Goal: Task Accomplishment & Management: Use online tool/utility

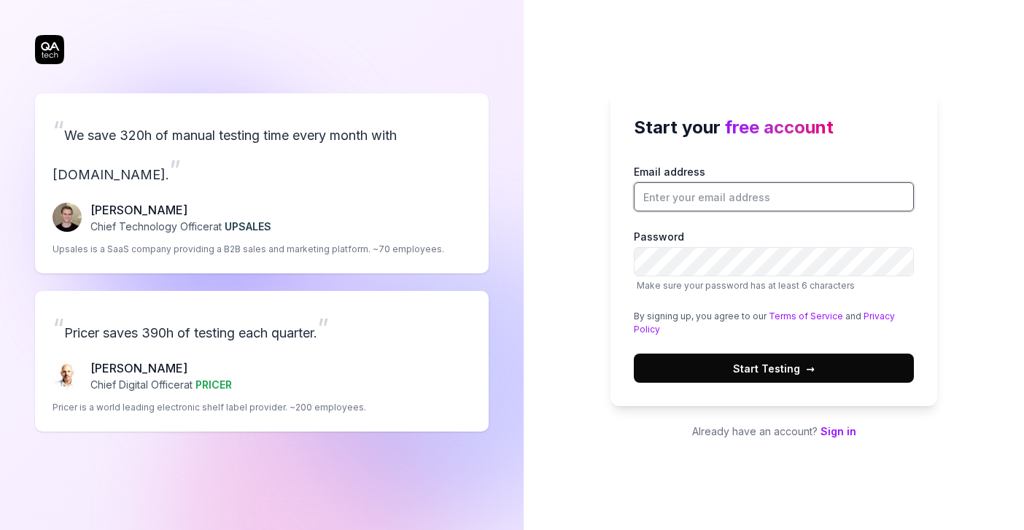
click at [704, 194] on input "Email address" at bounding box center [774, 196] width 280 height 29
drag, startPoint x: 710, startPoint y: 193, endPoint x: 566, endPoint y: 193, distance: 144.3
click at [566, 193] on div "Start your free account Email address pc Password Make sure your password has a…" at bounding box center [773, 265] width 500 height 530
drag, startPoint x: 661, startPoint y: 200, endPoint x: 494, endPoint y: 200, distance: 166.9
click at [498, 200] on div "“ We save 320h of manual testing time every month with QA.tech. ” Fredrik Seidl…" at bounding box center [512, 265] width 1024 height 530
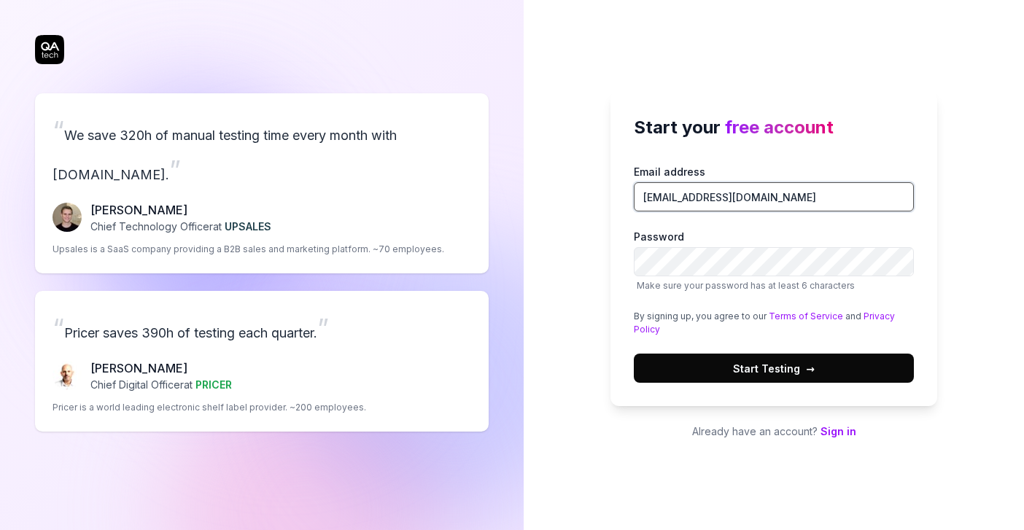
type input "arun@nivoda.com"
click at [864, 367] on button "Start Testing →" at bounding box center [774, 368] width 280 height 29
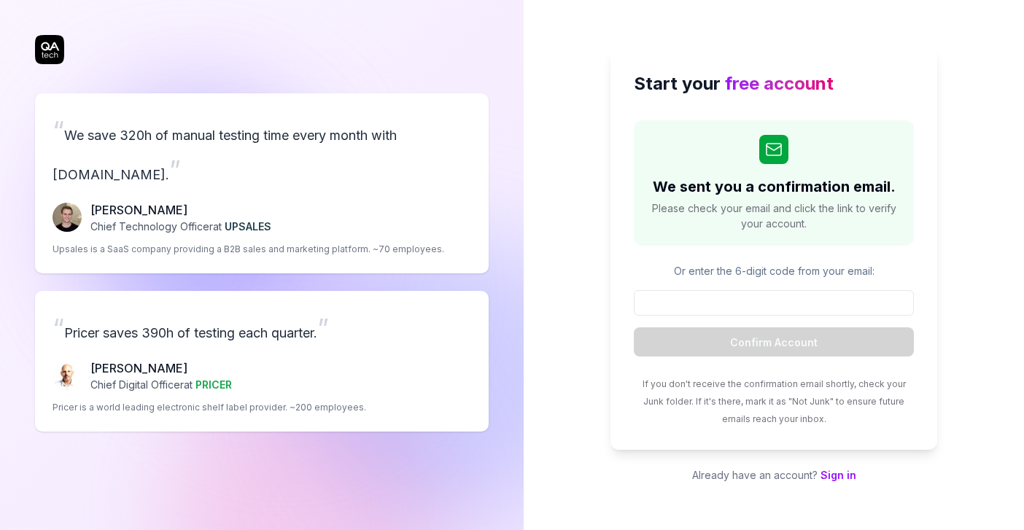
click at [751, 272] on p "Or enter the 6-digit code from your email:" at bounding box center [774, 270] width 280 height 15
click at [47, 43] on div "“ We save 320h of manual testing time every month with QA.tech. ” Fredrik Seidl…" at bounding box center [261, 262] width 453 height 466
click at [51, 46] on div "“ We save 320h of manual testing time every month with QA.tech. ” Fredrik Seidl…" at bounding box center [261, 262] width 453 height 466
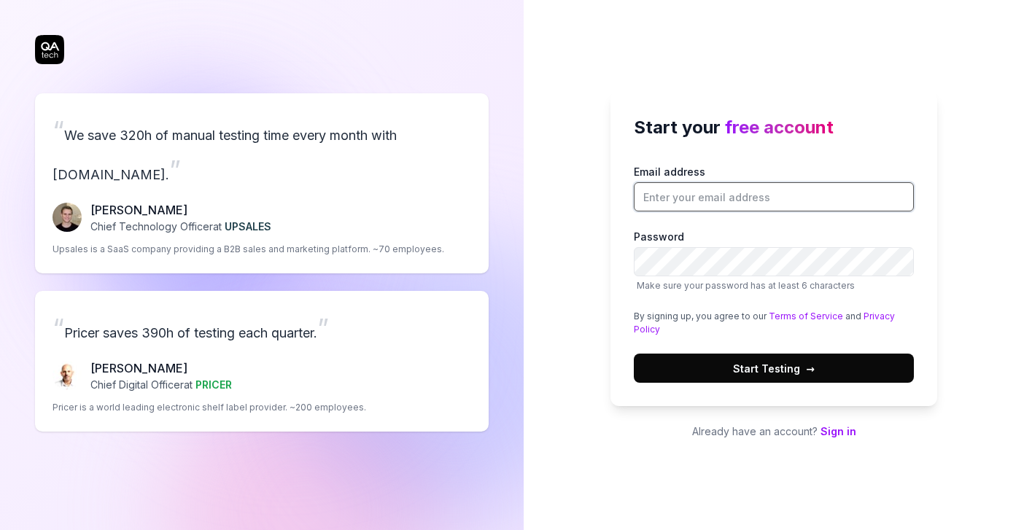
click at [691, 191] on input "Email address" at bounding box center [774, 196] width 280 height 29
type input "[EMAIL_ADDRESS][DOMAIN_NAME]"
click at [688, 358] on button "Start Testing →" at bounding box center [774, 368] width 280 height 29
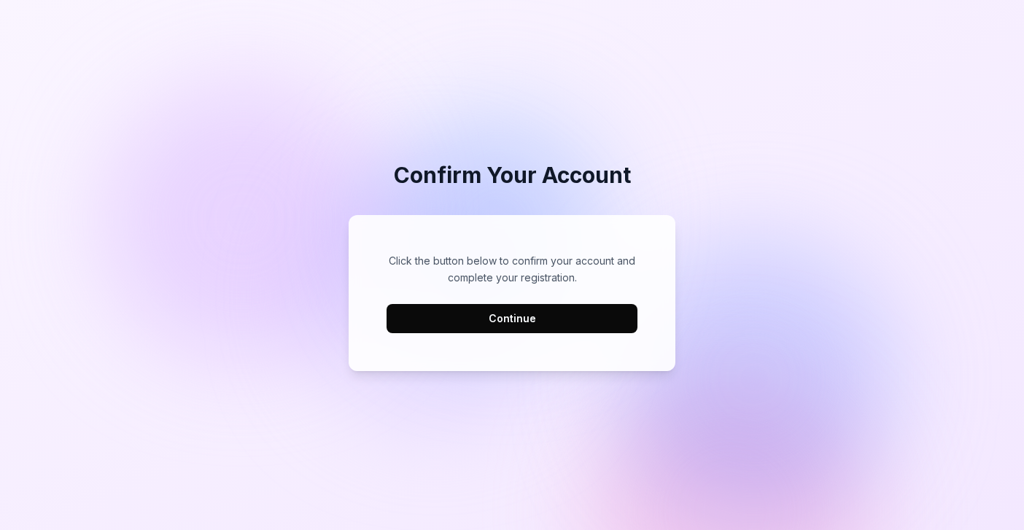
click at [540, 330] on button "Continue" at bounding box center [511, 318] width 251 height 29
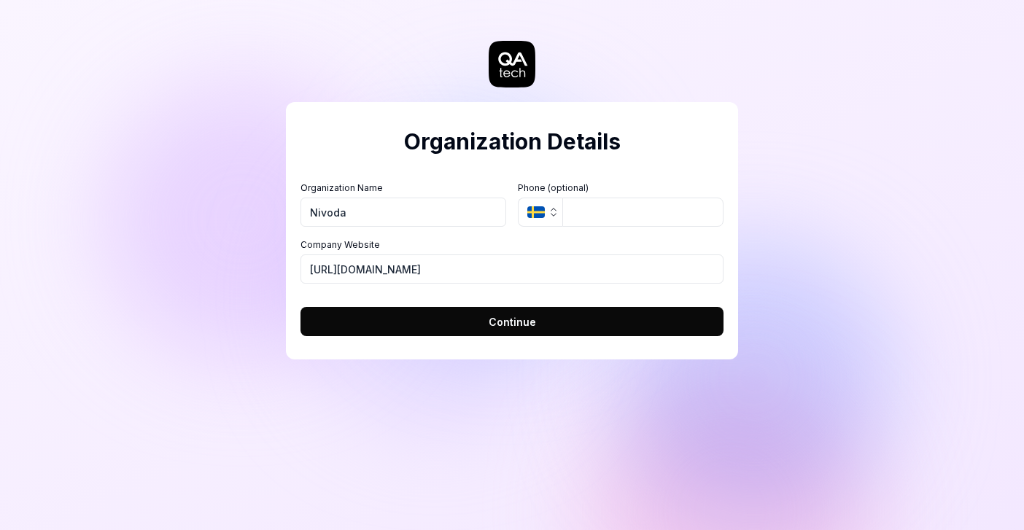
type input "Nivoda"
click at [539, 219] on button "SE" at bounding box center [540, 212] width 44 height 29
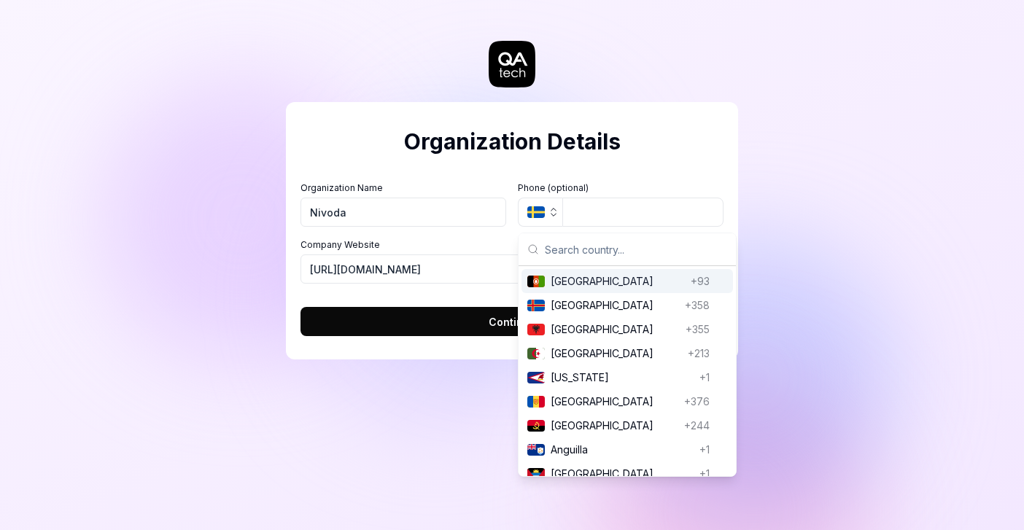
click at [481, 184] on label "Organization Name" at bounding box center [403, 188] width 206 height 13
click at [481, 198] on input "Nivoda" at bounding box center [403, 212] width 206 height 29
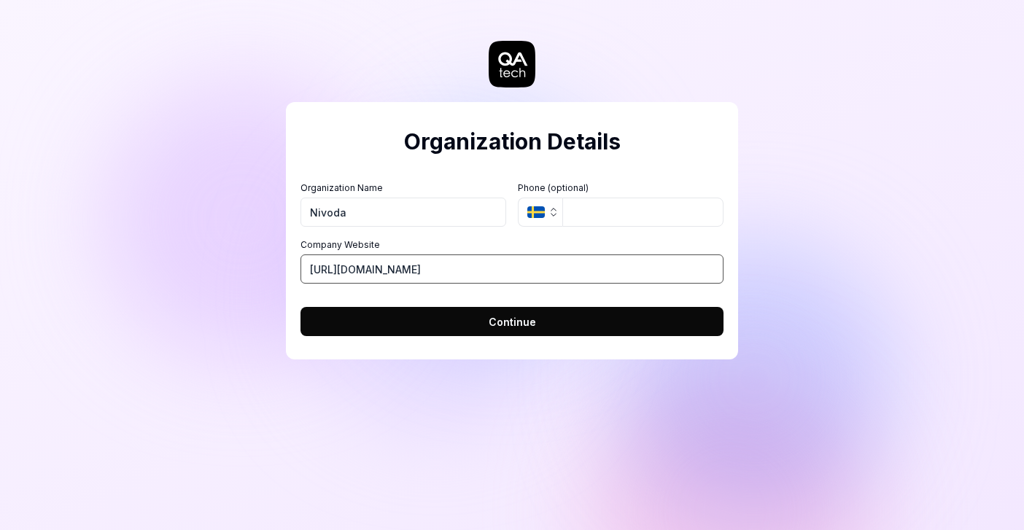
click at [344, 272] on input "https://nivoda.com" at bounding box center [511, 268] width 423 height 29
type input "[URL][DOMAIN_NAME]"
click at [383, 312] on button "Continue" at bounding box center [511, 321] width 423 height 29
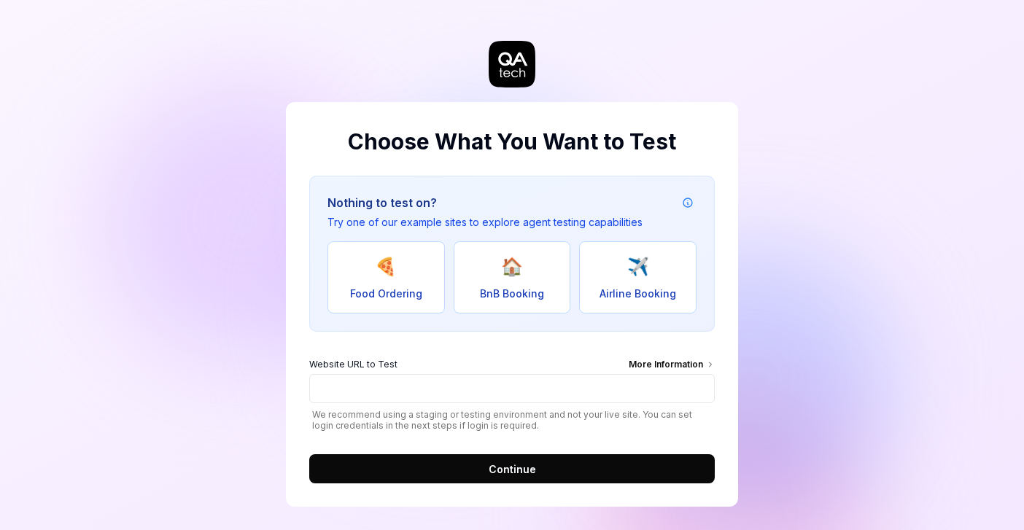
scroll to position [6, 0]
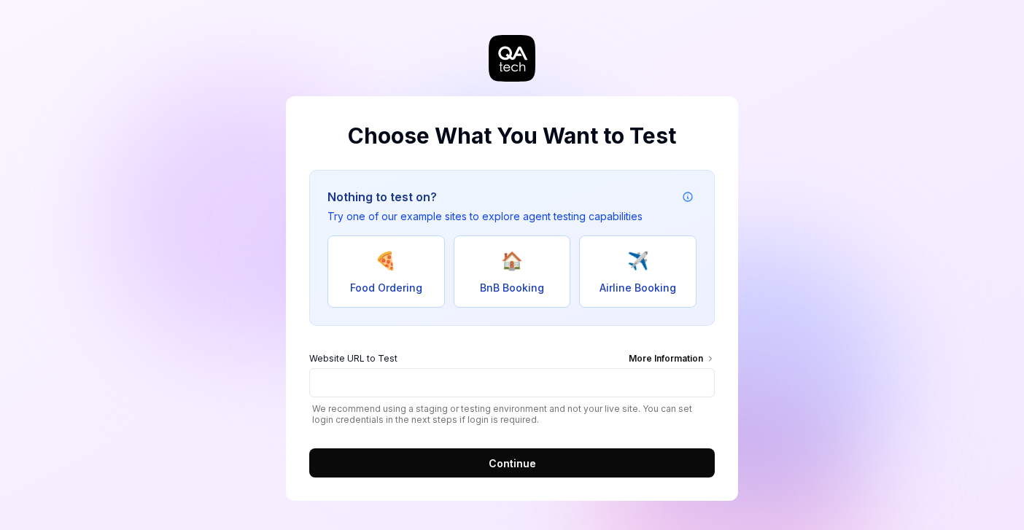
click at [147, 273] on div "Choose What You Want to Test Nothing to test on? Try one of our example sites t…" at bounding box center [512, 262] width 1024 height 536
click at [852, 160] on div "Choose What You Want to Test Nothing to test on? Try one of our example sites t…" at bounding box center [512, 262] width 1024 height 536
click at [151, 358] on div "Choose What You Want to Test Nothing to test on? Try one of our example sites t…" at bounding box center [512, 262] width 1024 height 536
click at [817, 213] on div "Choose What You Want to Test Nothing to test on? Try one of our example sites t…" at bounding box center [512, 262] width 1024 height 536
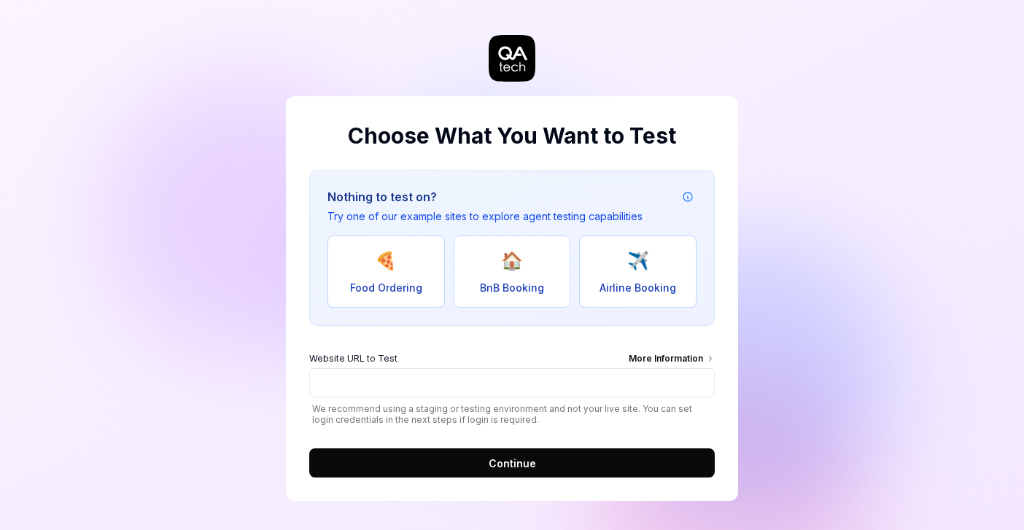
click at [817, 213] on div "Choose What You Want to Test Nothing to test on? Try one of our example sites t…" at bounding box center [512, 262] width 1024 height 536
click at [147, 176] on div "Choose What You Want to Test Nothing to test on? Try one of our example sites t…" at bounding box center [512, 262] width 1024 height 536
click at [803, 85] on div "Choose What You Want to Test Nothing to test on? Try one of our example sites t…" at bounding box center [512, 262] width 1024 height 536
click at [188, 214] on div "Choose What You Want to Test Nothing to test on? Try one of our example sites t…" at bounding box center [512, 262] width 1024 height 536
click at [830, 88] on div "Choose What You Want to Test Nothing to test on? Try one of our example sites t…" at bounding box center [512, 262] width 1024 height 536
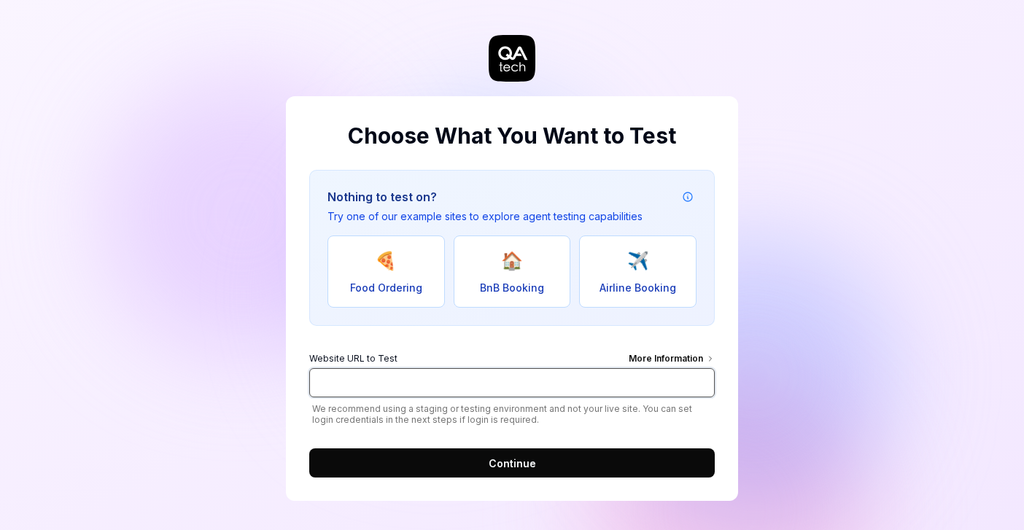
click at [400, 376] on input "Website URL to Test More Information" at bounding box center [511, 382] width 405 height 29
type input "[URL][DOMAIN_NAME]"
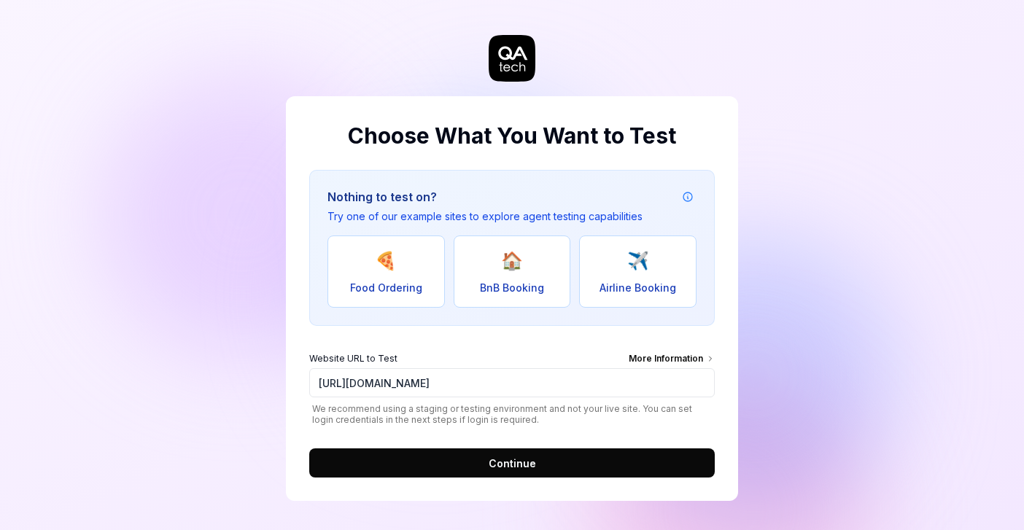
click at [431, 471] on button "Continue" at bounding box center [511, 462] width 405 height 29
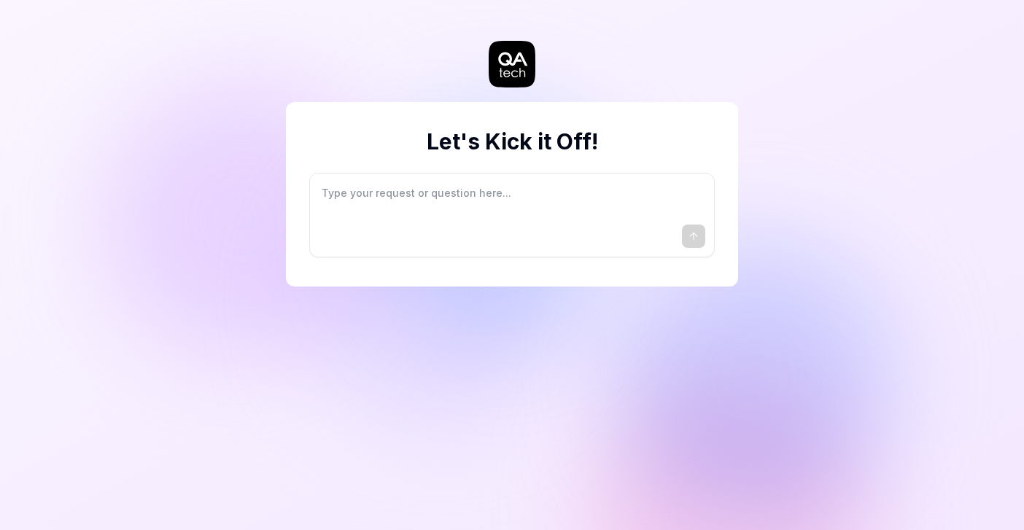
type textarea "*"
type textarea "I"
type textarea "*"
type textarea "I"
type textarea "*"
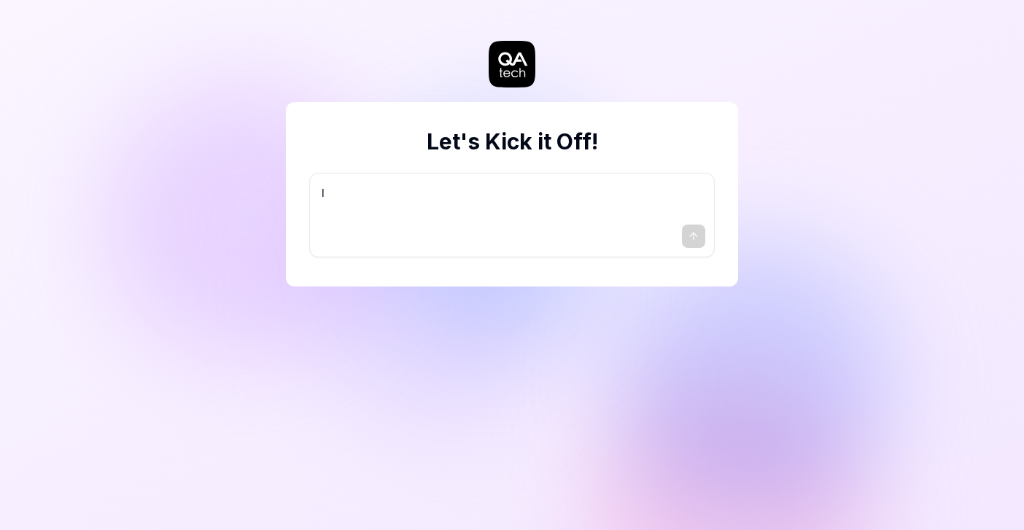
type textarea "I w"
type textarea "*"
type textarea "I wa"
type textarea "*"
type textarea "I wan"
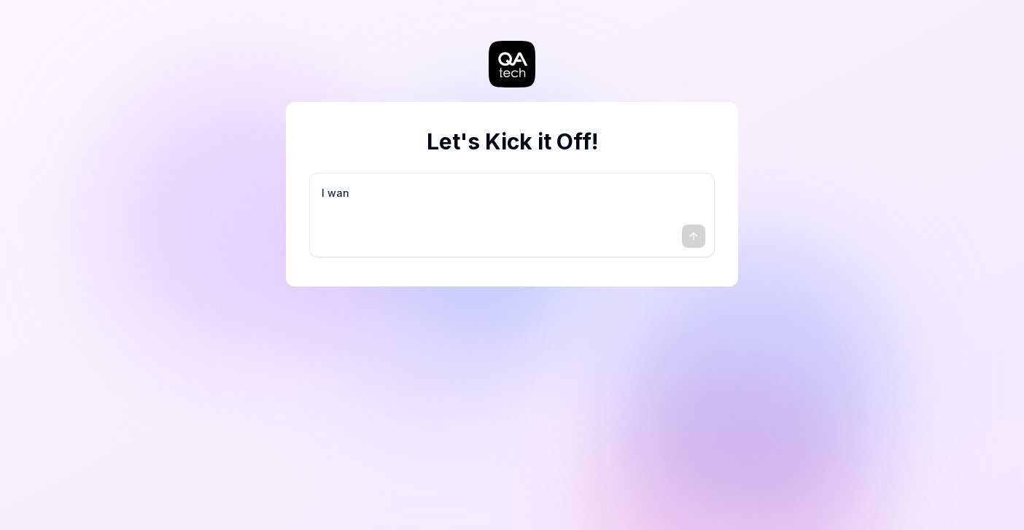
type textarea "*"
type textarea "I want"
type textarea "*"
type textarea "I want"
type textarea "*"
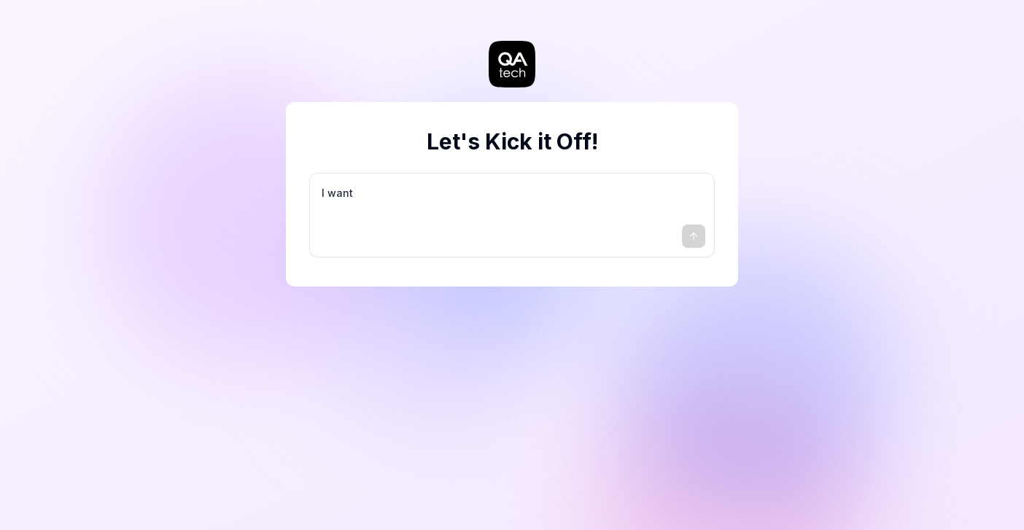
type textarea "I want a"
type textarea "*"
type textarea "I want a"
type textarea "*"
type textarea "I want a g"
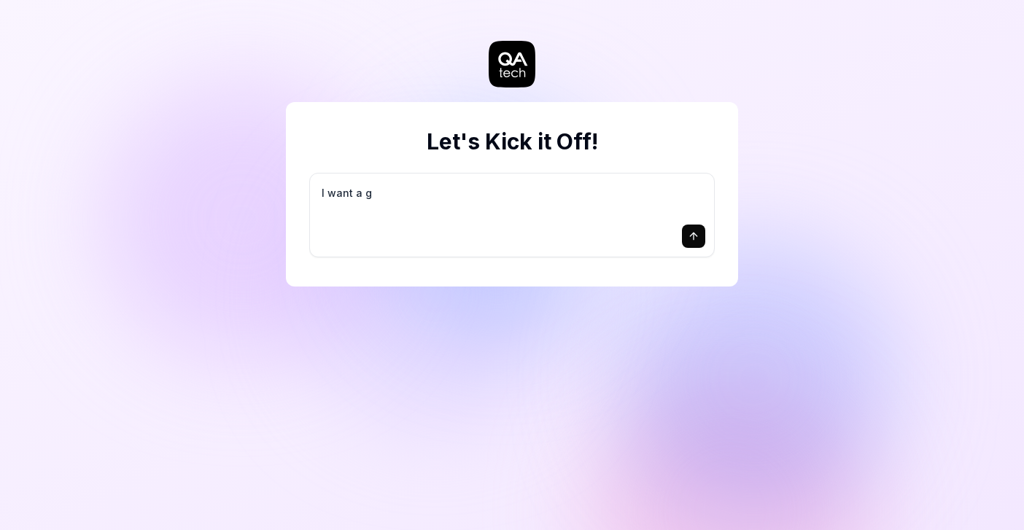
type textarea "*"
type textarea "I want a go"
type textarea "*"
type textarea "I want a goo"
type textarea "*"
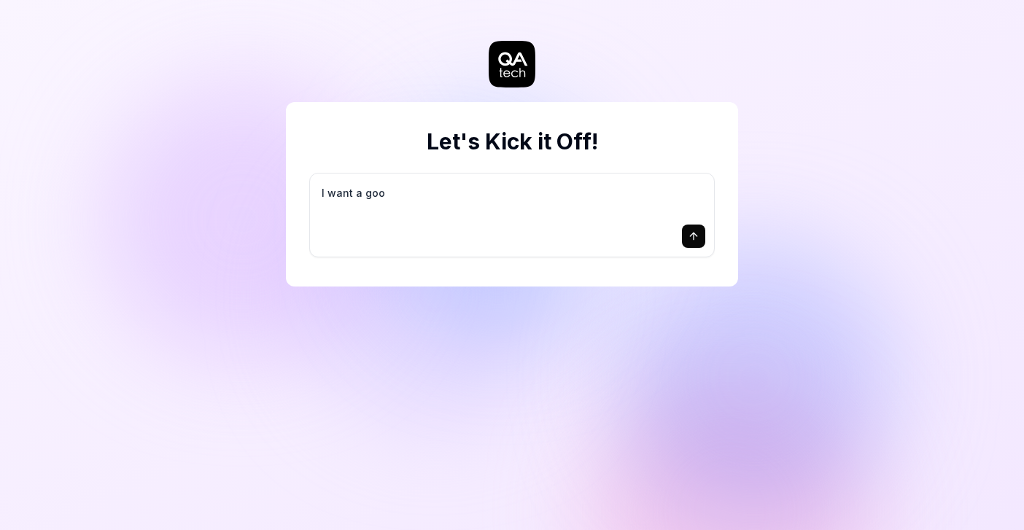
type textarea "I want a good"
type textarea "*"
type textarea "I want a good"
type textarea "*"
type textarea "I want a good t"
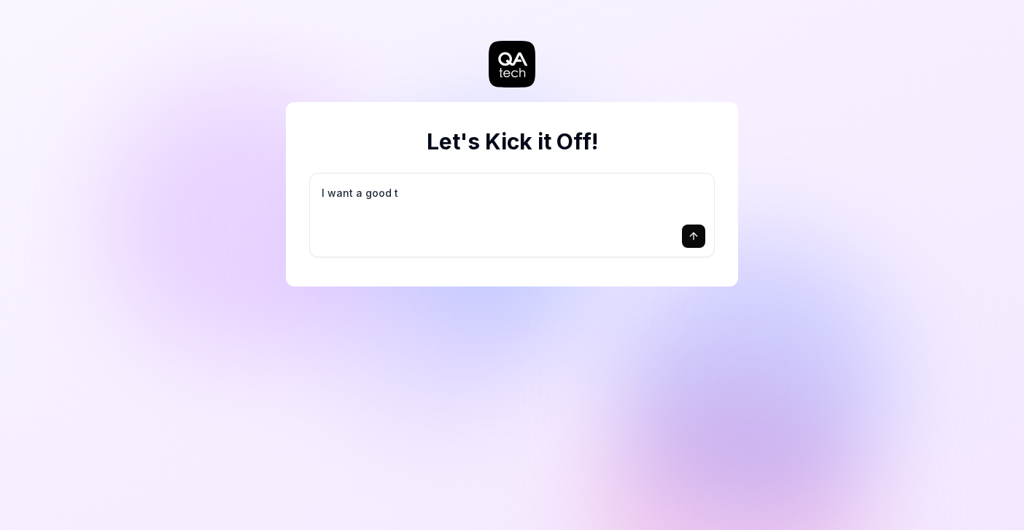
type textarea "*"
type textarea "I want a good te"
type textarea "*"
type textarea "I want a good tes"
type textarea "*"
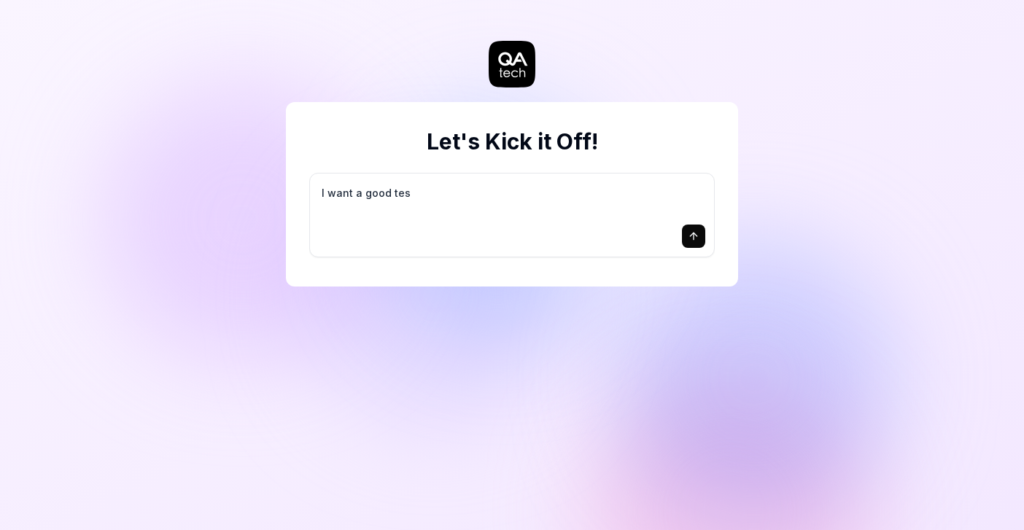
type textarea "I want a good test"
type textarea "*"
type textarea "I want a good test"
type textarea "*"
type textarea "I want a good test s"
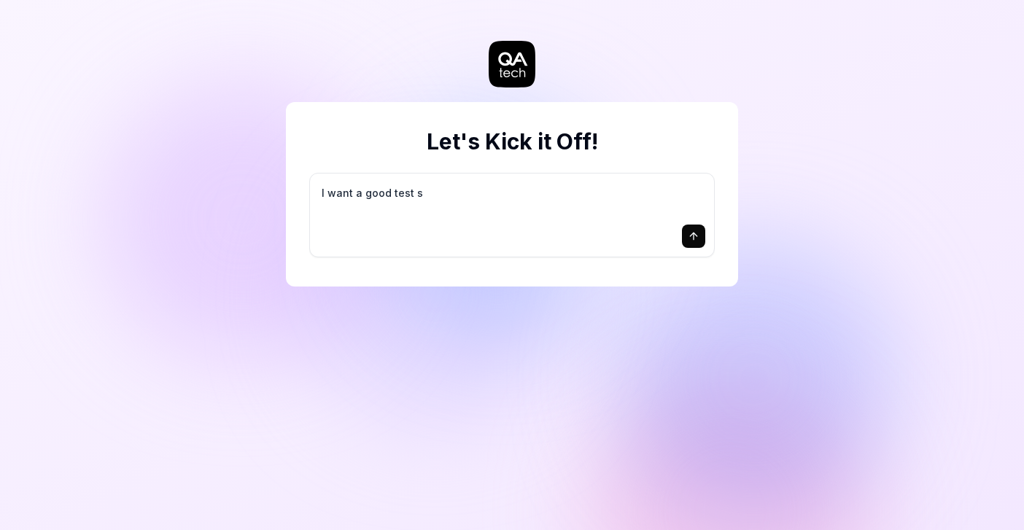
type textarea "*"
type textarea "I want a good test se"
type textarea "*"
type textarea "I want a good test set"
type textarea "*"
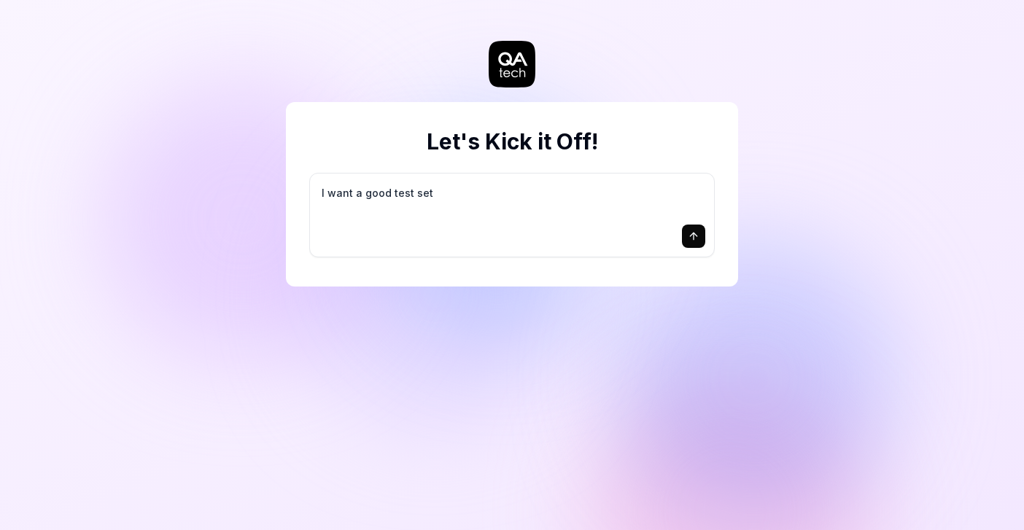
type textarea "I want a good test setu"
type textarea "*"
type textarea "I want a good test setup"
type textarea "*"
type textarea "I want a good test setup"
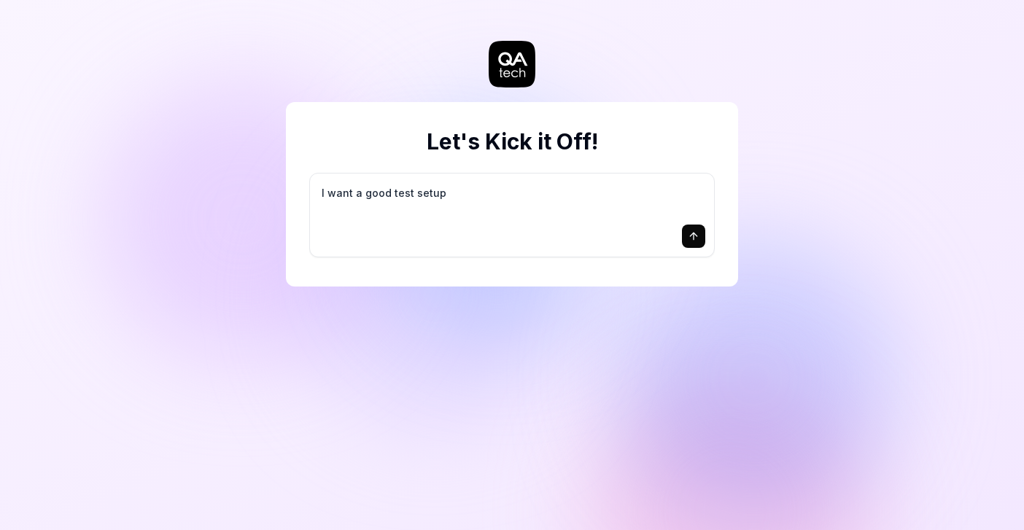
type textarea "*"
type textarea "I want a good test setup f"
type textarea "*"
type textarea "I want a good test setup fo"
type textarea "*"
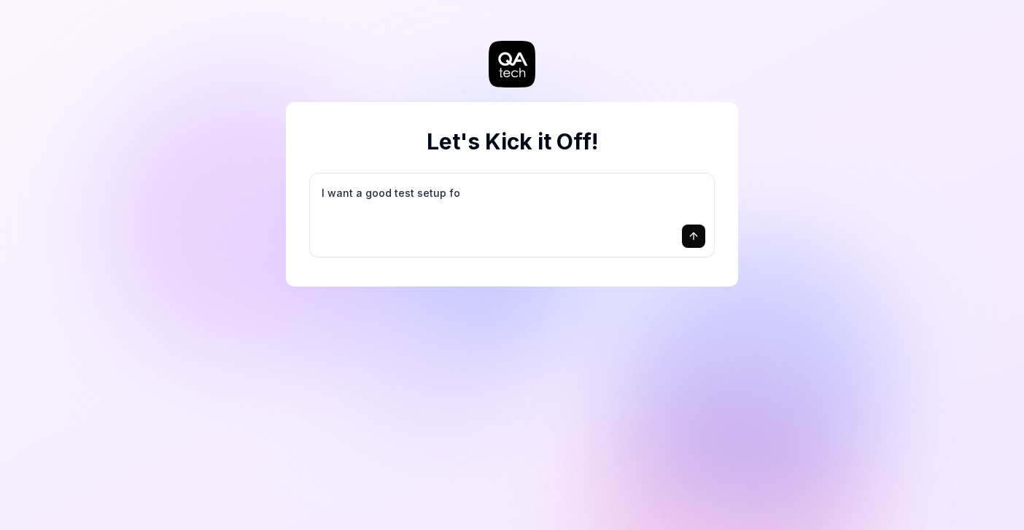
type textarea "I want a good test setup for"
type textarea "*"
type textarea "I want a good test setup for"
type textarea "*"
type textarea "I want a good test setup for m"
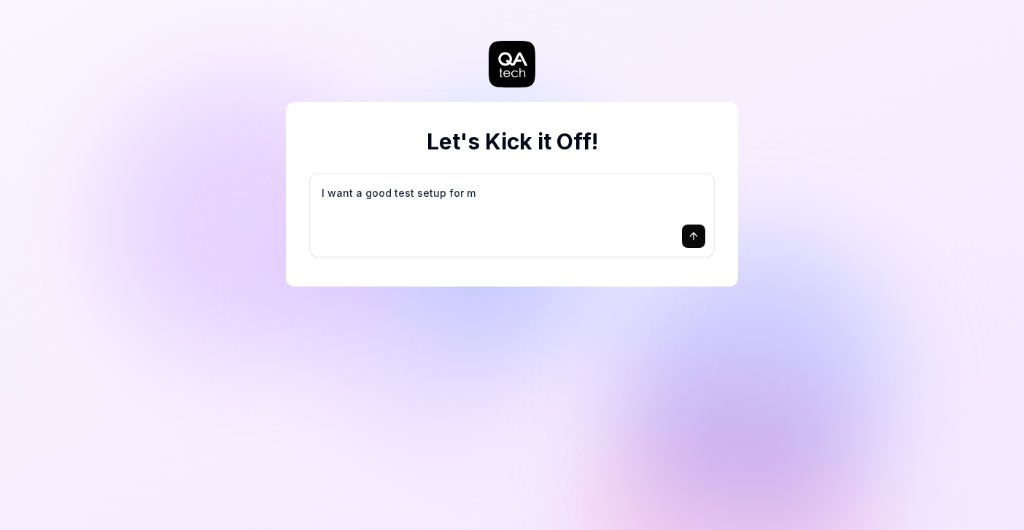
type textarea "*"
type textarea "I want a good test setup for my"
type textarea "*"
type textarea "I want a good test setup for my"
type textarea "*"
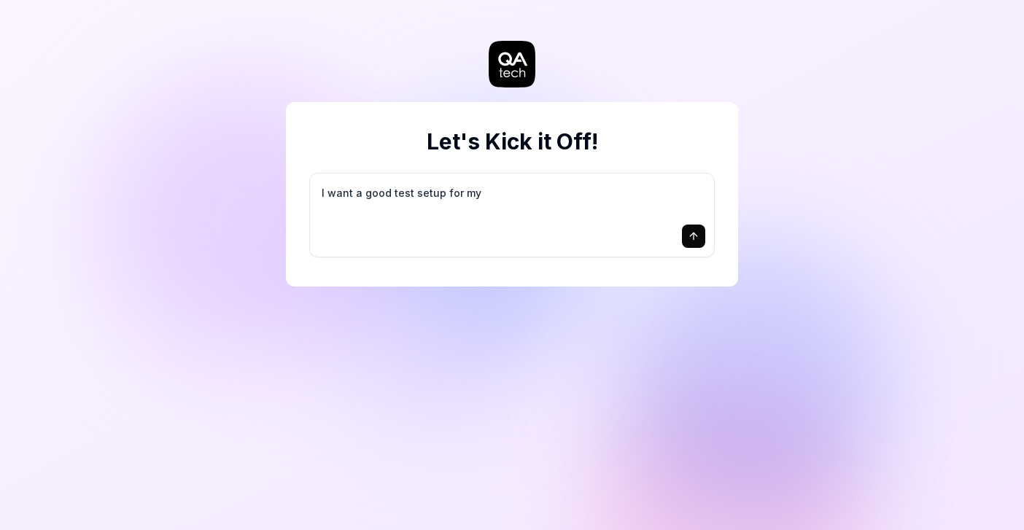
type textarea "I want a good test setup for my s"
type textarea "*"
type textarea "I want a good test setup for my si"
type textarea "*"
type textarea "I want a good test setup for my sit"
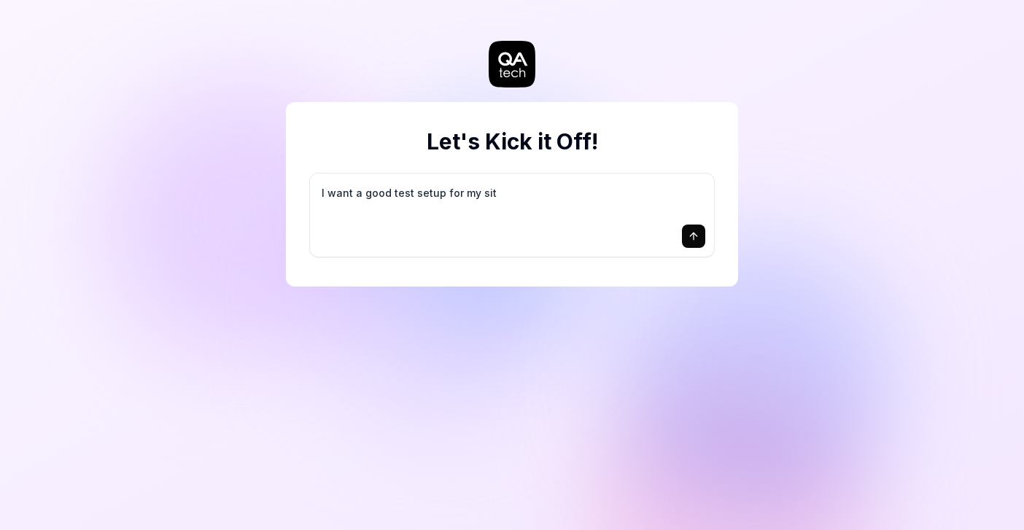
type textarea "*"
type textarea "I want a good test setup for my site"
type textarea "*"
type textarea "I want a good test setup for my site"
type textarea "*"
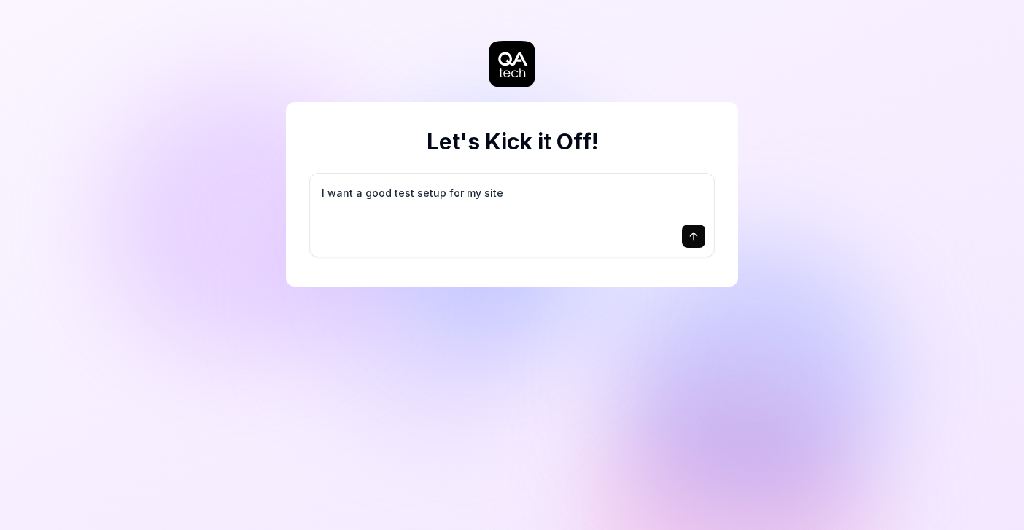
type textarea "I want a good test setup for my site -"
type textarea "*"
type textarea "I want a good test setup for my site -"
type textarea "*"
type textarea "I want a good test setup for my site - h"
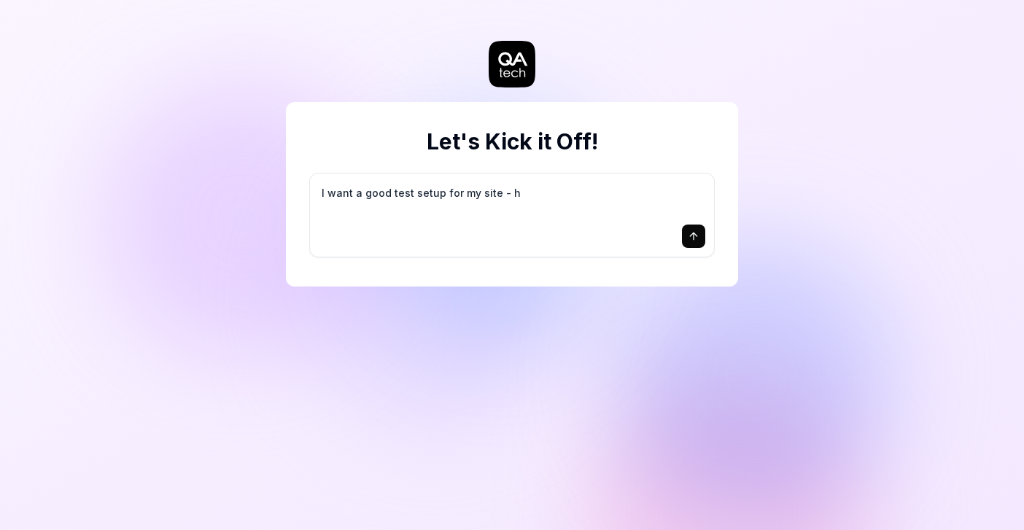
type textarea "*"
type textarea "I want a good test setup for my site - he"
type textarea "*"
type textarea "I want a good test setup for my site - hel"
type textarea "*"
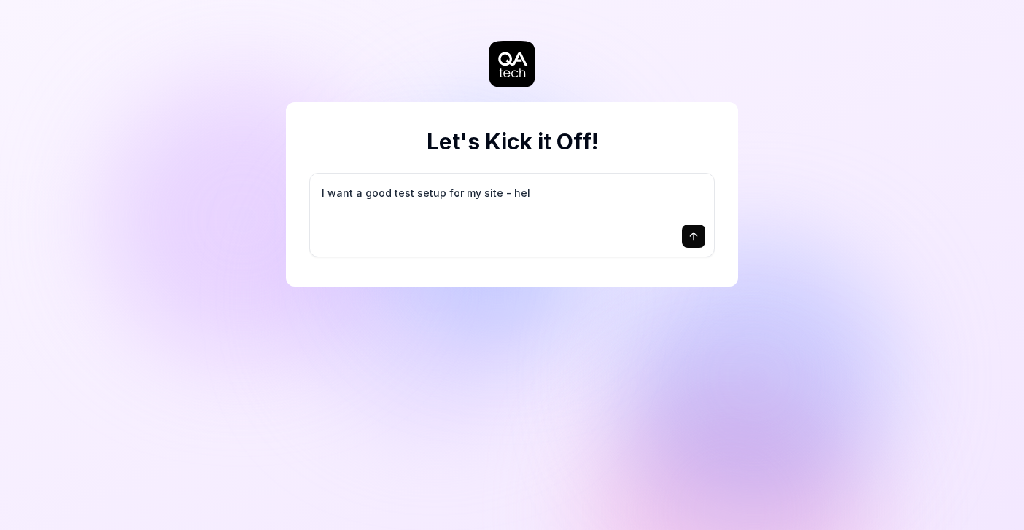
type textarea "I want a good test setup for my site - help"
type textarea "*"
type textarea "I want a good test setup for my site - help"
type textarea "*"
type textarea "I want a good test setup for my site - help m"
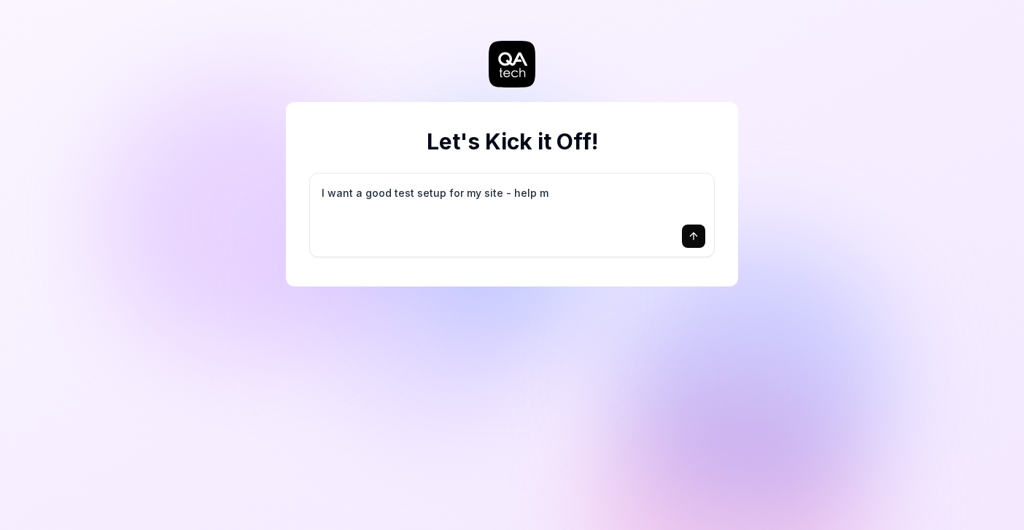
type textarea "*"
type textarea "I want a good test setup for my site - help me"
type textarea "*"
type textarea "I want a good test setup for my site - help me"
type textarea "*"
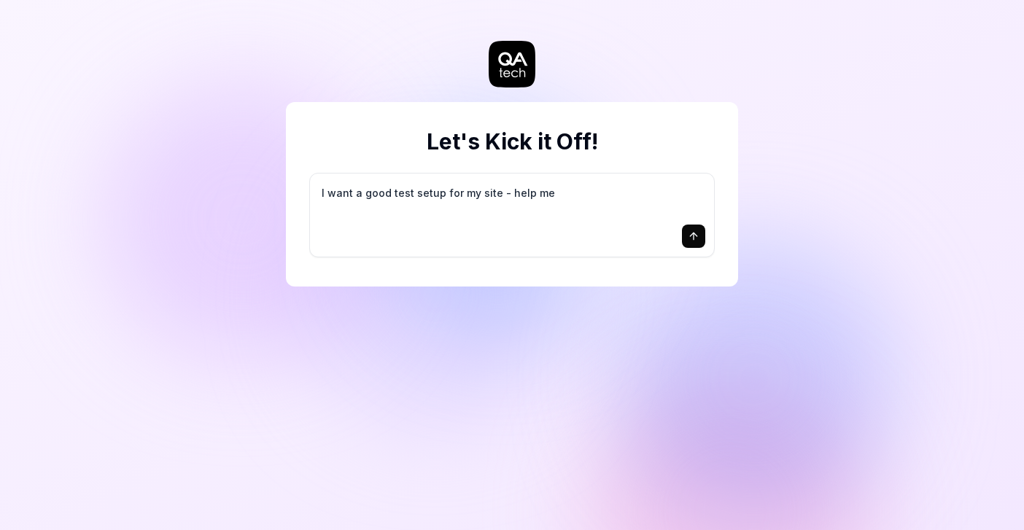
type textarea "I want a good test setup for my site - help me c"
type textarea "*"
type textarea "I want a good test setup for my site - help me cr"
type textarea "*"
type textarea "I want a good test setup for my site - help me cre"
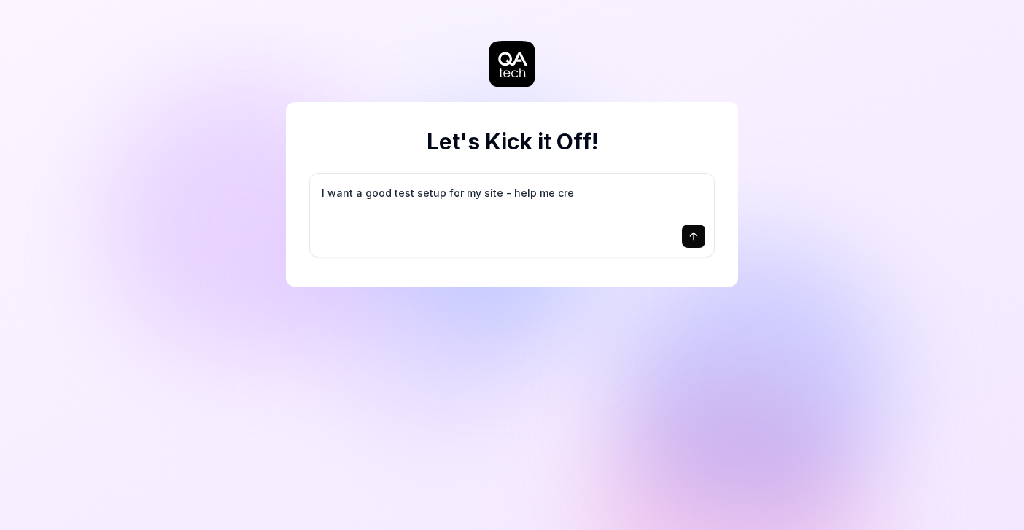
type textarea "*"
type textarea "I want a good test setup for my site - help me crea"
type textarea "*"
type textarea "I want a good test setup for my site - help me creat"
type textarea "*"
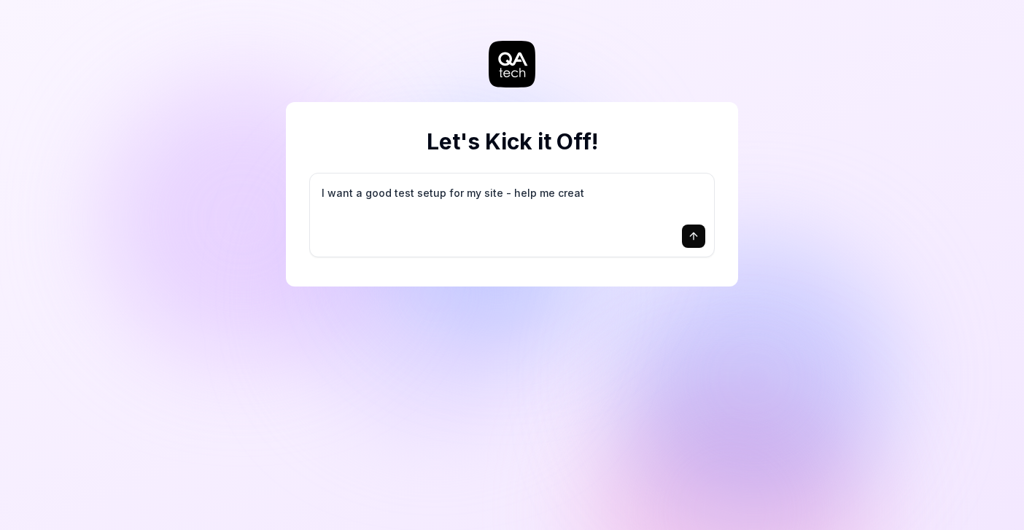
type textarea "I want a good test setup for my site - help me create"
type textarea "*"
type textarea "I want a good test setup for my site - help me create"
type textarea "*"
type textarea "I want a good test setup for my site - help me create t"
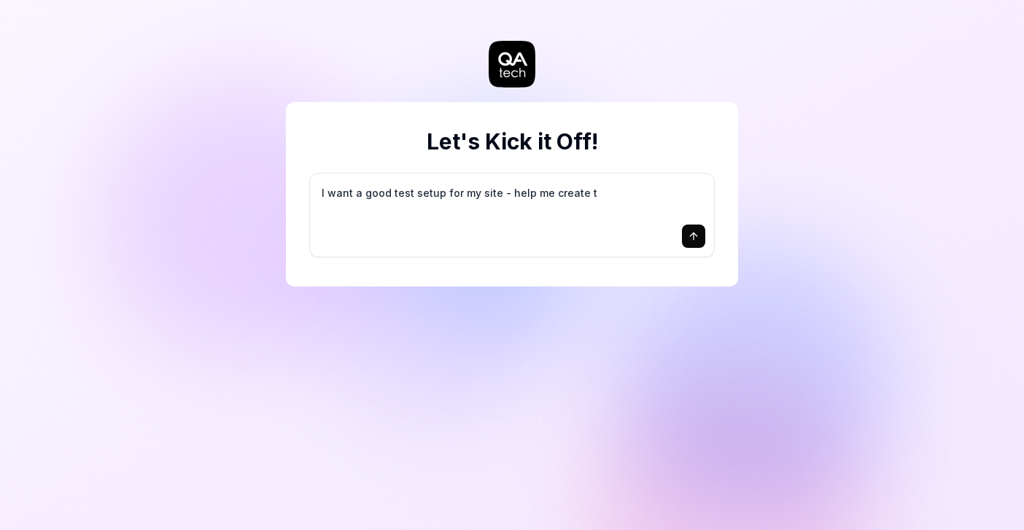
type textarea "*"
type textarea "I want a good test setup for my site - help me create th"
type textarea "*"
type textarea "I want a good test setup for my site - help me create the"
type textarea "*"
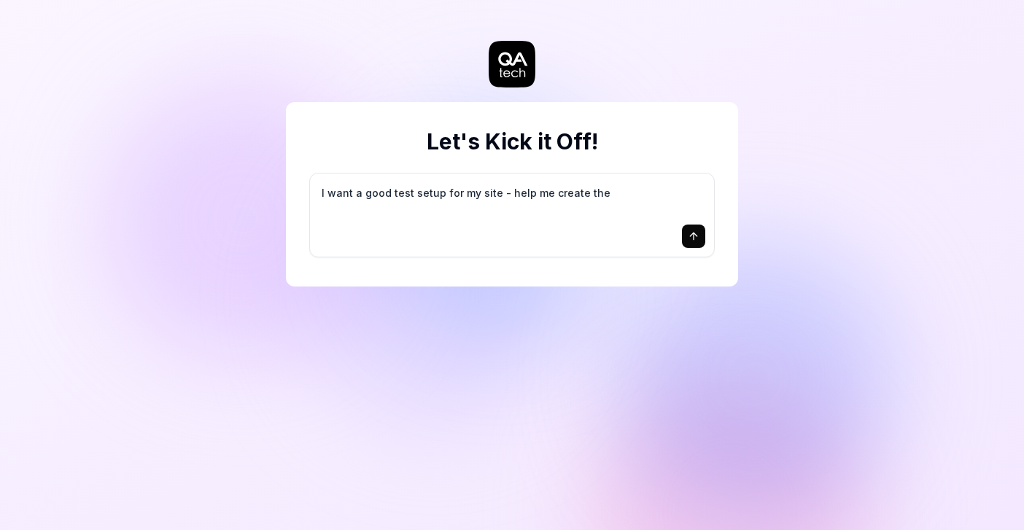
type textarea "I want a good test setup for my site - help me create the"
type textarea "*"
type textarea "I want a good test setup for my site - help me create the f"
type textarea "*"
type textarea "I want a good test setup for my site - help me create the fi"
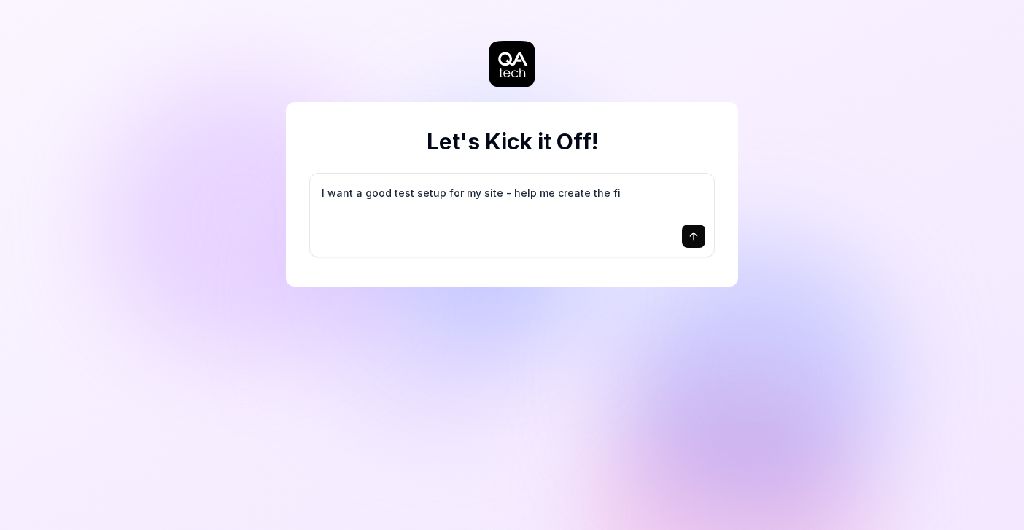
type textarea "*"
type textarea "I want a good test setup for my site - help me create the fir"
type textarea "*"
type textarea "I want a good test setup for my site - help me create the firs"
type textarea "*"
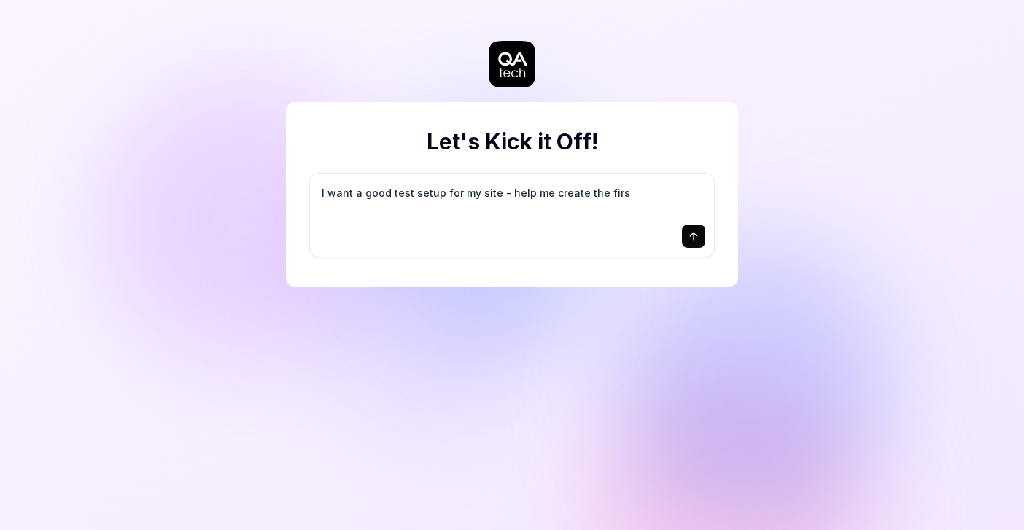
type textarea "I want a good test setup for my site - help me create the first"
type textarea "*"
type textarea "I want a good test setup for my site - help me create the first"
type textarea "*"
type textarea "I want a good test setup for my site - help me create the first 3"
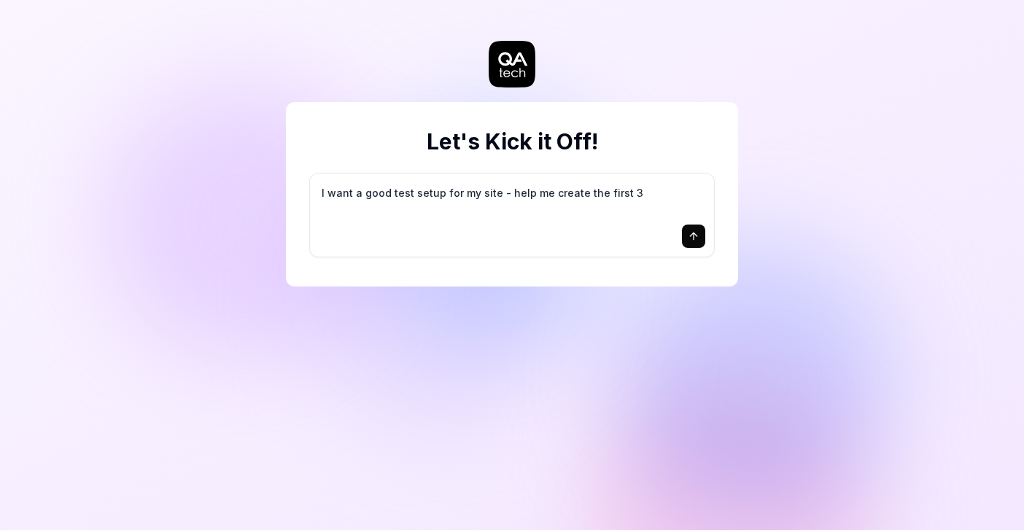
type textarea "*"
type textarea "I want a good test setup for my site - help me create the first 3-"
type textarea "*"
type textarea "I want a good test setup for my site - help me create the first 3-5"
type textarea "*"
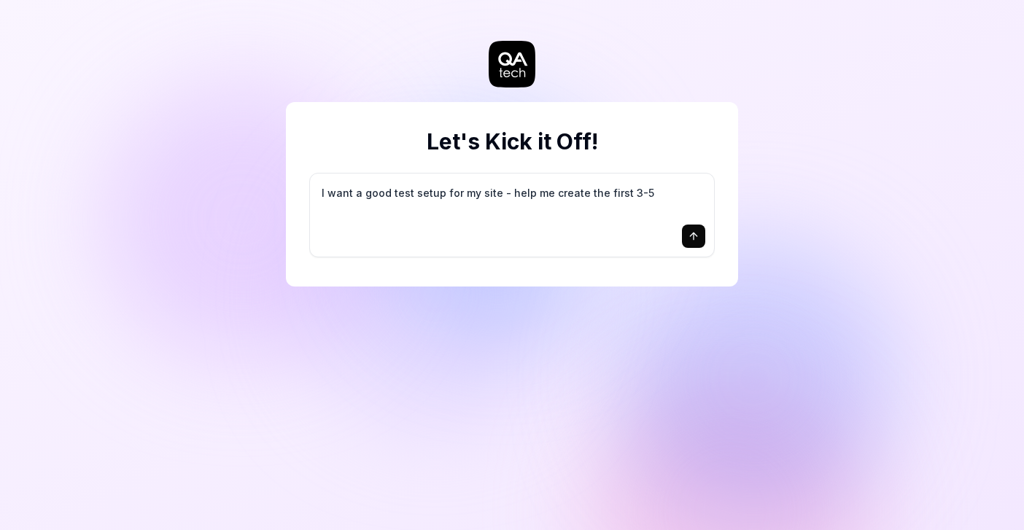
type textarea "I want a good test setup for my site - help me create the first 3-5"
type textarea "*"
type textarea "I want a good test setup for my site - help me create the first 3-5 t"
type textarea "*"
type textarea "I want a good test setup for my site - help me create the first 3-5 te"
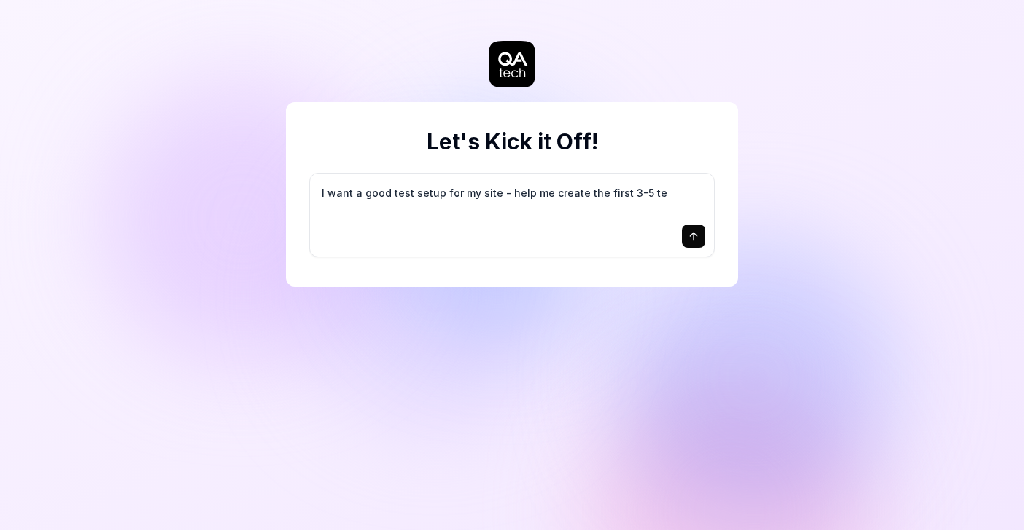
type textarea "*"
type textarea "I want a good test setup for my site - help me create the first 3-5 tes"
type textarea "*"
type textarea "I want a good test setup for my site - help me create the first 3-5 test"
type textarea "*"
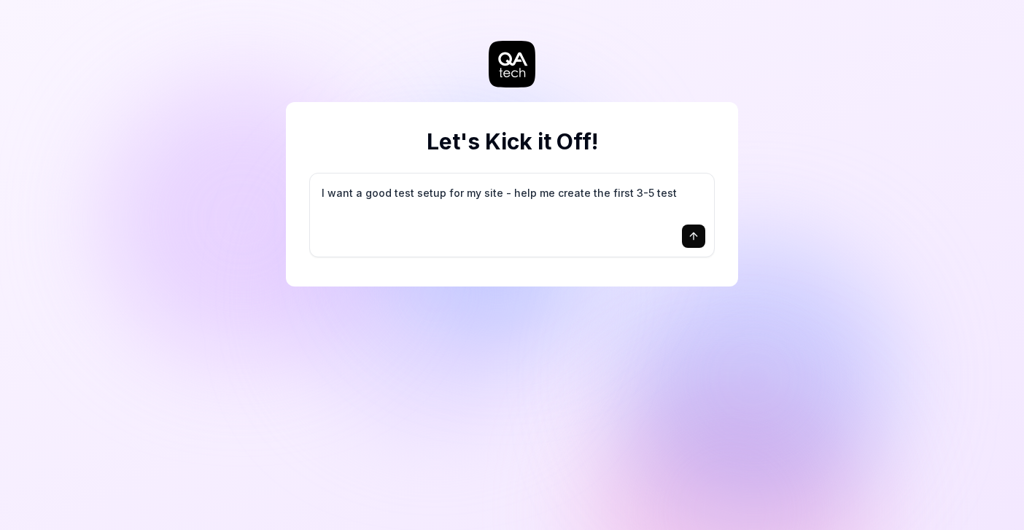
type textarea "I want a good test setup for my site - help me create the first 3-5 test"
type textarea "*"
type textarea "I want a good test setup for my site - help me create the first 3-5 test c"
type textarea "*"
type textarea "I want a good test setup for my site - help me create the first 3-5 test ca"
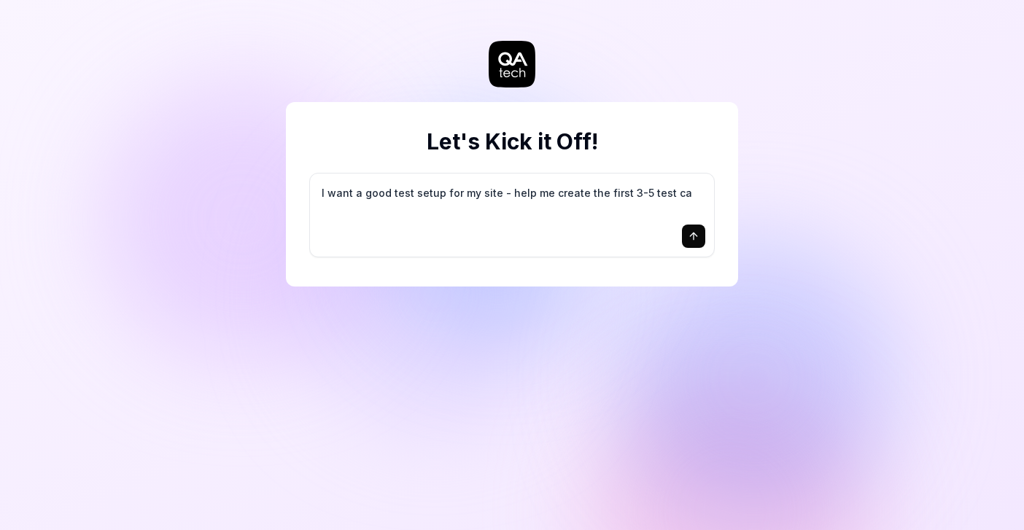
type textarea "*"
type textarea "I want a good test setup for my site - help me create the first 3-5 test cas"
type textarea "*"
type textarea "I want a good test setup for my site - help me create the first 3-5 test case"
type textarea "*"
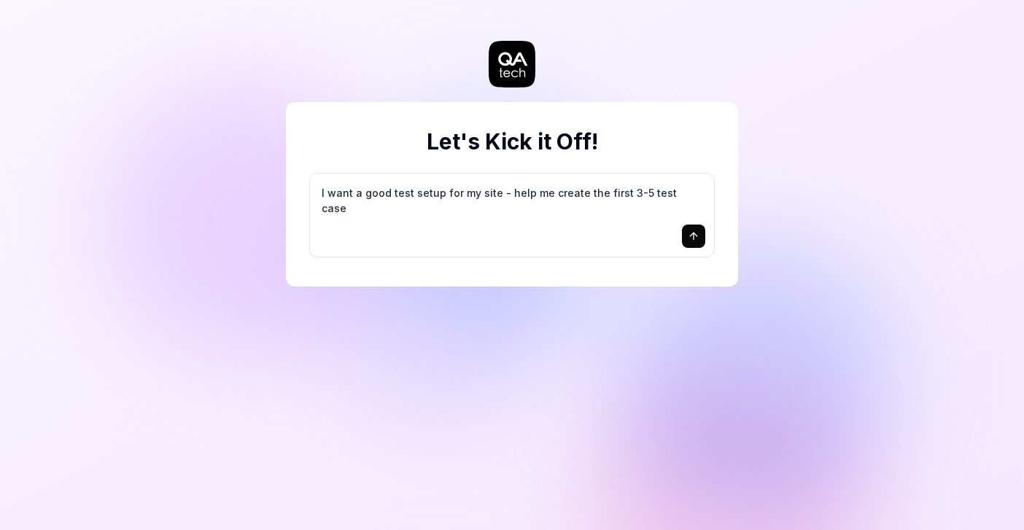
type textarea "I want a good test setup for my site - help me create the first 3-5 test cases"
click at [688, 234] on icon "submit" at bounding box center [693, 236] width 12 height 12
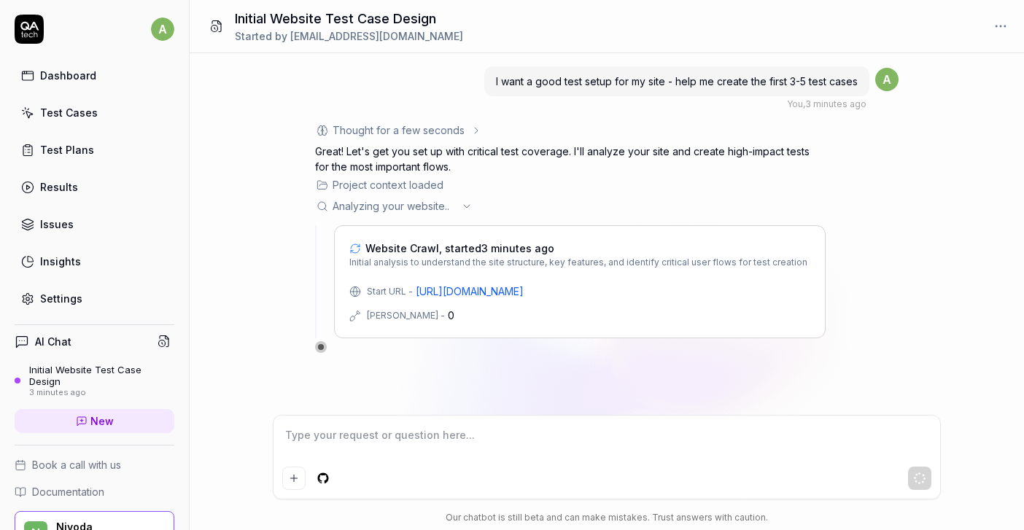
click at [255, 251] on div "I want a good test setup for my site - help me create the first 3-5 test cases …" at bounding box center [607, 234] width 834 height 362
click at [252, 287] on div "I want a good test setup for my site - help me create the first 3-5 test cases …" at bounding box center [607, 234] width 834 height 362
click at [243, 233] on div "I want a good test setup for my site - help me create the first 3-5 test cases …" at bounding box center [607, 234] width 834 height 362
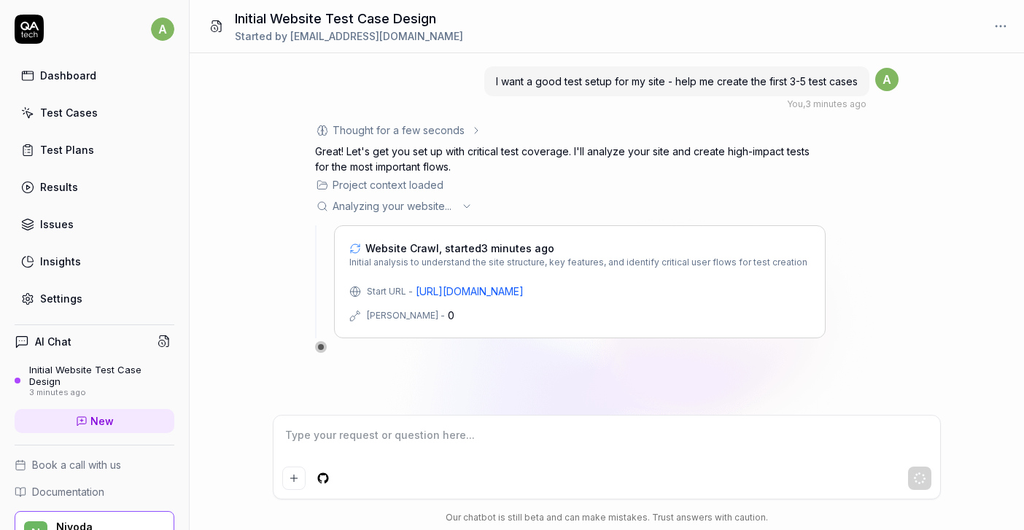
click at [243, 233] on div "I want a good test setup for my site - help me create the first 3-5 test cases …" at bounding box center [607, 234] width 834 height 362
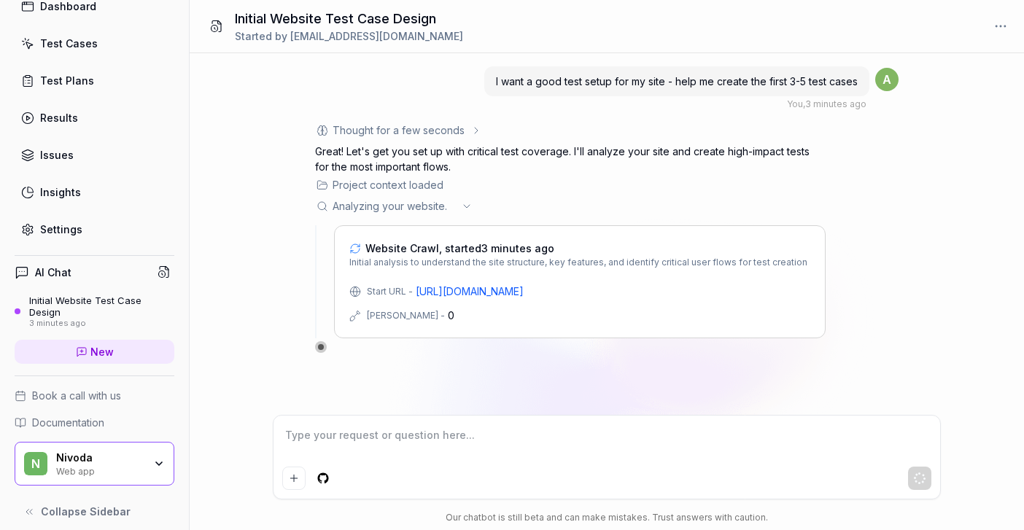
click at [62, 319] on div "3 minutes ago" at bounding box center [101, 324] width 145 height 10
click at [225, 254] on div "I want a good test setup for my site - help me create the first 3-5 test cases …" at bounding box center [607, 234] width 834 height 362
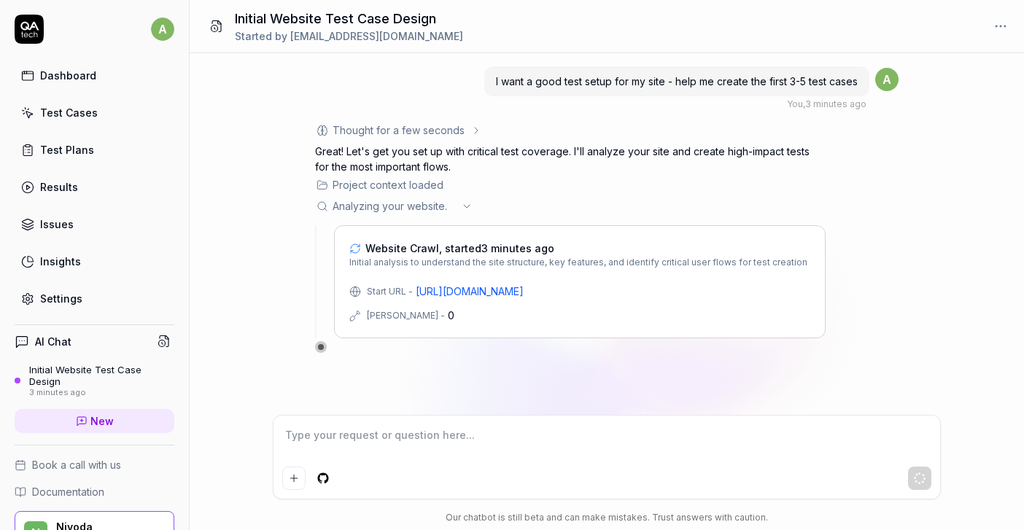
click at [297, 247] on div "I want a good test setup for my site - help me create the first 3-5 test cases …" at bounding box center [607, 234] width 834 height 362
click at [462, 207] on icon at bounding box center [467, 206] width 12 height 12
click at [468, 206] on icon at bounding box center [467, 206] width 12 height 12
click at [470, 206] on icon at bounding box center [467, 206] width 12 height 12
click at [237, 284] on div "I want a good test setup for my site - help me create the first 3-5 test cases …" at bounding box center [607, 234] width 834 height 362
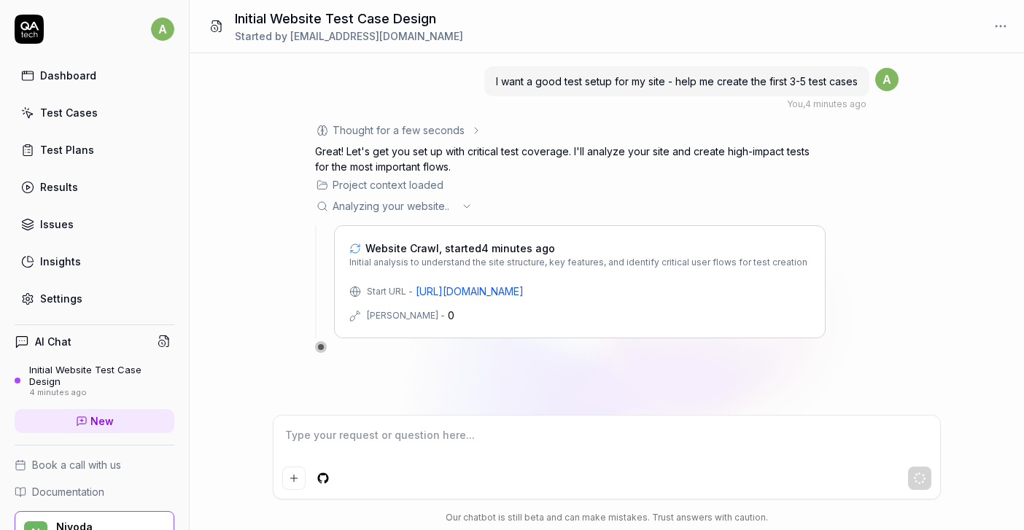
click at [22, 36] on icon at bounding box center [22, 34] width 2 height 6
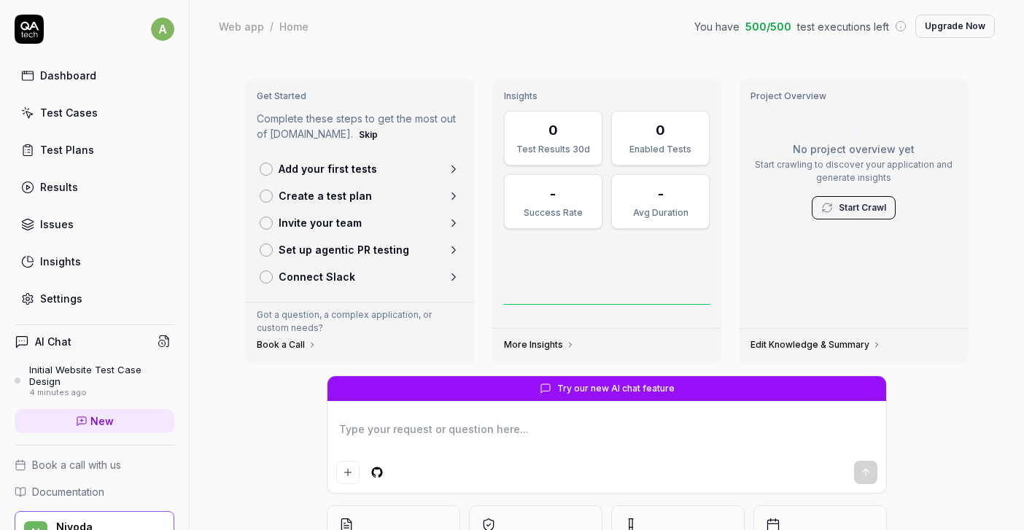
click at [412, 167] on link "Add your first tests" at bounding box center [360, 168] width 212 height 27
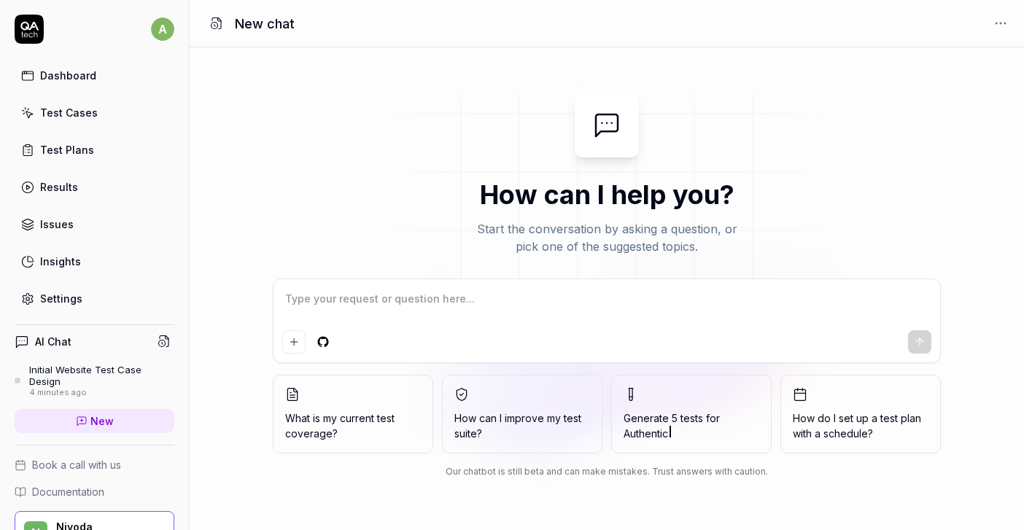
click at [370, 188] on img at bounding box center [606, 201] width 525 height 292
click at [354, 189] on img at bounding box center [606, 201] width 525 height 292
click at [74, 69] on div "Dashboard" at bounding box center [68, 75] width 56 height 15
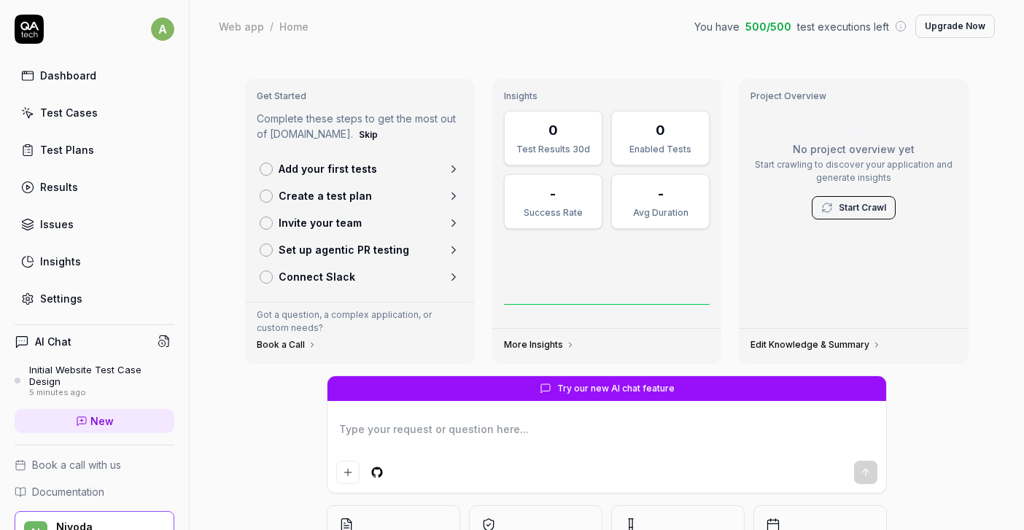
click at [356, 134] on button "Skip" at bounding box center [368, 134] width 25 height 17
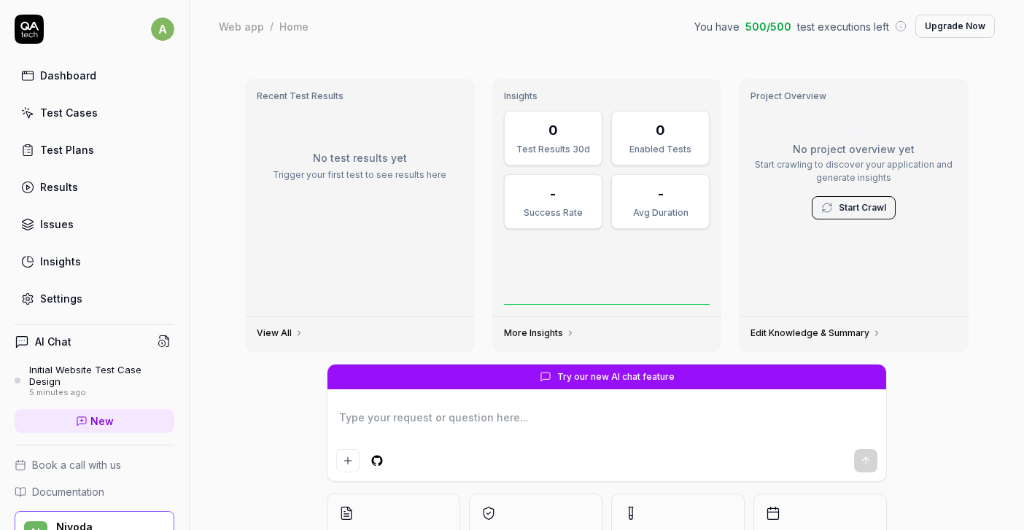
scroll to position [69, 0]
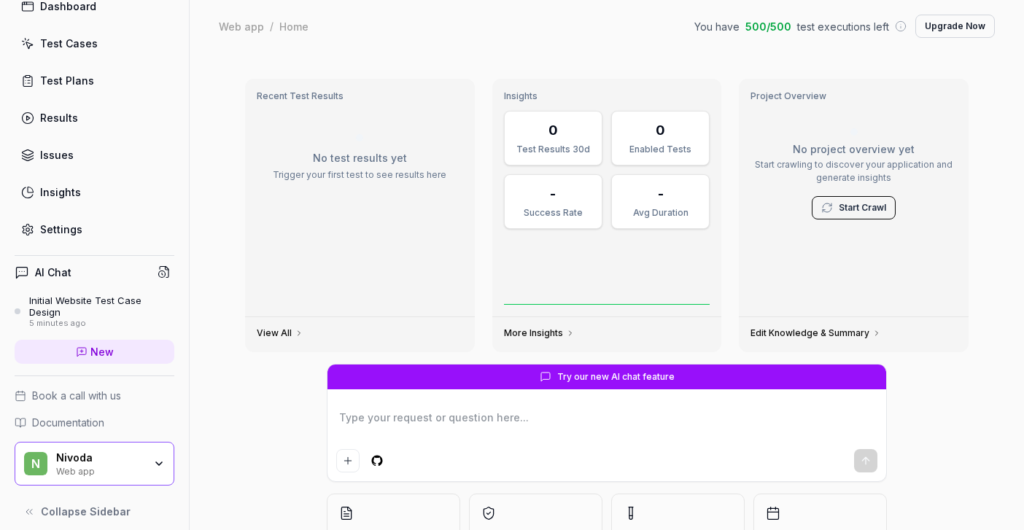
click at [88, 451] on div "Nivoda" at bounding box center [99, 457] width 87 height 13
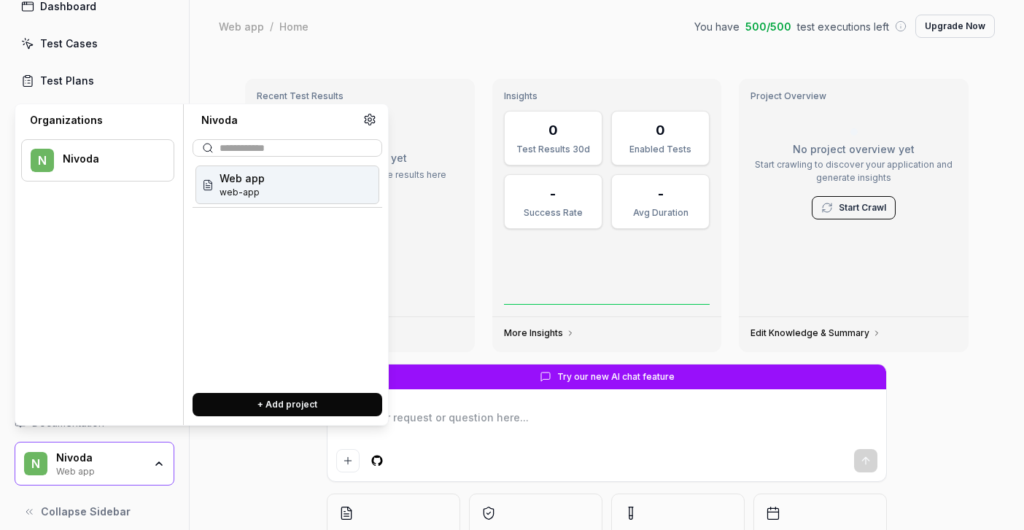
type textarea "*"
click at [444, 52] on div "Web app / Home You have 500 / 500 test executions left Upgrade Now Web app / Ho…" at bounding box center [607, 26] width 834 height 52
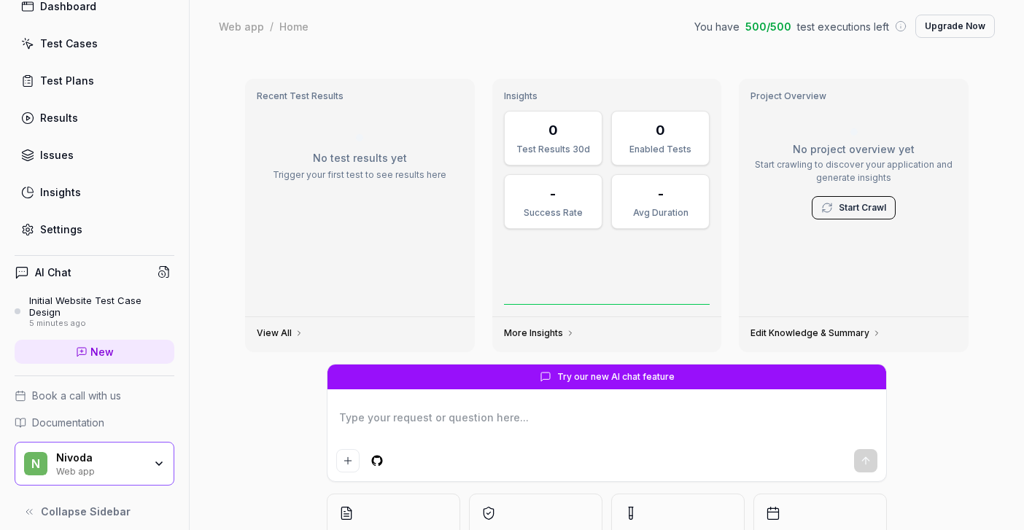
scroll to position [0, 0]
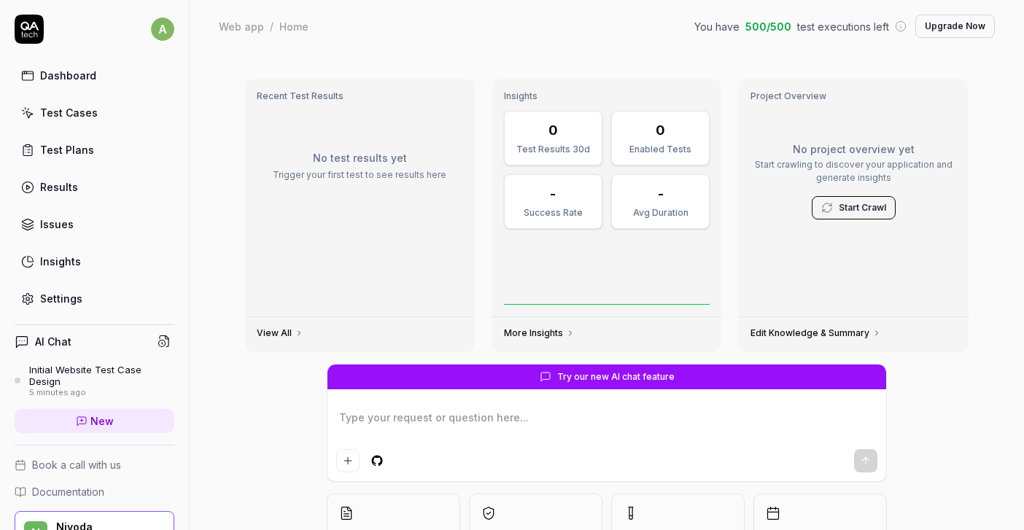
click at [78, 150] on div "Test Plans" at bounding box center [67, 149] width 54 height 15
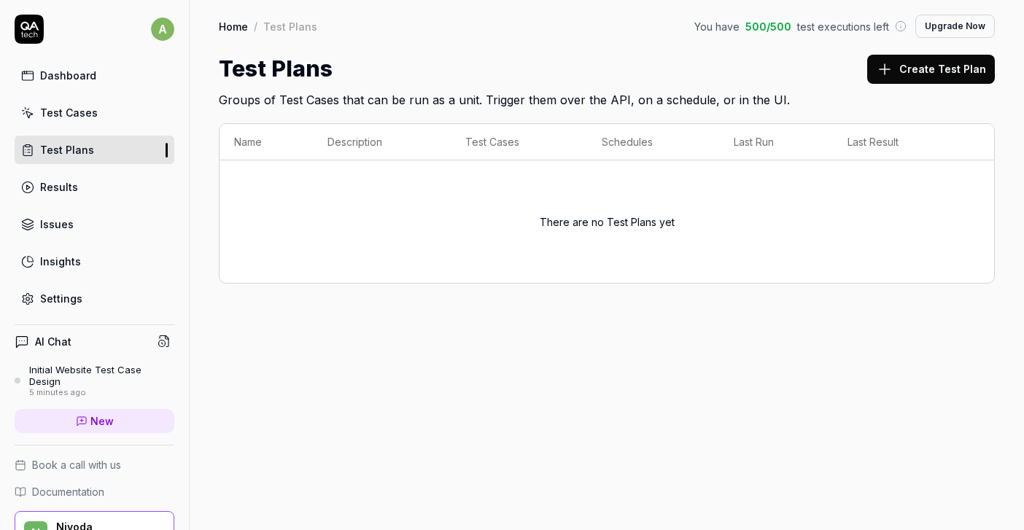
click at [463, 219] on div "There are no Test Plans yet" at bounding box center [606, 221] width 745 height 105
click at [933, 74] on button "Create Test Plan" at bounding box center [931, 69] width 128 height 29
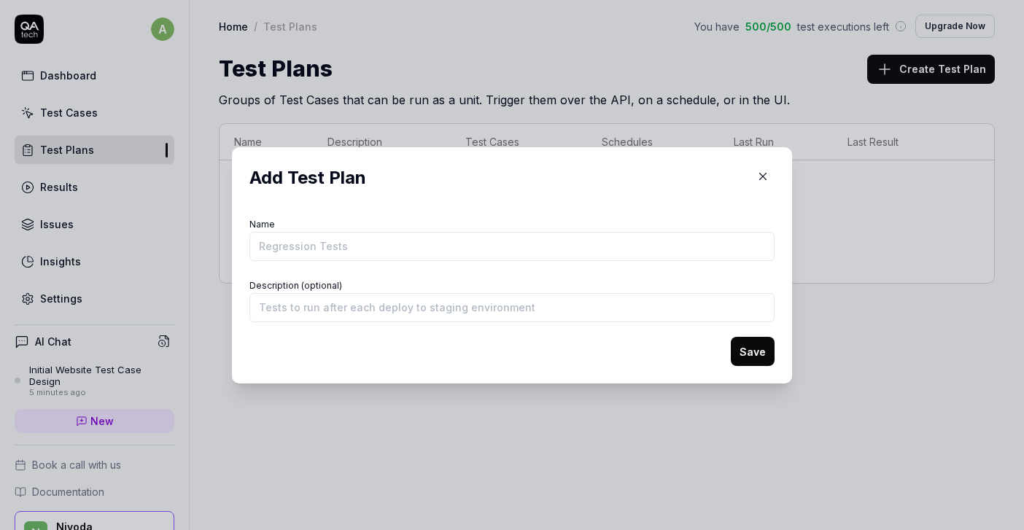
click at [535, 255] on input "Name" at bounding box center [511, 246] width 525 height 29
type input "Test"
click at [757, 352] on button "Save" at bounding box center [752, 351] width 44 height 29
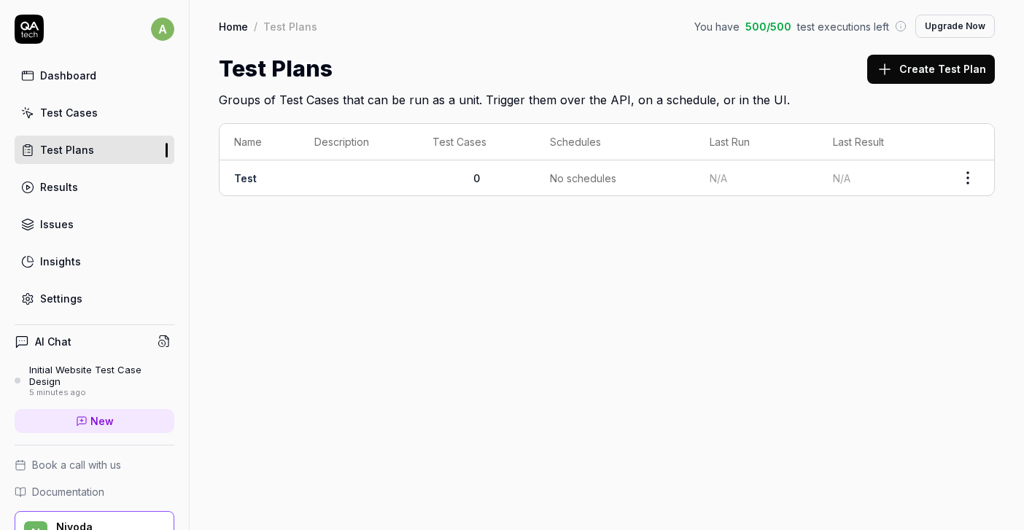
click at [956, 179] on html "Test Plan added a Dashboard Test Cases Test Plans Results Issues Insights Setti…" at bounding box center [512, 265] width 1024 height 530
click at [880, 271] on span "Run Tests" at bounding box center [889, 270] width 51 height 15
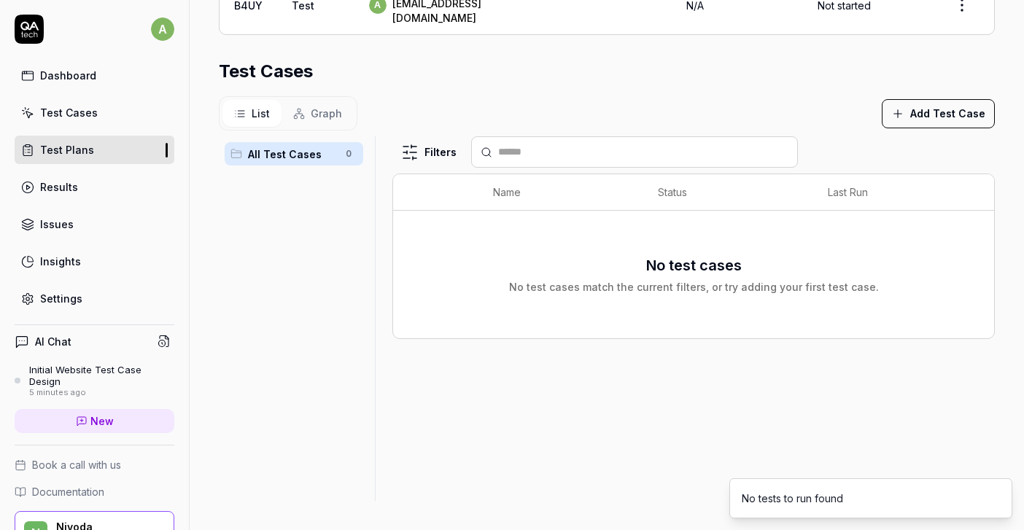
scroll to position [249, 0]
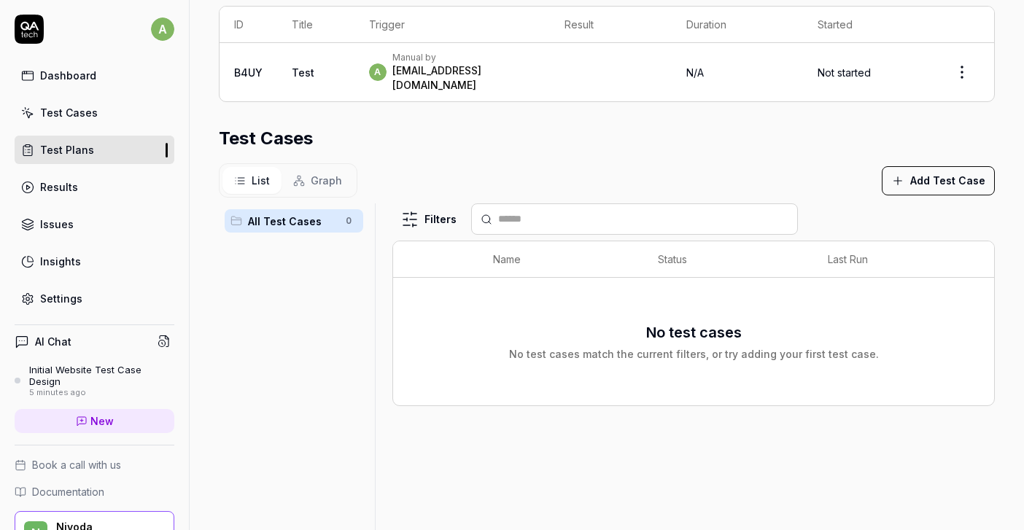
click at [919, 166] on button "Add Test Case" at bounding box center [937, 180] width 113 height 29
click at [796, 128] on div "Test Cases" at bounding box center [607, 138] width 776 height 26
click at [965, 166] on button "Add Test Case" at bounding box center [937, 180] width 113 height 29
click at [921, 186] on input "text" at bounding box center [945, 199] width 153 height 26
click at [900, 198] on input "text" at bounding box center [945, 199] width 153 height 26
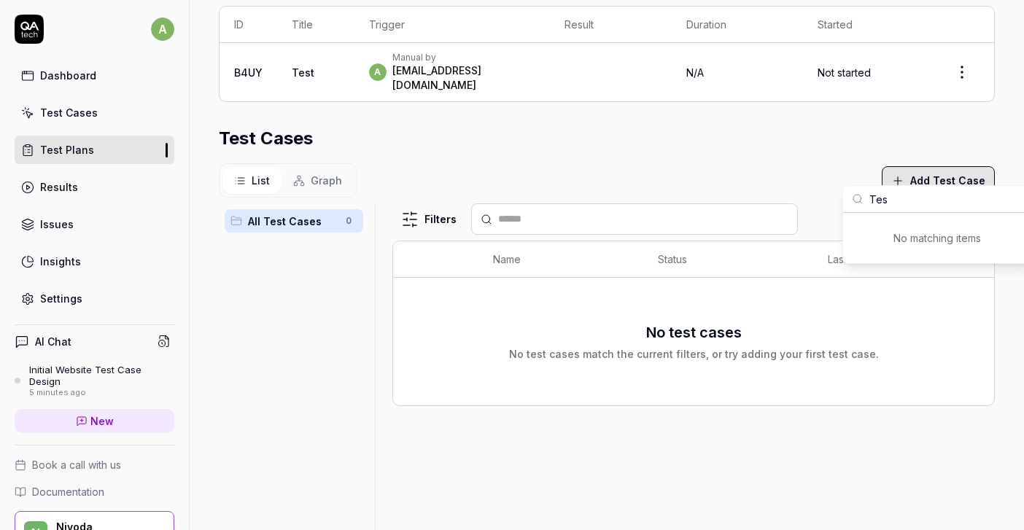
type input "Test"
click at [738, 144] on section "Test Cases List Graph Add Test Case All Test Cases 0 Filters Name Status Last R…" at bounding box center [607, 346] width 776 height 443
click at [662, 147] on section "Test Cases List Graph Add Test Case All Test Cases 0 Filters Name Status Last R…" at bounding box center [607, 346] width 776 height 443
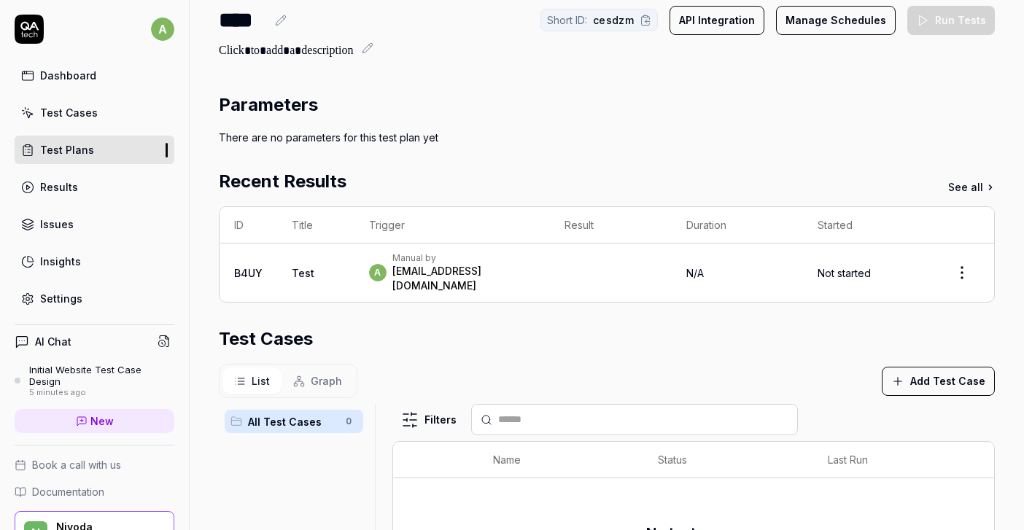
scroll to position [0, 0]
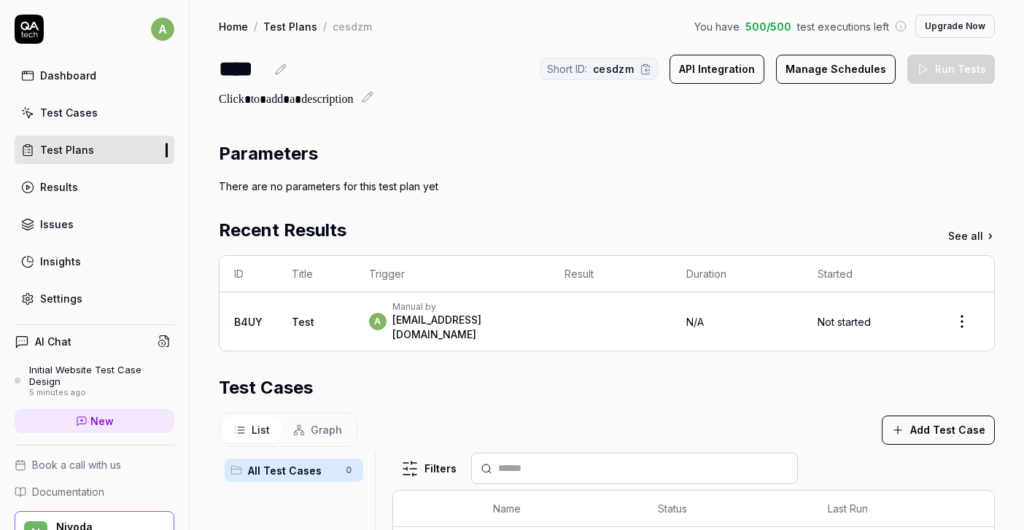
click at [603, 162] on div "Parameters" at bounding box center [607, 154] width 776 height 26
click at [71, 111] on div "Test Cases" at bounding box center [69, 112] width 58 height 15
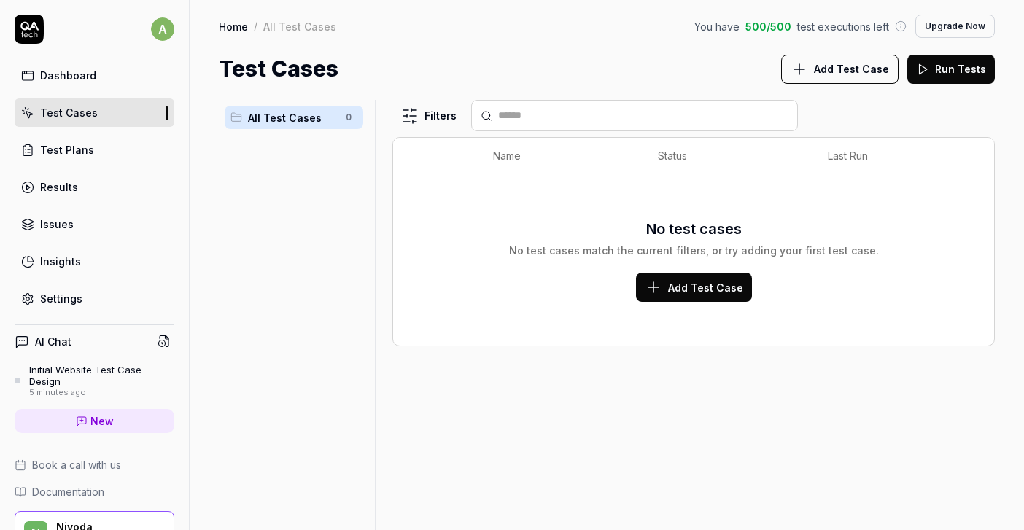
click at [678, 285] on span "Add Test Case" at bounding box center [705, 287] width 75 height 15
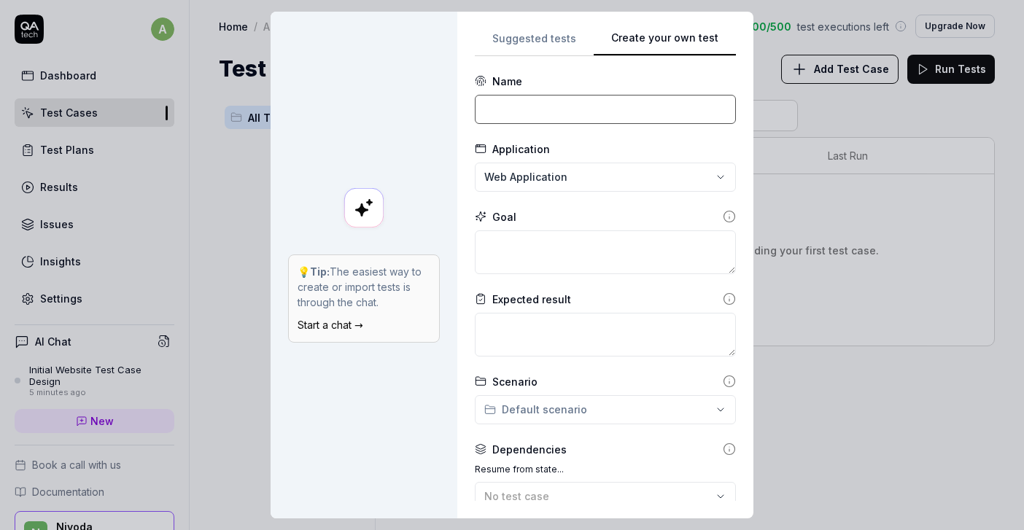
click at [558, 111] on input at bounding box center [605, 109] width 261 height 29
type input "L"
type input "Sign Up"
click at [573, 182] on div "**********" at bounding box center [512, 265] width 1024 height 530
click at [556, 215] on span "Web application for Web app" at bounding box center [553, 218] width 125 height 13
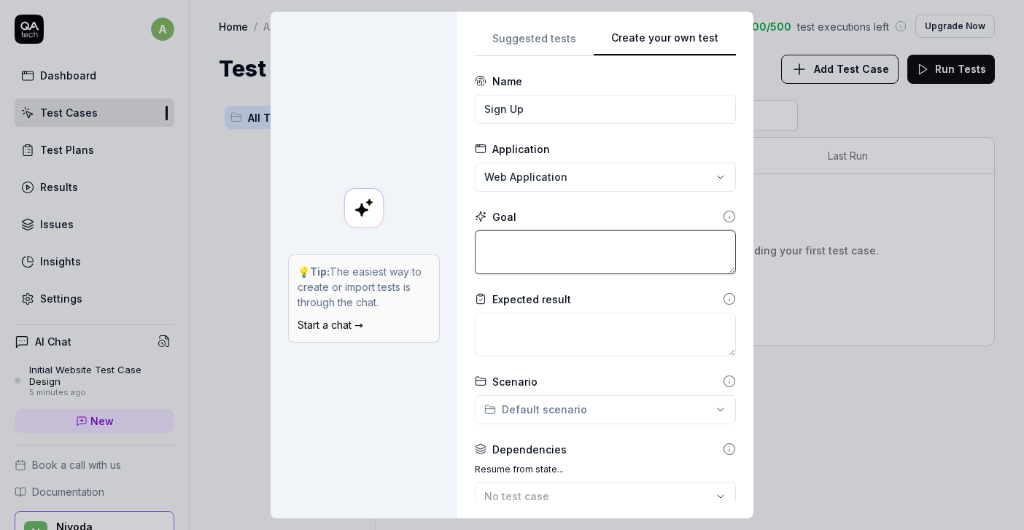
click at [545, 250] on textarea at bounding box center [605, 252] width 261 height 44
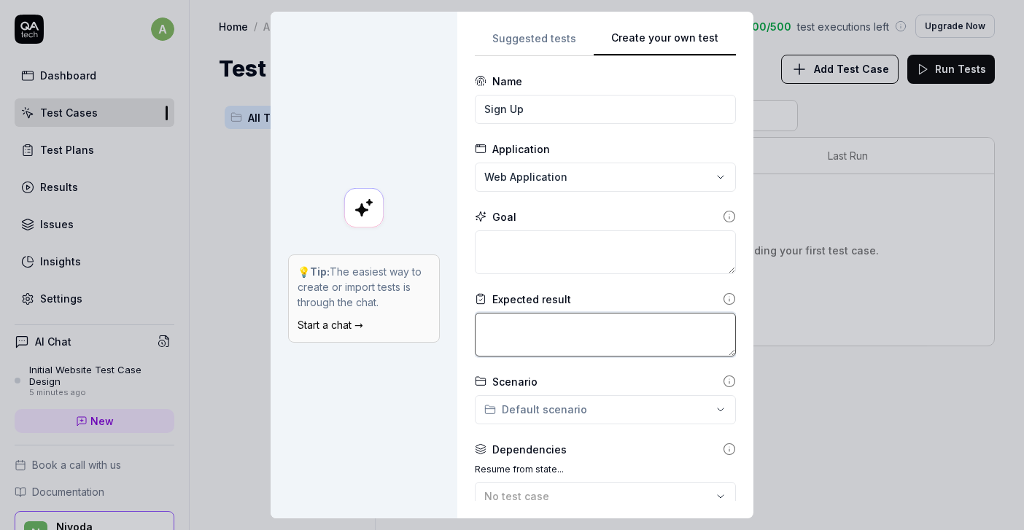
click at [543, 327] on textarea at bounding box center [605, 335] width 261 height 44
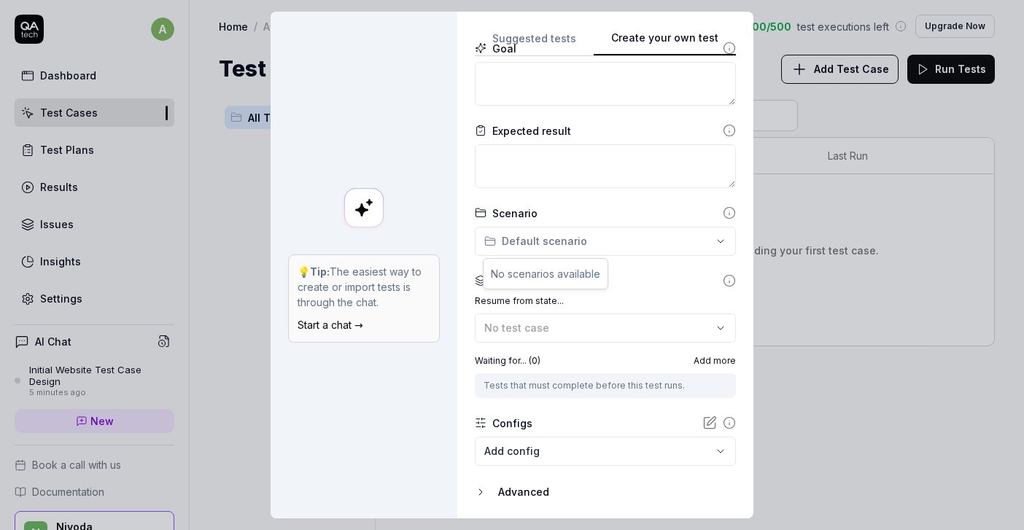
click at [575, 246] on div "**********" at bounding box center [512, 265] width 1024 height 530
click at [591, 227] on div "**********" at bounding box center [512, 265] width 1024 height 530
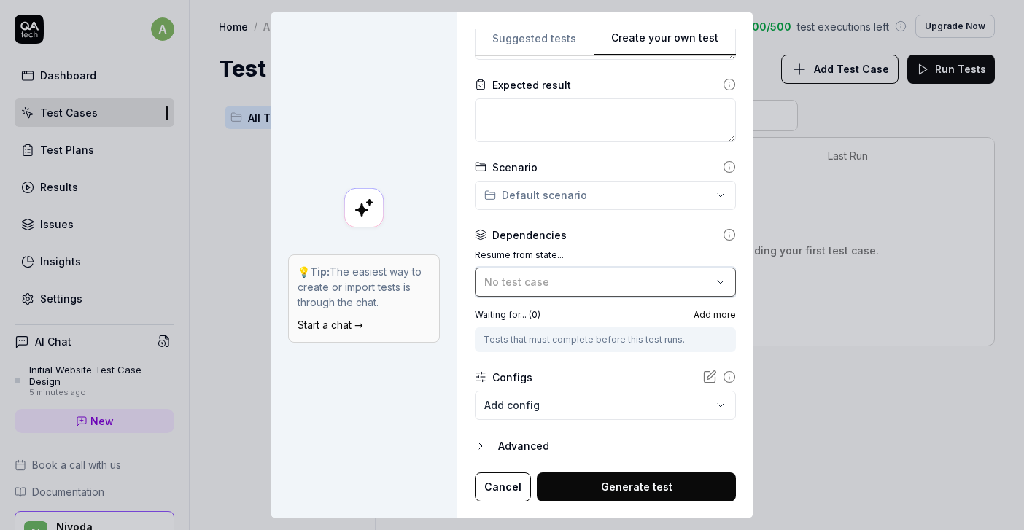
click at [548, 284] on span "No test case" at bounding box center [516, 282] width 65 height 12
click at [595, 250] on label "Resume from state..." at bounding box center [605, 255] width 261 height 13
click at [536, 440] on div "Advanced" at bounding box center [617, 445] width 238 height 17
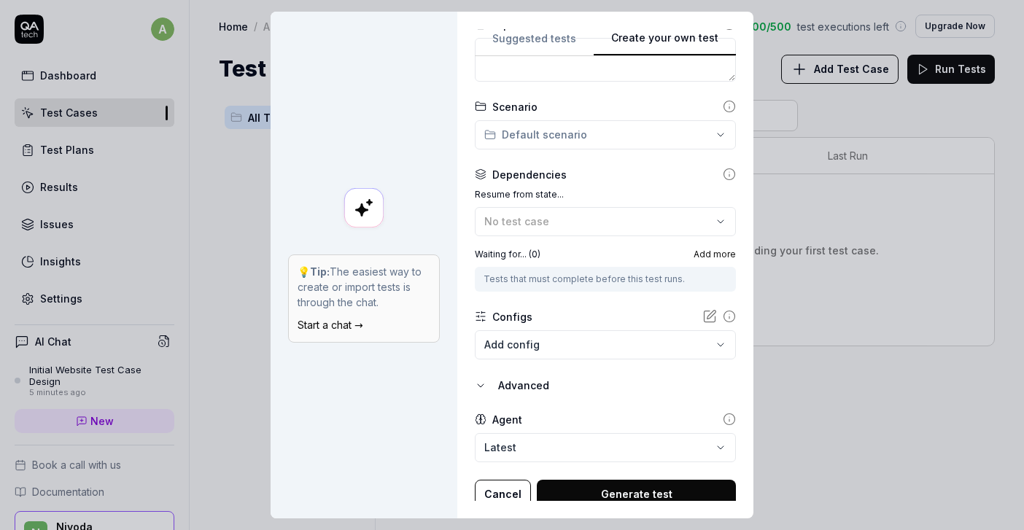
scroll to position [282, 0]
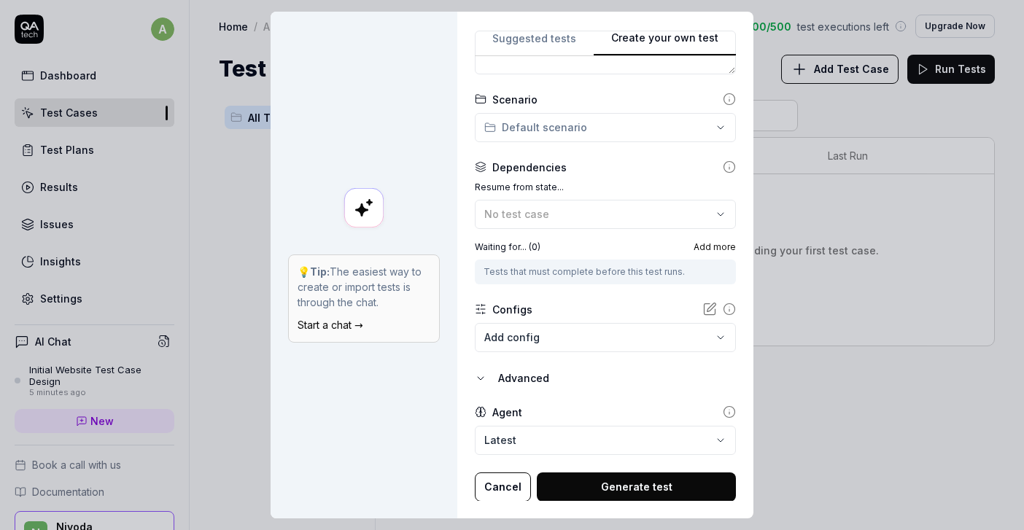
click at [615, 490] on button "Generate test" at bounding box center [636, 486] width 199 height 29
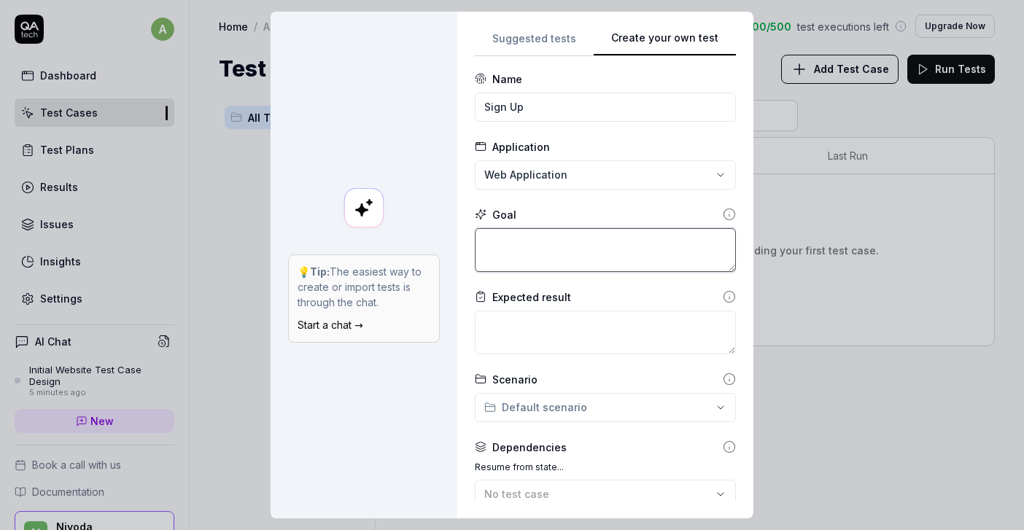
scroll to position [0, 0]
click at [534, 241] on textarea at bounding box center [605, 252] width 261 height 44
type textarea "*"
type textarea "-"
type textarea "*"
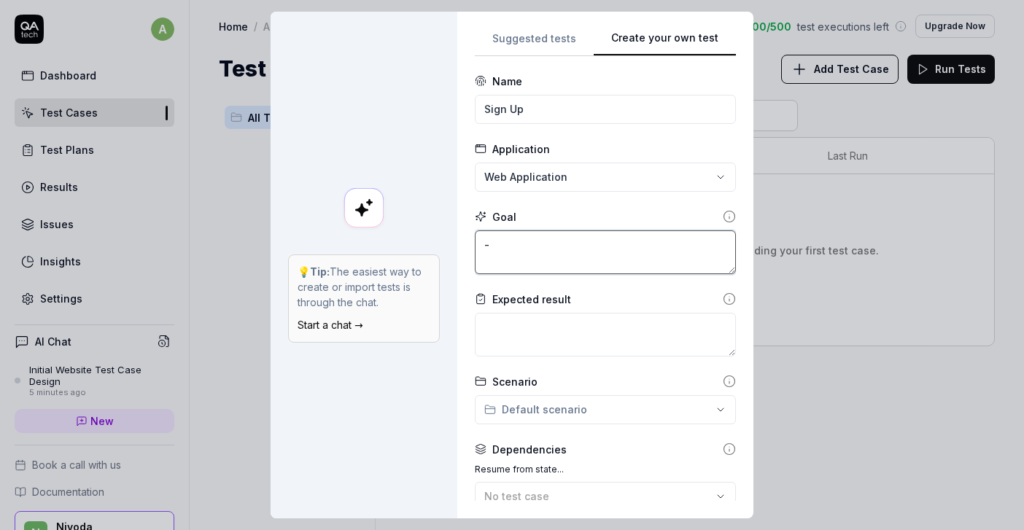
type textarea "-"
type textarea "*"
type textarea "- S"
type textarea "*"
type textarea "- Si"
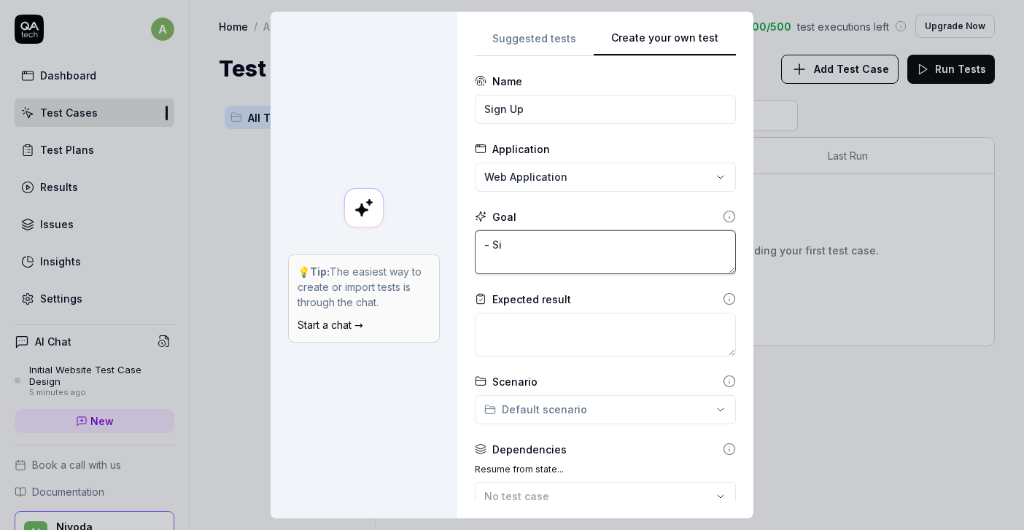
type textarea "*"
type textarea "- Sign"
type textarea "*"
type textarea "- Sign"
type textarea "*"
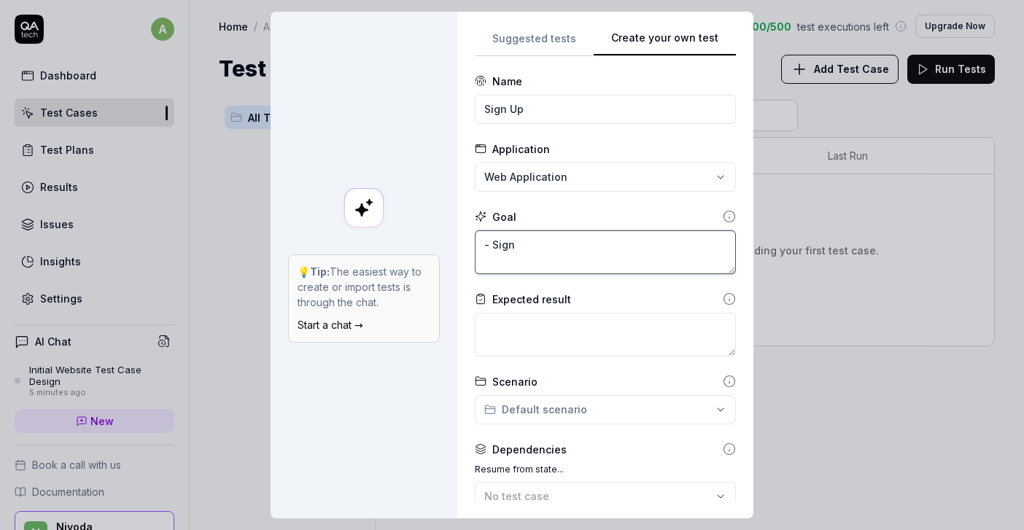
type textarea "- Sign u"
type textarea "*"
type textarea "- Sign up"
type textarea "*"
type textarea "- Sign up"
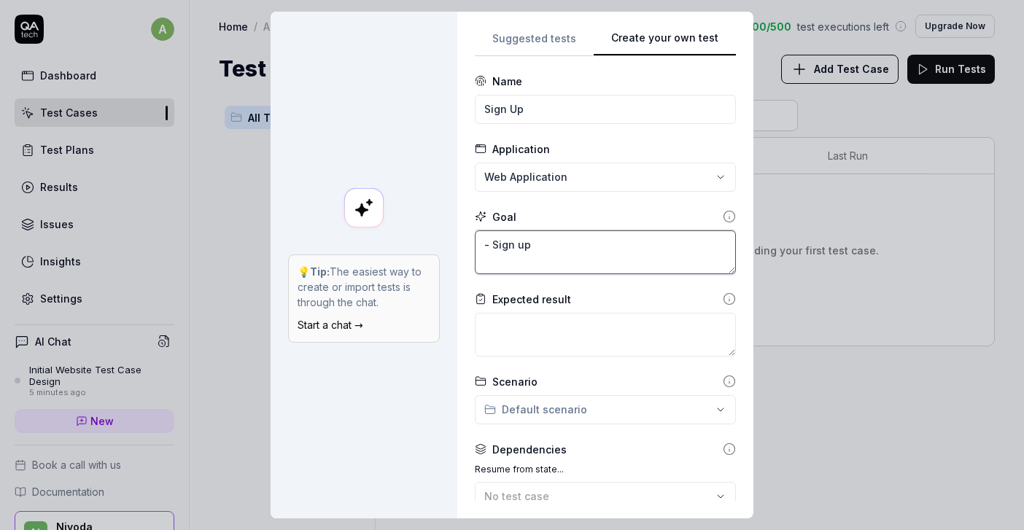
type textarea "*"
type textarea "- Sign up a"
type textarea "*"
type textarea "- Sign up as"
type textarea "*"
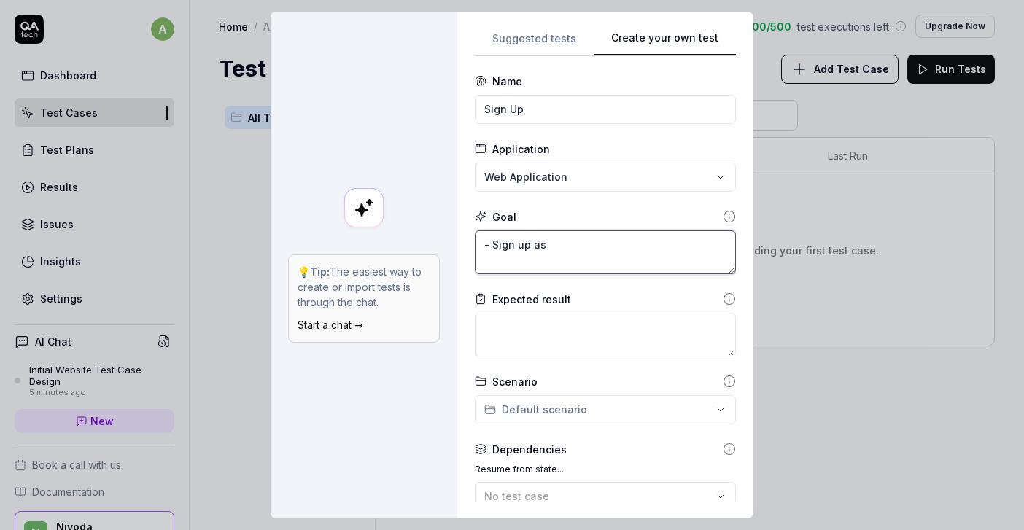
type textarea "- Sign up as"
type textarea "*"
type textarea "- Sign up as b"
type textarea "*"
type textarea "- Sign up as bu"
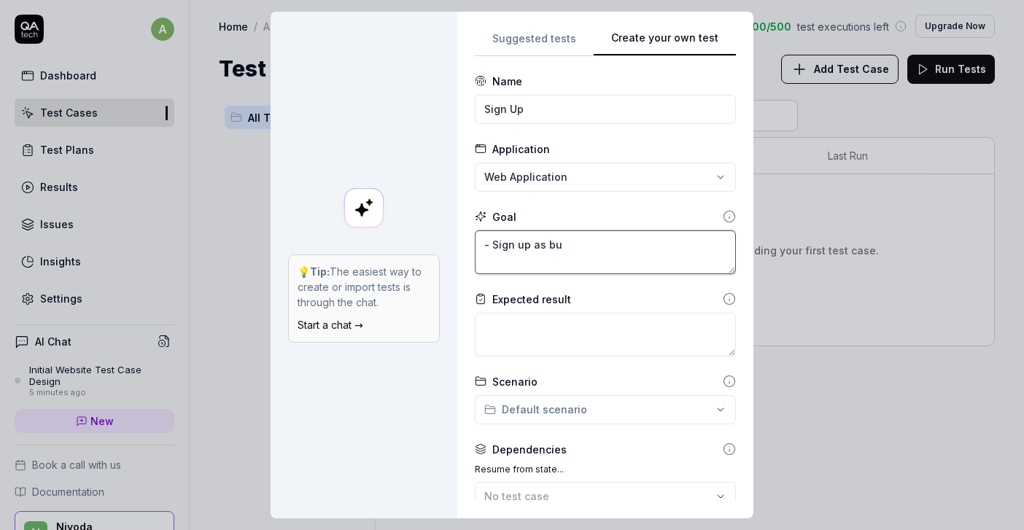
type textarea "*"
type textarea "- Sign up as buy"
type textarea "*"
type textarea "- Sign up as buye"
type textarea "*"
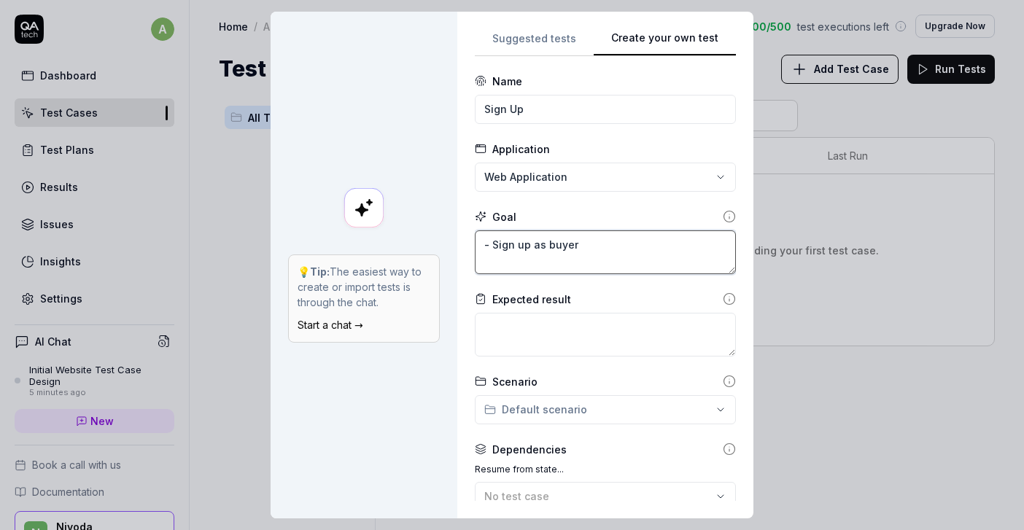
scroll to position [282, 0]
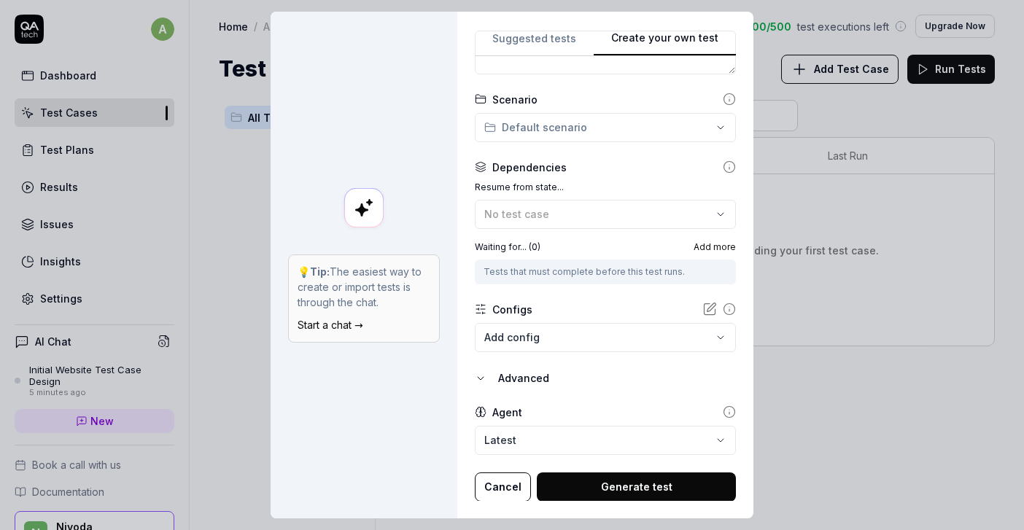
type textarea "- Sign up as buyer"
click at [604, 483] on button "Generate test" at bounding box center [636, 486] width 199 height 29
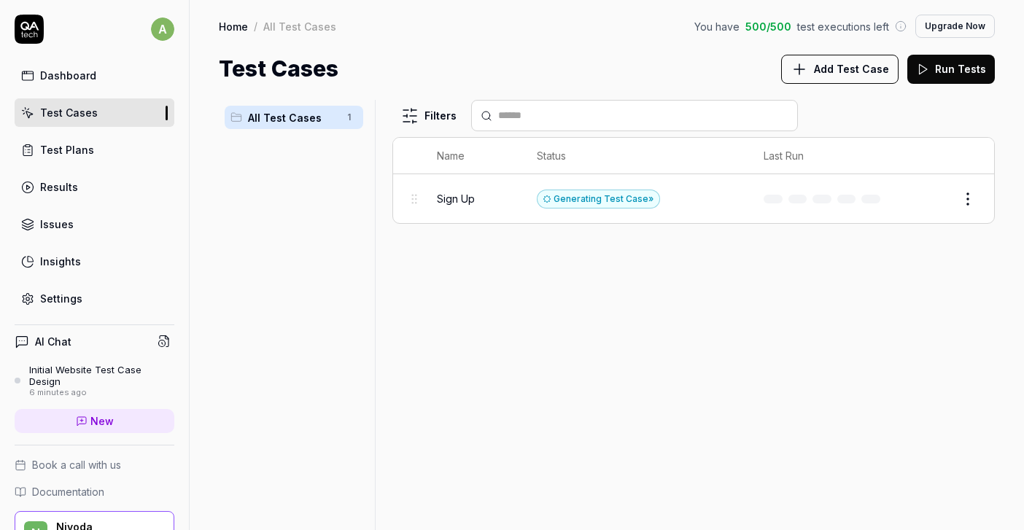
click at [969, 200] on html "a Dashboard Test Cases Test Plans Results Issues Insights Settings AI Chat Init…" at bounding box center [512, 265] width 1024 height 530
click at [677, 338] on html "a Dashboard Test Cases Test Plans Results Issues Insights Settings AI Chat Init…" at bounding box center [512, 265] width 1024 height 530
click at [932, 195] on button "Review" at bounding box center [924, 198] width 51 height 23
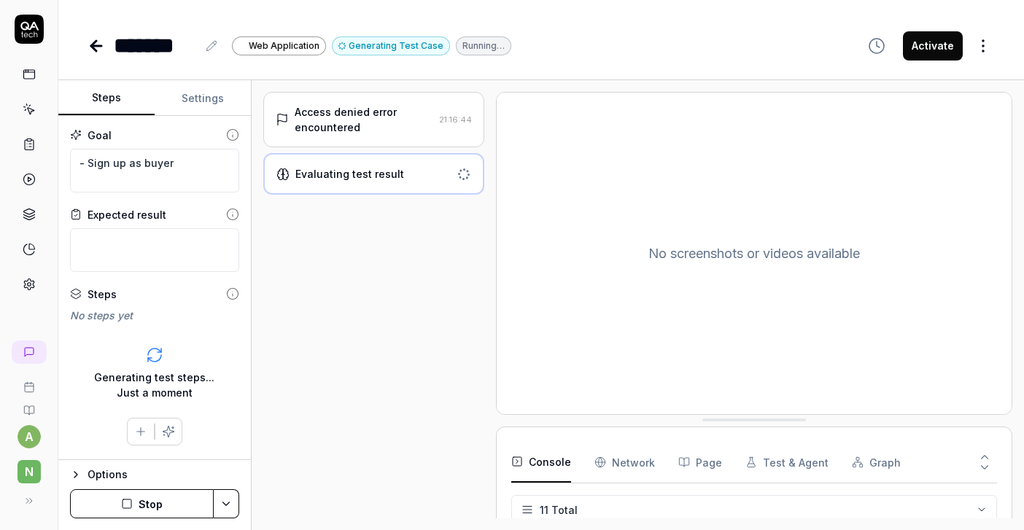
scroll to position [230, 0]
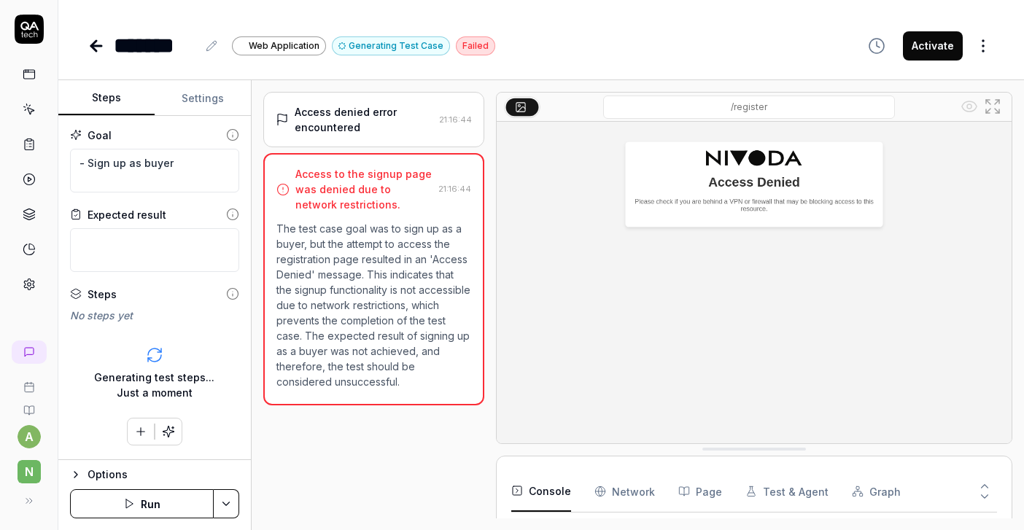
click at [519, 292] on img at bounding box center [753, 283] width 515 height 322
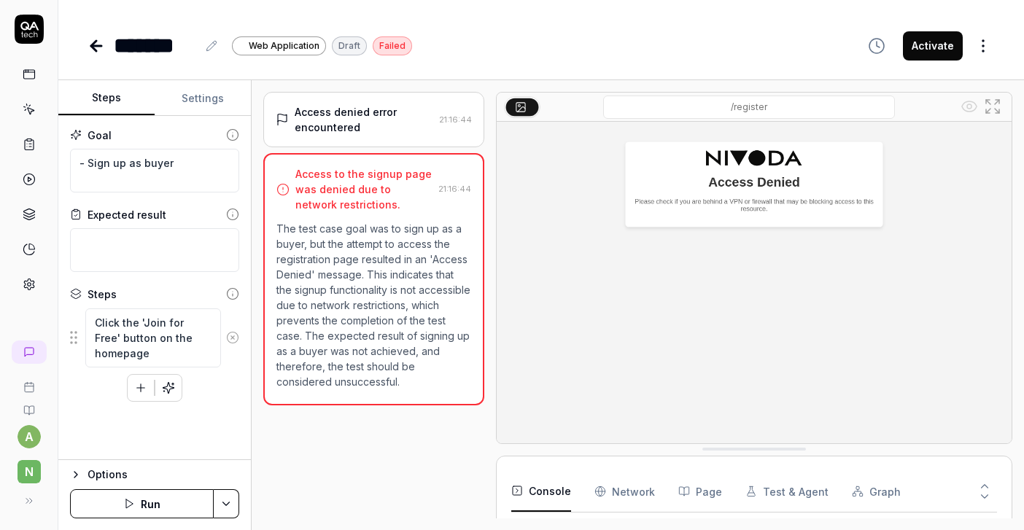
click at [396, 273] on p "The test case goal was to sign up as a buyer, but the attempt to access the reg…" at bounding box center [373, 305] width 195 height 168
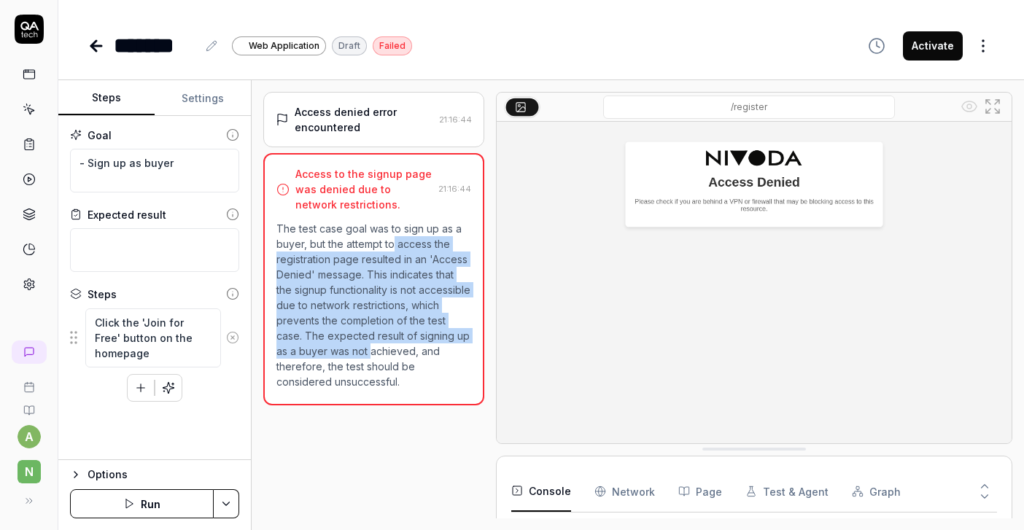
drag, startPoint x: 393, startPoint y: 237, endPoint x: 423, endPoint y: 359, distance: 126.1
click at [423, 359] on p "The test case goal was to sign up as a buyer, but the attempt to access the reg…" at bounding box center [373, 305] width 195 height 168
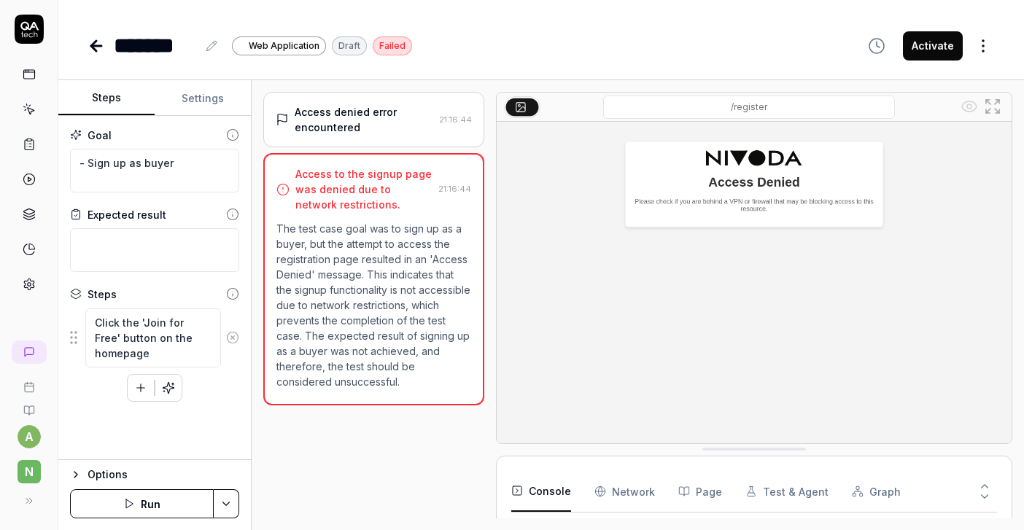
click at [566, 363] on img at bounding box center [753, 283] width 515 height 322
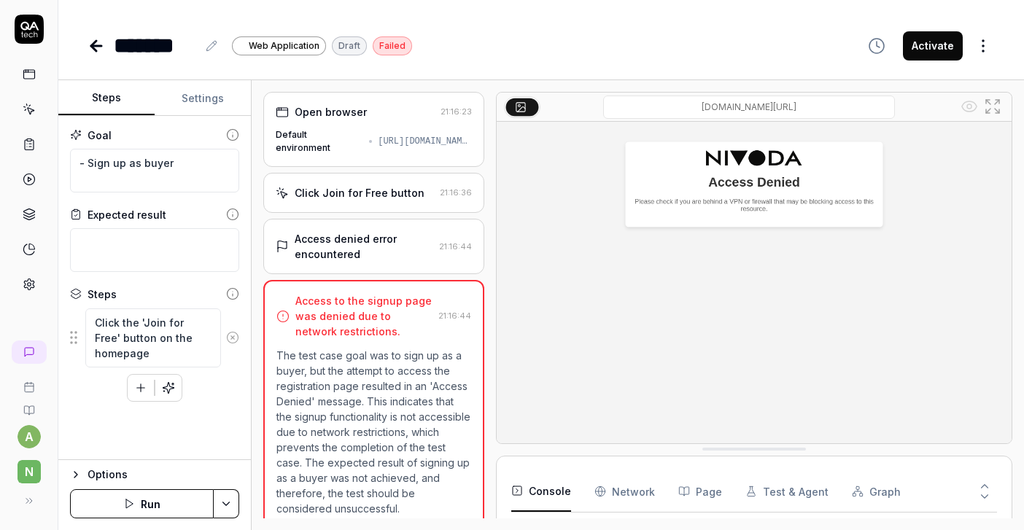
scroll to position [14, 0]
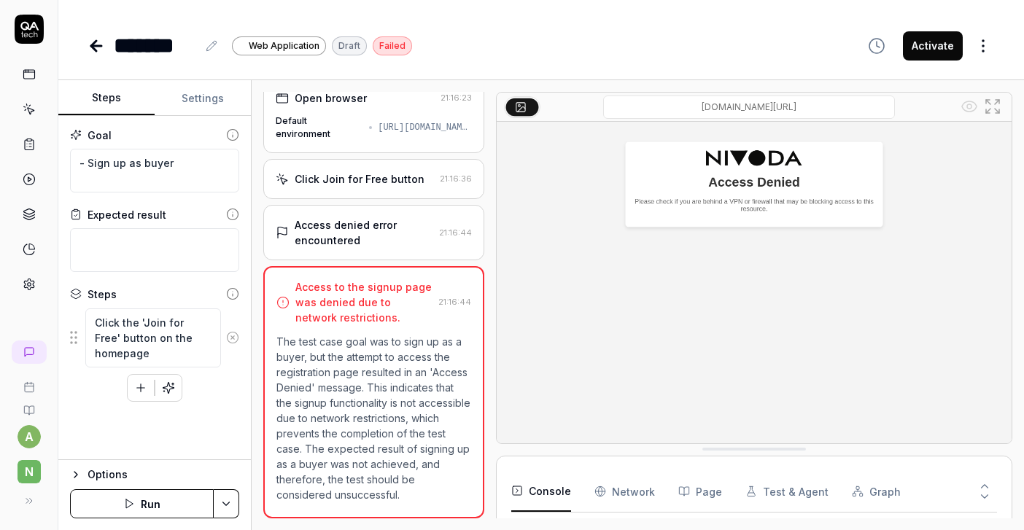
click at [165, 504] on button "Run" at bounding box center [142, 503] width 144 height 29
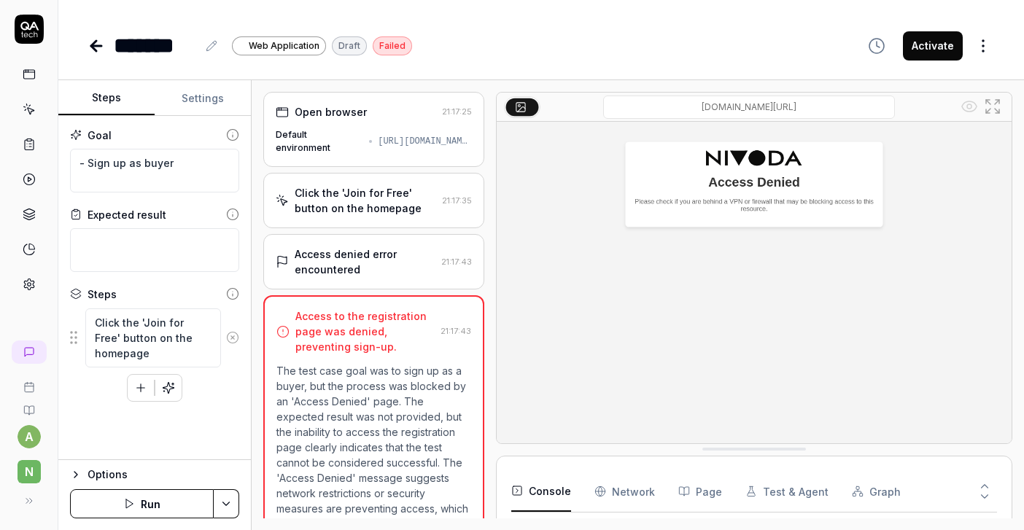
click at [613, 482] on Requests "Network" at bounding box center [624, 491] width 61 height 41
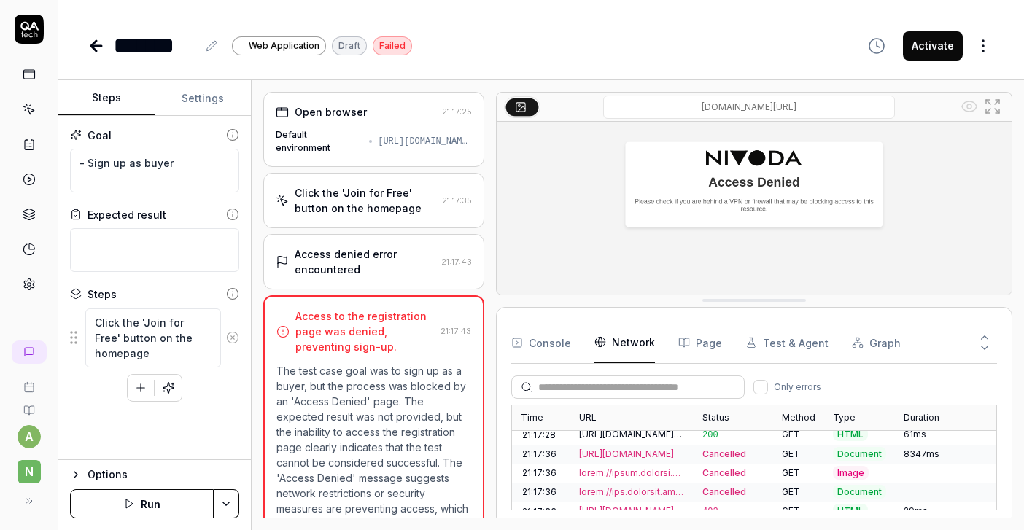
scroll to position [238, 0]
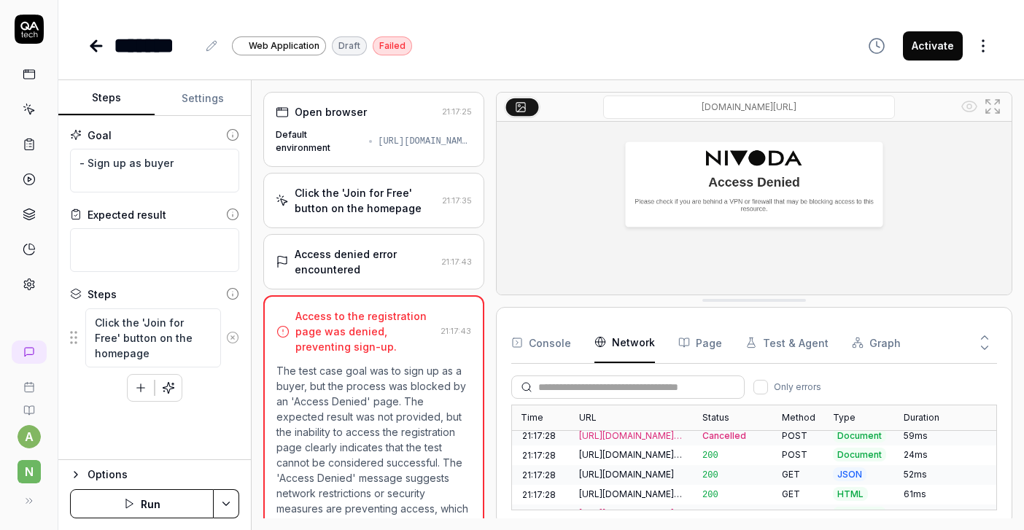
drag, startPoint x: 735, startPoint y: 294, endPoint x: 730, endPoint y: 77, distance: 217.3
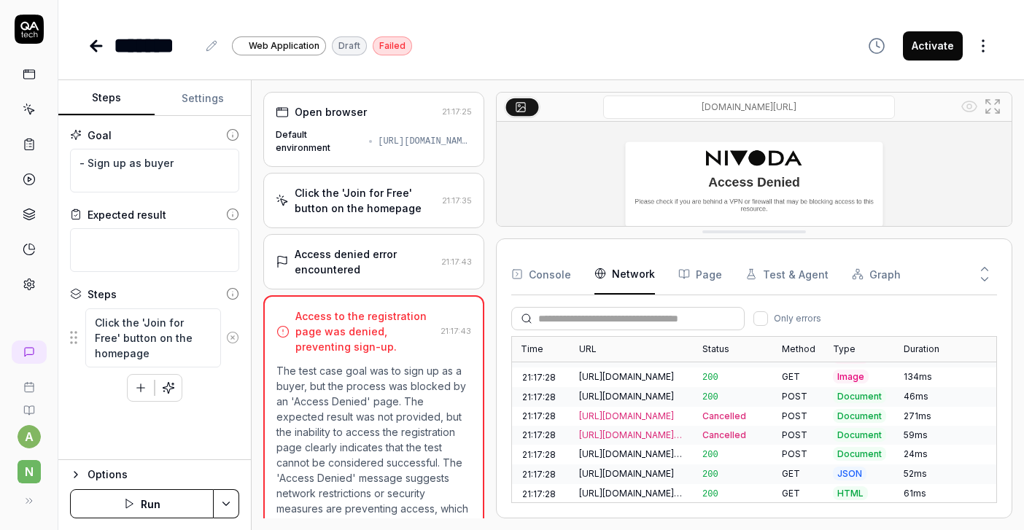
scroll to position [164, 0]
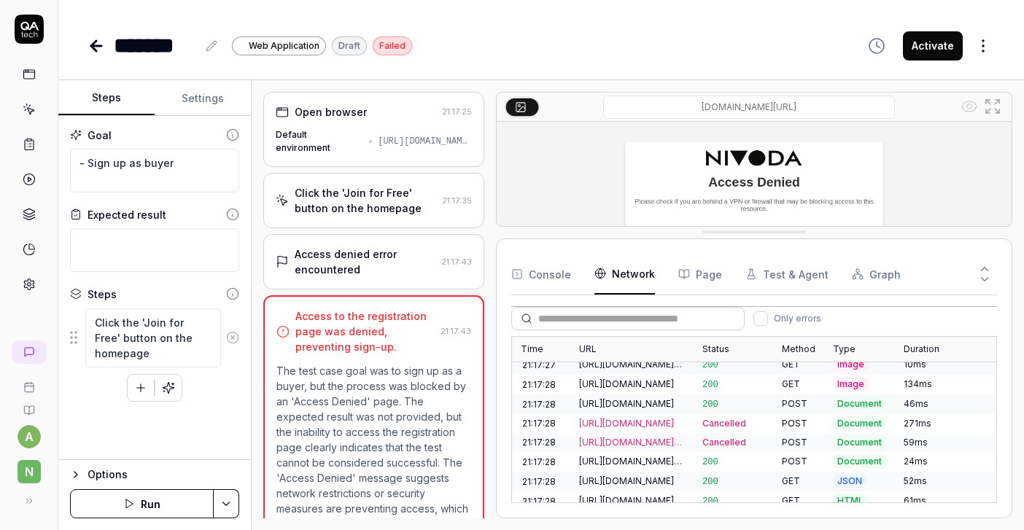
click at [624, 418] on div "https://nivodahelp.zendesk.com/frontendevents/pv?client=1B752747-577B-429A-A0E0…" at bounding box center [632, 423] width 106 height 13
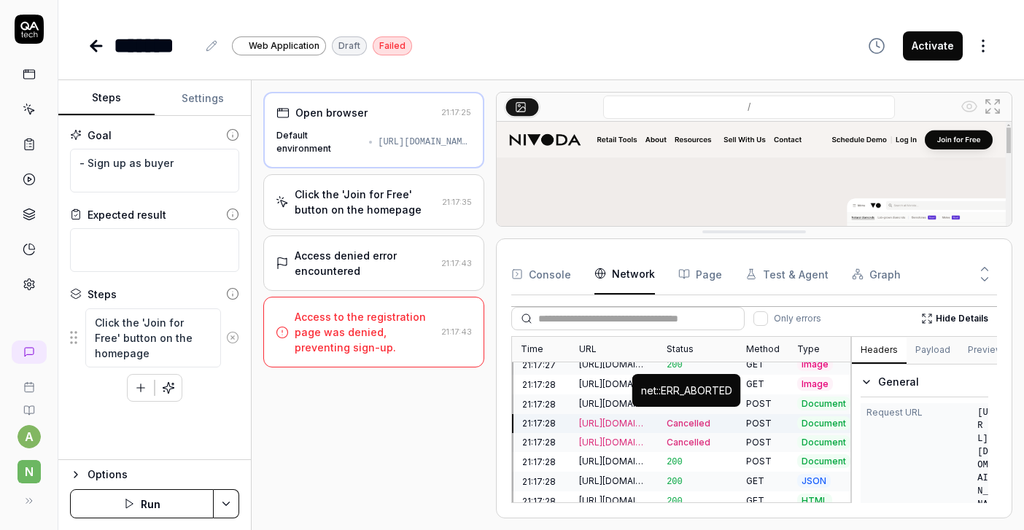
click at [695, 418] on span "Cancelled" at bounding box center [688, 423] width 44 height 11
click at [922, 349] on button "Payload" at bounding box center [932, 351] width 52 height 26
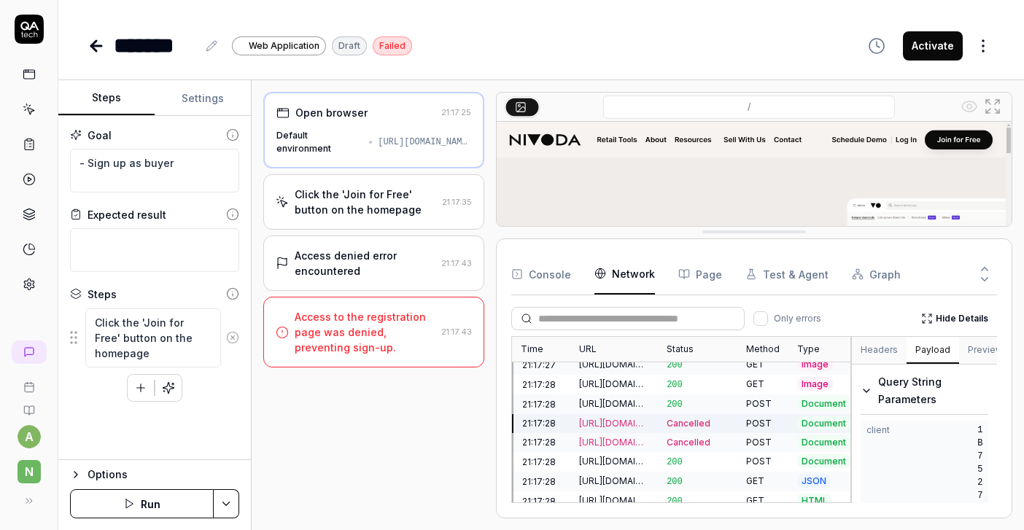
click at [971, 349] on button "Preview" at bounding box center [985, 351] width 52 height 26
click at [884, 356] on button "Headers" at bounding box center [879, 351] width 55 height 26
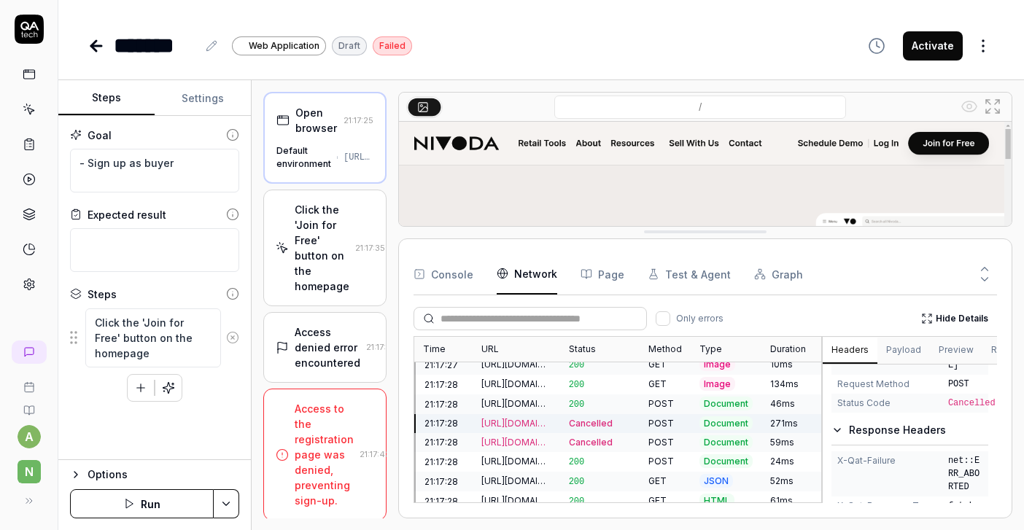
scroll to position [87, 0]
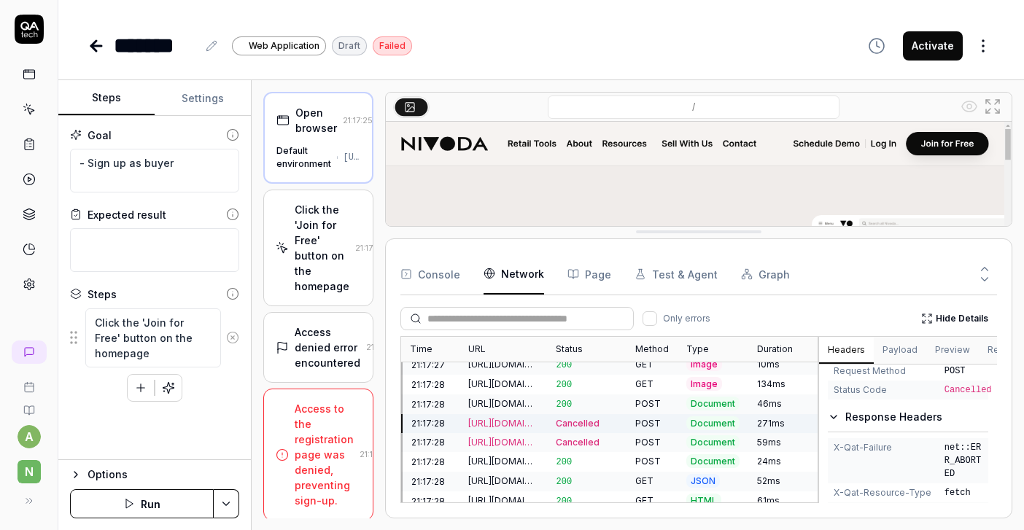
click at [98, 391] on div "Steps Settings Goal - Sign up as buyer Expected result Steps Click the 'Join fo…" at bounding box center [540, 305] width 965 height 450
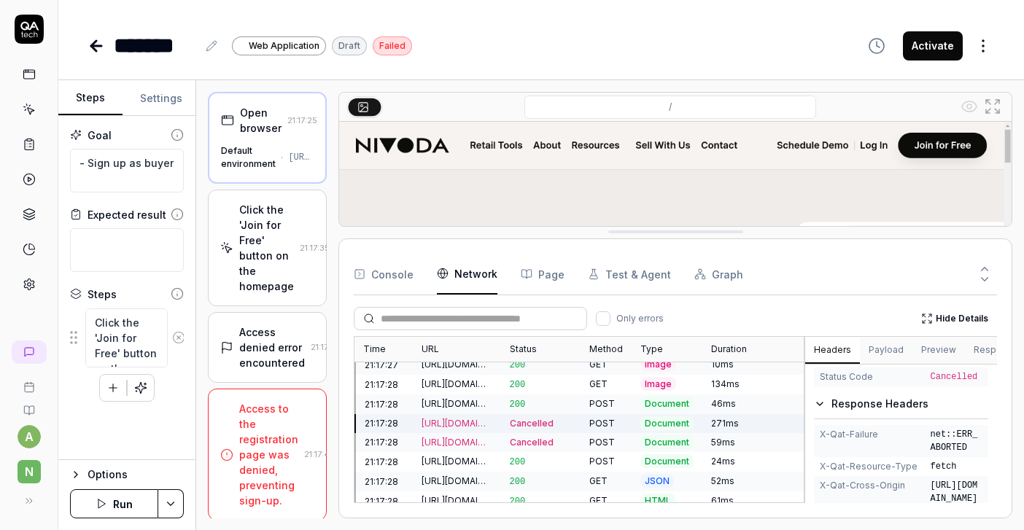
click at [68, 330] on div "Steps Settings Goal - Sign up as buyer Expected result Steps Click the 'Join fo…" at bounding box center [540, 305] width 965 height 450
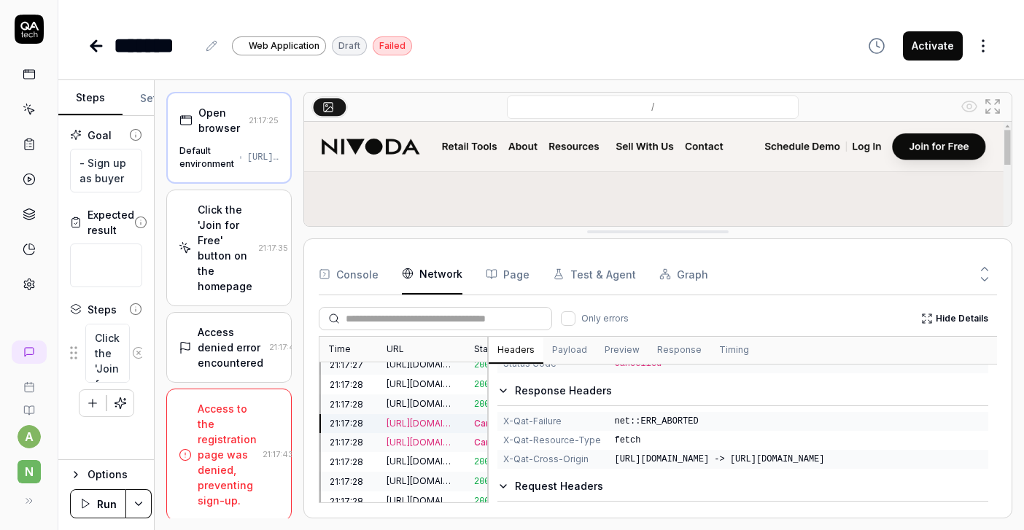
click at [462, 434] on div "Time URL Status Method Type Duration 21:17:25 https://www.nivoda.com/ 301 GET H…" at bounding box center [658, 419] width 678 height 167
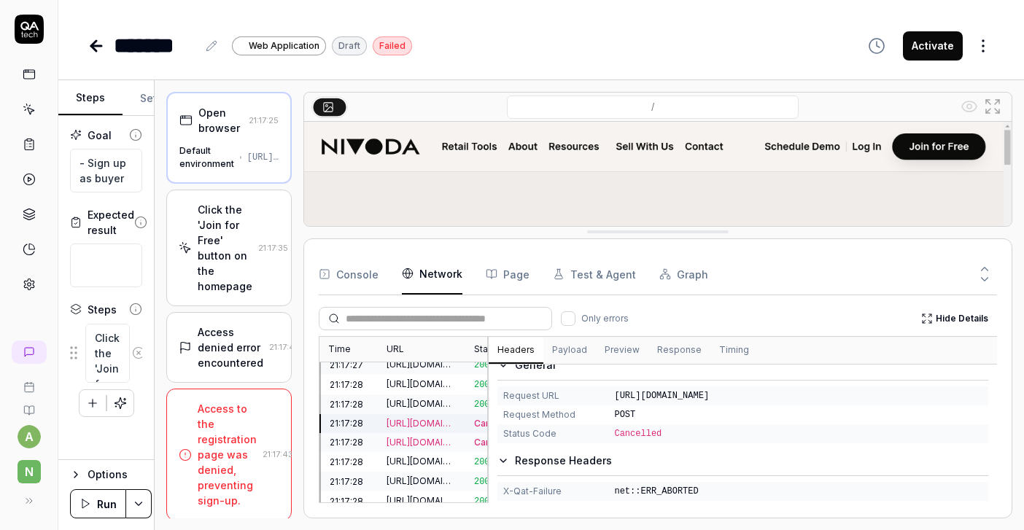
scroll to position [0, 0]
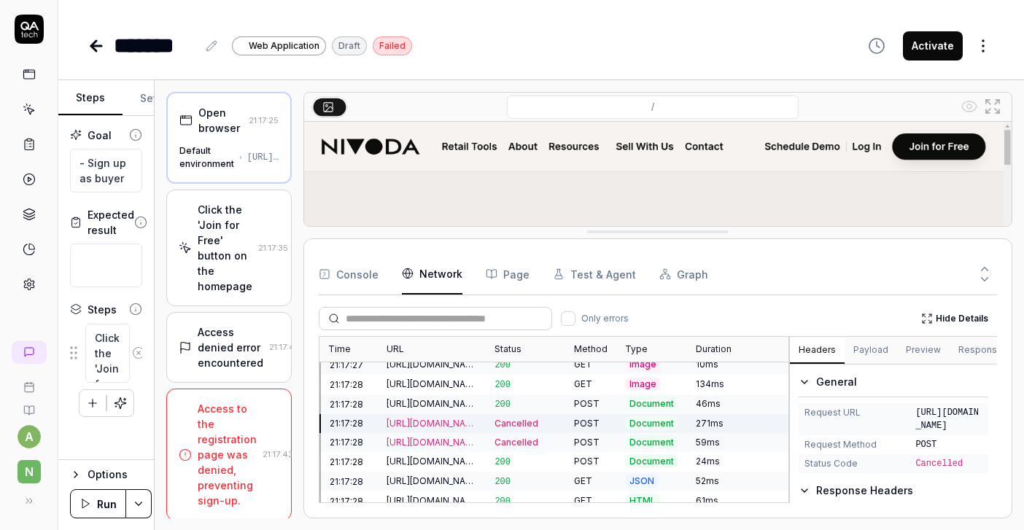
click at [788, 425] on div "Time URL Status Method Type Duration 21:17:25 https://www.nivoda.com/ 301 GET H…" at bounding box center [658, 419] width 678 height 167
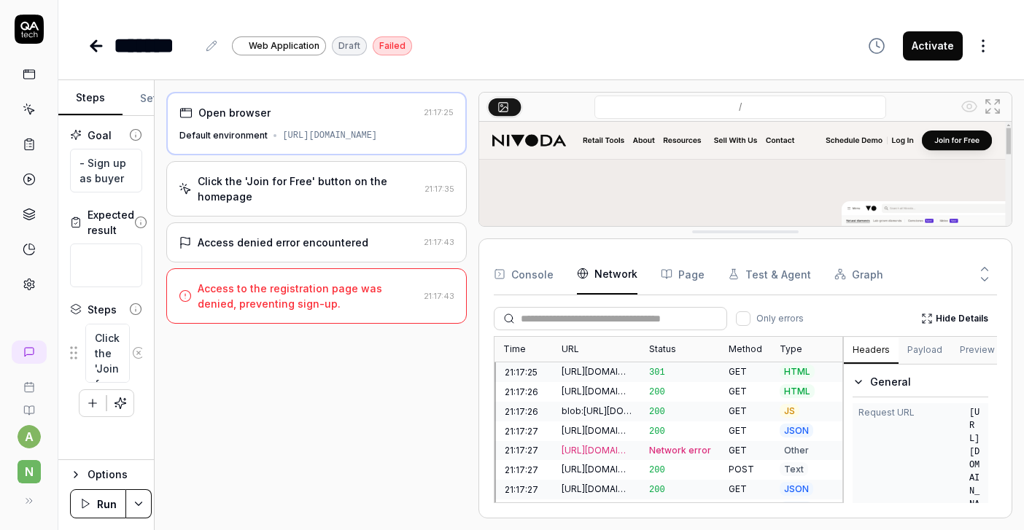
click at [474, 359] on div "Open browser 21:17:25 Default environment https://www.nivoda.com Click the 'Joi…" at bounding box center [589, 305] width 846 height 426
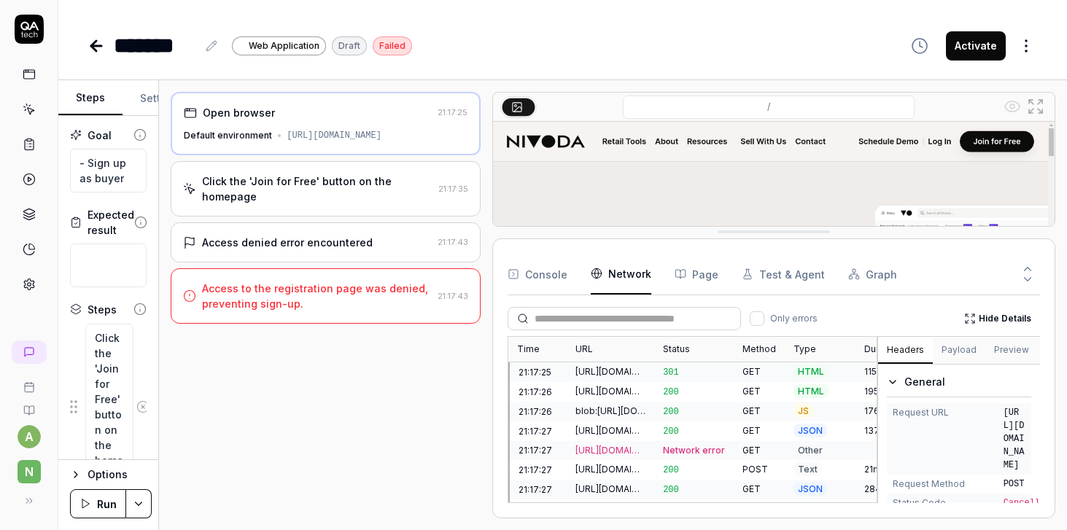
click at [97, 505] on button "Run" at bounding box center [98, 503] width 56 height 29
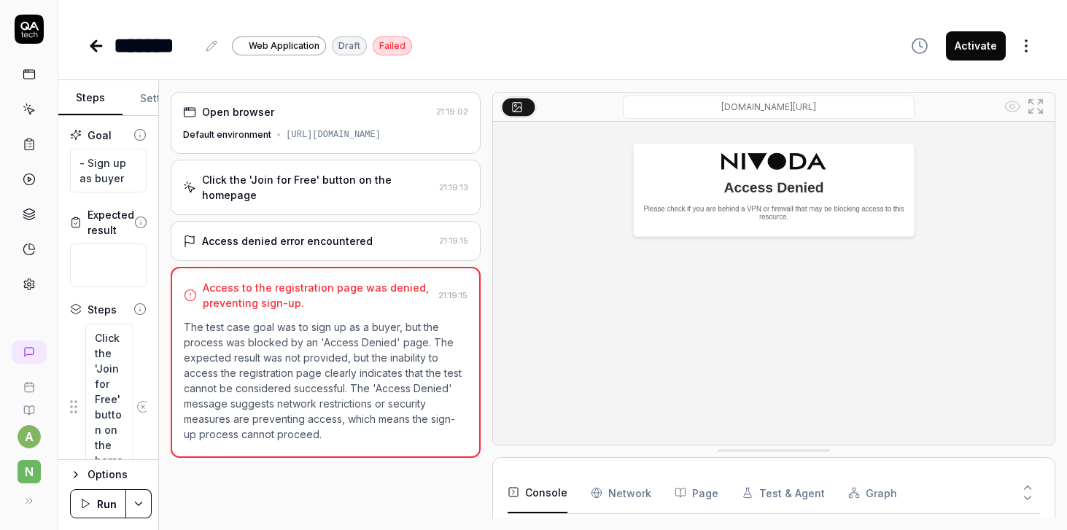
scroll to position [218, 0]
click at [100, 506] on button "Run" at bounding box center [98, 503] width 56 height 29
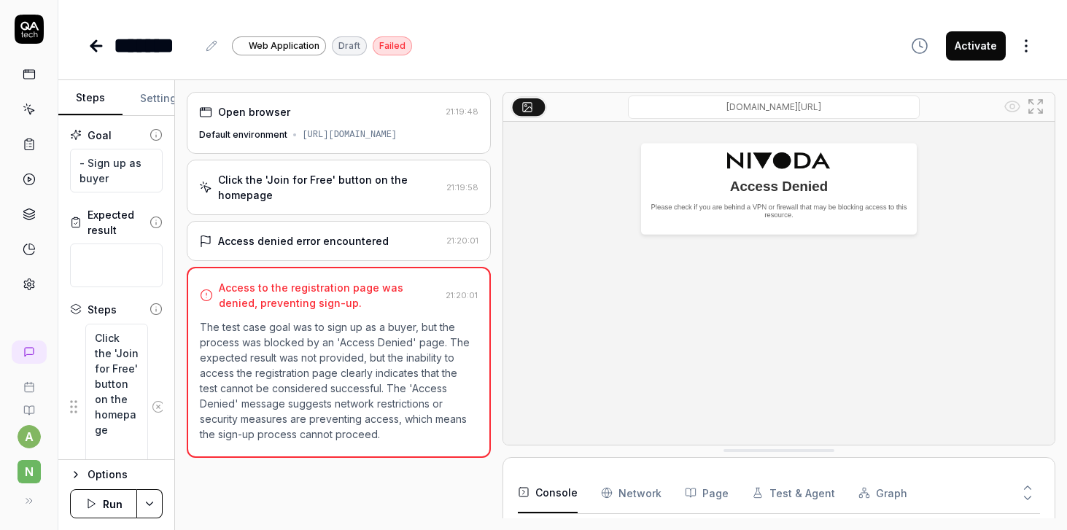
scroll to position [230, 0]
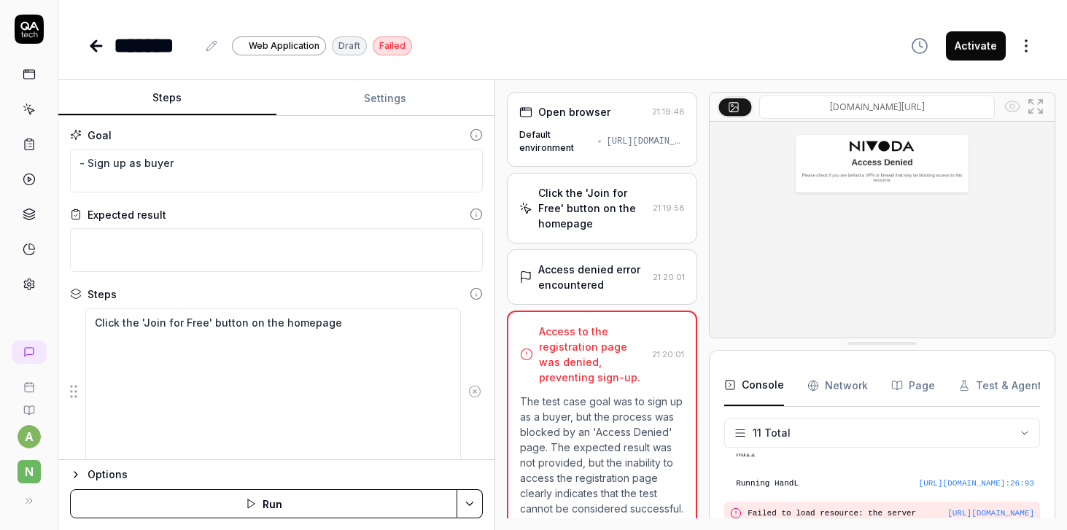
click at [494, 222] on div "Steps Settings Goal - Sign up as buyer Expected result Steps Click the 'Join fo…" at bounding box center [562, 305] width 1008 height 450
click at [473, 499] on html "a N ******* Web Application Draft Failed Activate Steps Settings Goal - Sign up…" at bounding box center [533, 265] width 1067 height 530
click at [405, 469] on div "Generate More Steps" at bounding box center [414, 467] width 147 height 32
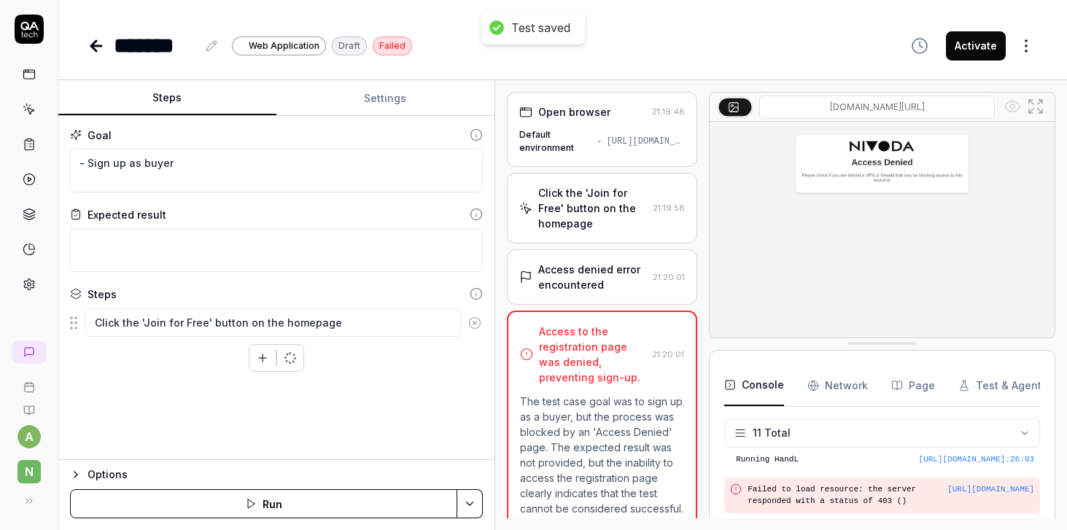
type textarea "*"
click at [29, 356] on icon at bounding box center [29, 352] width 12 height 12
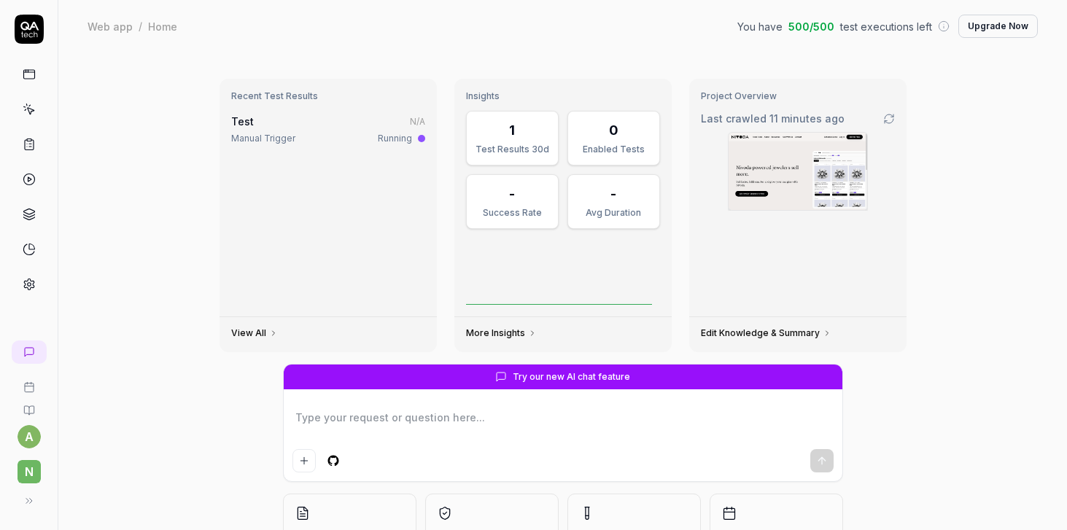
click at [32, 72] on icon at bounding box center [29, 74] width 13 height 13
click at [28, 76] on icon at bounding box center [29, 74] width 13 height 13
type textarea "*"
click at [33, 112] on icon at bounding box center [29, 109] width 13 height 13
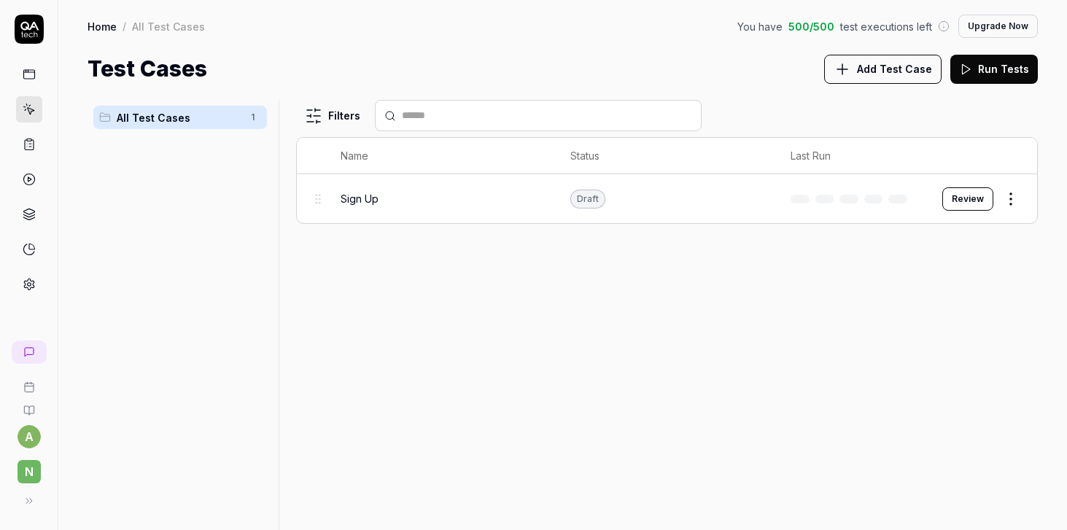
click at [1015, 198] on html "a N Home / All Test Cases You have 500 / 500 test executions left Upgrade Now H…" at bounding box center [533, 265] width 1067 height 530
click at [932, 448] on div "Delete" at bounding box center [950, 454] width 139 height 32
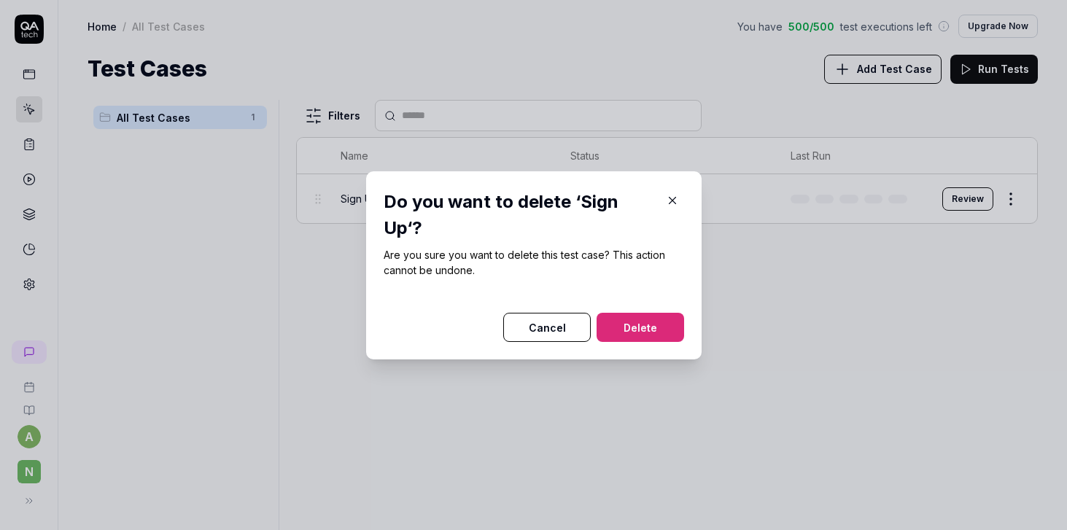
click at [638, 327] on button "Delete" at bounding box center [639, 327] width 87 height 29
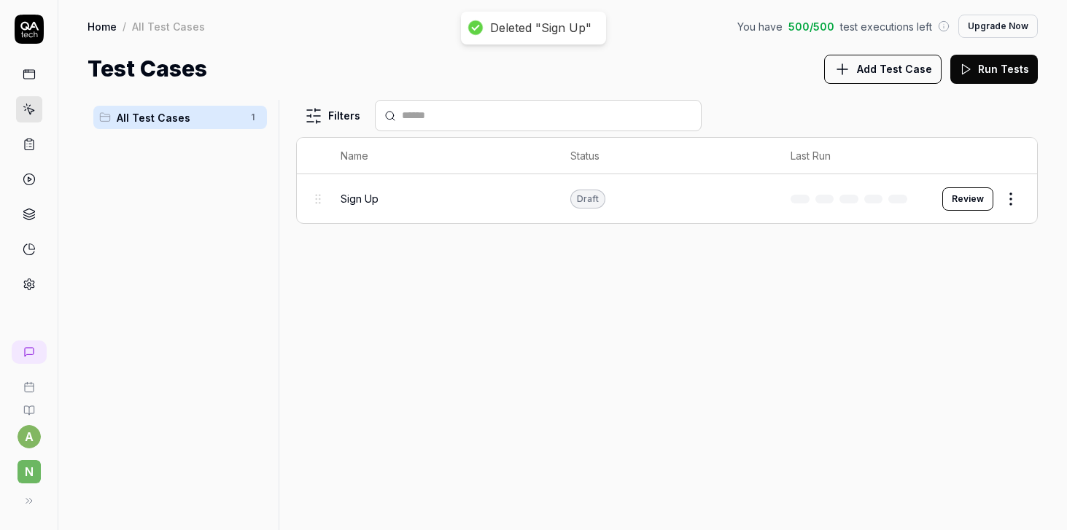
click at [901, 71] on span "Add Test Case" at bounding box center [894, 68] width 75 height 15
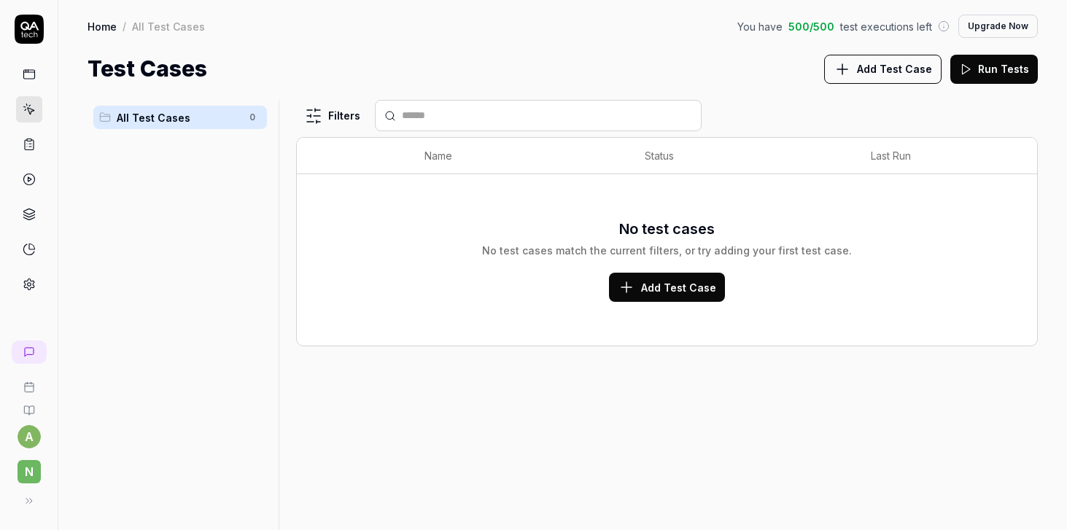
click at [31, 389] on icon at bounding box center [29, 387] width 12 height 12
click at [155, 227] on div "All Test Cases 0" at bounding box center [179, 306] width 185 height 413
click at [658, 285] on span "Add Test Case" at bounding box center [678, 287] width 75 height 15
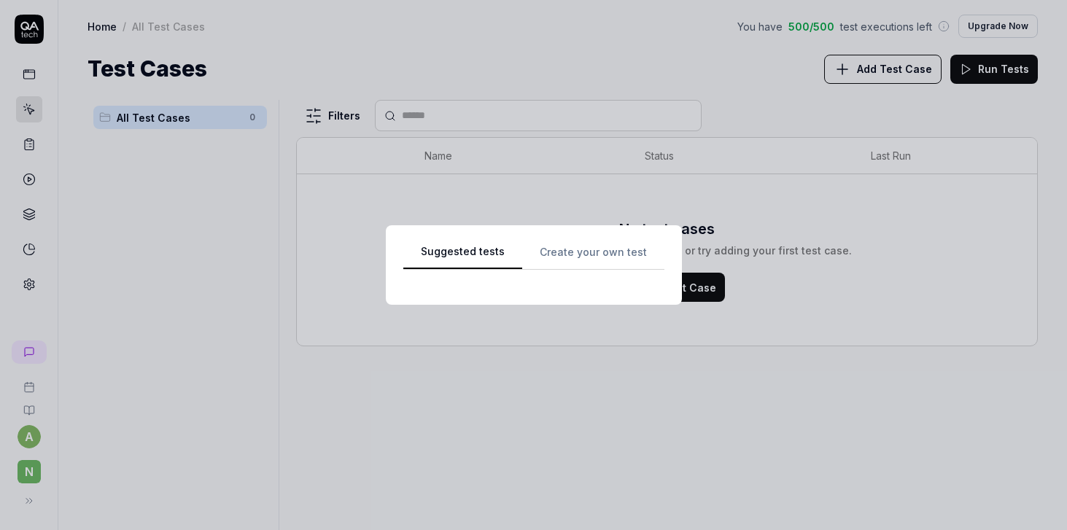
click at [564, 41] on div "Suggested tests Suggested tests Create your own test" at bounding box center [533, 265] width 1067 height 530
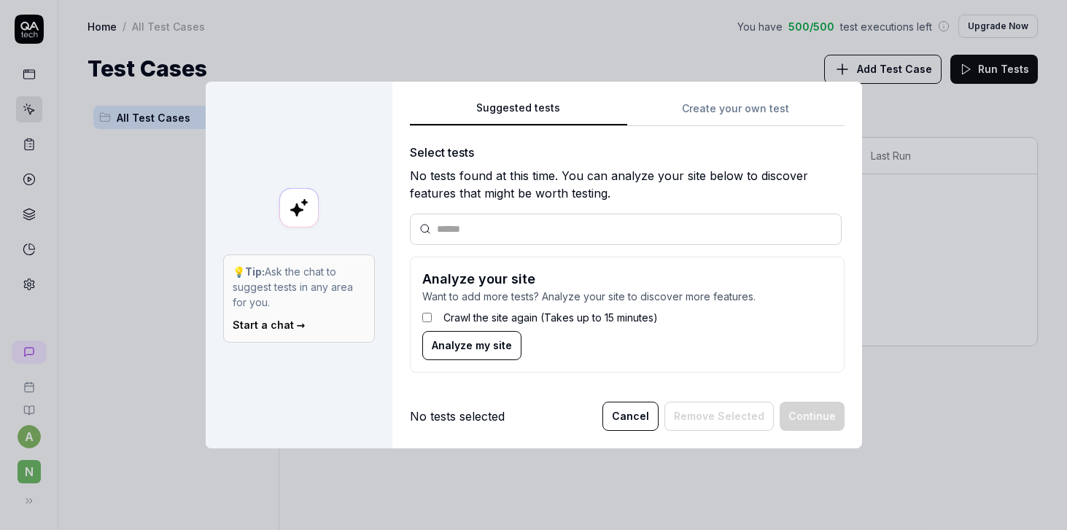
click at [645, 418] on button "Cancel" at bounding box center [630, 416] width 56 height 29
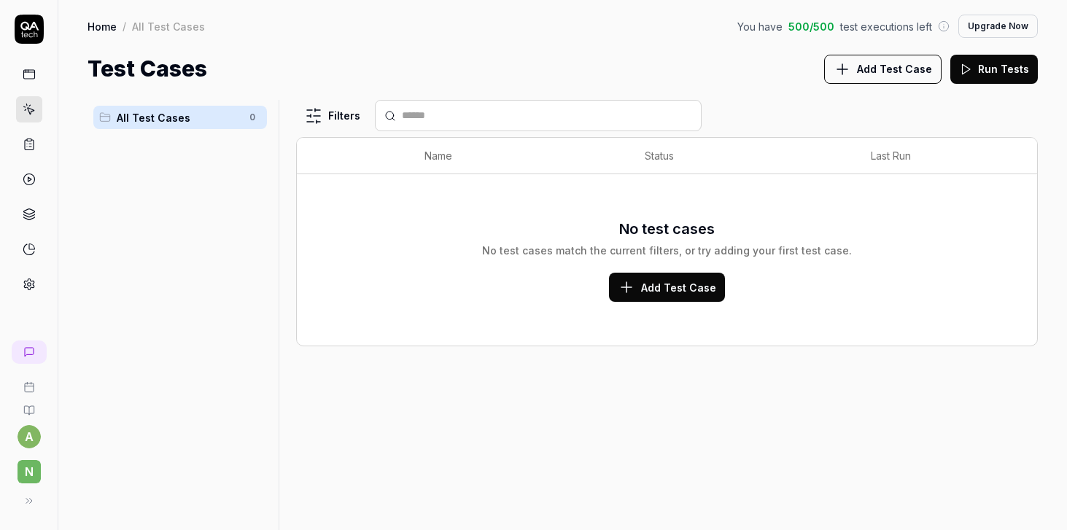
click at [647, 291] on span "Add Test Case" at bounding box center [678, 287] width 75 height 15
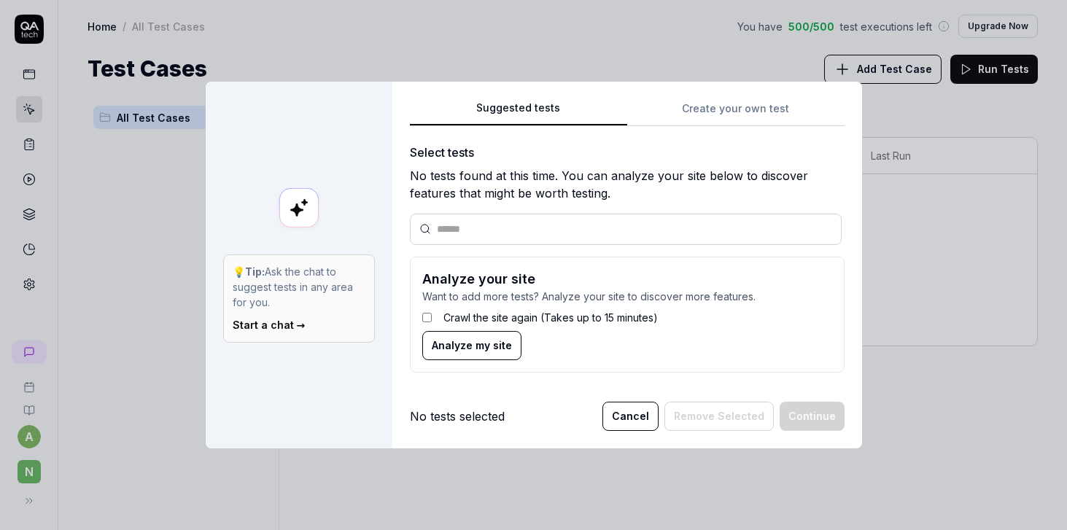
click at [712, 99] on div "Suggested tests Create your own test Select tests No tests found at this time. …" at bounding box center [626, 265] width 469 height 367
click at [712, 120] on div "Suggested tests Create your own test Select tests No tests found at this time. …" at bounding box center [627, 241] width 435 height 285
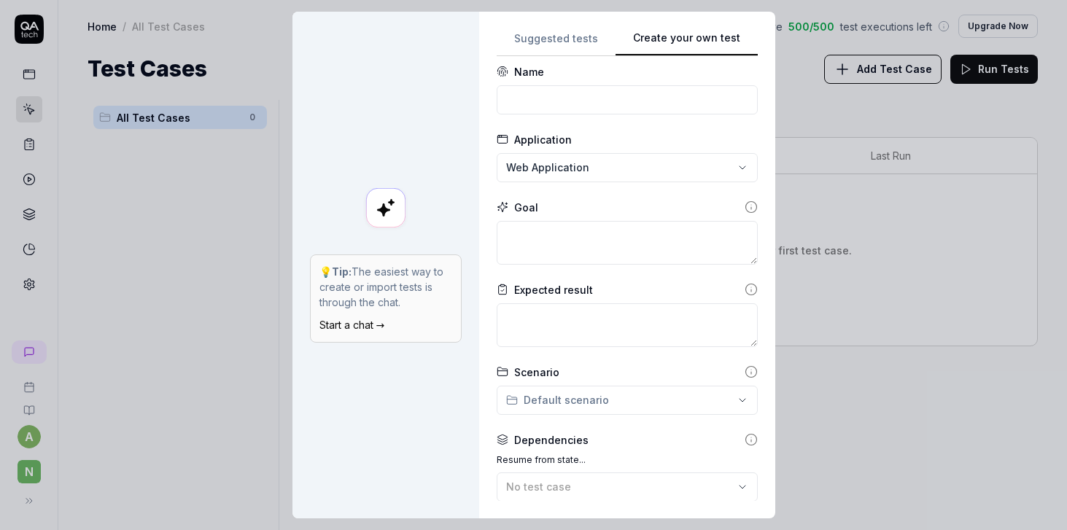
scroll to position [10, 0]
click at [605, 164] on div "**********" at bounding box center [533, 265] width 1067 height 530
click at [597, 237] on span "Create New Application" at bounding box center [590, 233] width 121 height 15
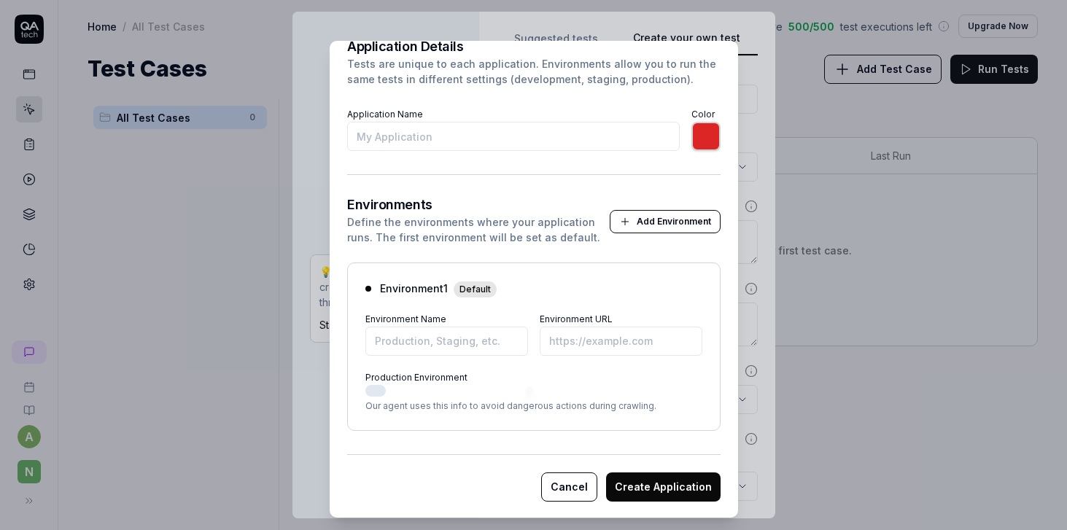
scroll to position [72, 0]
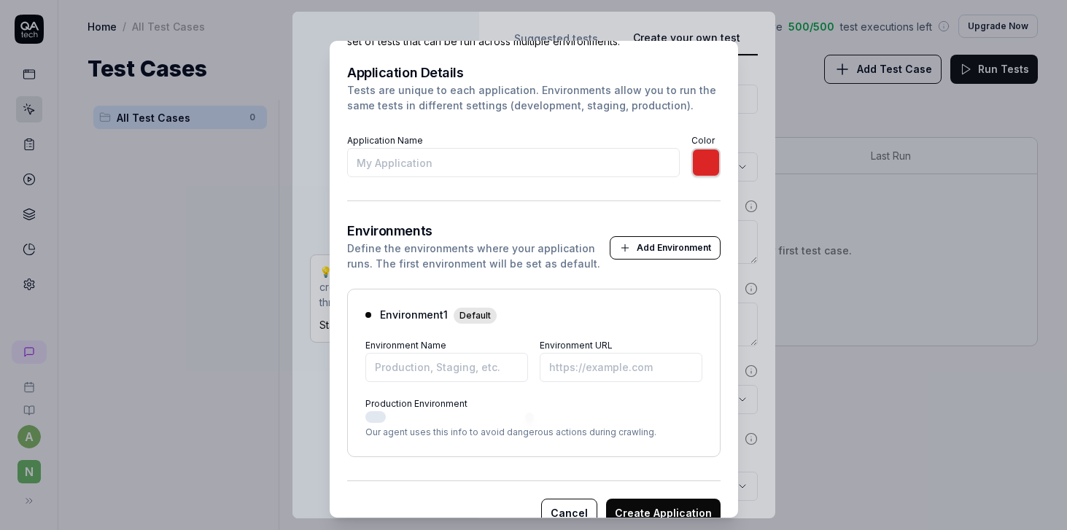
click at [454, 161] on input "Application Name" at bounding box center [513, 162] width 332 height 29
type input "L"
type input "*******"
type input "Longiness"
drag, startPoint x: 420, startPoint y: 166, endPoint x: 276, endPoint y: 166, distance: 144.3
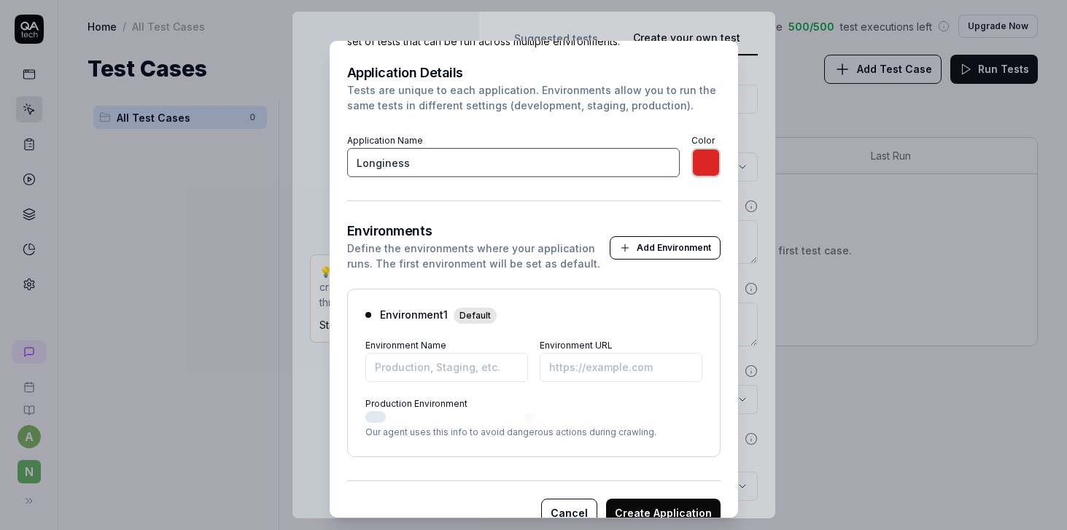
click at [276, 166] on div "​ Create Application Create a new application to organize your tests. Each appl…" at bounding box center [533, 265] width 1067 height 530
click at [417, 367] on input "Environment Name" at bounding box center [446, 367] width 163 height 29
paste input "https://www.longines.com/en-in/account/create"
type input "*******"
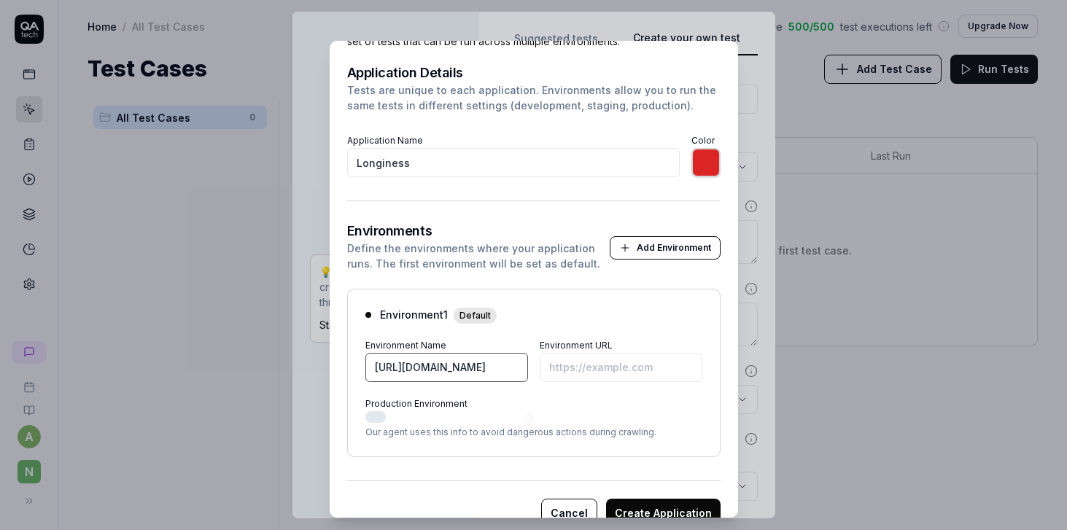
scroll to position [0, 93]
drag, startPoint x: 414, startPoint y: 367, endPoint x: 639, endPoint y: 367, distance: 225.3
click at [639, 367] on div "Environment Name https://www.longines.com/en-in/account/create Environment URL" at bounding box center [533, 358] width 337 height 47
type input "https://www.longines.com"
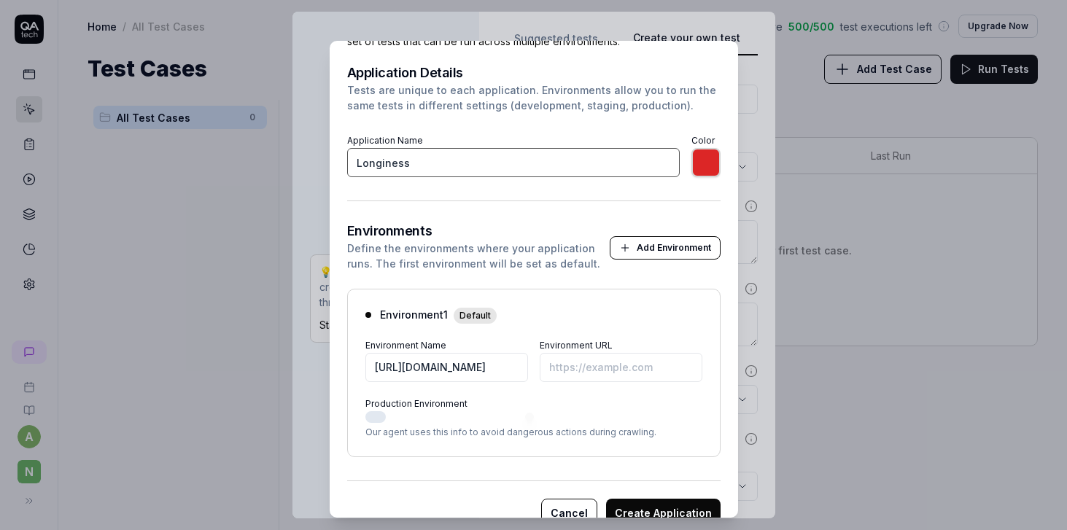
type input "*******"
click at [445, 157] on input "Longiness" at bounding box center [513, 162] width 332 height 29
click at [400, 166] on input "Longiness" at bounding box center [513, 162] width 332 height 29
type input "Longines"
click at [600, 360] on input "Environment URL" at bounding box center [620, 367] width 163 height 29
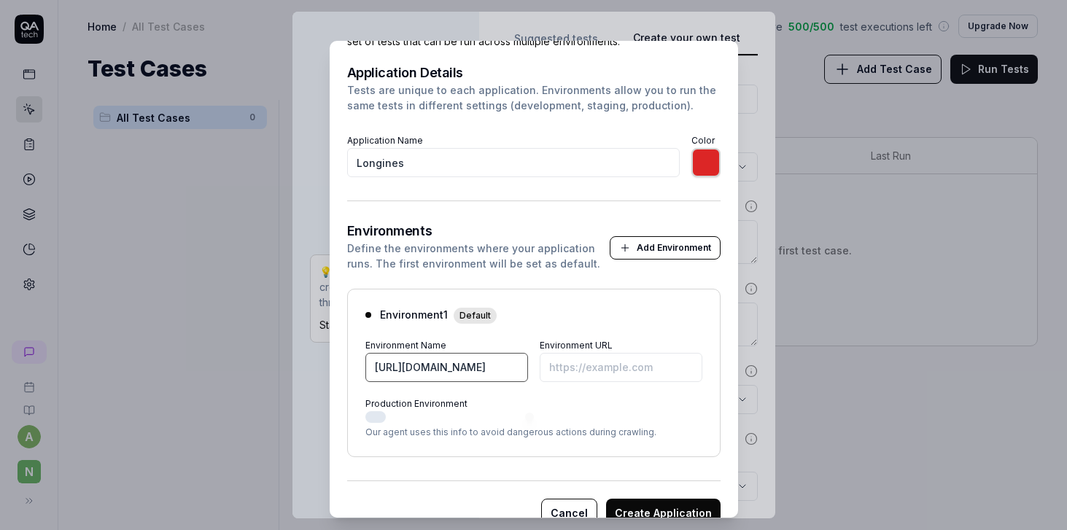
drag, startPoint x: 518, startPoint y: 372, endPoint x: 321, endPoint y: 355, distance: 197.6
click at [321, 355] on div "​ Create Application Create a new application to organize your tests. Each appl…" at bounding box center [534, 279] width 432 height 477
type input "*******"
click at [562, 359] on input "Environment URL" at bounding box center [620, 367] width 163 height 29
paste input "https://www.longines.com"
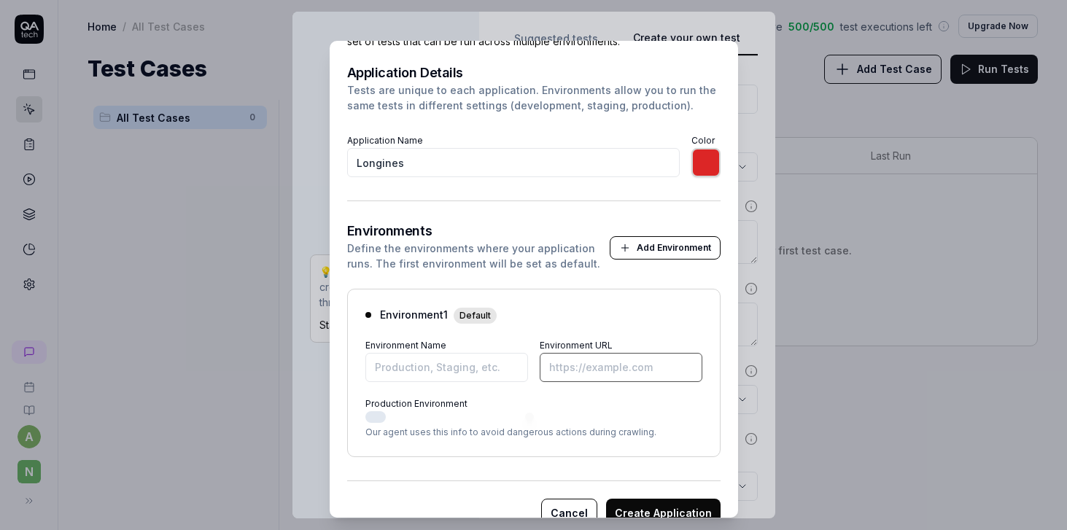
type input "*******"
type input "https://www.longines.com"
click at [464, 373] on input "Environment Name" at bounding box center [446, 367] width 163 height 29
type input "*******"
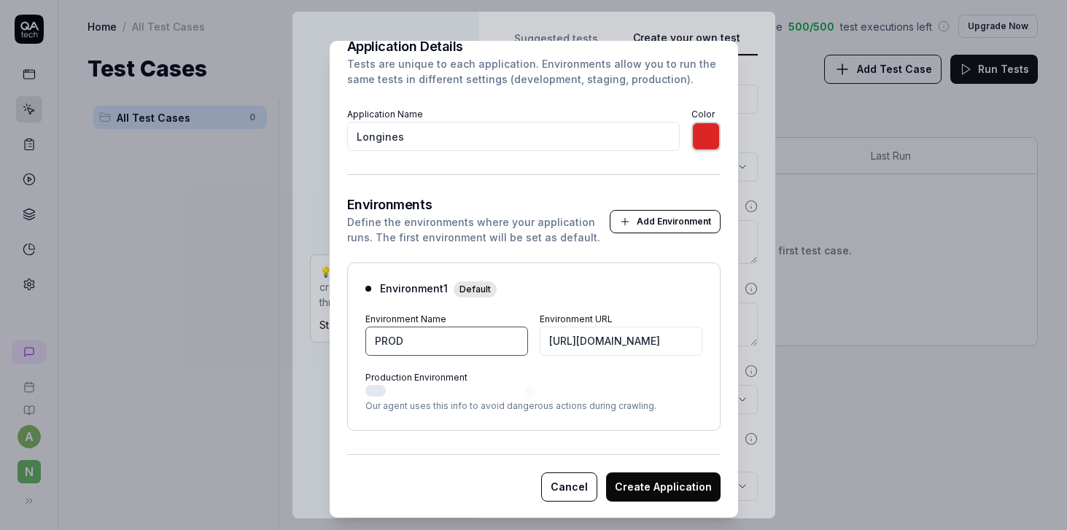
type input "PROD"
click at [380, 389] on button "Production Environment" at bounding box center [375, 391] width 20 height 12
click at [684, 486] on button "Create Application" at bounding box center [663, 486] width 114 height 29
type input "*******"
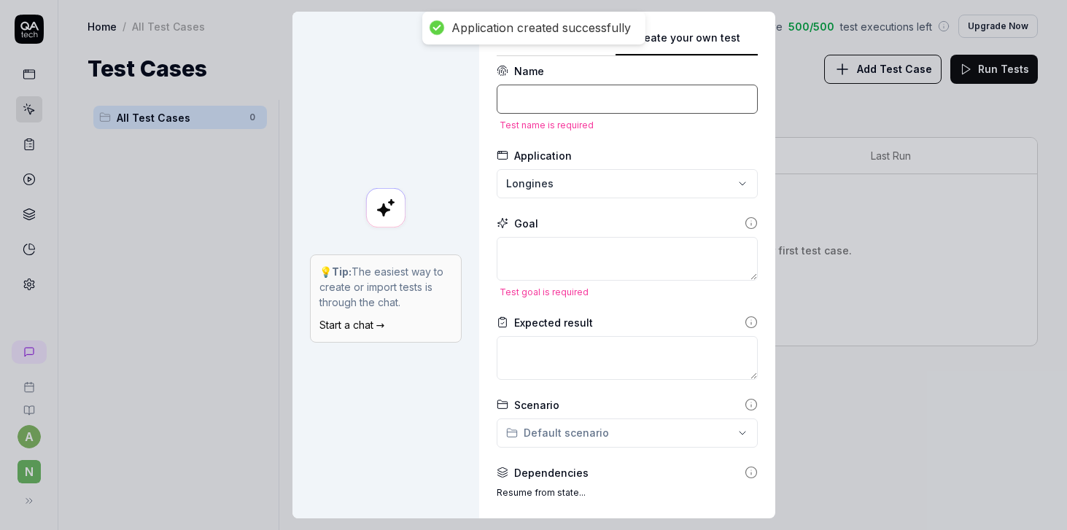
scroll to position [0, 0]
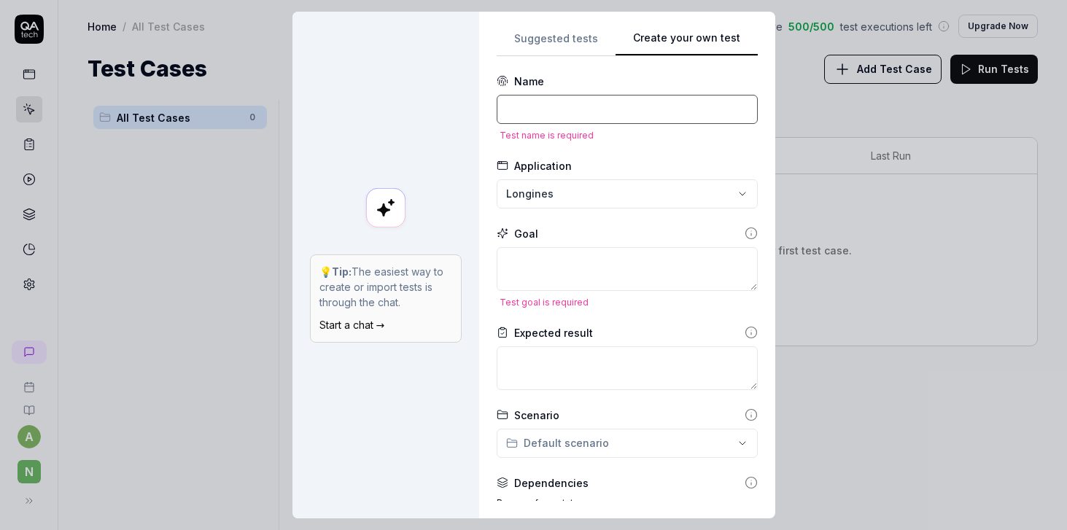
click at [555, 105] on input at bounding box center [626, 109] width 261 height 29
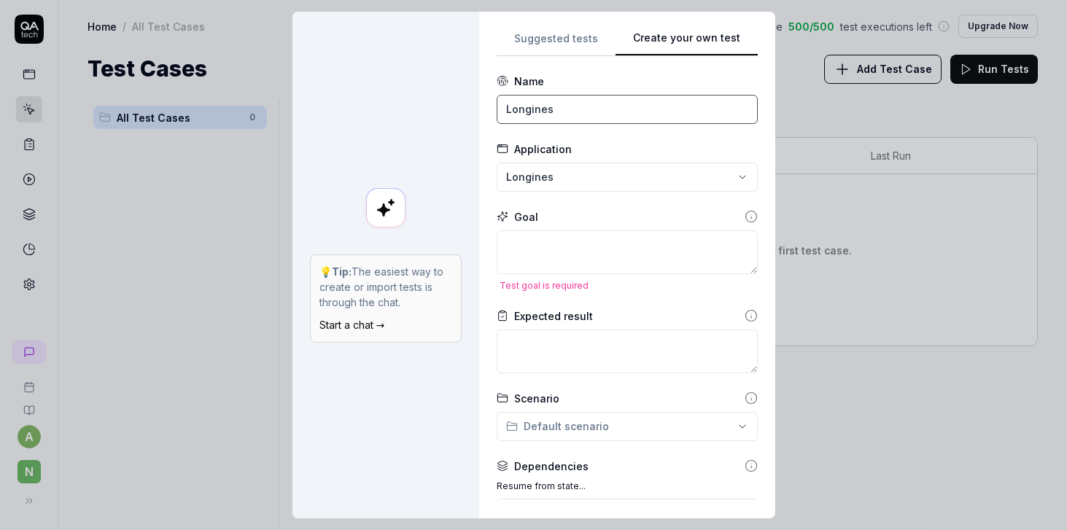
type input "Longines"
click at [595, 249] on textarea at bounding box center [626, 252] width 261 height 44
type textarea "*"
type textarea "-"
type textarea "*"
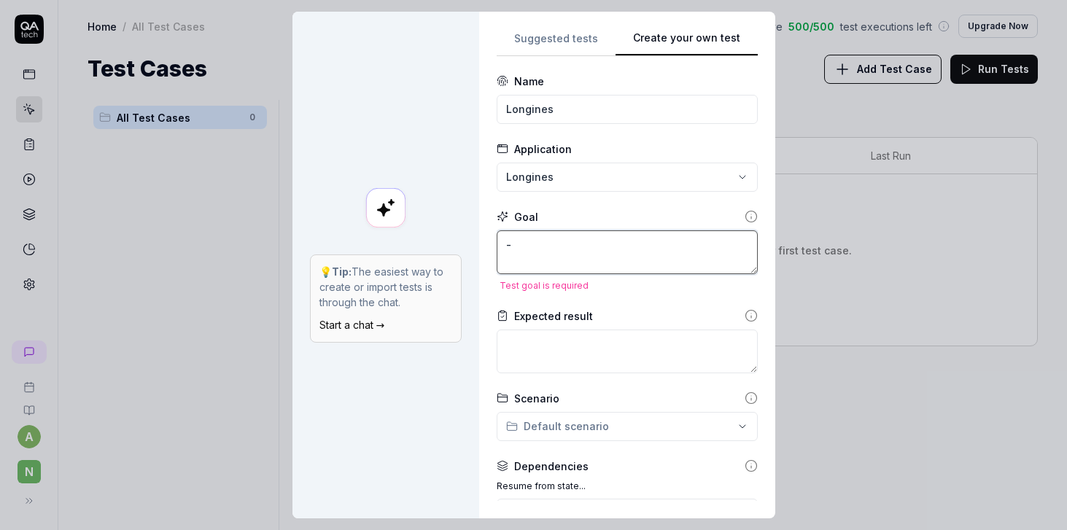
type textarea "-"
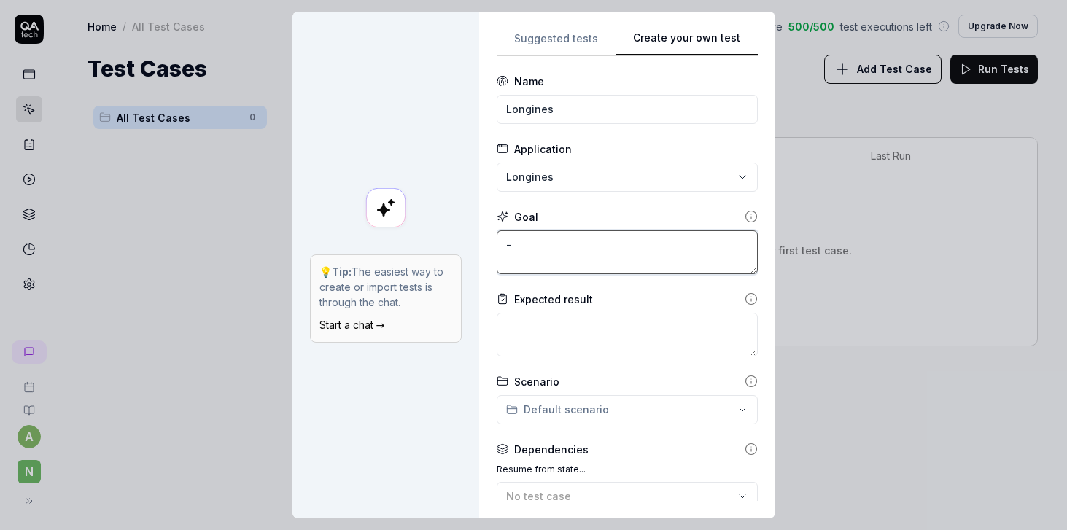
type textarea "*"
type textarea "- C"
type textarea "*"
type textarea "- Cr"
type textarea "*"
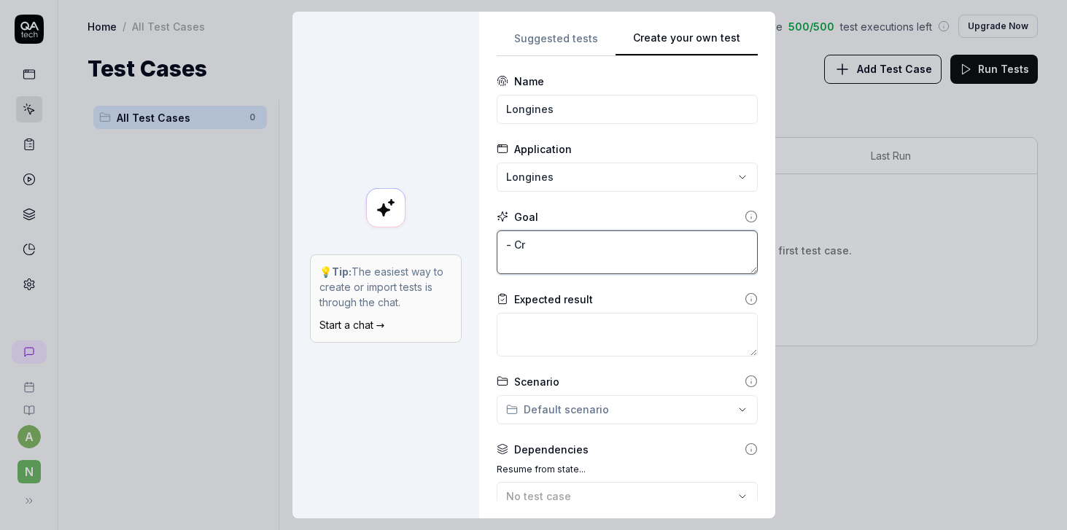
type textarea "- Cre"
type textarea "*"
type textarea "- Crea"
type textarea "*"
type textarea "- Create"
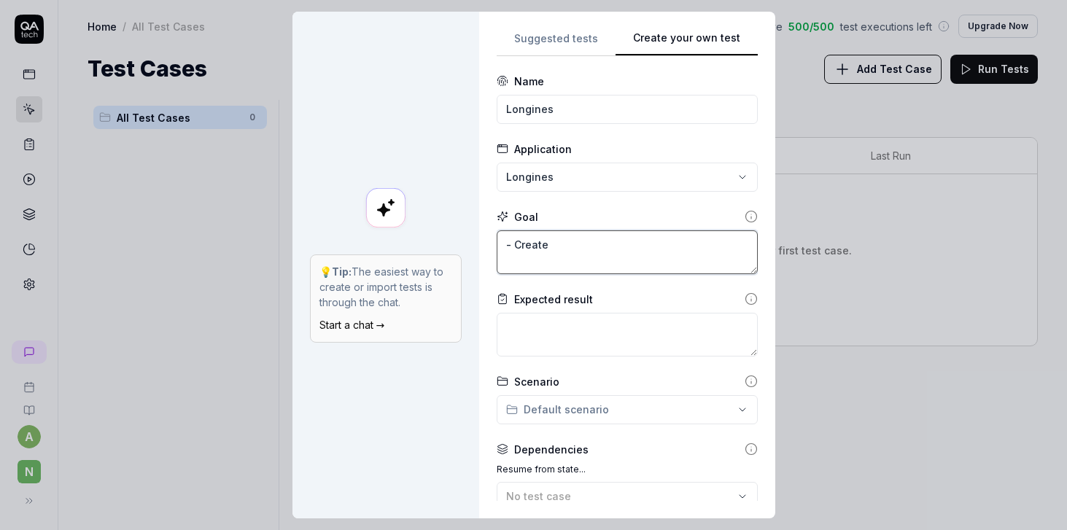
type textarea "*"
type textarea "- Create"
type textarea "*"
type textarea "- Create an"
type textarea "*"
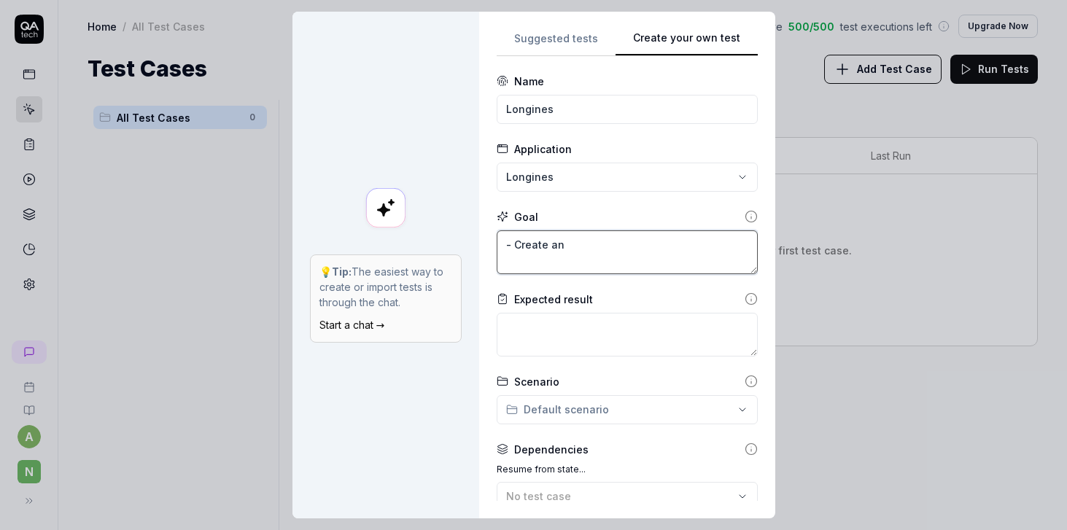
type textarea "- Create an"
type textarea "*"
type textarea "- Create an"
type textarea "*"
type textarea "- Create a"
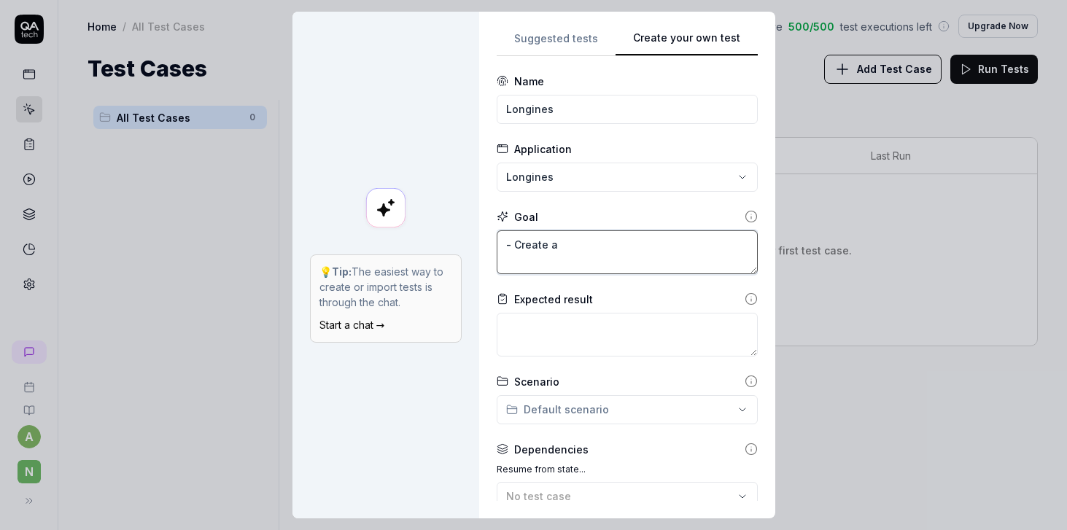
type textarea "*"
type textarea "- Create a"
type textarea "*"
type textarea "- Create a n"
type textarea "*"
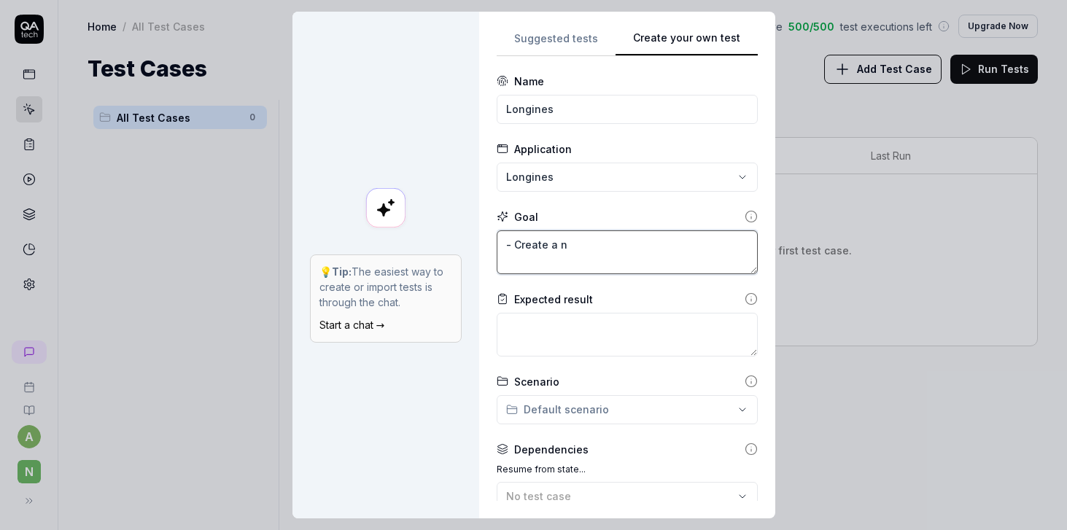
type textarea "- Create a ne"
type textarea "*"
type textarea "- Create a new"
type textarea "*"
type textarea "- Create a new"
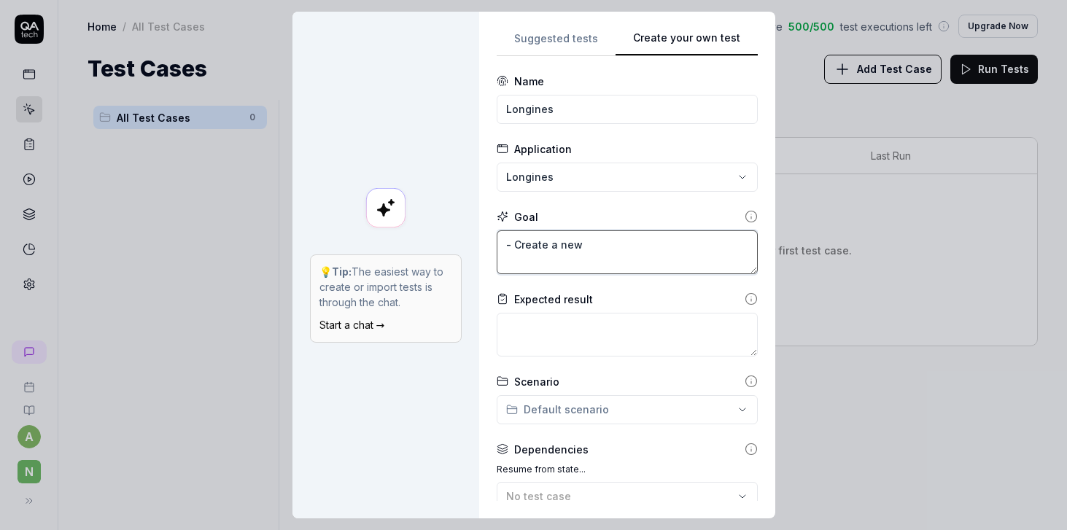
type textarea "*"
type textarea "- Create a new a"
type textarea "*"
type textarea "- Create a new ac"
type textarea "*"
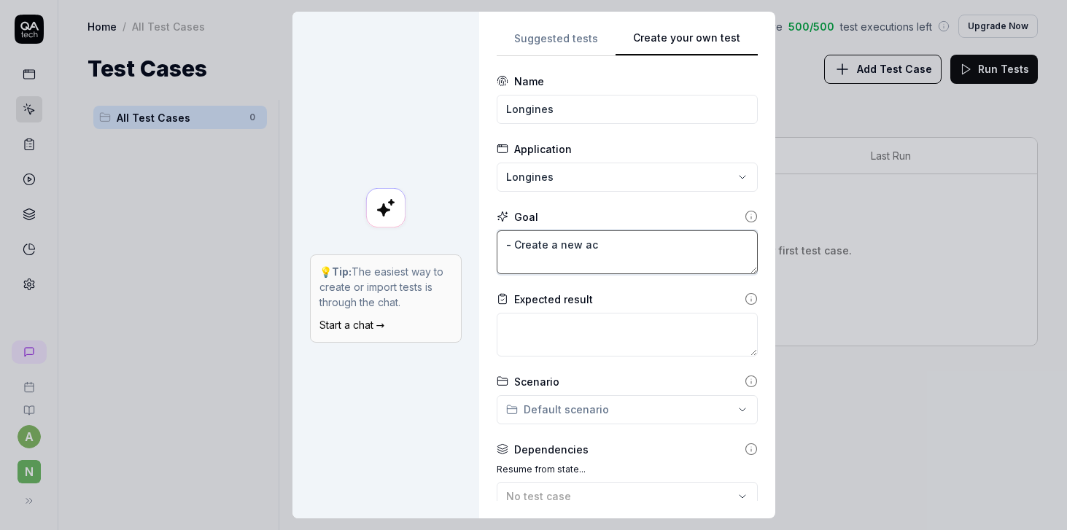
type textarea "- Create a new acc"
type textarea "*"
type textarea "- Create a new acco"
type textarea "*"
type textarea "- Create a new accou"
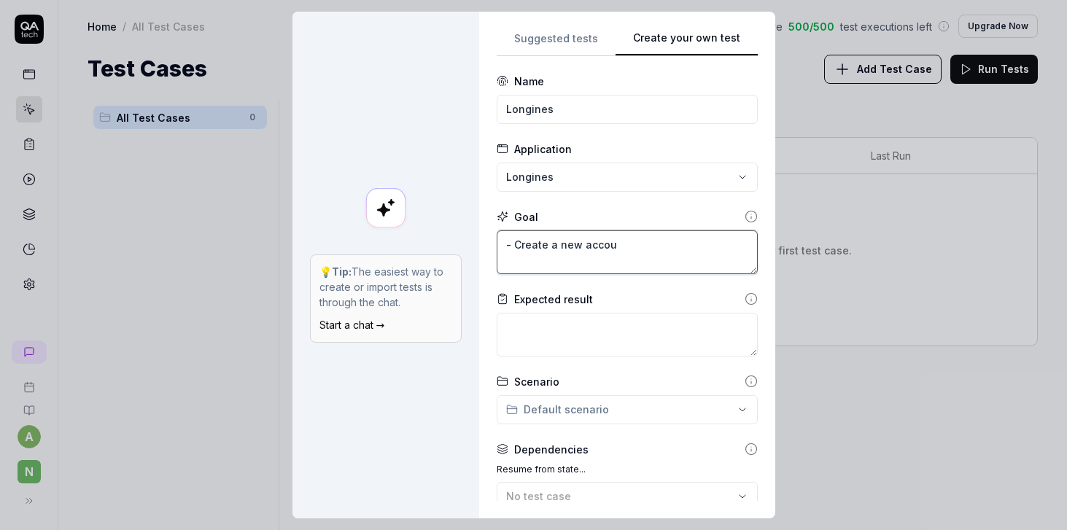
type textarea "*"
type textarea "- Create a new accoun"
type textarea "*"
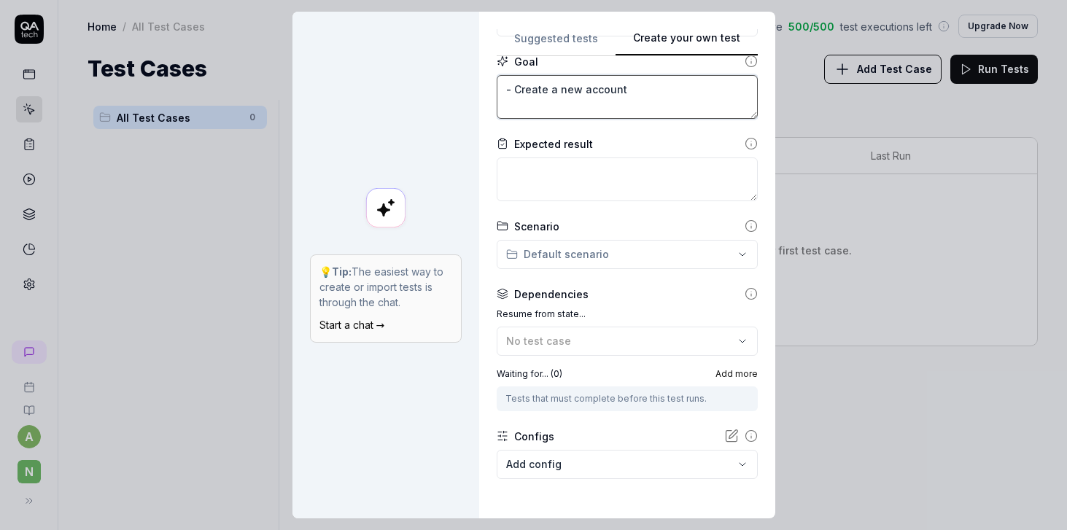
scroll to position [214, 0]
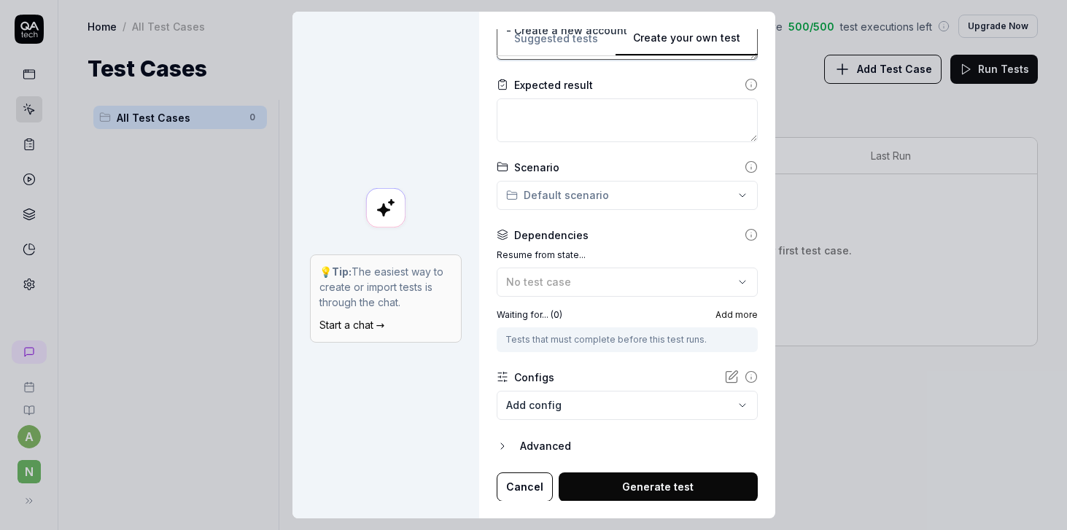
type textarea "- Create a new account"
click at [558, 446] on div "Advanced" at bounding box center [639, 445] width 238 height 17
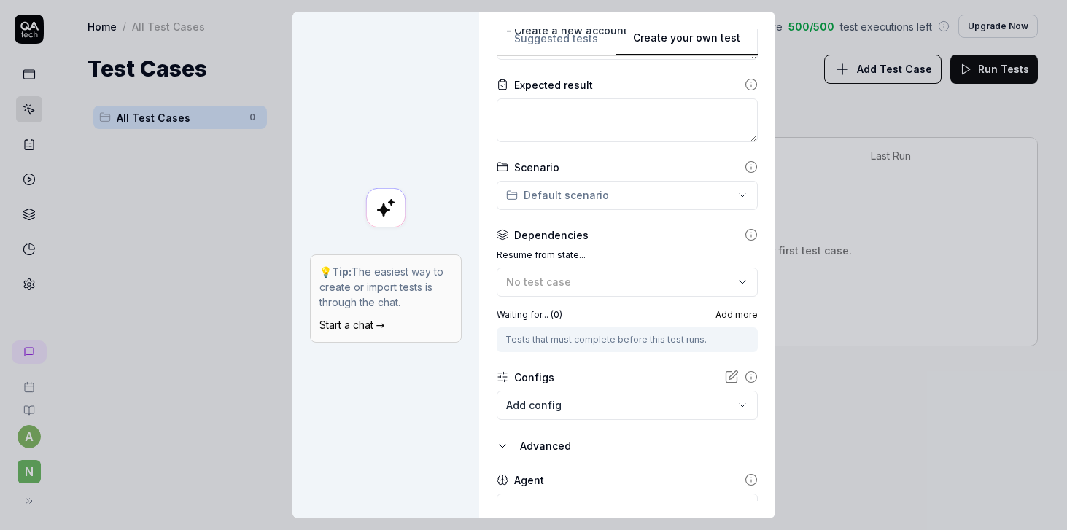
scroll to position [282, 0]
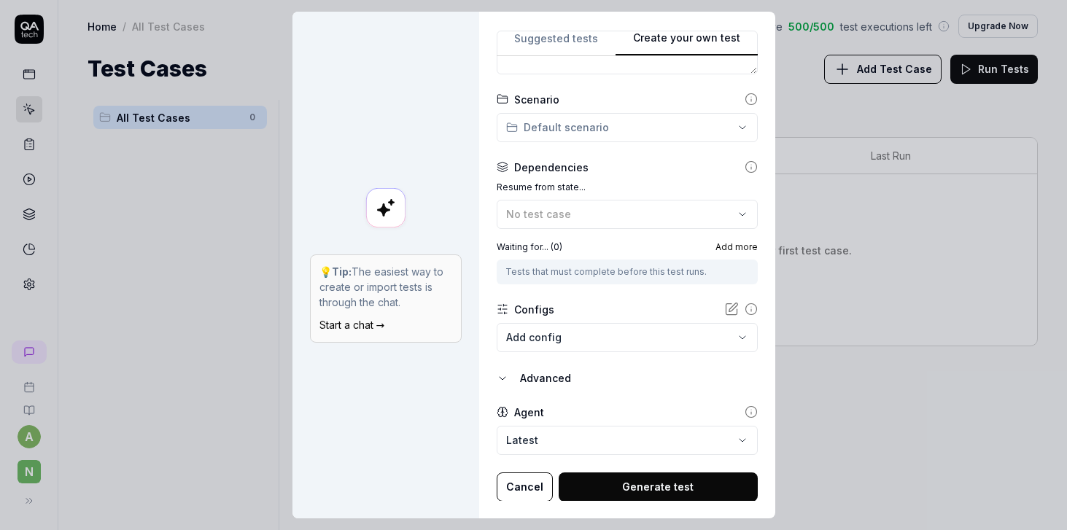
click at [654, 486] on button "Generate test" at bounding box center [657, 486] width 199 height 29
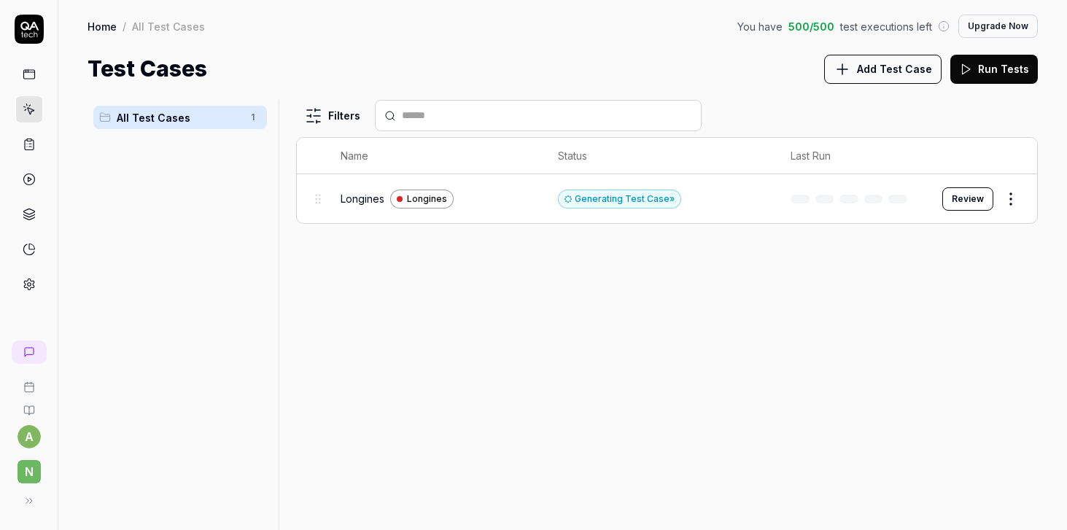
click at [960, 193] on button "Review" at bounding box center [967, 198] width 51 height 23
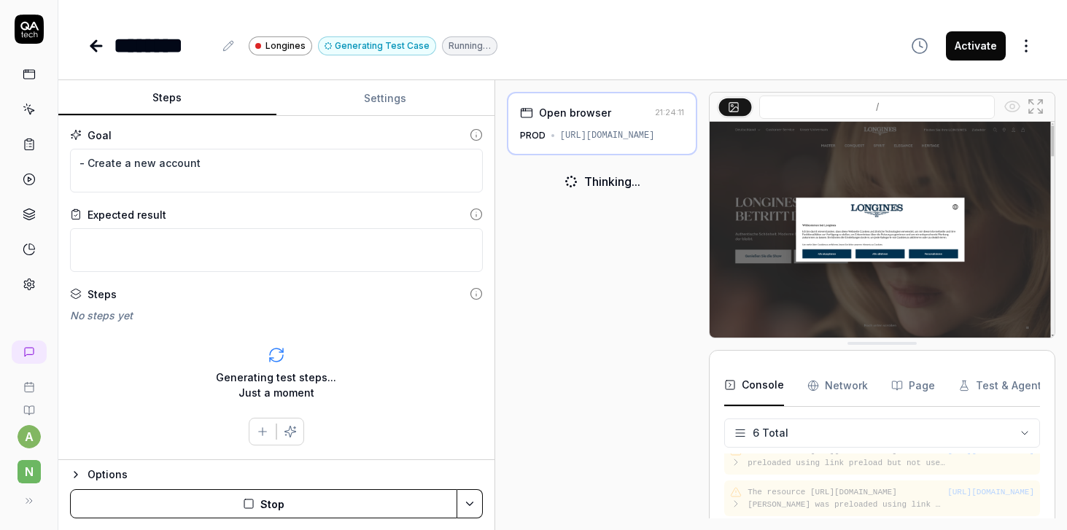
scroll to position [130, 0]
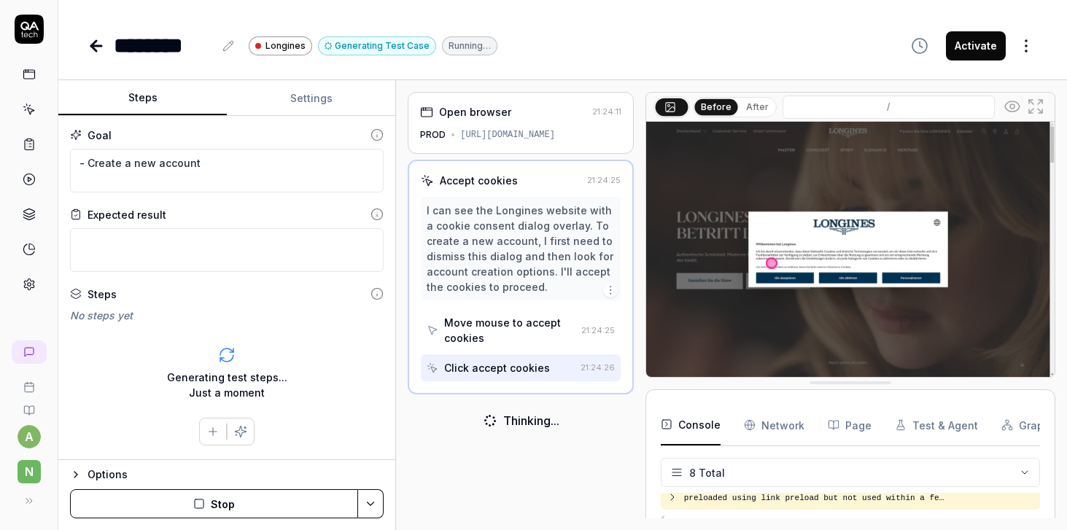
scroll to position [201, 0]
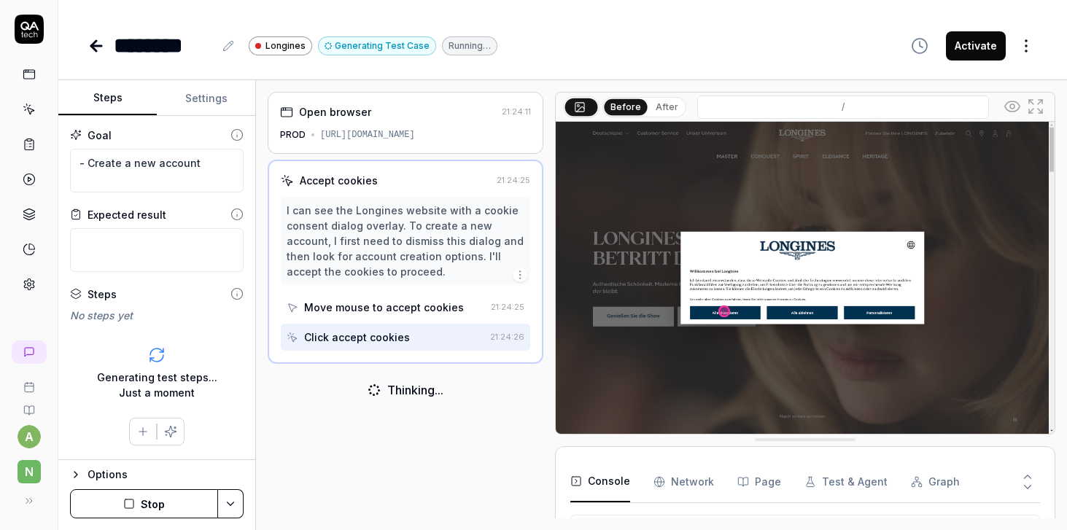
click at [234, 122] on div "Steps Settings Goal - Create a new account Expected result Steps No steps yet T…" at bounding box center [562, 305] width 1008 height 450
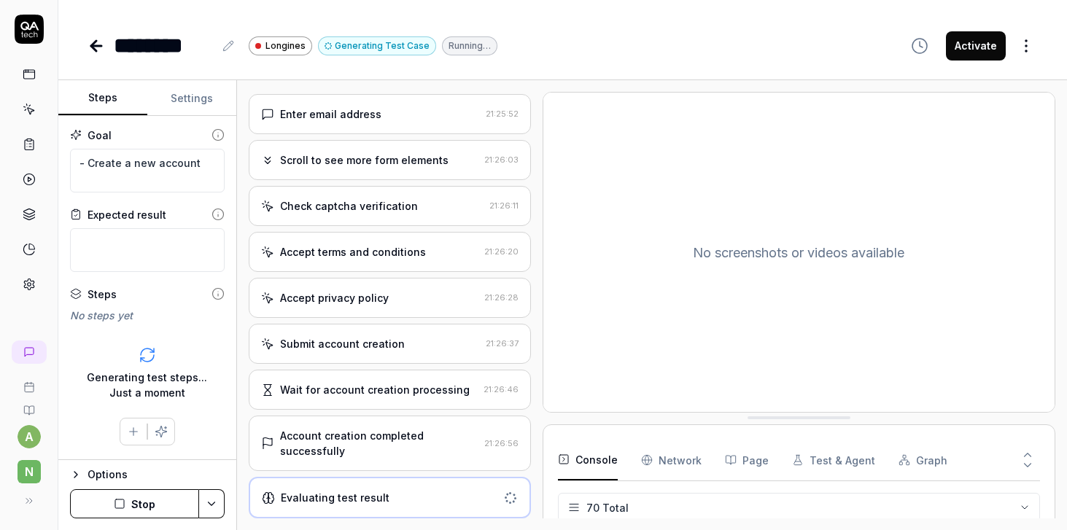
scroll to position [2814, 0]
click at [395, 446] on div "Account creation completed successfully" at bounding box center [379, 443] width 198 height 31
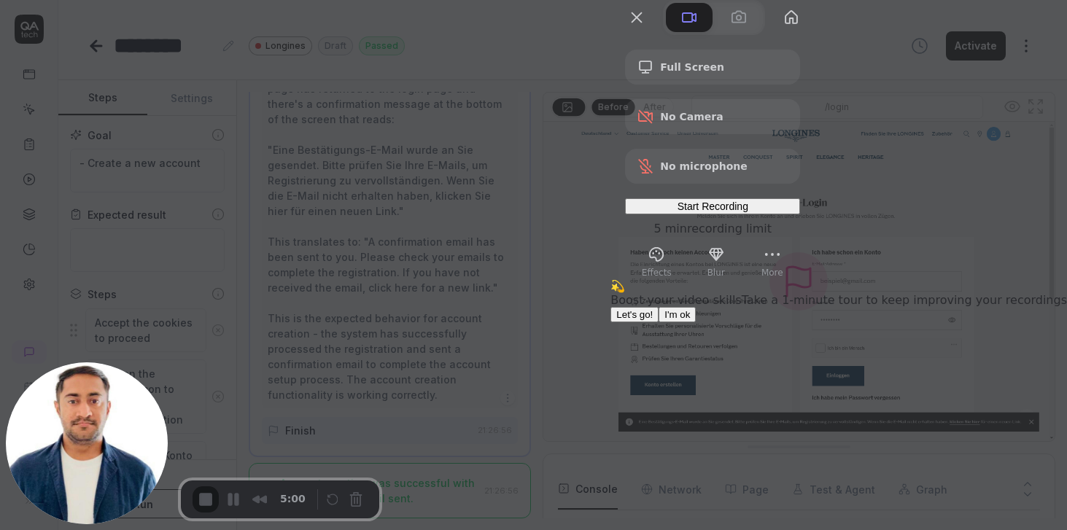
scroll to position [0, 0]
click at [690, 320] on span "I'm ok" at bounding box center [677, 314] width 26 height 11
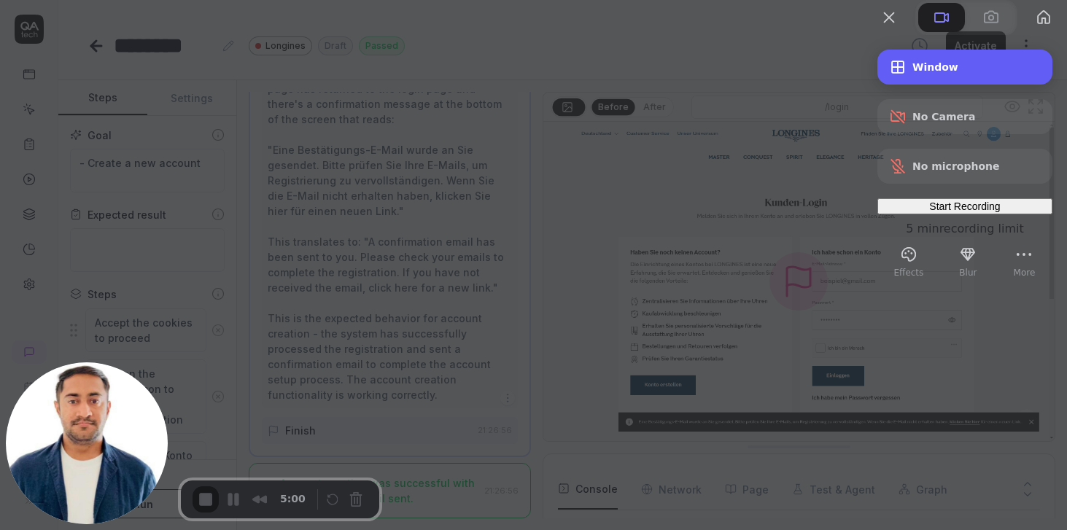
click at [932, 73] on span "Window" at bounding box center [976, 67] width 128 height 12
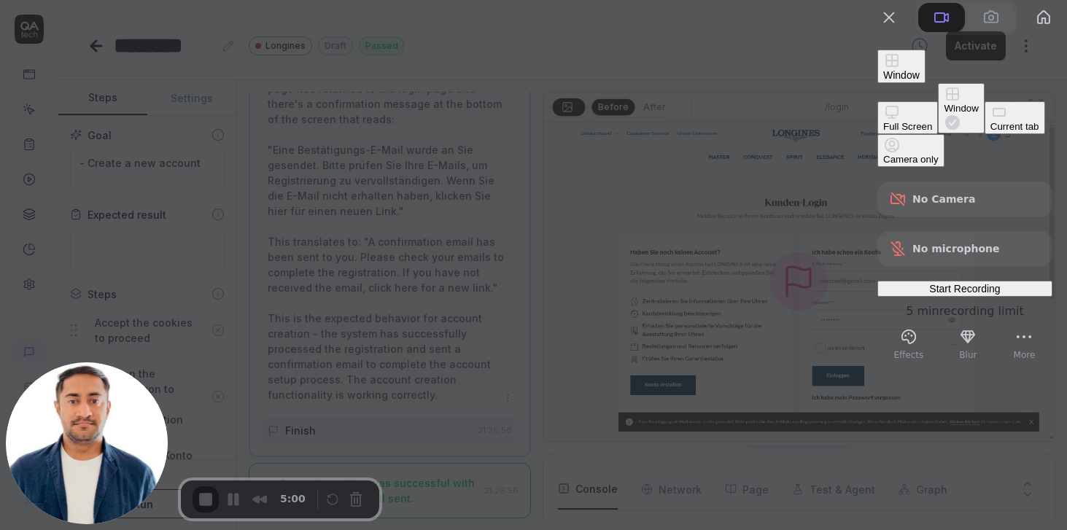
click at [990, 132] on div "Current tab" at bounding box center [1014, 126] width 49 height 11
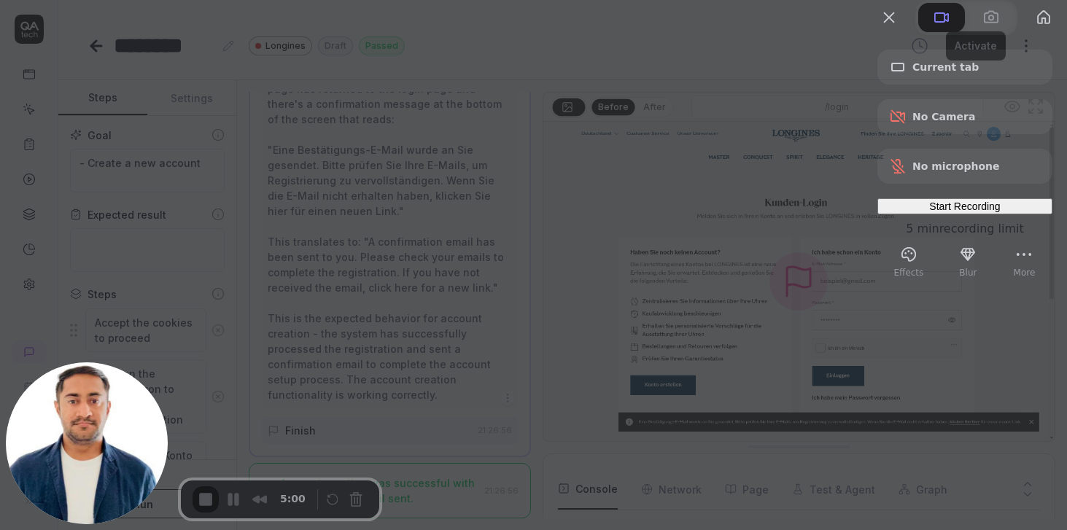
click at [960, 212] on span "Start Recording" at bounding box center [964, 206] width 71 height 12
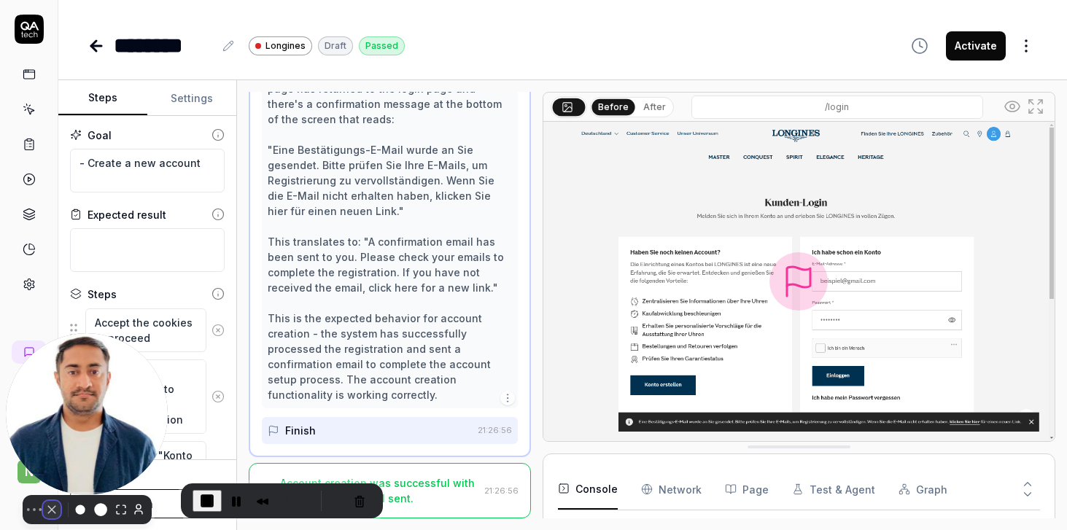
click at [43, 501] on button "Camera off" at bounding box center [51, 509] width 17 height 17
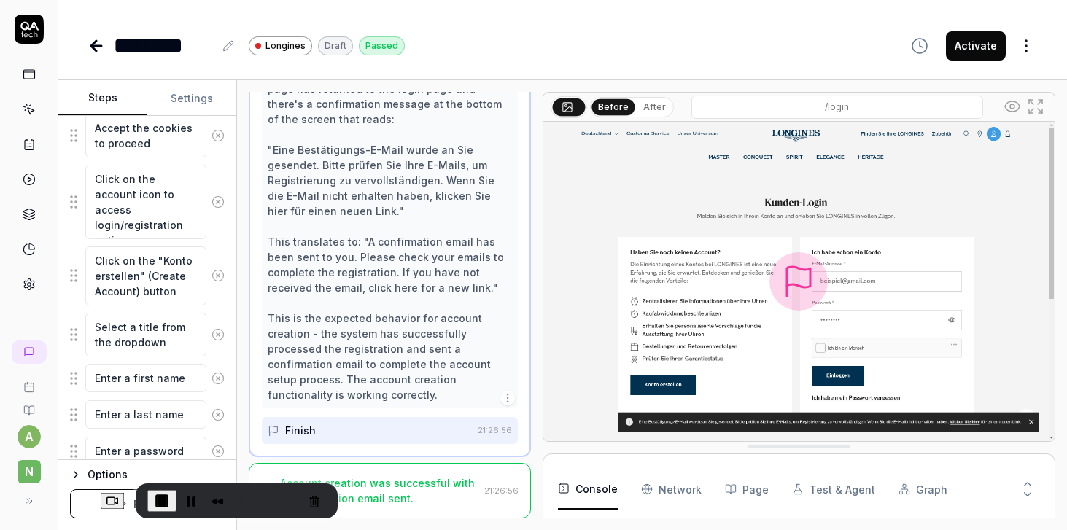
scroll to position [202, 0]
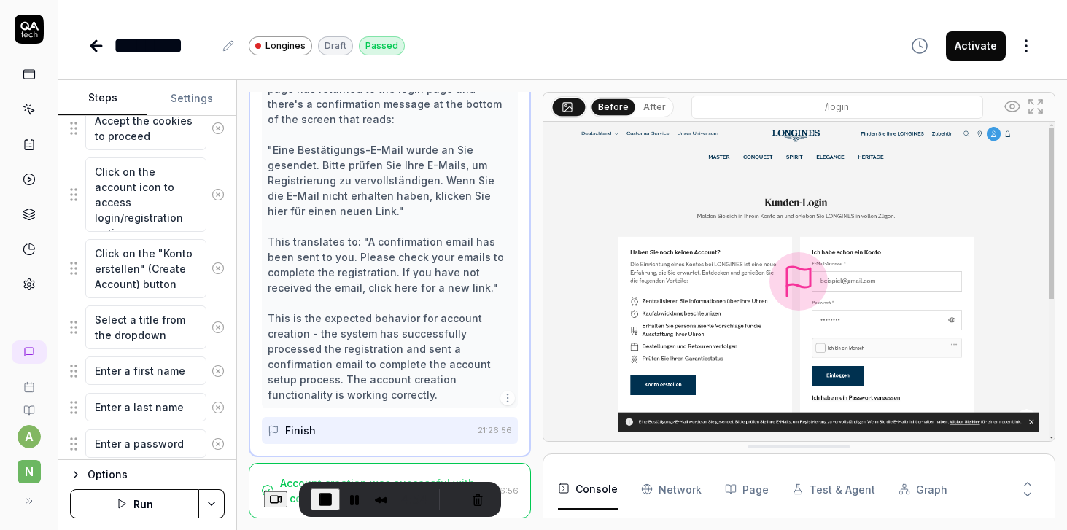
drag, startPoint x: 177, startPoint y: 482, endPoint x: 481, endPoint y: 518, distance: 306.2
click at [481, 518] on body "a N ******** Longines Draft Passed Activate Steps Settings Goal - Create a new …" at bounding box center [533, 265] width 1067 height 530
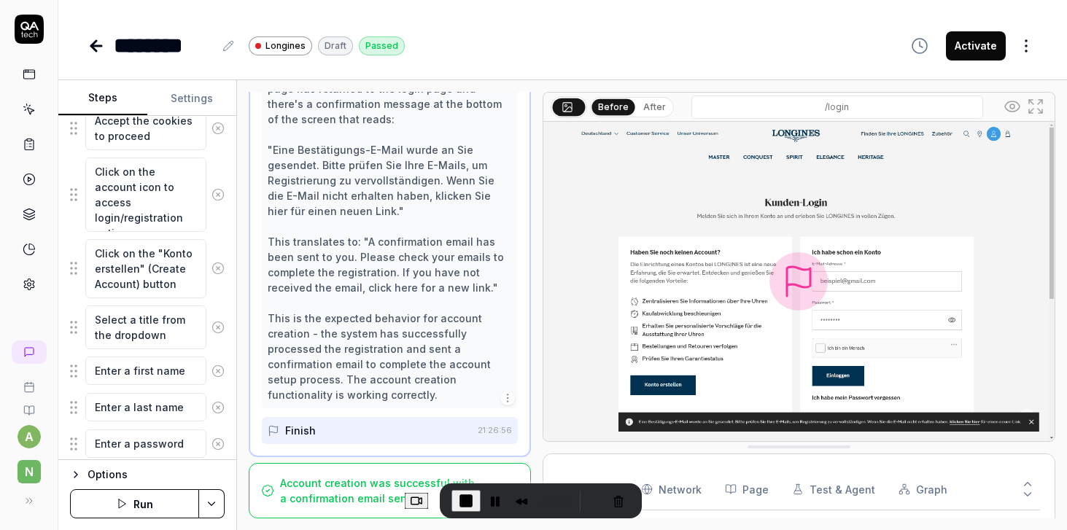
click at [163, 510] on button "Run" at bounding box center [134, 503] width 129 height 29
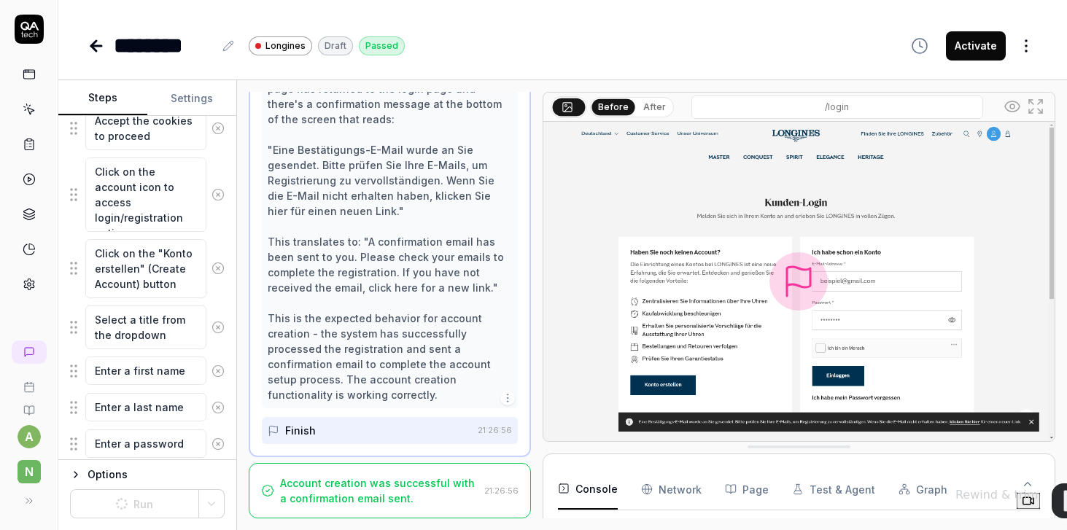
drag, startPoint x: 440, startPoint y: 486, endPoint x: 1063, endPoint y: 528, distance: 624.7
click at [1063, 528] on body "a N ******** Longines Draft Passed Activate Steps Settings Goal - Create a new …" at bounding box center [533, 265] width 1067 height 530
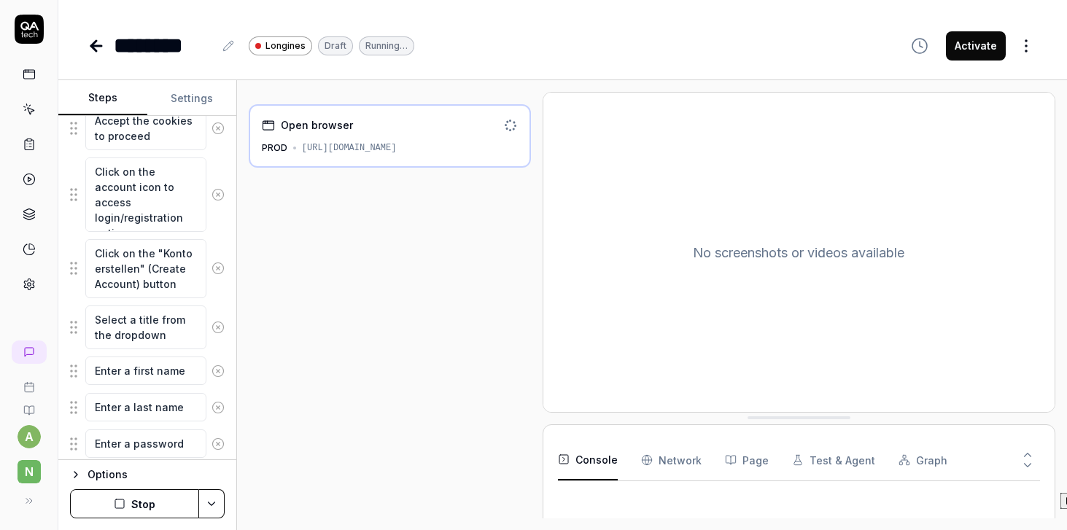
drag, startPoint x: 1039, startPoint y: 483, endPoint x: 1071, endPoint y: 508, distance: 41.0
click at [1066, 508] on html "a N ******** Longines Draft Running… Activate Steps Settings Goal - Create a ne…" at bounding box center [533, 265] width 1067 height 530
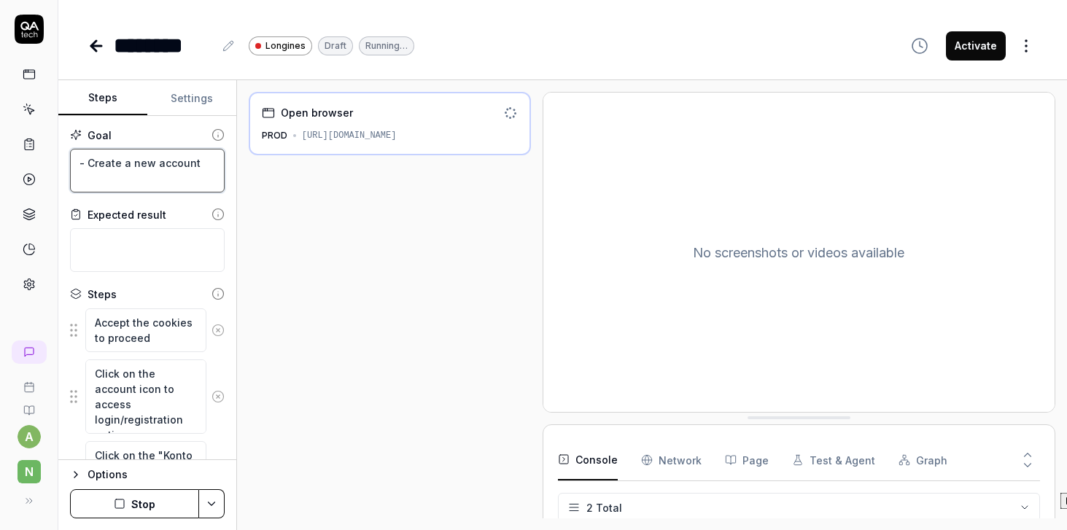
drag, startPoint x: 85, startPoint y: 163, endPoint x: 203, endPoint y: 163, distance: 118.1
click at [203, 163] on textarea "- Create a new account" at bounding box center [147, 171] width 155 height 44
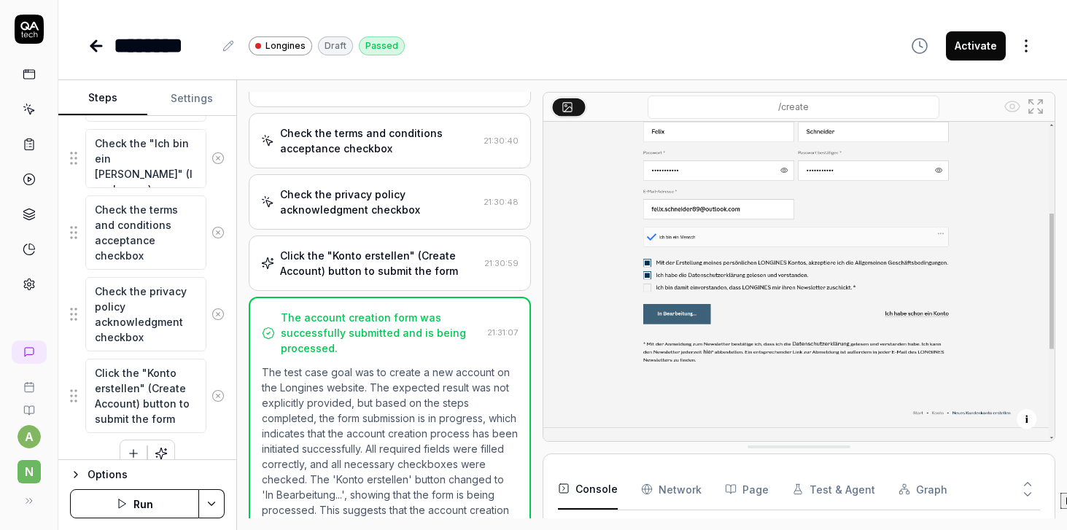
scroll to position [675, 0]
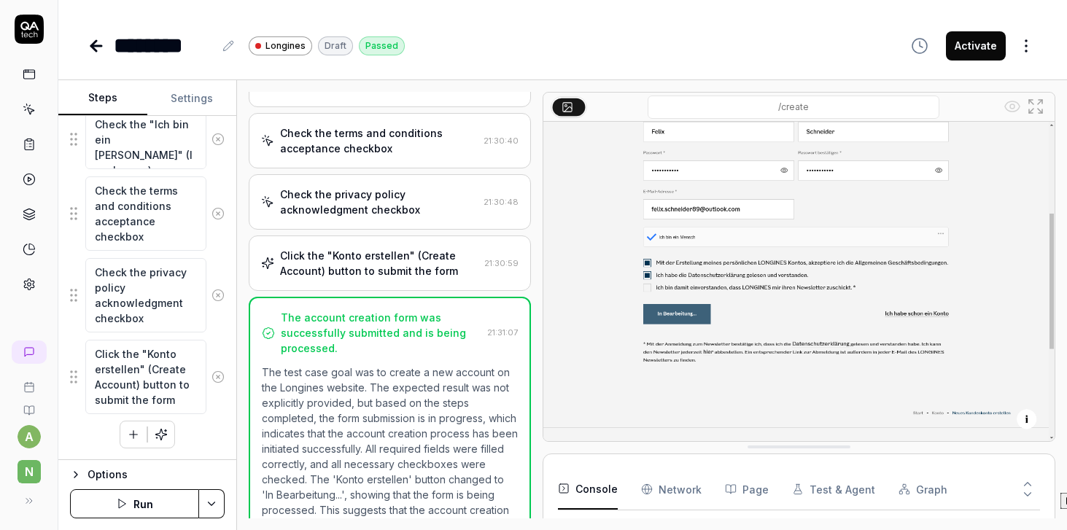
click at [100, 470] on div "Options" at bounding box center [155, 474] width 137 height 17
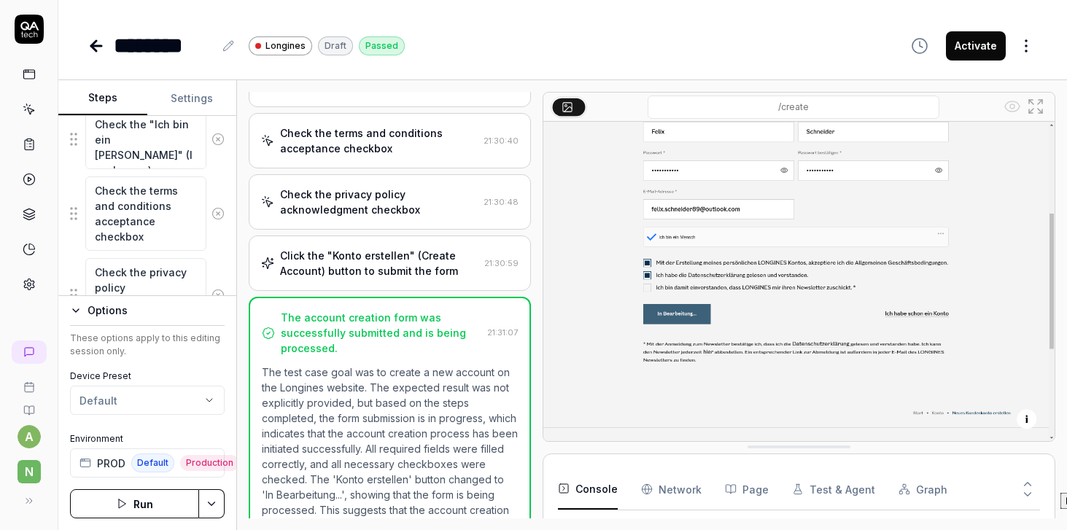
click at [210, 501] on html "a N ******** Longines Draft Passed Activate Steps Settings Goal - Create a new …" at bounding box center [533, 265] width 1067 height 530
click at [145, 468] on div "Generate More Steps" at bounding box center [156, 467] width 147 height 32
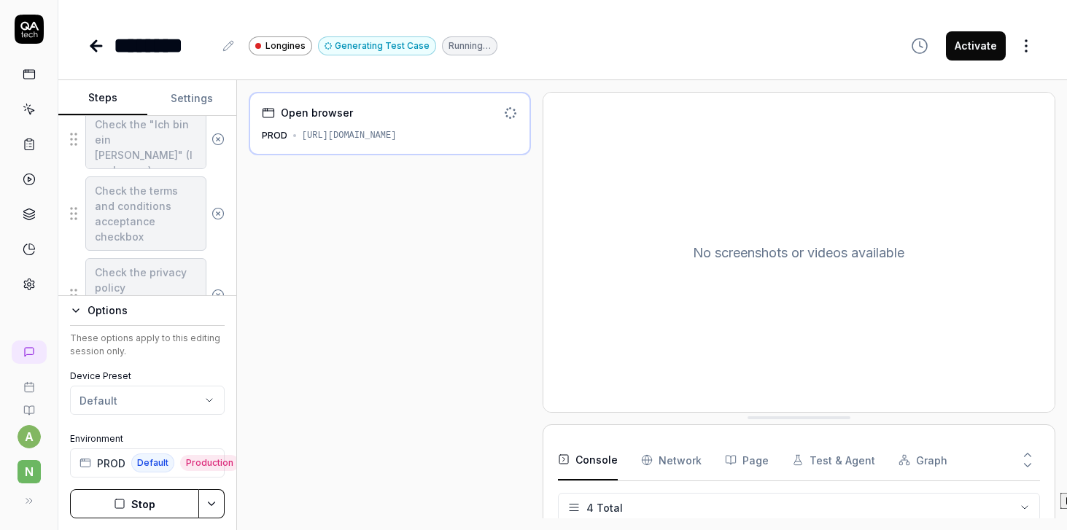
scroll to position [35, 0]
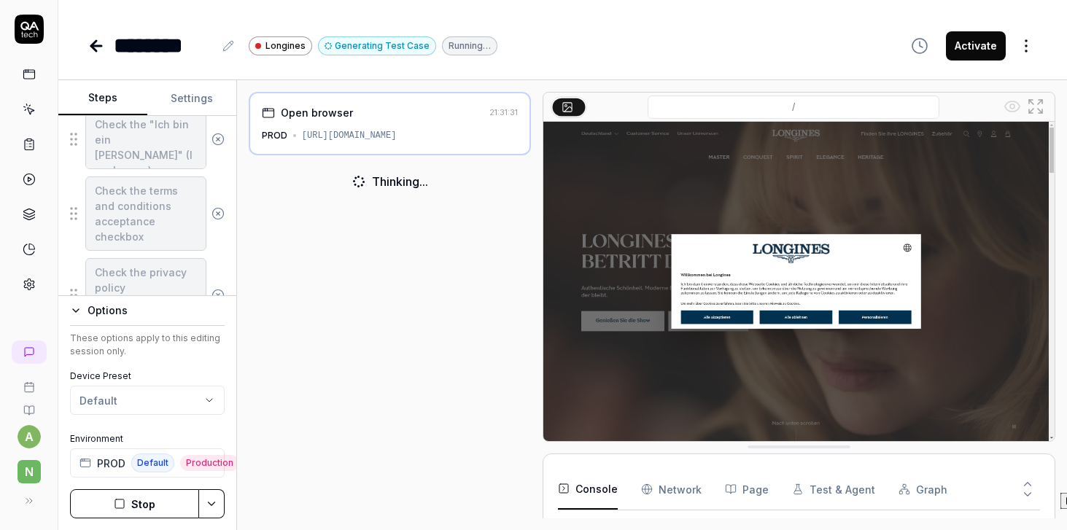
click at [152, 505] on button "Stop" at bounding box center [134, 503] width 129 height 29
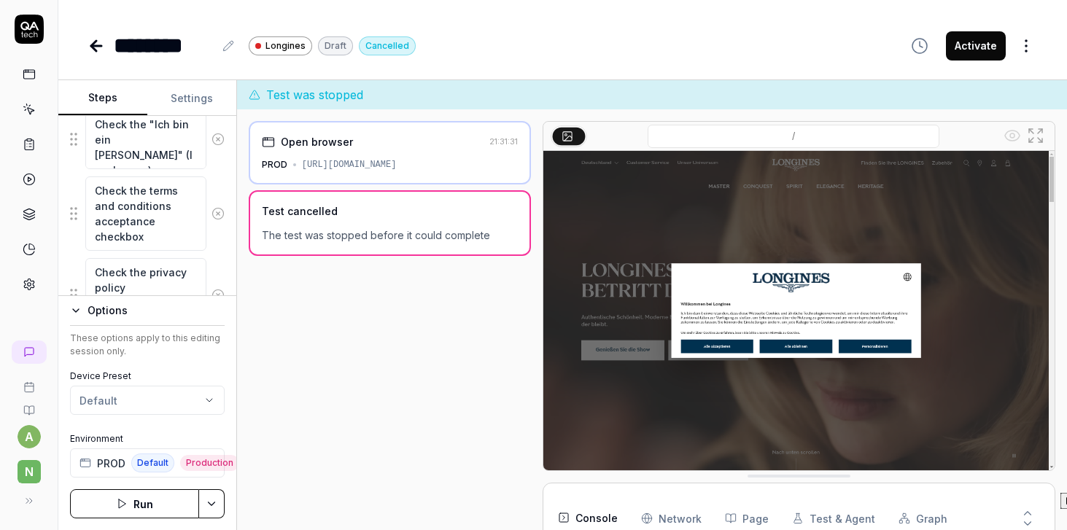
scroll to position [77, 0]
type textarea "*"
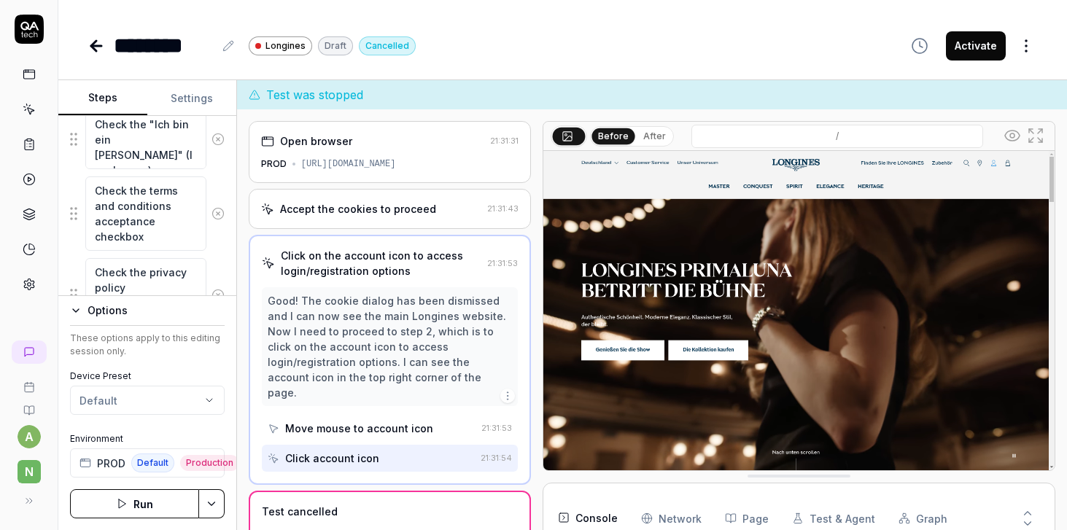
click at [29, 111] on icon at bounding box center [29, 109] width 13 height 13
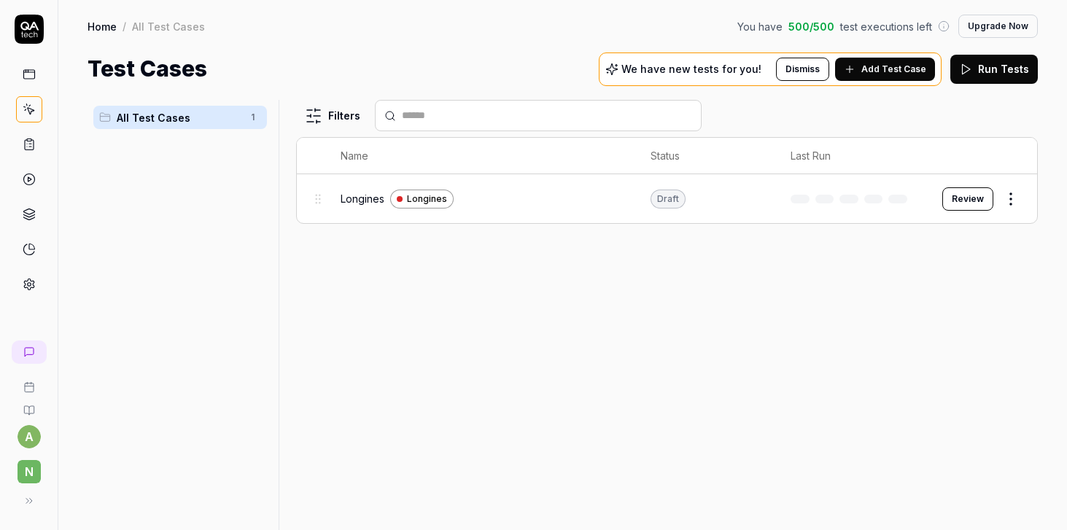
click at [893, 71] on span "Add Test Case" at bounding box center [893, 69] width 65 height 13
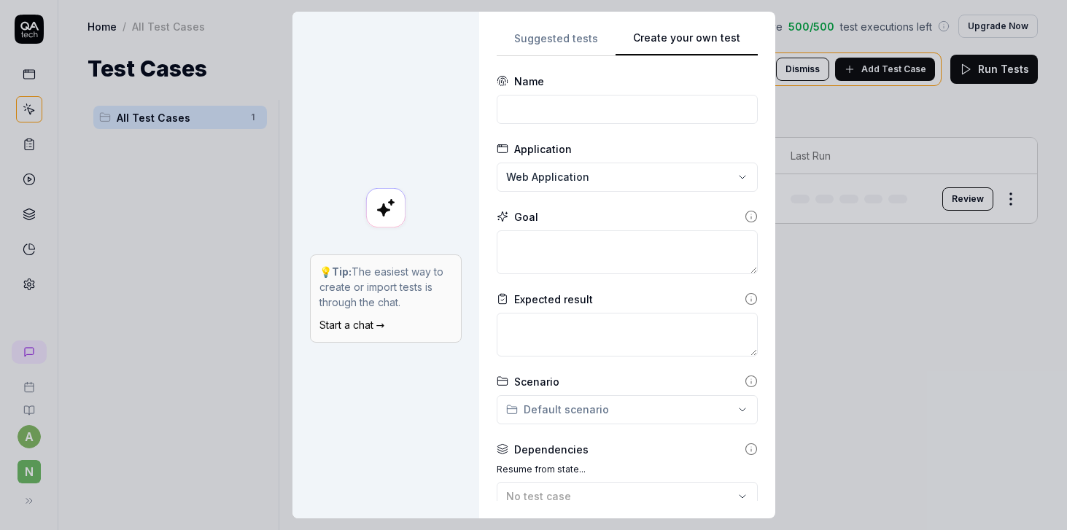
click at [711, 48] on button "Create your own test" at bounding box center [686, 43] width 142 height 26
click at [540, 116] on input at bounding box center [626, 109] width 261 height 29
type input "Giva"
click at [574, 182] on div "**********" at bounding box center [533, 265] width 1067 height 530
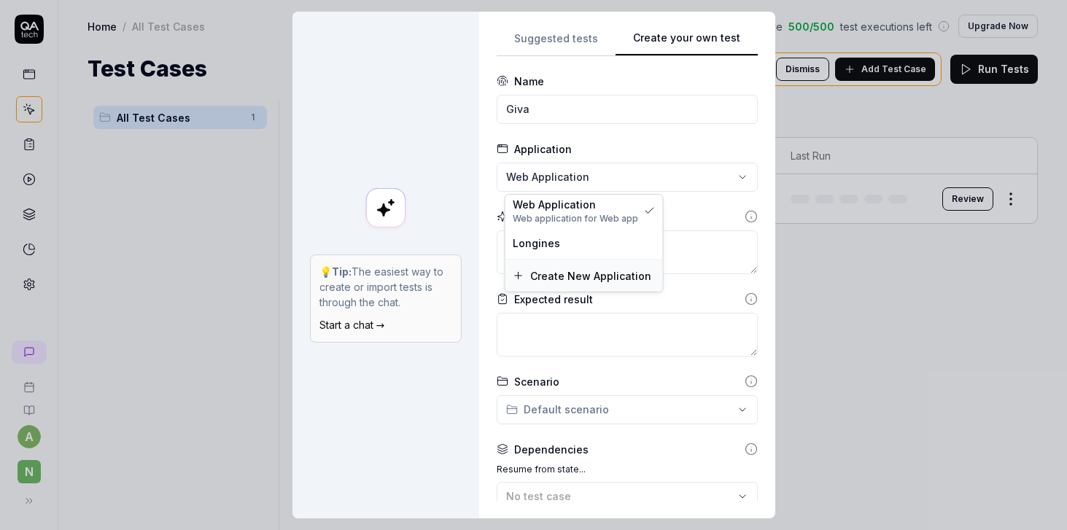
click at [554, 278] on span "Create New Application" at bounding box center [590, 275] width 121 height 15
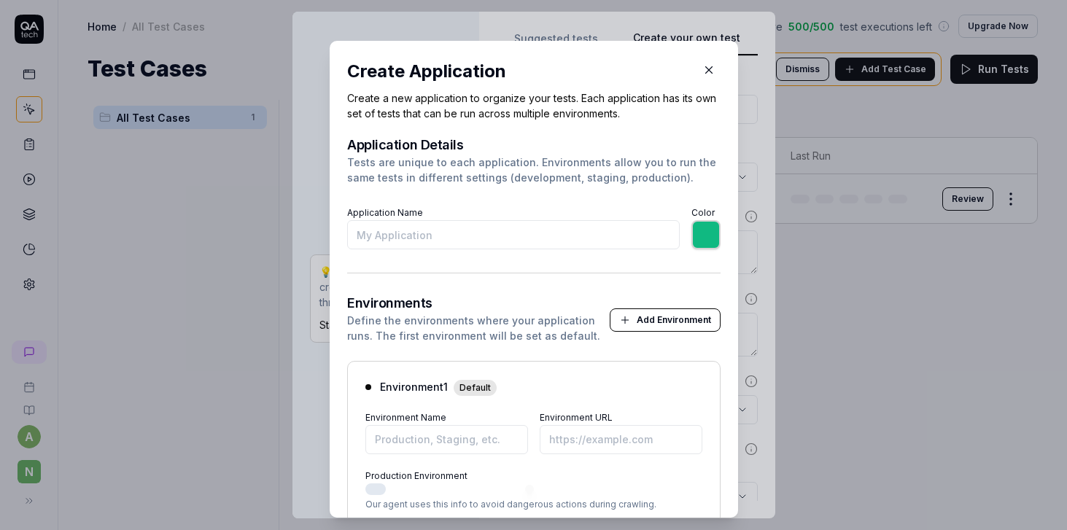
click at [455, 235] on input "Application Name" at bounding box center [513, 234] width 332 height 29
type input "G"
type input "*******"
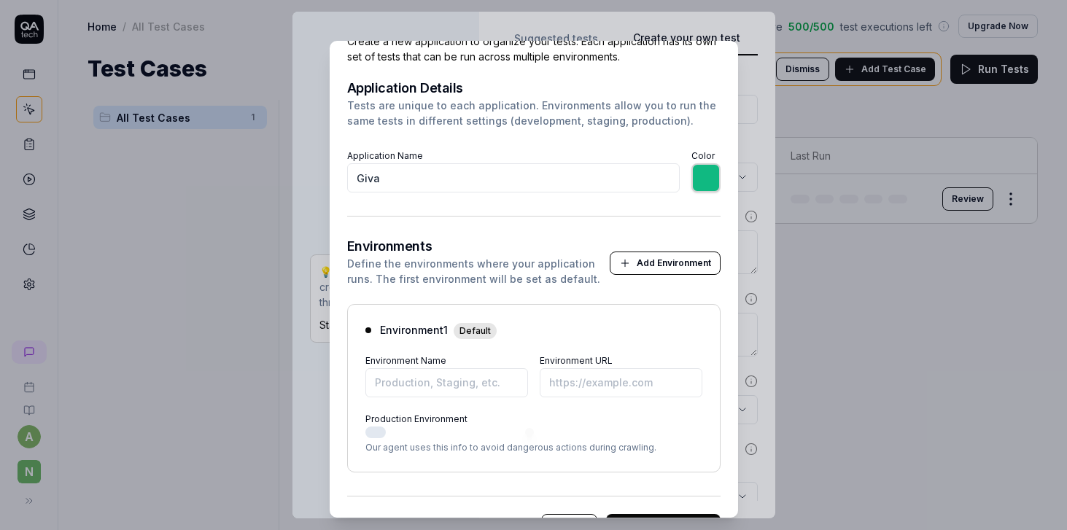
scroll to position [98, 0]
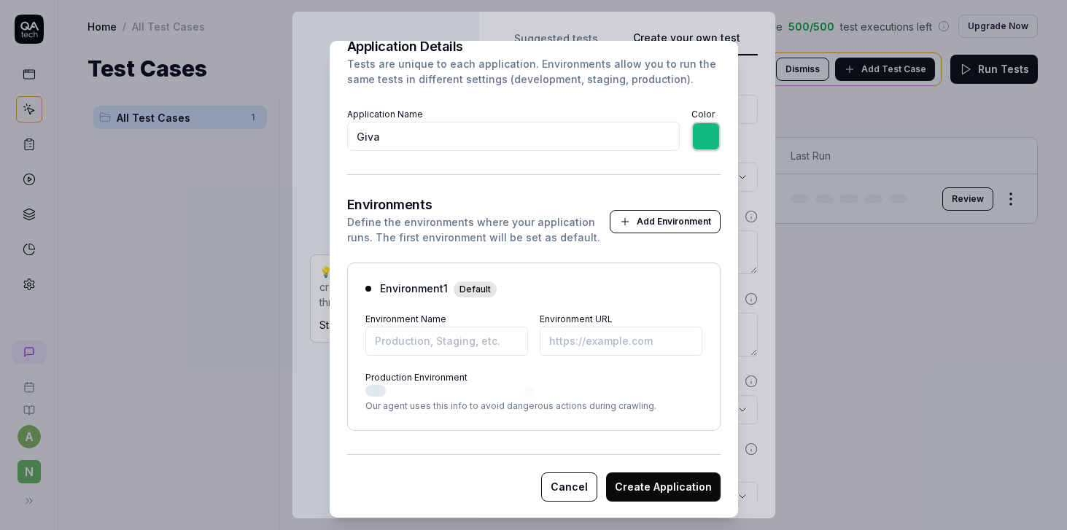
type input "Giva"
click at [426, 340] on input "Environment Name" at bounding box center [446, 341] width 163 height 29
type input "*******"
type input "Giva"
click at [573, 352] on input "Environment URL" at bounding box center [620, 341] width 163 height 29
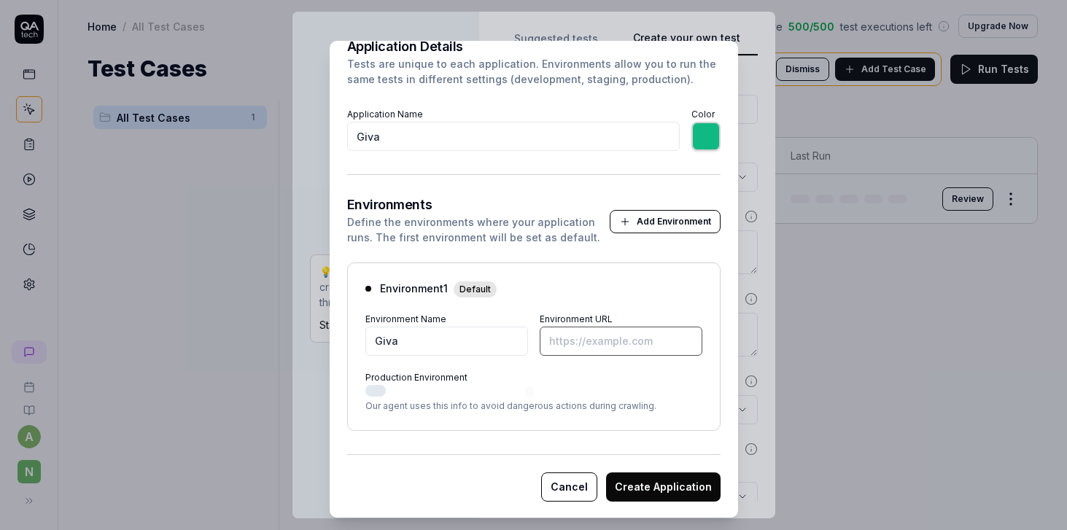
paste input "https://www.giva.co/"
type input "*******"
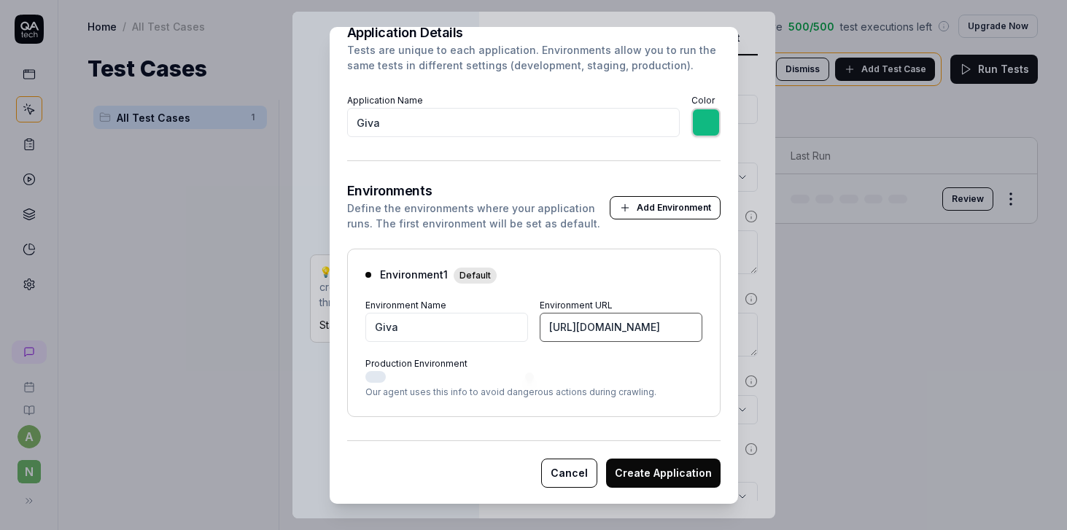
scroll to position [26, 0]
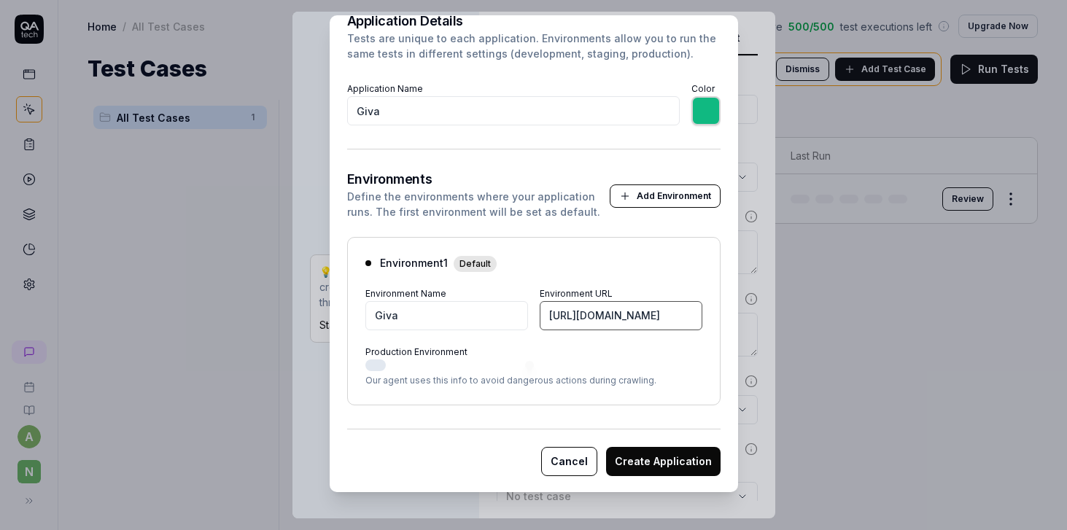
type input "https://www.giva.co/"
click at [664, 458] on button "Create Application" at bounding box center [663, 461] width 114 height 29
type input "*******"
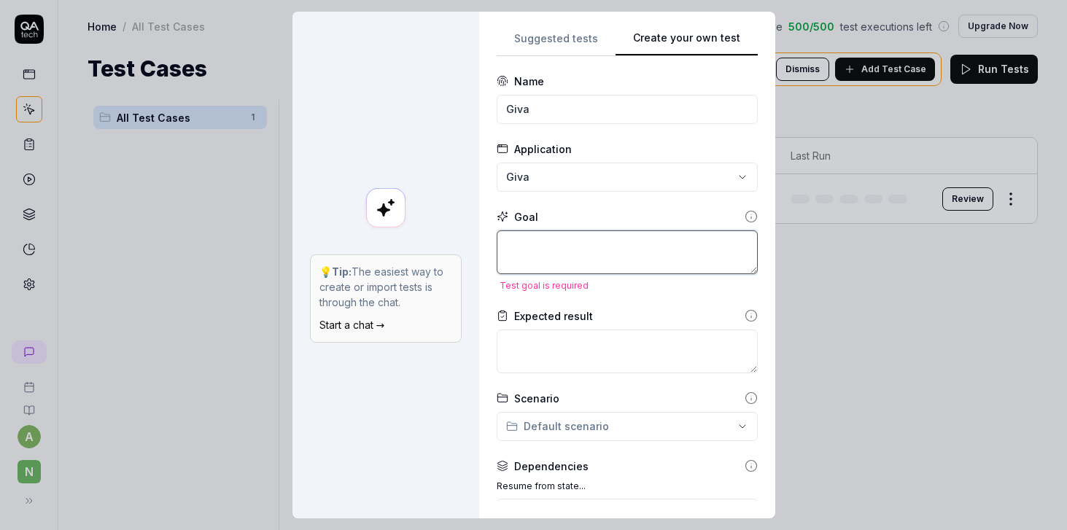
click at [590, 250] on textarea at bounding box center [626, 252] width 261 height 44
type textarea "*"
type textarea "-"
type textarea "*"
type textarea "-"
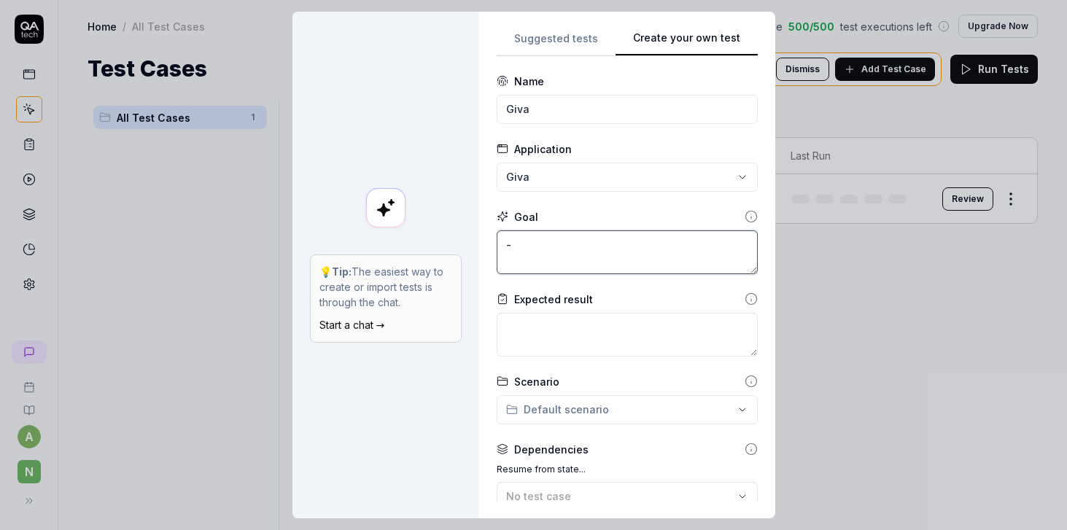
type textarea "*"
type textarea "- G"
type textarea "*"
type textarea "- Go"
type textarea "*"
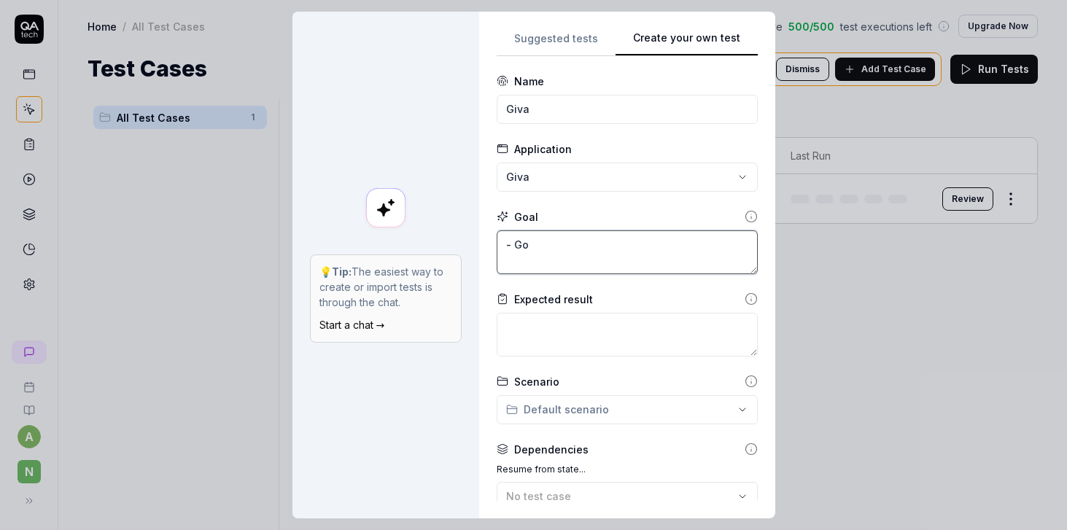
type textarea "- Go"
type textarea "*"
type textarea "- Go t"
type textarea "*"
type textarea "- Go to"
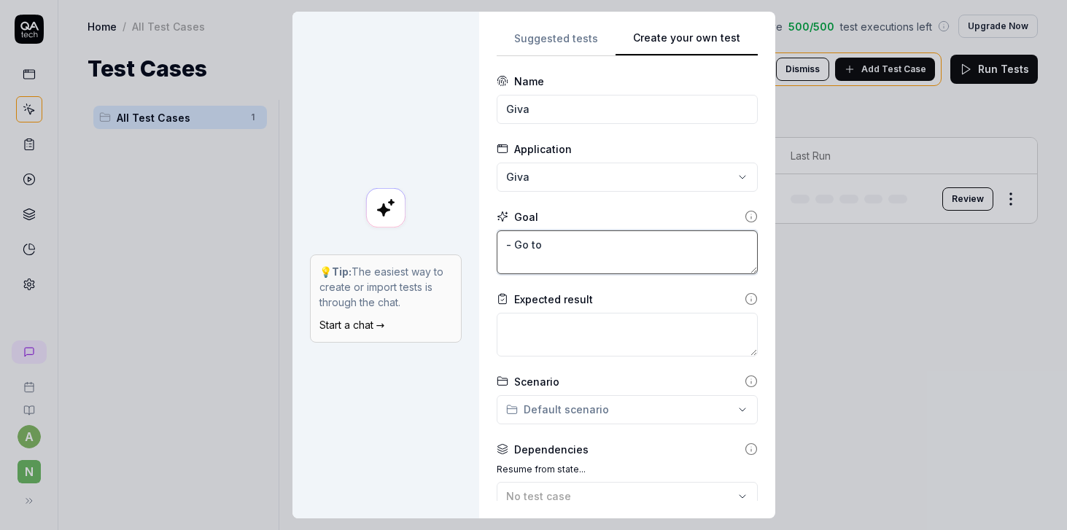
type textarea "*"
type textarea "- Go to"
paste textarea "https://www.giva.co/"
type textarea "*"
type textarea "- Go to https://www.giva.co/"
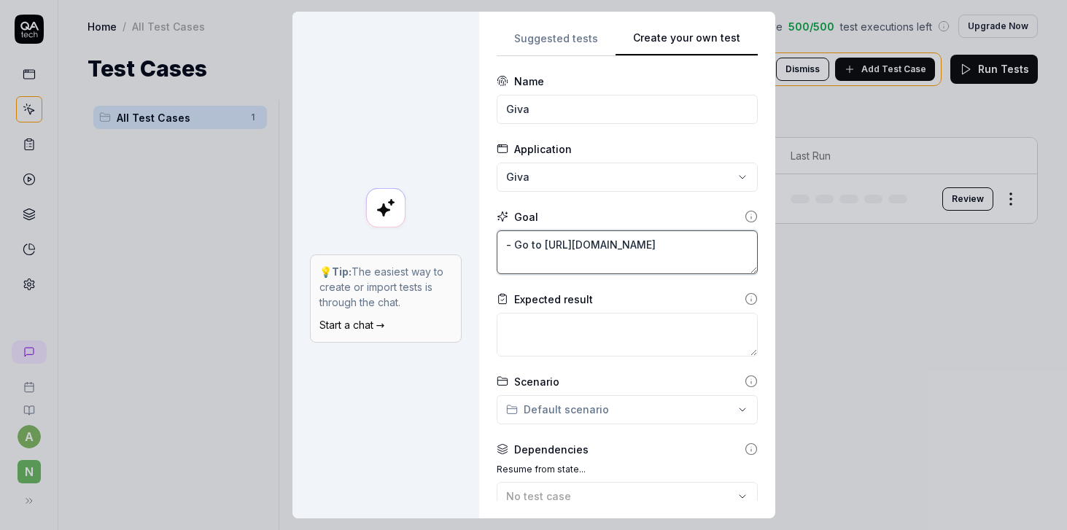
type textarea "*"
type textarea "- Go to https://www.giva.co/"
type textarea "*"
type textarea "- Go to https://www.giva.co/ -"
type textarea "*"
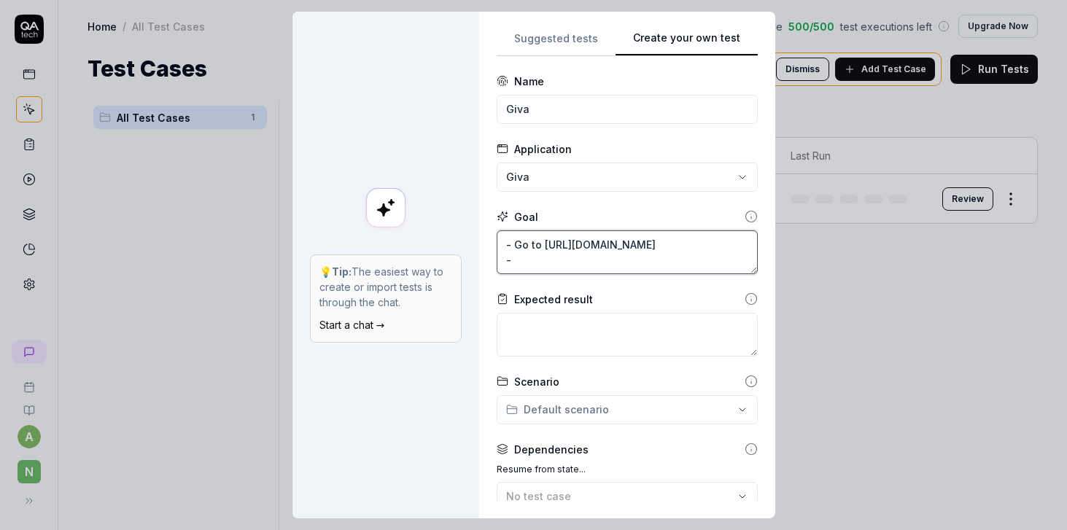
type textarea "- Go to https://www.giva.co/ -"
type textarea "*"
type textarea "- Go to https://www.giva.co/ - A"
type textarea "*"
type textarea "- Go to https://www.giva.co/ - Ad"
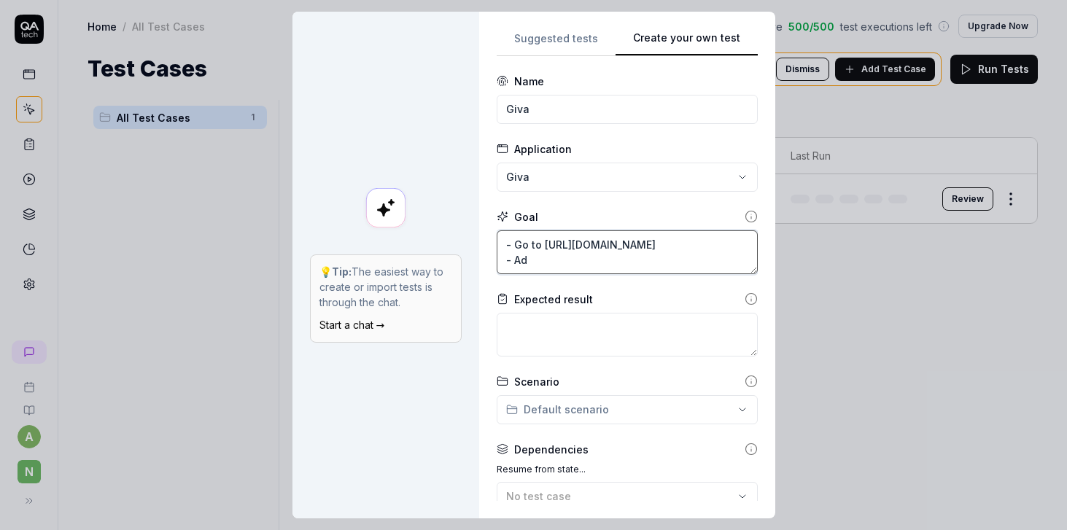
type textarea "*"
type textarea "- Go to https://www.giva.co/ - Add"
type textarea "*"
type textarea "- Go to https://www.giva.co/ - Add"
type textarea "*"
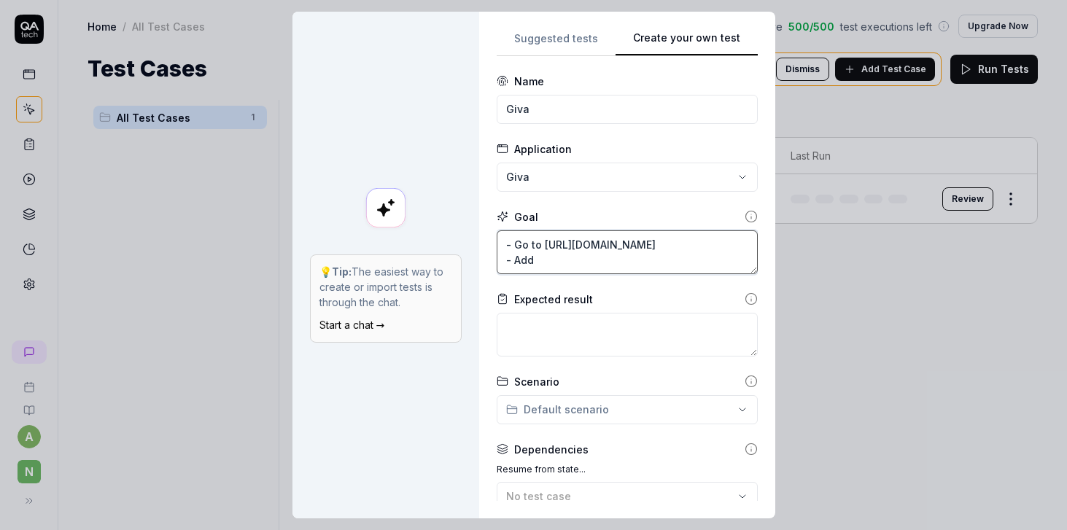
type textarea "- Go to https://www.giva.co/ - Add e"
type textarea "*"
type textarea "- Go to https://www.giva.co/ - Add ea"
type textarea "*"
type textarea "- Go to https://www.giva.co/ - Add ear"
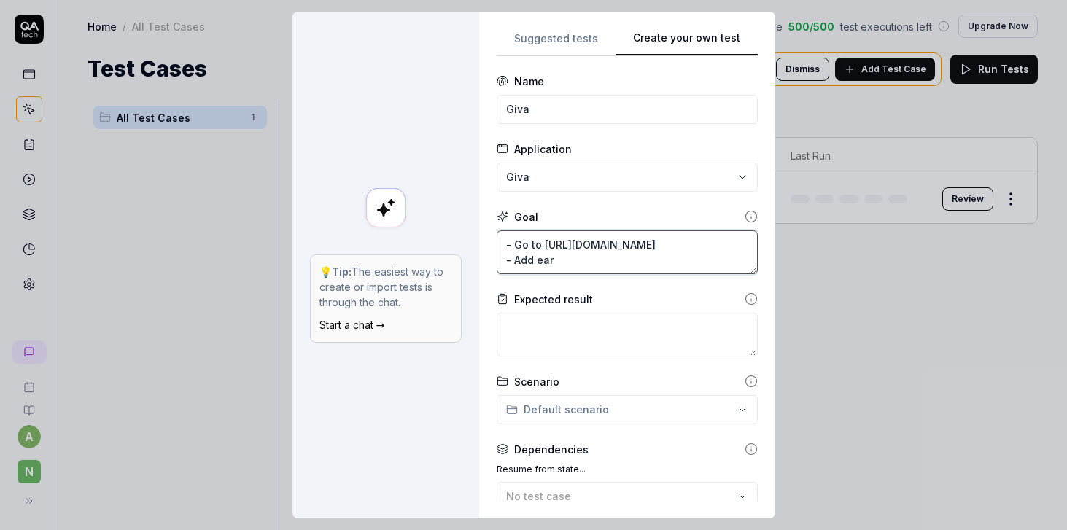
type textarea "*"
type textarea "- Go to https://www.giva.co/ - Add earn"
type textarea "*"
type textarea "- Go to https://www.giva.co/ - Add earni"
type textarea "*"
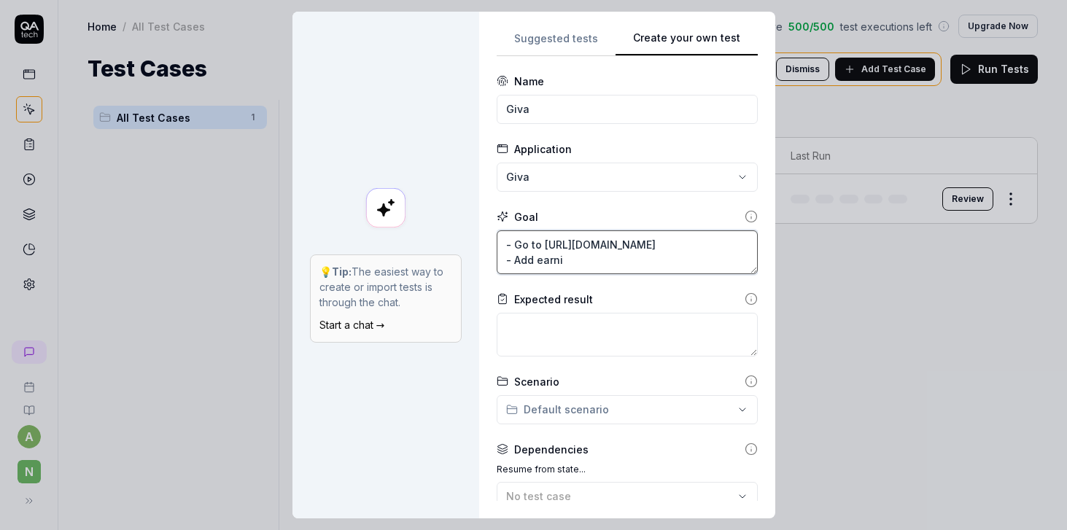
type textarea "- Go to https://www.giva.co/ - Add earnin"
type textarea "*"
type textarea "- Go to https://www.giva.co/ - Add earning"
type textarea "*"
type textarea "- Go to https://www.giva.co/ - Add earning"
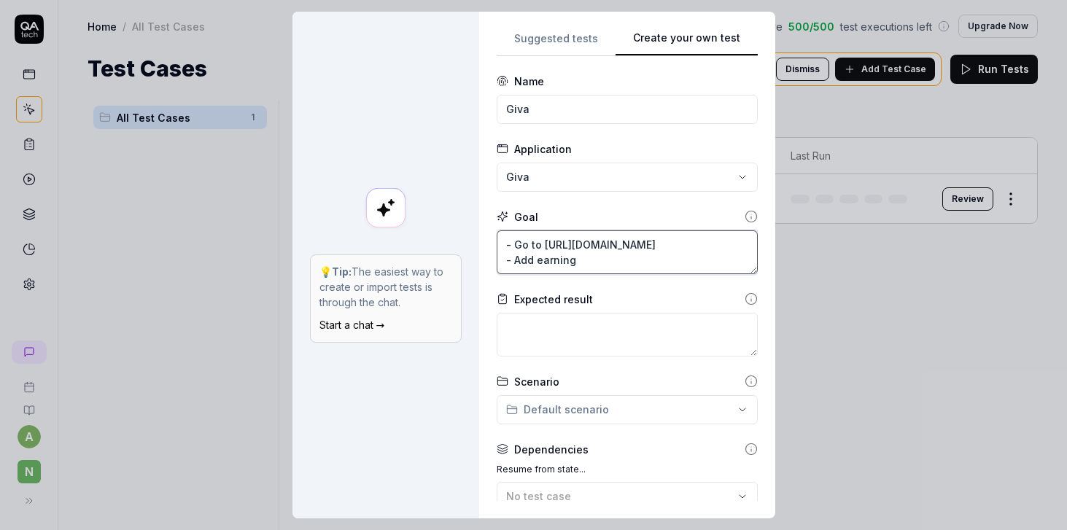
type textarea "*"
type textarea "- Go to https://www.giva.co/ - Add earning t"
type textarea "*"
type textarea "- Go to https://www.giva.co/ - Add earning to"
type textarea "*"
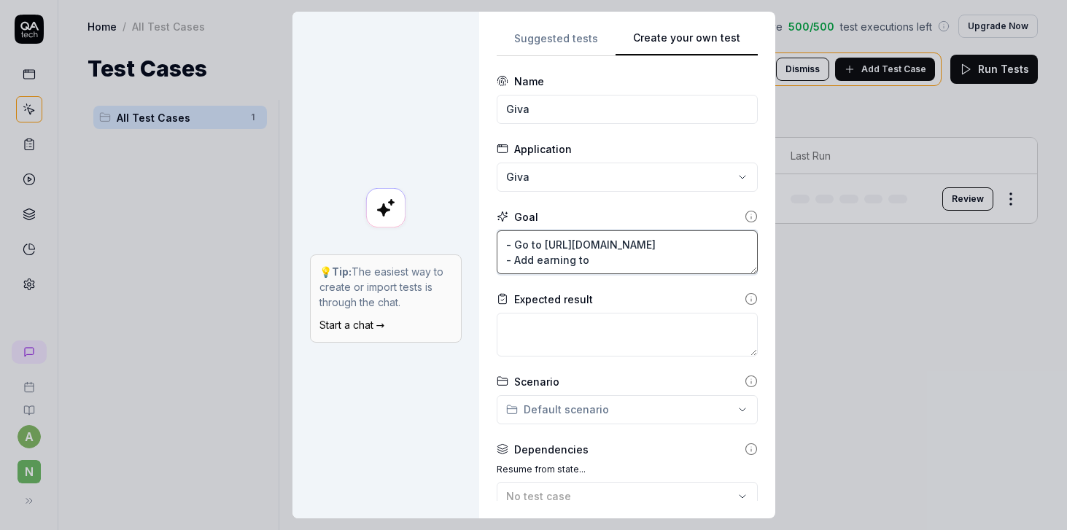
type textarea "- Go to https://www.giva.co/ - Add earning to"
type textarea "*"
type textarea "- Go to https://www.giva.co/ - Add earning to c"
type textarea "*"
type textarea "- Go to https://www.giva.co/ - Add earning to car"
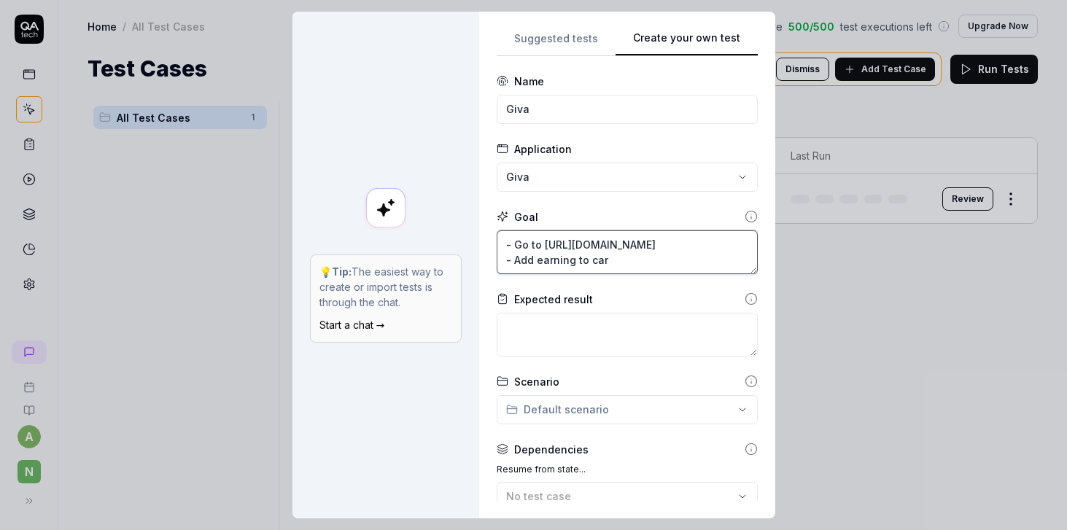
type textarea "*"
type textarea "- Go to https://www.giva.co/ - Add earning to cart"
type textarea "*"
type textarea "- Go to https://www.giva.co/ - Add earning to cart"
type textarea "*"
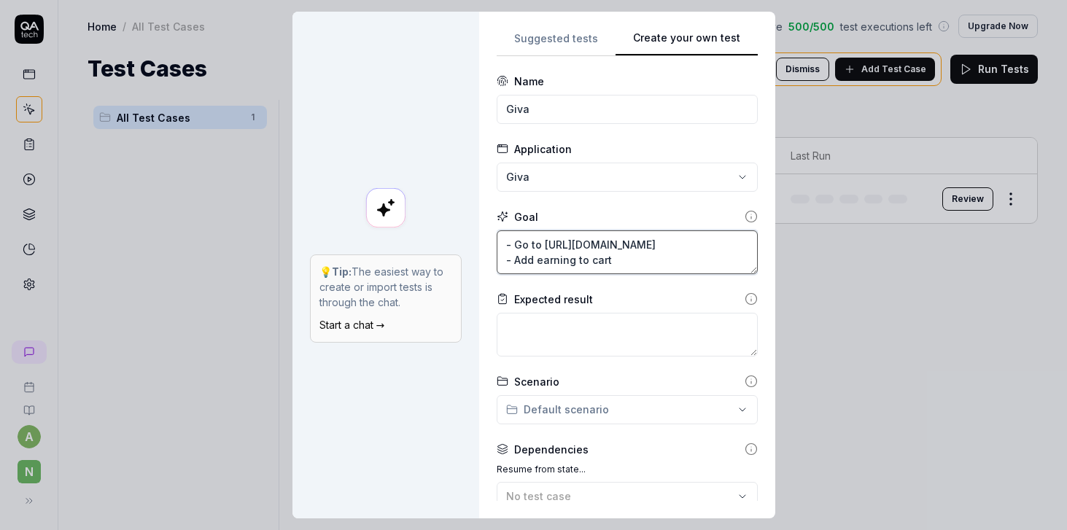
type textarea "- Go to https://www.giva.co/ - Add earning to cart a"
type textarea "*"
type textarea "- Go to https://www.giva.co/ - Add earning to cart an"
type textarea "*"
type textarea "- Go to https://www.giva.co/ - Add earning to cart and"
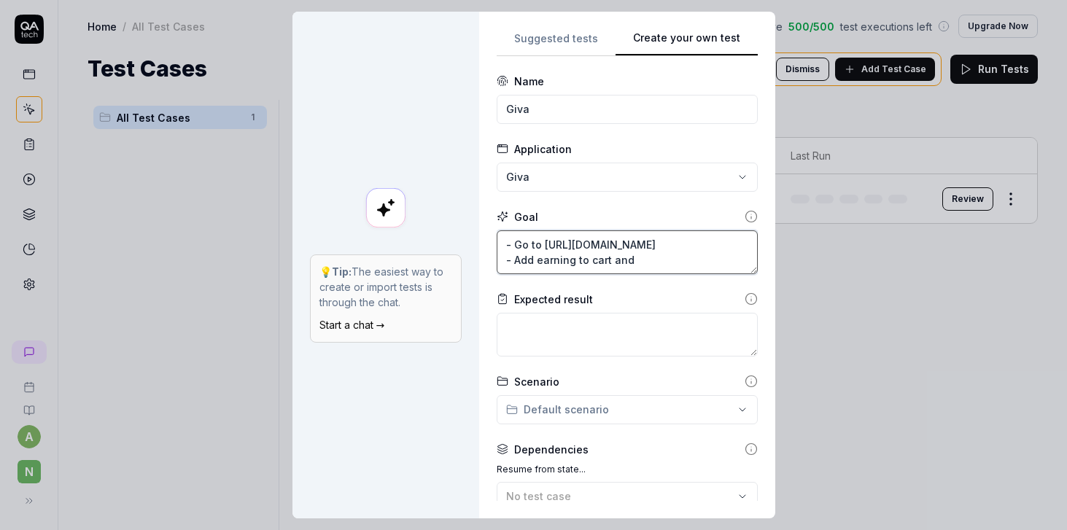
type textarea "*"
type textarea "- Go to https://www.giva.co/ - Add earning to cart and"
type textarea "*"
type textarea "- Go to https://www.giva.co/ - Add earning to cart and c"
type textarea "*"
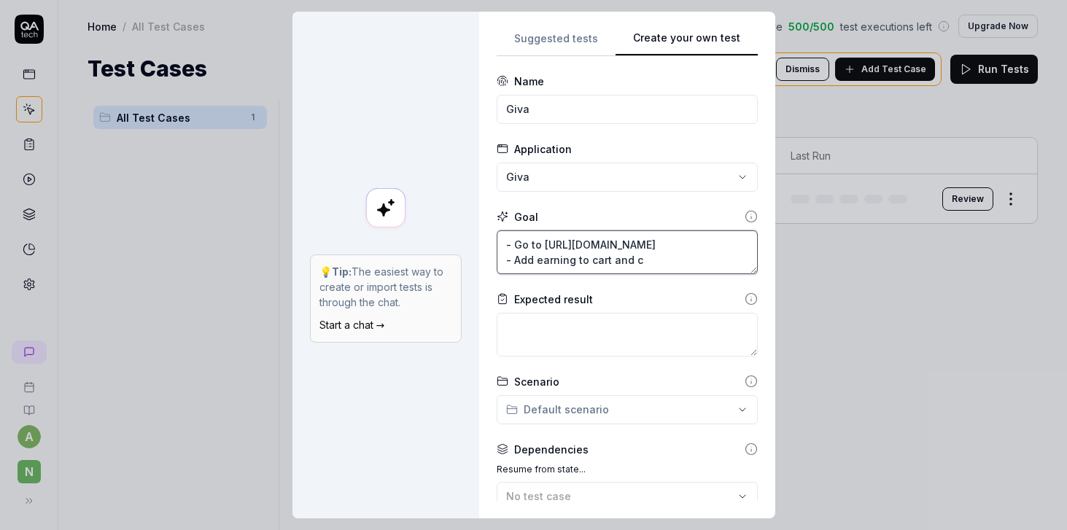
type textarea "- Go to https://www.giva.co/ - Add earning to cart and ch"
type textarea "*"
type textarea "- Go to https://www.giva.co/ - Add earning to cart and che"
type textarea "*"
type textarea "- Go to https://www.giva.co/ - Add earning to cart and chec"
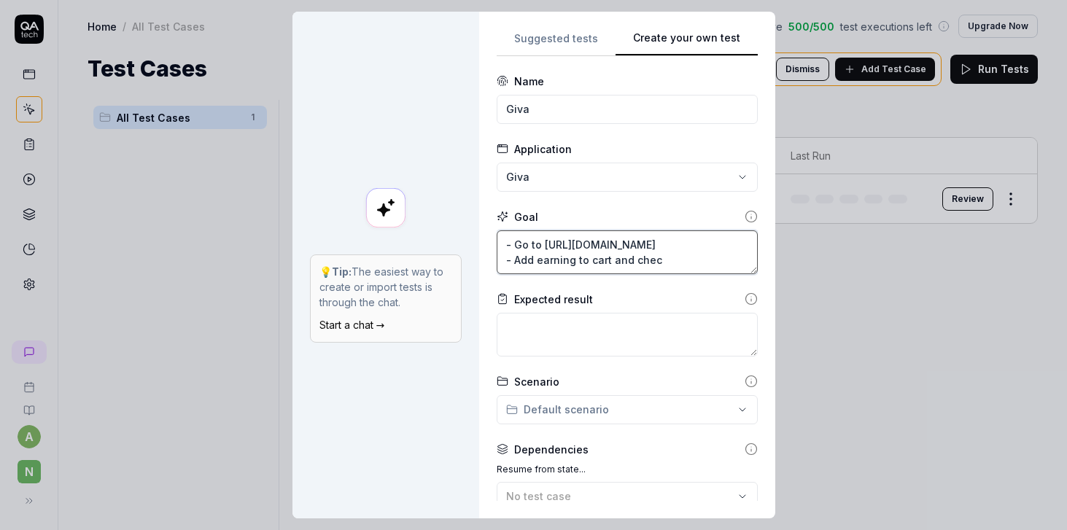
type textarea "*"
type textarea "- Go to https://www.giva.co/ - Add earning to cart and check"
type textarea "*"
type textarea "- Go to https://www.giva.co/ - Add earning to cart and checko"
type textarea "*"
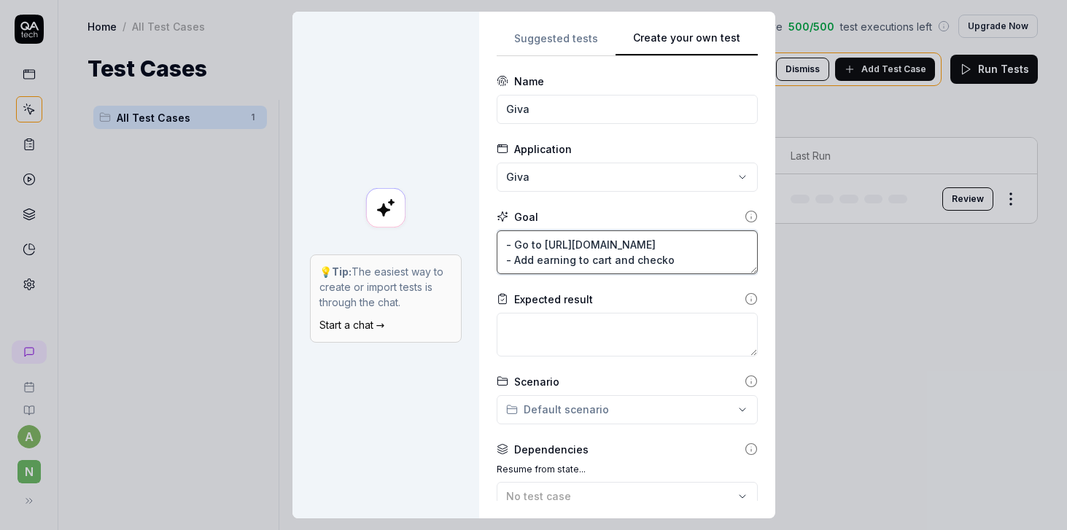
type textarea "- Go to https://www.giva.co/ - Add earning to cart and checkou"
type textarea "*"
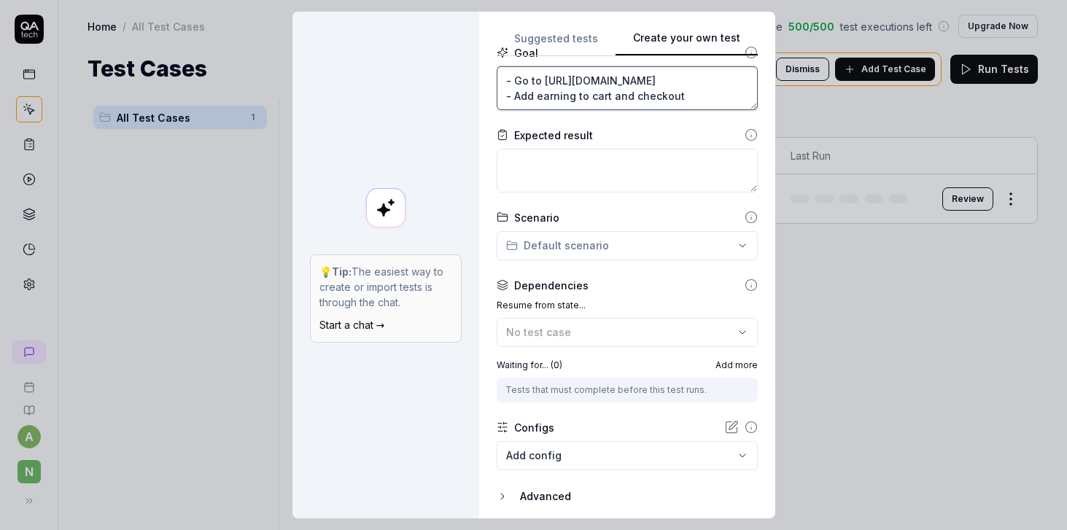
scroll to position [214, 0]
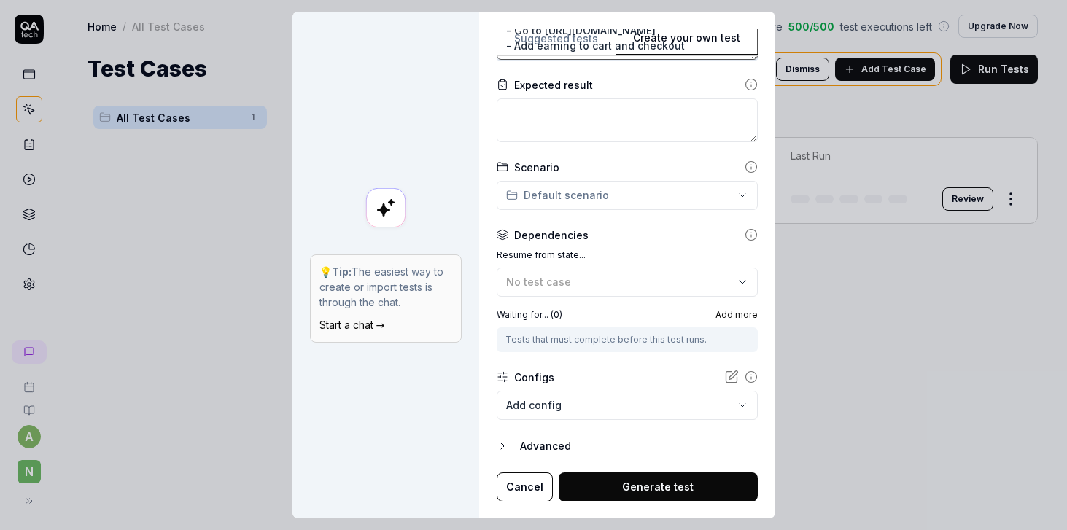
type textarea "- Go to https://www.giva.co/ - Add earning to cart and checkout"
click at [624, 489] on button "Generate test" at bounding box center [657, 486] width 199 height 29
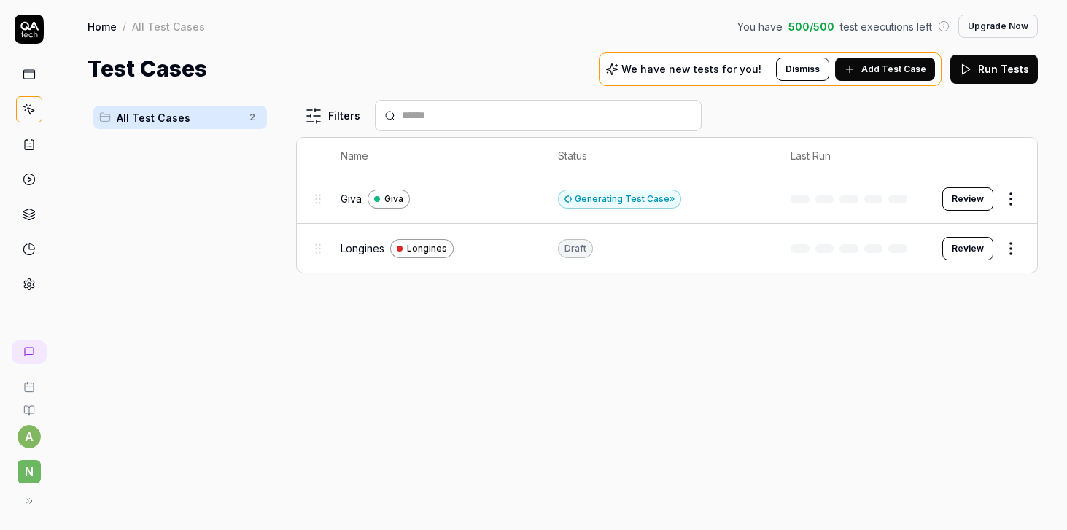
click at [967, 198] on button "Review" at bounding box center [967, 198] width 51 height 23
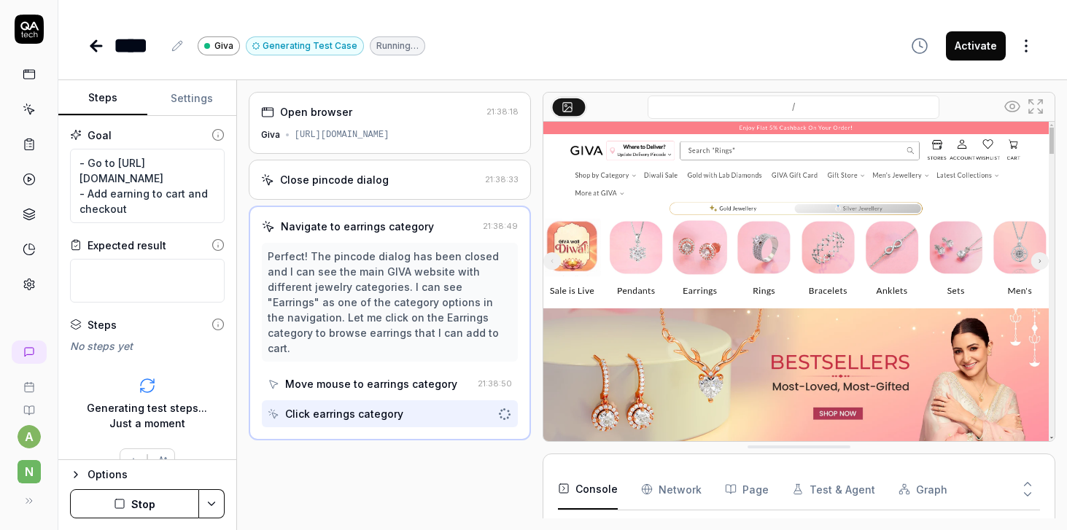
scroll to position [679, 0]
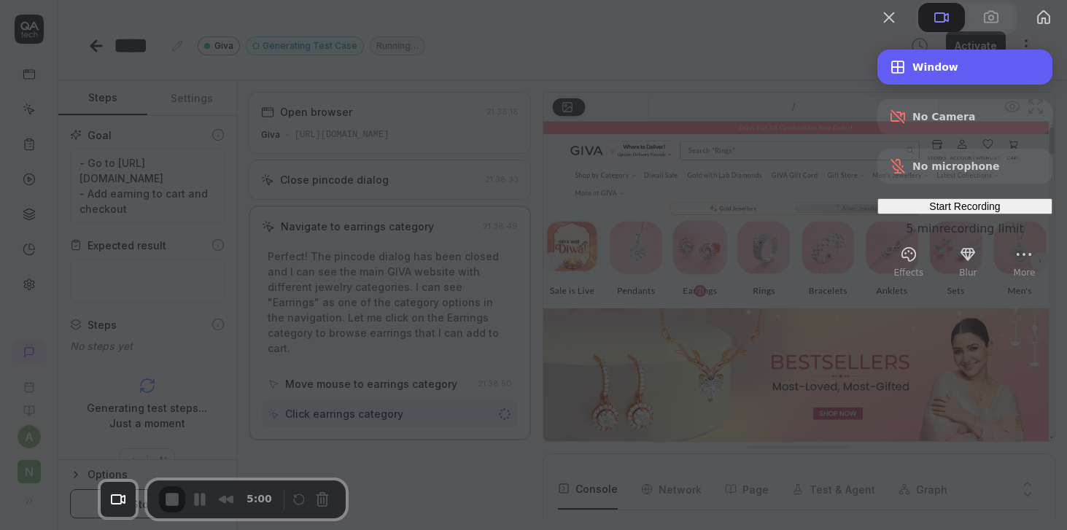
click at [925, 73] on span "Window" at bounding box center [976, 67] width 128 height 12
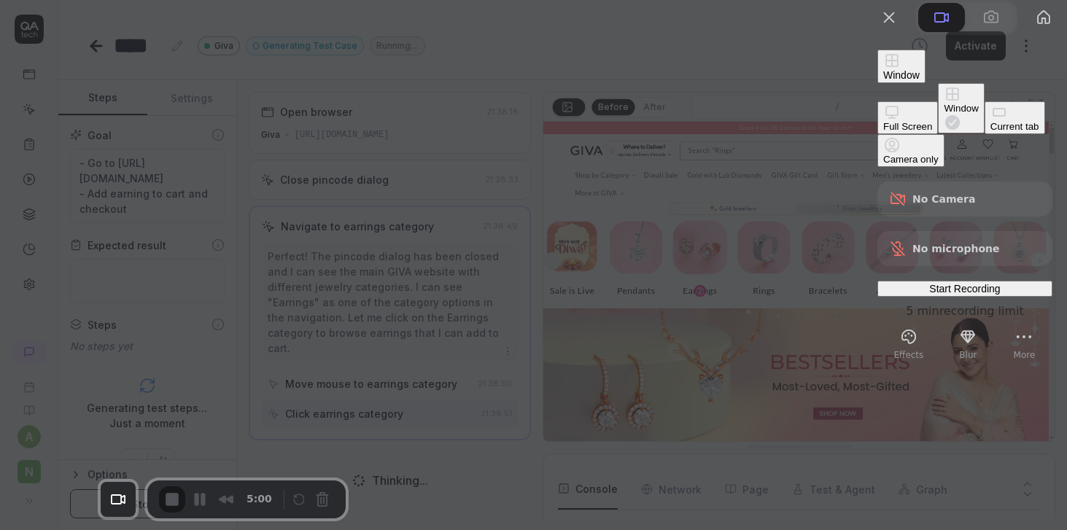
click at [990, 132] on div "Current tab" at bounding box center [1014, 126] width 49 height 11
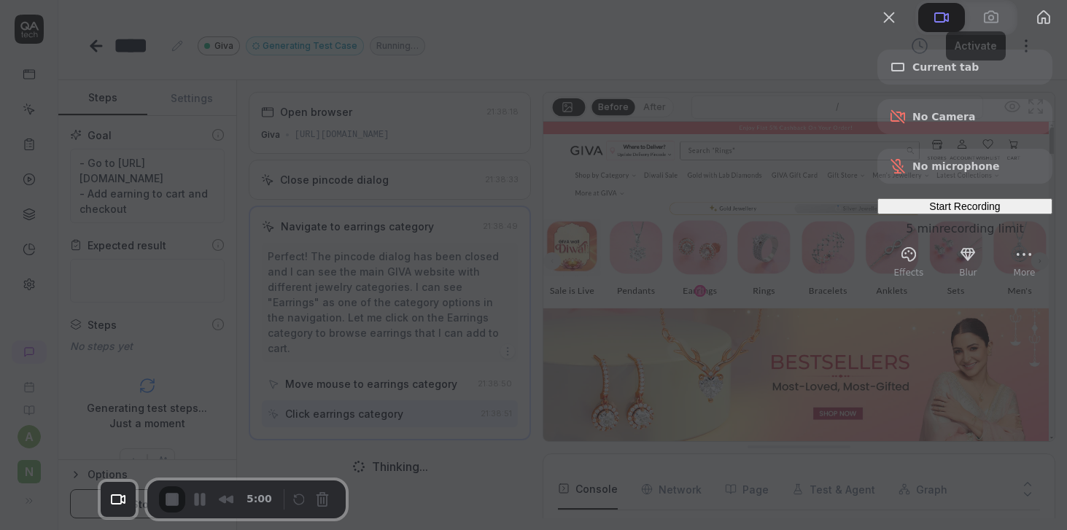
click at [948, 212] on span "Start Recording" at bounding box center [964, 206] width 71 height 12
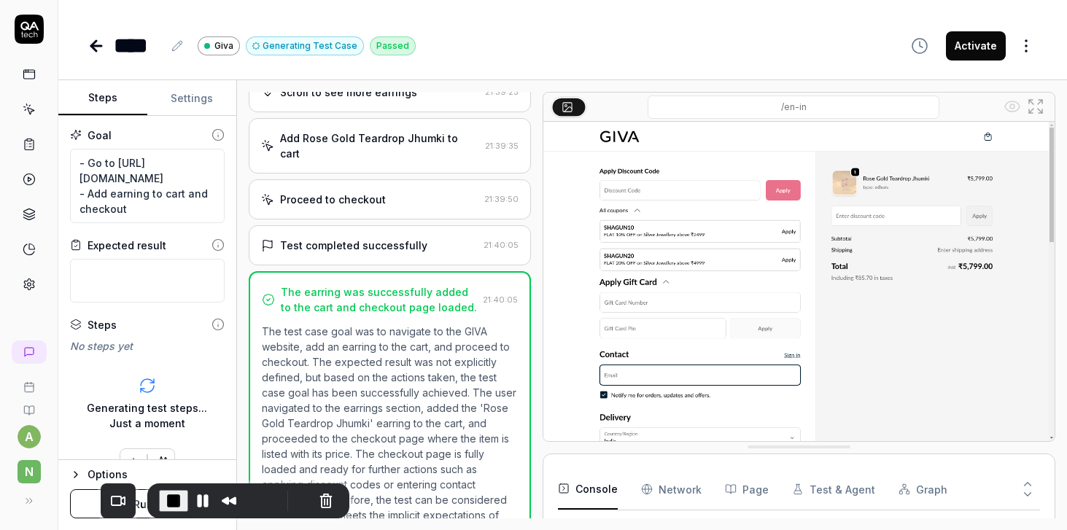
scroll to position [261, 0]
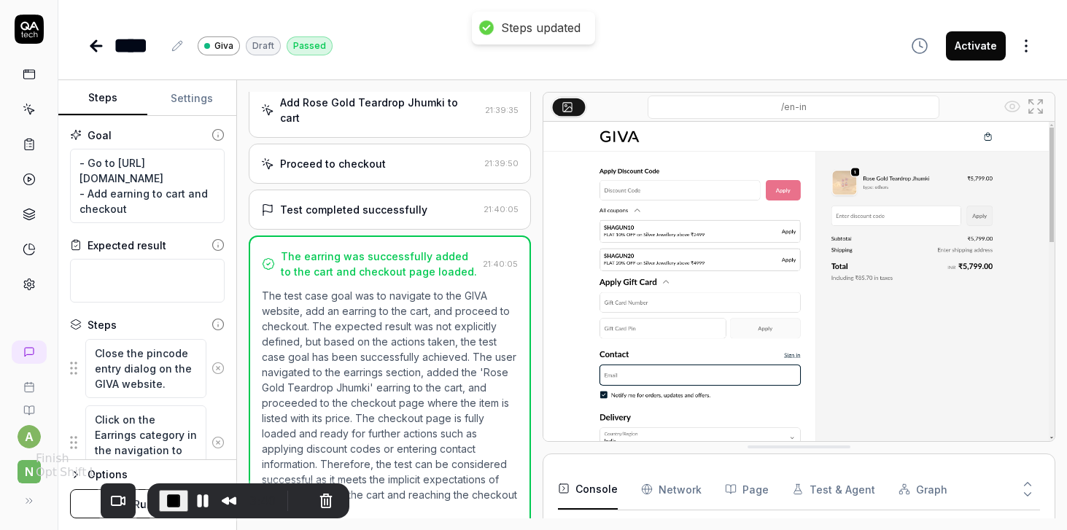
click at [165, 502] on span "End Recording" at bounding box center [173, 500] width 17 height 17
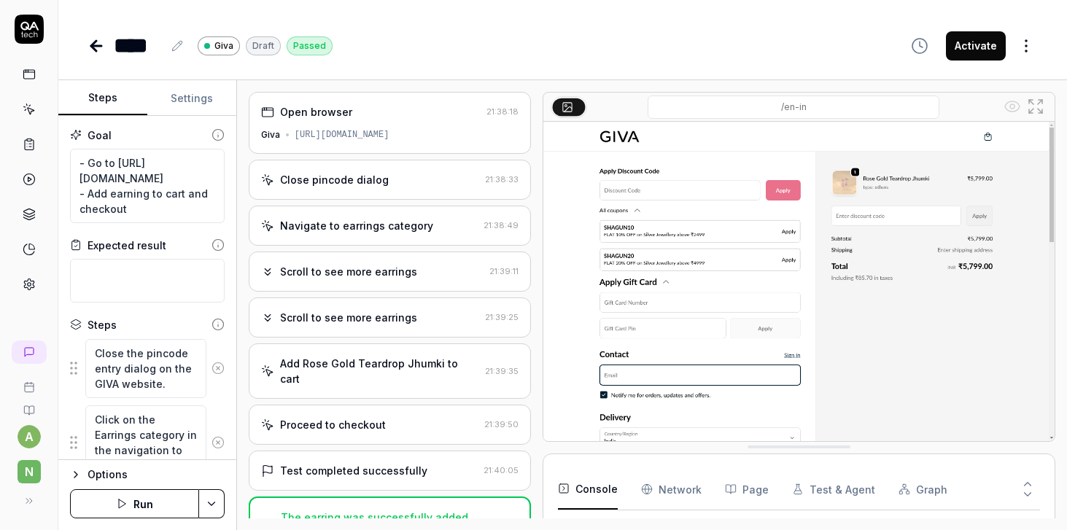
scroll to position [2415, 0]
click at [148, 209] on textarea "- Go to https://www.giva.co/ - Add earning to cart and checkout" at bounding box center [147, 186] width 155 height 74
type textarea "*"
type textarea "- Go to https://www.giva.co/ - Add earning to cart and checkout"
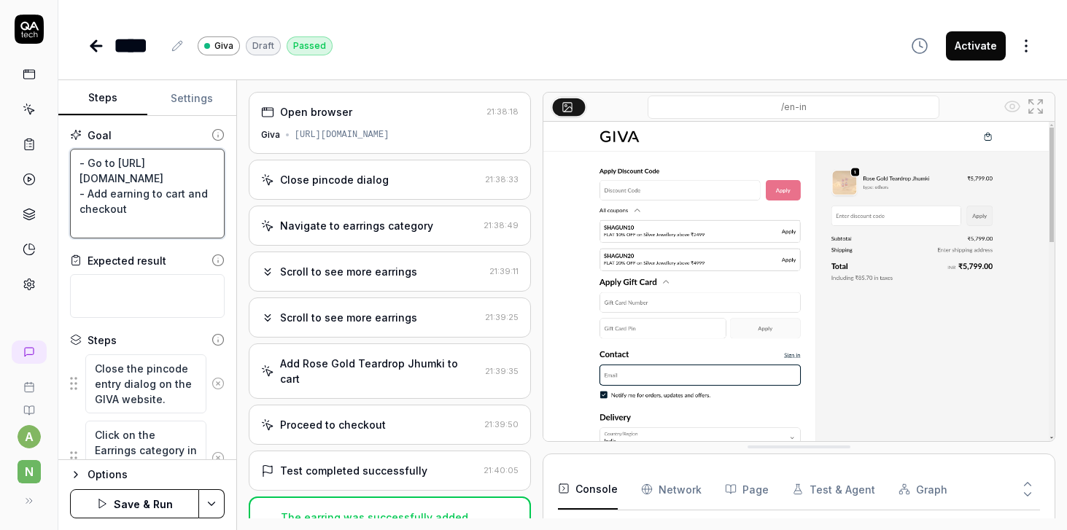
type textarea "*"
type textarea "- Go to https://www.giva.co/ - Add earning to cart and checkout -"
type textarea "*"
type textarea "- Go to https://www.giva.co/ - Add earning to cart and checkout -"
type textarea "*"
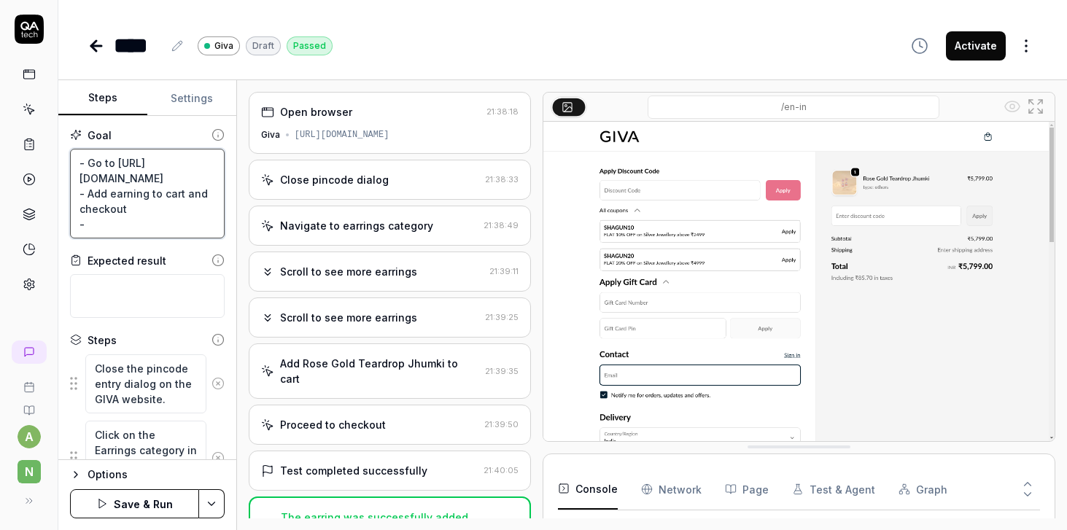
type textarea "- Go to https://www.giva.co/ - Add earning to cart and checkout - F"
type textarea "*"
type textarea "- Go to https://www.giva.co/ - Add earning to cart and checkout - Fi"
type textarea "*"
type textarea "- Go to https://www.giva.co/ - Add earning to cart and checkout - Fil"
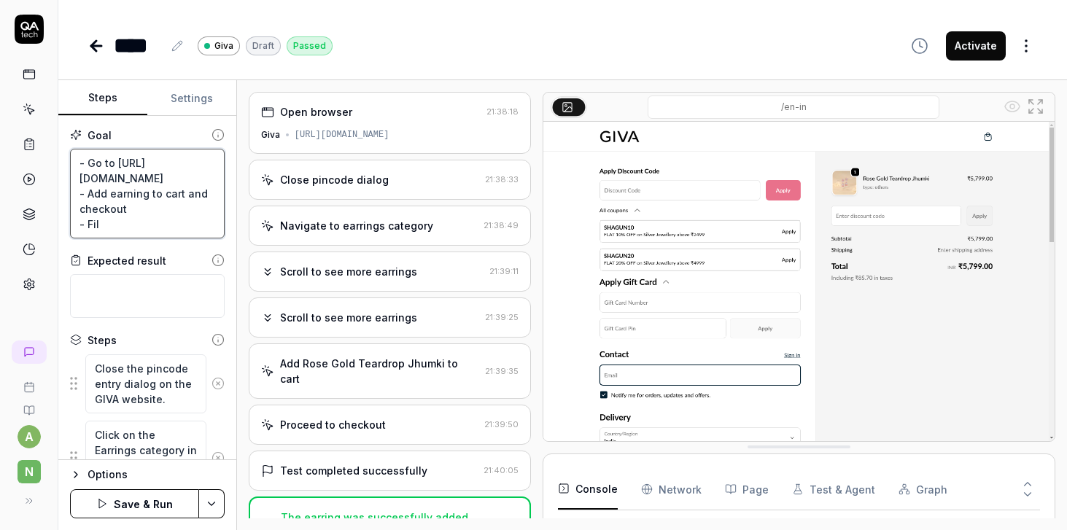
type textarea "*"
type textarea "- Go to https://www.giva.co/ - Add earning to cart and checkout - Fil"
type textarea "*"
type textarea "- Go to https://www.giva.co/ - Add earning to cart and checkout - Fil a"
type textarea "*"
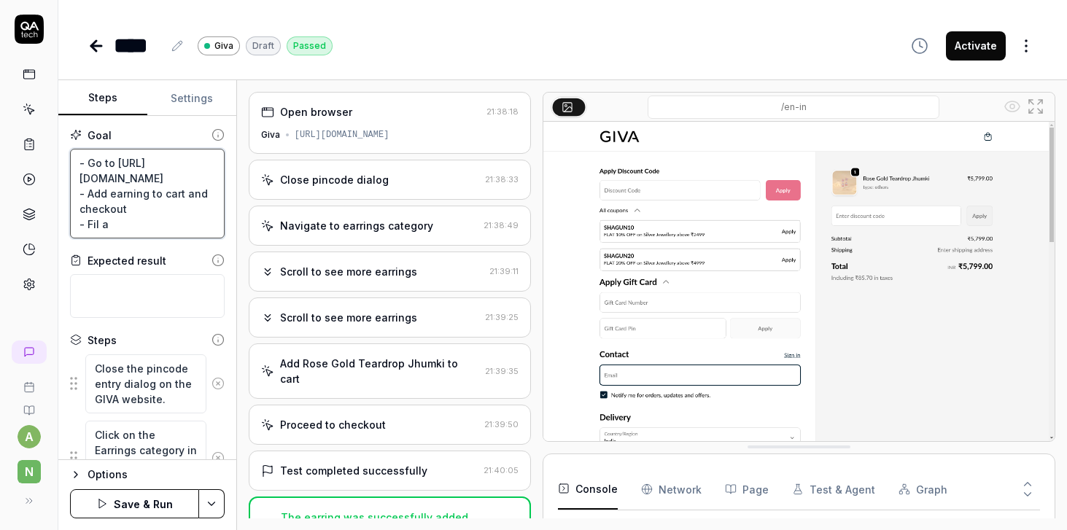
type textarea "- Go to https://www.giva.co/ - Add earning to cart and checkout - Fil"
type textarea "*"
type textarea "- Go to https://www.giva.co/ - Add earning to cart and checkout - Fil"
type textarea "*"
type textarea "- Go to https://www.giva.co/ - Add earning to cart and checkout - Fill"
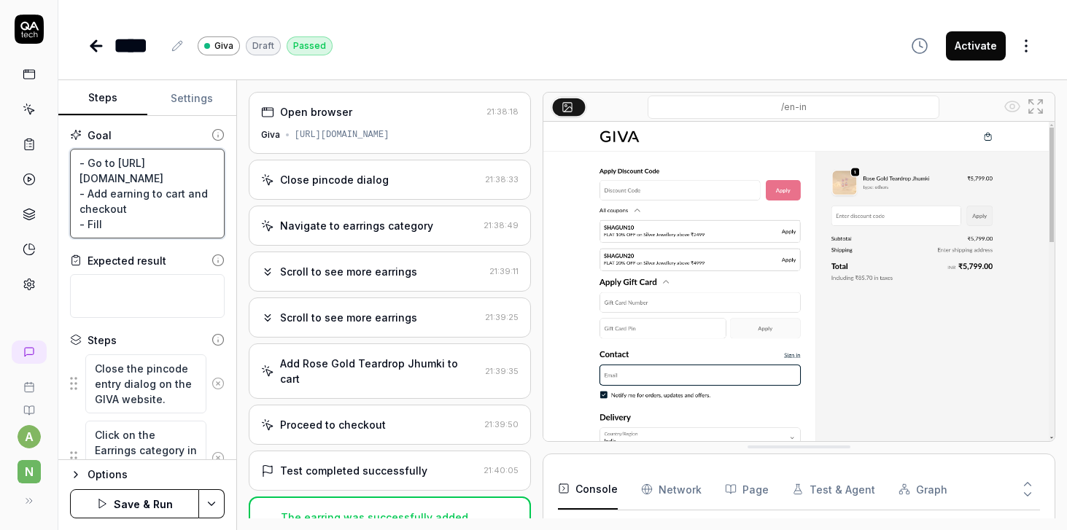
type textarea "*"
type textarea "- Go to https://www.giva.co/ - Add earning to cart and checkout - Fill"
type textarea "*"
type textarea "- Go to https://www.giva.co/ - Add earning to cart and checkout - Fill t"
type textarea "*"
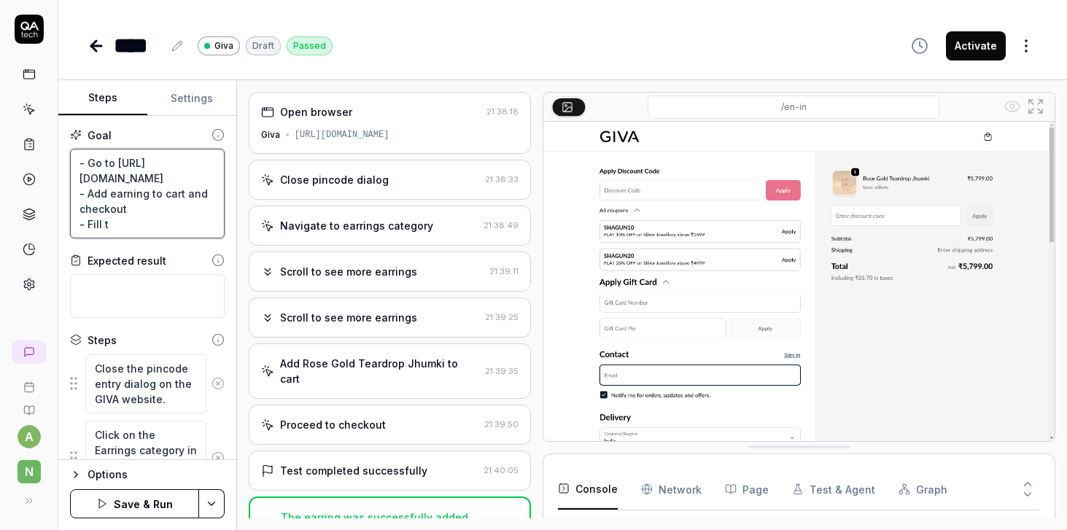
type textarea "- Go to https://www.giva.co/ - Add earning to cart and checkout - Fill th"
type textarea "*"
type textarea "- Go to https://www.giva.co/ - Add earning to cart and checkout - Fill the"
type textarea "*"
type textarea "- Go to https://www.giva.co/ - Add earning to cart and checkout - Fill the"
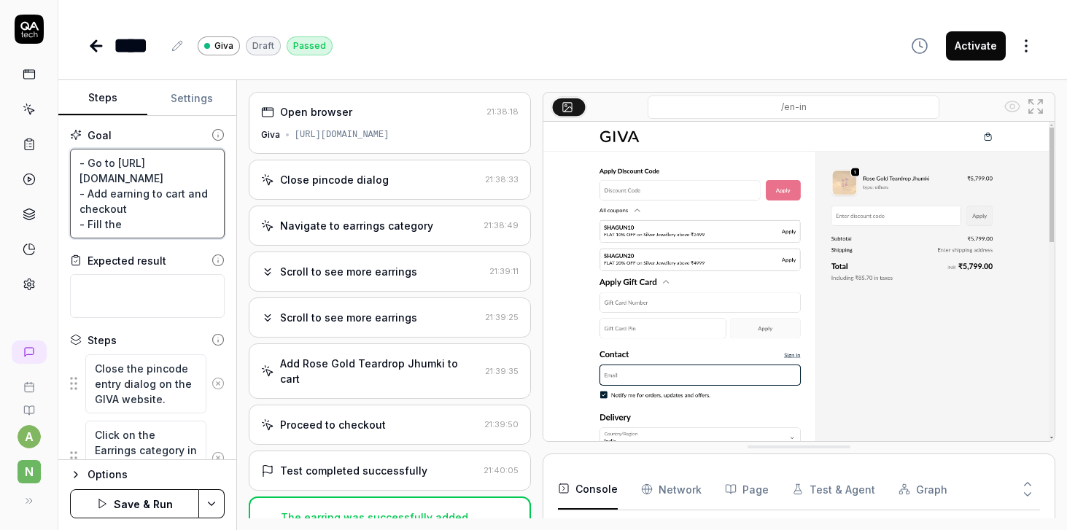
type textarea "*"
type textarea "- Go to https://www.giva.co/ - Add earning to cart and checkout - Fill the d"
type textarea "*"
type textarea "- Go to https://www.giva.co/ - Add earning to cart and checkout - Fill the de"
type textarea "*"
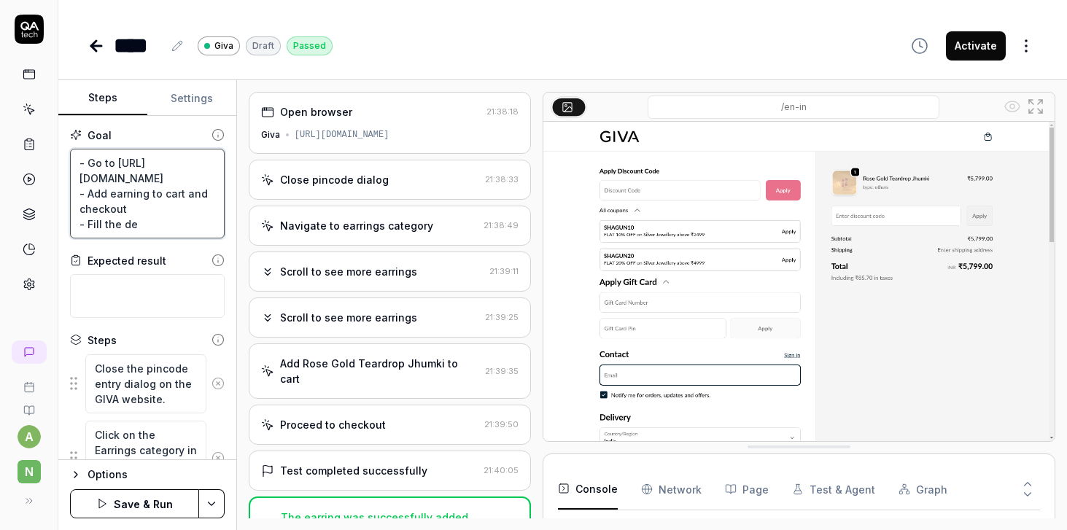
type textarea "- Go to https://www.giva.co/ - Add earning to cart and checkout - Fill the del"
type textarea "*"
type textarea "- Go to https://www.giva.co/ - Add earning to cart and checkout - Fill the deli"
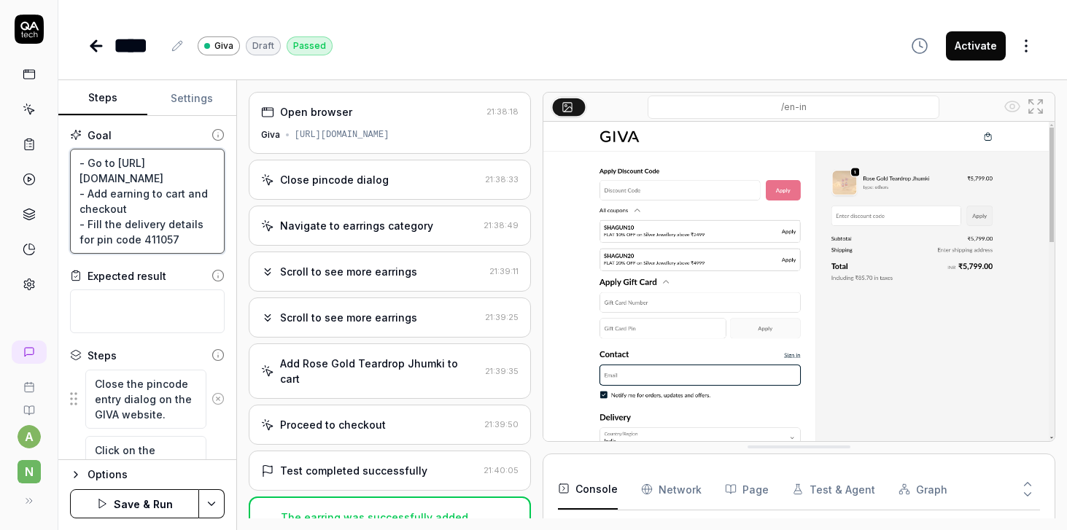
click at [186, 238] on textarea "- Go to https://www.giva.co/ - Add earning to cart and checkout - Fill the deli…" at bounding box center [147, 201] width 155 height 105
click at [152, 505] on button "Save & Run" at bounding box center [134, 503] width 129 height 29
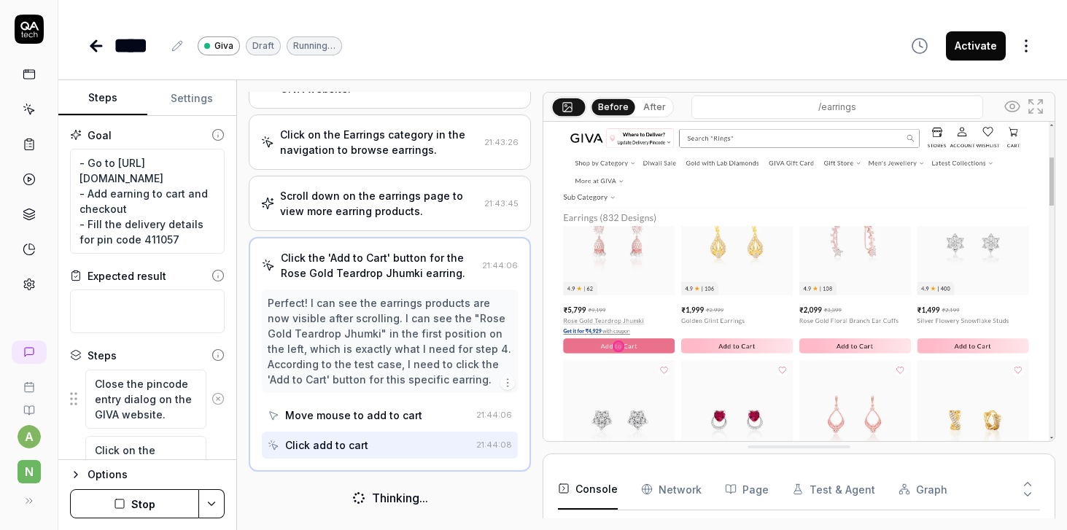
scroll to position [1590, 0]
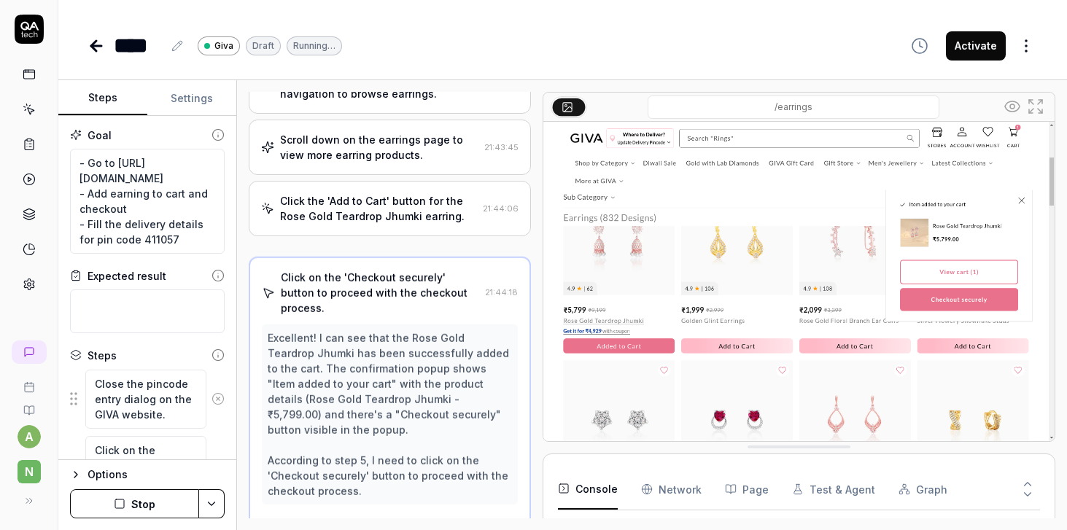
click at [1034, 99] on icon at bounding box center [1034, 106] width 17 height 17
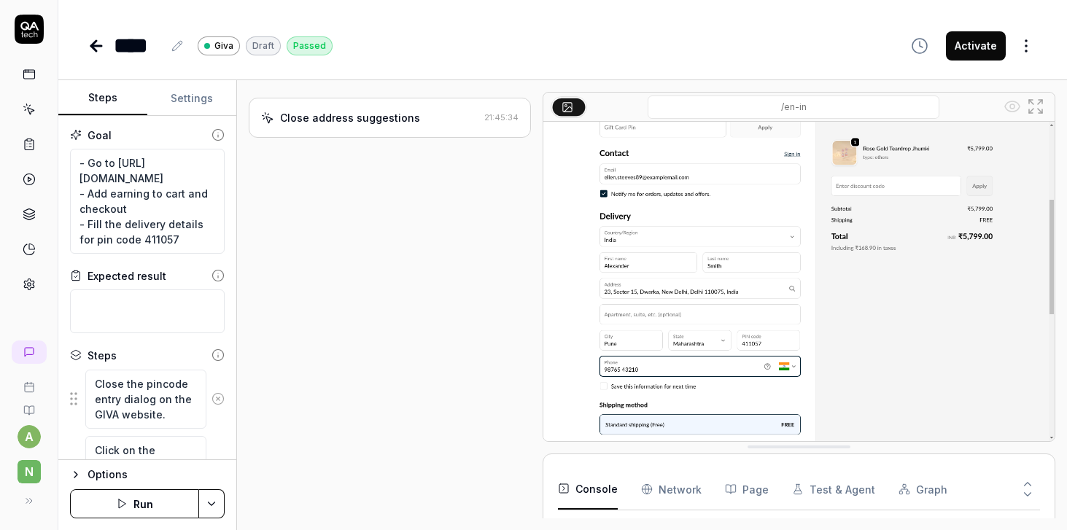
scroll to position [659, 0]
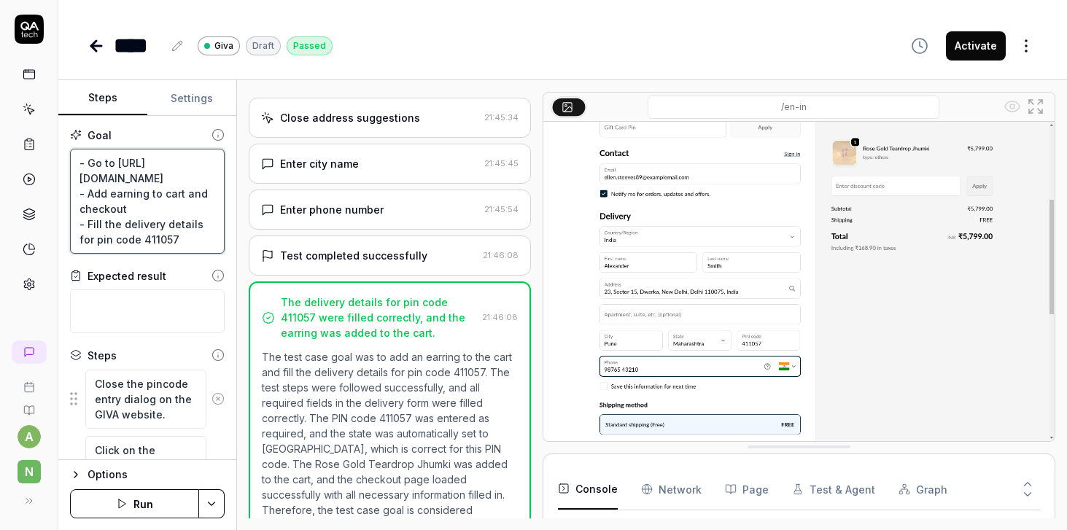
drag, startPoint x: 91, startPoint y: 194, endPoint x: 142, endPoint y: 204, distance: 52.0
click at [142, 204] on textarea "- Go to https://www.giva.co/ - Add earning to cart and checkout - Fill the deli…" at bounding box center [147, 201] width 155 height 105
click at [128, 208] on textarea "- Go to https://www.giva.co/ - go to men's jewelry and add bracels to cart - Fi…" at bounding box center [147, 201] width 155 height 105
click at [140, 215] on textarea "- Go to https://www.giva.co/ - go to men's jewelry and add bracelt to cart - Fi…" at bounding box center [147, 201] width 155 height 105
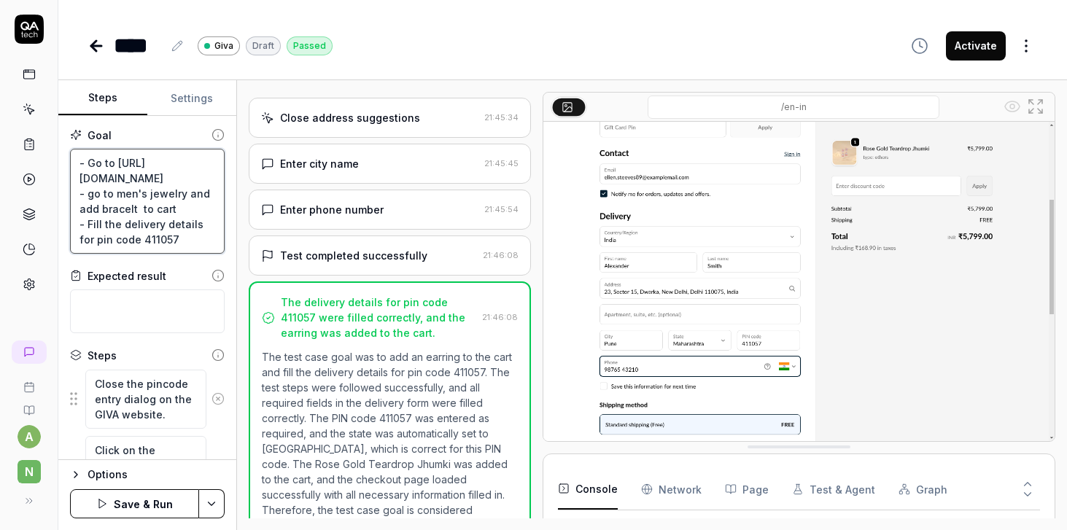
click at [122, 208] on textarea "- Go to https://www.giva.co/ - go to men's jewelry and add bracelt to cart - Fi…" at bounding box center [147, 201] width 155 height 105
paste textarea "ets"
click at [197, 205] on textarea "- Go to https://www.giva.co/ - go to men's jewelry and add bracelets to cart - …" at bounding box center [147, 201] width 155 height 105
click at [144, 505] on button "Save & Run" at bounding box center [134, 503] width 129 height 29
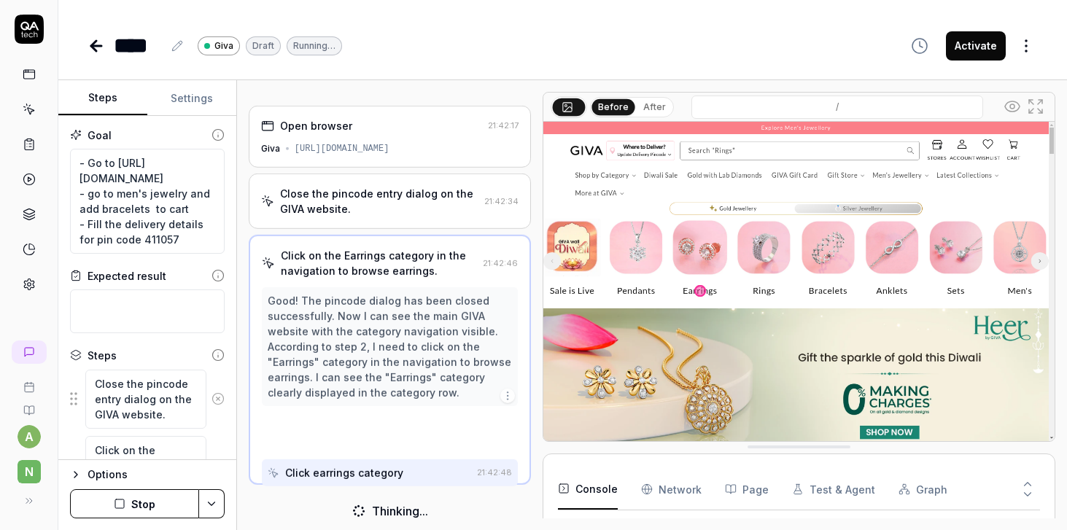
scroll to position [768, 0]
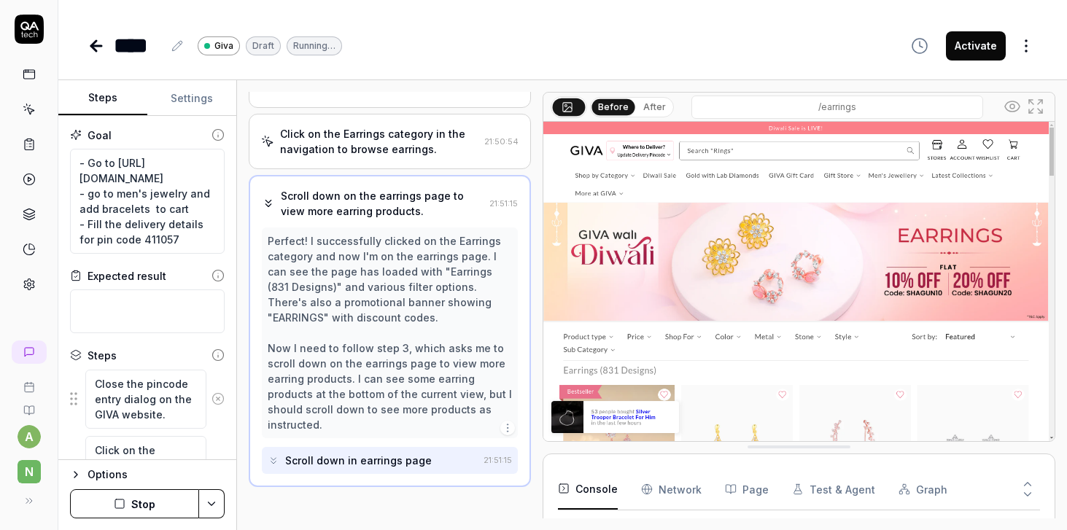
scroll to position [107, 0]
click at [135, 510] on button "Stop" at bounding box center [134, 503] width 129 height 29
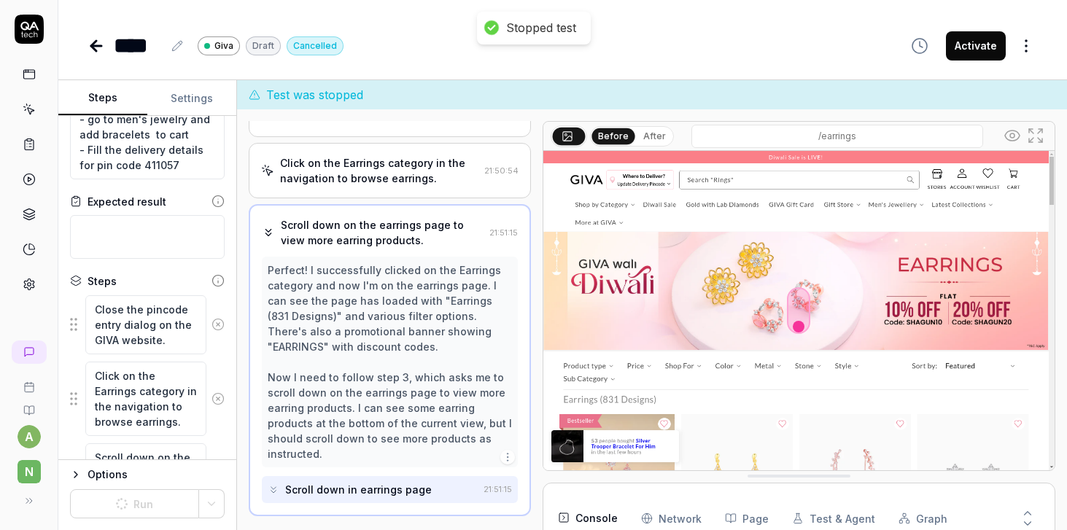
scroll to position [106, 0]
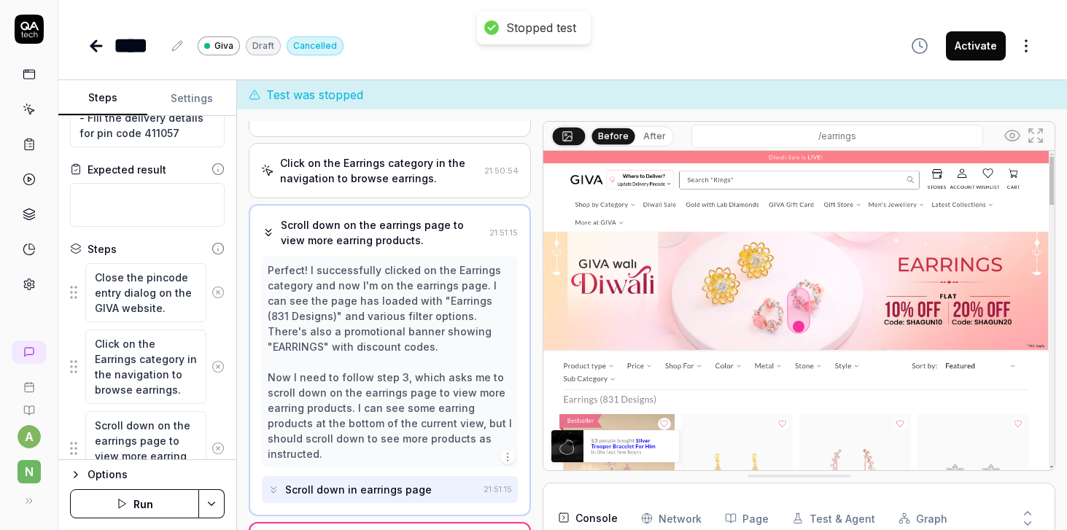
click at [219, 295] on icon at bounding box center [217, 292] width 13 height 13
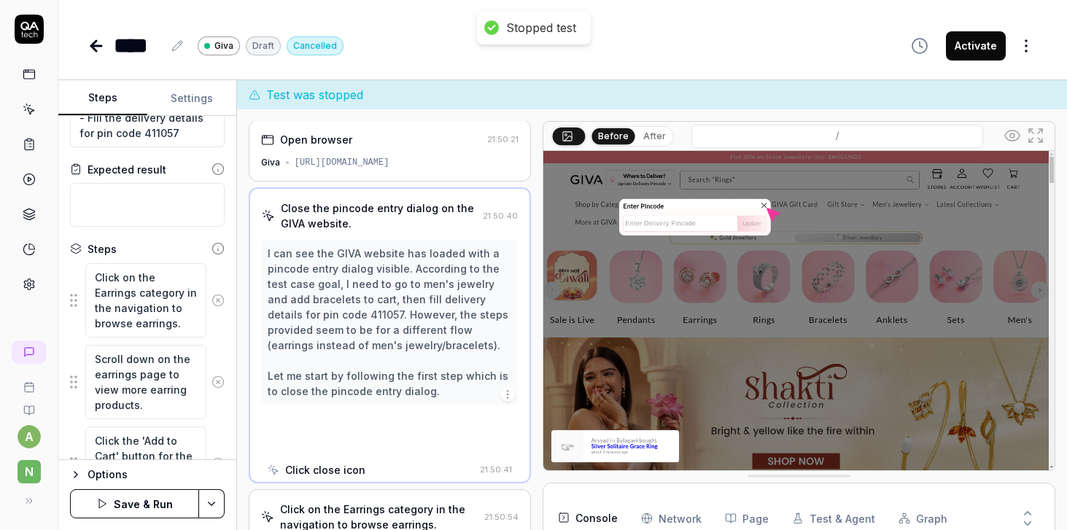
scroll to position [0, 0]
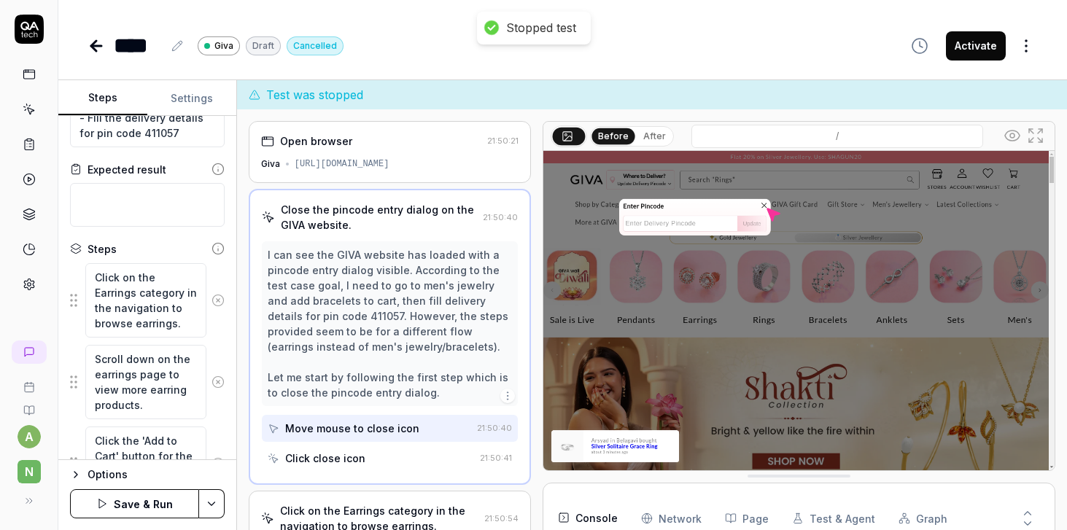
click at [218, 297] on icon at bounding box center [217, 300] width 13 height 13
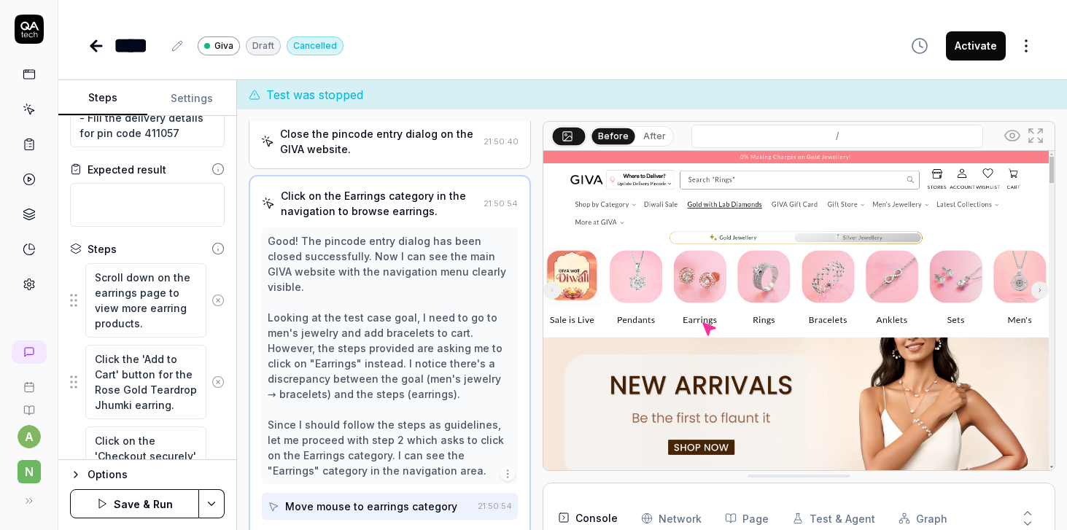
click at [218, 297] on icon at bounding box center [217, 300] width 13 height 13
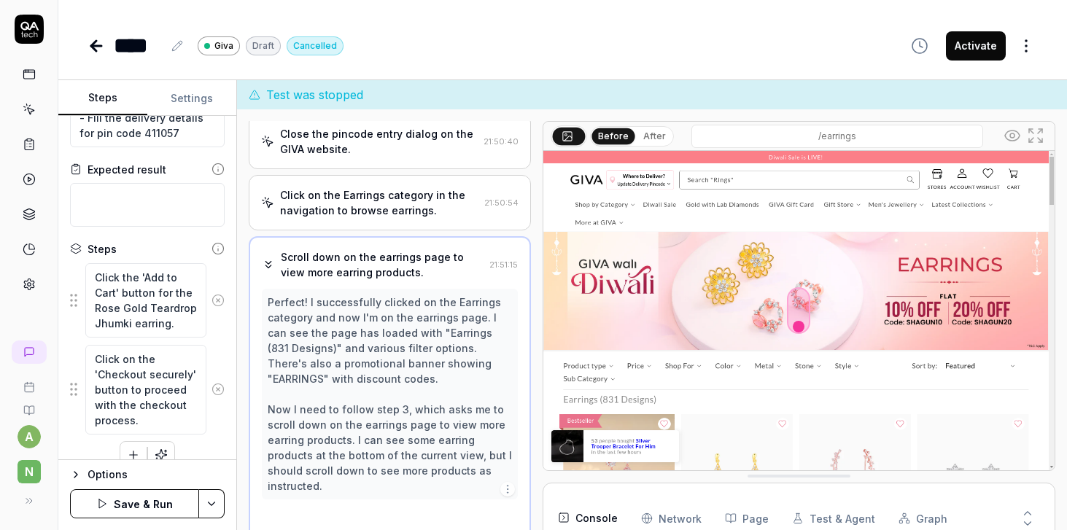
scroll to position [61, 0]
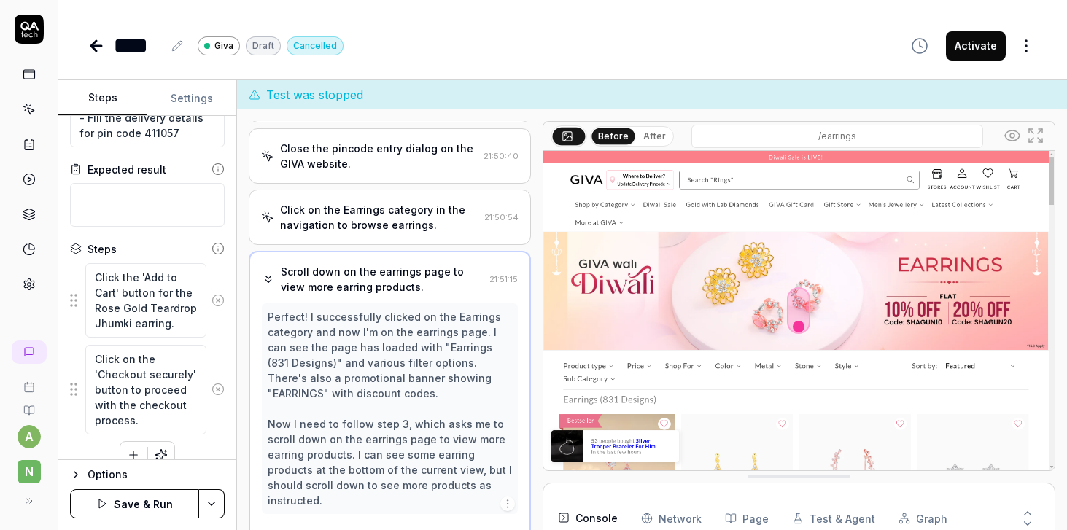
click at [218, 297] on icon at bounding box center [217, 300] width 13 height 13
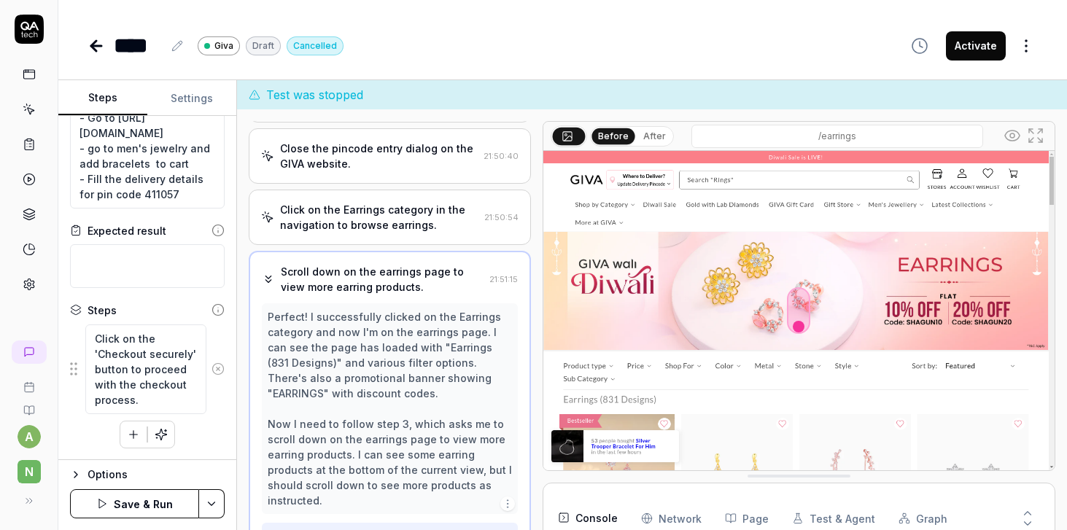
scroll to position [45, 0]
click at [218, 297] on div "Goal - Go to https://www.giva.co/ - go to men's jewelry and add bracelets to ca…" at bounding box center [147, 288] width 178 height 344
click at [215, 365] on icon at bounding box center [217, 368] width 13 height 13
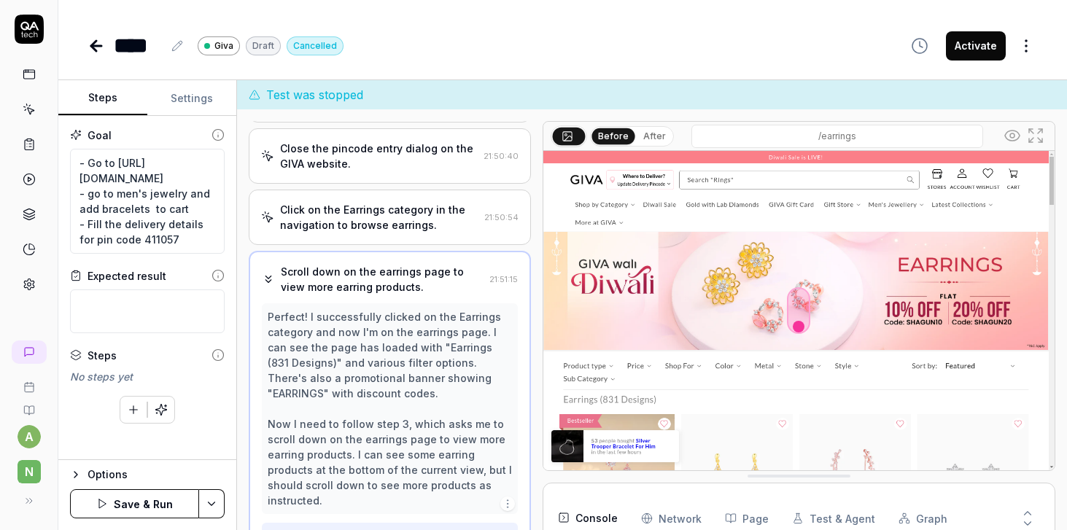
click at [216, 353] on icon at bounding box center [217, 354] width 13 height 13
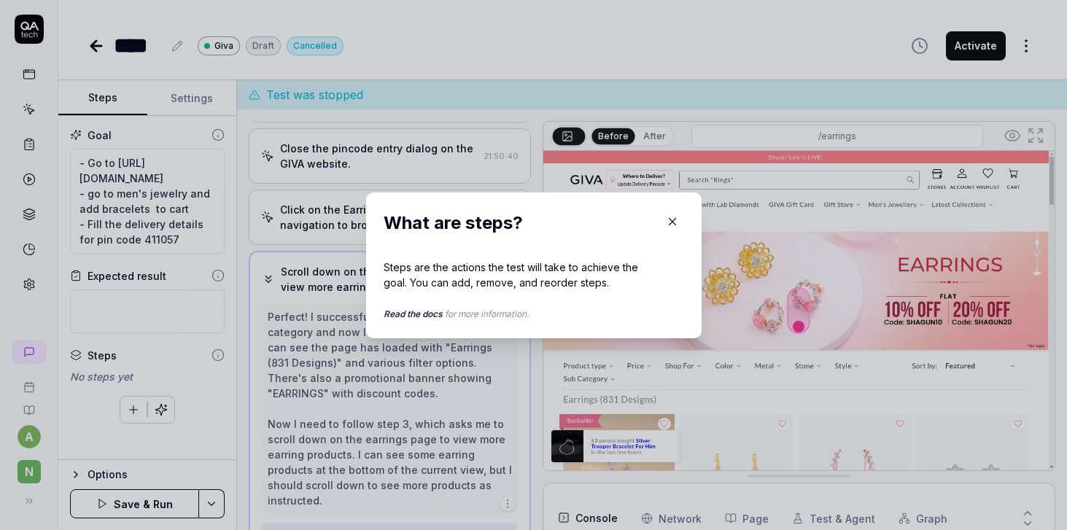
click at [673, 217] on icon "button" at bounding box center [672, 221] width 13 height 13
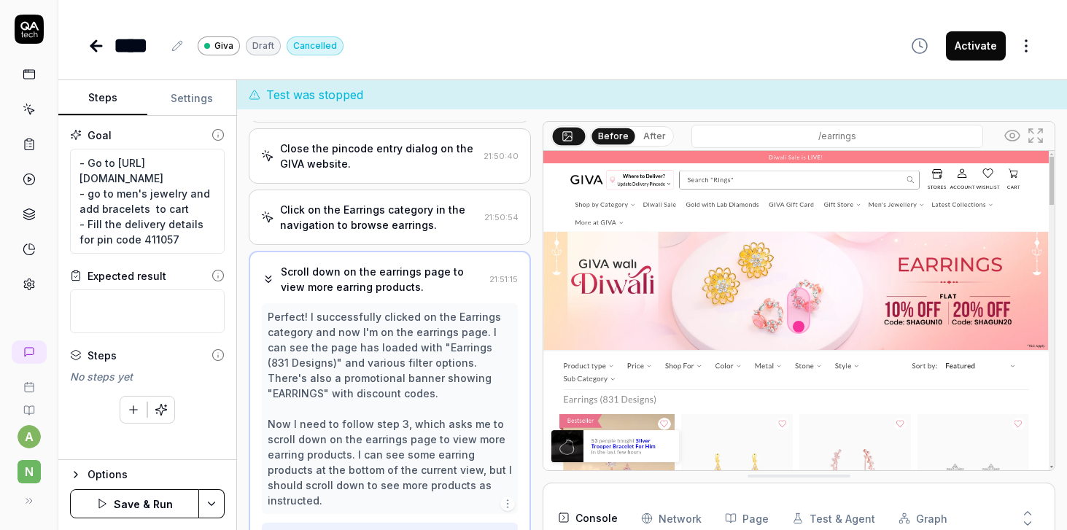
click at [133, 505] on button "Save & Run" at bounding box center [134, 503] width 129 height 29
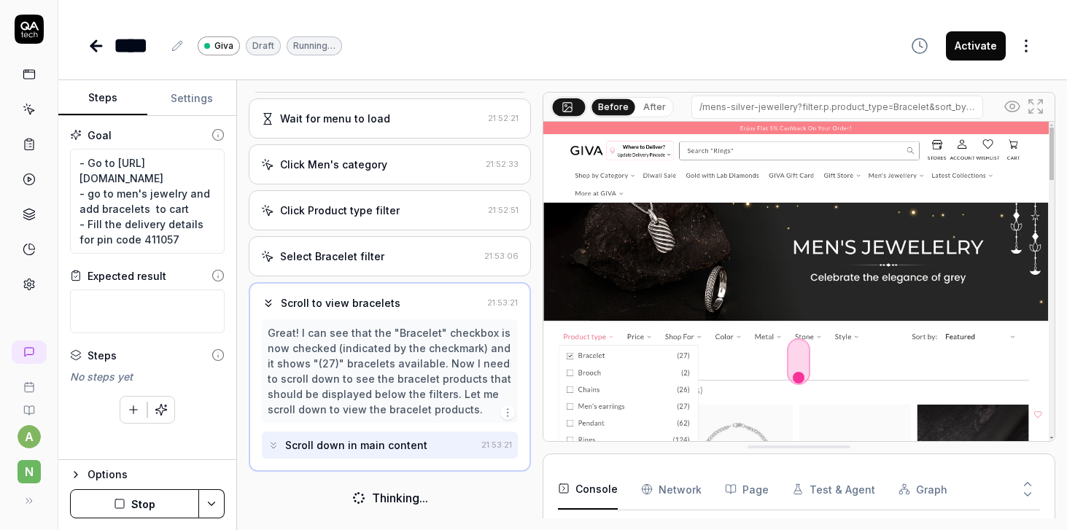
scroll to position [1543, 0]
click at [165, 504] on button "Stop" at bounding box center [134, 503] width 129 height 29
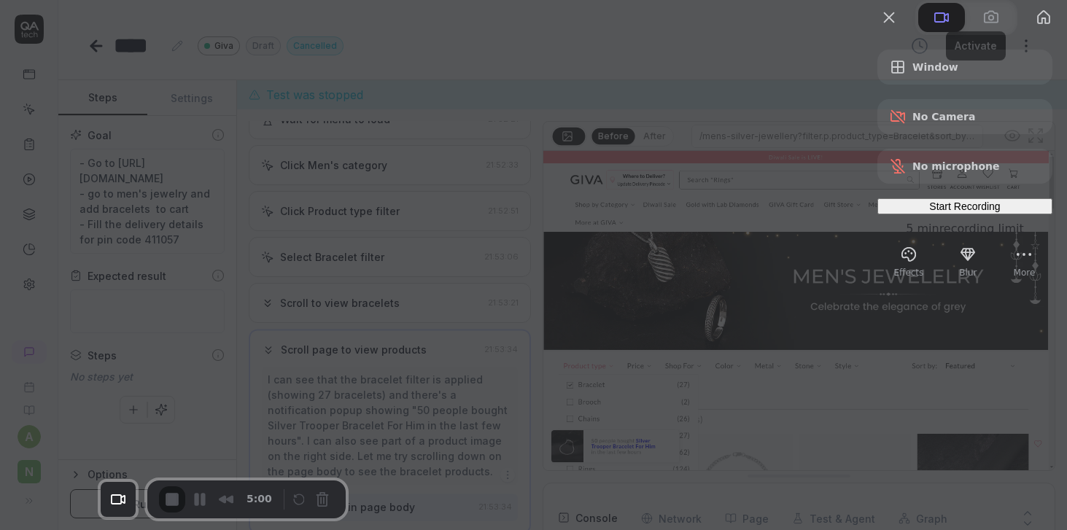
scroll to position [182, 0]
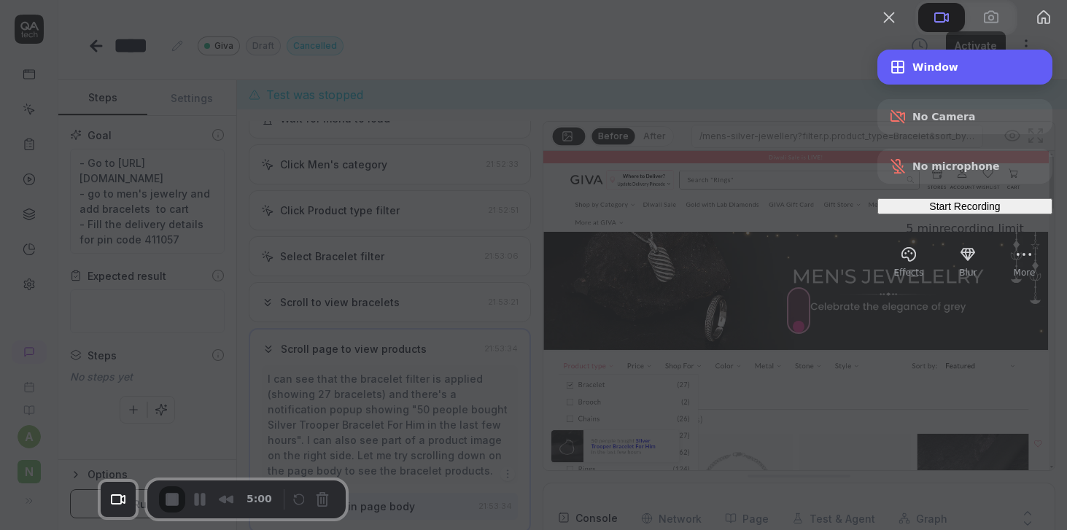
click at [924, 73] on span "Window" at bounding box center [976, 67] width 128 height 12
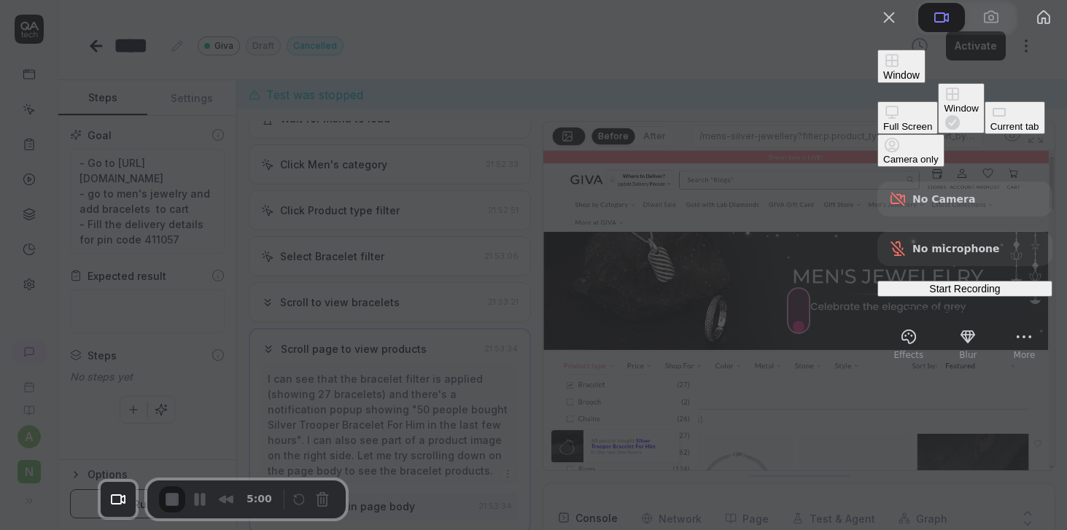
click at [990, 132] on div "Current tab" at bounding box center [1014, 126] width 49 height 11
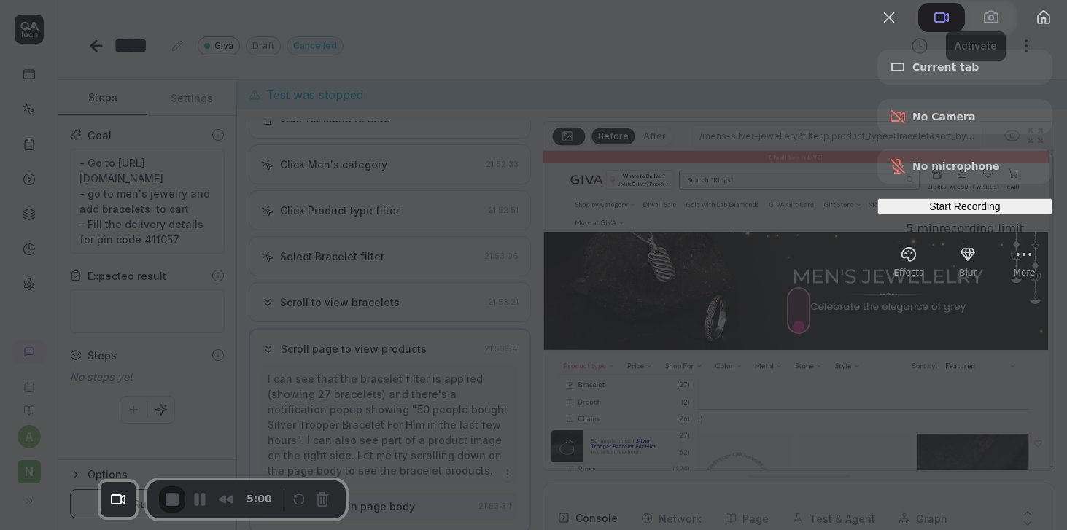
click at [929, 212] on span "Start Recording" at bounding box center [964, 206] width 71 height 12
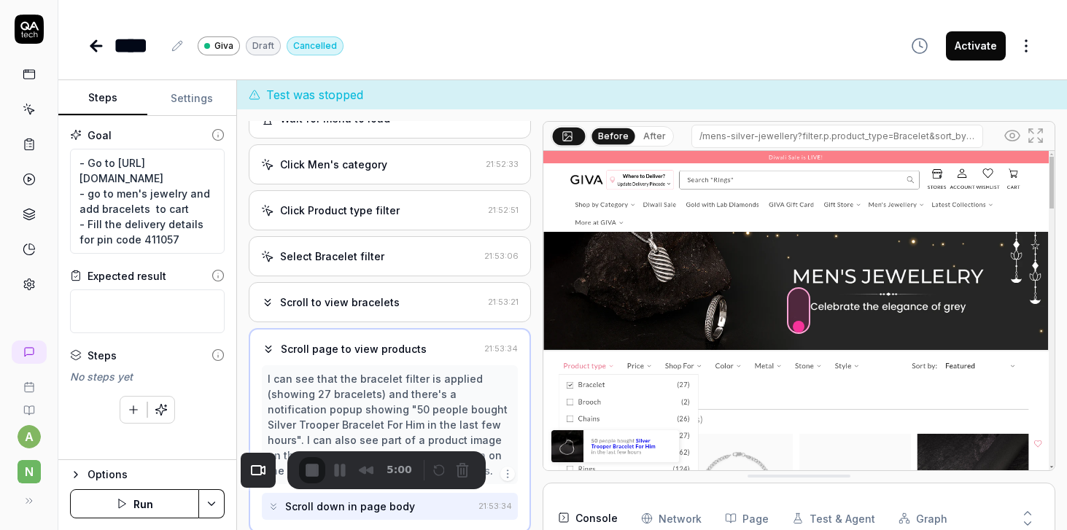
drag, startPoint x: 116, startPoint y: 488, endPoint x: 535, endPoint y: 461, distance: 420.1
click at [418, 460] on div "5:00" at bounding box center [358, 470] width 119 height 26
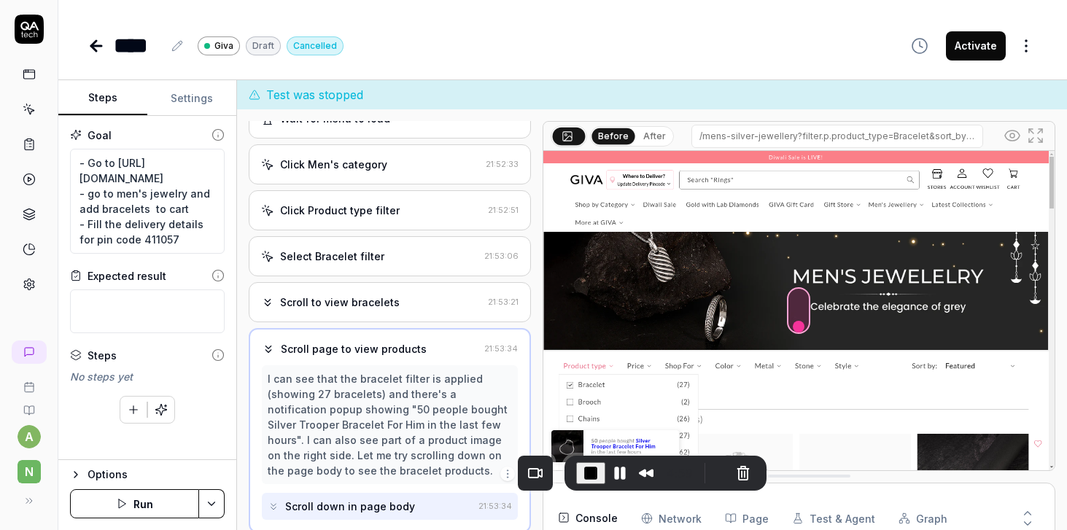
click at [141, 511] on button "Run" at bounding box center [134, 503] width 129 height 29
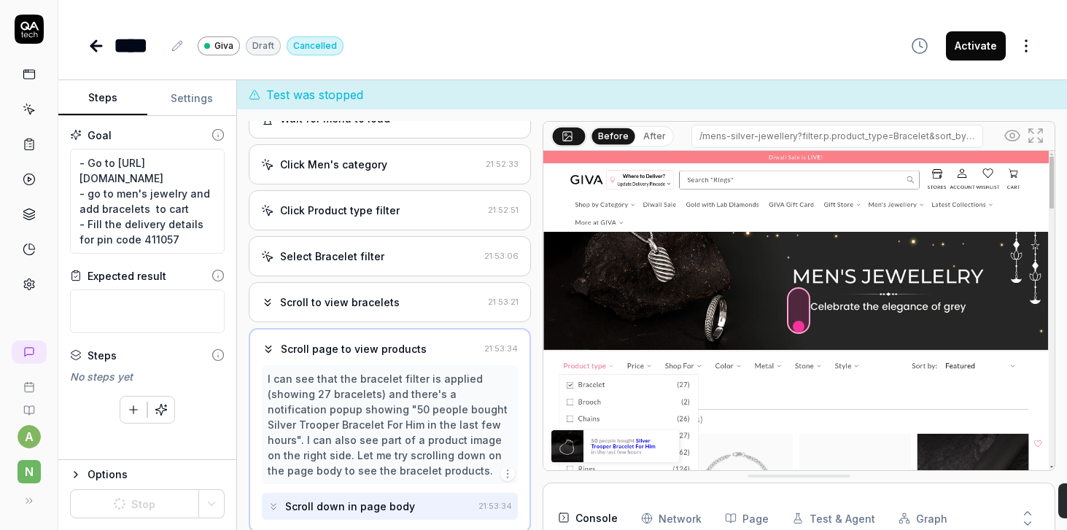
drag, startPoint x: 531, startPoint y: 455, endPoint x: 1071, endPoint y: 509, distance: 542.9
click at [1066, 509] on html "a N **** Giva Draft Cancelled Activate Steps Settings Goal - Go to https://www.…" at bounding box center [533, 265] width 1067 height 530
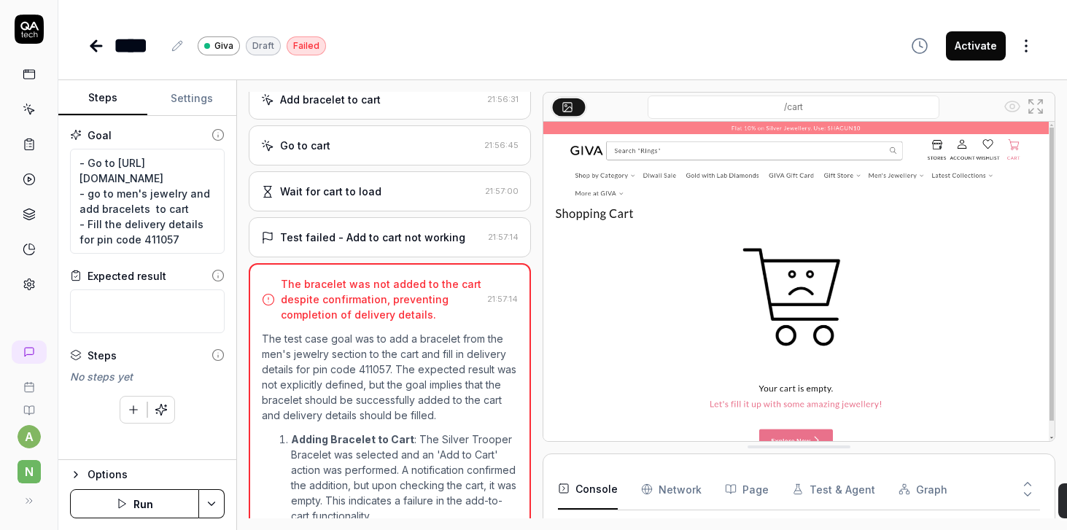
scroll to position [542, 0]
click at [1012, 147] on img at bounding box center [798, 281] width 511 height 319
click at [1017, 147] on img at bounding box center [798, 281] width 511 height 319
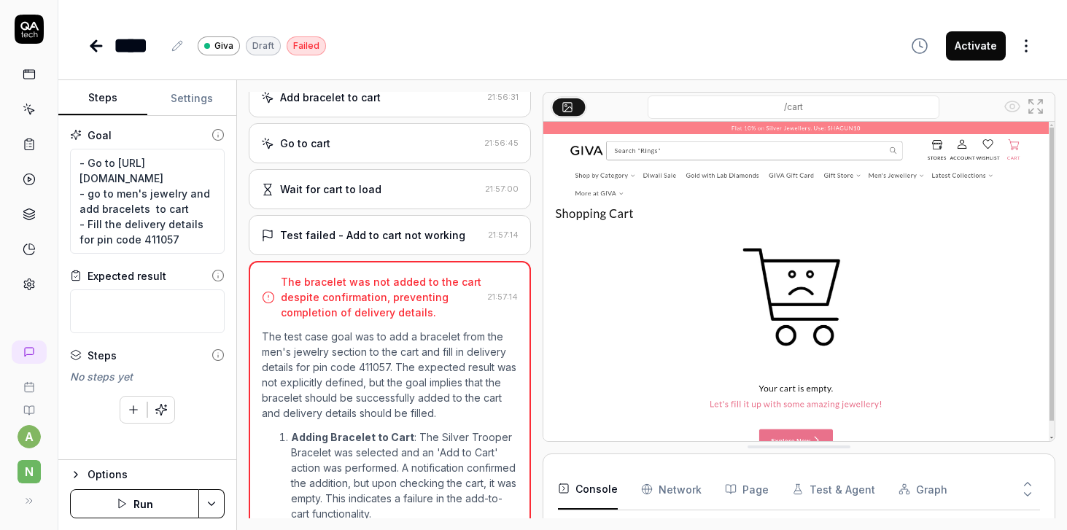
click at [1014, 147] on img at bounding box center [798, 281] width 511 height 319
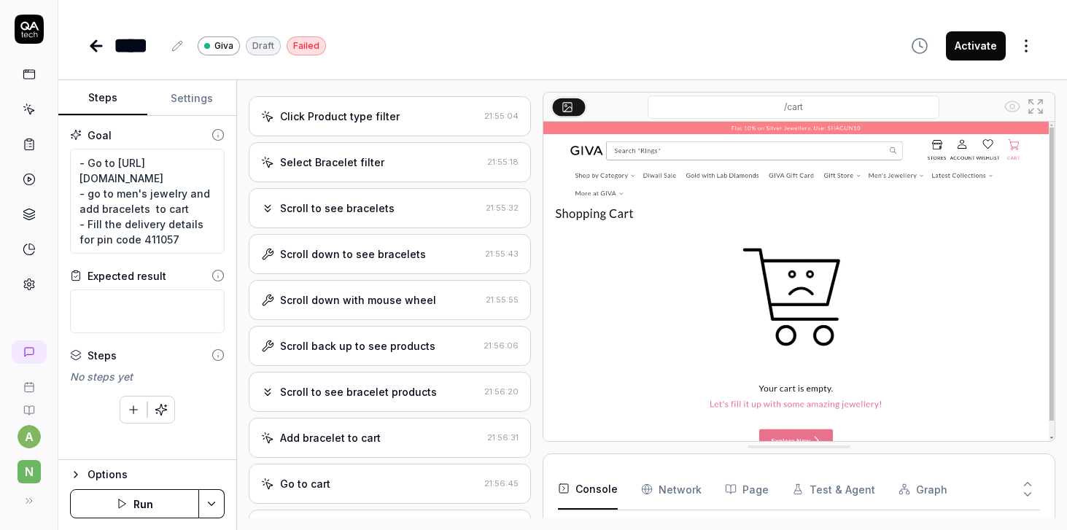
scroll to position [239, 0]
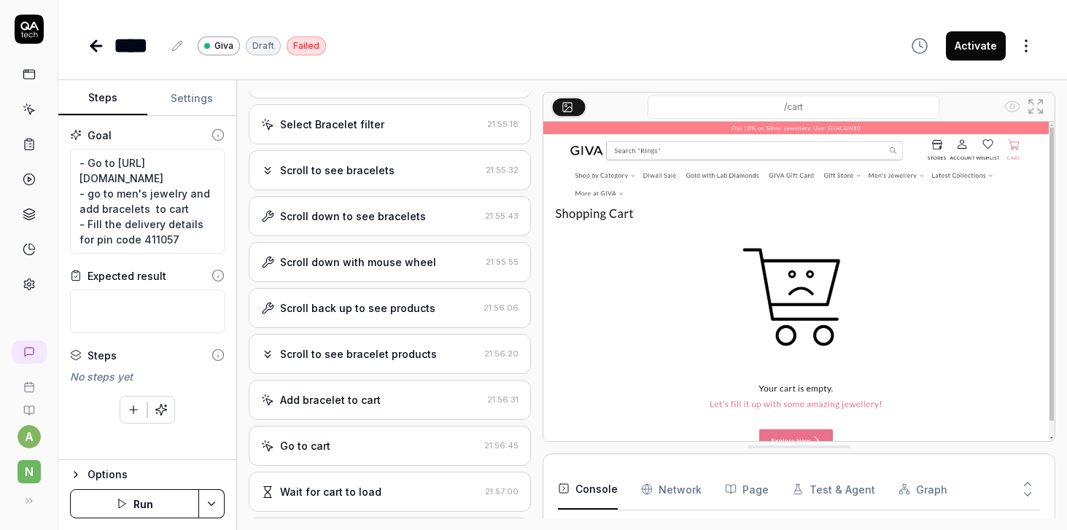
click at [381, 393] on div "Add bracelet to cart" at bounding box center [371, 399] width 220 height 15
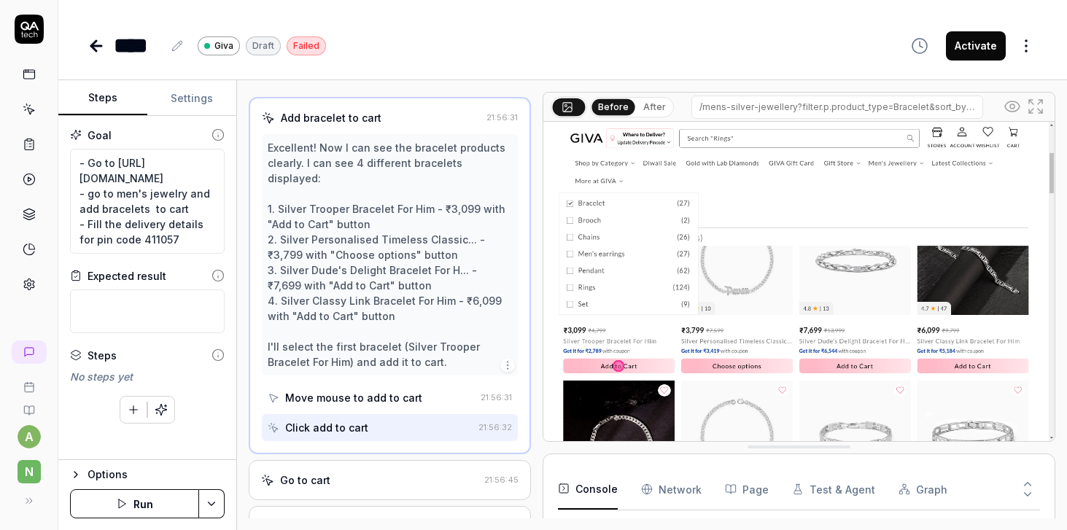
scroll to position [535, 0]
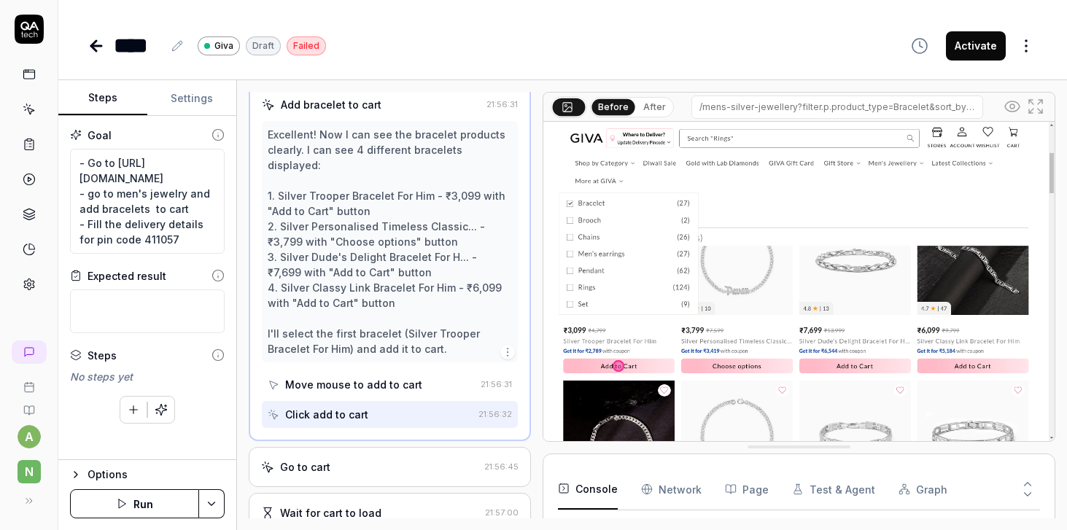
click at [636, 367] on img at bounding box center [798, 281] width 511 height 319
click at [392, 459] on div "Go to cart" at bounding box center [369, 466] width 217 height 15
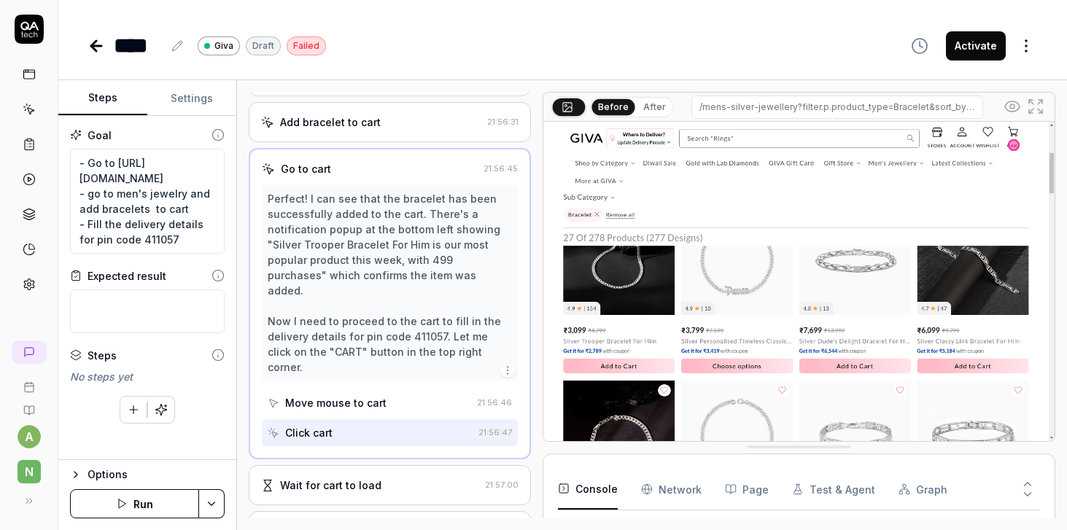
scroll to position [596, 0]
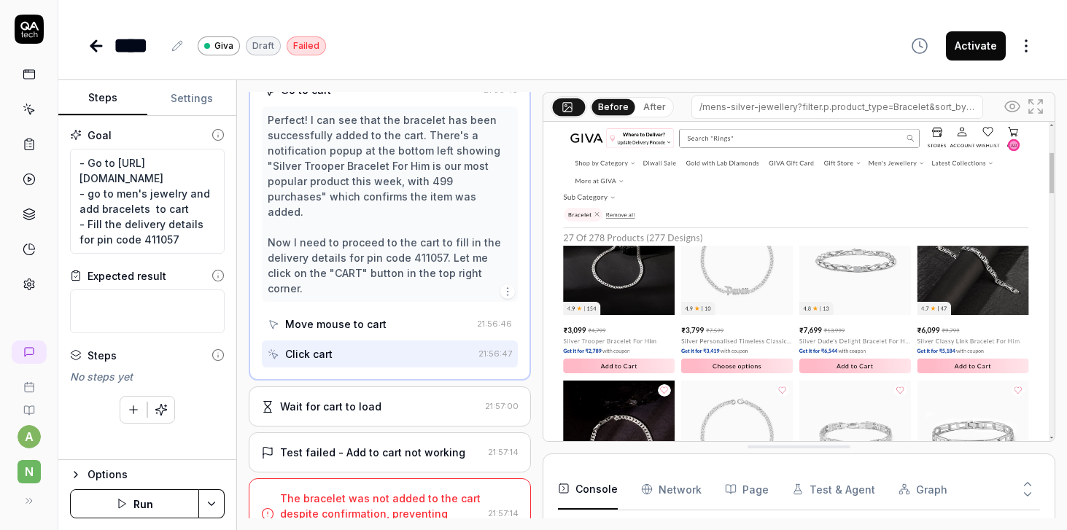
click at [370, 348] on div "Go to cart 21:56:45 Perfect! I can see that the bracelet has been successfully …" at bounding box center [390, 224] width 282 height 311
click at [374, 399] on div "Wait for cart to load" at bounding box center [330, 406] width 101 height 15
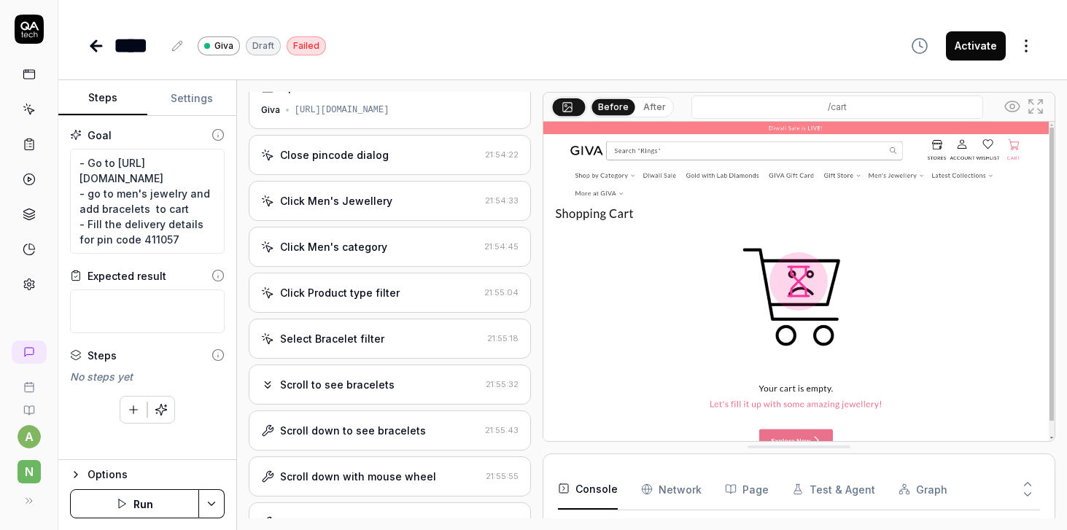
scroll to position [0, 0]
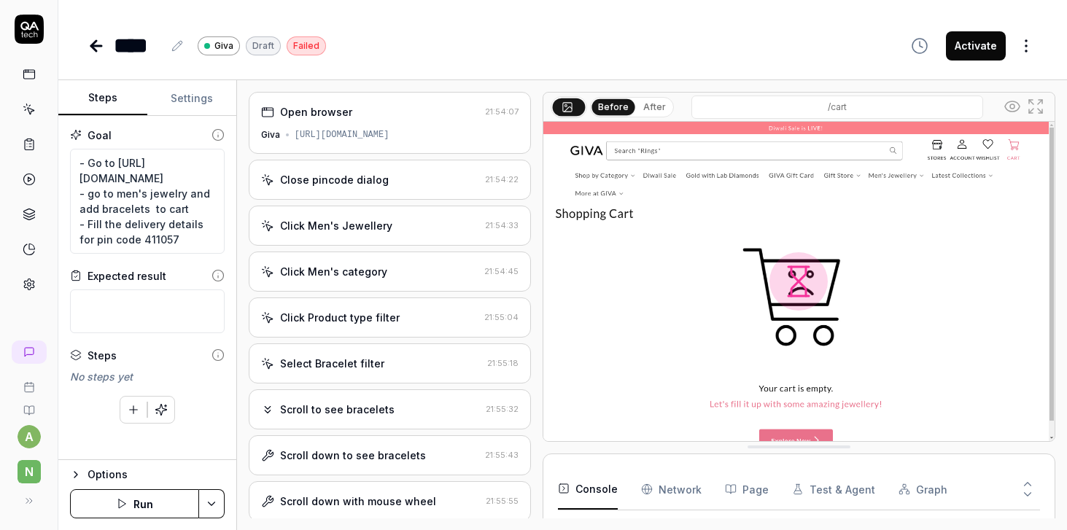
click at [144, 507] on button "Run" at bounding box center [134, 503] width 129 height 29
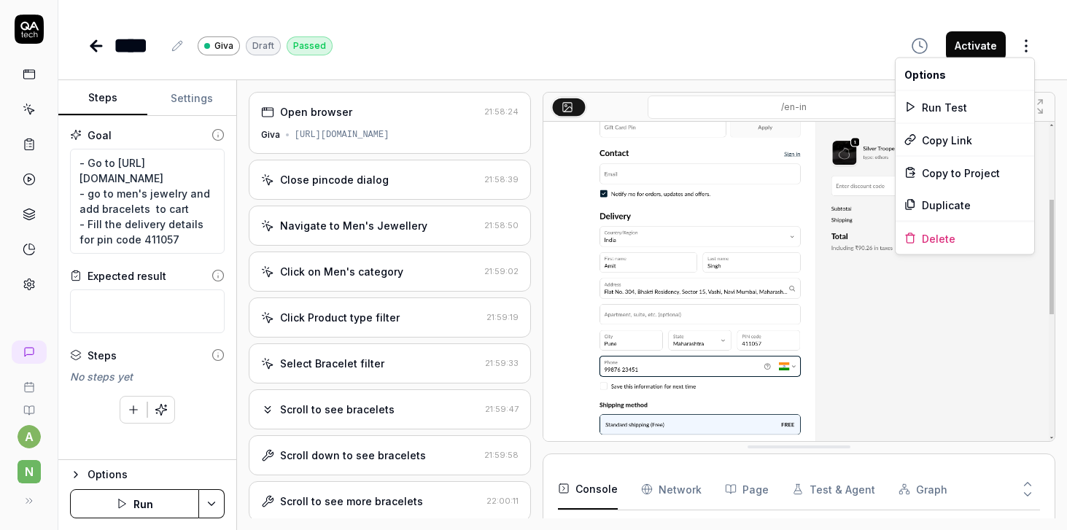
click at [1028, 51] on html "a N **** Giva Draft Passed Activate Steps Settings Goal - Go to https://www.giv…" at bounding box center [533, 265] width 1067 height 530
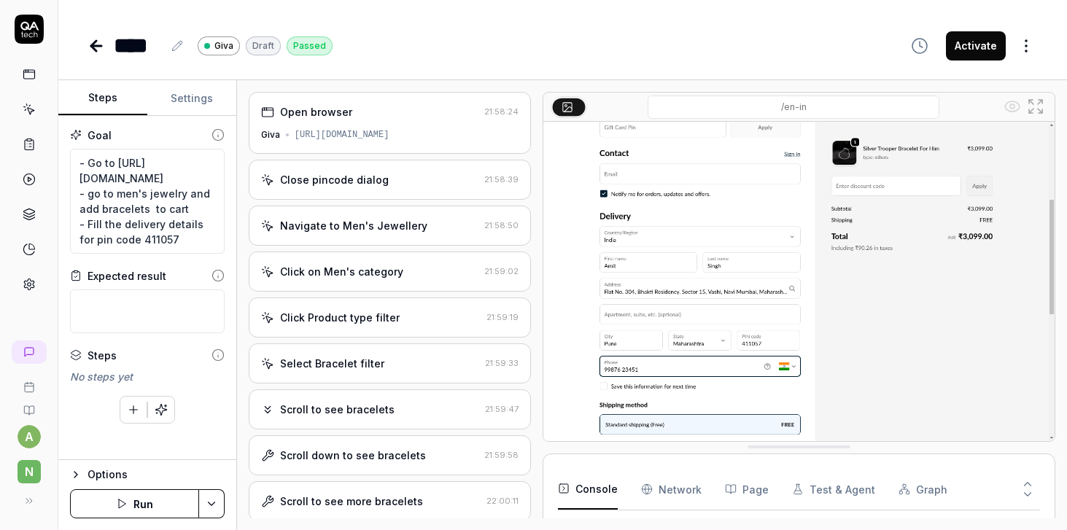
click at [658, 39] on html "a N **** Giva Draft Passed Activate Steps Settings Goal - Go to https://www.giv…" at bounding box center [533, 265] width 1067 height 530
click at [31, 502] on icon at bounding box center [26, 501] width 12 height 12
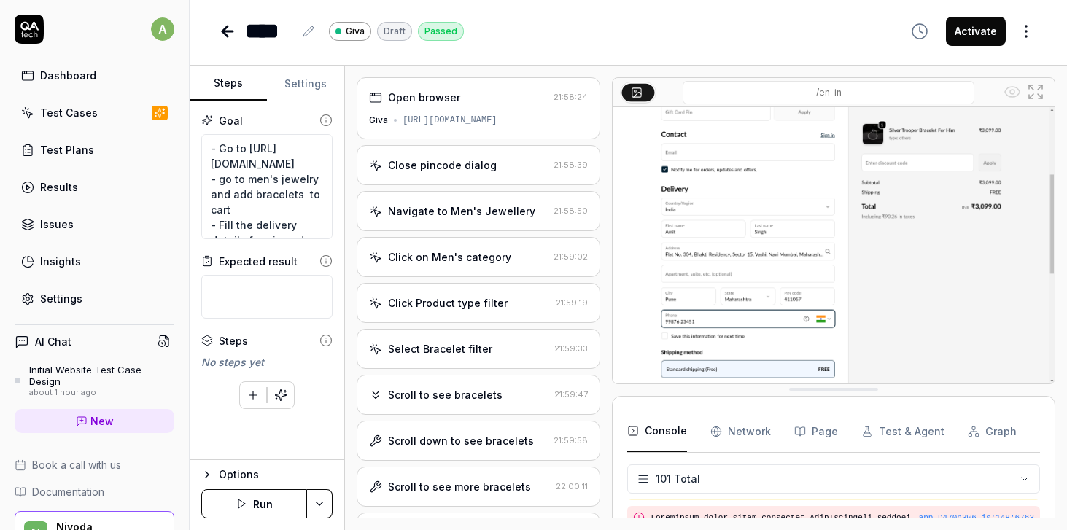
scroll to position [3224, 0]
click at [82, 113] on div "Test Cases" at bounding box center [69, 112] width 58 height 15
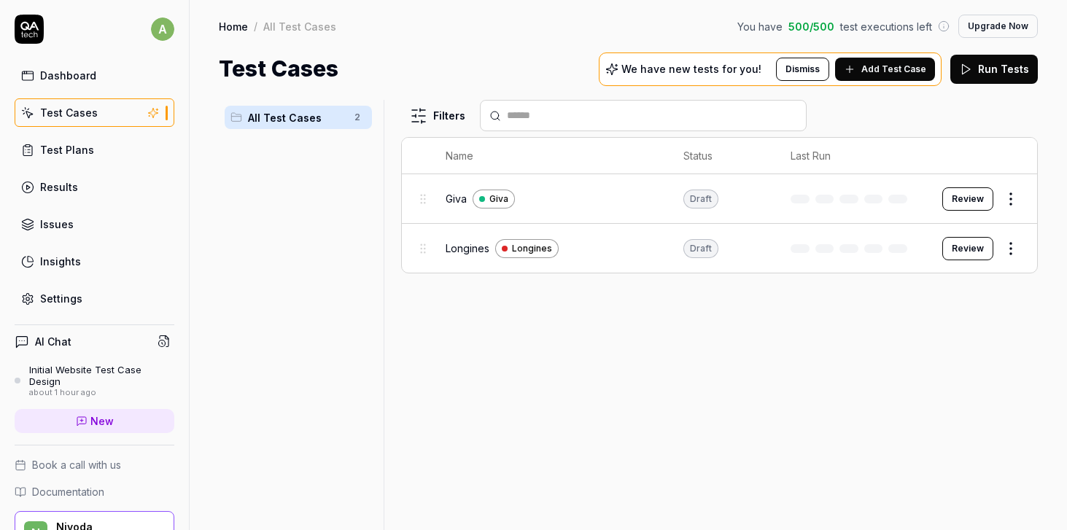
click at [697, 324] on div "Filters Name Status Last Run Giva Giva Draft Review Longines Longines Draft Rev…" at bounding box center [719, 315] width 636 height 430
click at [74, 190] on div "Results" at bounding box center [59, 186] width 38 height 15
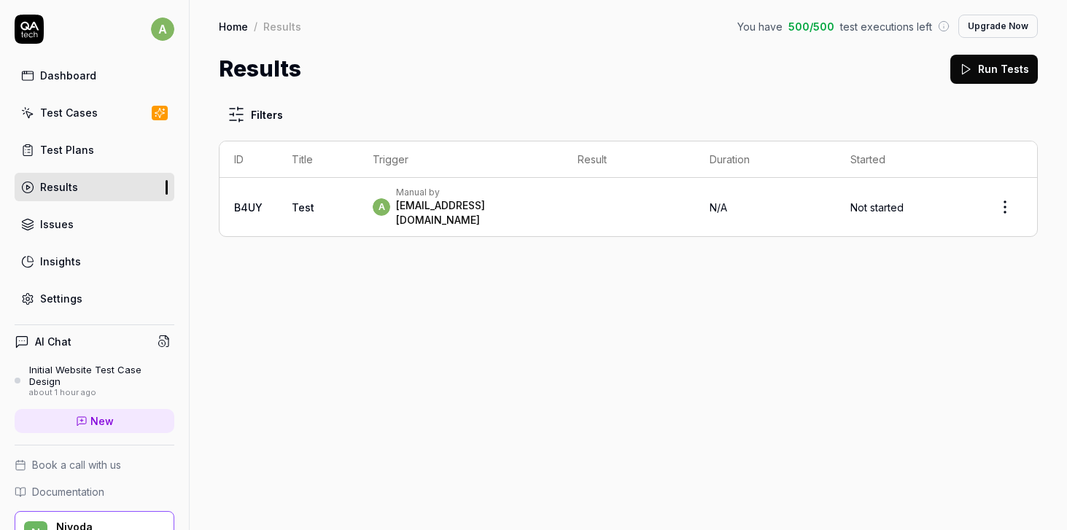
click at [612, 295] on div "Filters ID Title Trigger Result Duration Started B4UY Test a Manual by arun.kum…" at bounding box center [628, 307] width 877 height 445
click at [1009, 204] on html "a Dashboard Test Cases Test Plans Results Issues Insights Settings AI Chat Init…" at bounding box center [533, 265] width 1067 height 530
click at [647, 292] on html "a Dashboard Test Cases Test Plans Results Issues Insights Settings AI Chat Init…" at bounding box center [533, 265] width 1067 height 530
click at [548, 196] on div "a Manual by arun.kumar@nivoda.com" at bounding box center [461, 207] width 176 height 41
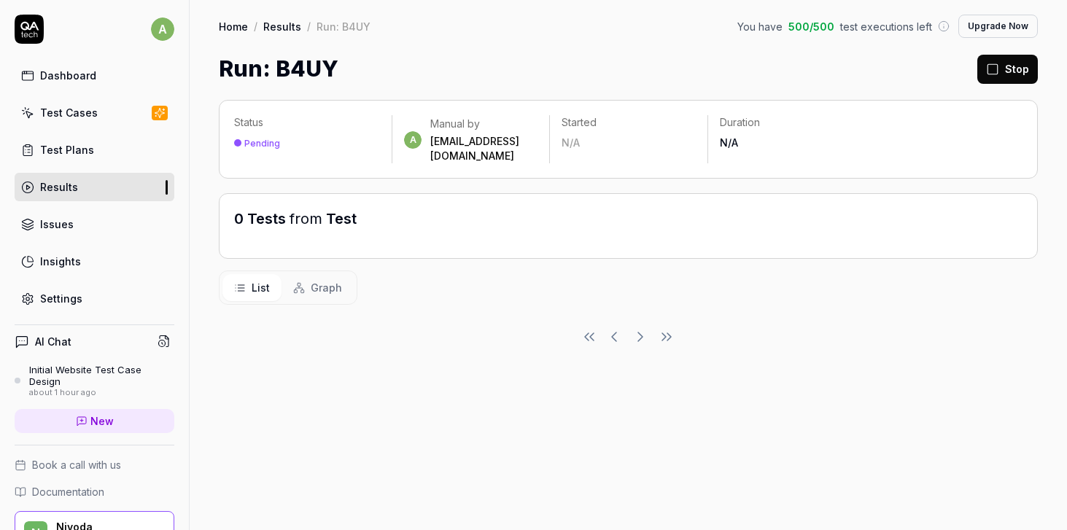
click at [346, 356] on div "Status Pending a Manual by arun.kumar@nivoda.com Started N/A Duration N/A 0 Tes…" at bounding box center [628, 307] width 877 height 445
click at [281, 139] on div "Pending" at bounding box center [307, 143] width 146 height 15
click at [264, 141] on div "Pending" at bounding box center [262, 143] width 36 height 11
click at [1011, 65] on button "Stop" at bounding box center [1007, 69] width 61 height 29
click at [91, 117] on div "Test Cases" at bounding box center [69, 112] width 58 height 15
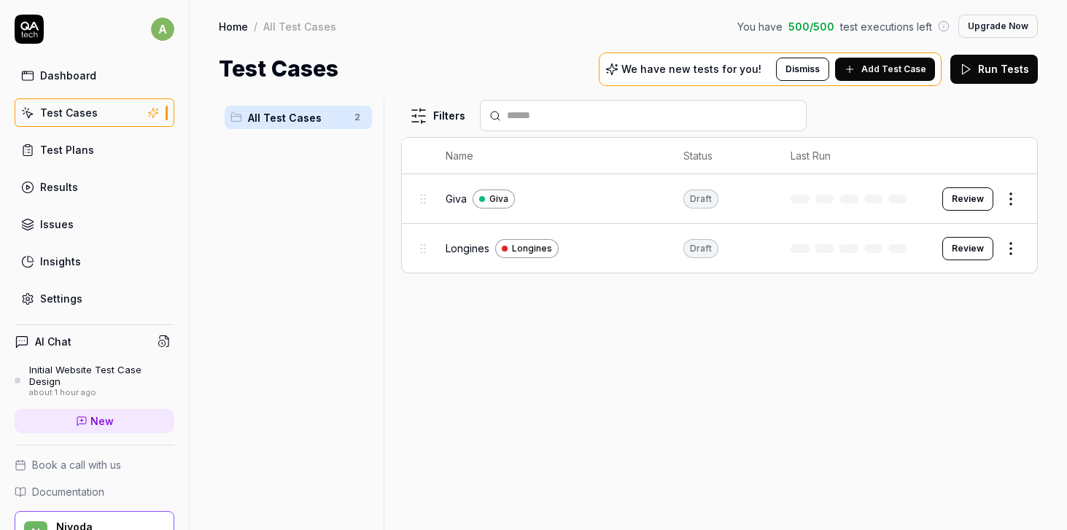
click at [620, 197] on div "Giva Giva" at bounding box center [549, 199] width 209 height 19
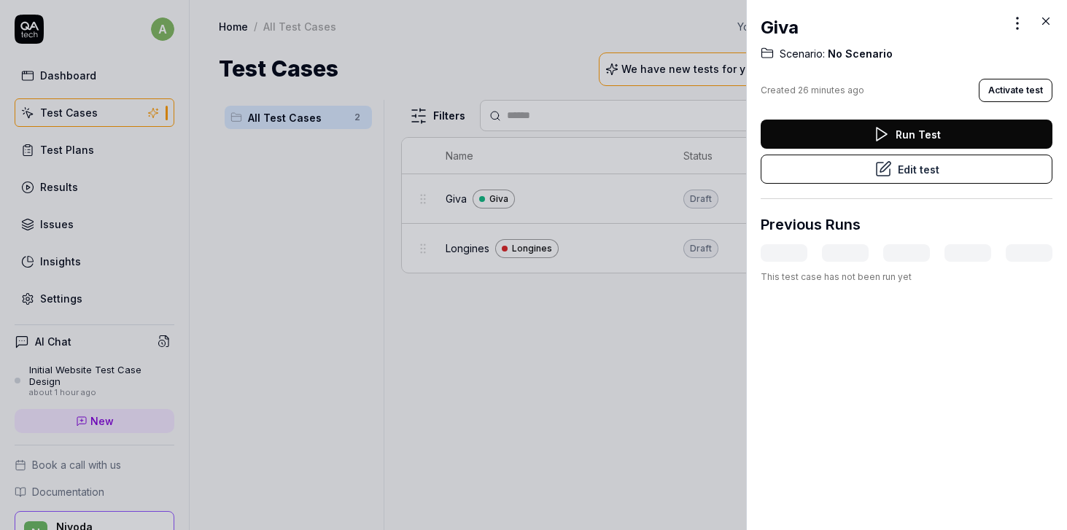
click at [1047, 26] on icon at bounding box center [1045, 21] width 13 height 13
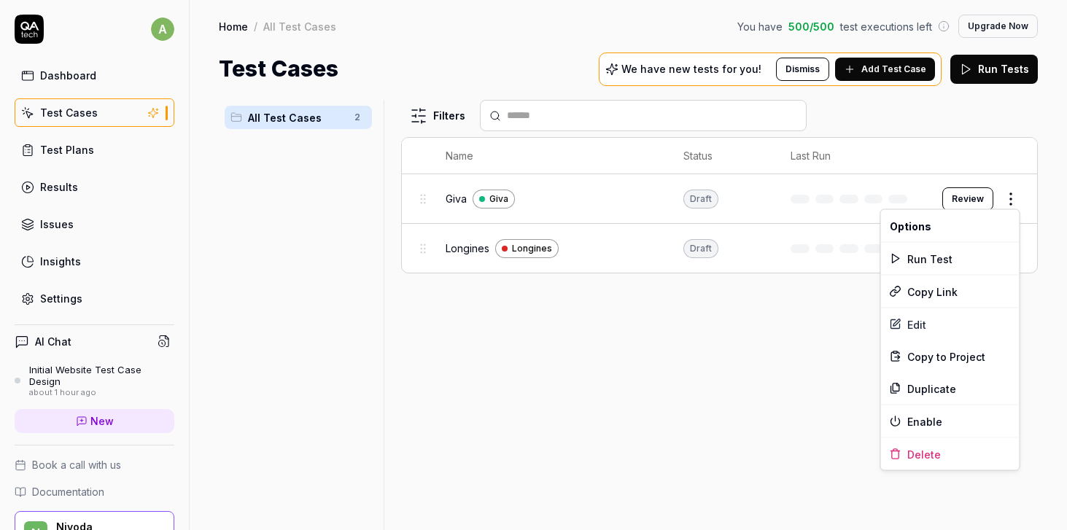
click at [1010, 198] on html "a Dashboard Test Cases Test Plans Results Issues Insights Settings AI Chat Init…" at bounding box center [533, 265] width 1067 height 530
click at [798, 343] on html "a Dashboard Test Cases Test Plans Results Issues Insights Settings AI Chat Init…" at bounding box center [533, 265] width 1067 height 530
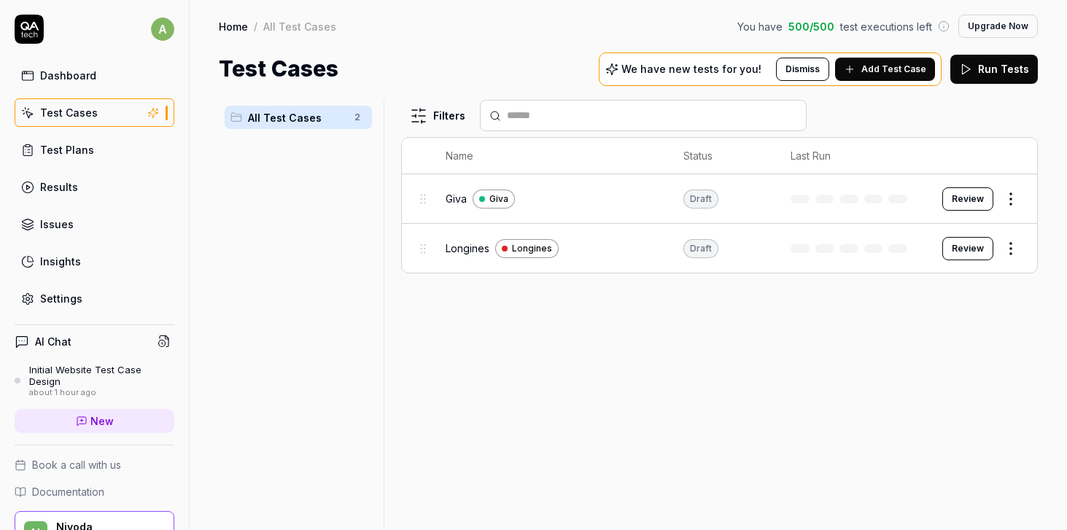
click at [654, 195] on div "Giva Giva" at bounding box center [549, 199] width 209 height 19
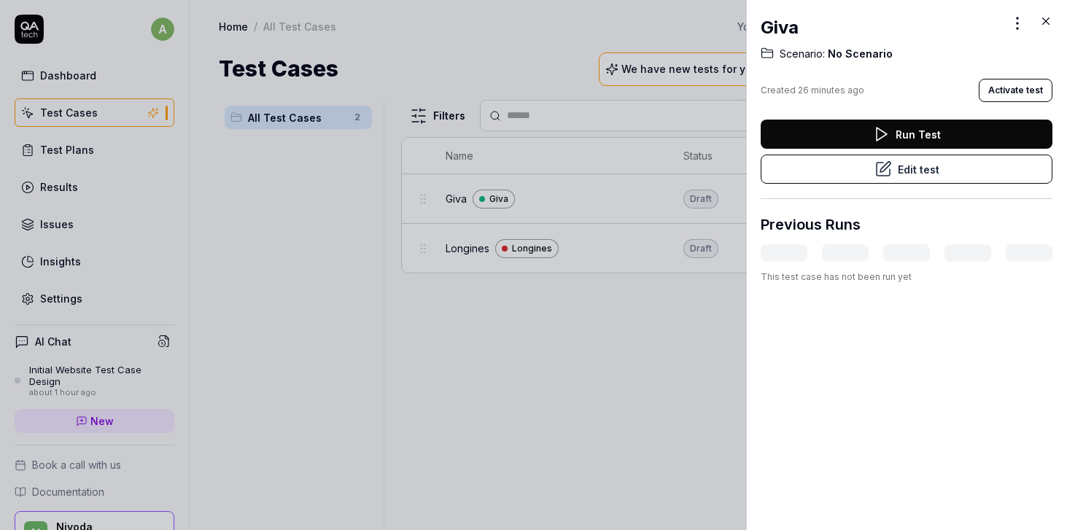
click at [749, 195] on div at bounding box center [752, 265] width 12 height 530
click at [1026, 82] on button "Activate test" at bounding box center [1015, 90] width 74 height 23
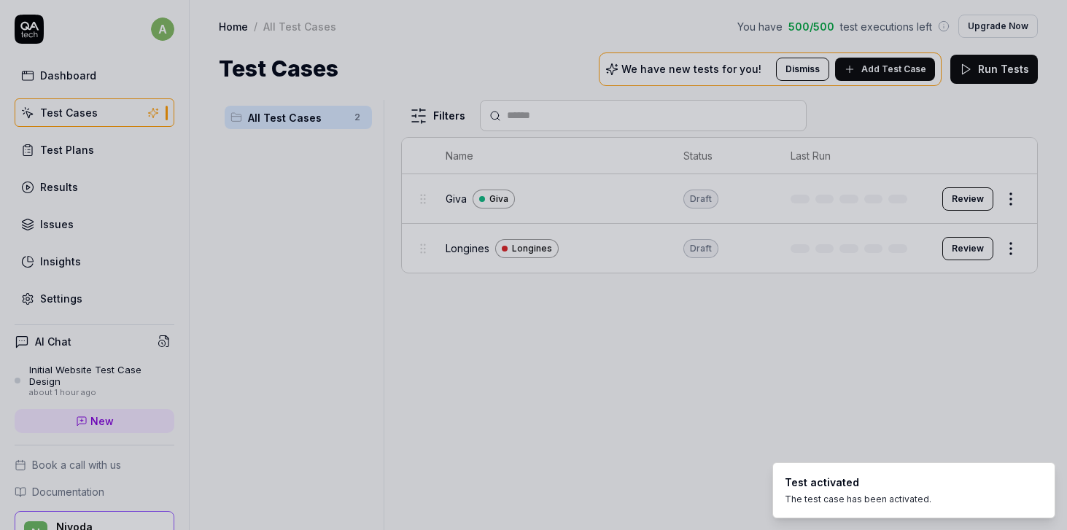
click at [558, 375] on div at bounding box center [533, 265] width 1067 height 530
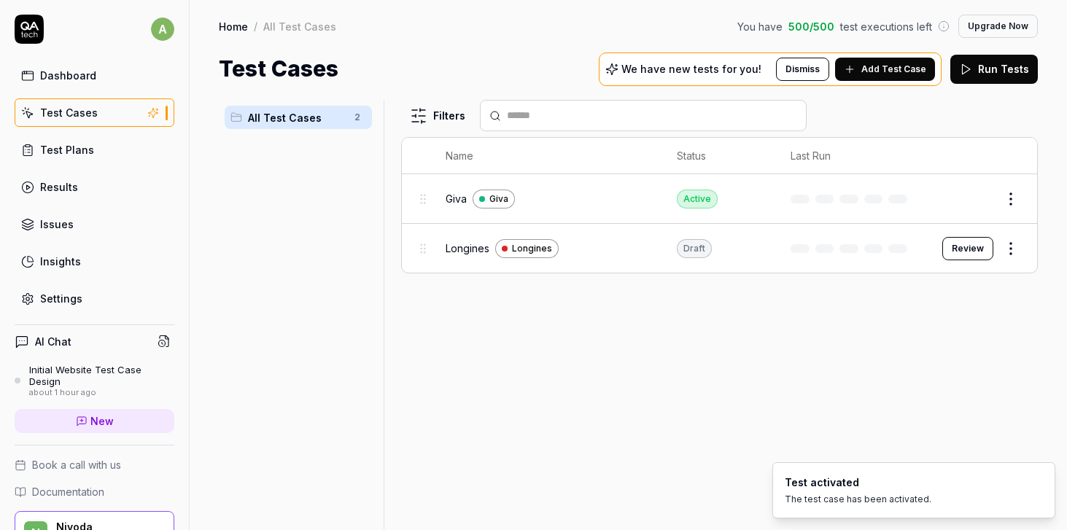
click at [703, 319] on div "Filters Name Status Last Run Giva Giva Active Edit Longines Longines Draft Revi…" at bounding box center [719, 315] width 636 height 430
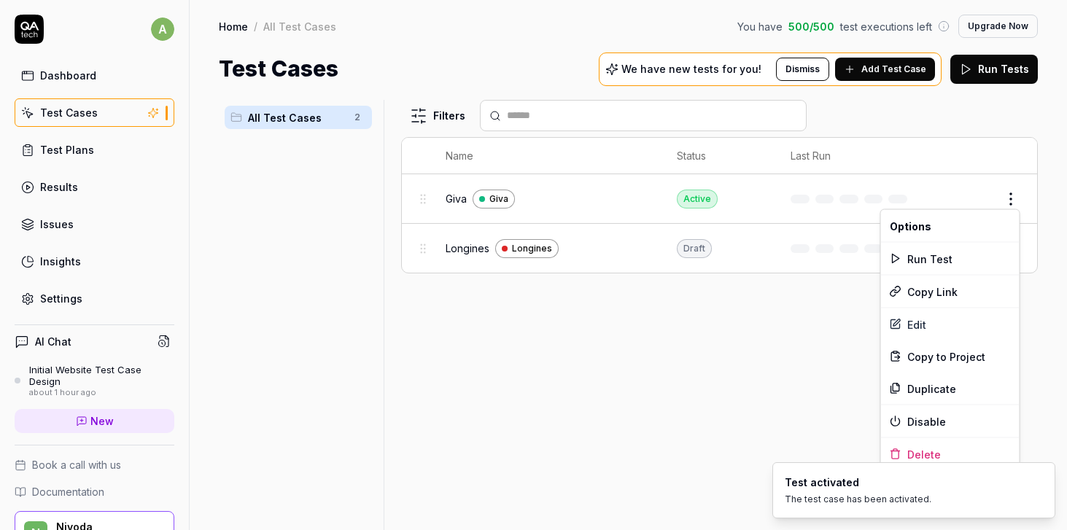
click at [1018, 192] on html "a Dashboard Test Cases Test Plans Results Issues Insights Settings AI Chat Init…" at bounding box center [533, 265] width 1067 height 530
click at [920, 262] on div "Run Test" at bounding box center [950, 259] width 139 height 32
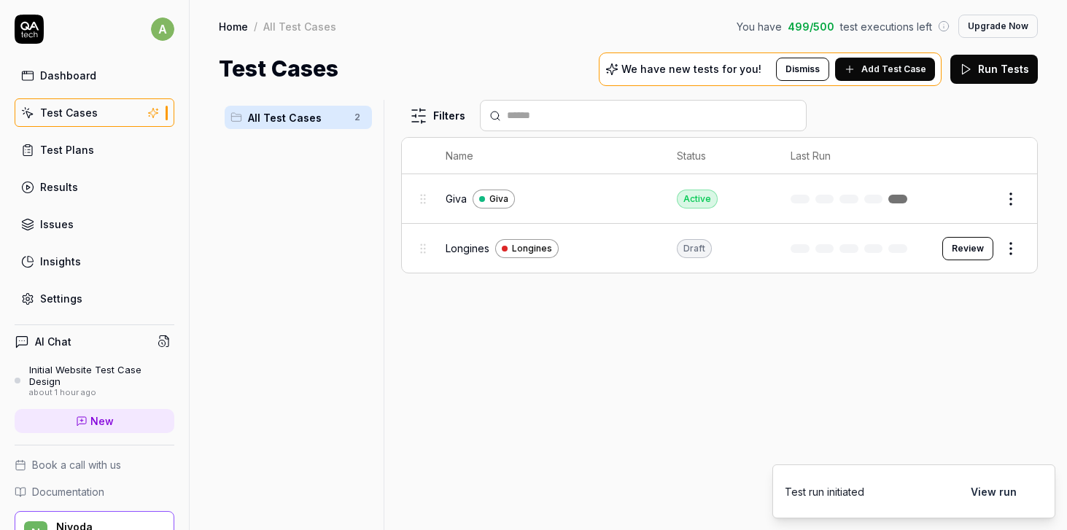
click at [992, 496] on button "View run" at bounding box center [993, 491] width 63 height 29
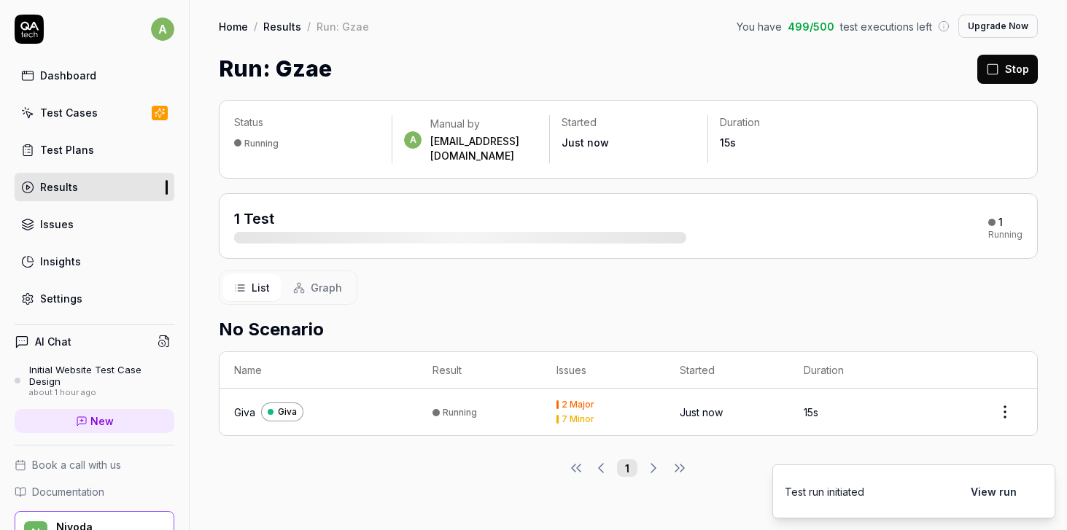
click at [436, 210] on div "1 Test" at bounding box center [460, 226] width 452 height 35
click at [1008, 389] on html "a Dashboard Test Cases Test Plans Results Issues Insights Settings AI Chat Init…" at bounding box center [533, 265] width 1067 height 530
click at [652, 289] on html "a Dashboard Test Cases Test Plans Results Issues Insights Settings AI Chat Init…" at bounding box center [533, 265] width 1067 height 530
click at [243, 405] on div "Giva" at bounding box center [244, 412] width 21 height 15
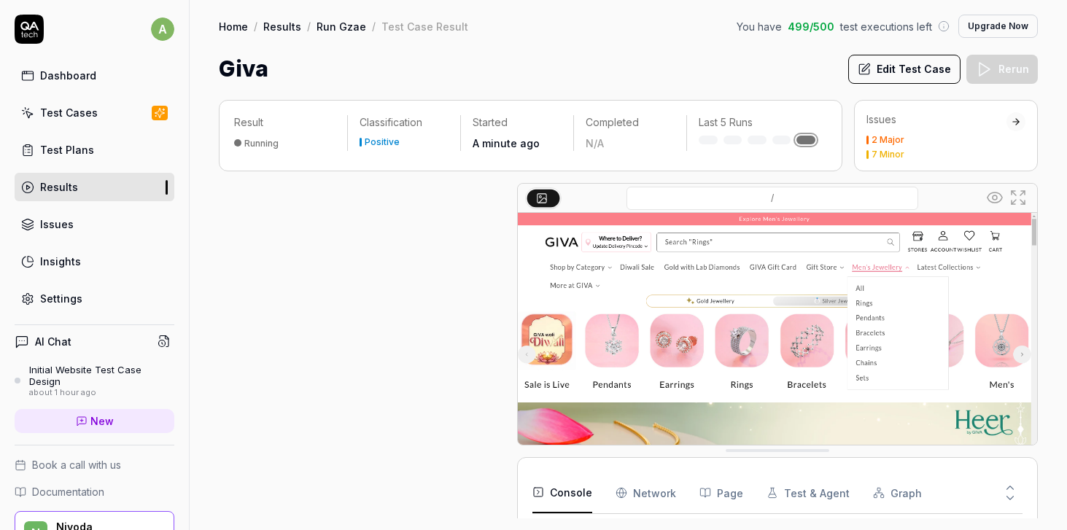
scroll to position [608, 0]
click at [639, 499] on Requests "Network" at bounding box center [645, 492] width 61 height 41
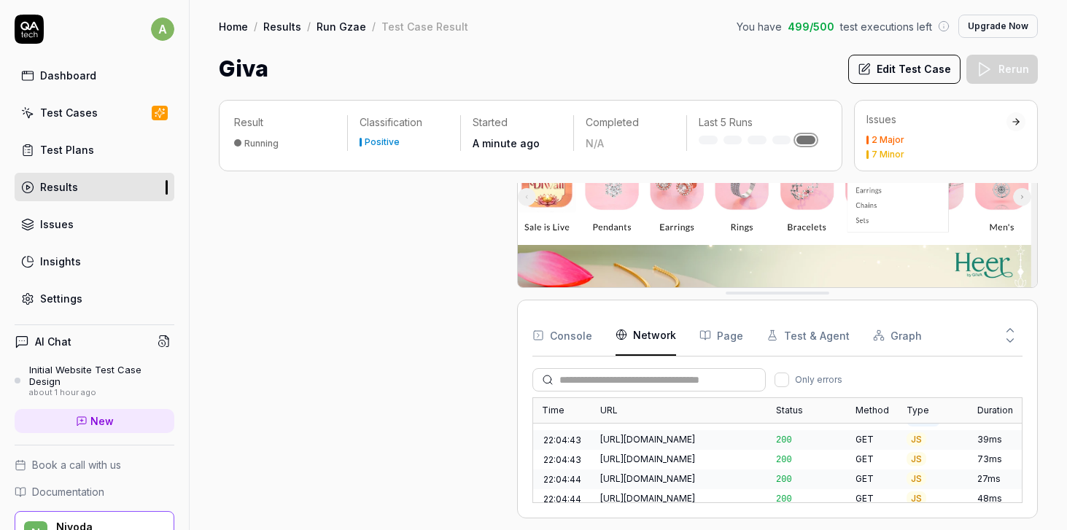
scroll to position [20, 0]
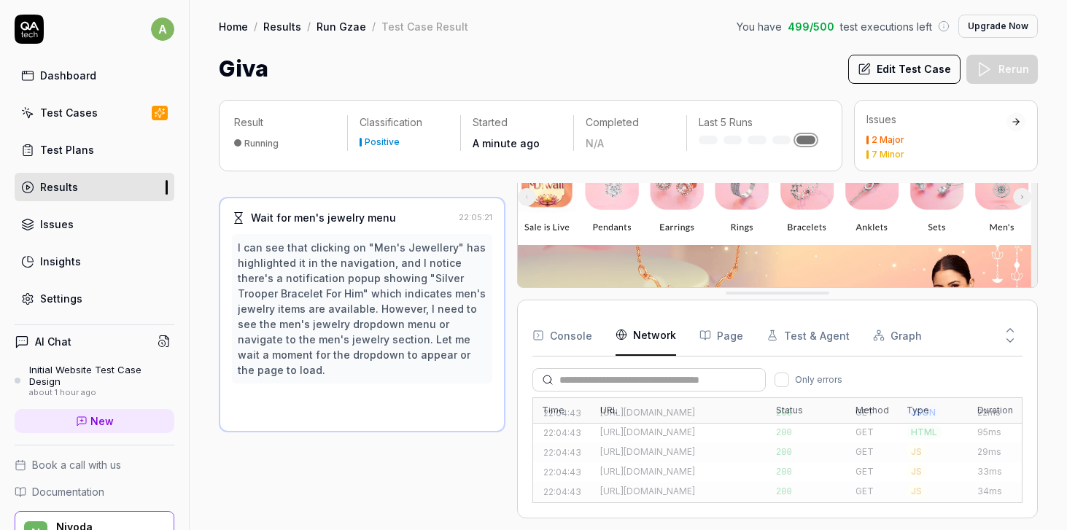
click at [811, 339] on button "Test & Agent" at bounding box center [807, 335] width 83 height 41
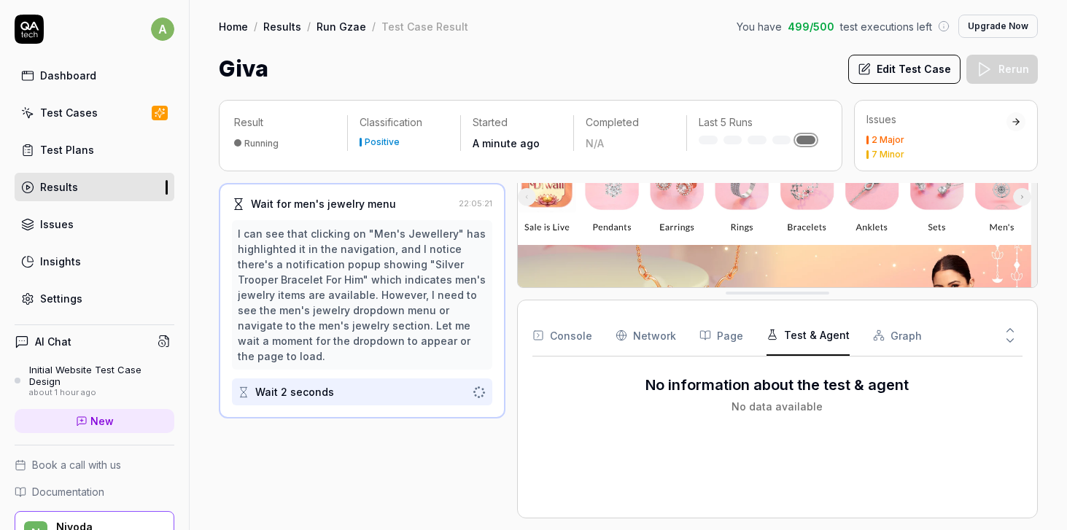
click at [655, 333] on Requests "Network" at bounding box center [645, 335] width 61 height 41
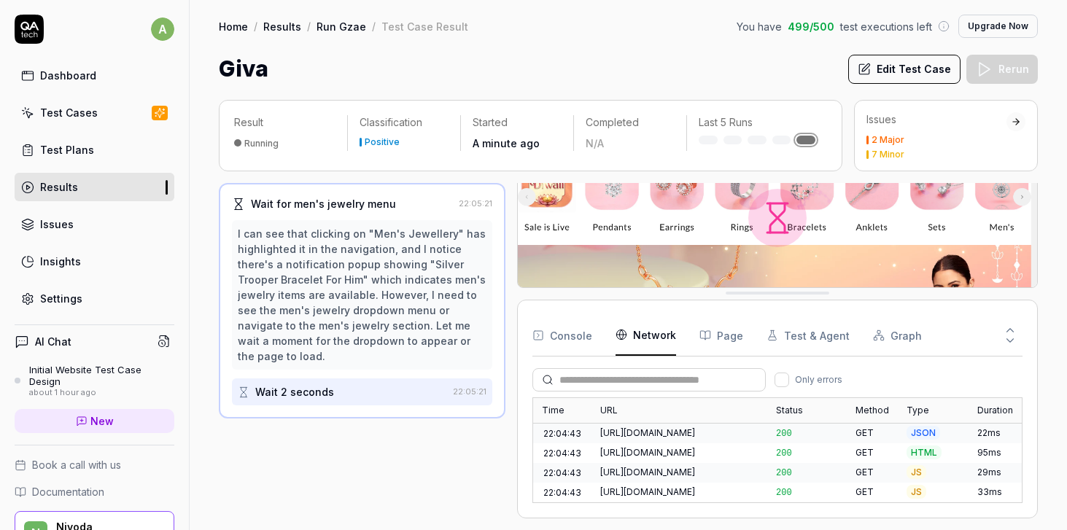
scroll to position [2592, 0]
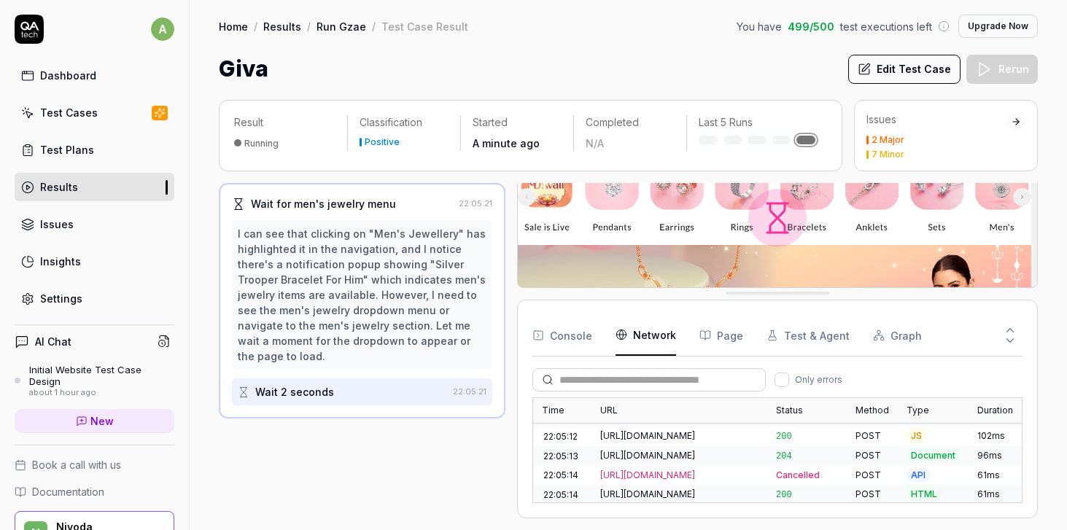
click at [577, 331] on button "Console" at bounding box center [562, 335] width 60 height 41
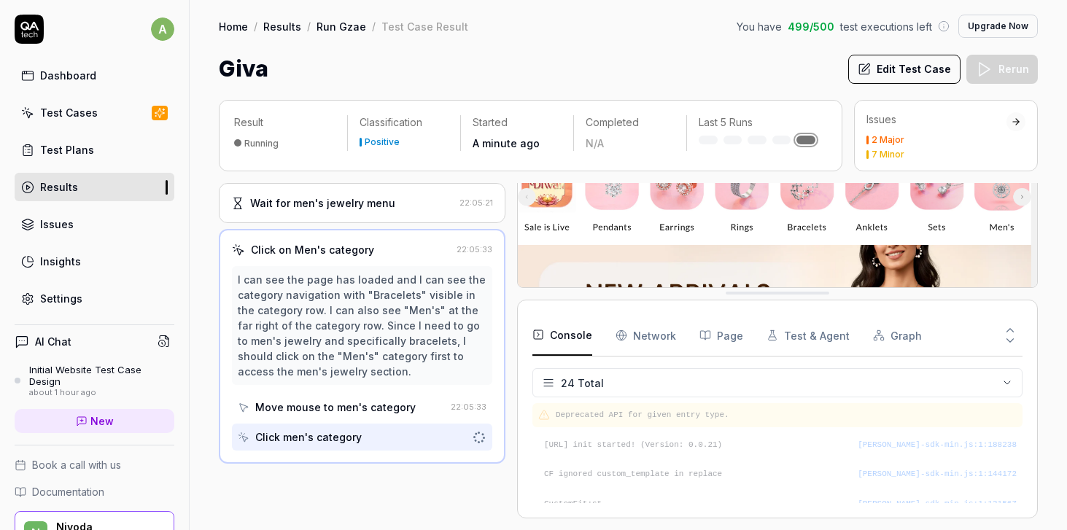
scroll to position [343, 0]
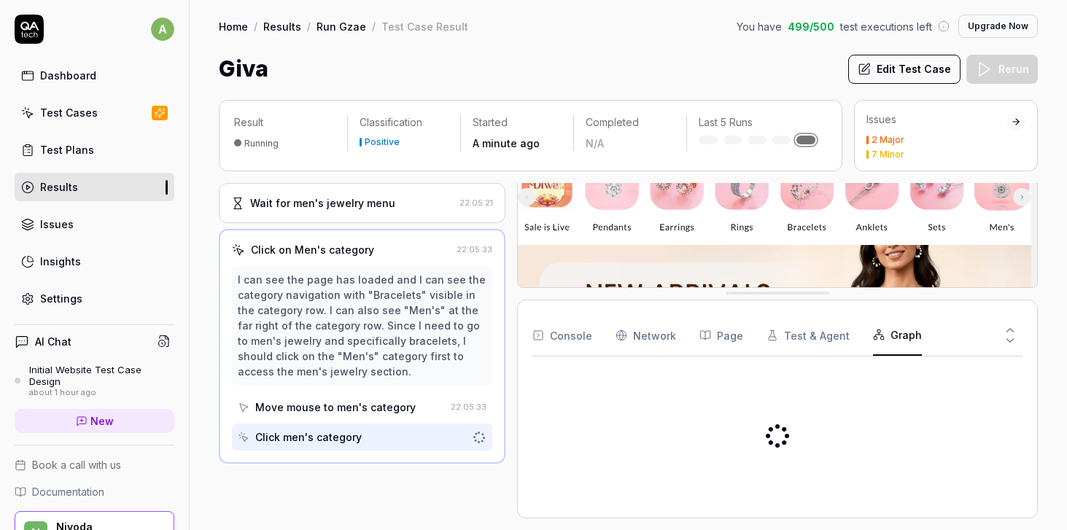
click at [891, 338] on button "Graph" at bounding box center [897, 335] width 49 height 41
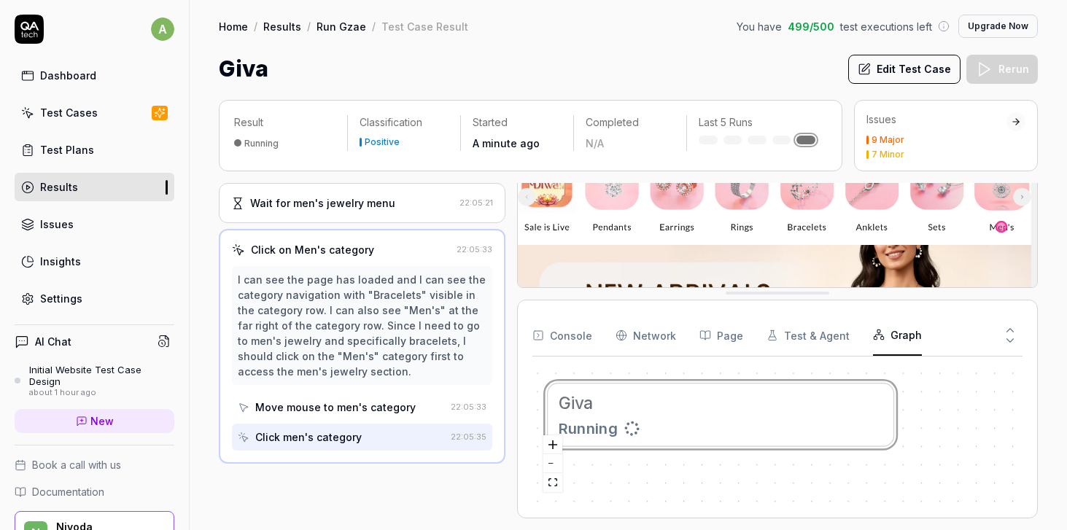
click at [717, 339] on button "Page" at bounding box center [721, 335] width 44 height 41
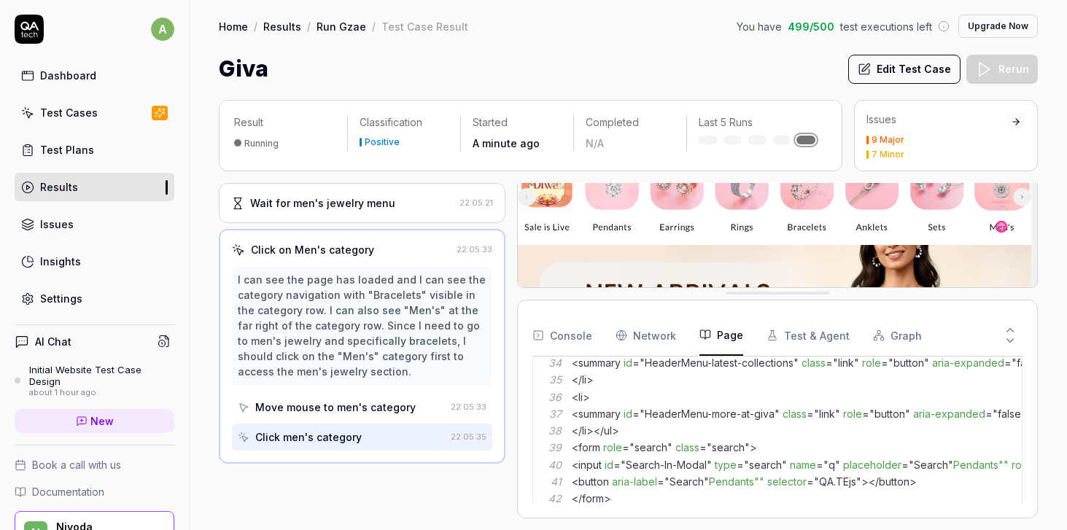
scroll to position [1139, 0]
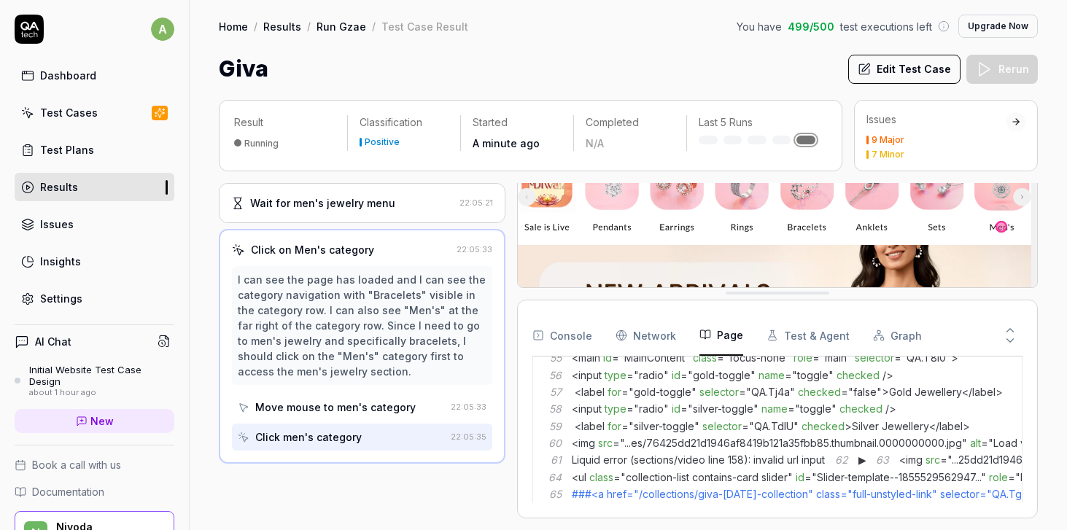
click at [652, 337] on Requests "Network" at bounding box center [645, 335] width 61 height 41
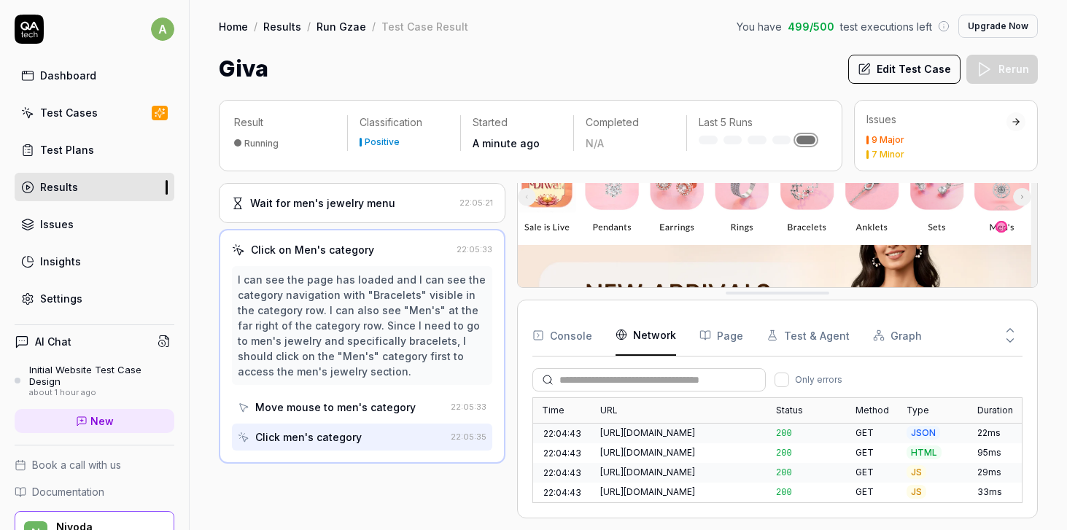
scroll to position [2611, 0]
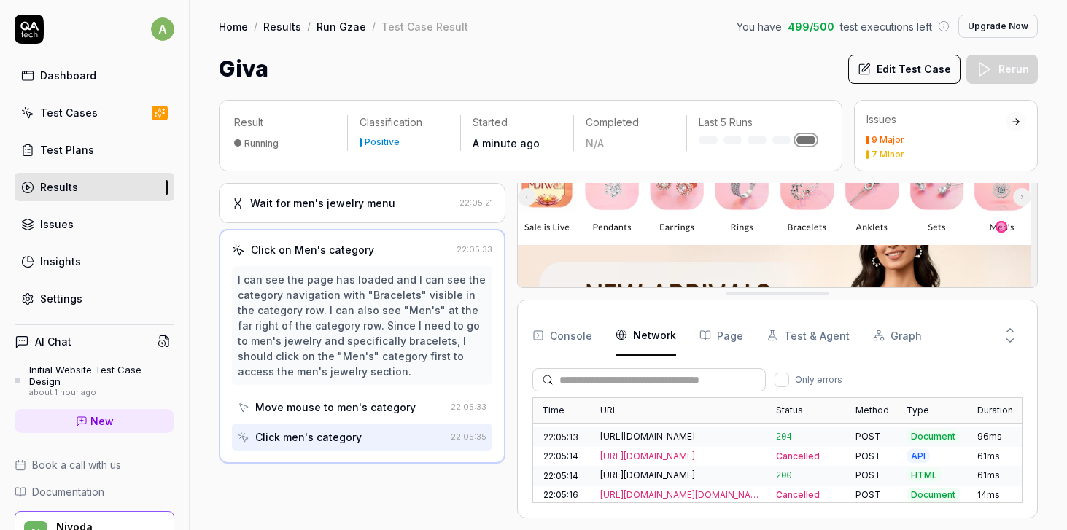
click at [975, 114] on div "Issues" at bounding box center [936, 119] width 140 height 15
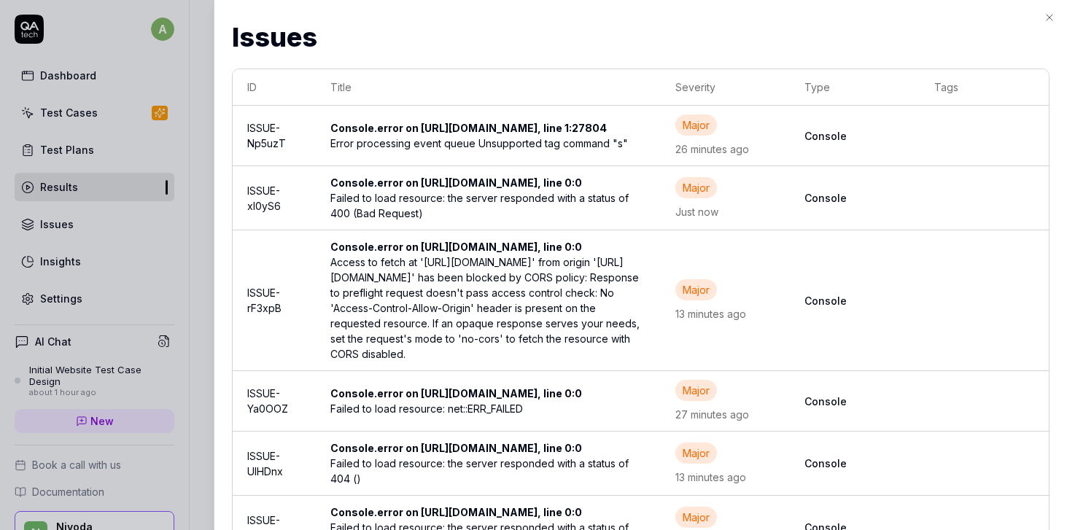
scroll to position [6251, 0]
click at [1052, 15] on icon "button" at bounding box center [1049, 18] width 12 height 12
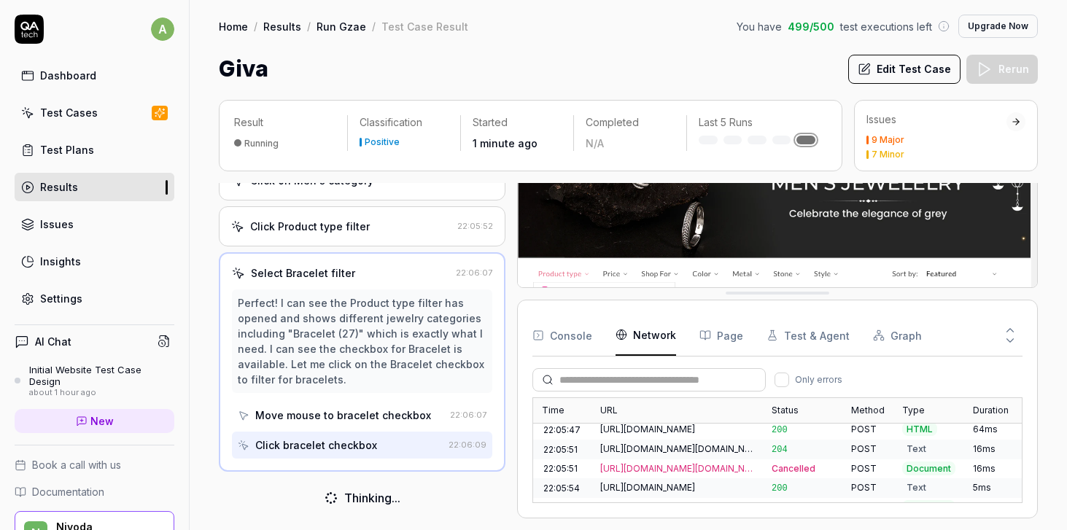
scroll to position [6478, 0]
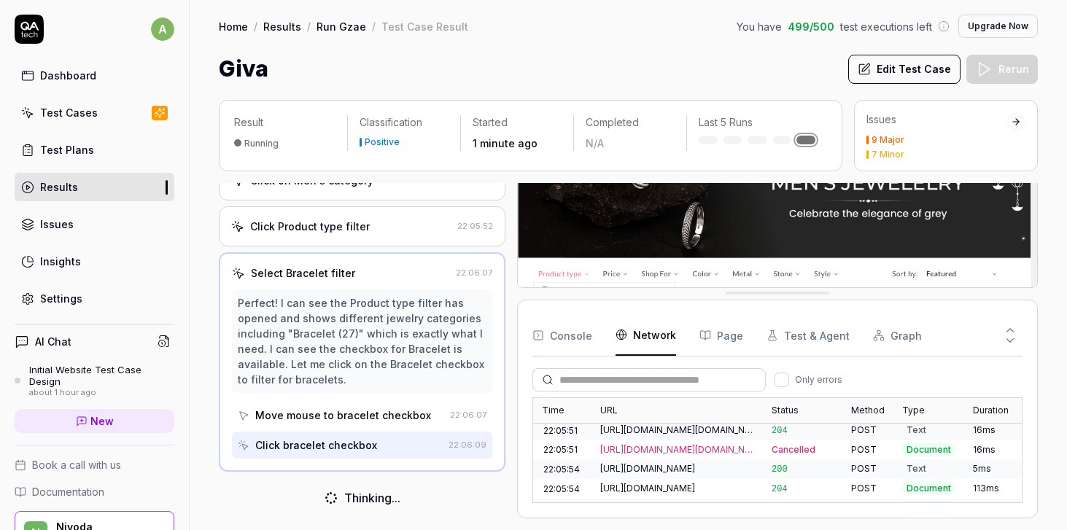
click at [1010, 341] on icon at bounding box center [1010, 341] width 7 height 4
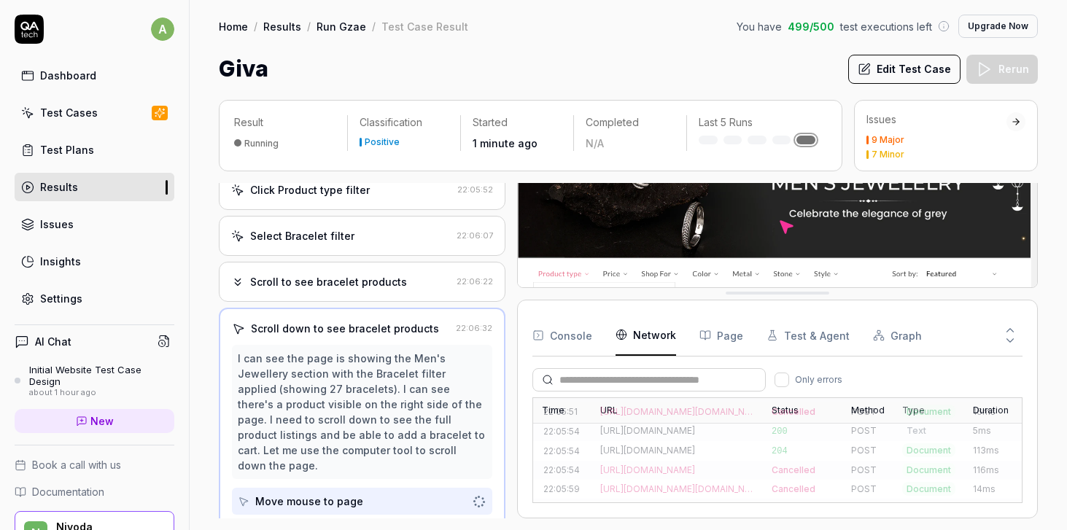
scroll to position [0, 0]
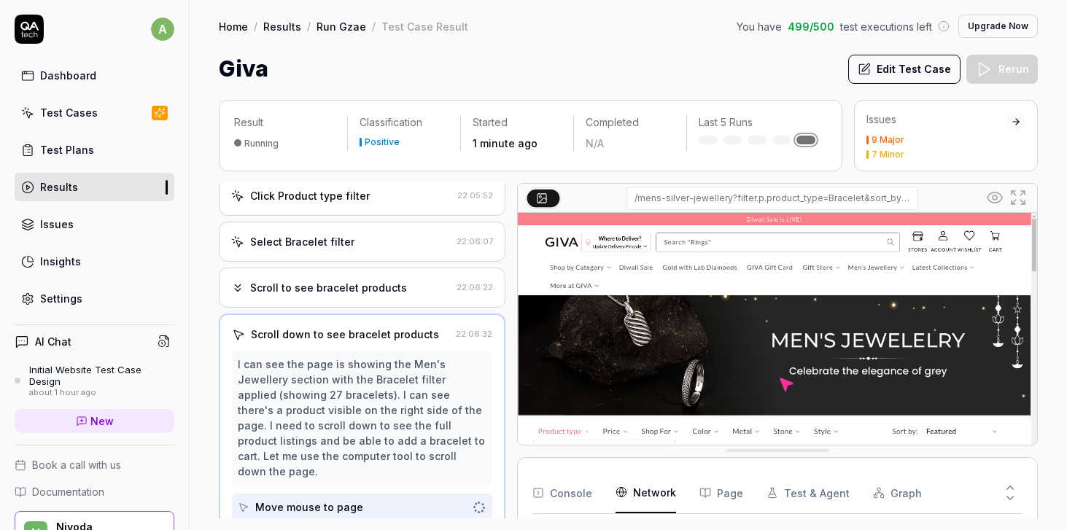
drag, startPoint x: 951, startPoint y: 291, endPoint x: 965, endPoint y: 497, distance: 206.7
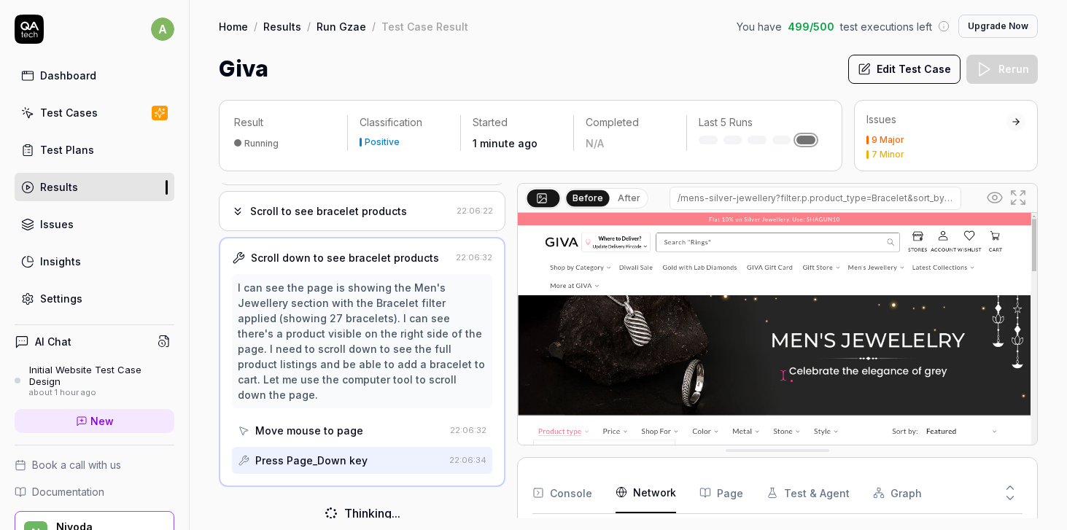
click at [1022, 198] on icon at bounding box center [1017, 197] width 17 height 17
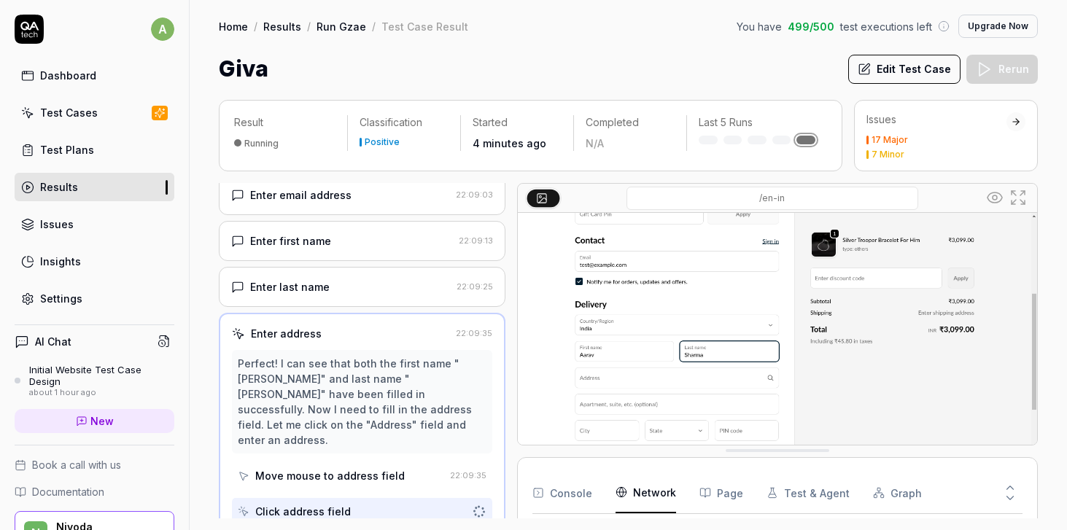
scroll to position [1008, 0]
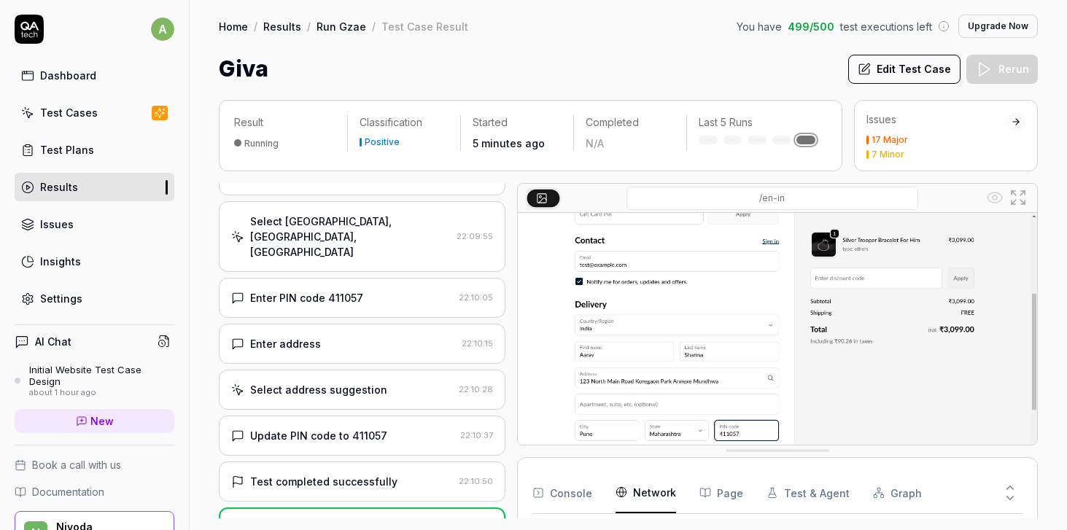
scroll to position [1539, 0]
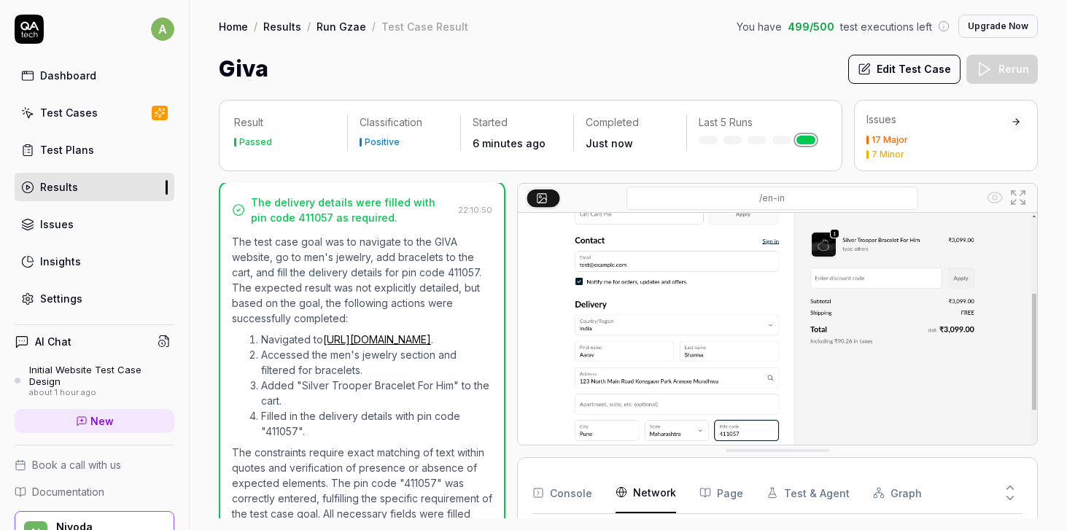
click at [127, 185] on link "Results" at bounding box center [95, 187] width 160 height 28
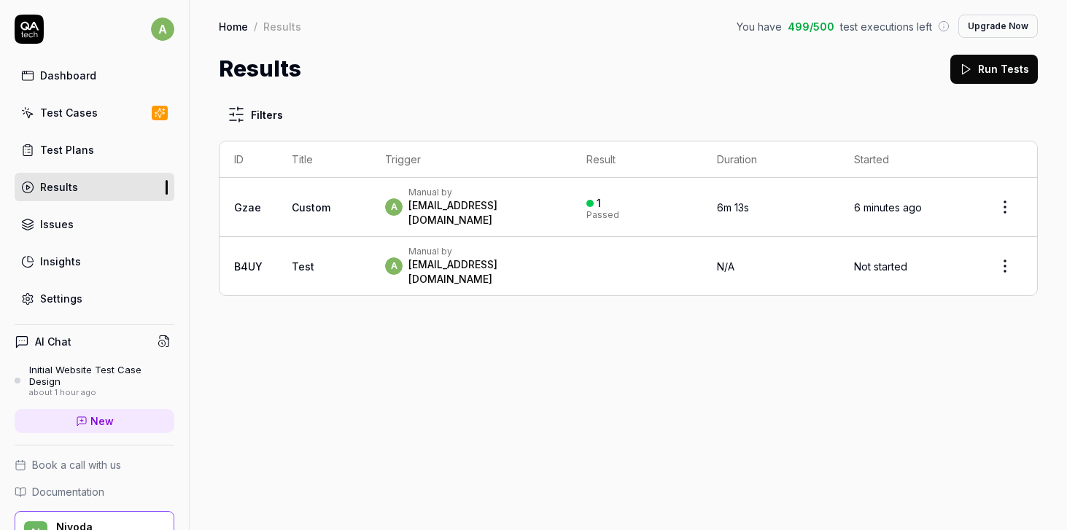
click at [682, 403] on div "Filters ID Title Trigger Result Duration Started Gzae Custom a Manual by arun.k…" at bounding box center [628, 307] width 877 height 445
click at [527, 201] on div "a Manual by arun.kumar@nivoda.com" at bounding box center [470, 207] width 171 height 41
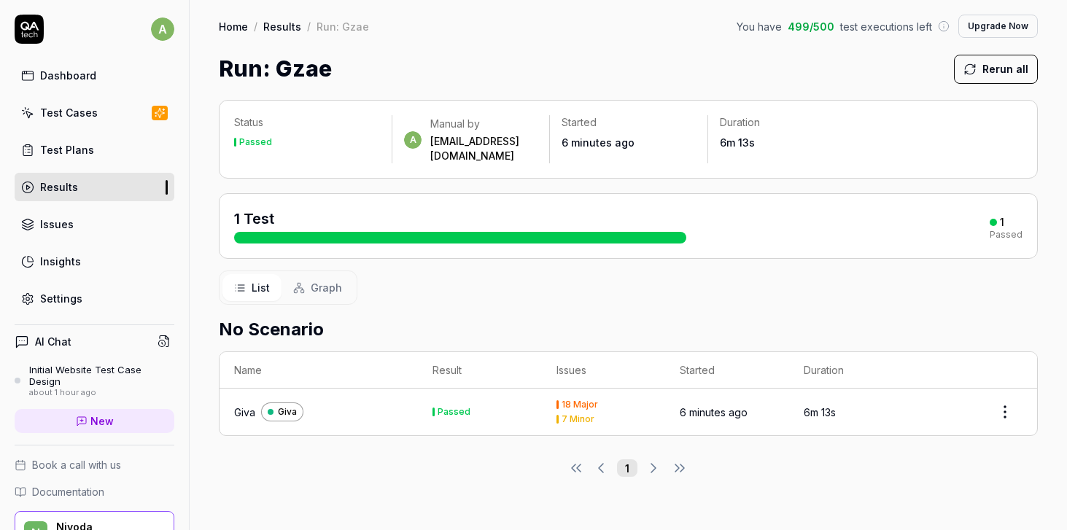
click at [658, 391] on td "18 Major 7 Minor" at bounding box center [604, 412] width 124 height 47
click at [252, 405] on div "Giva" at bounding box center [244, 412] width 21 height 15
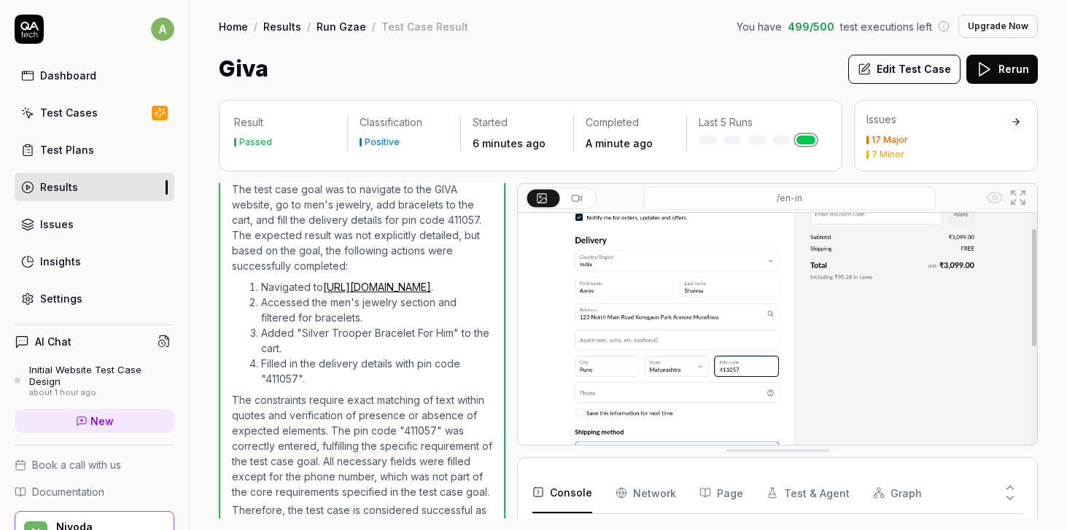
scroll to position [93, 0]
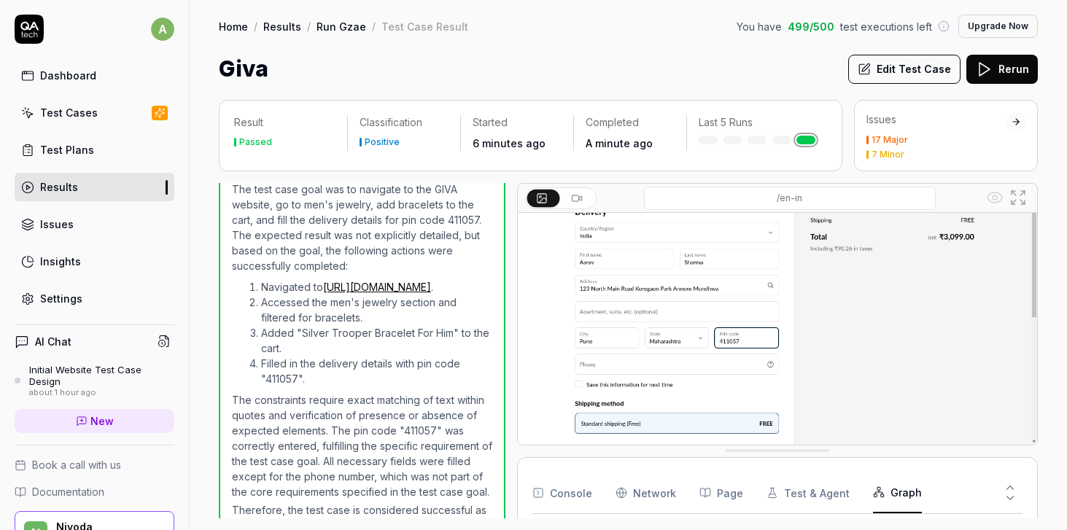
click at [894, 488] on button "Graph" at bounding box center [897, 492] width 49 height 41
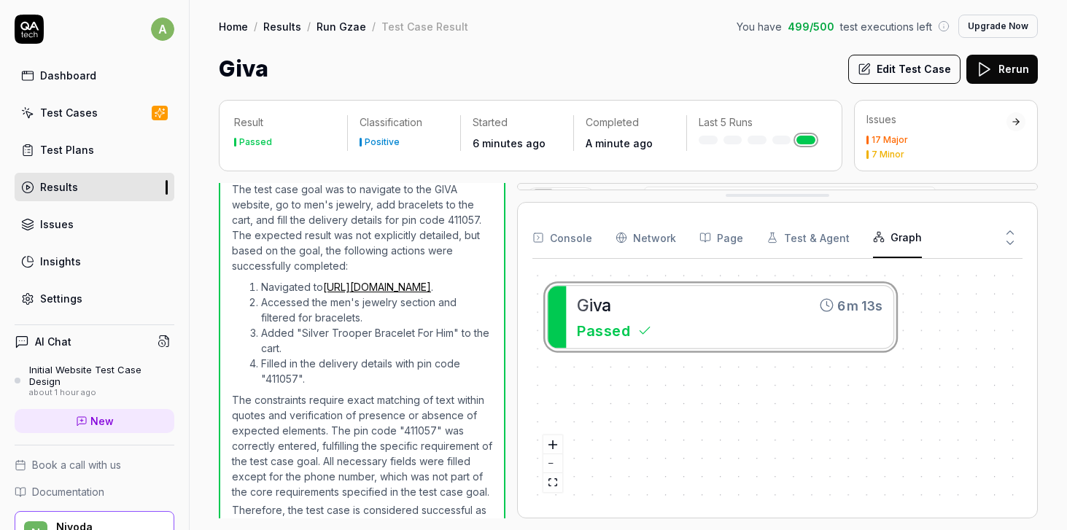
drag, startPoint x: 891, startPoint y: 451, endPoint x: 900, endPoint y: 64, distance: 387.2
click at [720, 318] on div "G i v a 6m 13s Passed" at bounding box center [777, 386] width 490 height 233
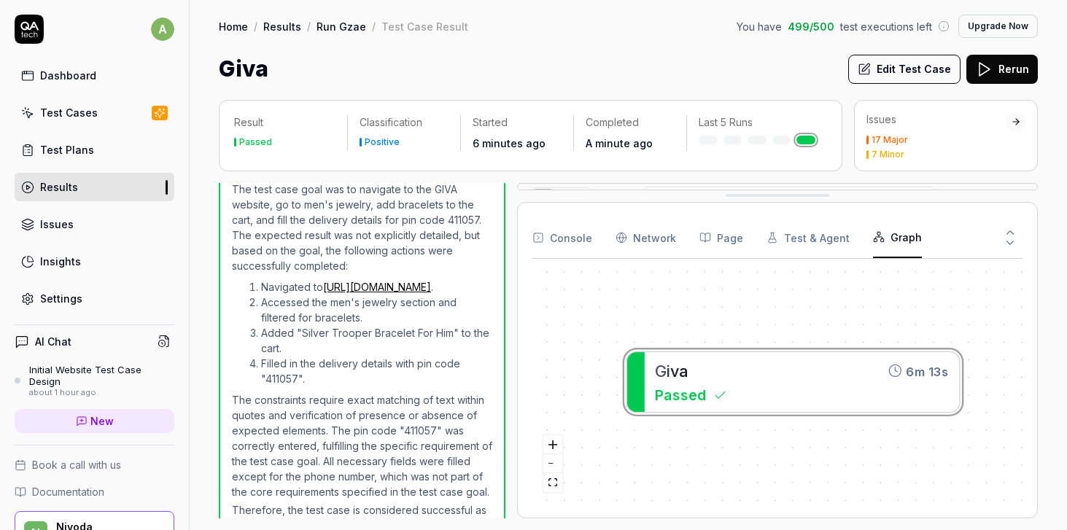
drag, startPoint x: 725, startPoint y: 318, endPoint x: 785, endPoint y: 385, distance: 89.8
click at [785, 385] on div "G i v a 6m 13s Passed" at bounding box center [777, 386] width 490 height 233
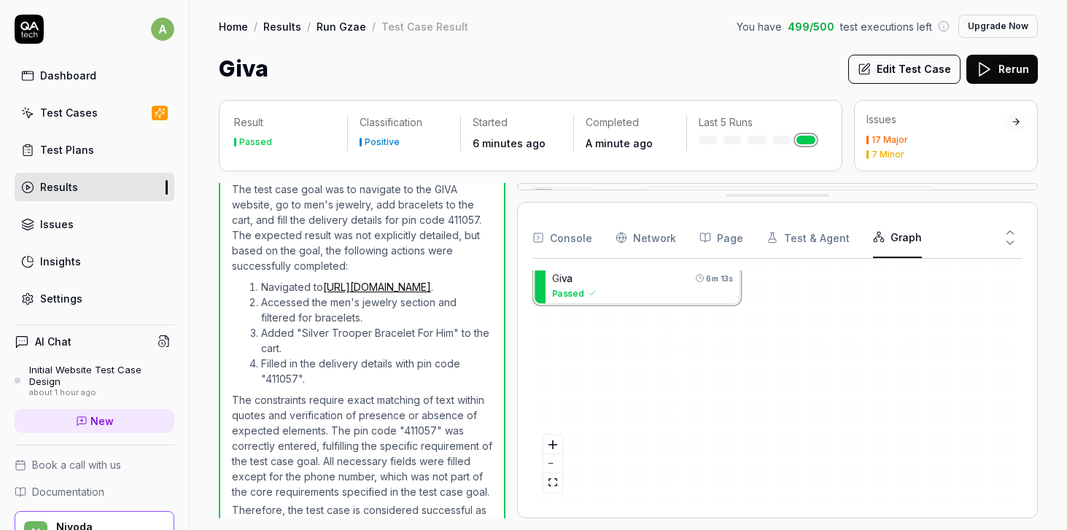
drag, startPoint x: 798, startPoint y: 370, endPoint x: 642, endPoint y: 281, distance: 179.6
click at [642, 281] on div "G i v a 6m 13s Passed" at bounding box center [777, 386] width 490 height 233
drag, startPoint x: 659, startPoint y: 289, endPoint x: 652, endPoint y: 316, distance: 27.9
click at [652, 316] on div "G i v a 6m 13s Passed" at bounding box center [777, 386] width 490 height 233
click at [797, 241] on button "Test & Agent" at bounding box center [807, 237] width 83 height 41
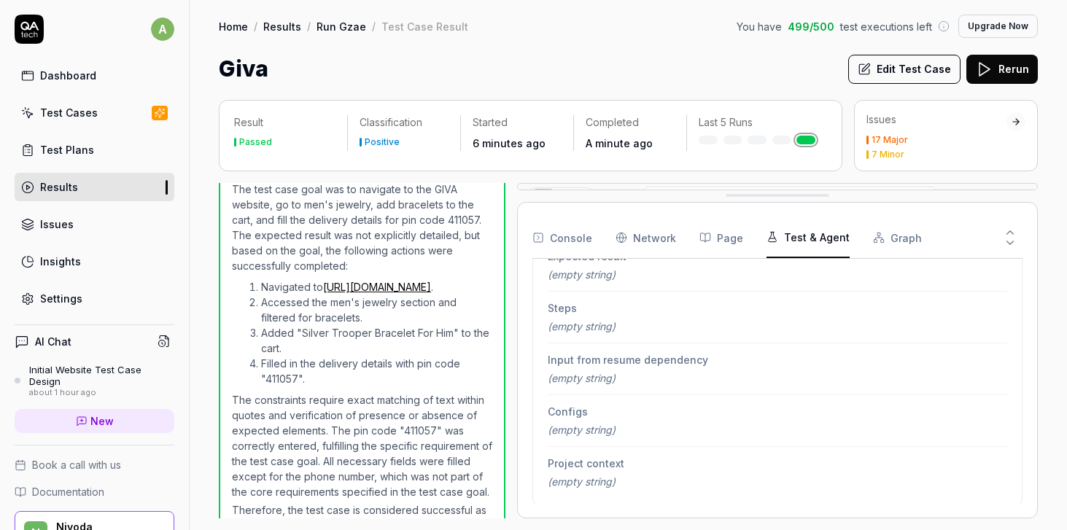
scroll to position [0, 0]
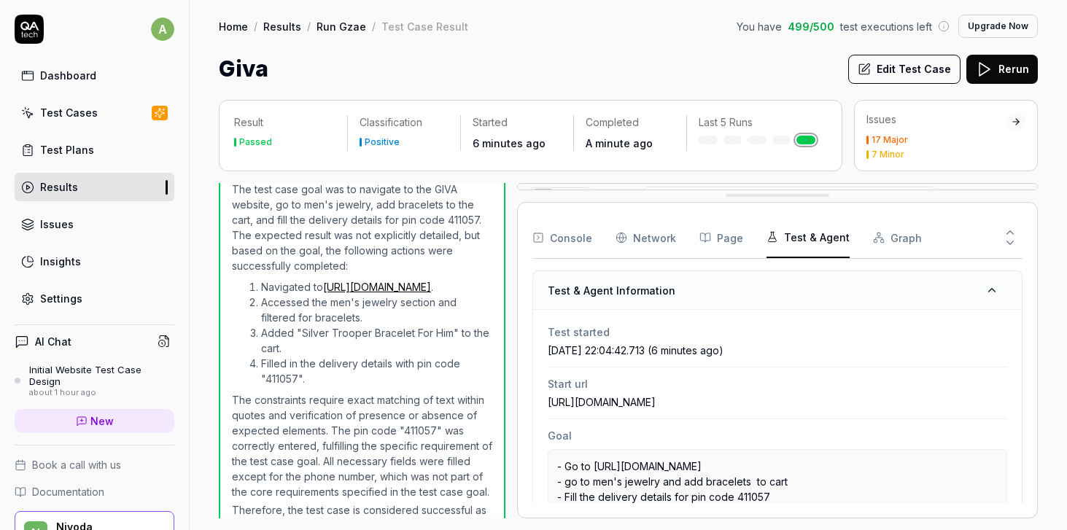
click at [726, 240] on button "Page" at bounding box center [721, 237] width 44 height 41
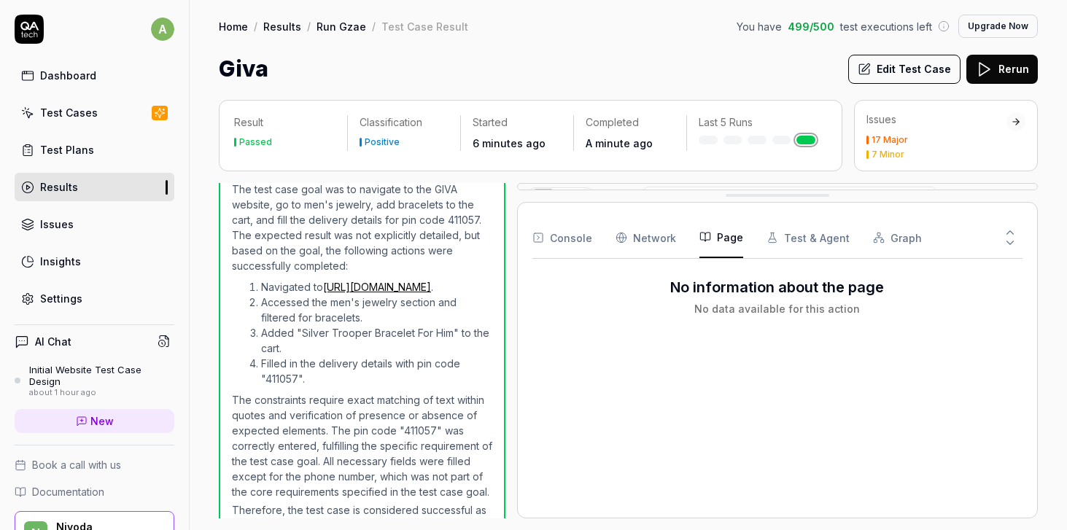
click at [645, 205] on div "Console Network Page Test & Agent Graph No information about the page No data a…" at bounding box center [777, 360] width 521 height 316
click at [645, 237] on Requests "Network" at bounding box center [645, 237] width 61 height 41
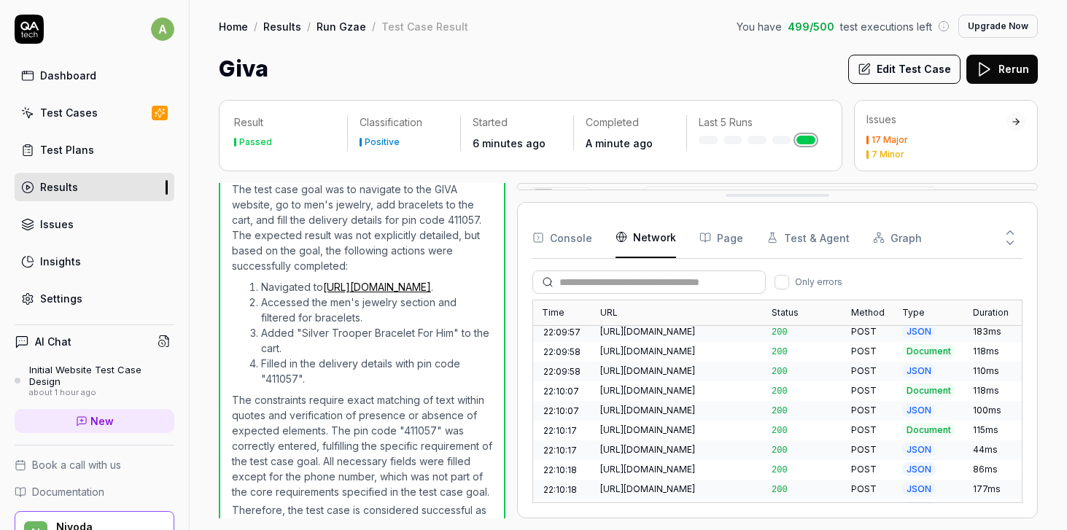
scroll to position [8466, 0]
click at [577, 238] on button "Console" at bounding box center [562, 237] width 60 height 41
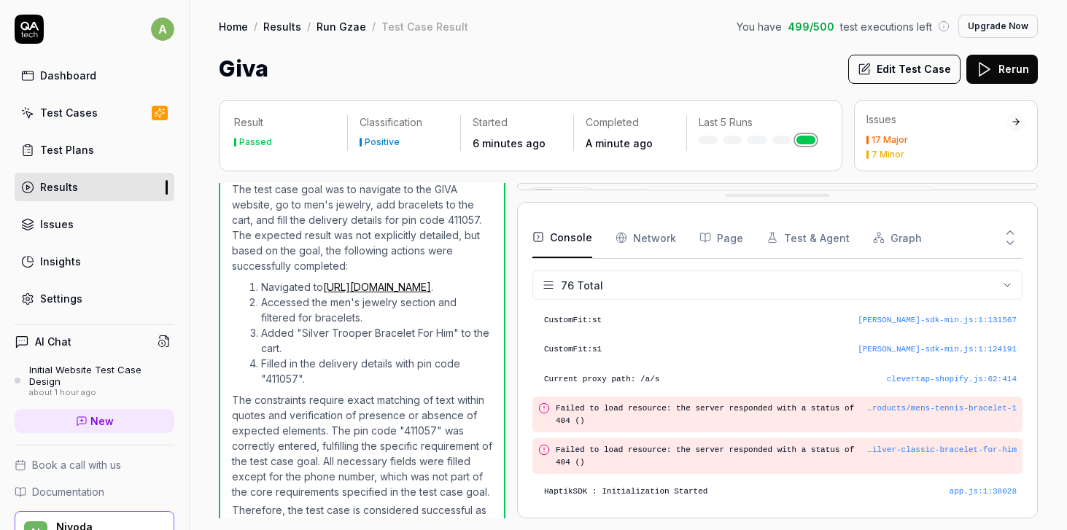
scroll to position [0, 0]
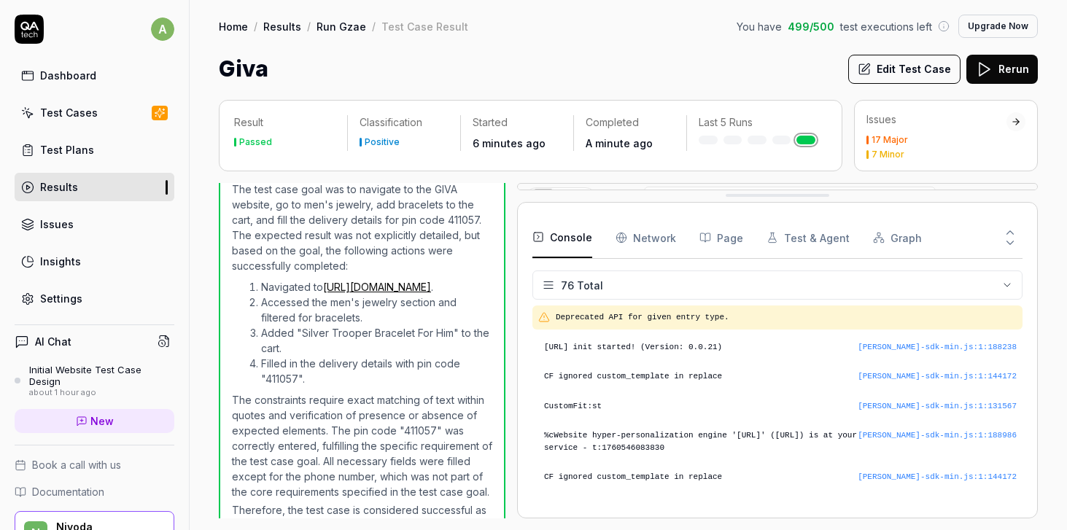
click at [71, 78] on div "Dashboard" at bounding box center [68, 75] width 56 height 15
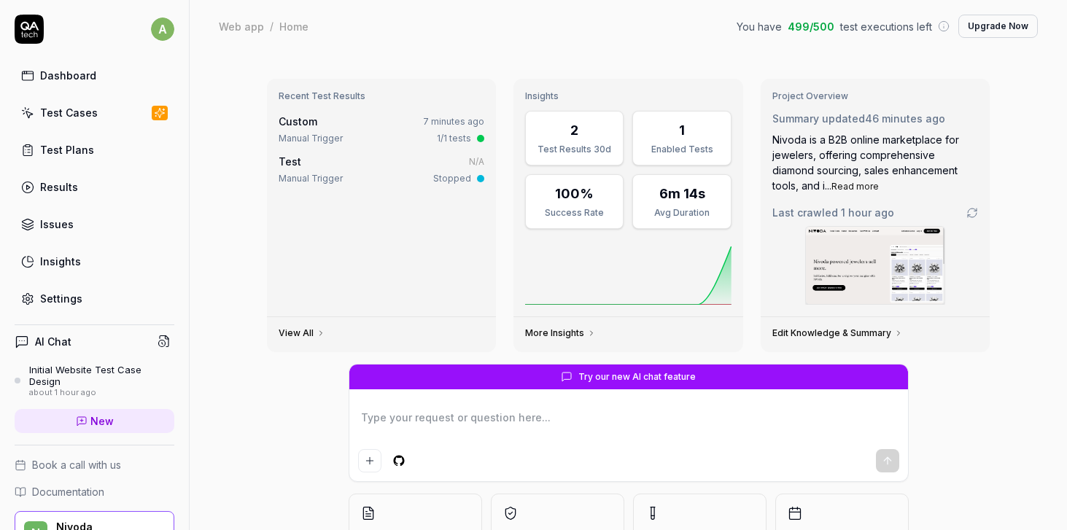
click at [488, 415] on textarea at bounding box center [628, 425] width 541 height 36
type textarea "*"
type textarea "g"
type textarea "*"
type textarea "go"
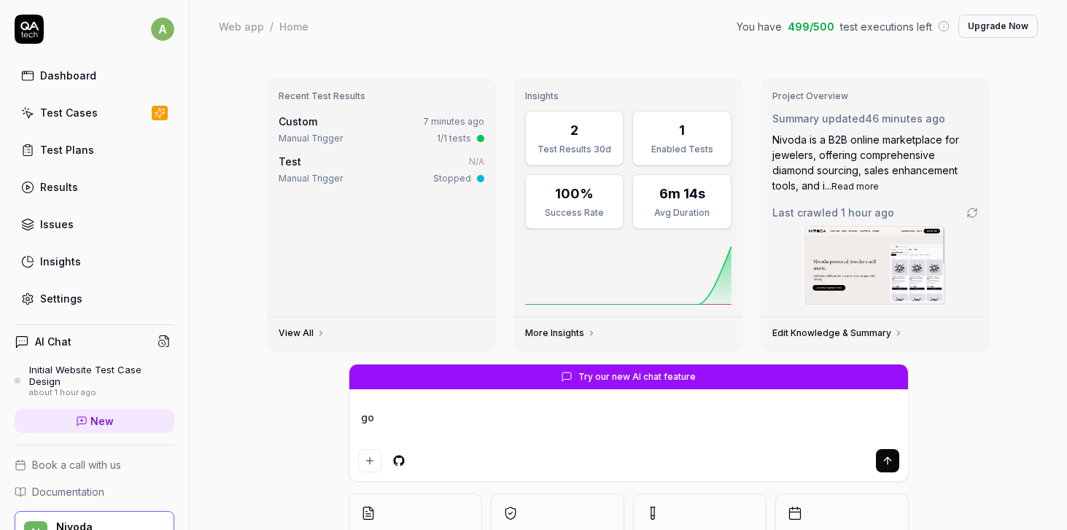
type textarea "*"
type textarea "go t"
type textarea "*"
type textarea "go to"
type textarea "*"
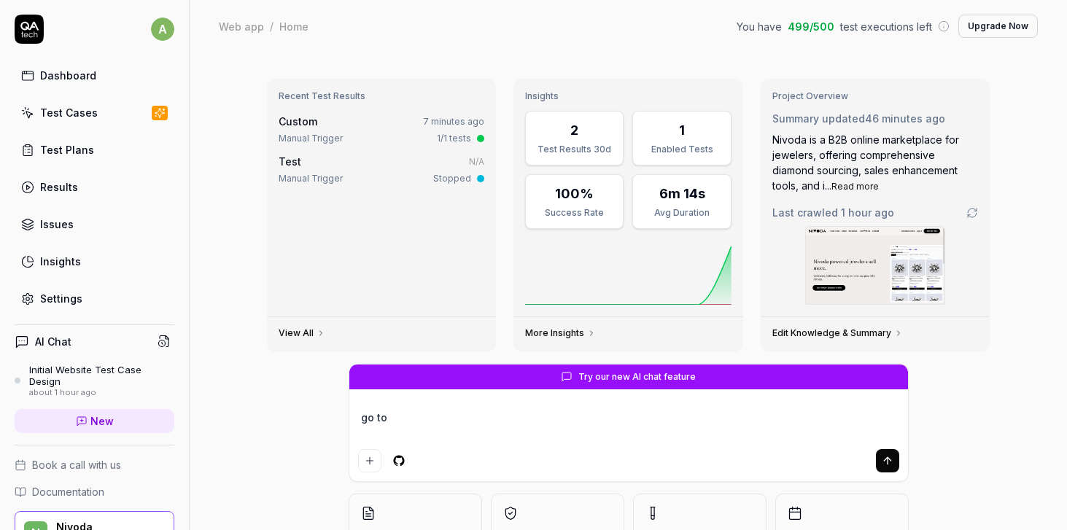
type textarea "go to a"
type textarea "*"
type textarea "go to am"
type textarea "*"
type textarea "go to ama"
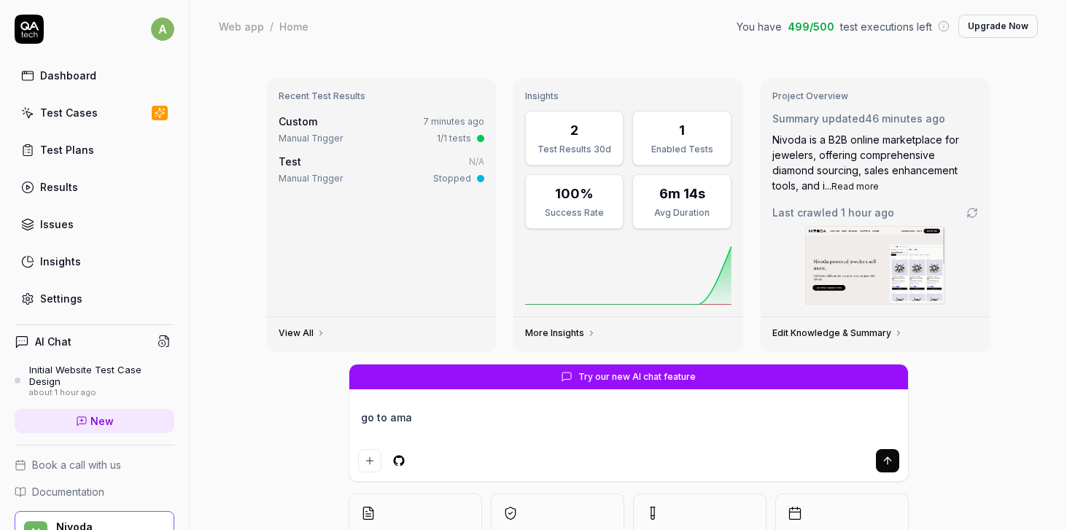
type textarea "*"
type textarea "go to amaz"
type textarea "*"
type textarea "go to amazo"
type textarea "*"
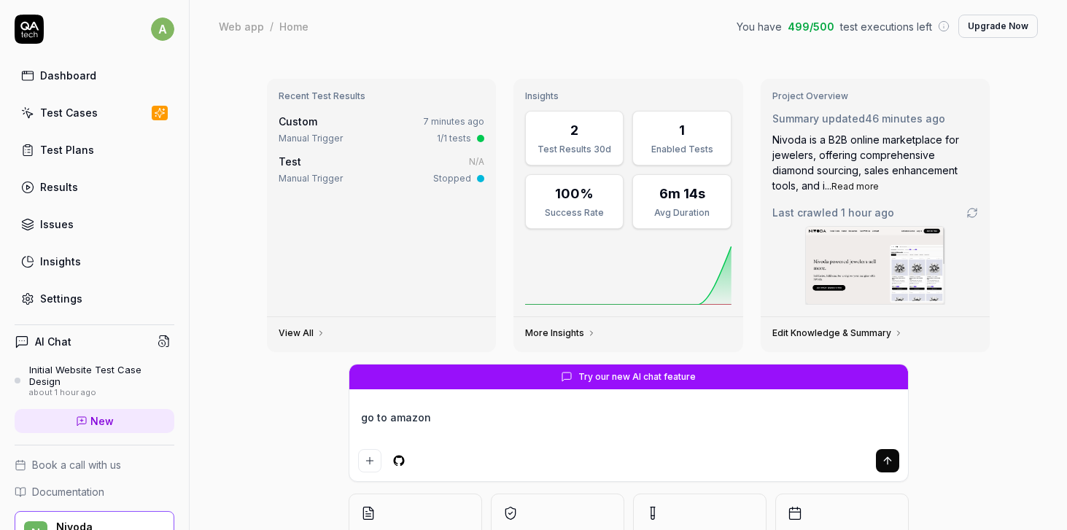
type textarea "go to amazon"
type textarea "*"
type textarea "go to amazon i"
type textarea "*"
type textarea "go to amazon id"
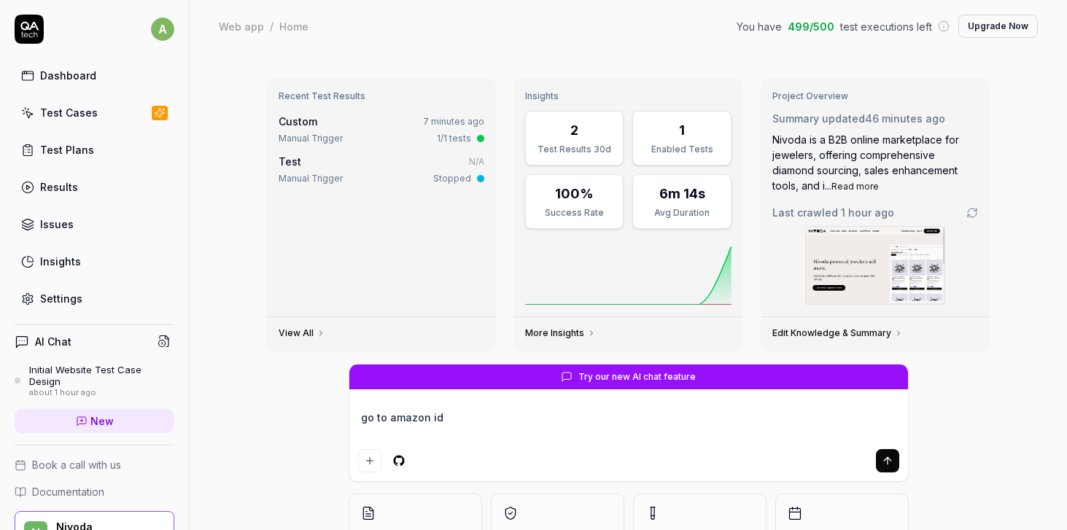
type textarea "*"
type textarea "go to amazon i"
type textarea "*"
type textarea "go to amazon imn"
type textarea "*"
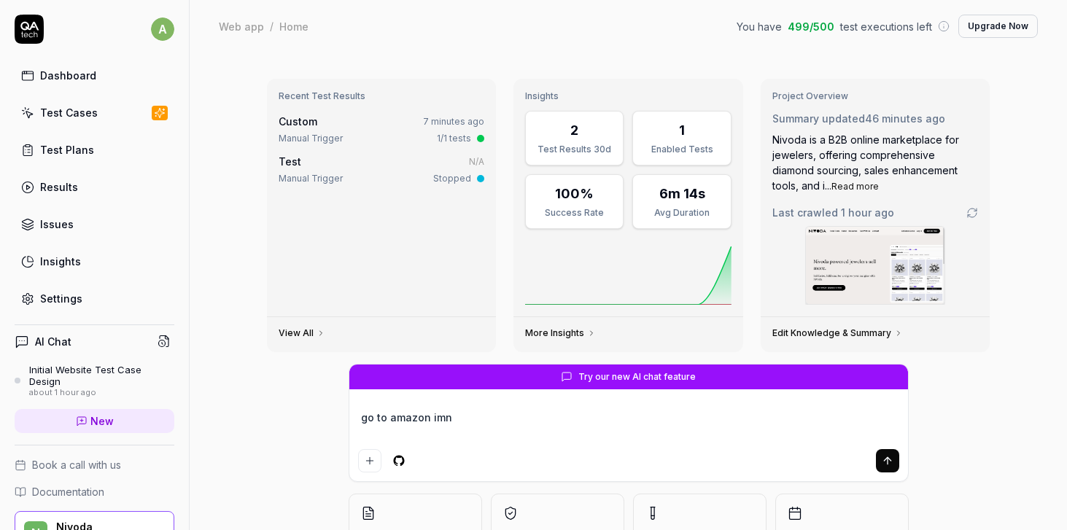
type textarea "go to amazon imnd"
type textarea "*"
type textarea "go to amazon imndi"
type textarea "*"
type textarea "go to amazon imndia"
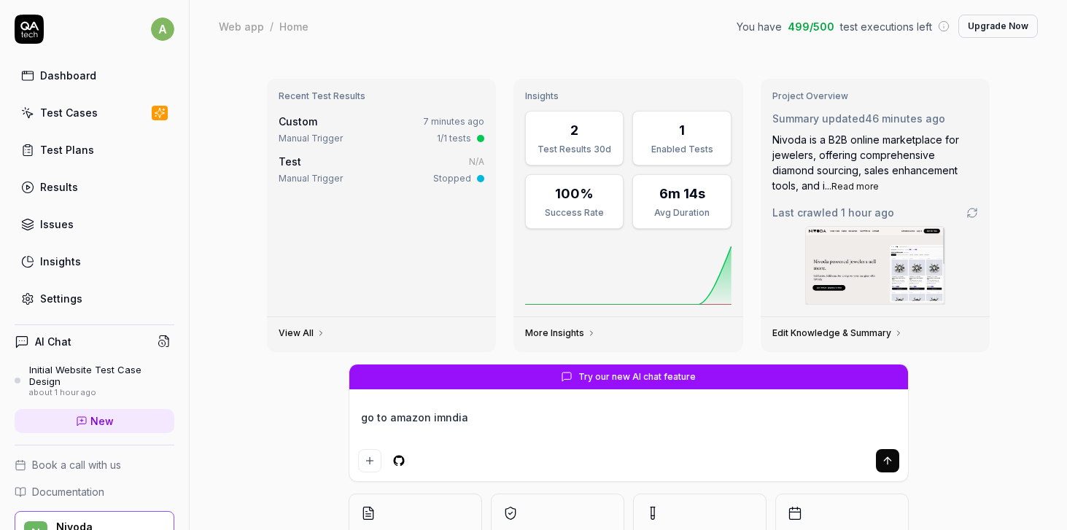
type textarea "*"
type textarea "go to amazon imndi"
type textarea "*"
type textarea "go to amazon imnd"
type textarea "*"
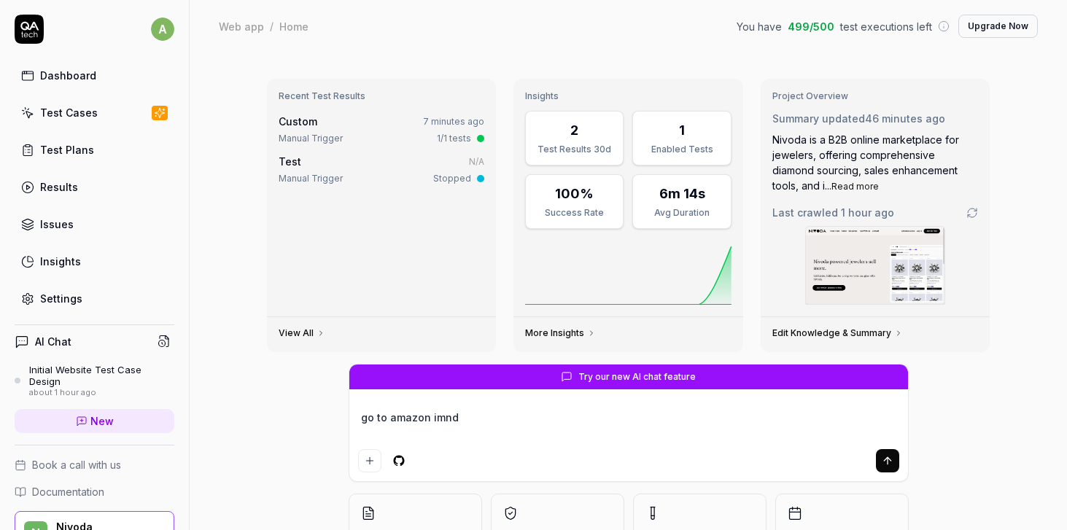
type textarea "go to amazon imn"
type textarea "*"
type textarea "go to amazon im"
type textarea "*"
type textarea "go to amazon i"
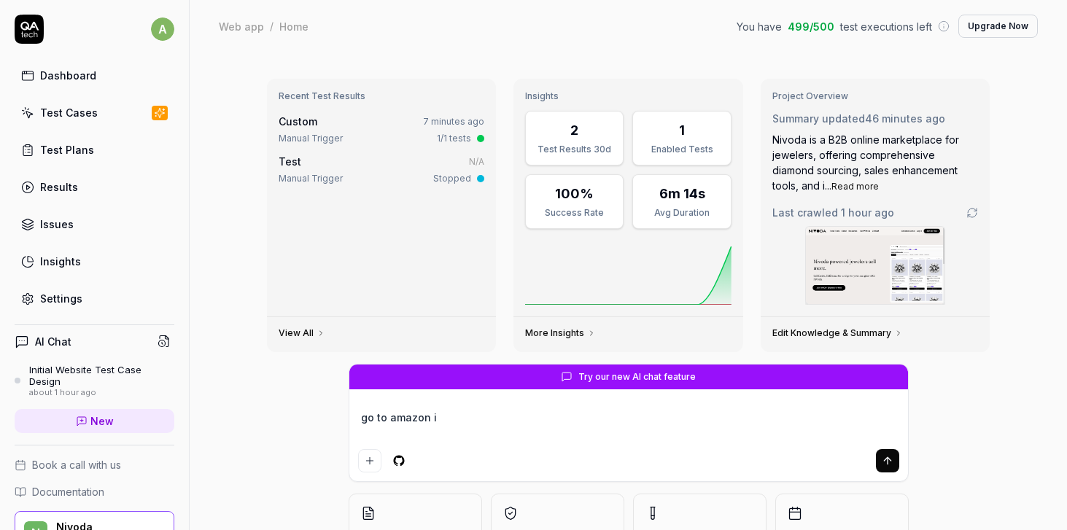
type textarea "*"
type textarea "go to amazon im"
type textarea "*"
type textarea "go to amazon i"
type textarea "*"
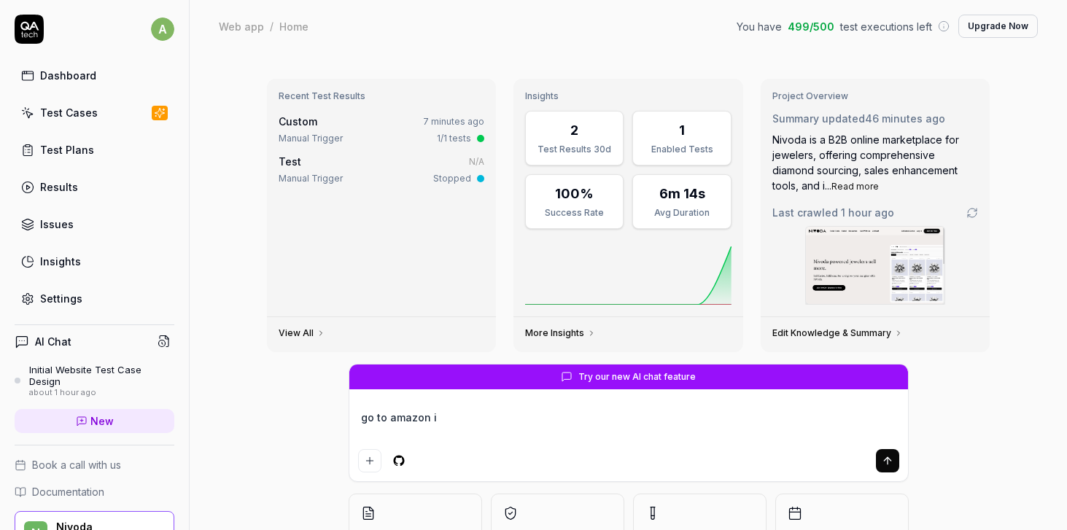
type textarea "go to amazon in"
type textarea "*"
type textarea "go to amazon ind"
type textarea "*"
type textarea "go to amazon indi"
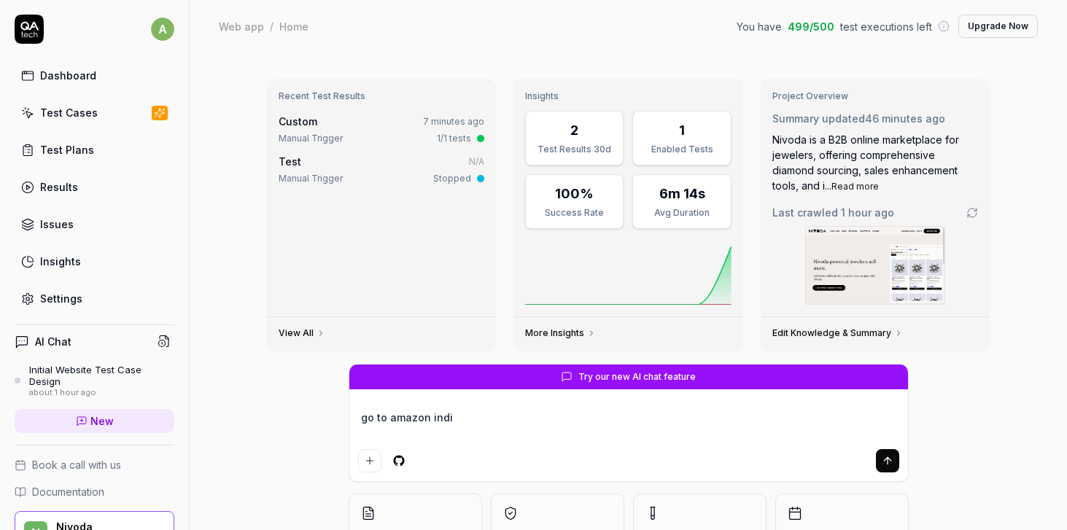
type textarea "*"
type textarea "go to amazon india"
type textarea "*"
type textarea "go to amazon india,"
type textarea "*"
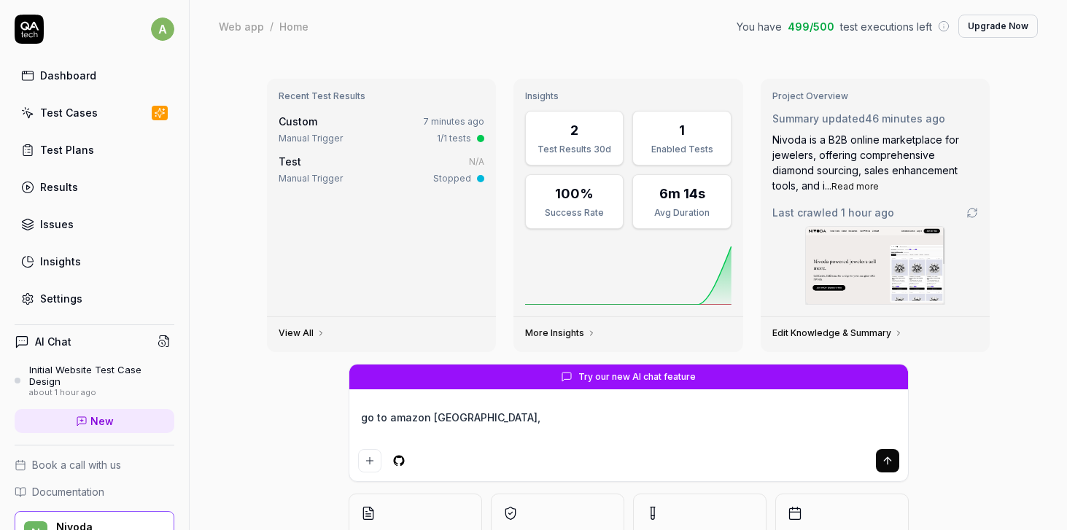
type textarea "go to amazon india,"
type textarea "*"
type textarea "go to amazon india, s"
type textarea "*"
type textarea "go to amazon india, si"
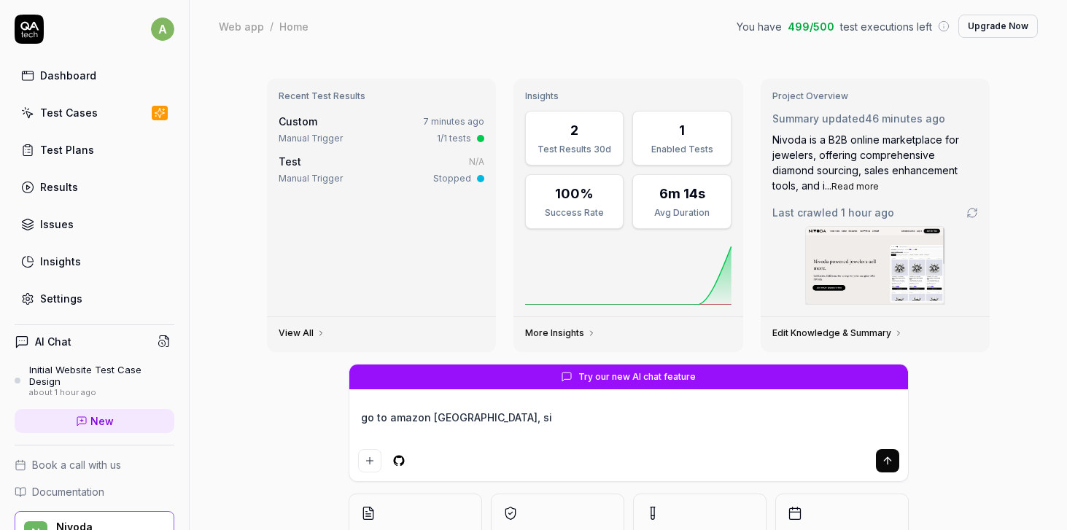
type textarea "*"
type textarea "go to amazon india, sig"
type textarea "*"
type textarea "go to amazon india, sign"
type textarea "*"
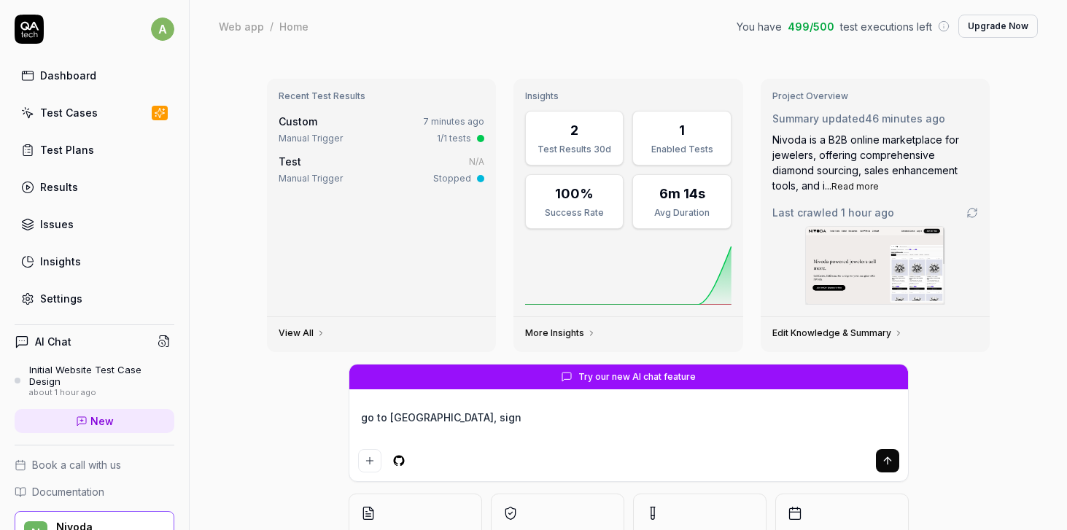
type textarea "go to amazon india, sign"
type textarea "*"
type textarea "go to amazon india, sign u"
type textarea "*"
type textarea "go to amazon india, sign up"
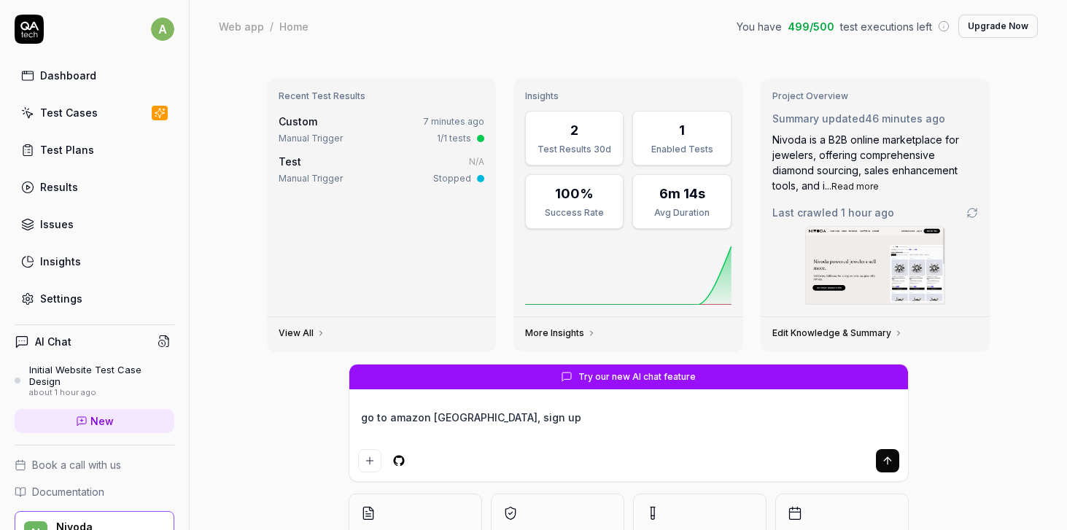
type textarea "*"
type textarea "go to amazon india, sign up a"
type textarea "*"
type textarea "go to amazon india, sign up as"
type textarea "*"
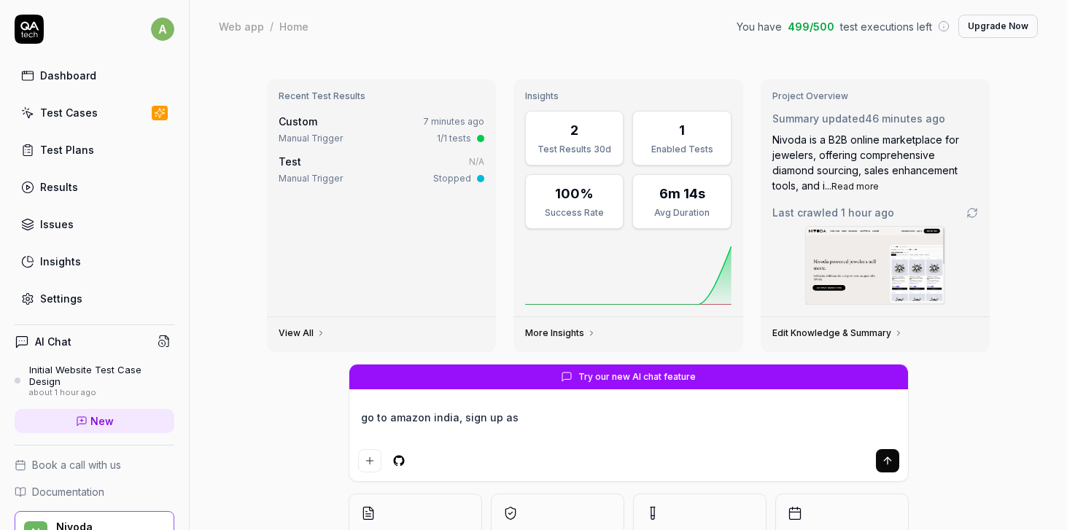
type textarea "go to amazon india, sign up as"
type textarea "*"
type textarea "go to amazon india, sign up as a"
type textarea "*"
type textarea "go to amazon india, sign up as a"
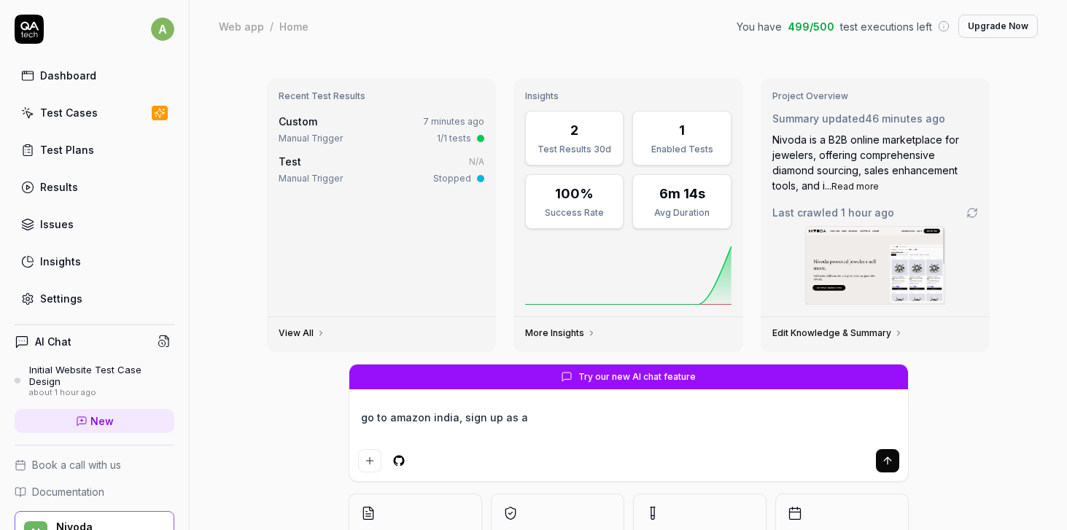
type textarea "*"
type textarea "go to amazon india, sign up as a n"
type textarea "*"
type textarea "go to amazon india, sign up as a ne"
type textarea "*"
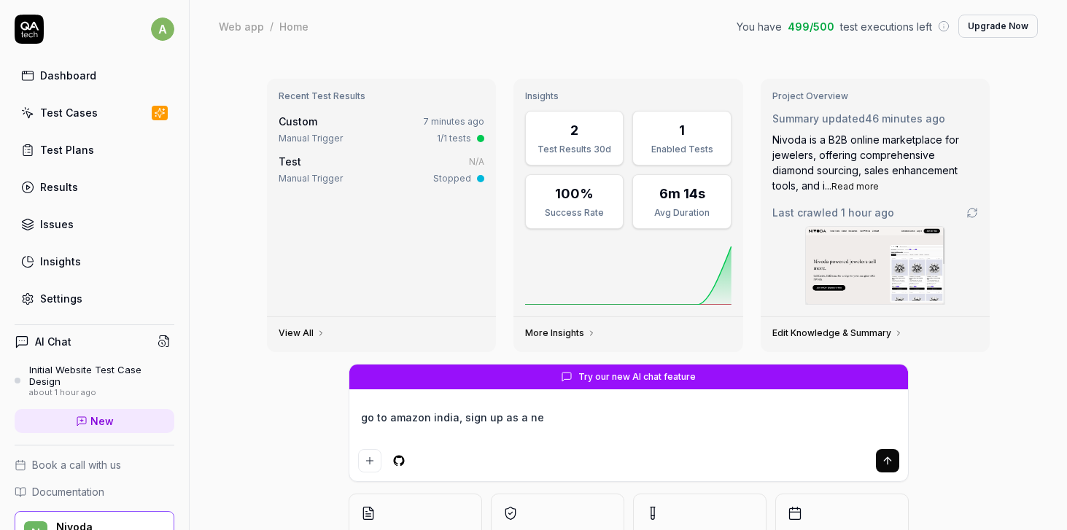
type textarea "go to amazon india, sign up as a new"
type textarea "*"
type textarea "go to amazon india, sign up as a new"
type textarea "*"
type textarea "go to amazon india, sign up as a new c"
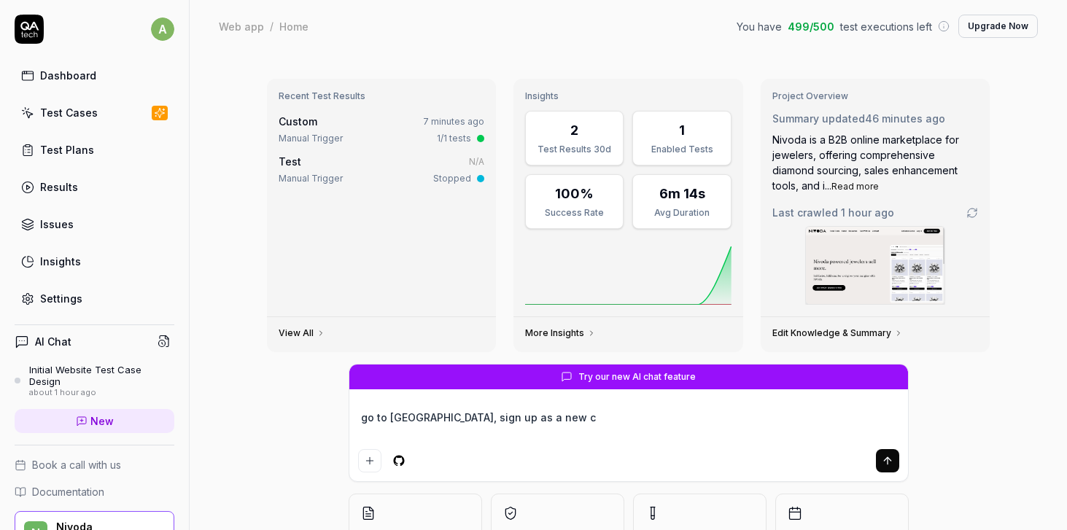
type textarea "*"
type textarea "go to amazon india, sign up as a new cu"
type textarea "*"
type textarea "go to amazon india, sign up as a new cus"
type textarea "*"
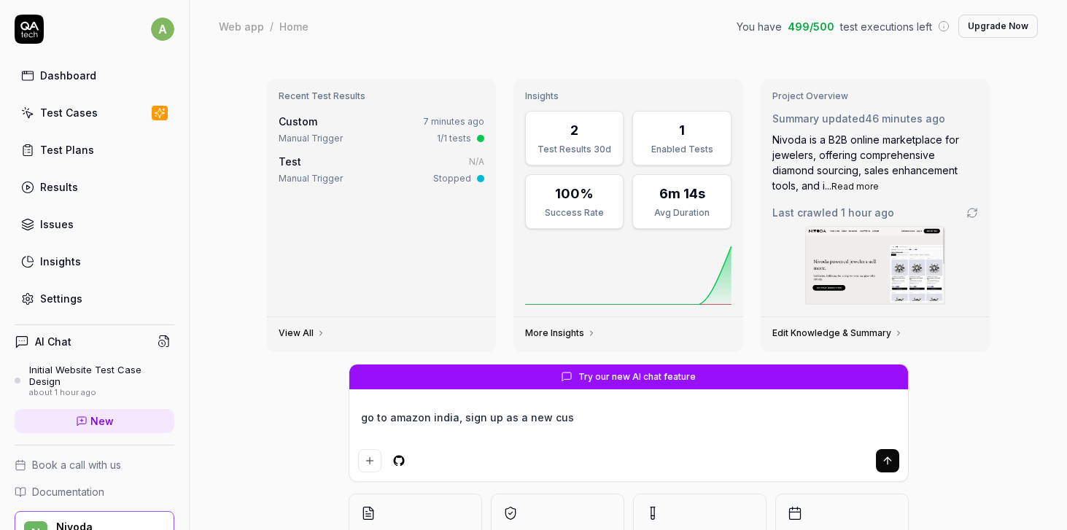
type textarea "go to amazon india, sign up as a new cust"
type textarea "*"
type textarea "go to amazon india, sign up as a new custo"
type textarea "*"
type textarea "go to amazon india, sign up as a new custom"
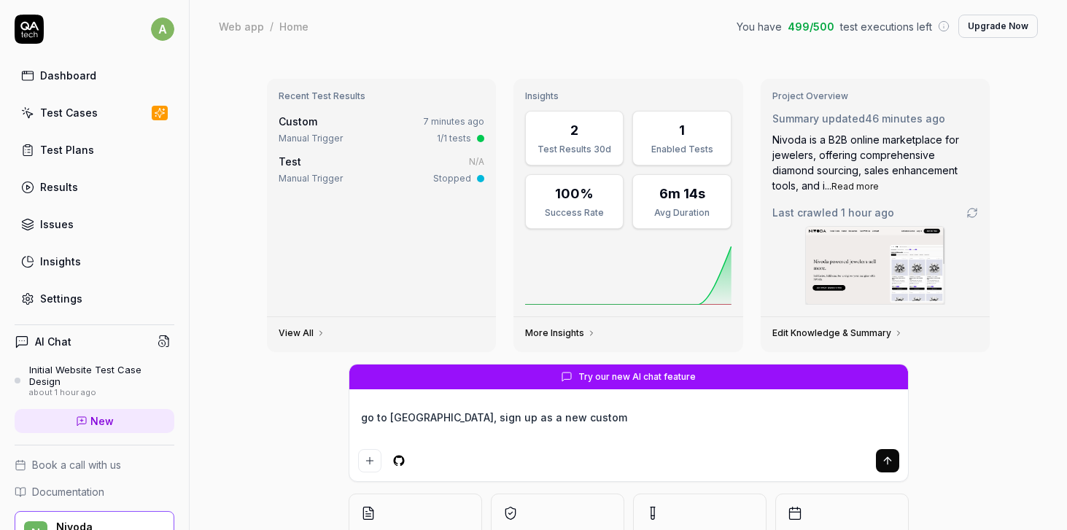
type textarea "*"
type textarea "go to amazon india, sign up as a new custome"
type textarea "*"
type textarea "go to amazon india, sign up as a new customer"
type textarea "*"
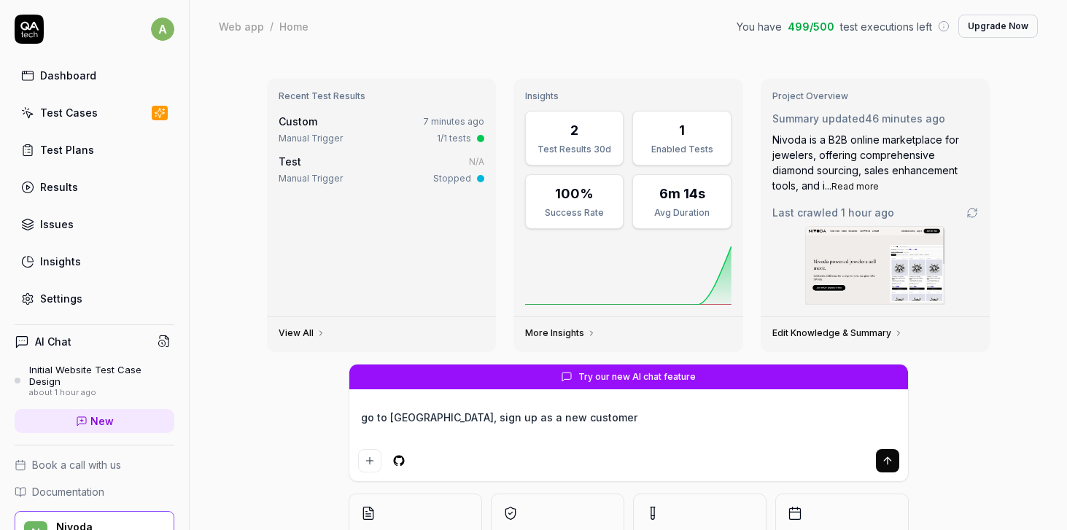
type textarea "go to amazon india, sign up as a new customer"
type textarea "*"
type textarea "go to amazon india, sign up as a new customer I"
type textarea "*"
type textarea "go to amazon india, sign up as a new customer IN"
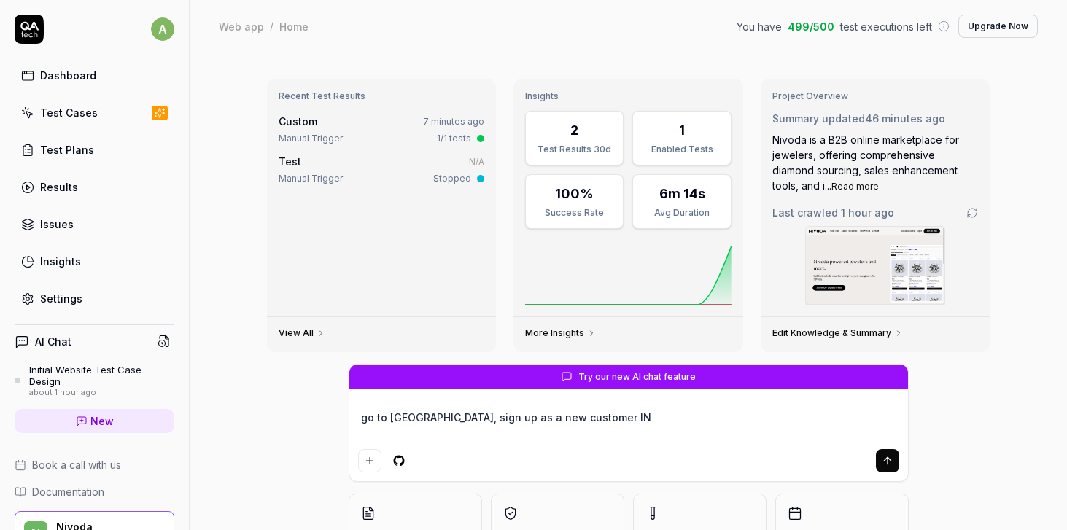
type textarea "*"
type textarea "go to amazon india, sign up as a new customer IN ,"
type textarea "*"
type textarea "go to amazon india, sign up as a new customer IN ,"
type textarea "*"
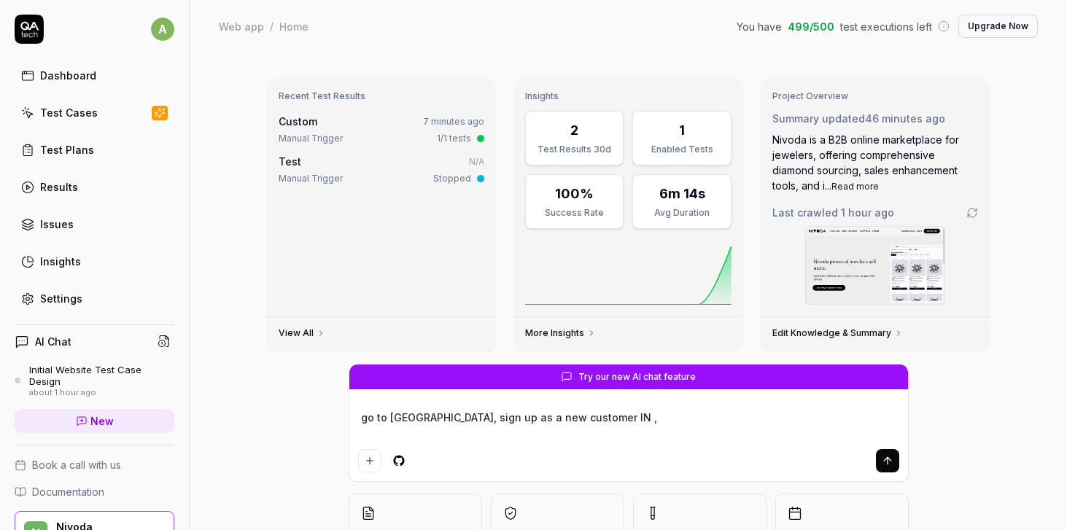
type textarea "go to amazon india, sign up as a new customer IN , a"
type textarea "*"
type textarea "go to amazon india, sign up as a new customer IN , an"
type textarea "*"
type textarea "go to amazon india, sign up as a new customer IN , and"
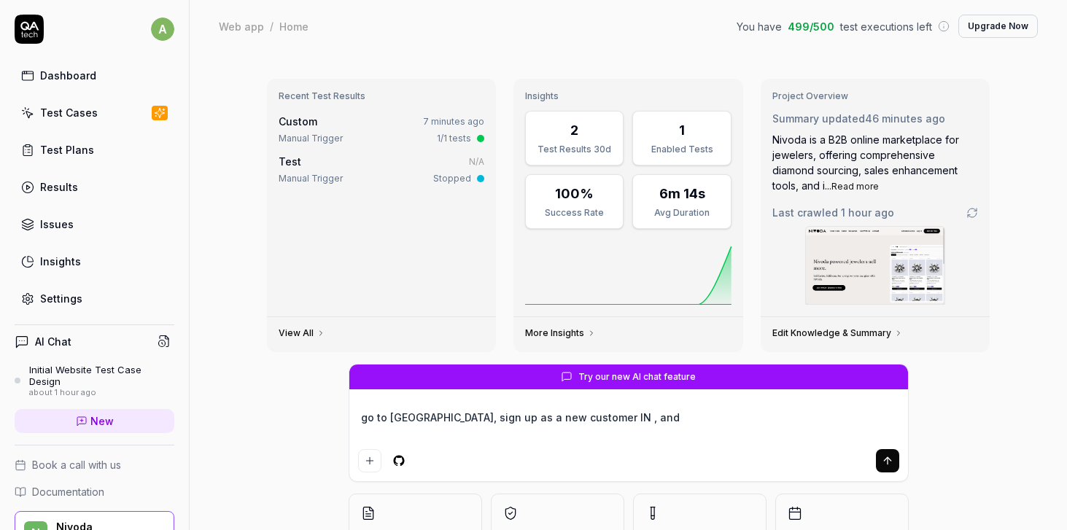
type textarea "*"
type textarea "go to amazon india, sign up as a new customer IN , and"
type textarea "*"
type textarea "go to amazon india, sign up as a new customer IN , and l"
type textarea "*"
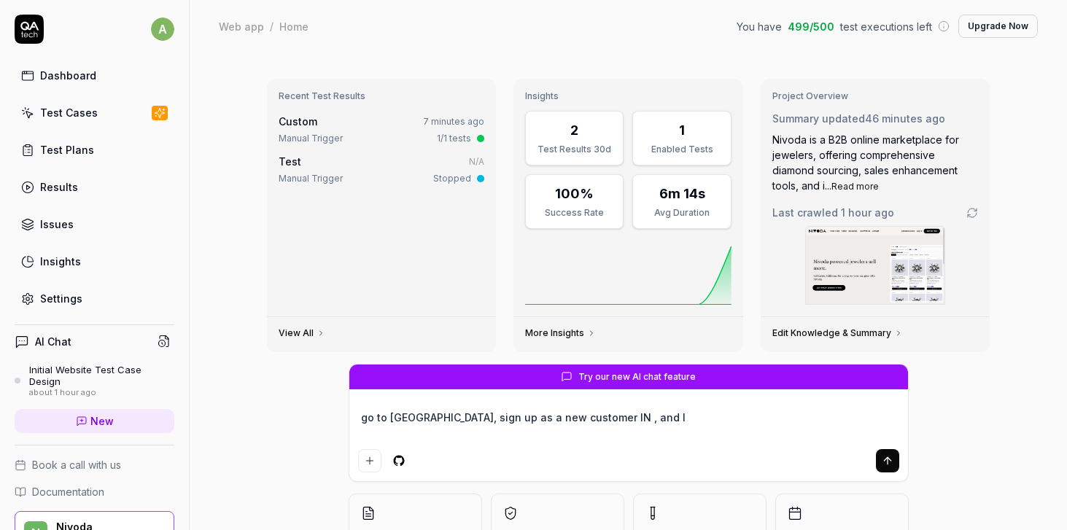
type textarea "go to amazon india, sign up as a new customer IN , and lo"
type textarea "*"
type textarea "go to amazon india, sign up as a new customer IN , and logi"
type textarea "*"
type textarea "go to amazon india, sign up as a new customer IN , and login"
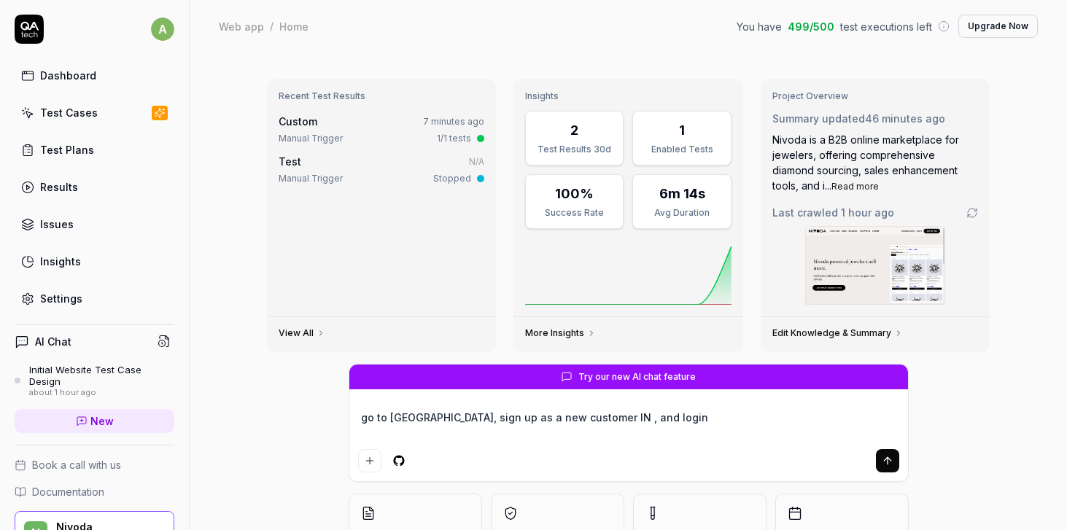
type textarea "*"
type textarea "go to amazon india, sign up as a new customer IN , and login"
type textarea "*"
type textarea "go to amazon india, sign up as a new customer IN , and login w"
type textarea "*"
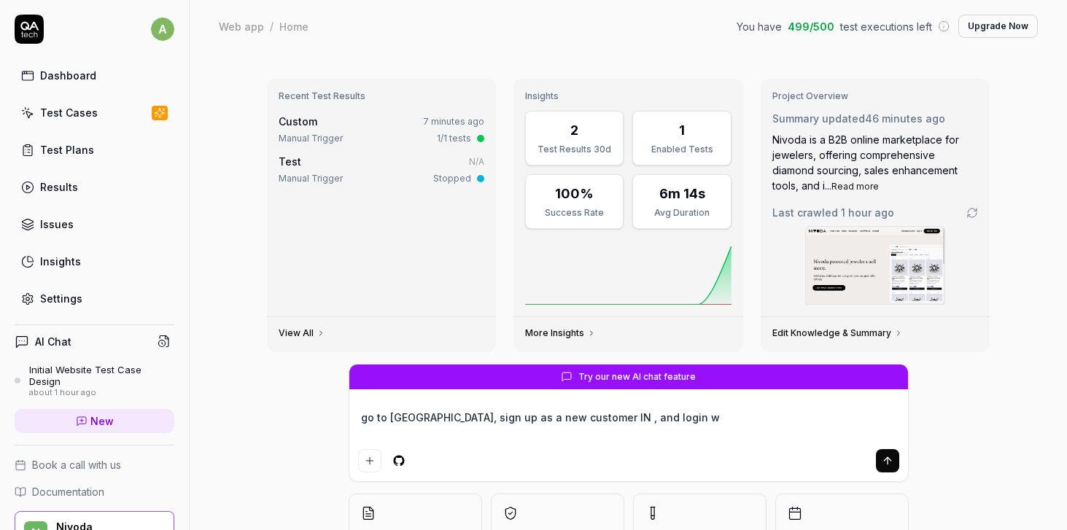
type textarea "go to amazon india, sign up as a new customer IN , and login wi"
type textarea "*"
type textarea "go to amazon india, sign up as a new customer IN , and login wit"
type textarea "*"
type textarea "go to amazon india, sign up as a new customer IN , and login with"
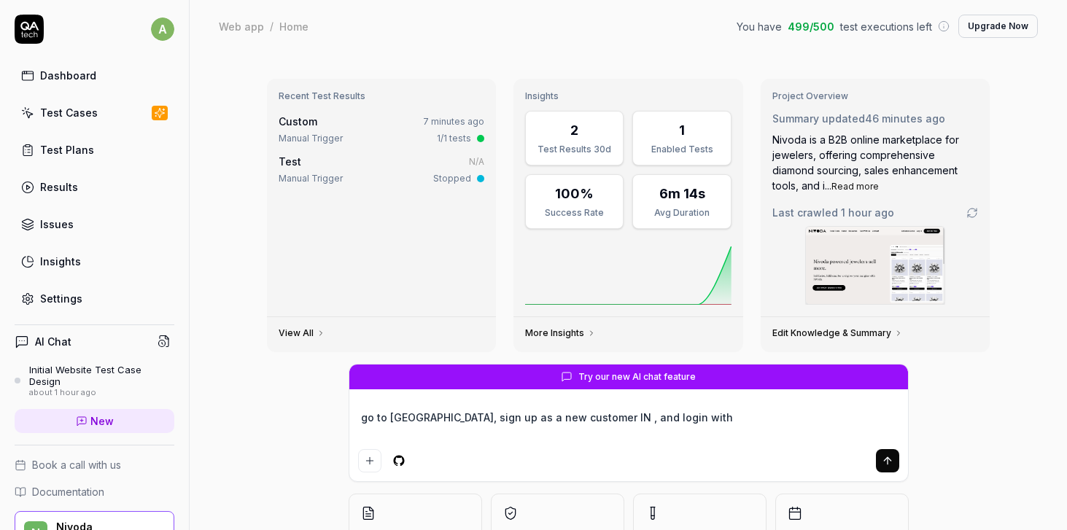
type textarea "*"
type textarea "go to amazon india, sign up as a new customer IN , and login with t"
type textarea "*"
type textarea "go to amazon india, sign up as a new customer IN , and login with th"
type textarea "*"
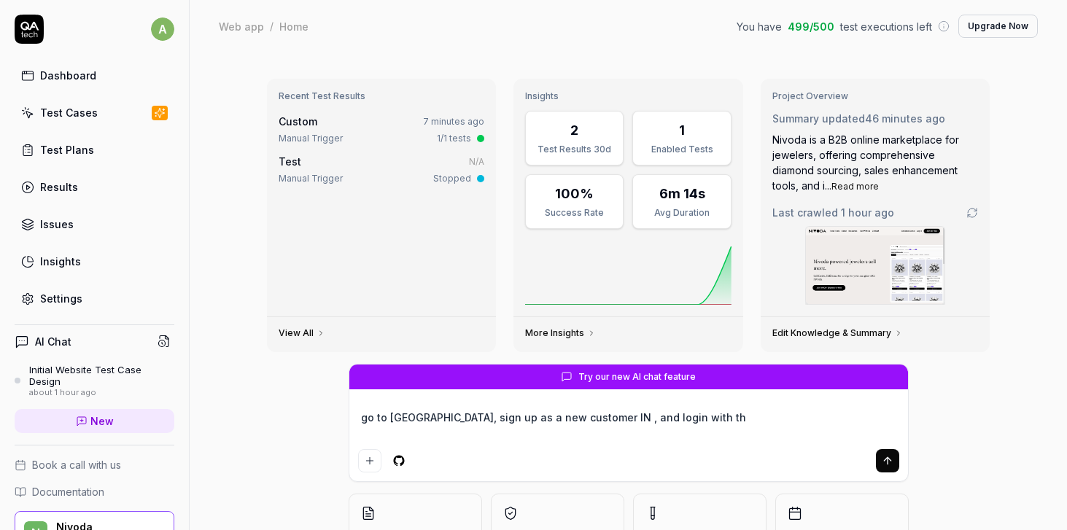
type textarea "go to amazon india, sign up as a new customer IN , and login with the"
type textarea "*"
type textarea "go to amazon india, sign up as a new customer IN , and login with the"
type textarea "*"
type textarea "go to amazon india, sign up as a new customer IN , and login with the s"
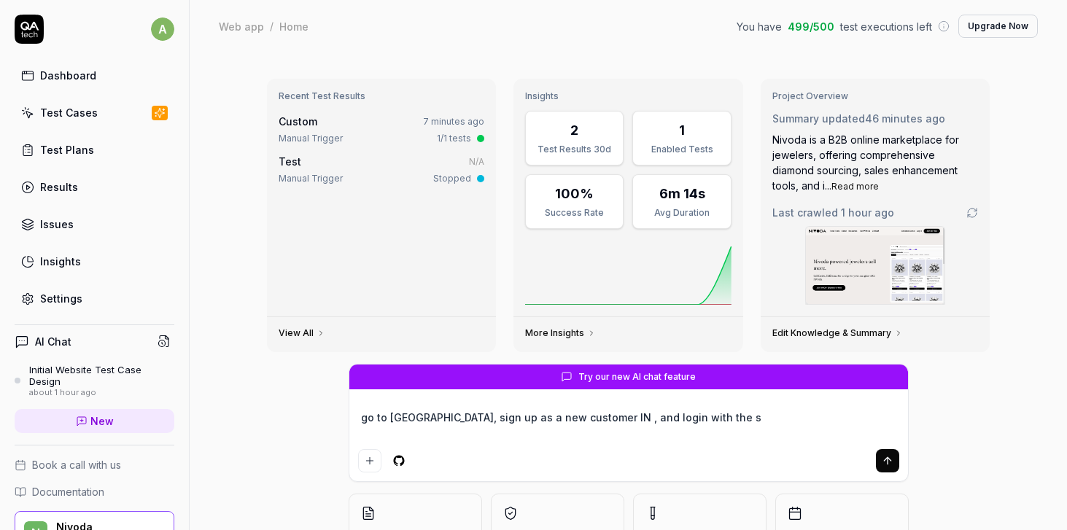
type textarea "*"
type textarea "go to amazon india, sign up as a new customer IN , and login with the sa"
type textarea "*"
type textarea "go to amazon india, sign up as a new customer IN , and login with the sam"
type textarea "*"
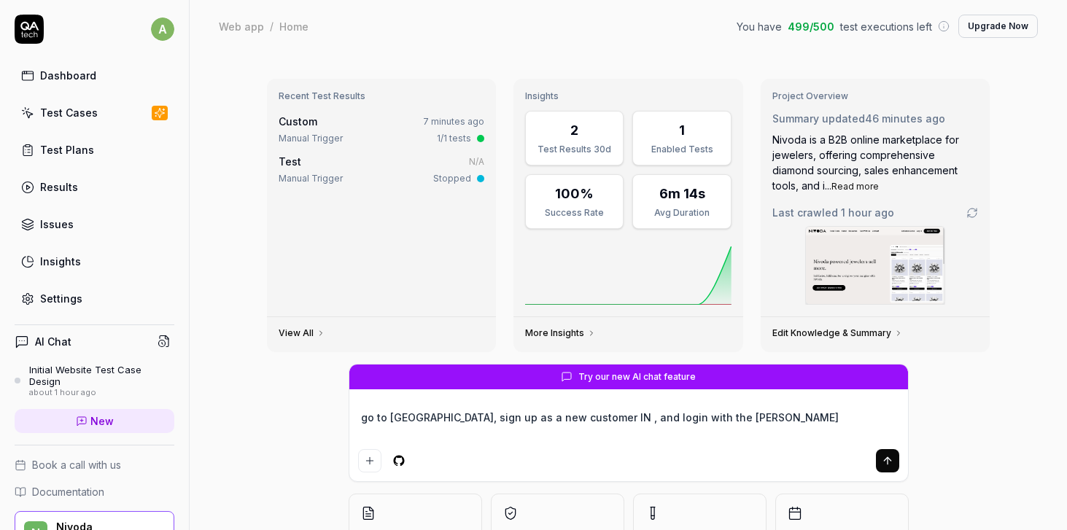
type textarea "go to amazon india, sign up as a new customer IN , and login with the same"
type textarea "*"
type textarea "go to amazon india, sign up as a new customer IN , and login with the same"
type textarea "*"
type textarea "go to amazon india, sign up as a new customer IN , and login with the same a"
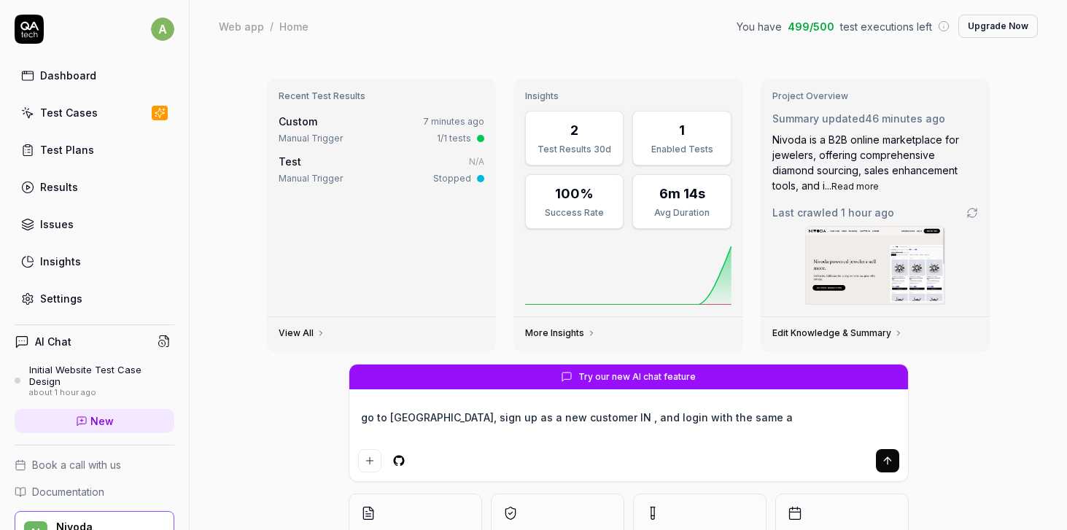
type textarea "*"
type textarea "go to amazon india, sign up as a new customer IN , and login with the same ac"
type textarea "*"
type textarea "go to amazon india, sign up as a new customer IN , and login with the same acc"
type textarea "*"
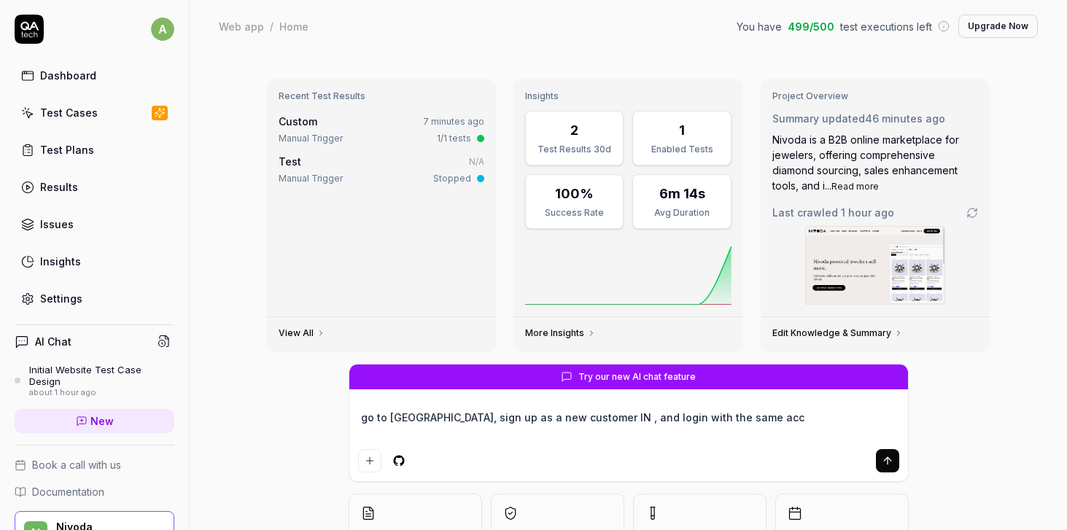
type textarea "go to amazon india, sign up as a new customer IN , and login with the same acco"
type textarea "*"
type textarea "go to amazon india, sign up as a new customer IN , and login with the same accou"
type textarea "*"
type textarea "go to amazon india, sign up as a new customer IN , and login with the same acco…"
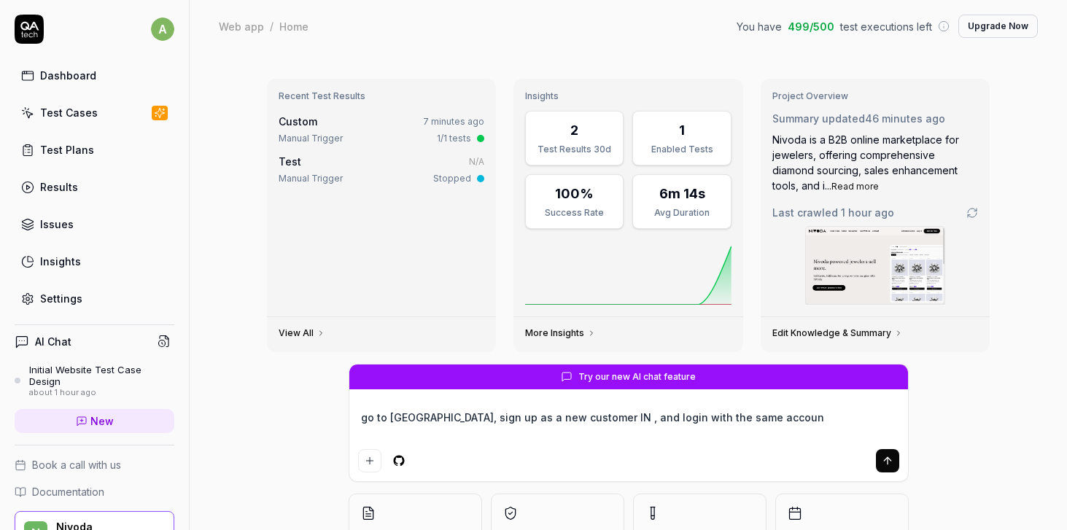
type textarea "*"
type textarea "go to amazon india, sign up as a new customer IN , and login with the same acco…"
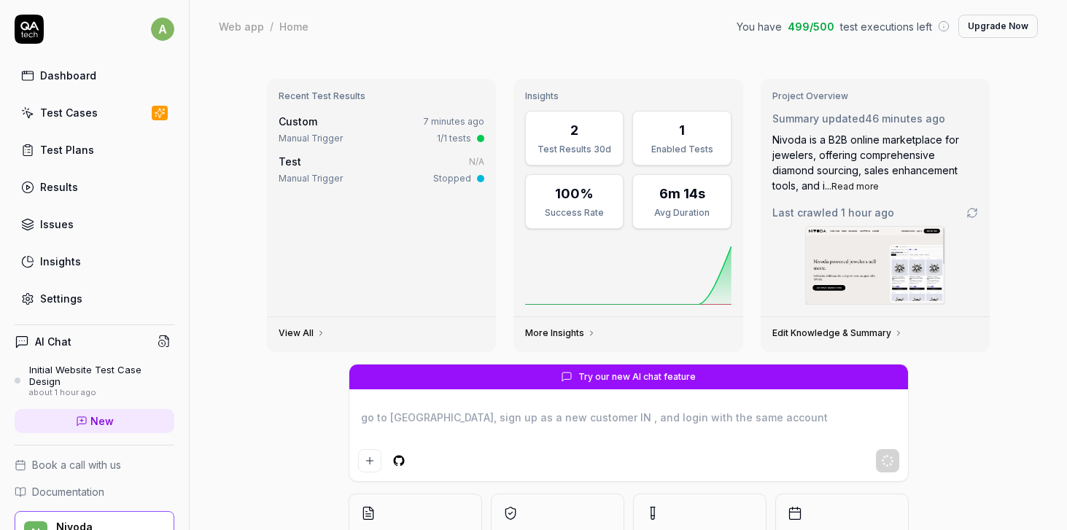
type textarea "*"
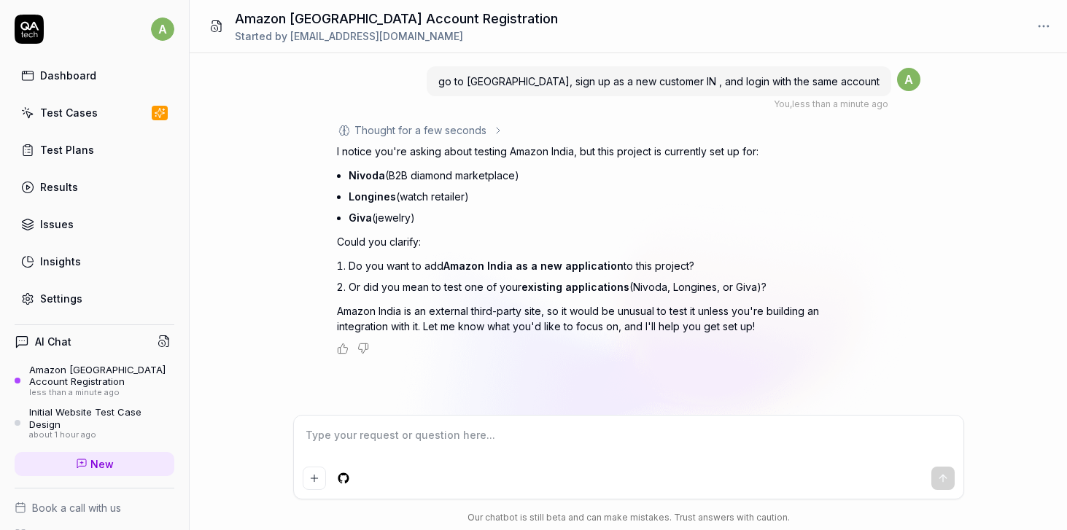
drag, startPoint x: 348, startPoint y: 265, endPoint x: 753, endPoint y: 261, distance: 405.4
click at [754, 261] on li "Do you want to add Amazon India as a new application to this project?" at bounding box center [597, 265] width 499 height 21
copy li "Do you want to add Amazon India as a new application to this project?"
click at [459, 443] on textarea at bounding box center [629, 442] width 652 height 36
paste textarea "Do you want to add Amazon India as a new application to this project?"
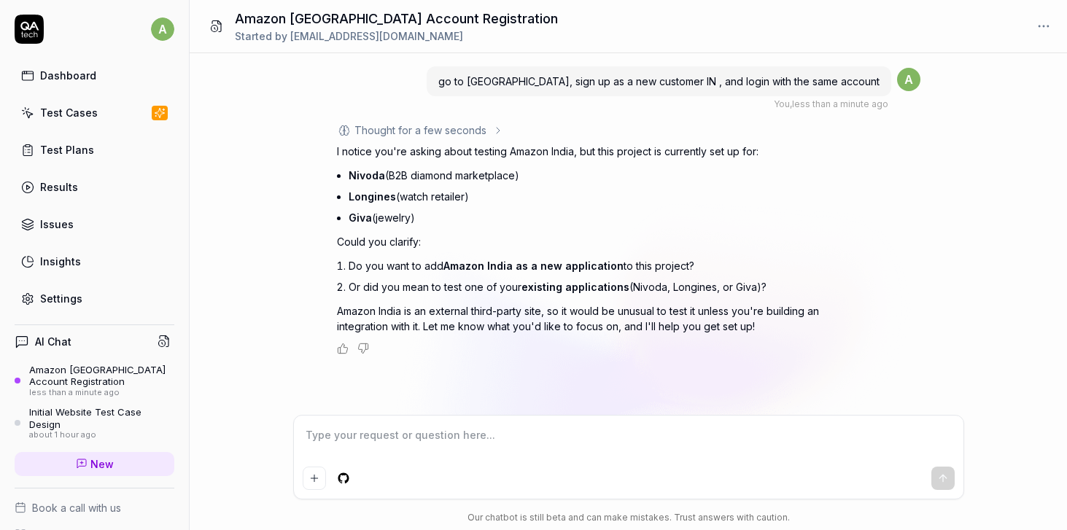
type textarea "*"
type textarea "Do you want to add Amazon India as a new application to this project?"
type textarea "*"
type textarea "Do you want to add Amazon India as a new application to this project?"
type textarea "*"
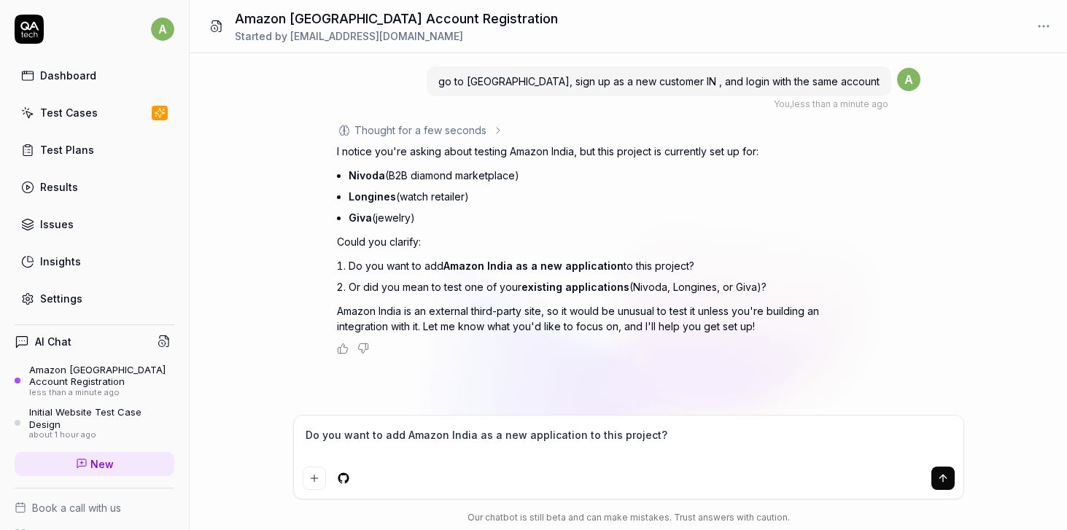
type textarea "Do you want to add Amazon India as a new application to this project? -"
type textarea "*"
type textarea "Do you want to add Amazon India as a new application to this project? -"
type textarea "*"
type textarea "Do you want to add Amazon India as a new application to this project? - y"
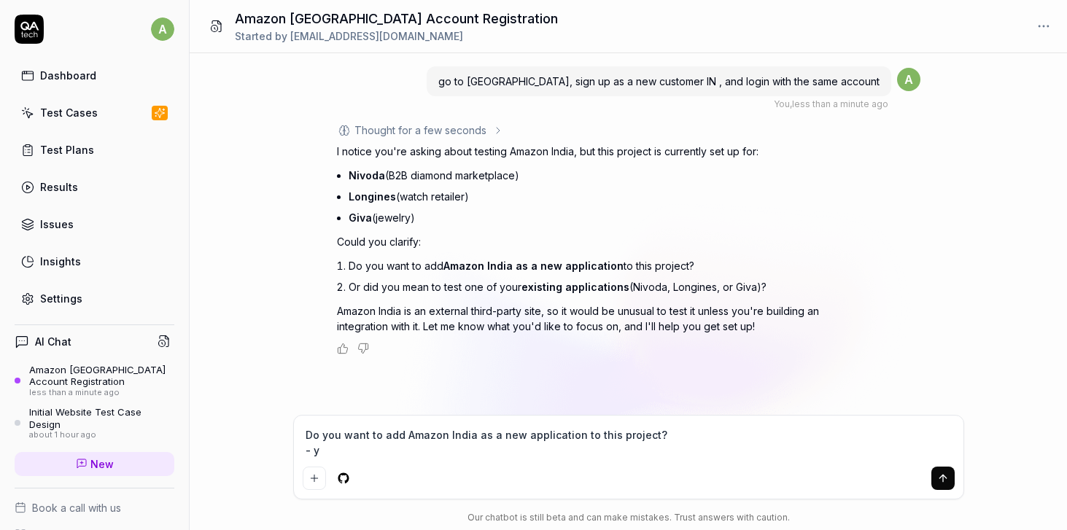
type textarea "*"
type textarea "Do you want to add Amazon India as a new application to this project? - ye"
type textarea "*"
type textarea "Do you want to add Amazon India as a new application to this project? - yes"
type textarea "*"
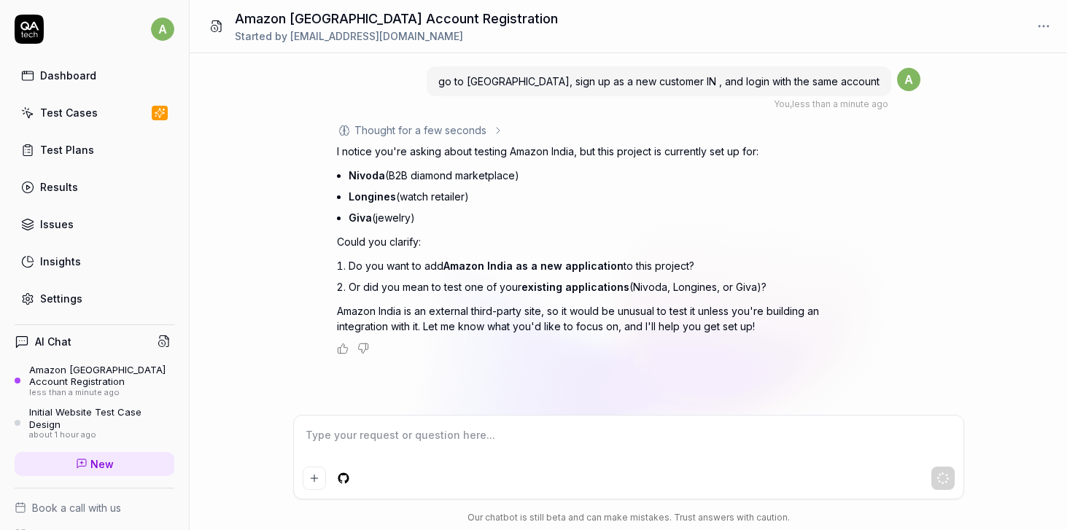
scroll to position [27, 0]
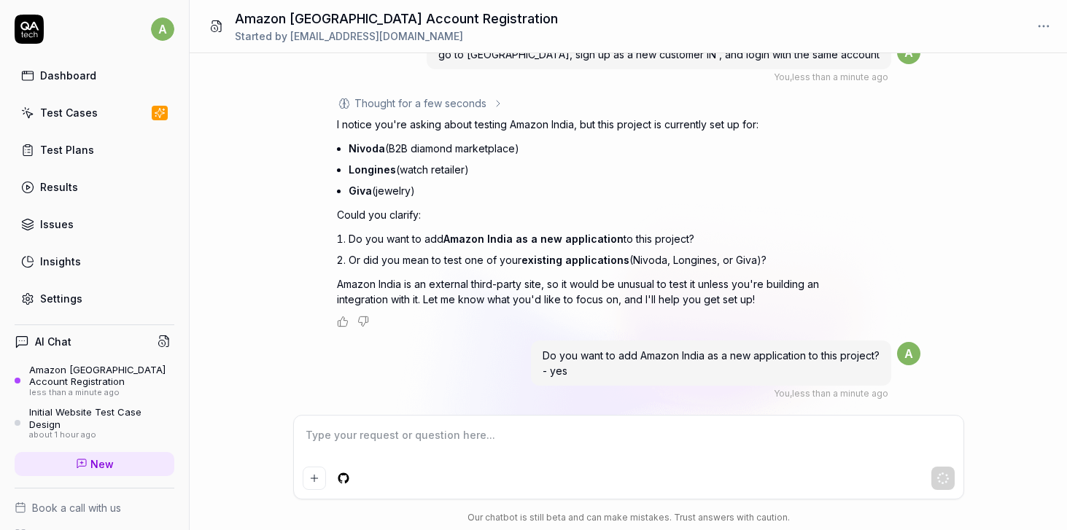
click at [209, 222] on div "go to amazon india, sign up as a new customer IN , and login with the same acco…" at bounding box center [628, 234] width 877 height 362
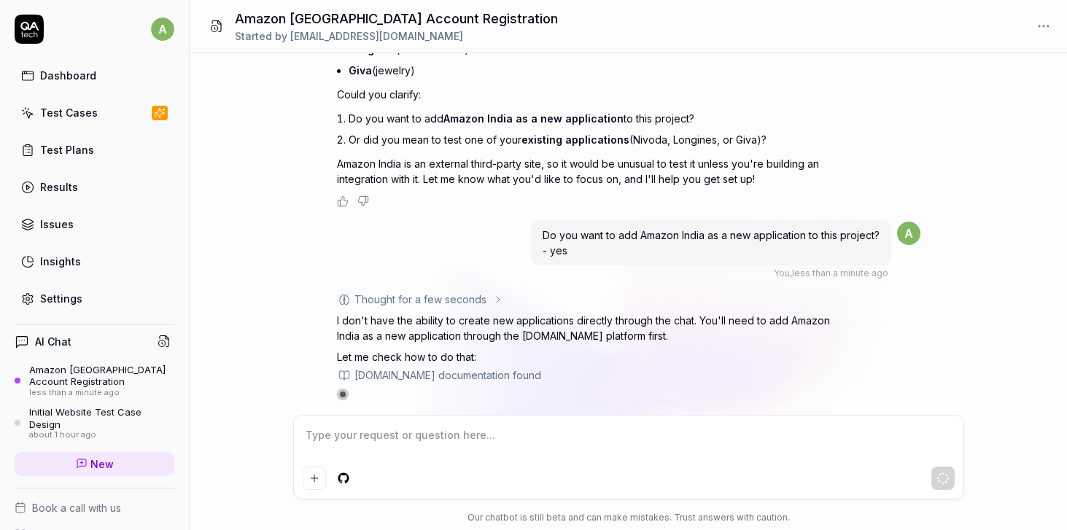
scroll to position [165, 0]
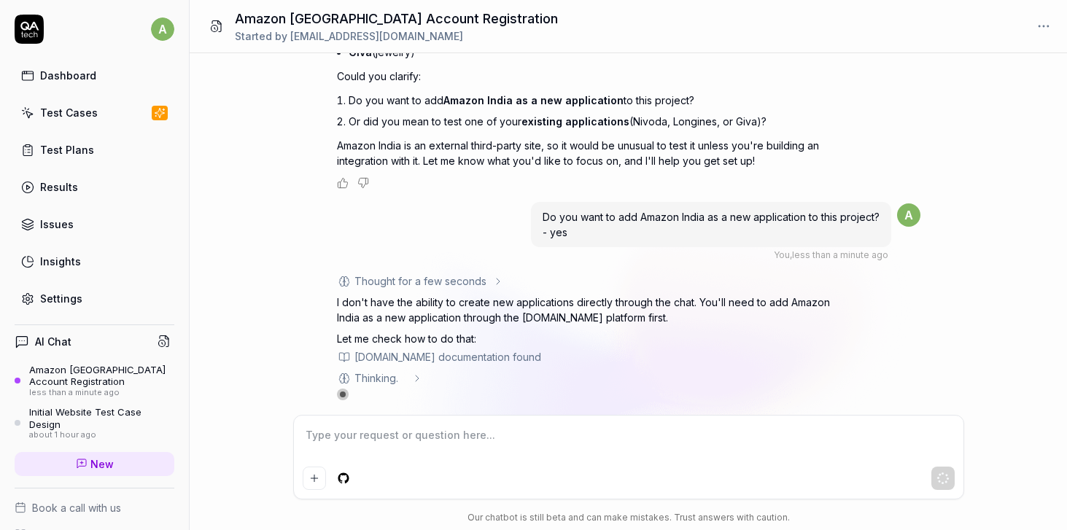
click at [255, 215] on div "go to amazon india, sign up as a new customer IN , and login with the same acco…" at bounding box center [628, 234] width 877 height 362
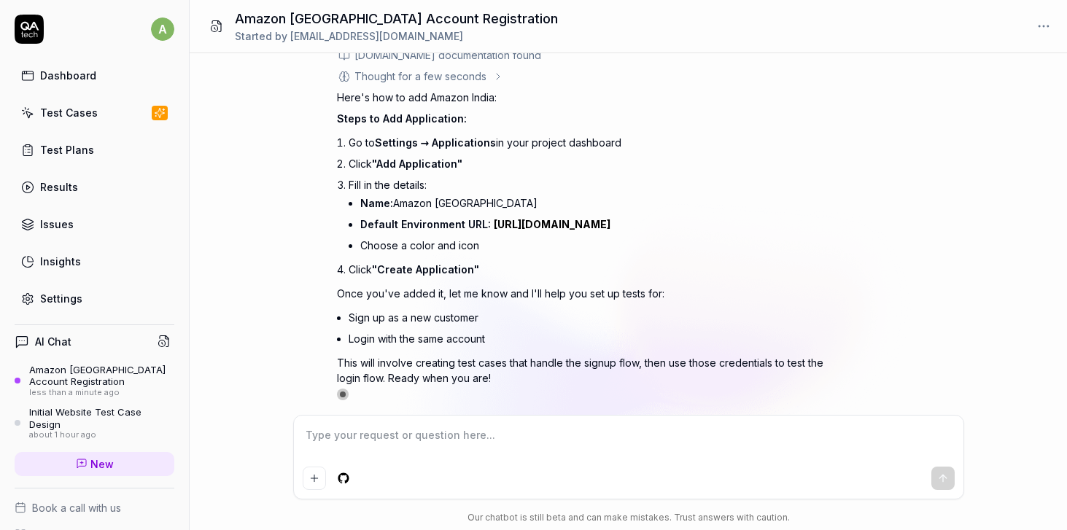
type textarea "*"
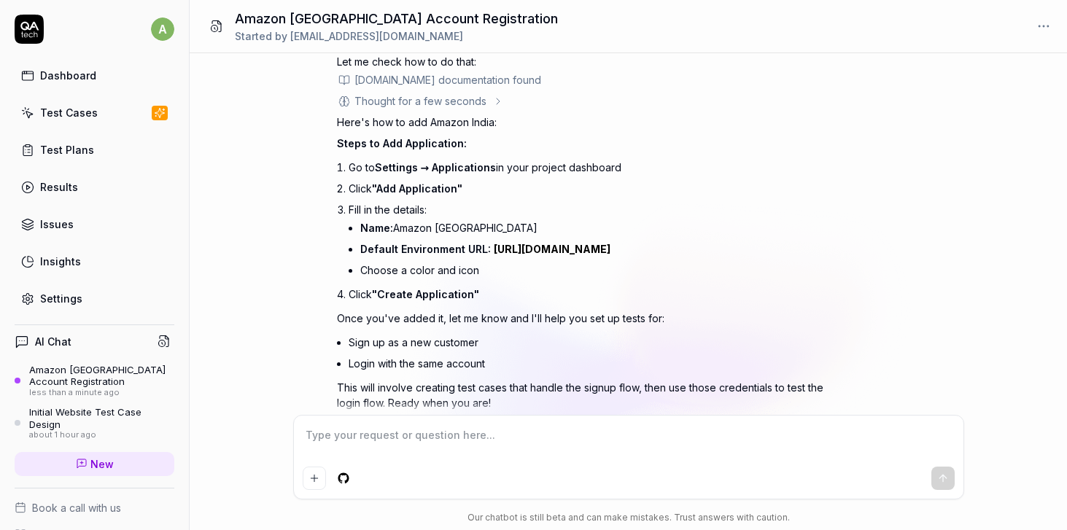
scroll to position [440, 0]
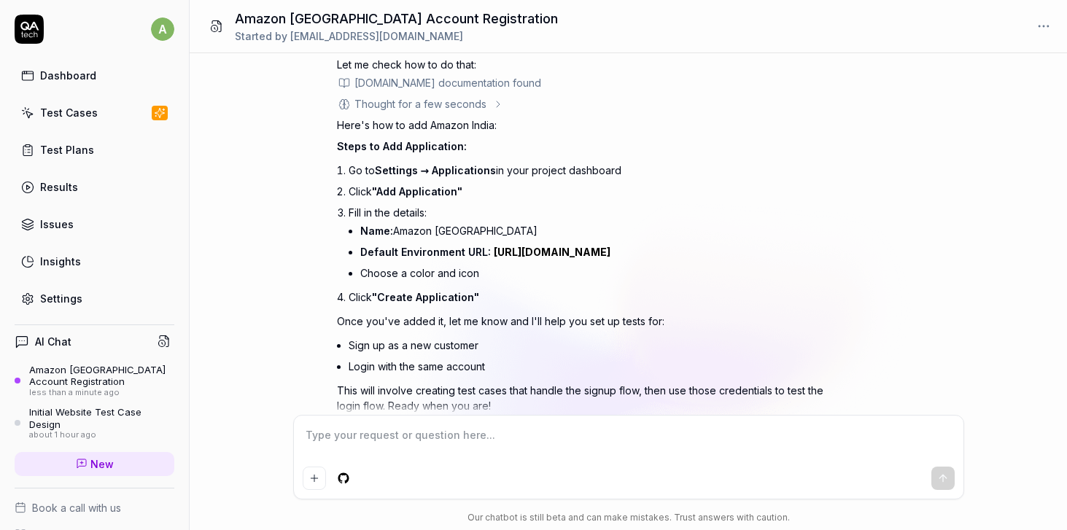
click at [72, 301] on div "Settings" at bounding box center [61, 298] width 42 height 15
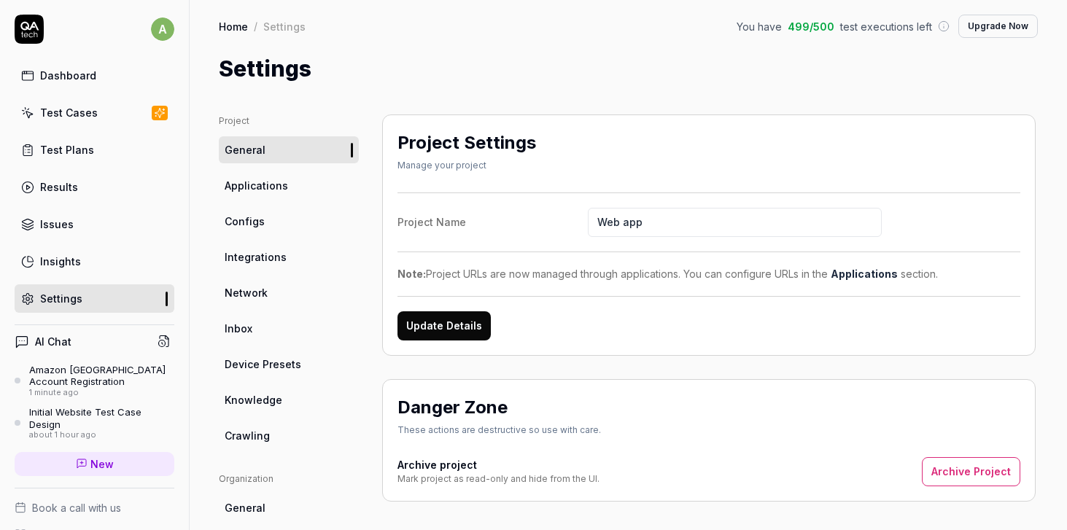
click at [266, 257] on span "Integrations" at bounding box center [256, 256] width 62 height 15
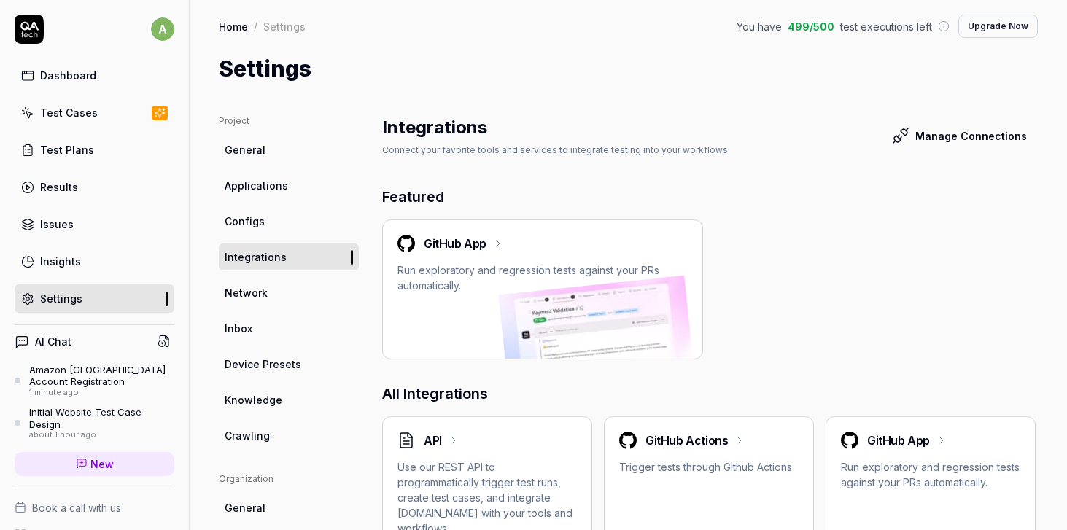
click at [263, 297] on span "Network" at bounding box center [246, 292] width 43 height 15
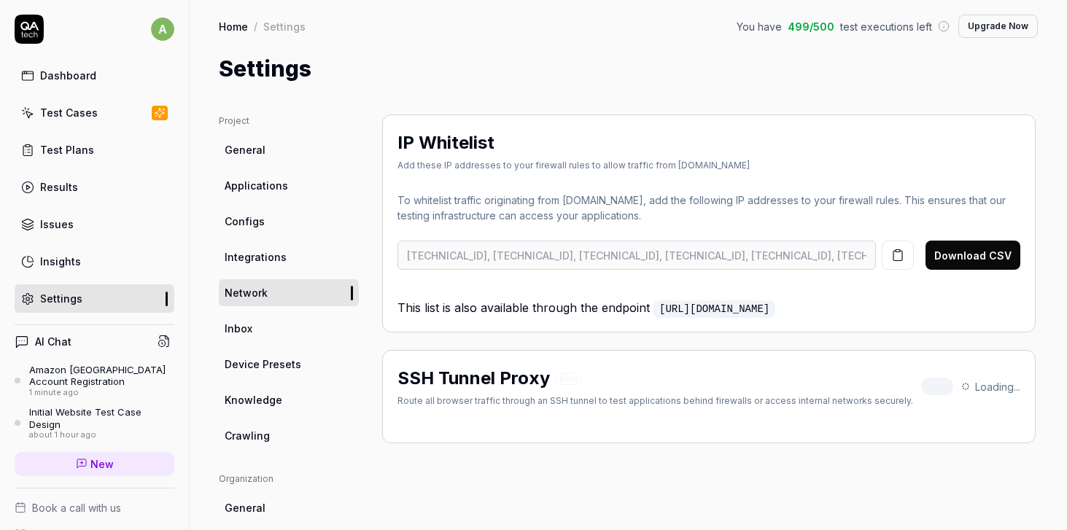
click at [257, 216] on span "Configs" at bounding box center [245, 221] width 40 height 15
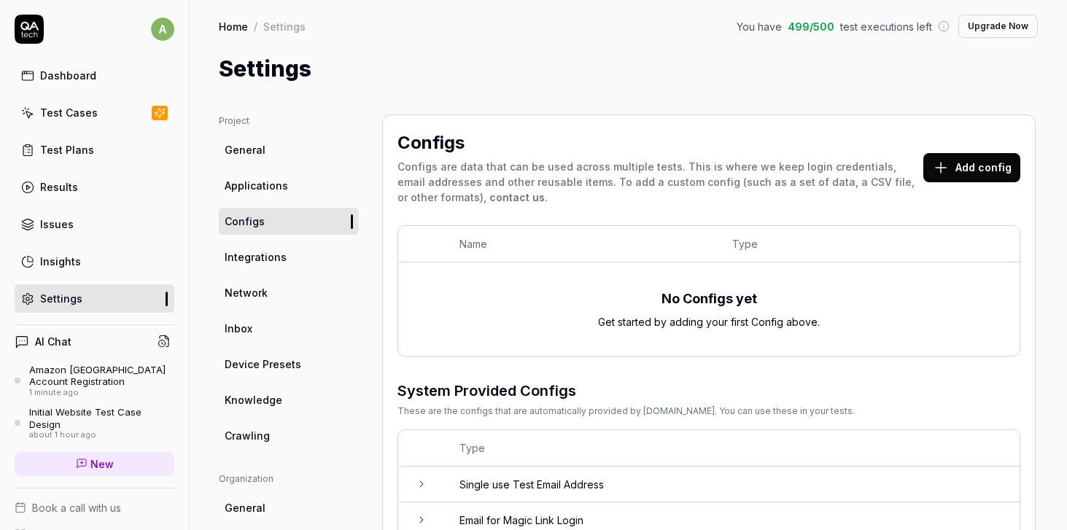
click at [269, 293] on link "Network" at bounding box center [289, 292] width 140 height 27
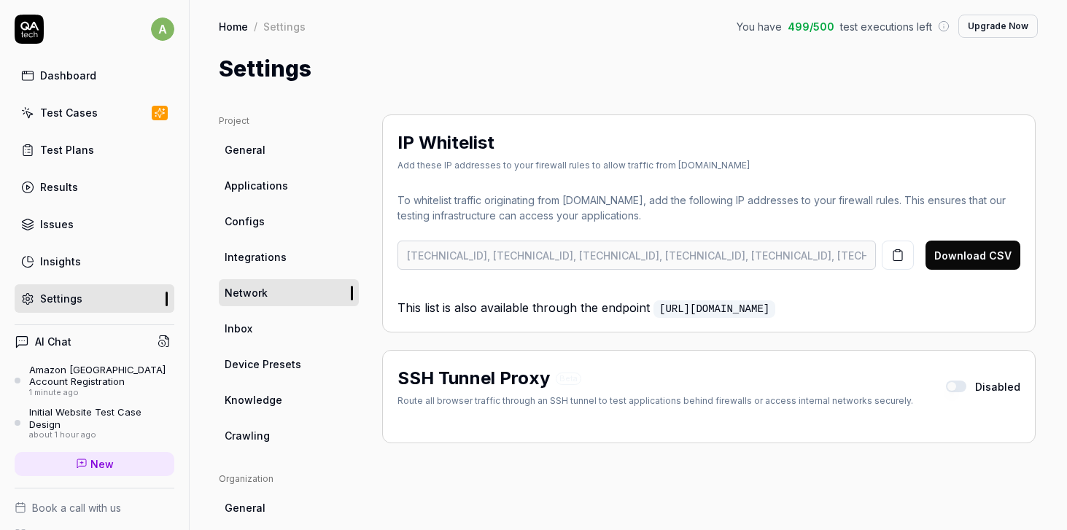
scroll to position [36, 0]
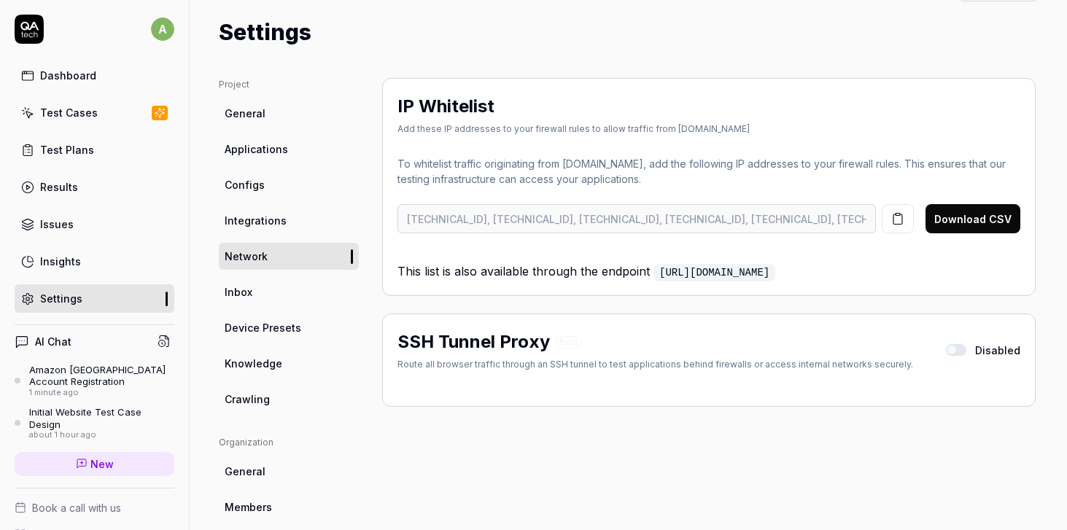
click at [261, 228] on link "Integrations" at bounding box center [289, 220] width 140 height 27
click at [260, 297] on link "Inbox" at bounding box center [289, 291] width 140 height 27
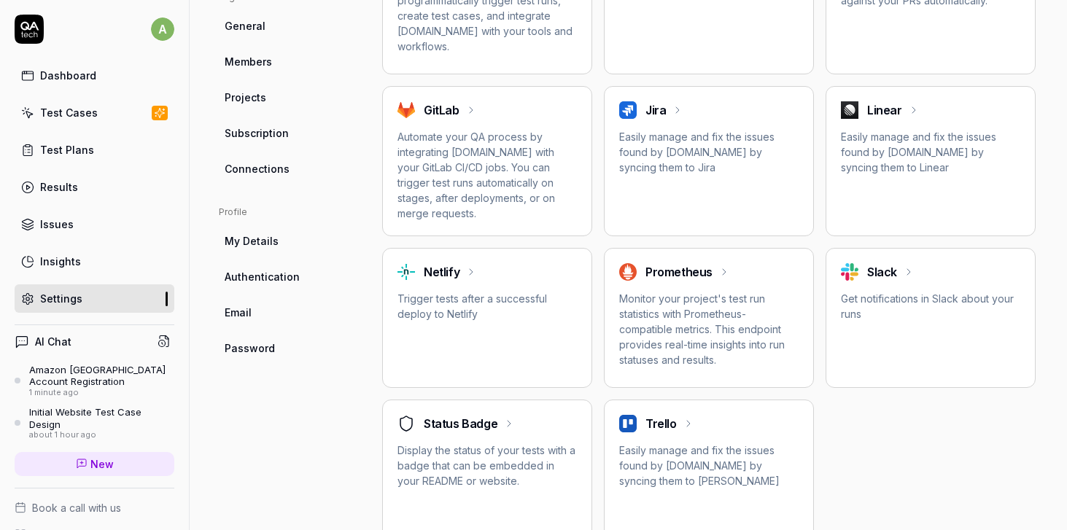
scroll to position [510, 0]
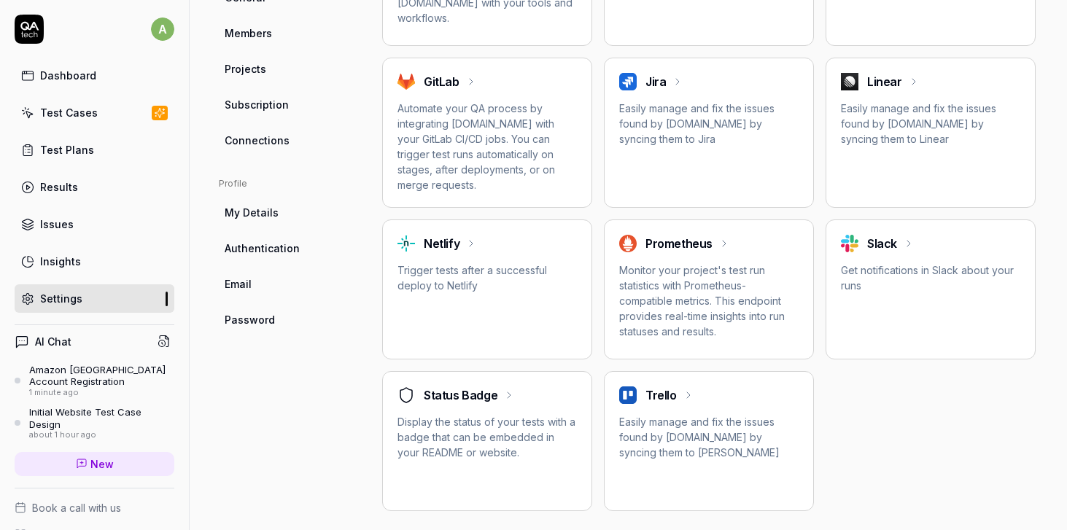
click at [265, 249] on span "Authentication" at bounding box center [262, 248] width 75 height 15
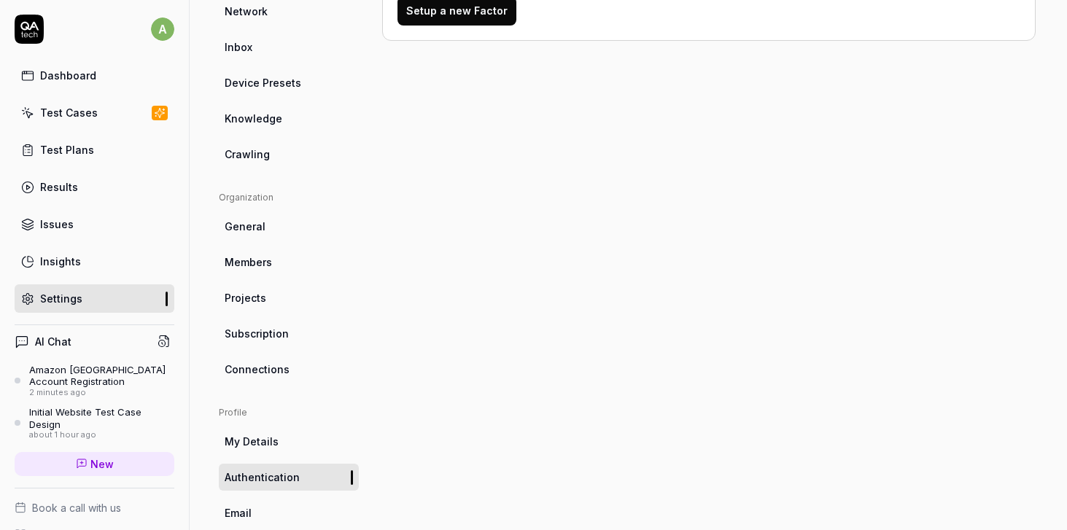
scroll to position [278, 0]
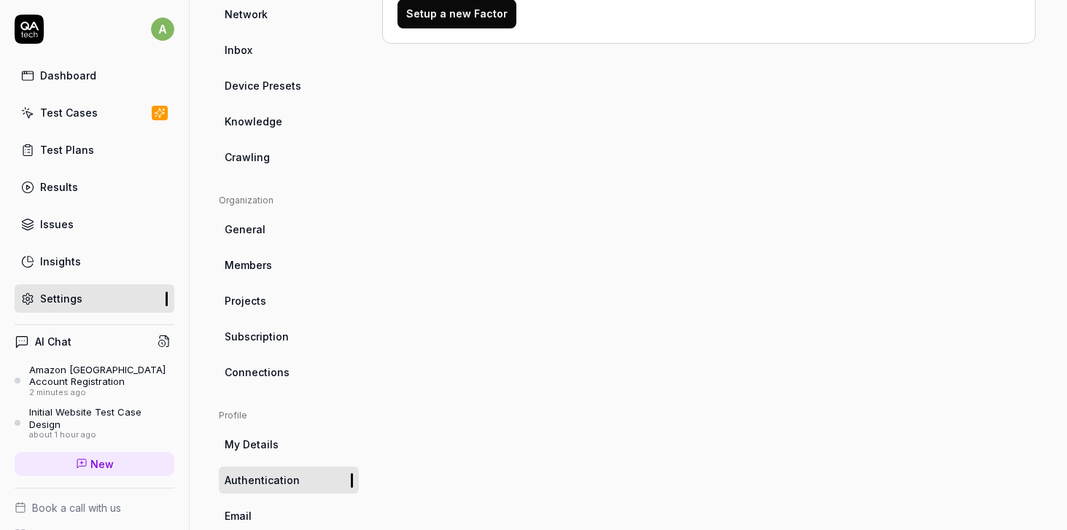
click at [265, 346] on link "Subscription" at bounding box center [289, 336] width 140 height 27
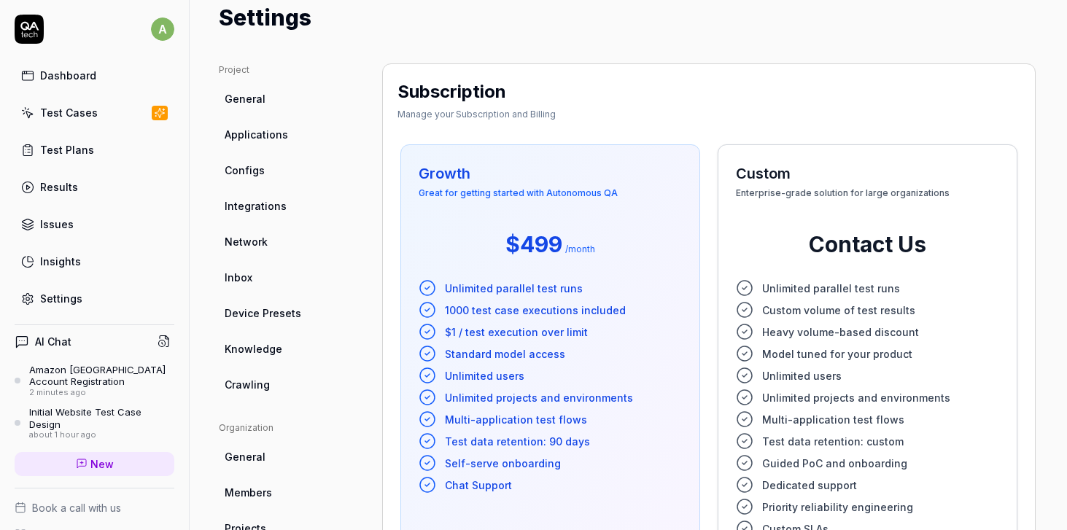
scroll to position [12, 0]
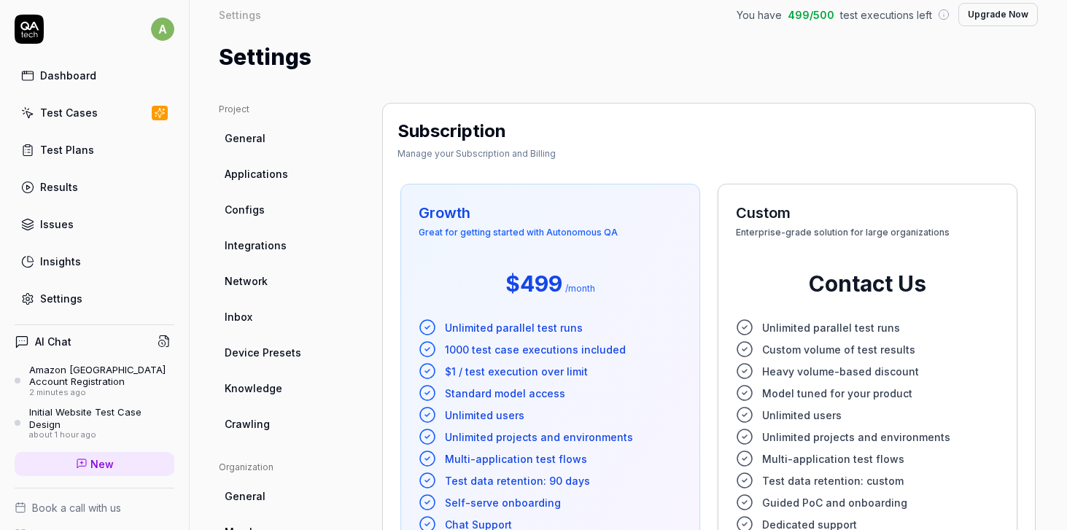
click at [270, 352] on span "Device Presets" at bounding box center [263, 352] width 77 height 15
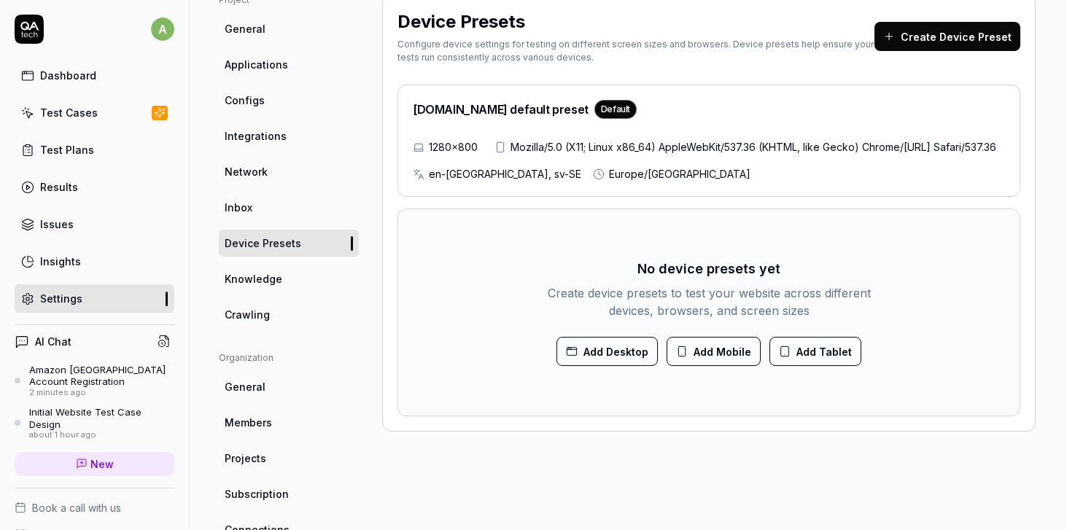
scroll to position [119, 0]
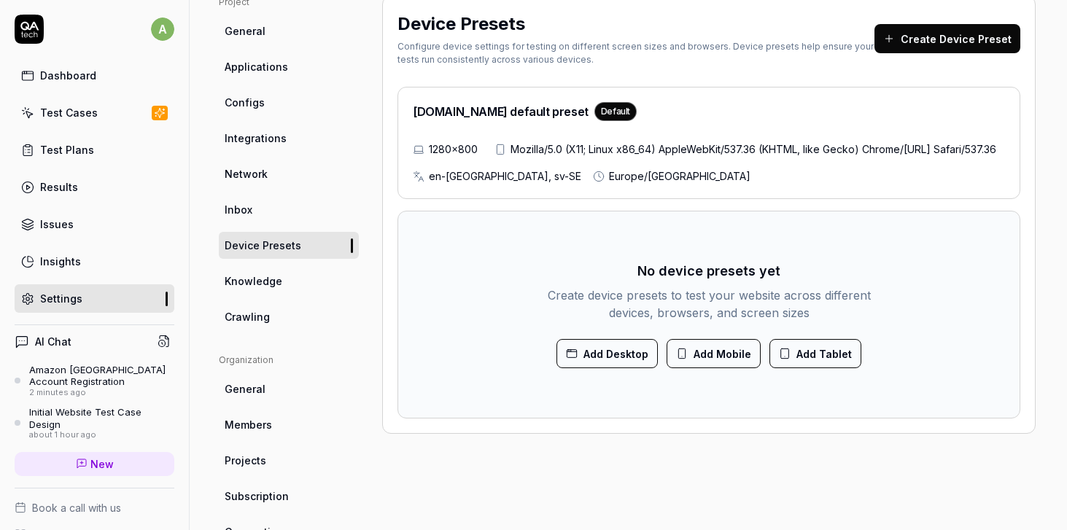
click at [717, 368] on button "Add Mobile" at bounding box center [713, 353] width 94 height 29
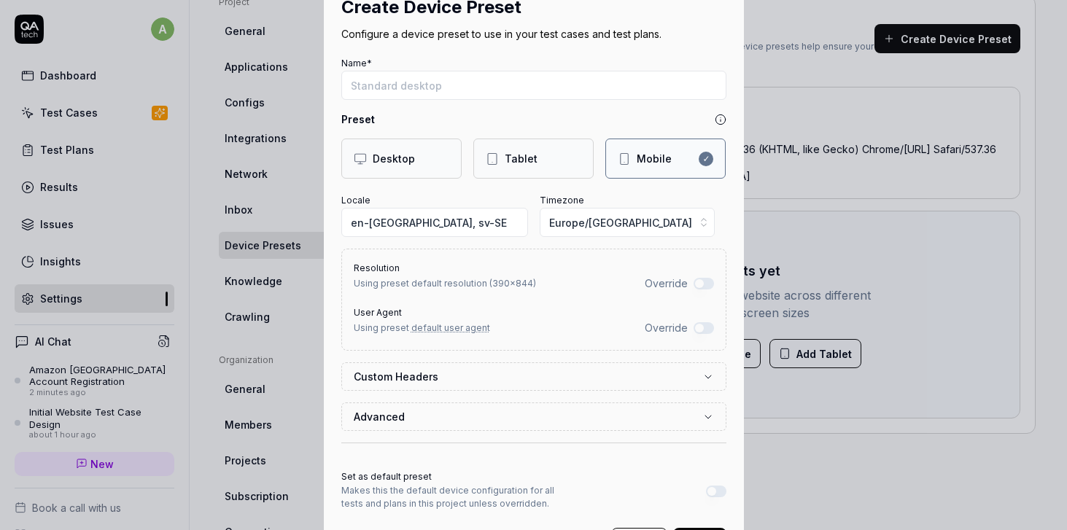
scroll to position [44, 0]
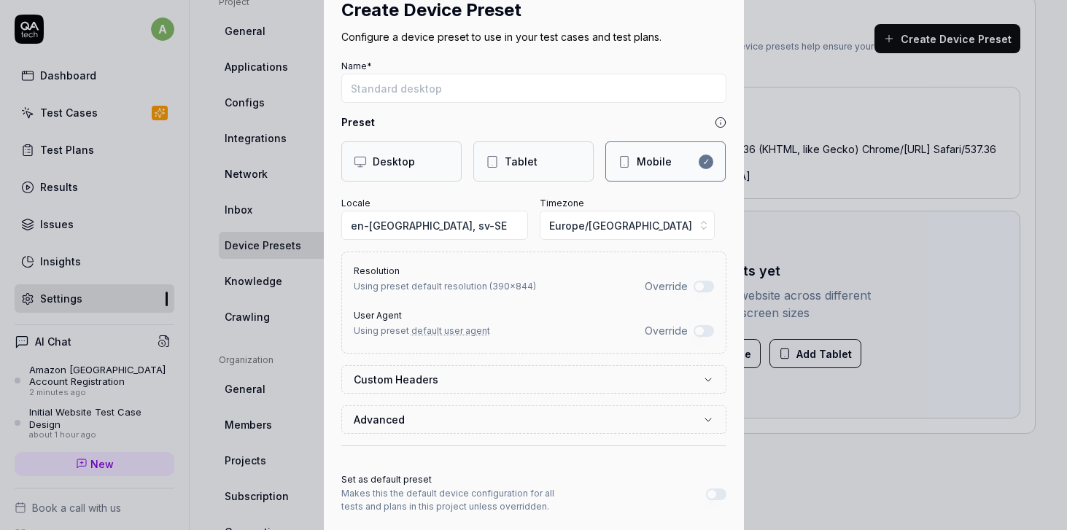
click at [475, 415] on button "Advanced" at bounding box center [534, 419] width 360 height 27
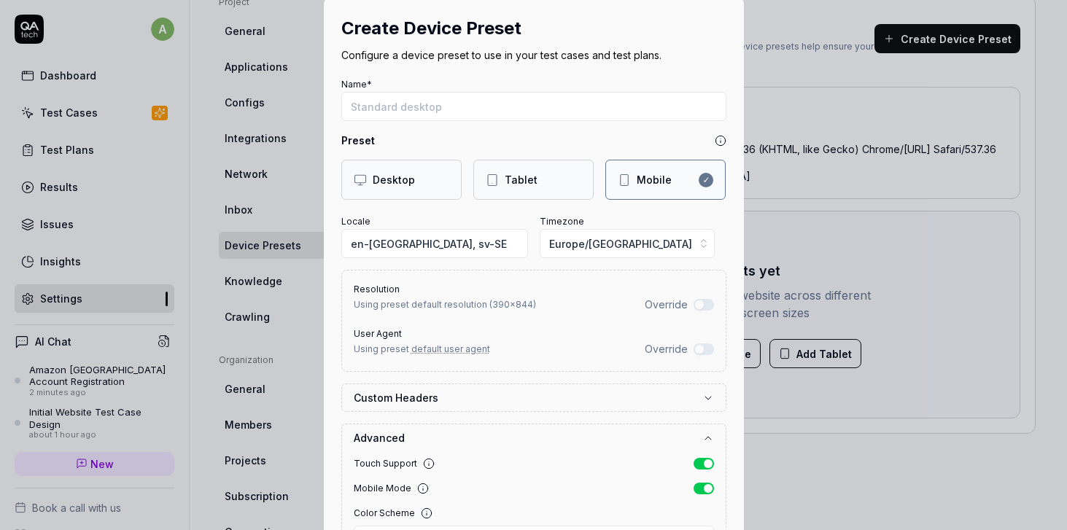
scroll to position [0, 0]
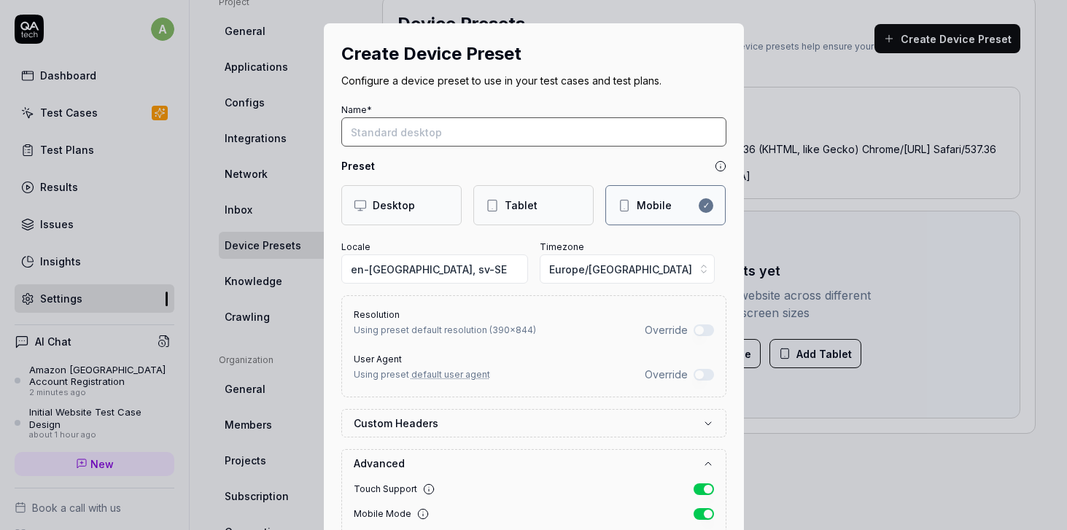
click at [403, 133] on input "Name*" at bounding box center [533, 131] width 385 height 29
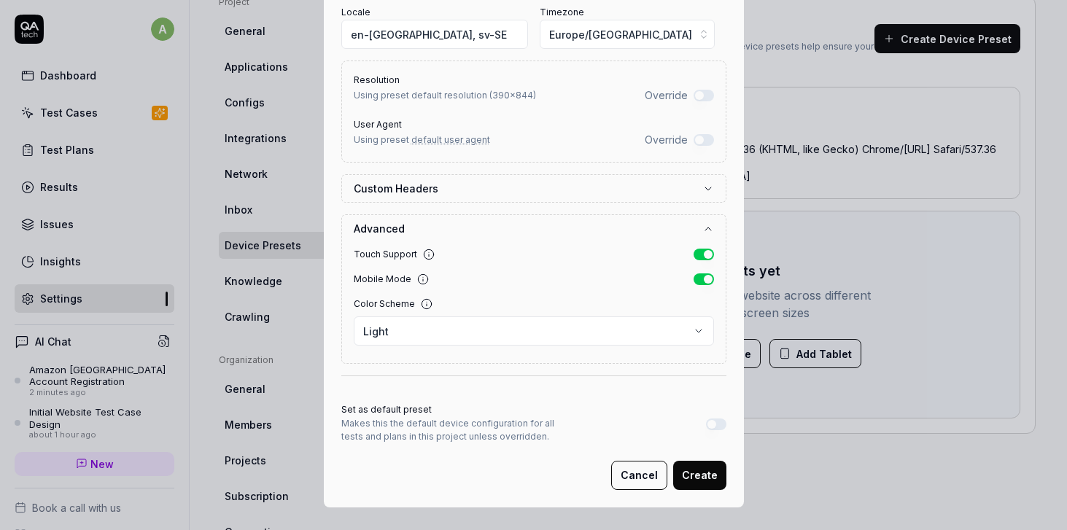
type input "Mobile"
click at [694, 479] on button "Create" at bounding box center [699, 475] width 53 height 29
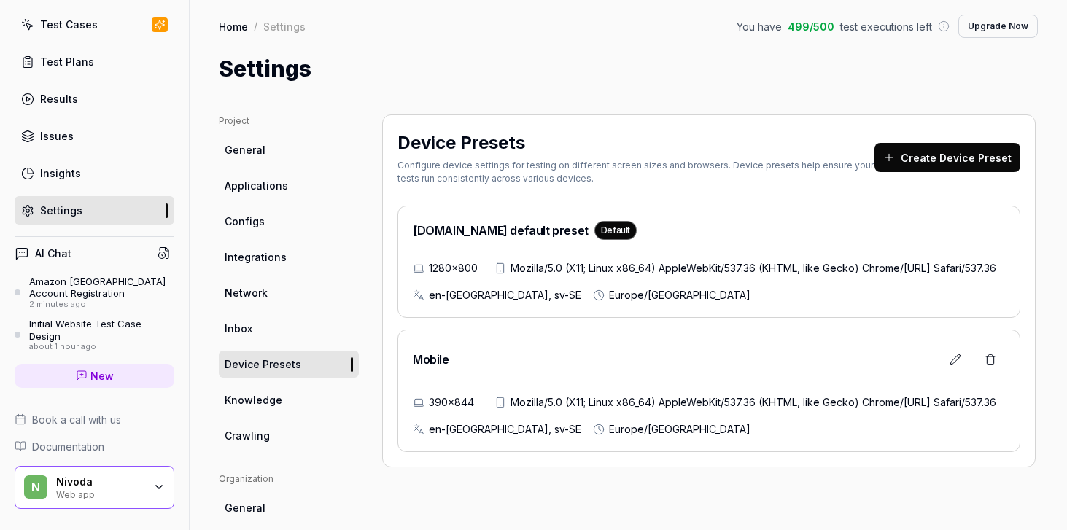
scroll to position [87, 0]
click at [82, 371] on icon at bounding box center [82, 377] width 12 height 12
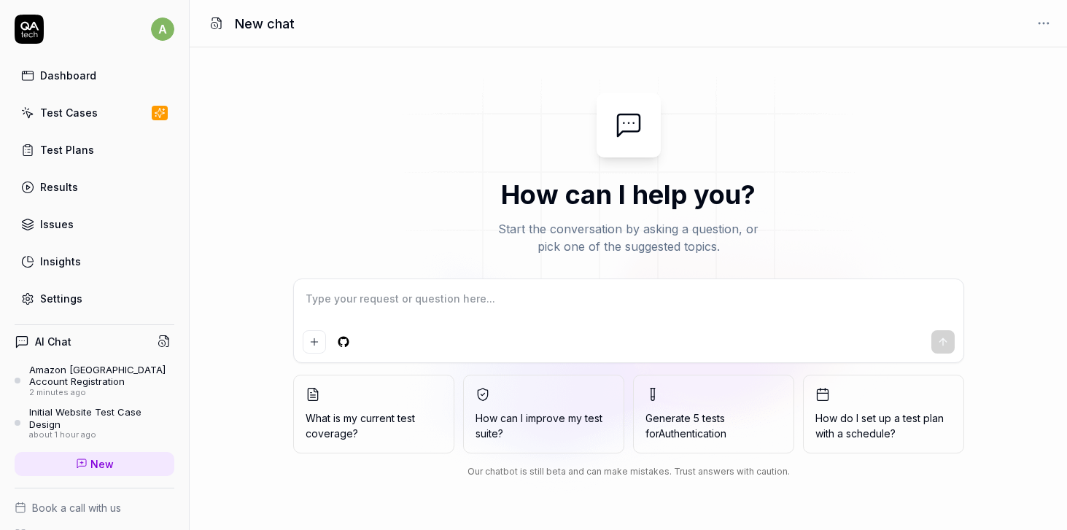
type textarea "h"
type textarea "*"
type textarea "ho"
type textarea "*"
type textarea "how"
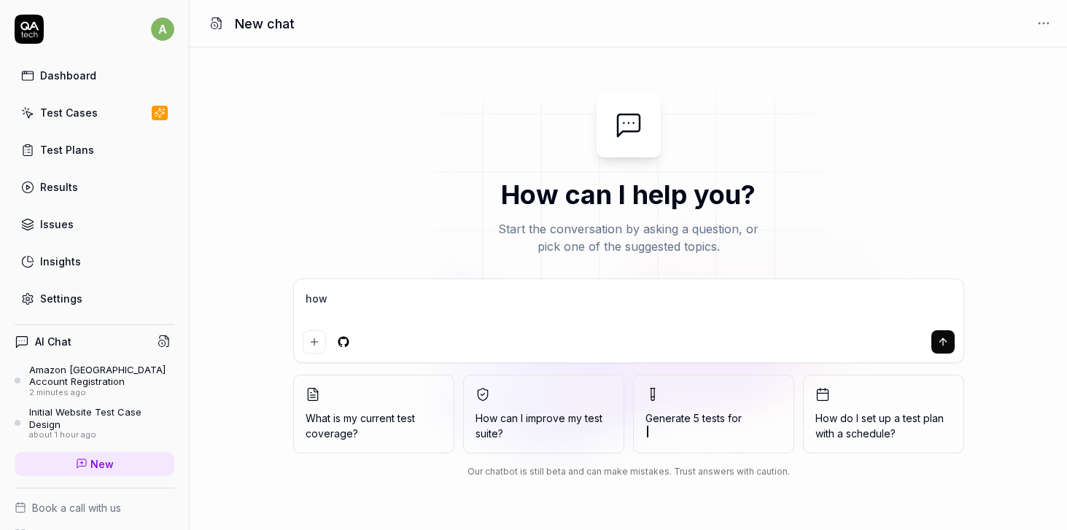
type textarea "*"
type textarea "how"
type textarea "*"
type textarea "how o"
type textarea "*"
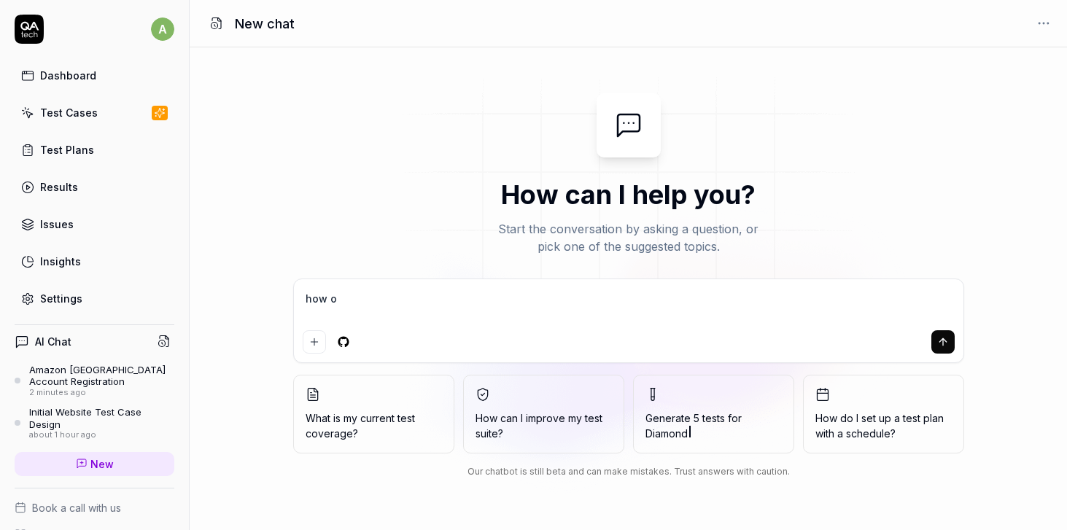
type textarea "how od"
type textarea "*"
type textarea "how o"
type textarea "*"
type textarea "how"
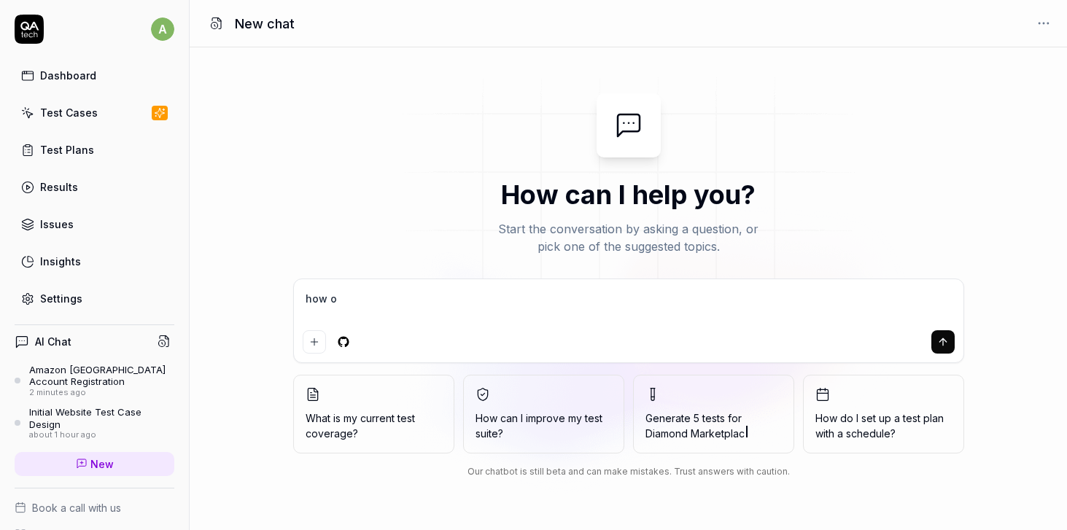
type textarea "*"
type textarea "how d"
type textarea "*"
type textarea "how do"
type textarea "*"
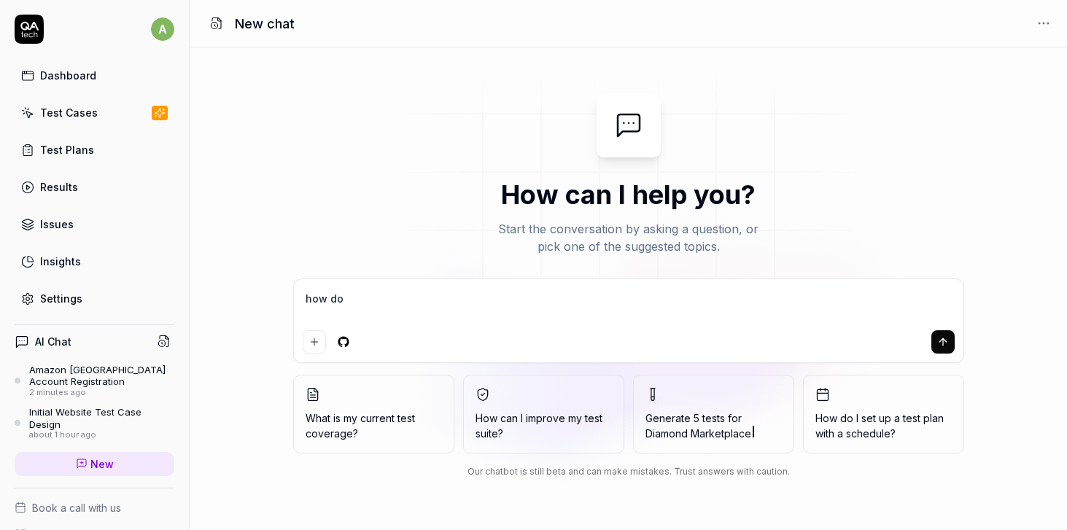
type textarea "how do"
type textarea "*"
type textarea "how do i"
type textarea "*"
type textarea "how do i"
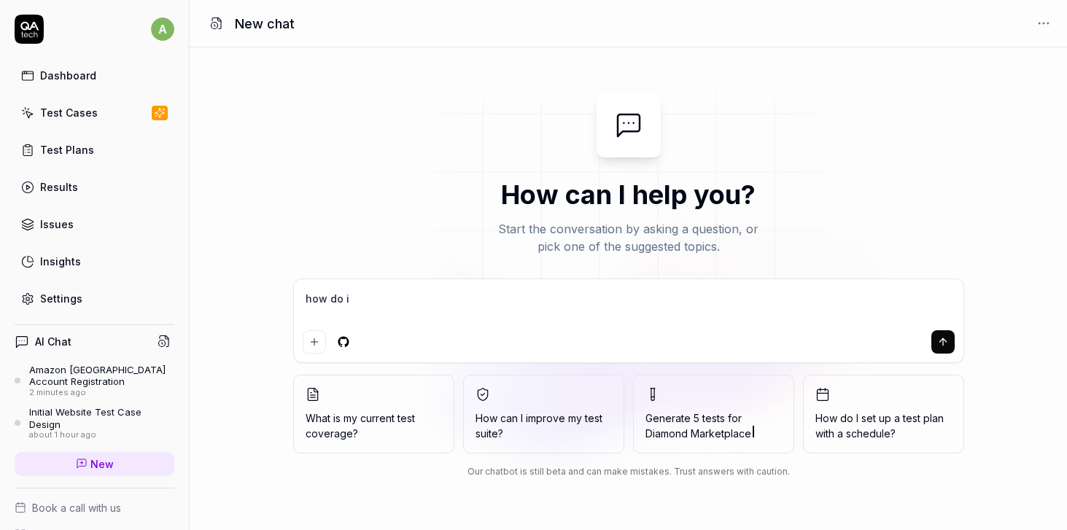
type textarea "*"
type textarea "how do i c"
type textarea "*"
type textarea "how do i co"
type textarea "*"
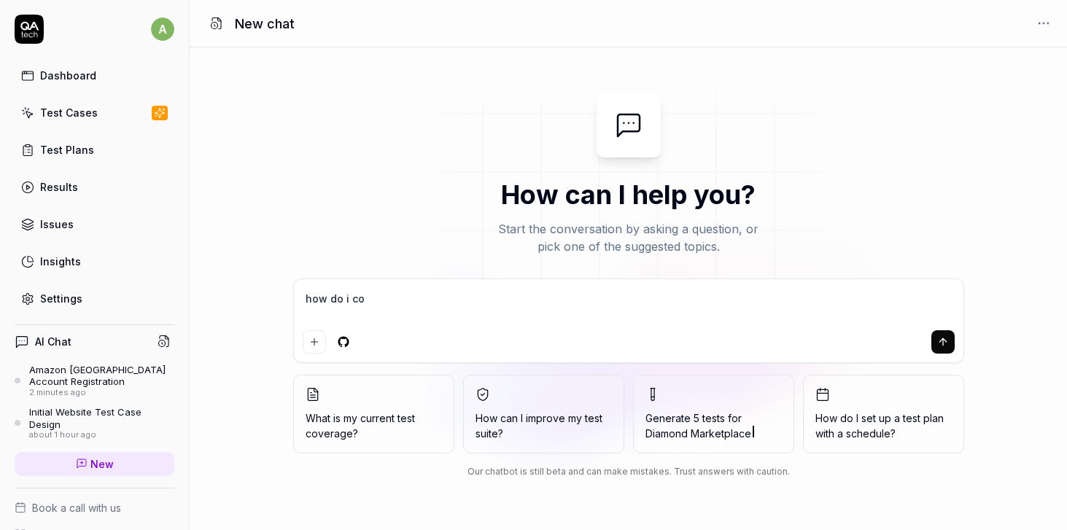
type textarea "how do i con"
type textarea "*"
type textarea "how do i conn"
type textarea "*"
type textarea "how do i conne"
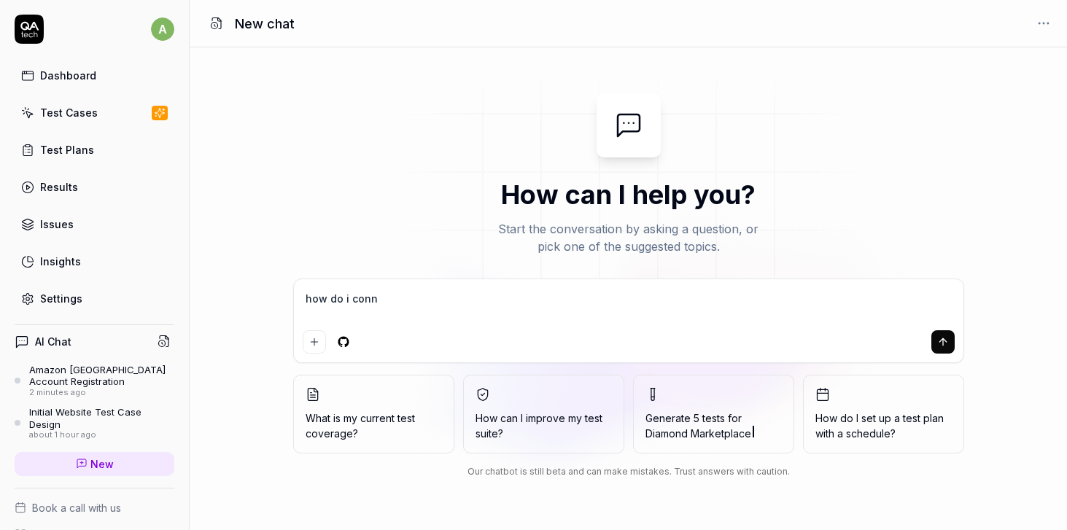
type textarea "*"
type textarea "how do i connec"
type textarea "*"
type textarea "how do i connect"
type textarea "*"
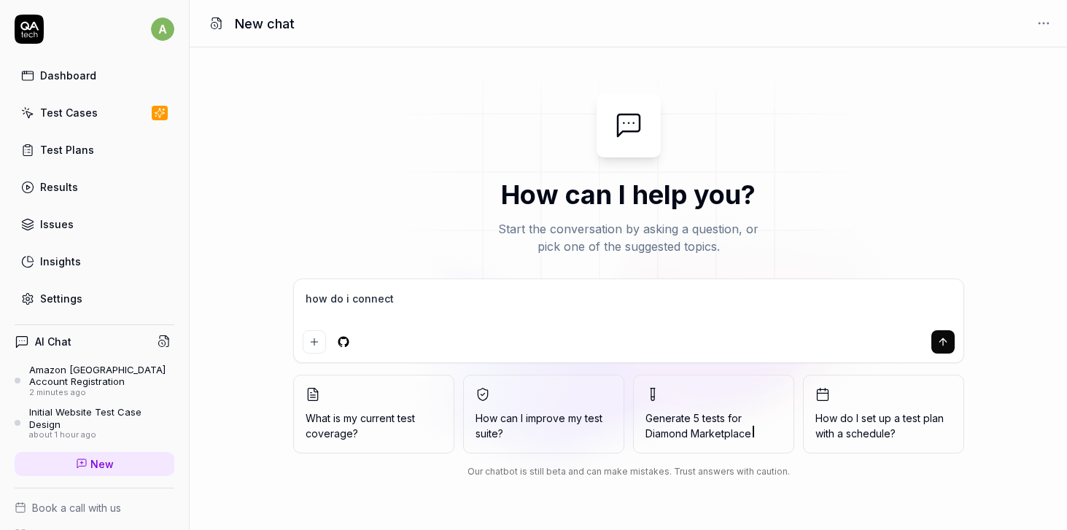
type textarea "how do i connect"
type textarea "*"
type textarea "how do i connect D"
type textarea "*"
type textarea "how do i connect DB"
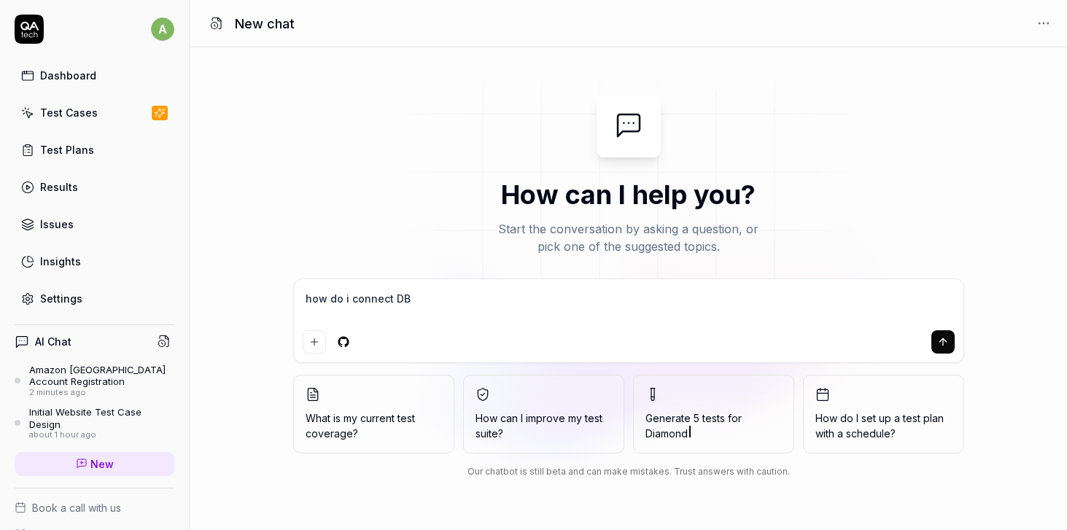
type textarea "*"
type textarea "how do i connect DB"
type textarea "*"
type textarea "how do i connect DB p"
type textarea "*"
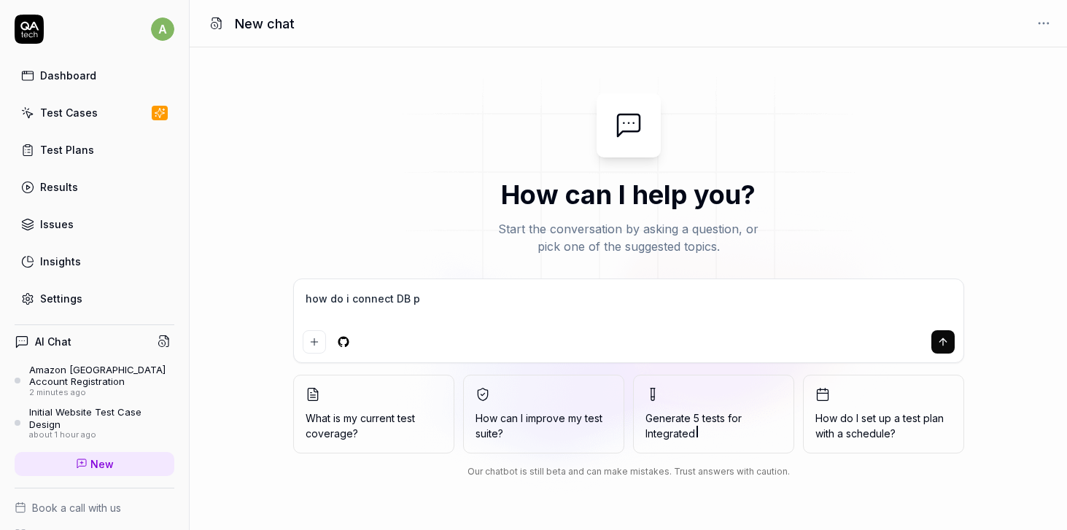
type textarea "how do i connect DB po"
type textarea "*"
type textarea "how do i connect DB pos"
type textarea "*"
type textarea "how do i connect DB post"
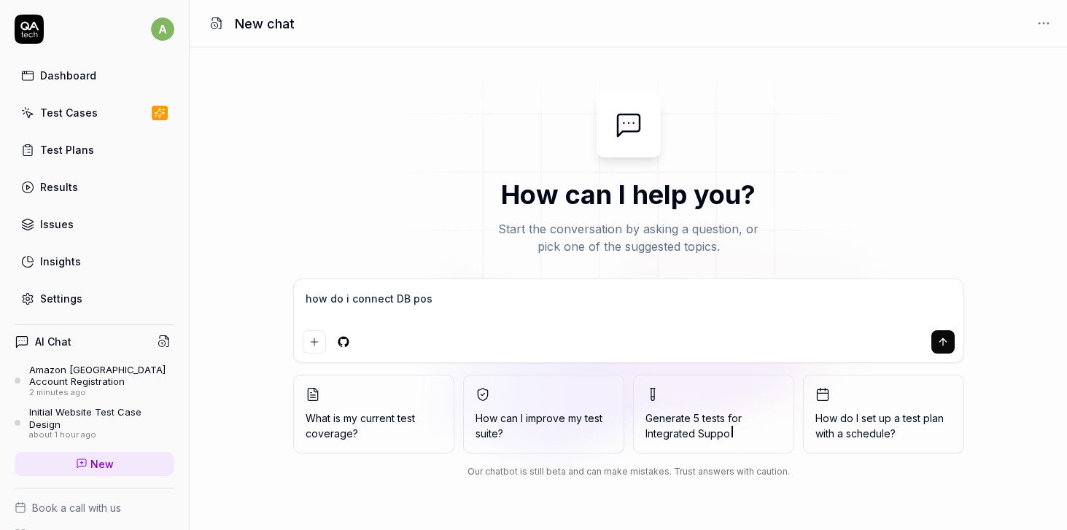
type textarea "*"
type textarea "how do i connect DB postg"
type textarea "*"
type textarea "how do i connect DB postgr"
type textarea "*"
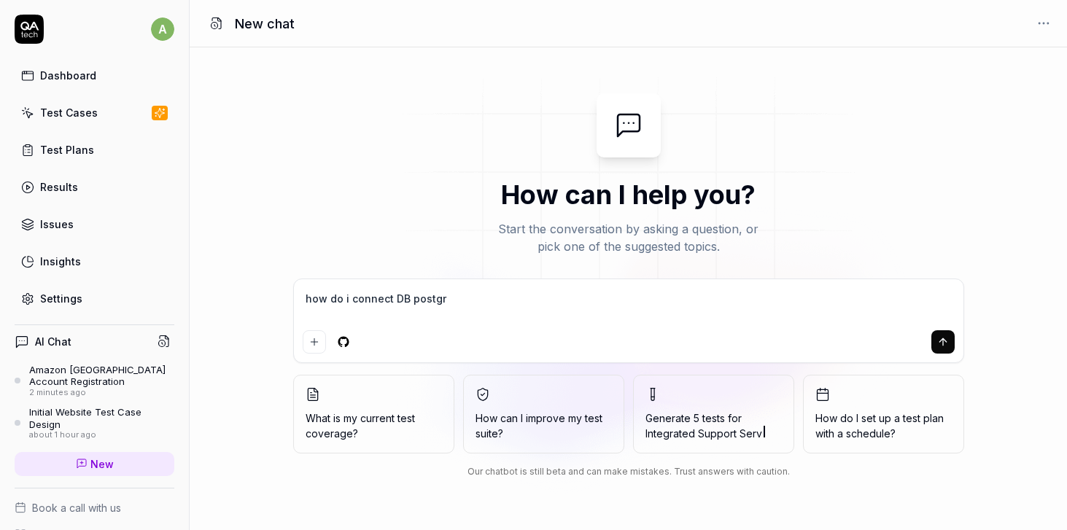
type textarea "how do i connect DB postgre"
type textarea "*"
type textarea "how do i connect DB postgreS"
type textarea "*"
type textarea "how do i connect DB postgreSQ"
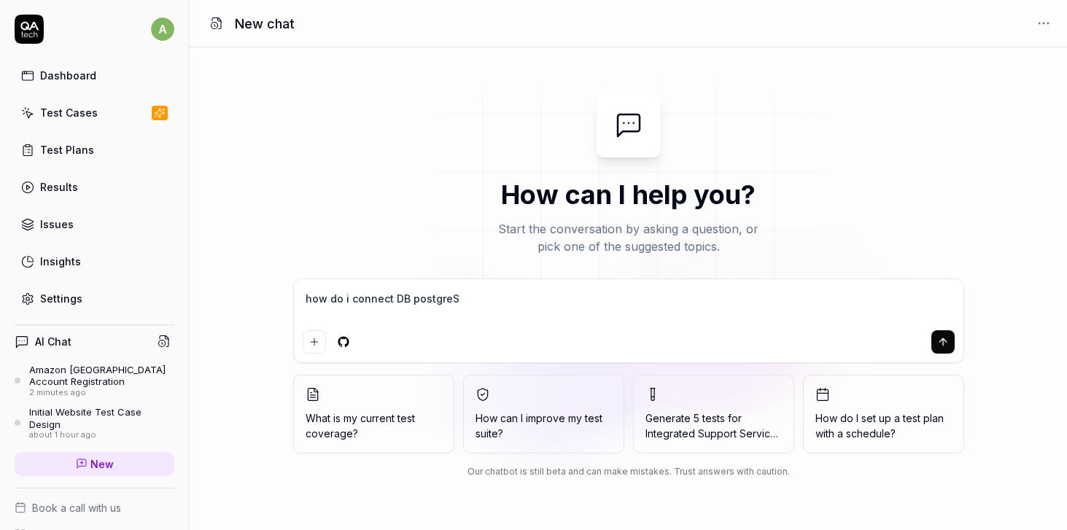
type textarea "*"
type textarea "how do i connect DB postgreSQL"
type textarea "*"
type textarea "how do i connect DB postgreSQL"
type textarea "*"
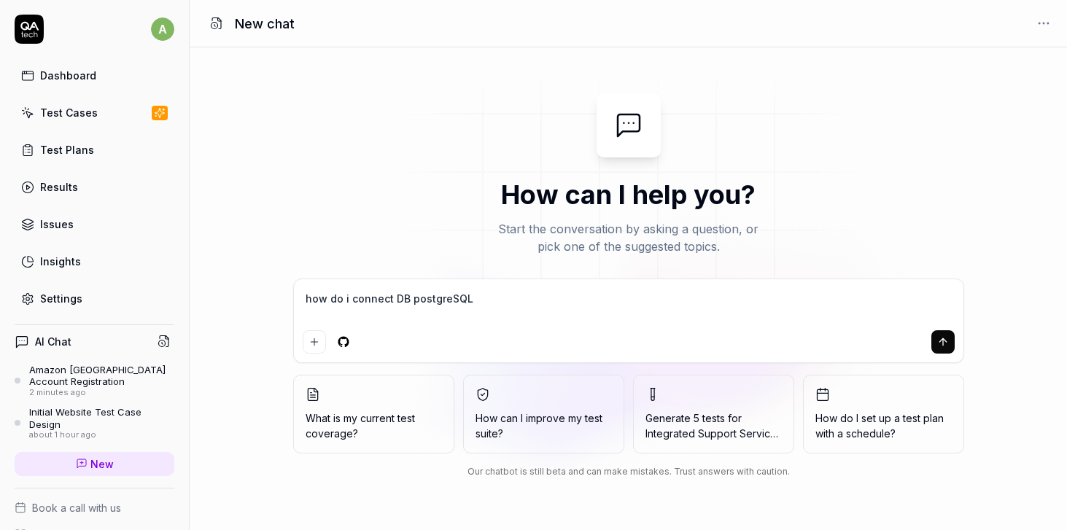
type textarea "how do i connect DB postgreSQL t"
type textarea "*"
type textarea "how do i connect DB postgreSQL to"
type textarea "*"
type textarea "how do i connect DB postgreSQL to"
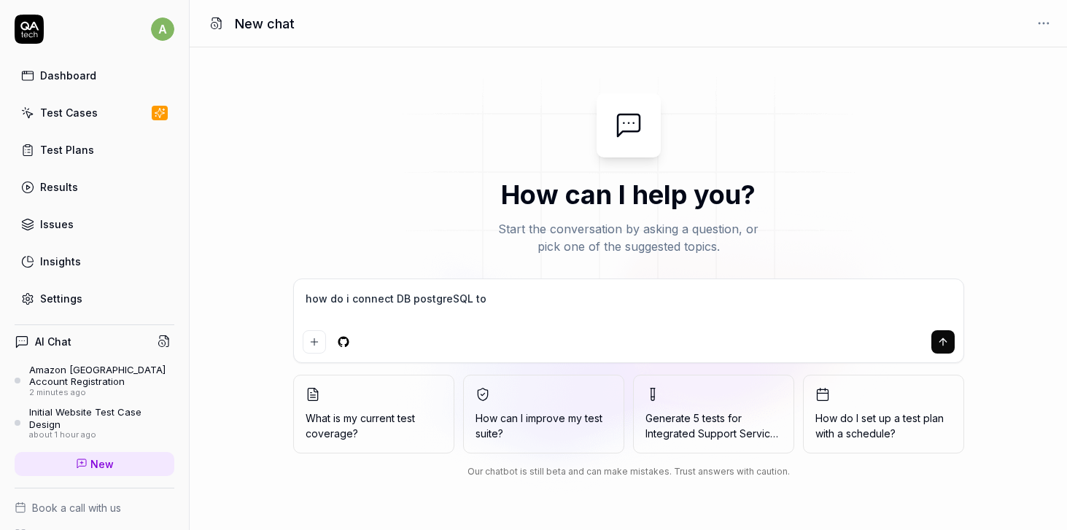
type textarea "*"
type textarea "how do i connect DB postgreSQL to q"
type textarea "*"
type textarea "how do i connect DB postgreSQL to qa"
type textarea "*"
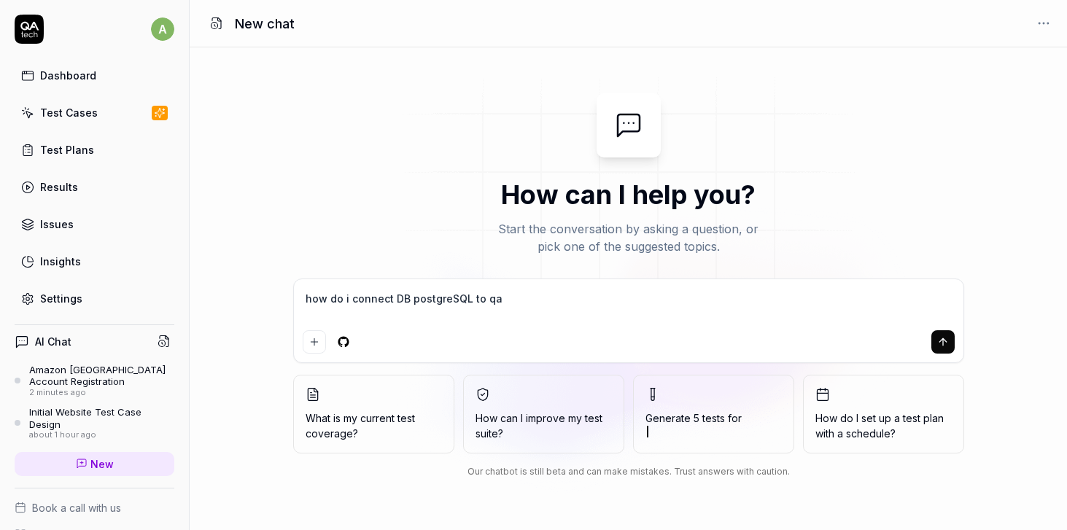
type textarea "how do i connect DB postgreSQL to qa."
type textarea "*"
type textarea "how do i connect DB postgreSQL to qa.t"
type textarea "*"
type textarea "how do i connect DB postgreSQL to qa.te"
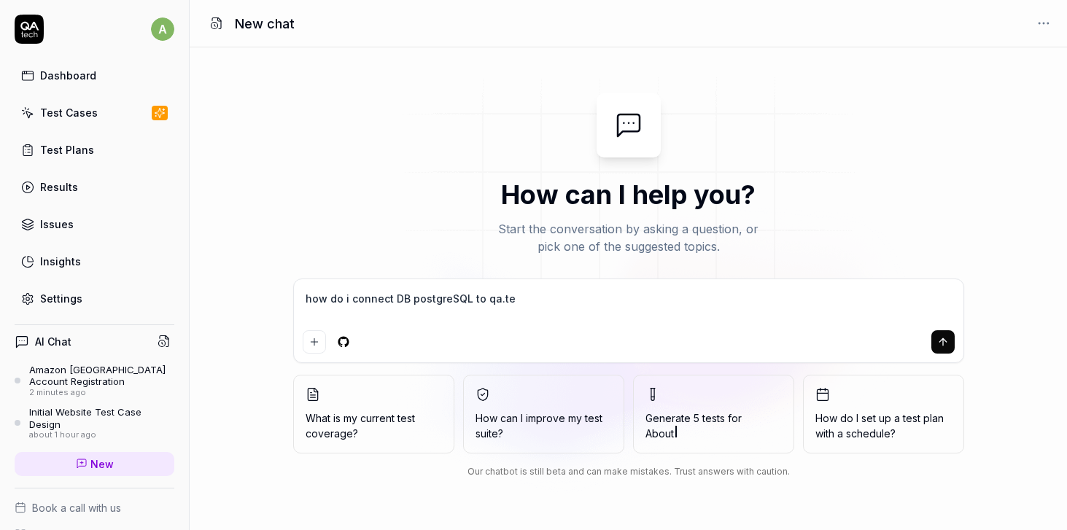
type textarea "*"
type textarea "how do i connect DB postgreSQL to qa.tec"
type textarea "*"
type textarea "how do i connect DB postgreSQL to qa.tech"
type textarea "*"
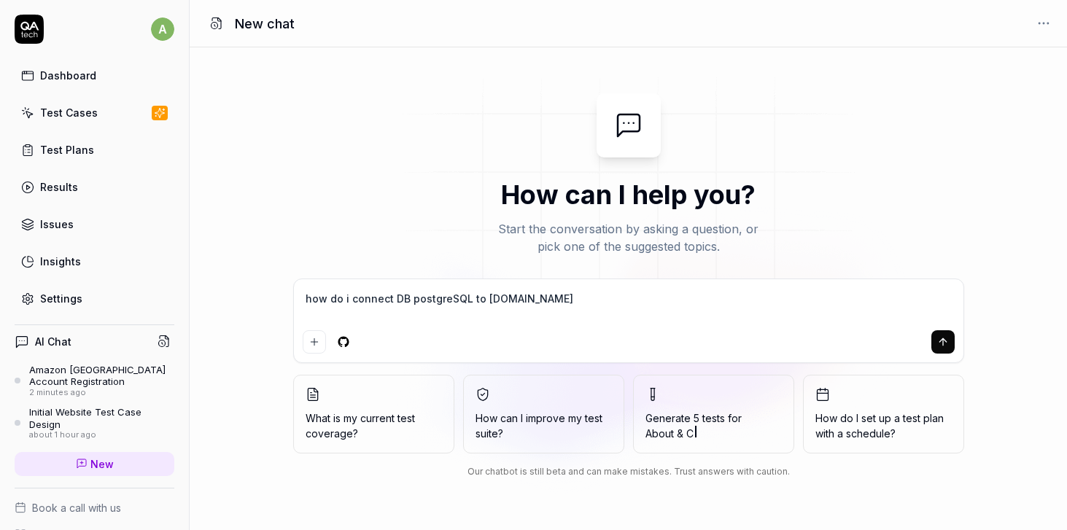
type textarea "how do i connect DB postgreSQL to qa.tech"
type textarea "*"
type textarea "how do i connect DB postgreSQL to qa.tech t"
type textarea "*"
type textarea "how do i connect DB postgreSQL to qa.tech te"
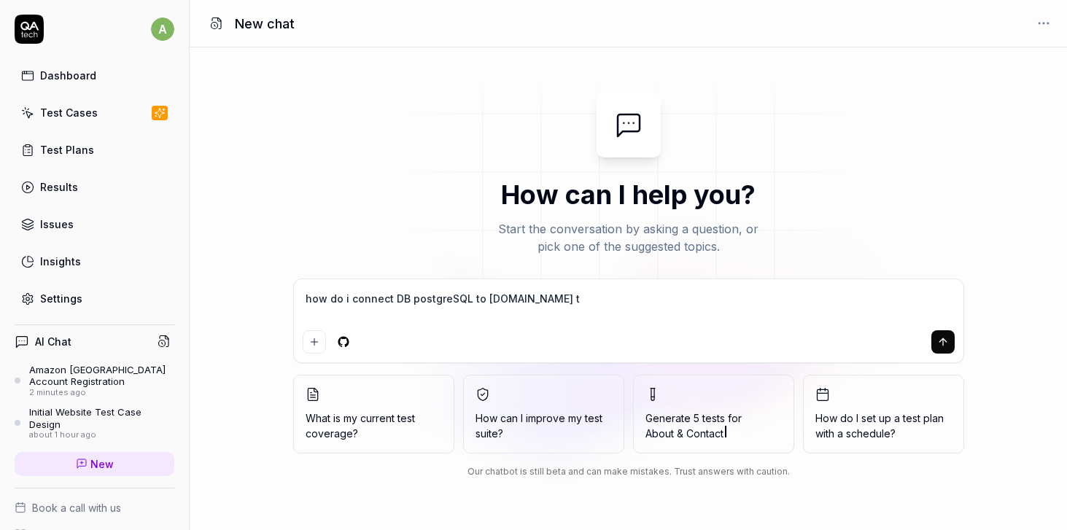
type textarea "*"
type textarea "how do i connect DB postgreSQL to qa.tech tes"
type textarea "*"
type textarea "how do i connect DB postgreSQL to qa.tech test"
type textarea "*"
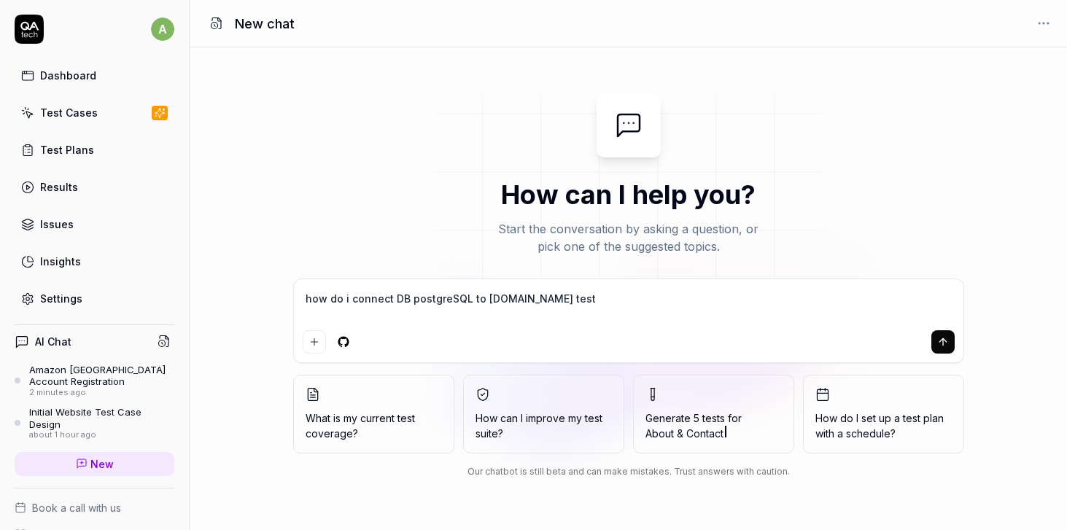
type textarea "how do i connect DB postgreSQL to qa.tech test"
type textarea "*"
type textarea "how do i connect DB postgreSQL to qa.tech test"
type textarea "*"
type textarea "how do i connect DB postgreSQL to qa.tech tests"
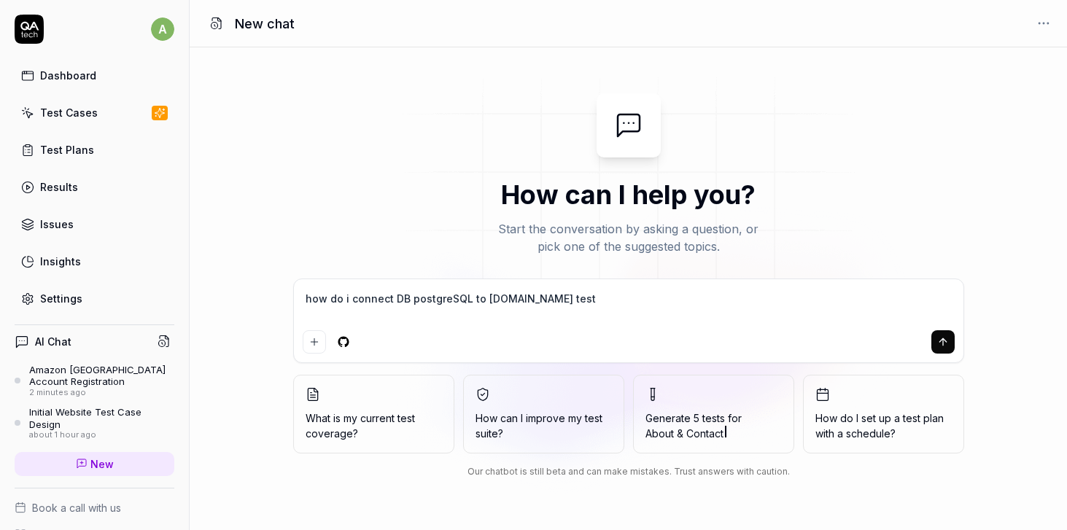
type textarea "*"
type textarea "how do i connect DB postgreSQL to qa.tech tests?"
type textarea "*"
type textarea "how do i connect DB postgreSQL to qa.tech tests?"
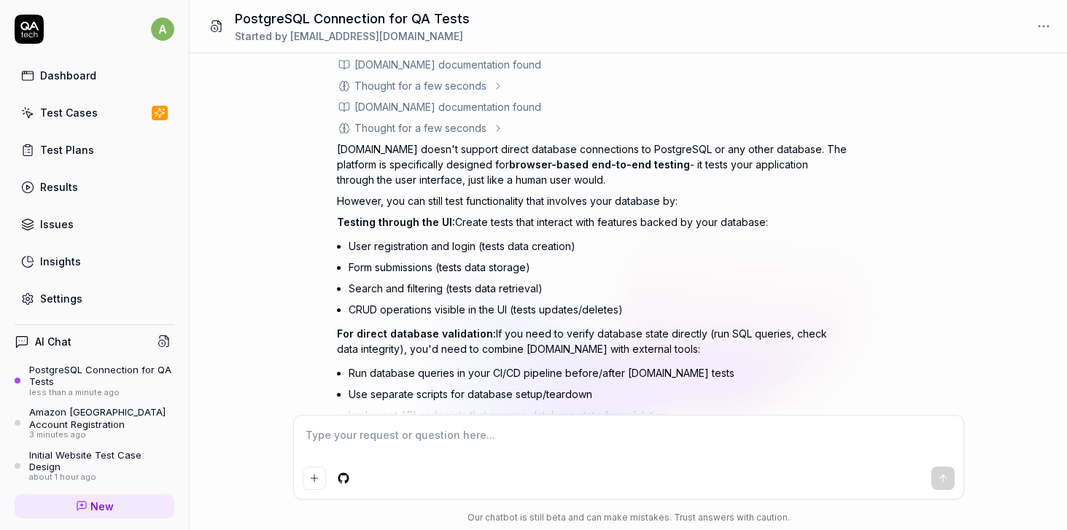
scroll to position [58, 0]
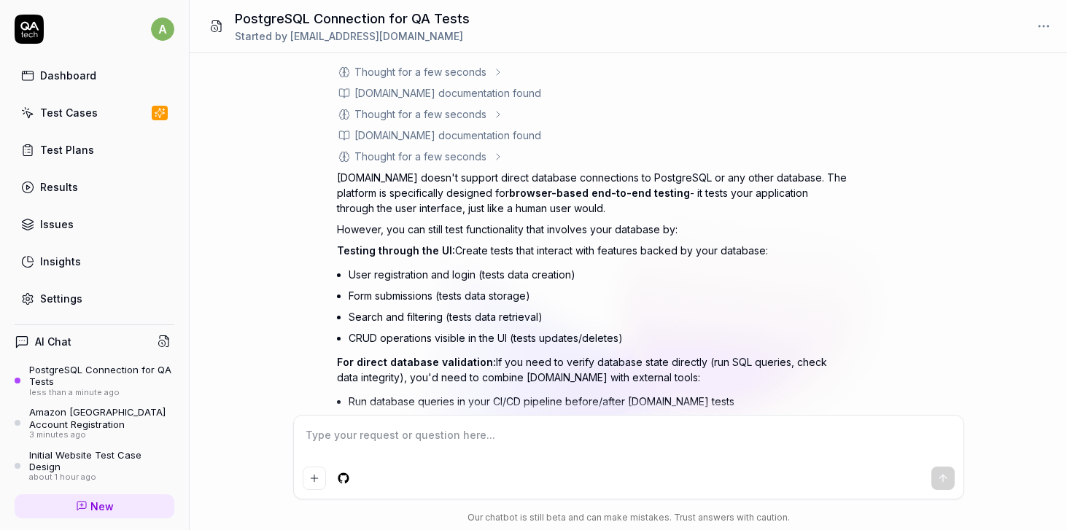
drag, startPoint x: 336, startPoint y: 182, endPoint x: 539, endPoint y: 207, distance: 204.3
click at [539, 207] on p "QA.tech doesn't support direct database connections to PostgreSQL or any other …" at bounding box center [592, 193] width 510 height 46
copy p "QA.tech doesn't support direct database connections to PostgreSQL or any other …"
click at [409, 433] on textarea at bounding box center [629, 442] width 652 height 36
paste textarea ", can we enter Json files in the prompts?"
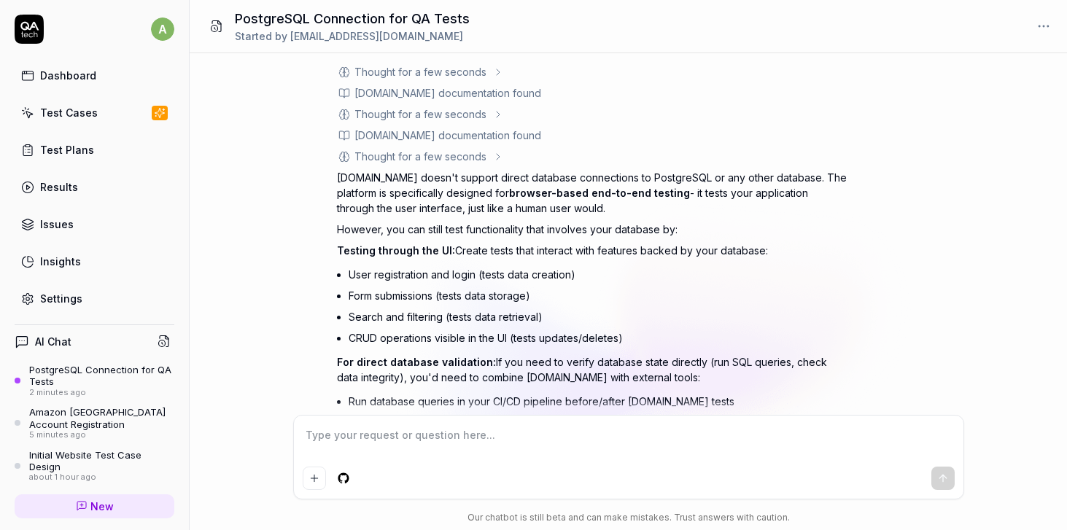
type textarea "*"
type textarea ", can we enter Json files in the prompts?"
type textarea "*"
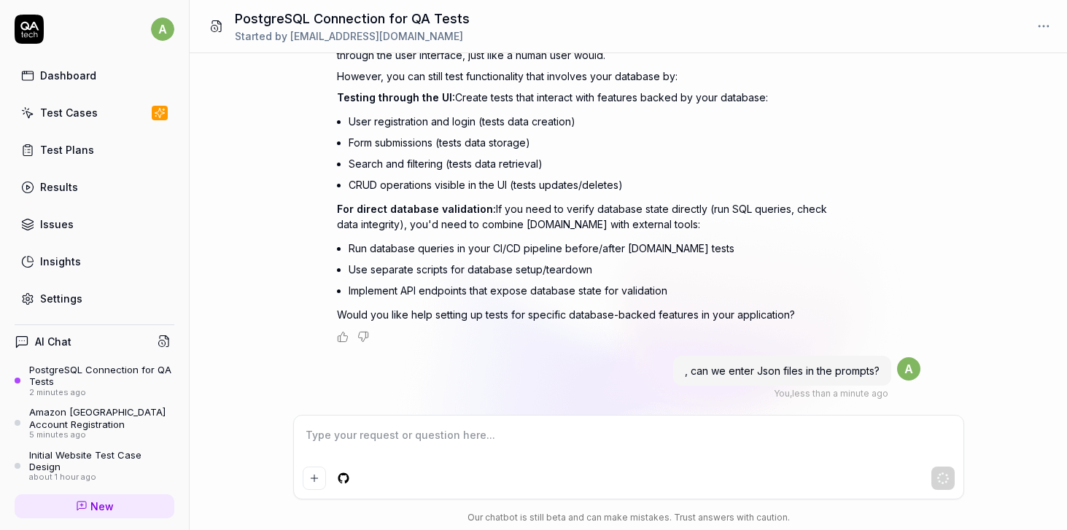
click at [254, 249] on div "how do i connect DB postgreSQL to qa.tech tests? You , 2 minutes ago a Thought …" at bounding box center [628, 234] width 877 height 362
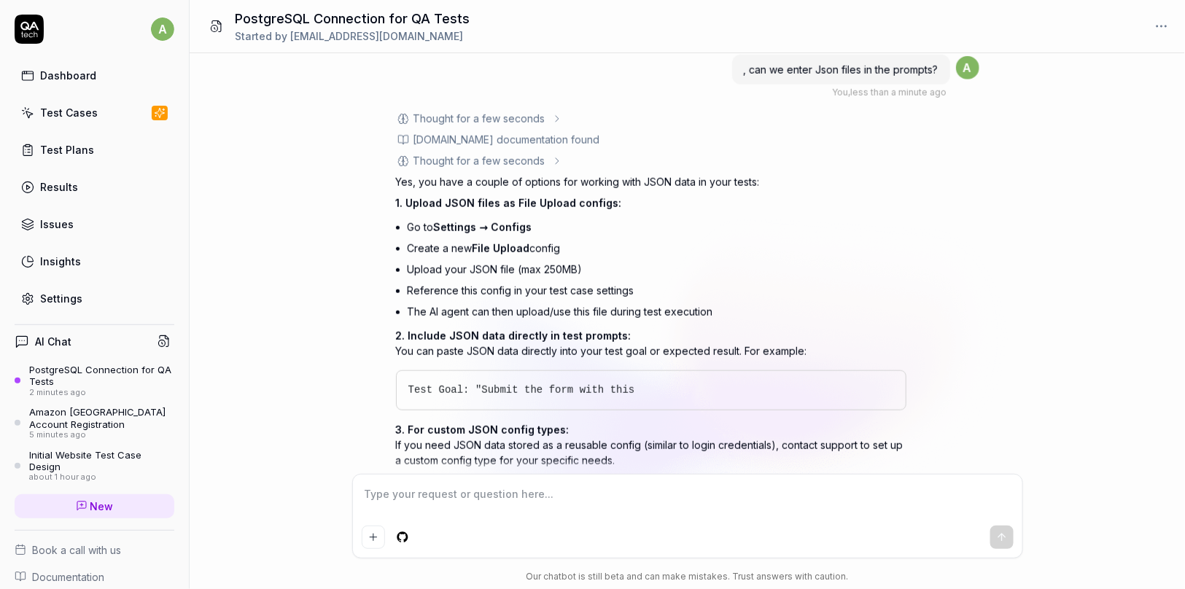
scroll to position [510, 0]
type textarea "*"
click at [93, 298] on link "Settings" at bounding box center [95, 298] width 160 height 28
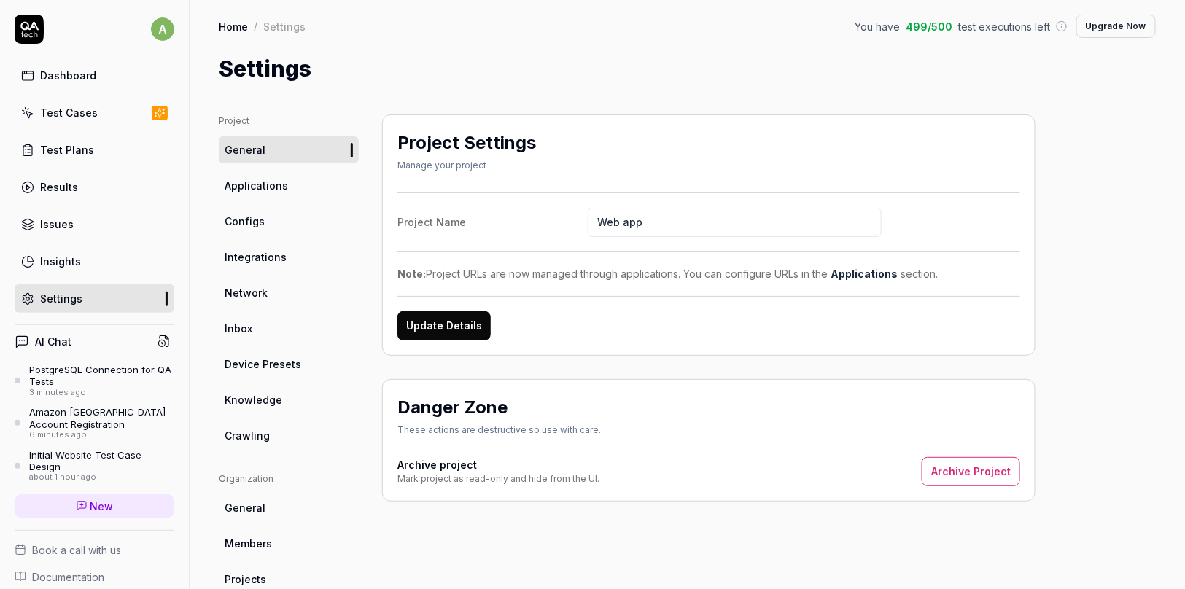
click at [90, 494] on link "New" at bounding box center [95, 506] width 160 height 24
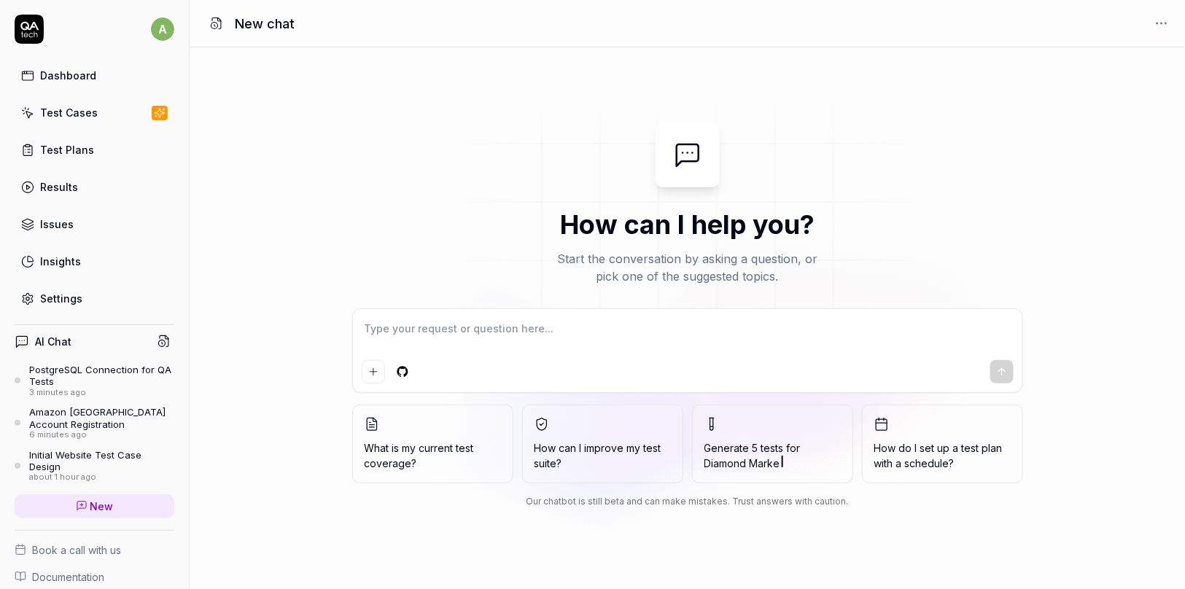
click at [549, 329] on textarea at bounding box center [688, 336] width 652 height 36
type textarea "*"
type textarea "H"
type textarea "*"
type textarea "Hp"
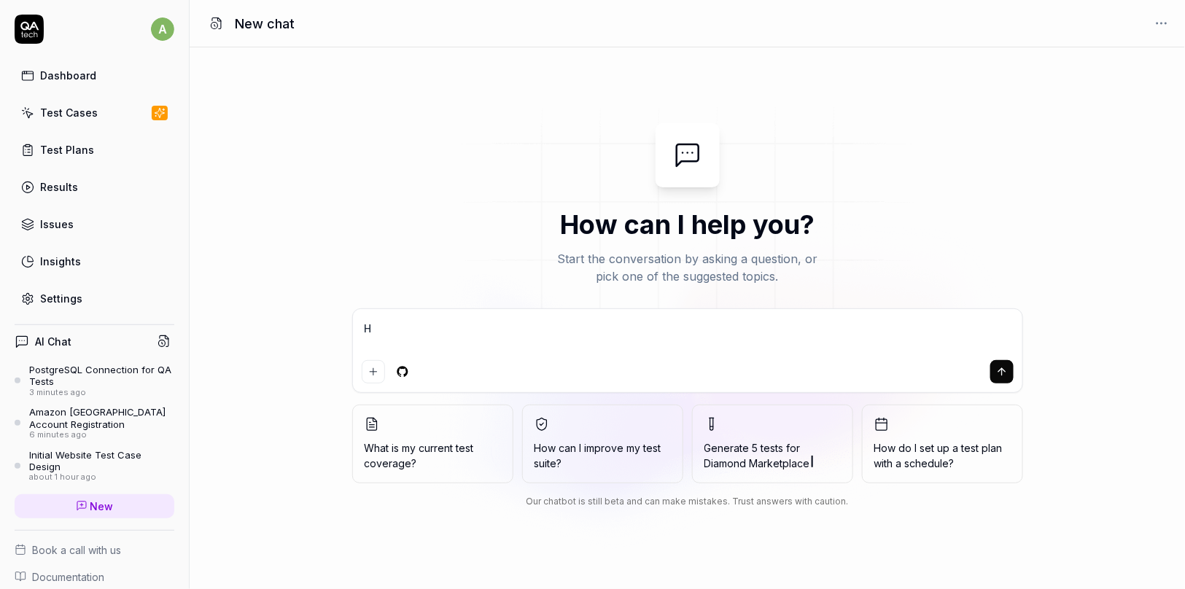
type textarea "*"
type textarea "Hpw"
type textarea "*"
type textarea "Hpw"
type textarea "*"
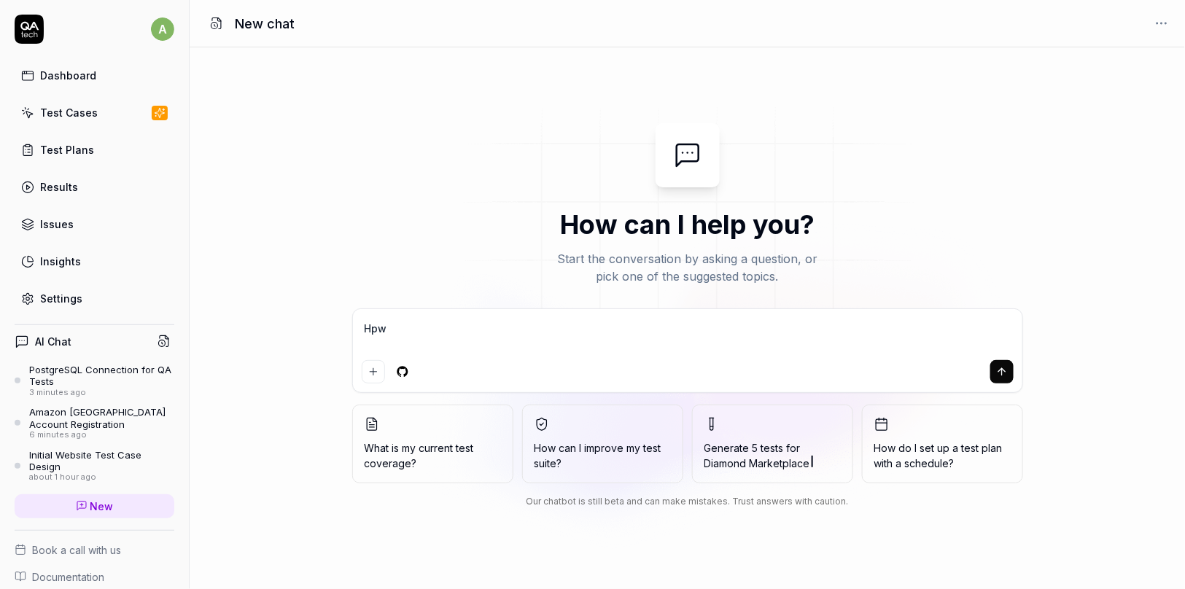
type textarea "Hpw"
type textarea "*"
type textarea "Hp"
type textarea "*"
type textarea "H"
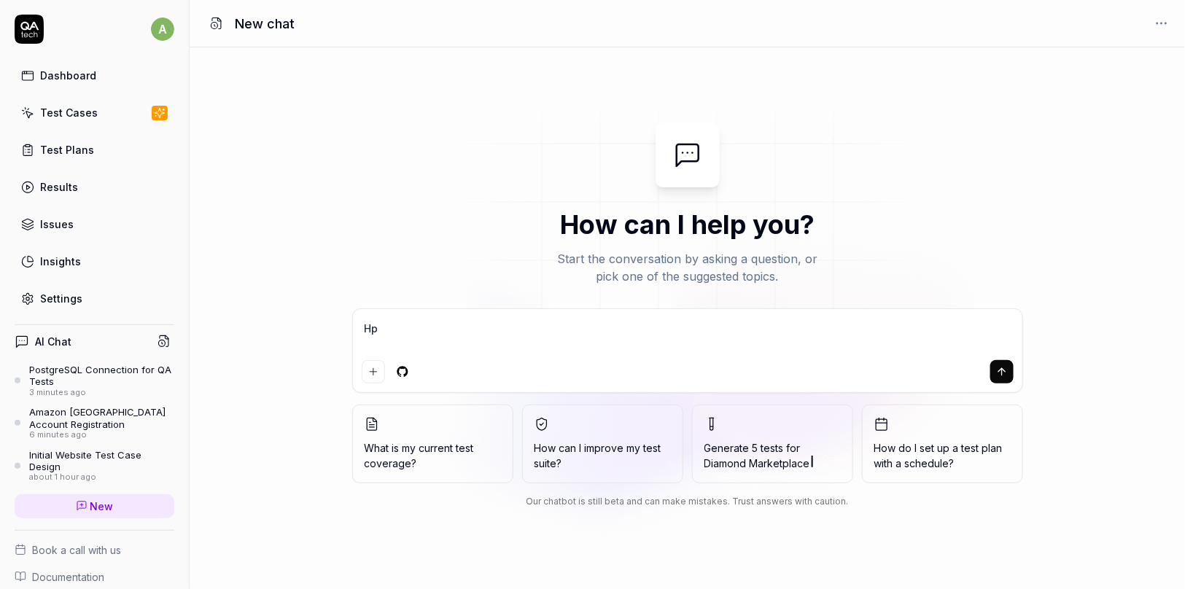
type textarea "*"
type textarea "Ho"
type textarea "*"
type textarea "How"
type textarea "*"
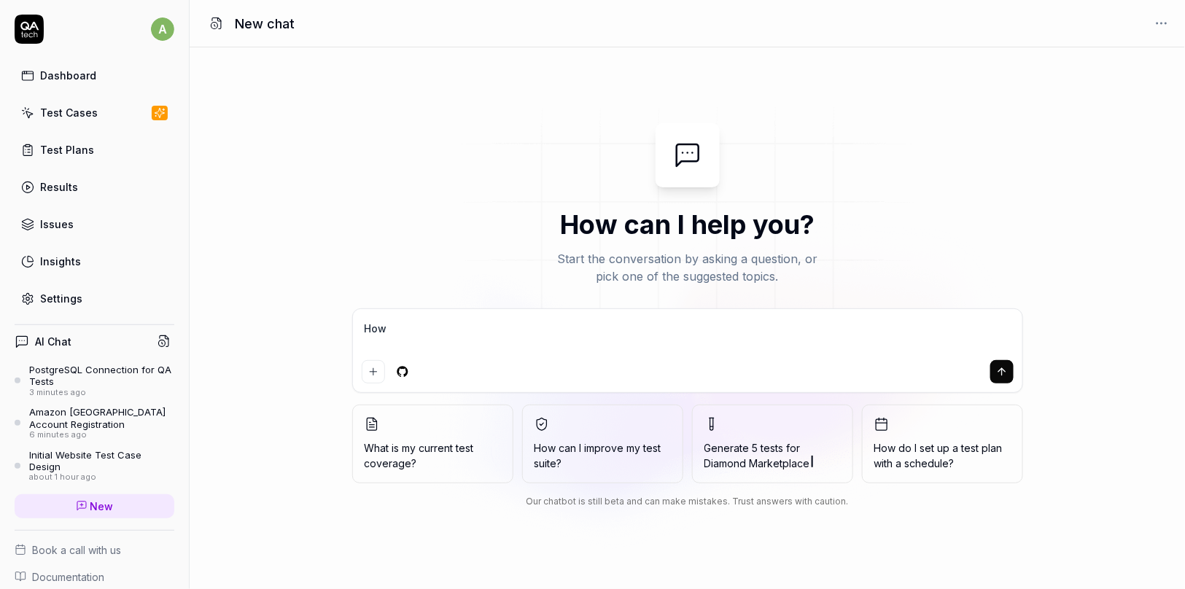
type textarea "How"
type textarea "*"
type textarea "How i"
type textarea "*"
type textarea "How i"
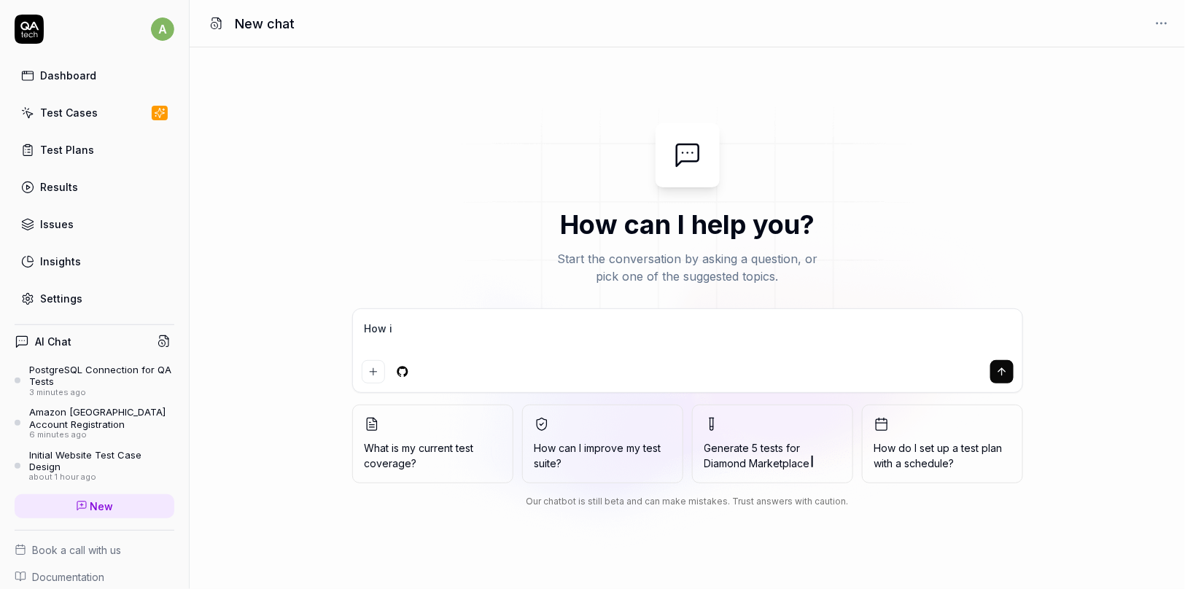
type textarea "*"
type textarea "How i c"
type textarea "*"
type textarea "How i ca"
type textarea "*"
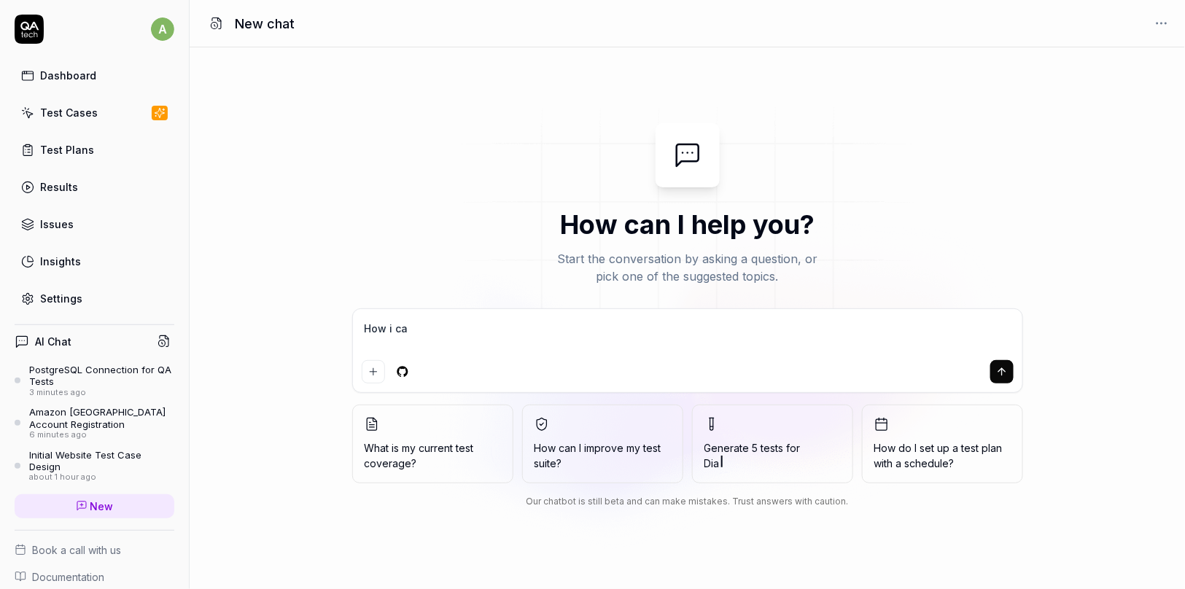
type textarea "How i can"
type textarea "*"
type textarea "How i can"
type textarea "*"
type textarea "How i can p"
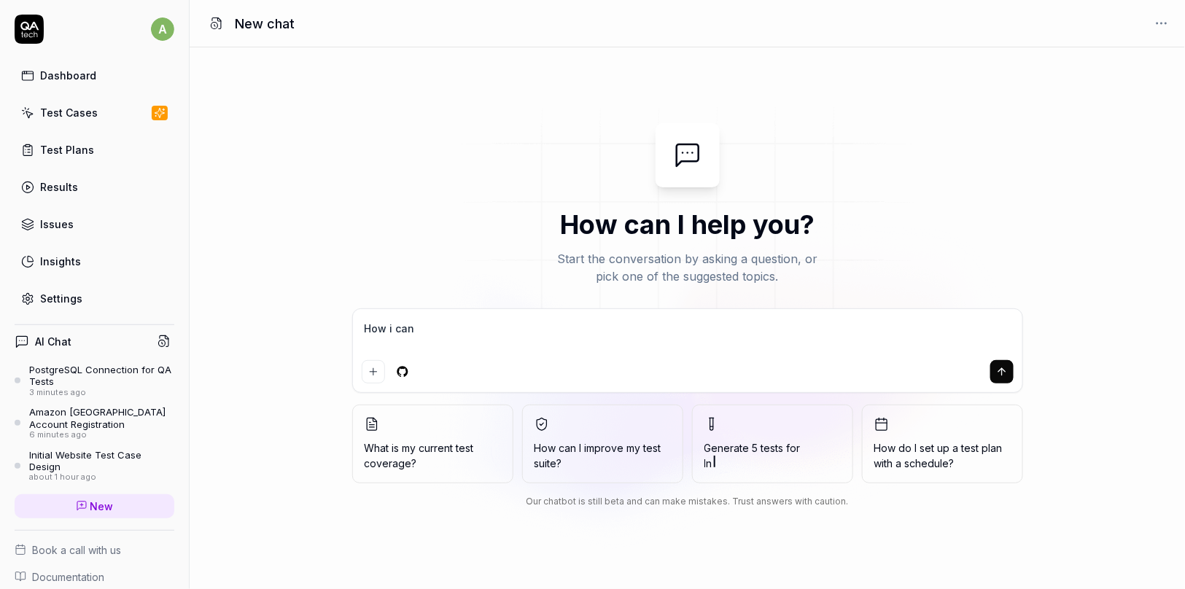
type textarea "*"
type textarea "How i can pa"
type textarea "*"
type textarea "How i can pas"
type textarea "*"
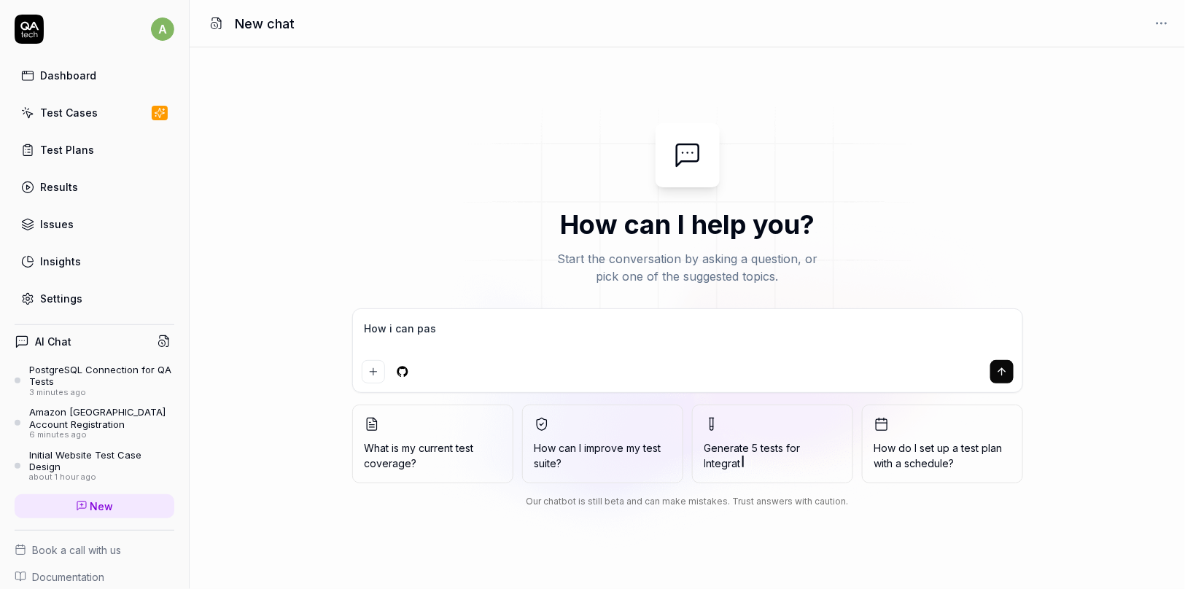
type textarea "How i can pass"
type textarea "*"
type textarea "How i can pass"
type textarea "*"
type textarea "How i can pass t"
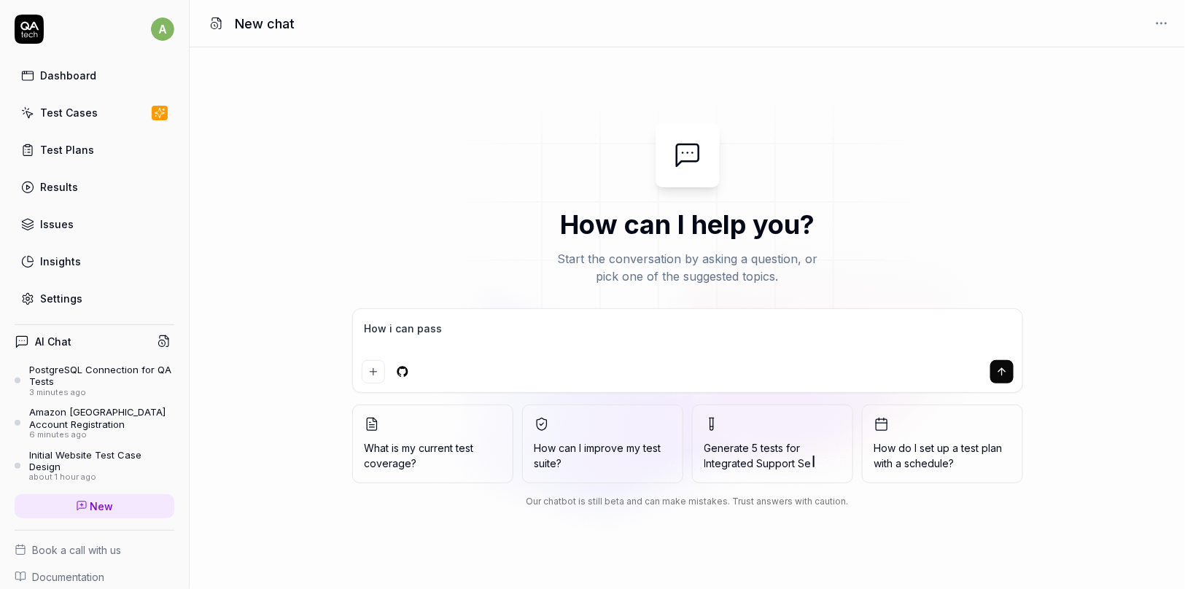
type textarea "*"
type textarea "How i can pass te"
type textarea "*"
type textarea "How i can pass tes"
type textarea "*"
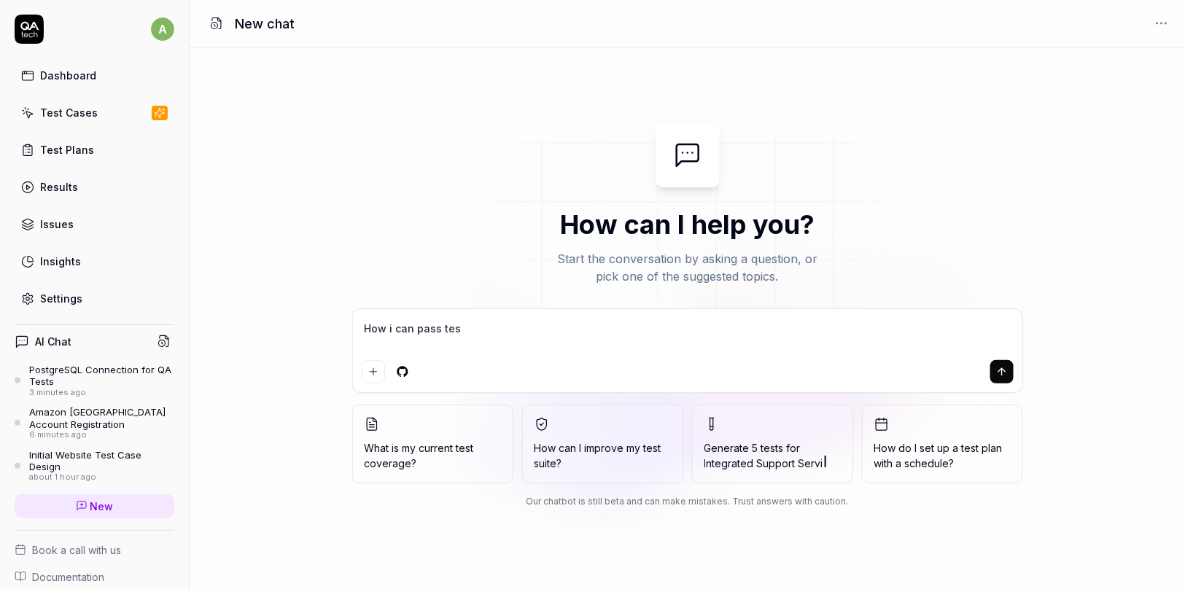
type textarea "How i can pass test"
type textarea "*"
type textarea "How i can pass test"
type textarea "*"
type textarea "How i can pass test d"
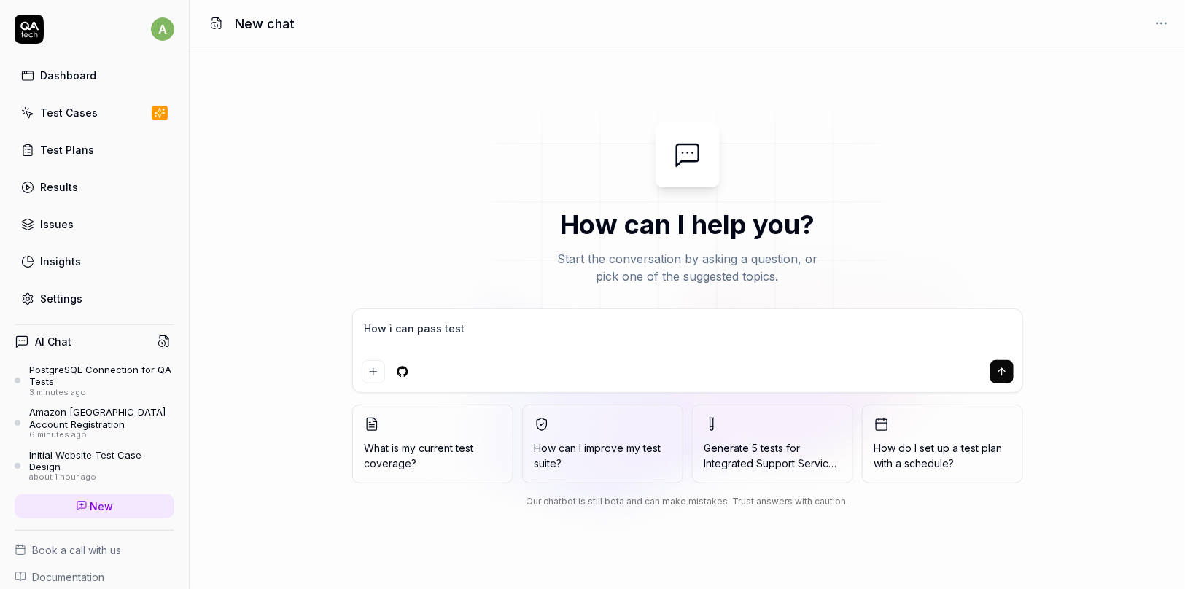
type textarea "*"
type textarea "How i can pass test da"
type textarea "*"
type textarea "How i can pass test dat"
type textarea "*"
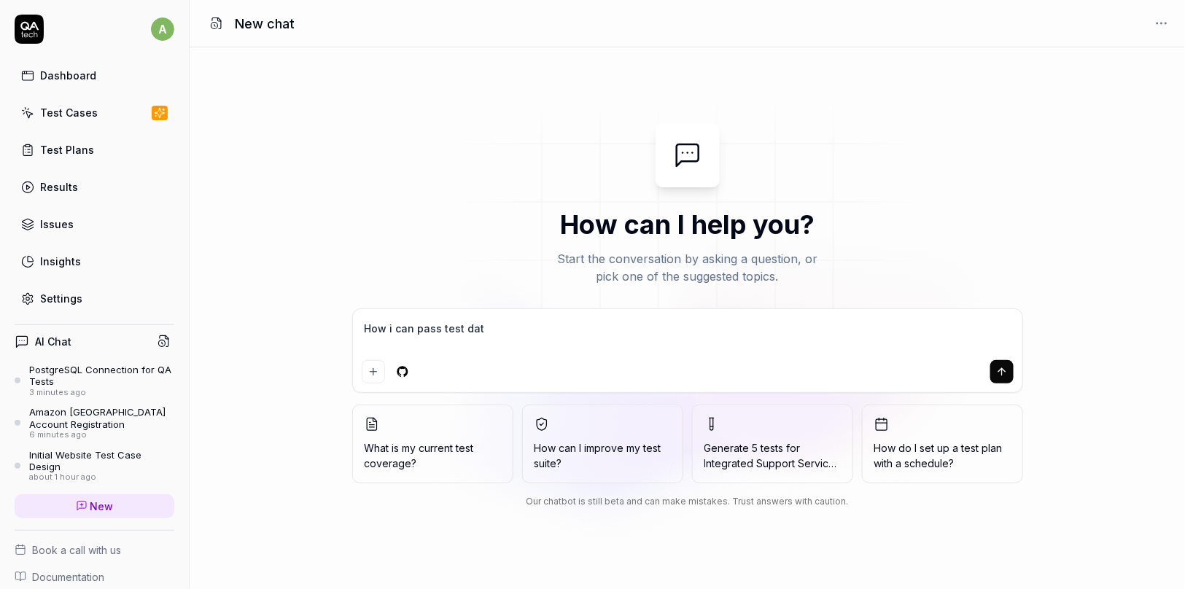
type textarea "How i can pass test data"
type textarea "*"
type textarea "How i can pass test data"
type textarea "*"
type textarea "How i can pass test data d"
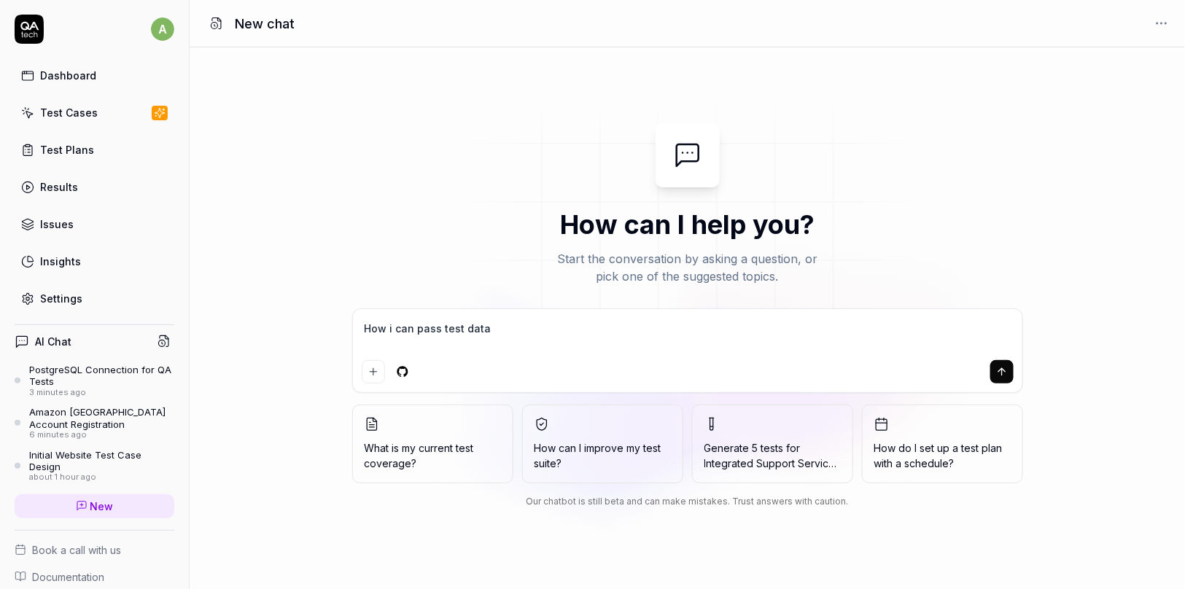
type textarea "*"
type textarea "How i can pass test data di"
type textarea "*"
type textarea "How i can pass test data dir"
type textarea "*"
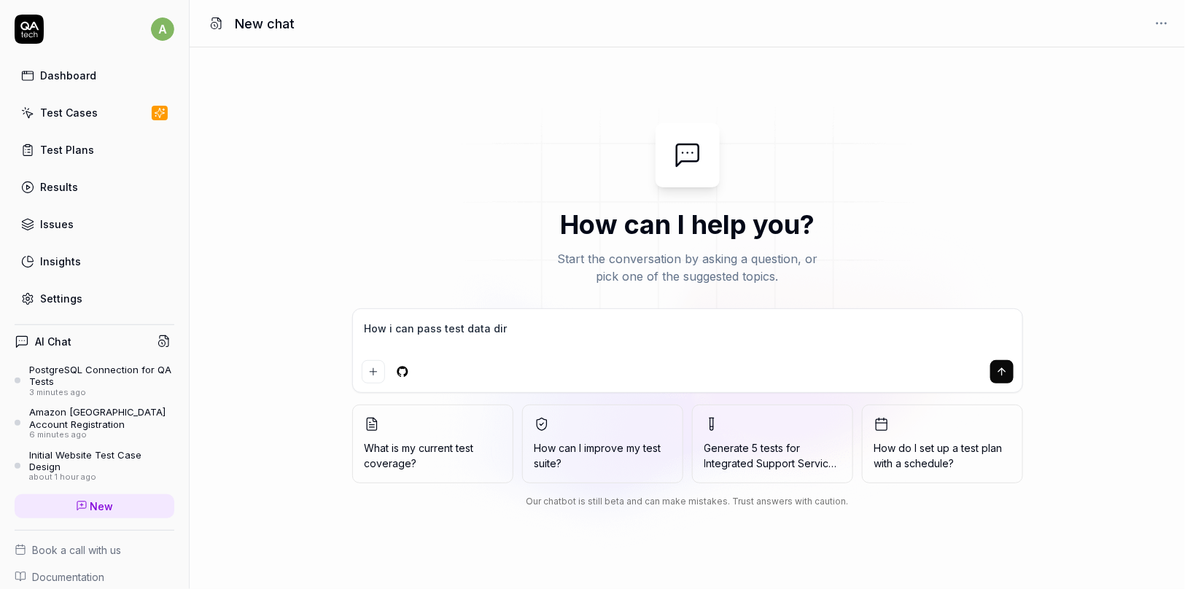
type textarea "How i can pass test data dire"
type textarea "*"
type textarea "How i can pass test data direc"
type textarea "*"
type textarea "How i can pass test data direct"
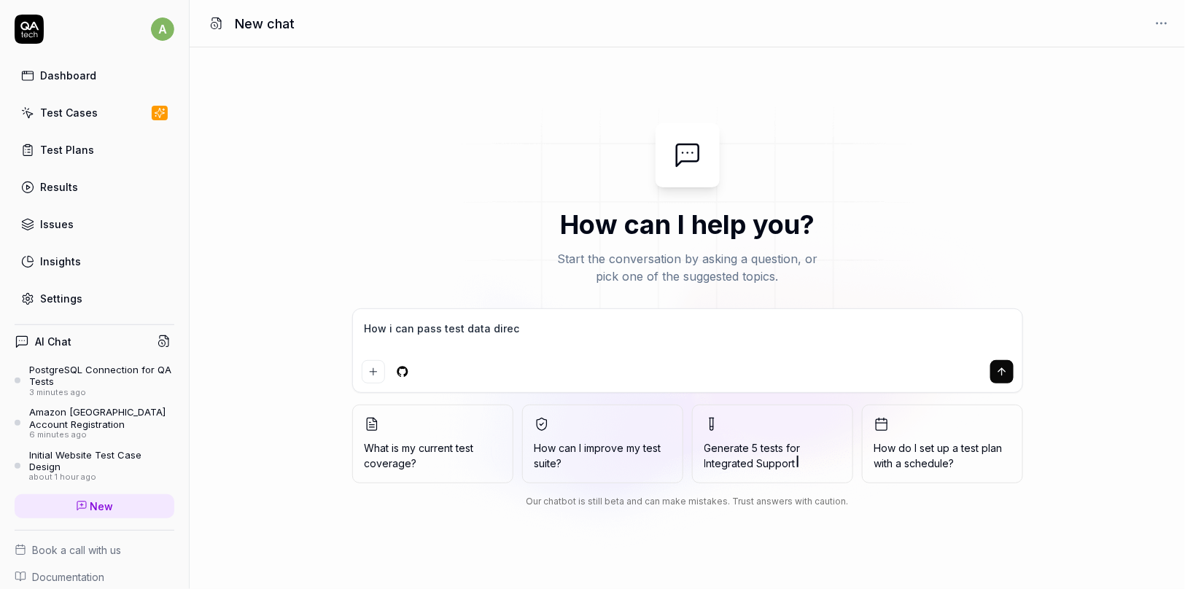
type textarea "*"
type textarea "How i can pass test data directl"
type textarea "*"
type textarea "How i can pass test data directly"
type textarea "*"
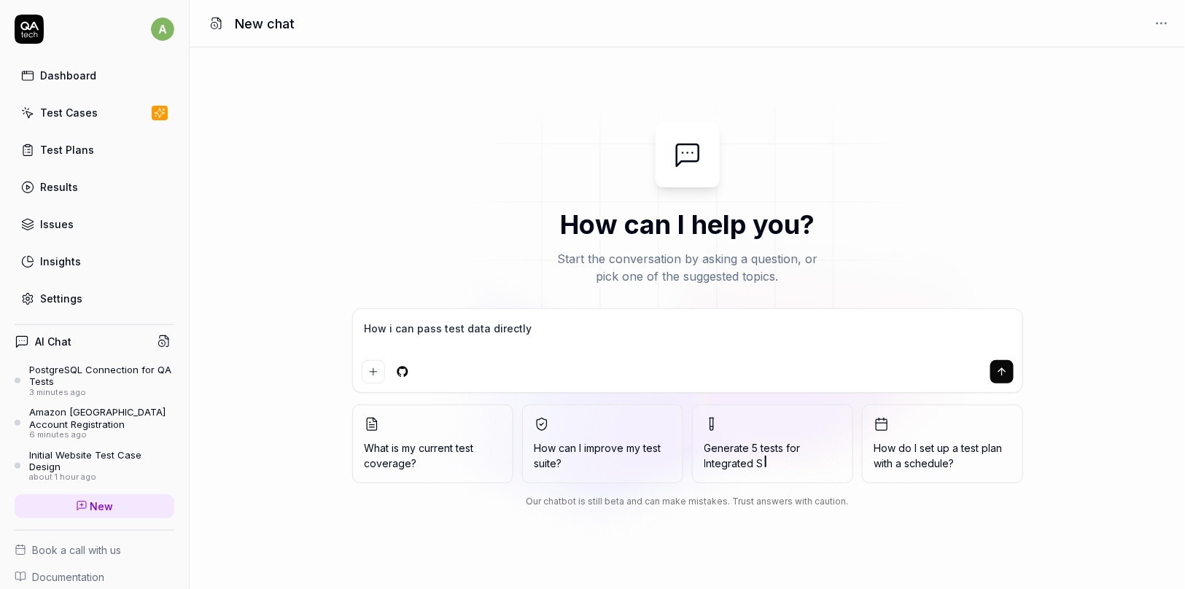
type textarea "How i can pass test data directly"
type textarea "*"
type textarea "How i can pass test data directly i"
type textarea "*"
type textarea "How i can pass test data directly in"
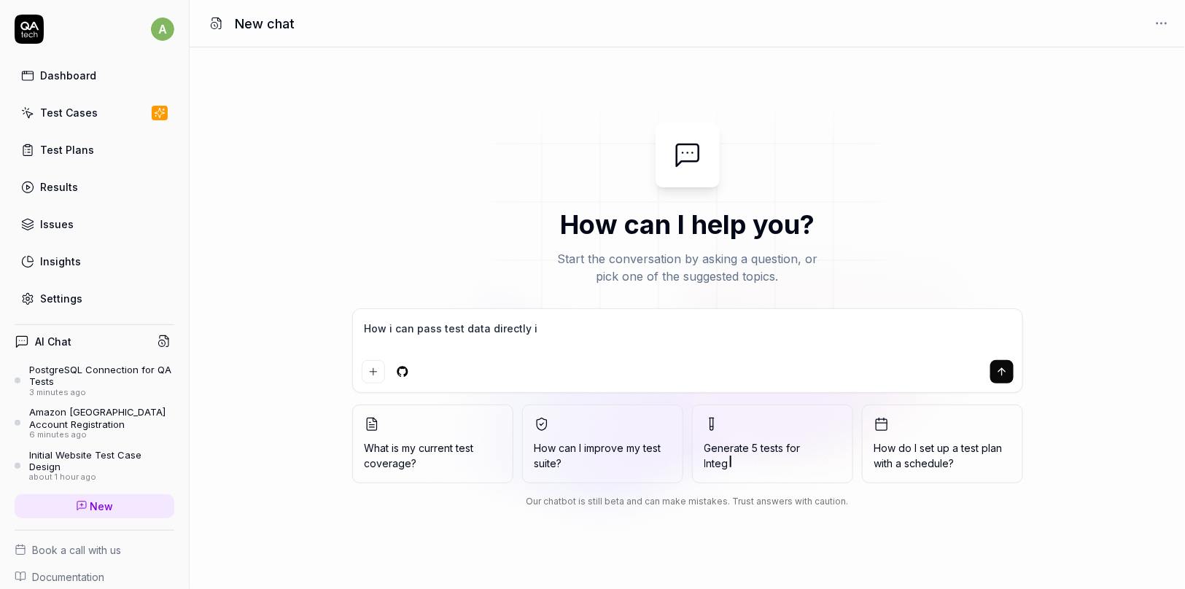
type textarea "*"
type textarea "How i can pass test data directly in"
type textarea "*"
type textarea "How i can pass test data directly in m"
type textarea "*"
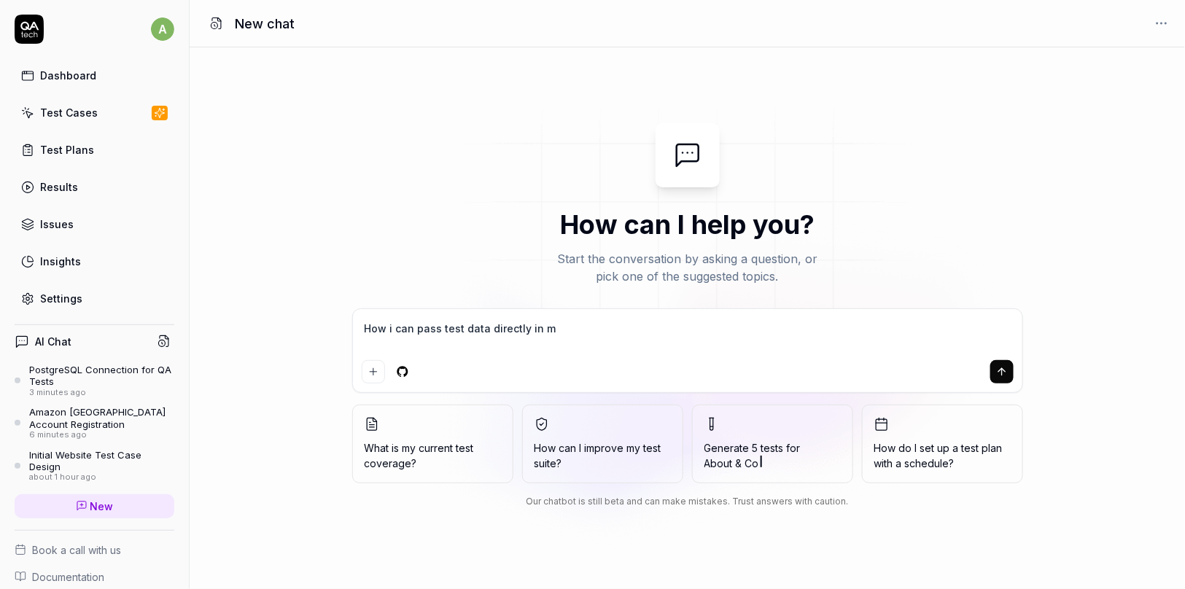
type textarea "How i can pass test data directly in my"
type textarea "*"
type textarea "How i can pass test data directly in my"
type textarea "*"
type textarea "How i can pass test data directly in my t"
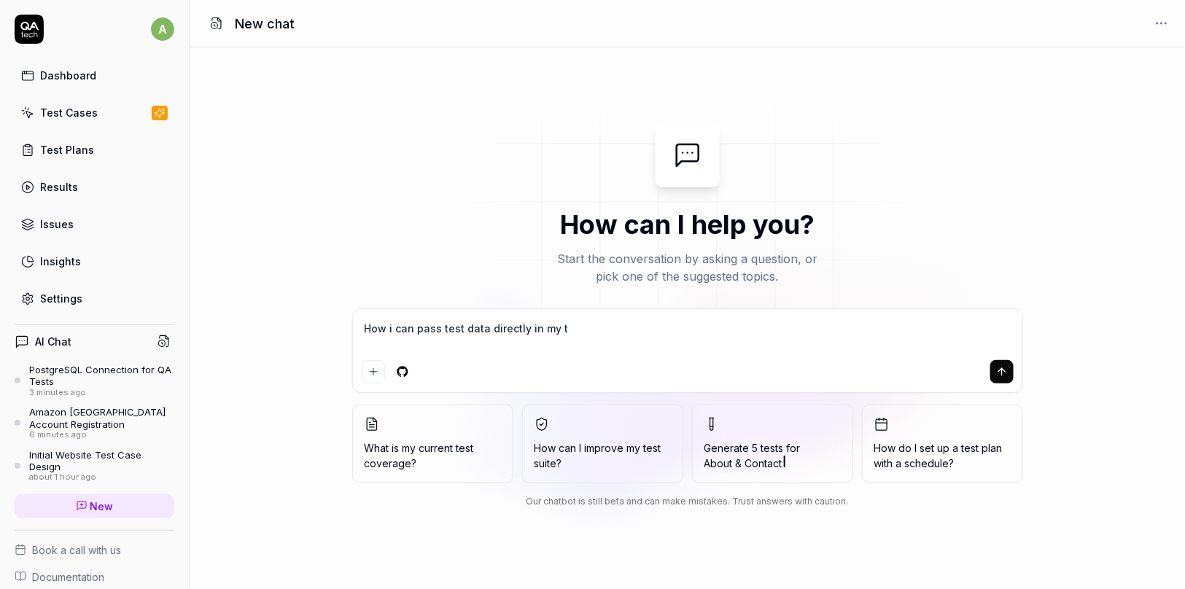
type textarea "*"
type textarea "How i can pass test data directly in my te"
type textarea "*"
type textarea "How i can pass test data directly in my tes"
type textarea "*"
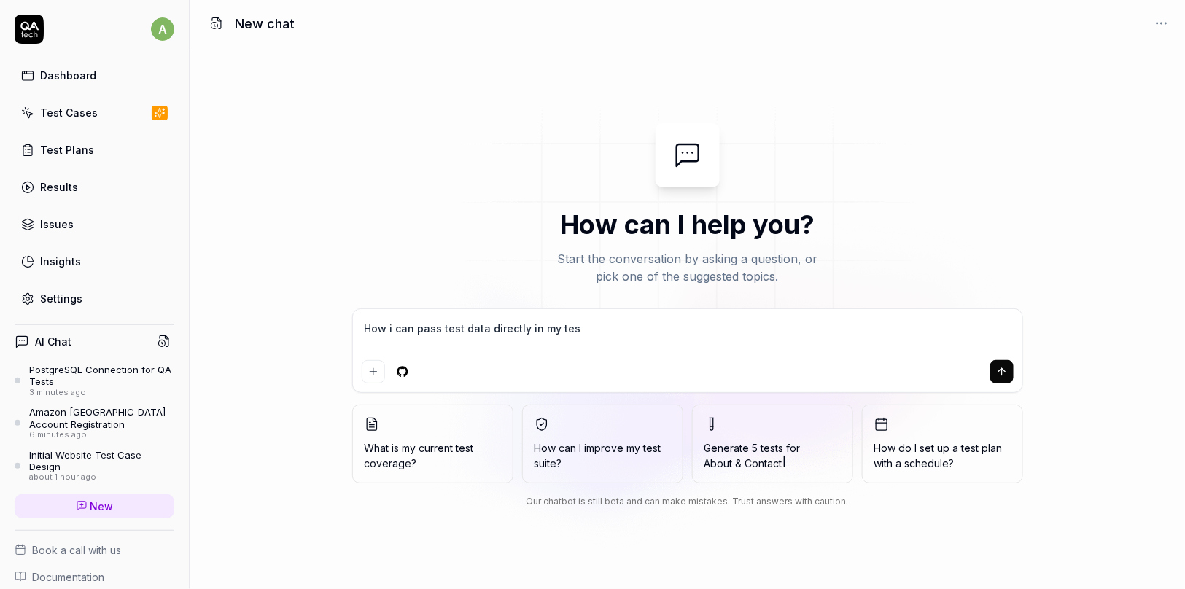
type textarea "How i can pass test data directly in my test"
type textarea "*"
type textarea "How i can pass test data directly in my tests"
type textarea "*"
type textarea "How i can pass test data directly in my tests"
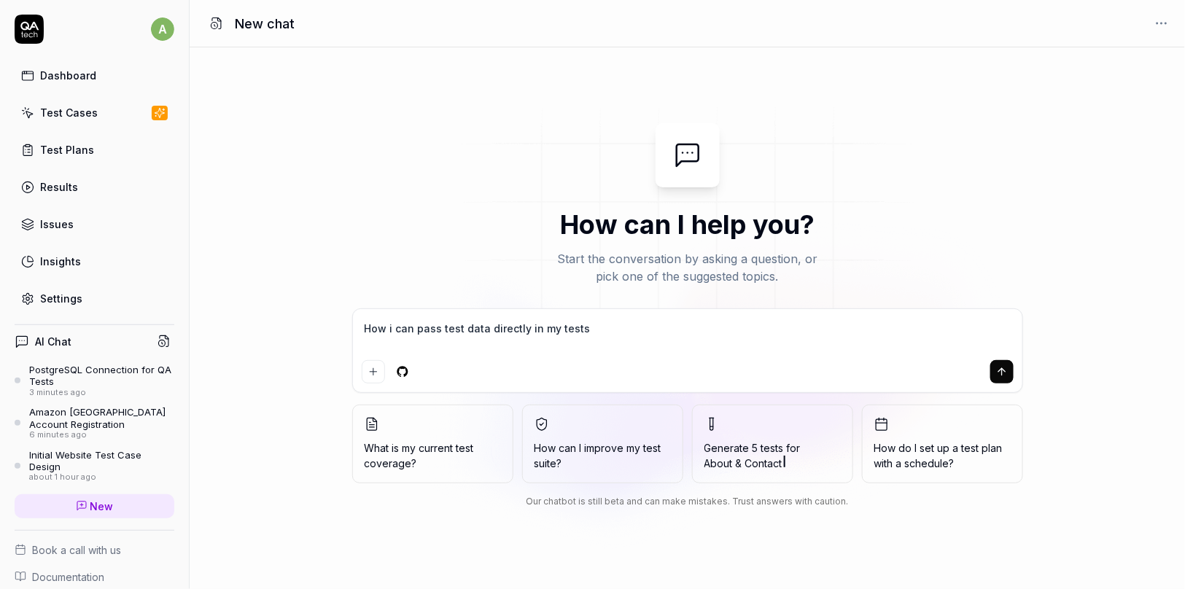
type textarea "*"
type textarea "How i can pass test data directly in my tests ?"
type textarea "*"
type textarea "How i can pass test data directly in my tests ?"
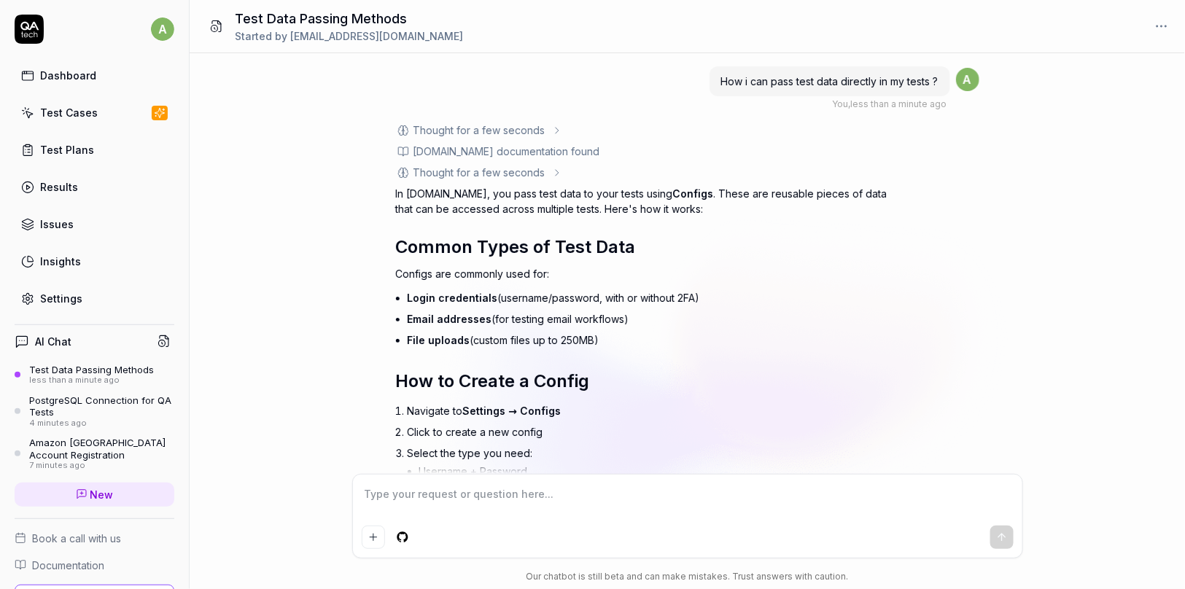
scroll to position [514, 0]
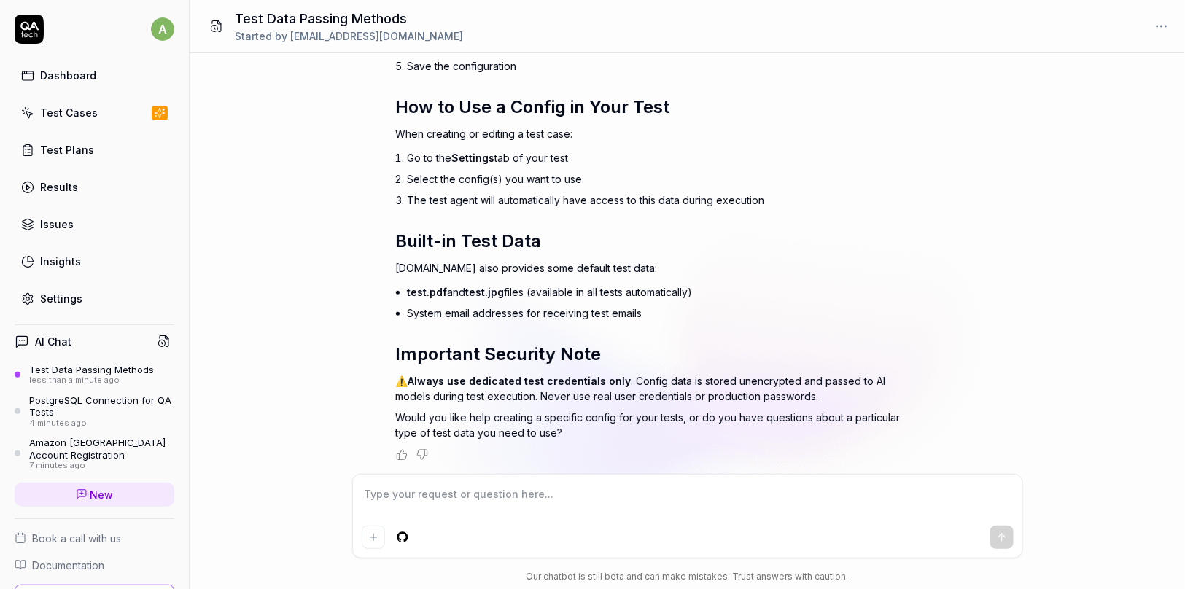
click at [295, 300] on div "How i can pass test data directly in my tests ? You , less than a minute ago a …" at bounding box center [687, 263] width 995 height 421
click at [464, 495] on textarea at bounding box center [688, 501] width 652 height 36
type textarea "*"
type textarea "H"
type textarea "*"
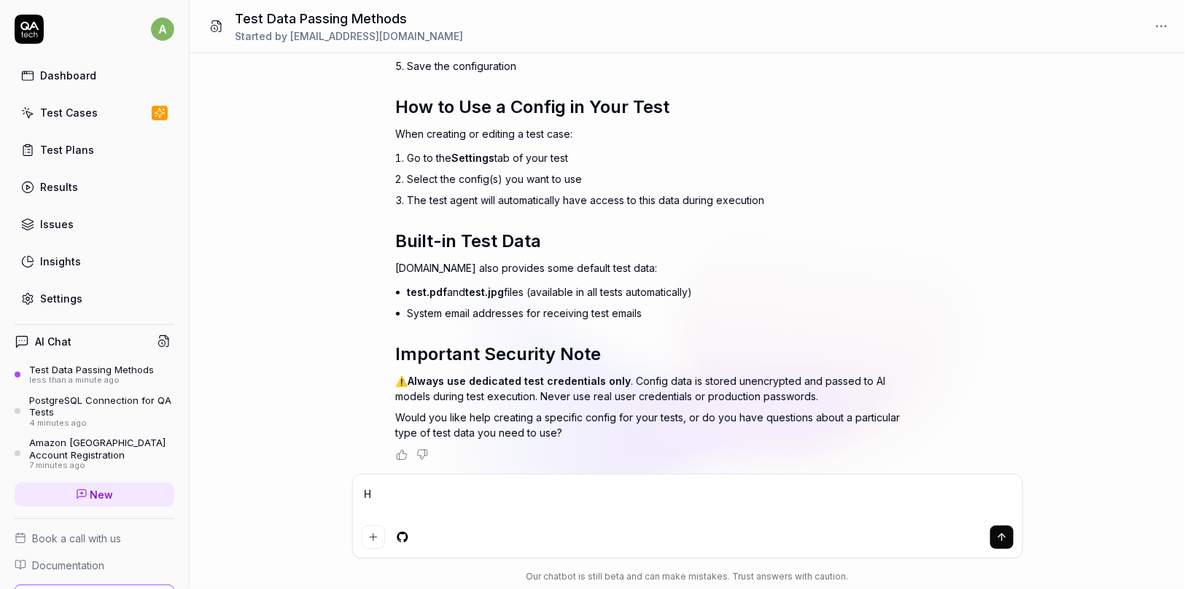
type textarea "Ho"
type textarea "*"
type textarea "How"
type textarea "*"
type textarea "How"
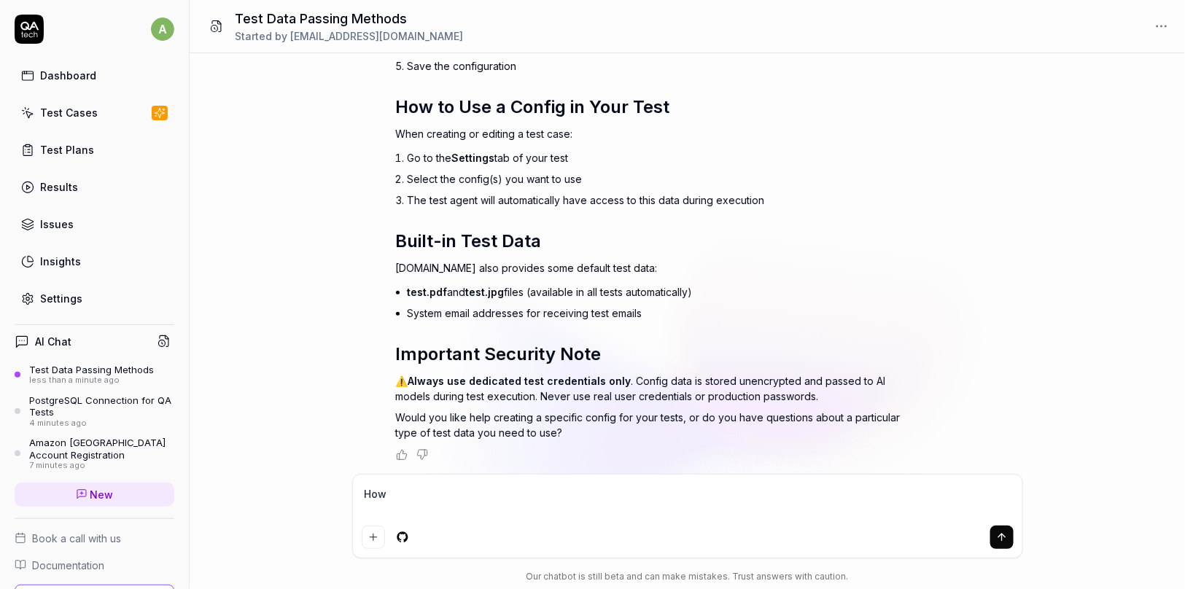
type textarea "*"
type textarea "How i"
type textarea "*"
type textarea "How i"
type textarea "*"
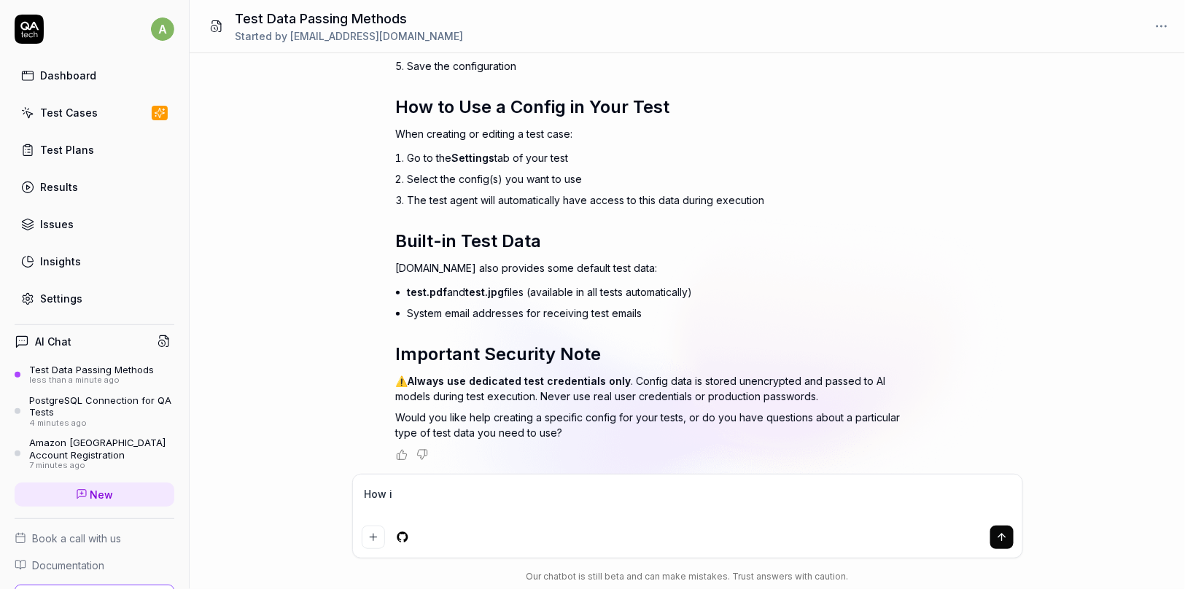
type textarea "How i c"
type textarea "*"
type textarea "How i ca"
type textarea "*"
type textarea "How i can"
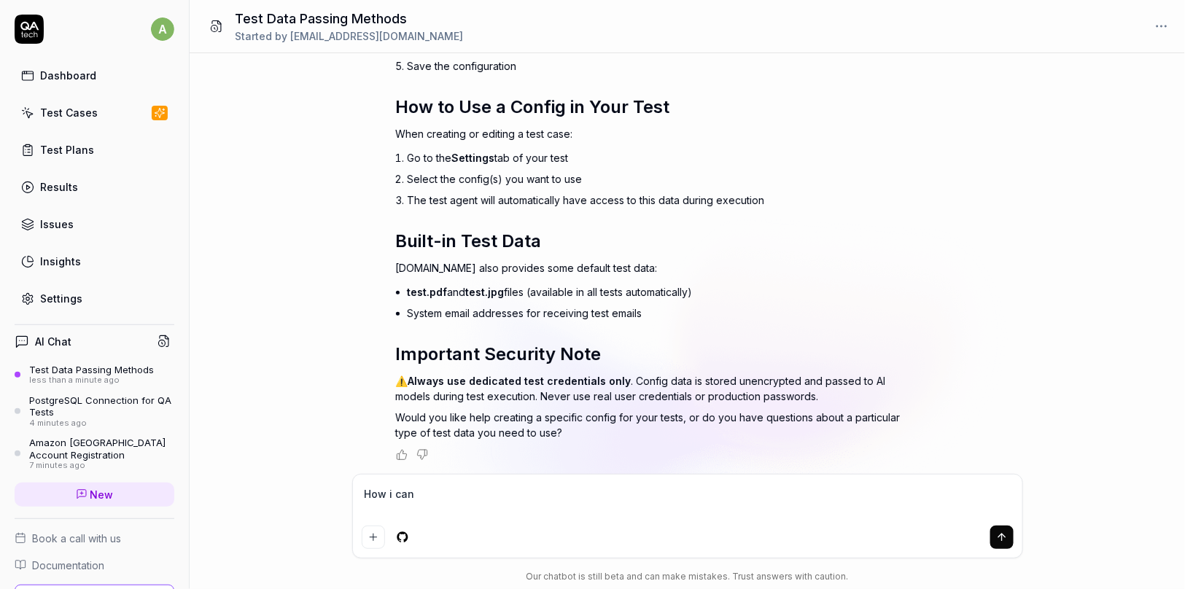
type textarea "*"
type textarea "How i can"
type textarea "*"
type textarea "How i can f"
type textarea "*"
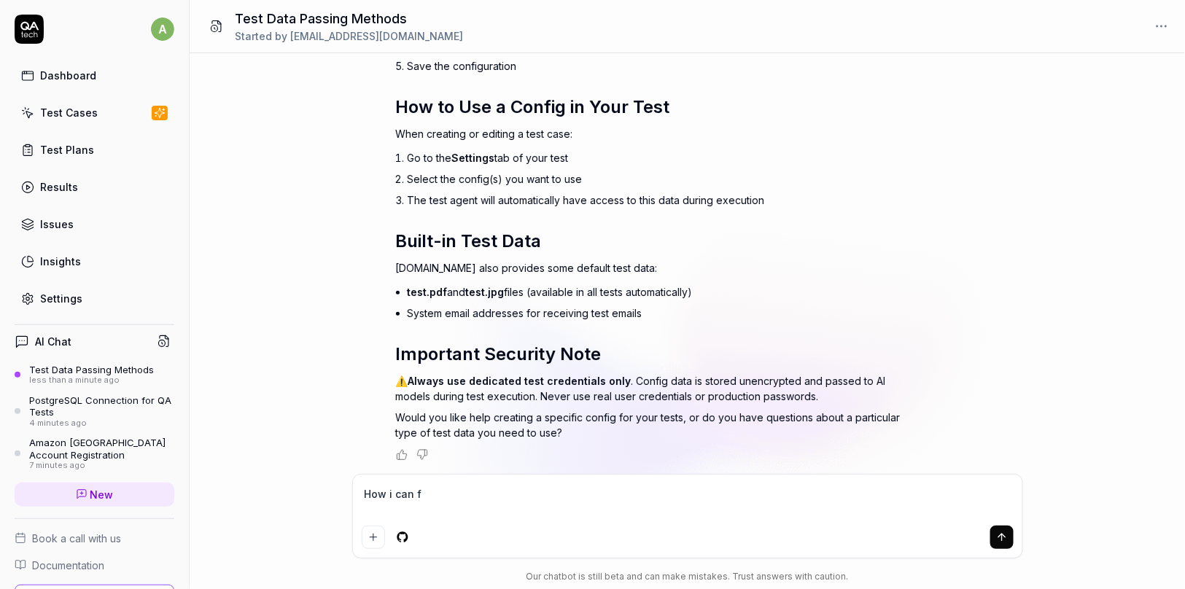
type textarea "How i can fe"
type textarea "*"
type textarea "How i can fet"
type textarea "*"
type textarea "How i can fetc"
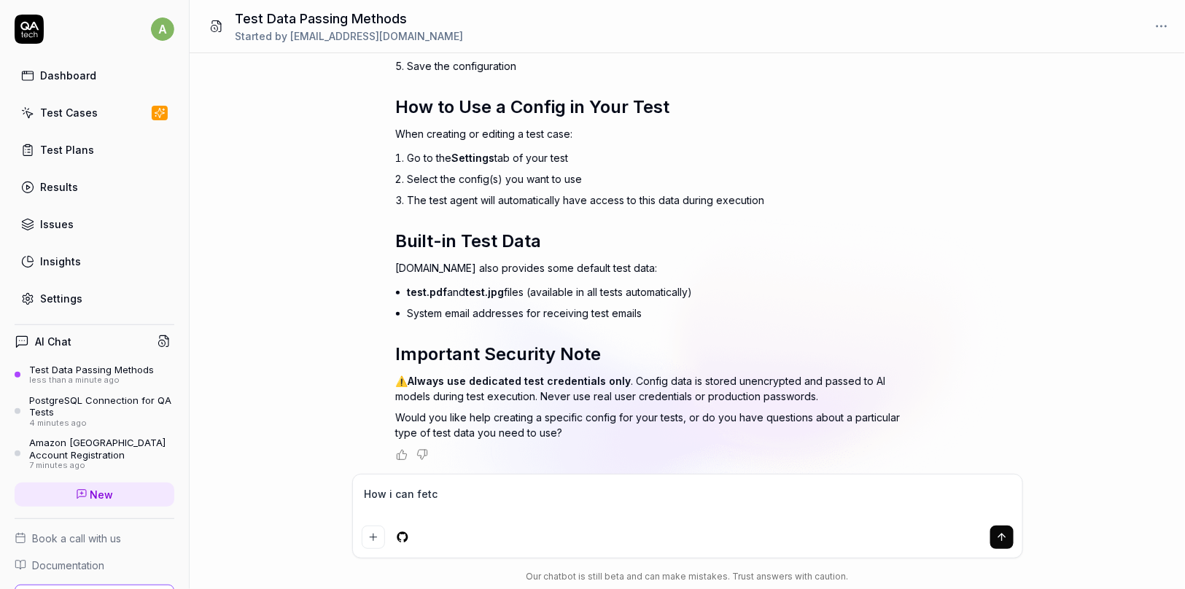
type textarea "*"
type textarea "How i can fetch"
type textarea "*"
type textarea "How i can fetch"
type textarea "*"
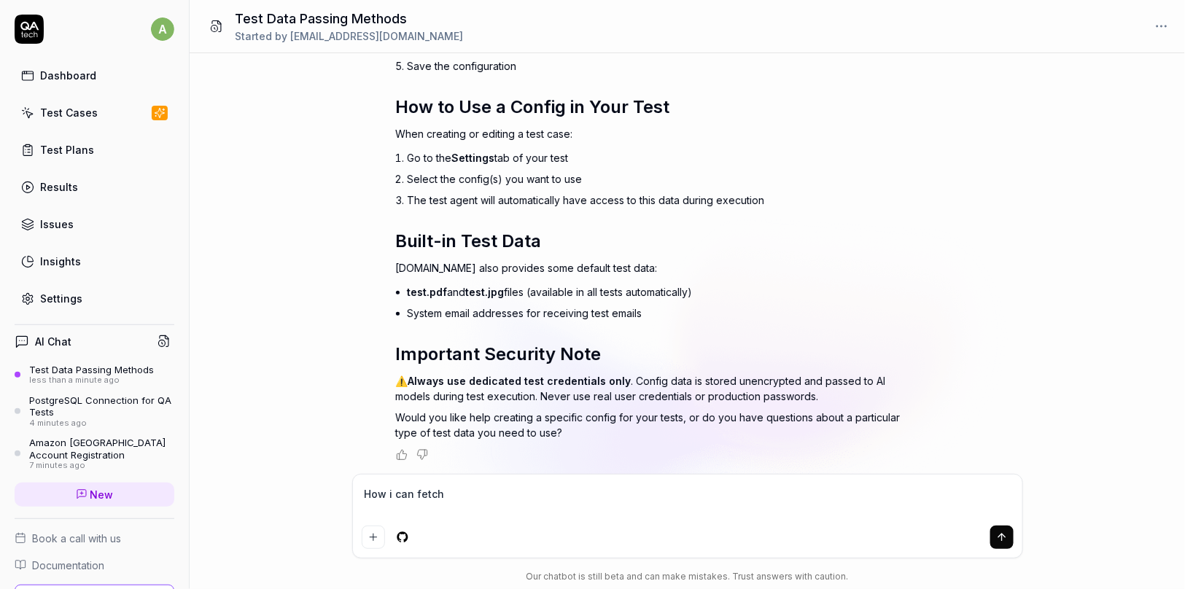
type textarea "How i can fetch d"
type textarea "*"
type textarea "How i can fetch da"
type textarea "*"
type textarea "How i can fetch dat"
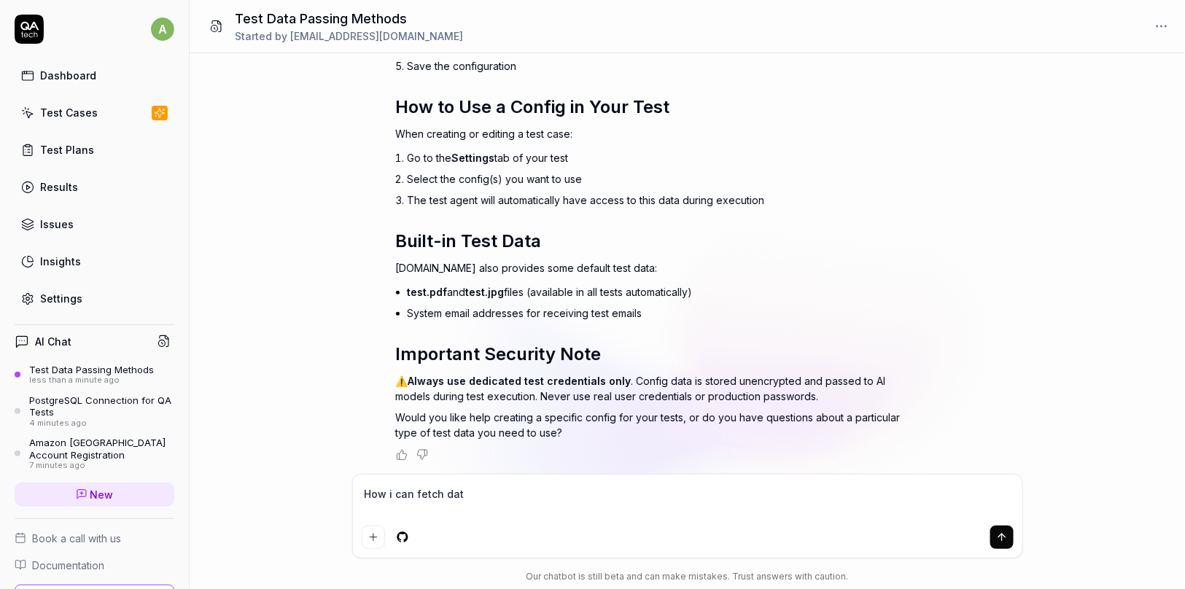
type textarea "*"
type textarea "How i can fetch data"
type textarea "*"
type textarea "How i can fetch data"
type textarea "*"
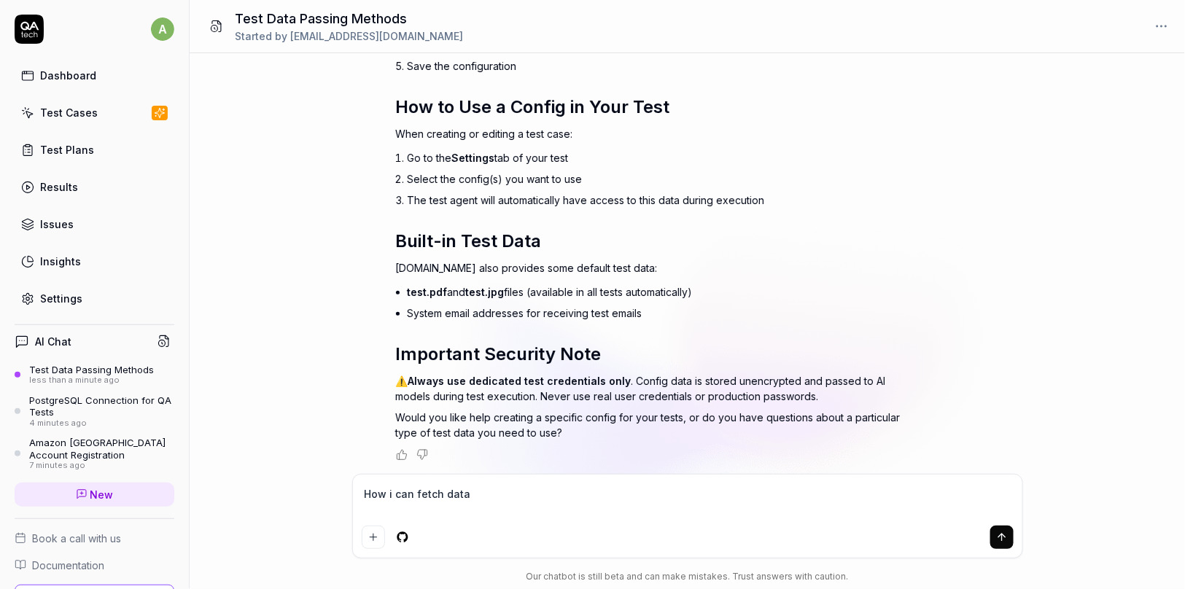
type textarea "How i can fetch data f"
type textarea "*"
type textarea "How i can fetch data fr"
type textarea "*"
type textarea "How i can fetch data fro"
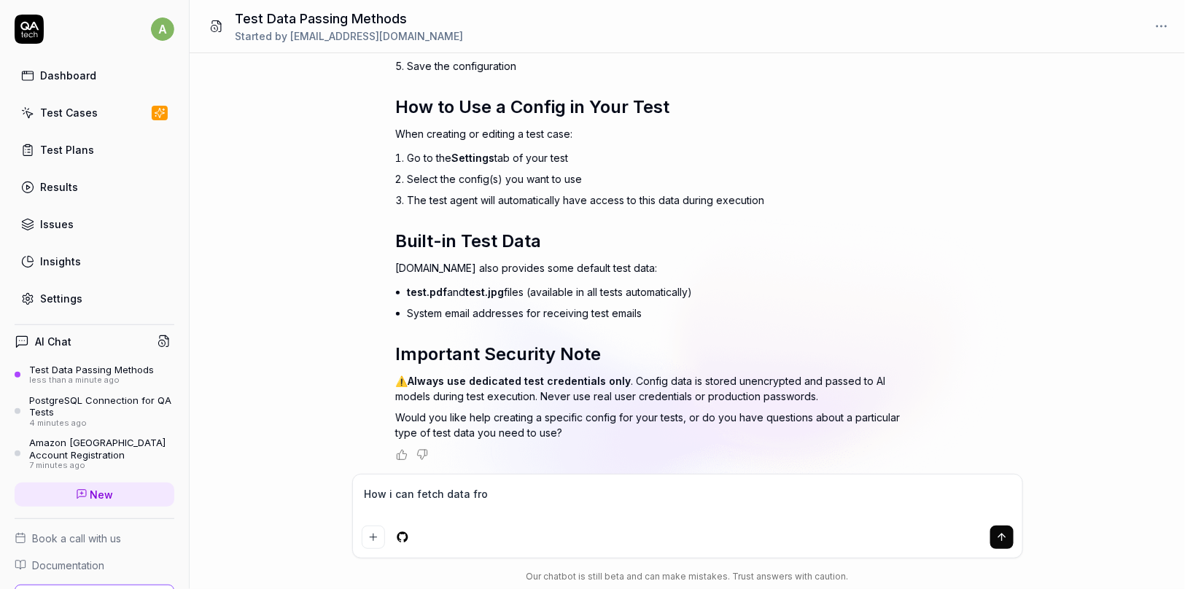
type textarea "*"
type textarea "How i can fetch data from"
type textarea "*"
type textarea "How i can fetch data from"
type textarea "*"
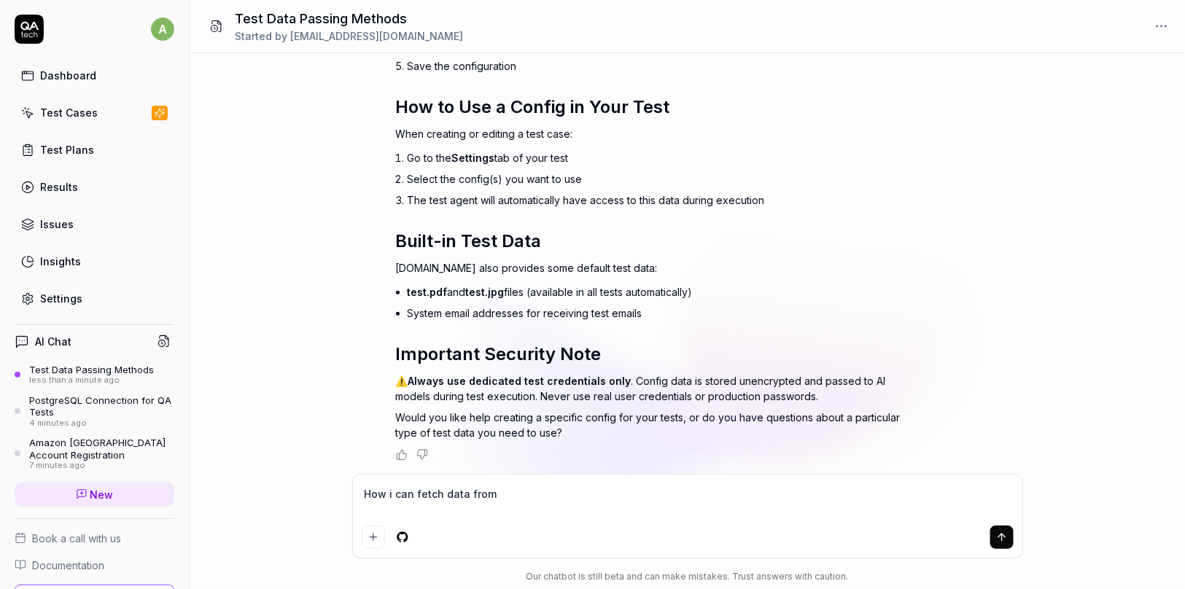
type textarea "How i can fetch data from D"
type textarea "*"
type textarea "How i can fetch data from DB"
type textarea "*"
type textarea "How i can fetch data from DB"
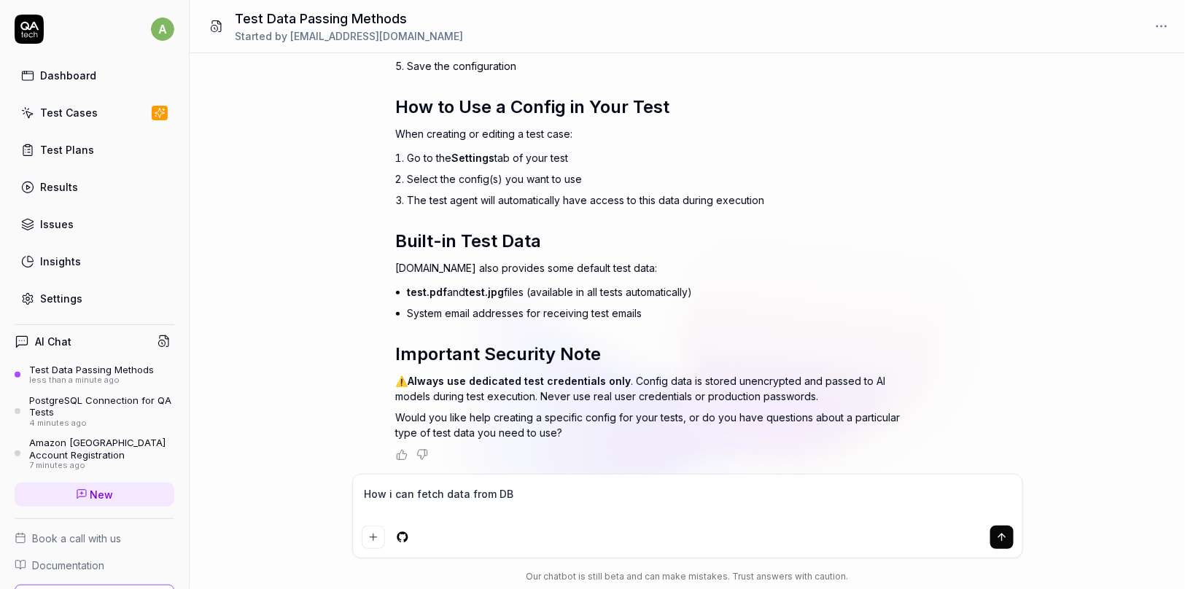
type textarea "*"
type textarea "How i can fetch data from DB a"
type textarea "*"
type textarea "How i can fetch data from DB an"
type textarea "*"
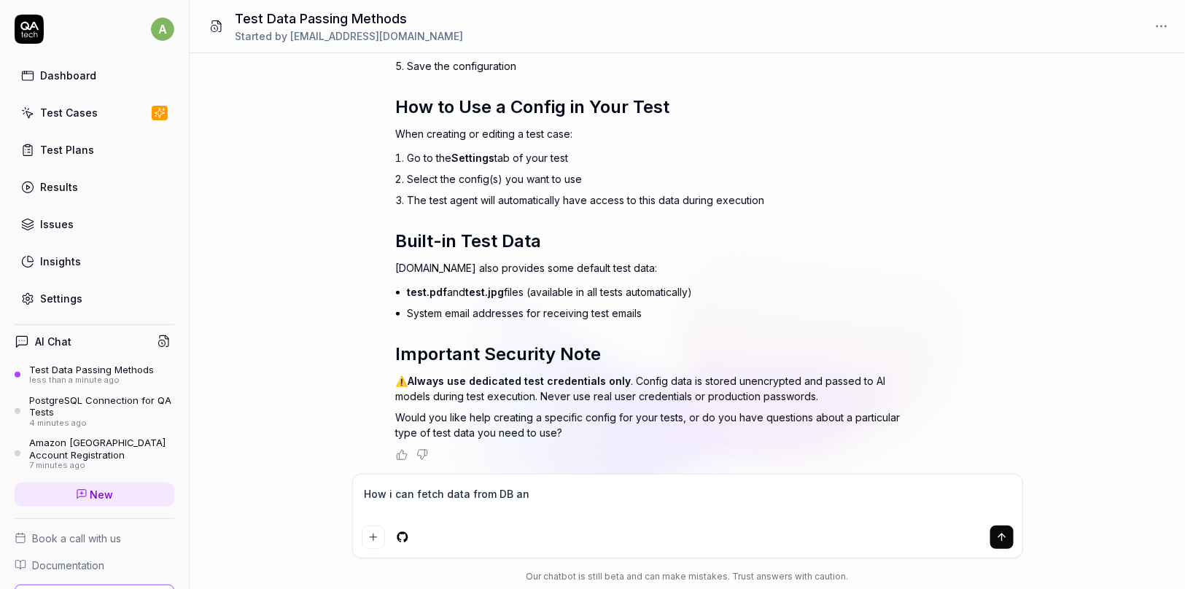
type textarea "How i can fetch data from DB and"
type textarea "*"
type textarea "How i can fetch data from DB and"
type textarea "*"
type textarea "How i can fetch data from DB and u"
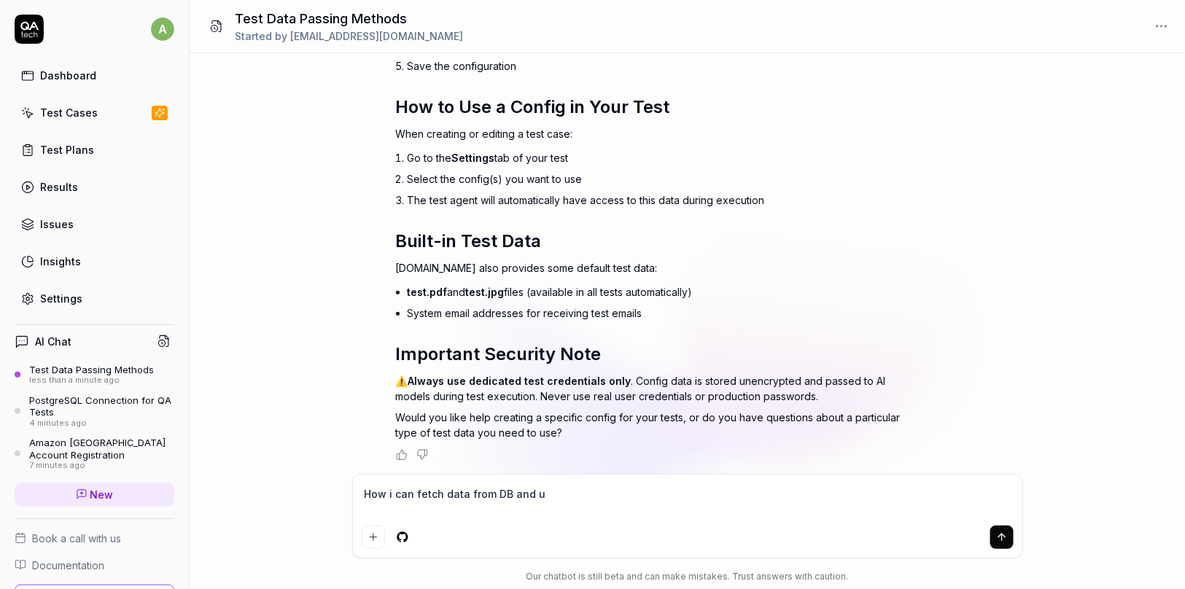
type textarea "*"
type textarea "How i can fetch data from DB and us"
type textarea "*"
type textarea "How i can fetch data from DB and use"
type textarea "*"
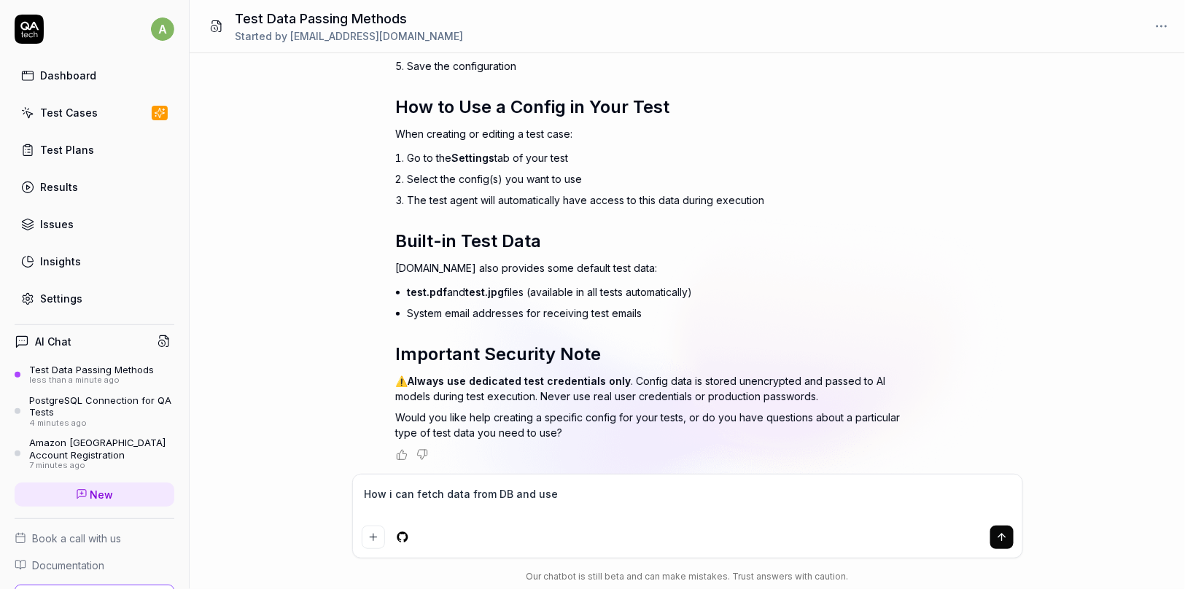
type textarea "How i can fetch data from DB and use"
type textarea "*"
type textarea "How i can fetch data from DB and use it"
type textarea "*"
type textarea "How i can fetch data from DB and use it"
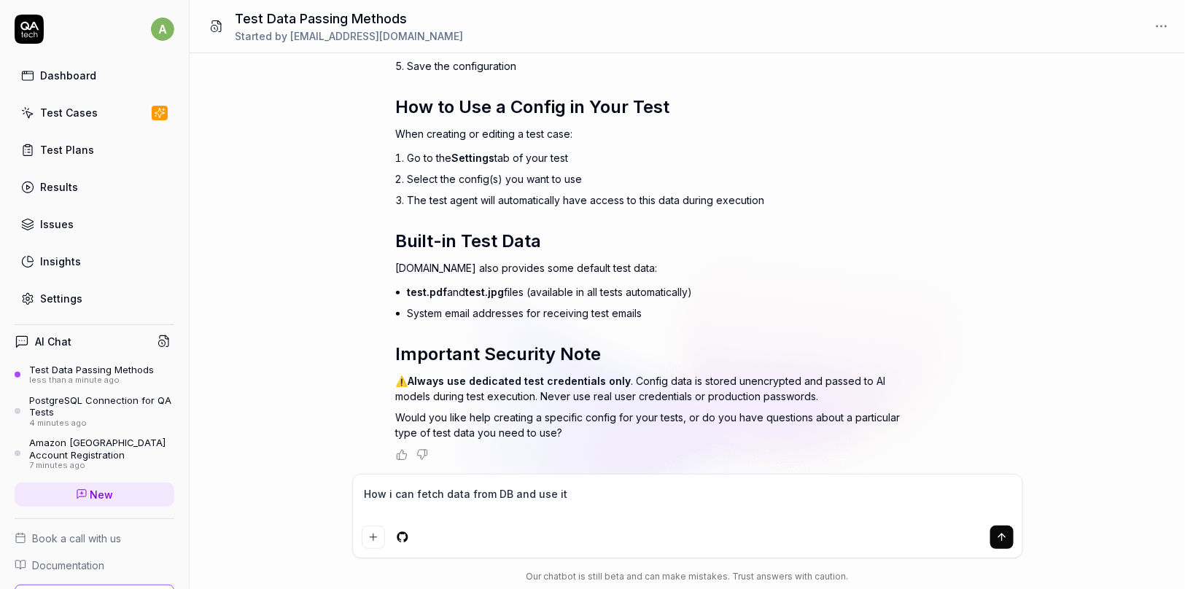
type textarea "*"
type textarea "How i can fetch data from DB and use it q"
type textarea "*"
type textarea "How i can fetch data from DB and use it qa"
type textarea "*"
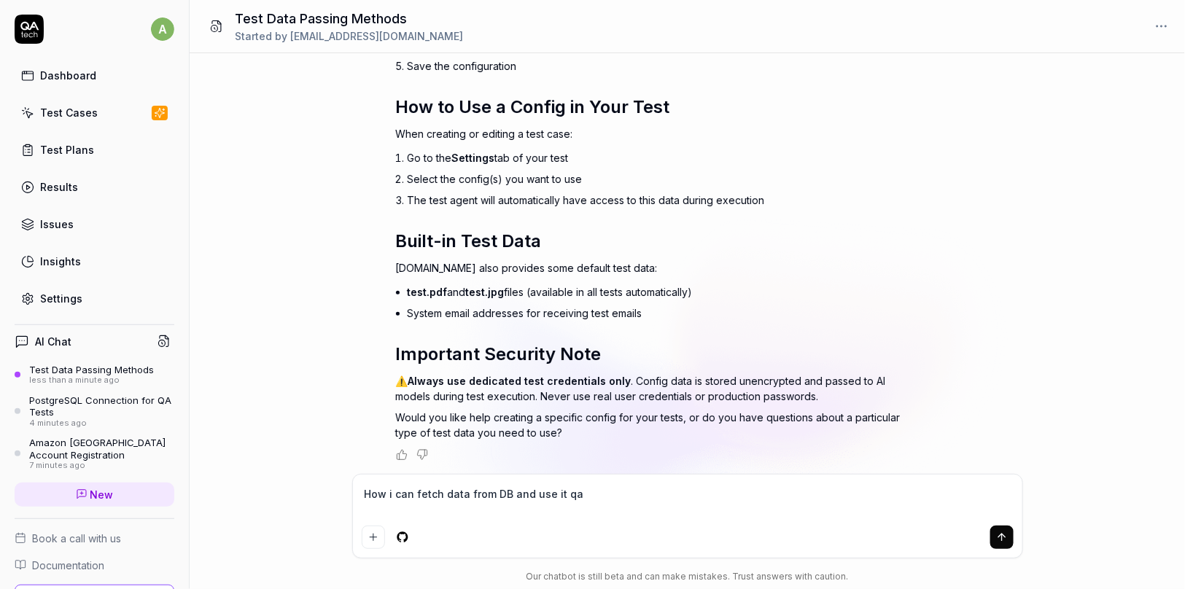
type textarea "How i can fetch data from DB and use it q"
type textarea "*"
type textarea "How i can fetch data from DB and use it"
type textarea "*"
type textarea "How i can fetch data from DB and use it m"
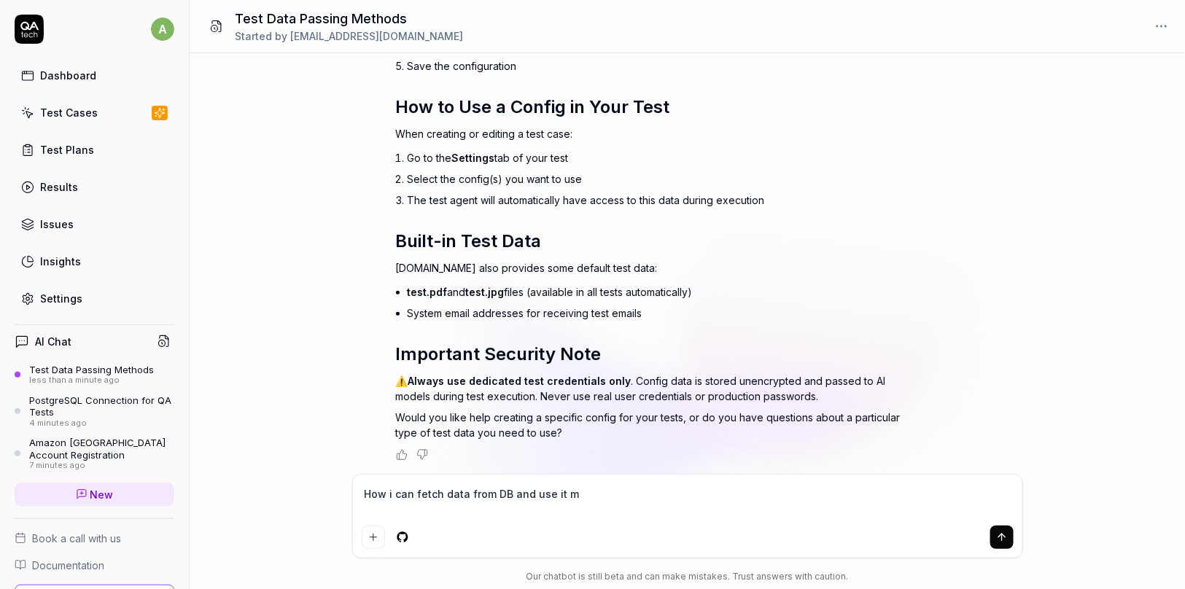
type textarea "*"
type textarea "How i can fetch data from DB and use it mt"
type textarea "*"
type textarea "How i can fetch data from DB and use it mt"
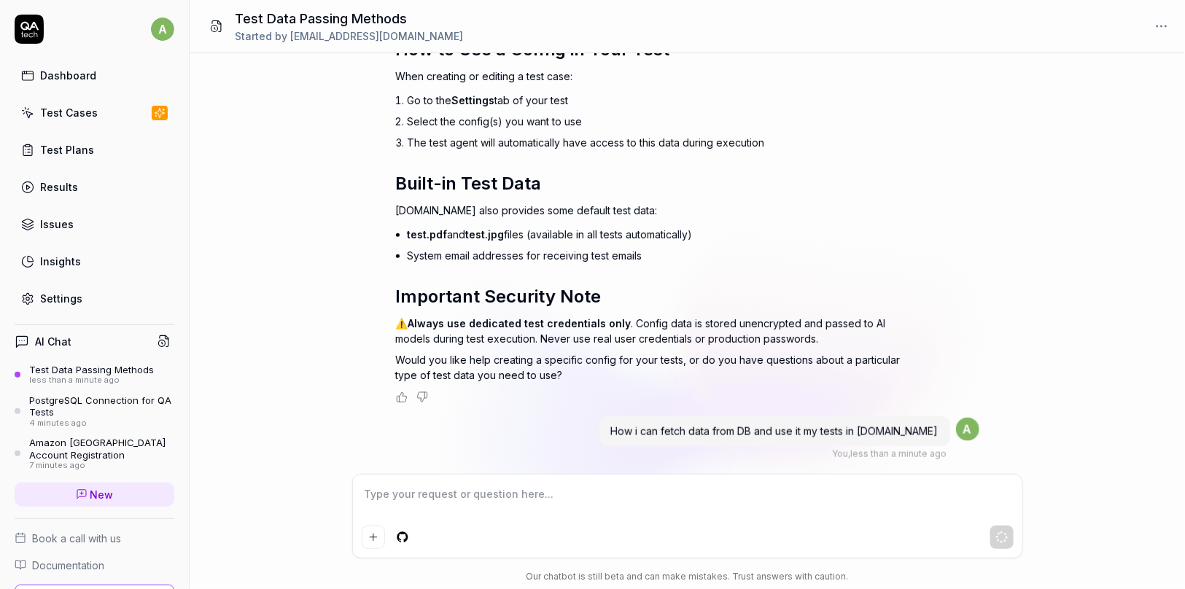
click at [263, 261] on div "How i can pass test data directly in my tests ? You , 1 minute ago a Thought fo…" at bounding box center [687, 263] width 995 height 421
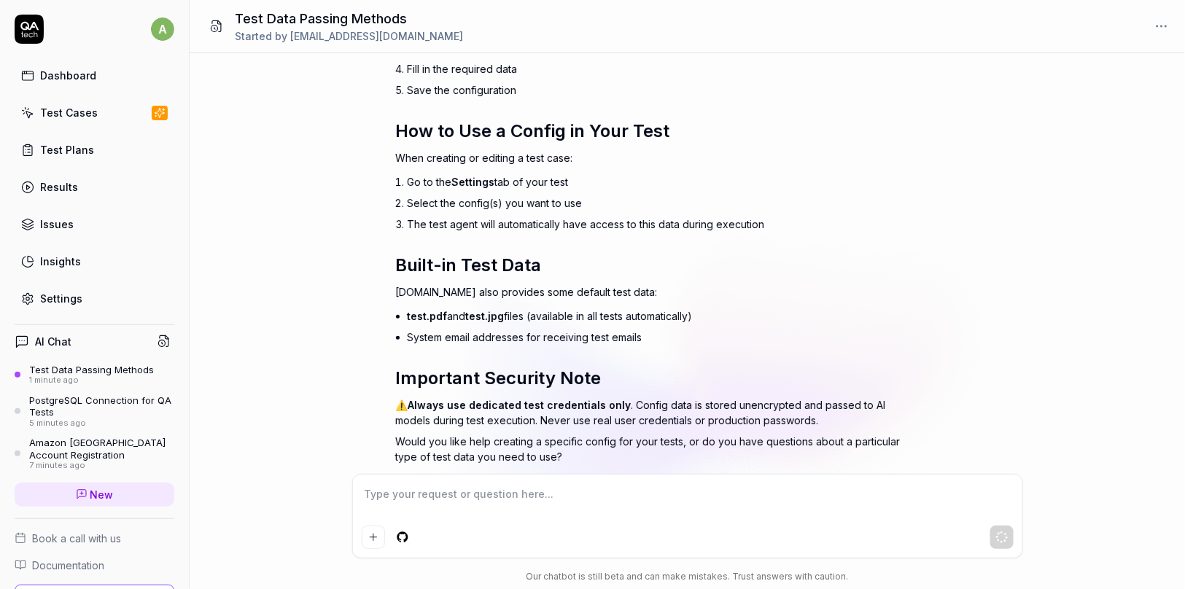
click at [263, 261] on div "How i can pass test data directly in my tests ? You , 1 minute ago a Thought fo…" at bounding box center [687, 263] width 995 height 421
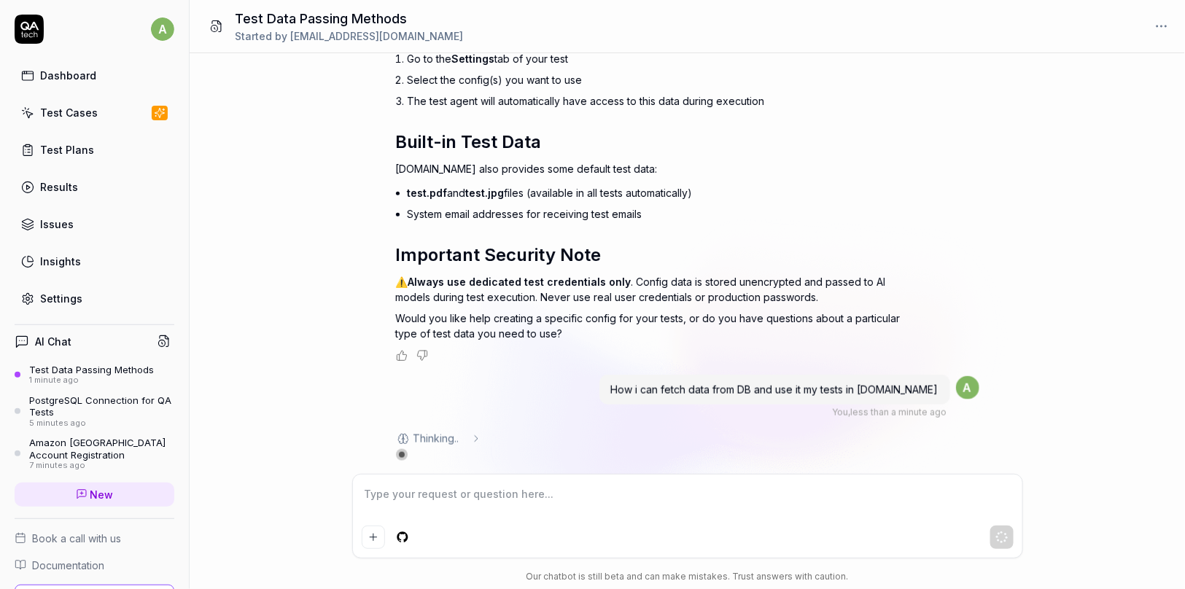
scroll to position [623, 0]
click at [263, 261] on div "How i can pass test data directly in my tests ? You , 1 minute ago a Thought fo…" at bounding box center [687, 263] width 995 height 421
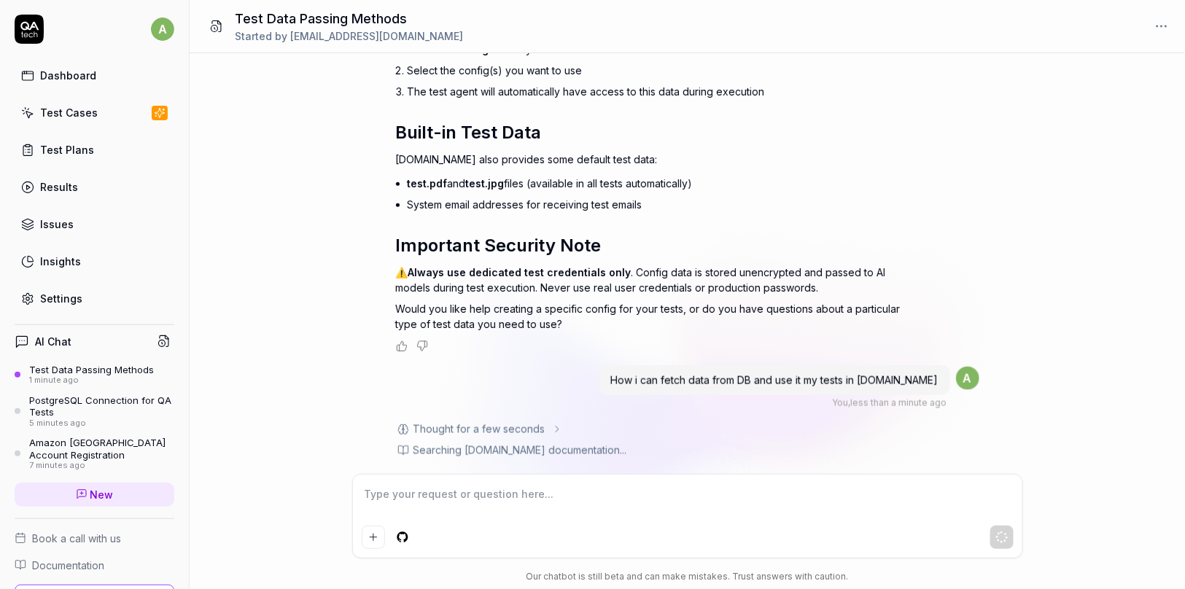
click at [254, 233] on div "How i can pass test data directly in my tests ? You , 1 minute ago a Thought fo…" at bounding box center [687, 263] width 995 height 421
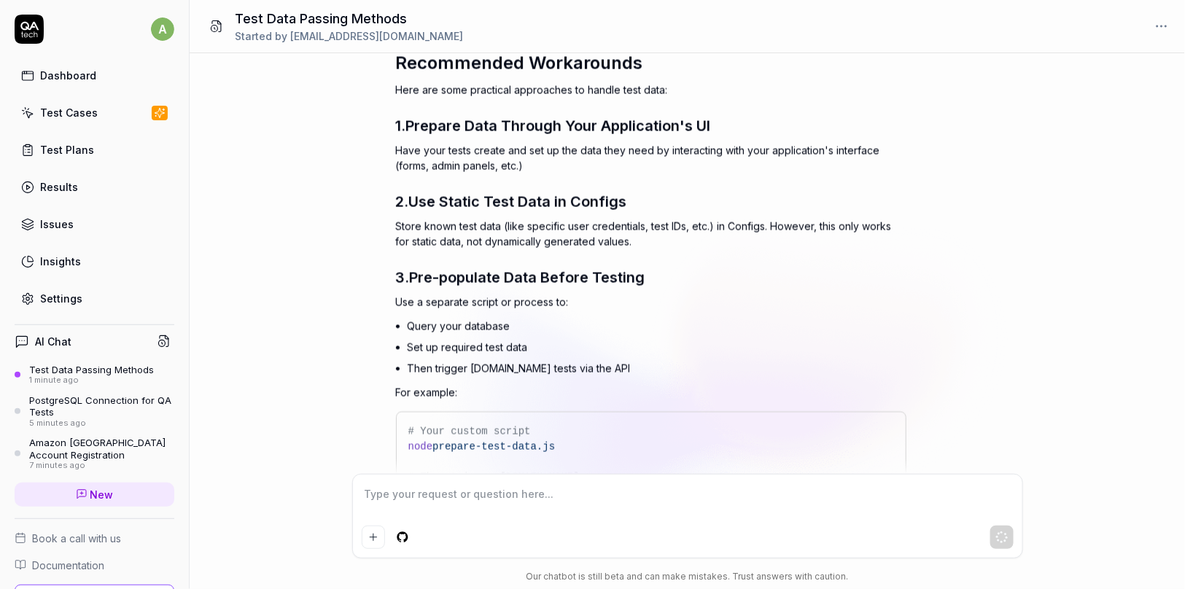
scroll to position [1271, 0]
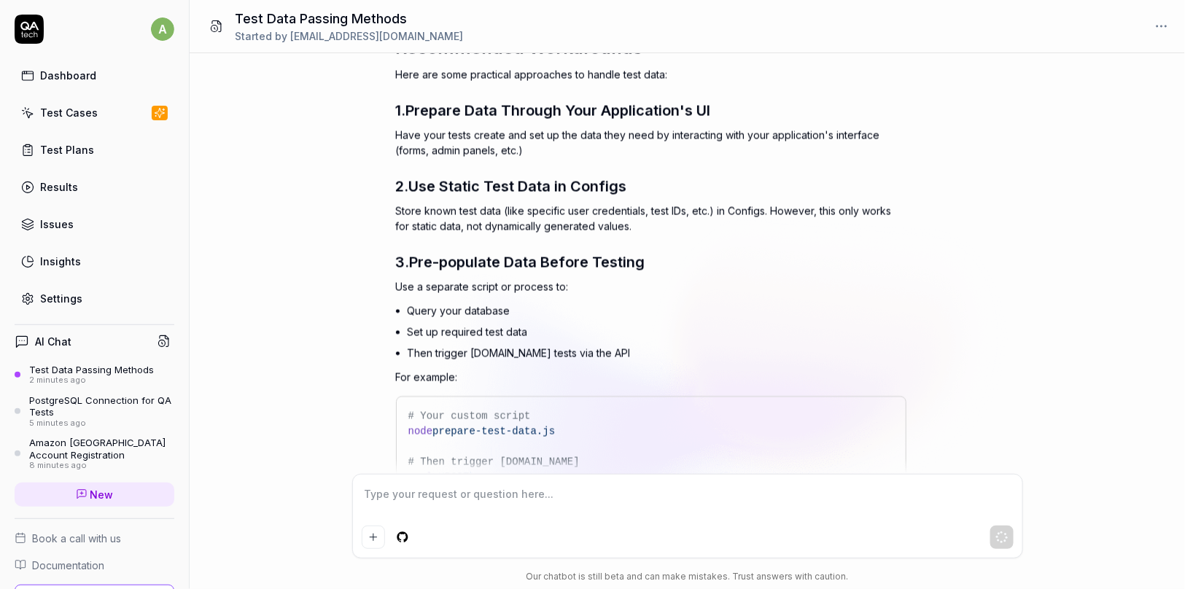
click at [289, 330] on div "How i can pass test data directly in my tests ? You , 2 minutes ago a Thought f…" at bounding box center [687, 263] width 995 height 421
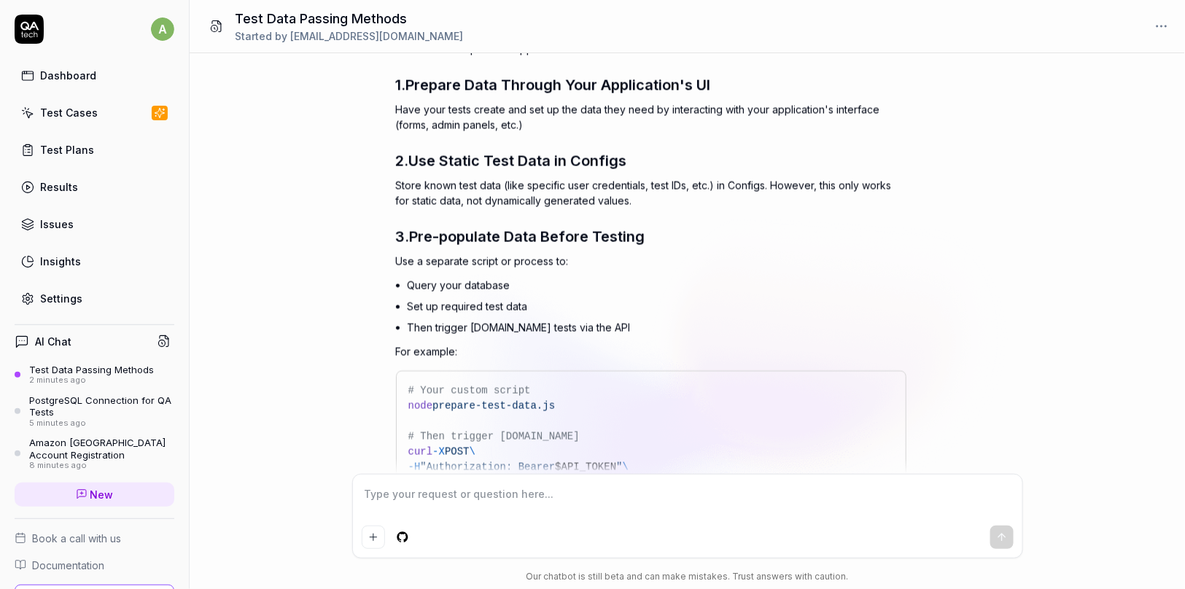
click at [289, 330] on div "How i can pass test data directly in my tests ? You , 2 minutes ago a Thought f…" at bounding box center [687, 263] width 995 height 421
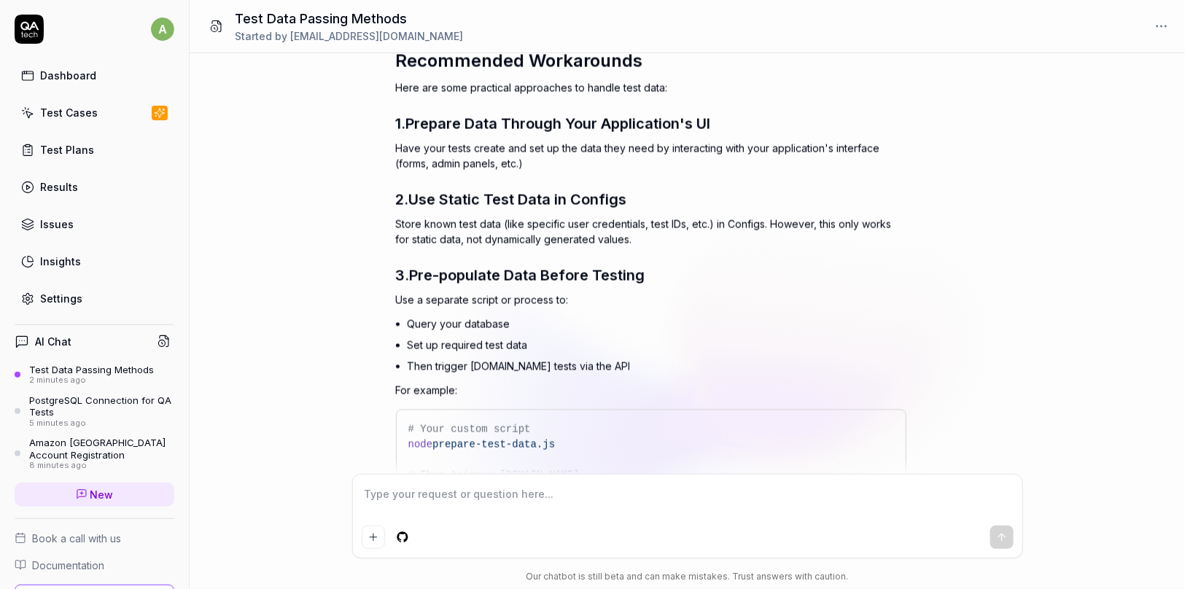
click at [289, 330] on div "How i can pass test data directly in my tests ? You , 2 minutes ago a Thought f…" at bounding box center [687, 263] width 995 height 421
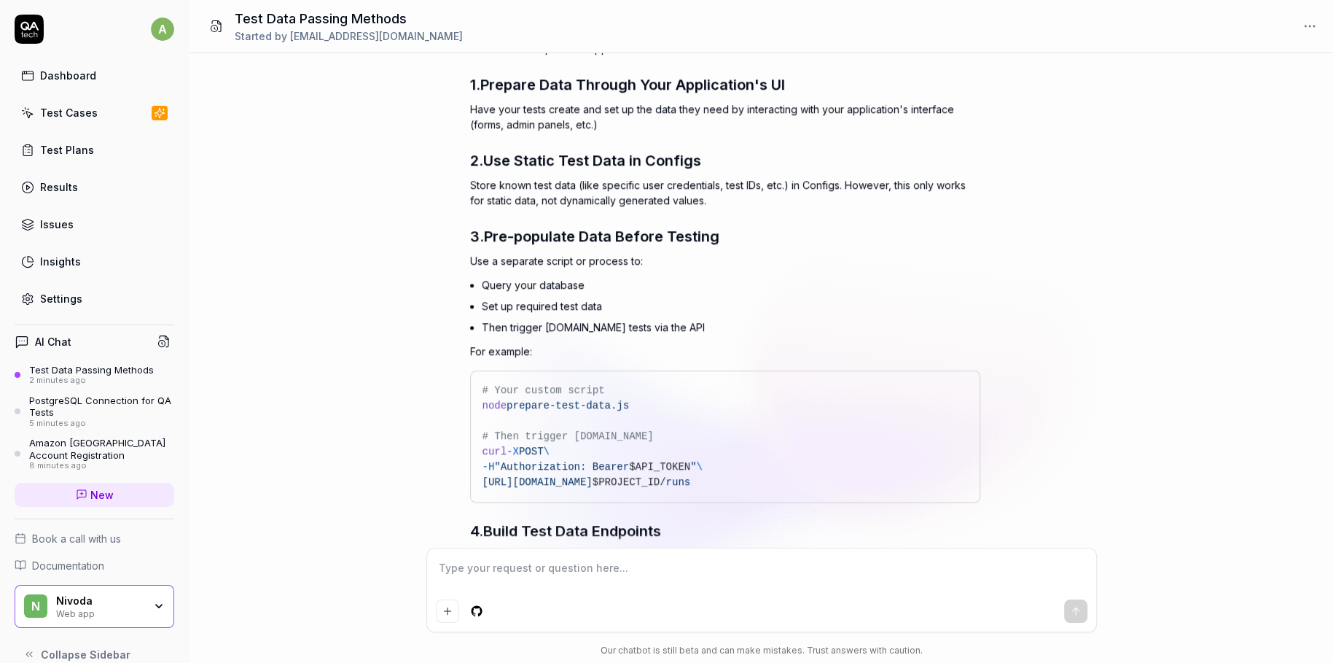
scroll to position [1305, 0]
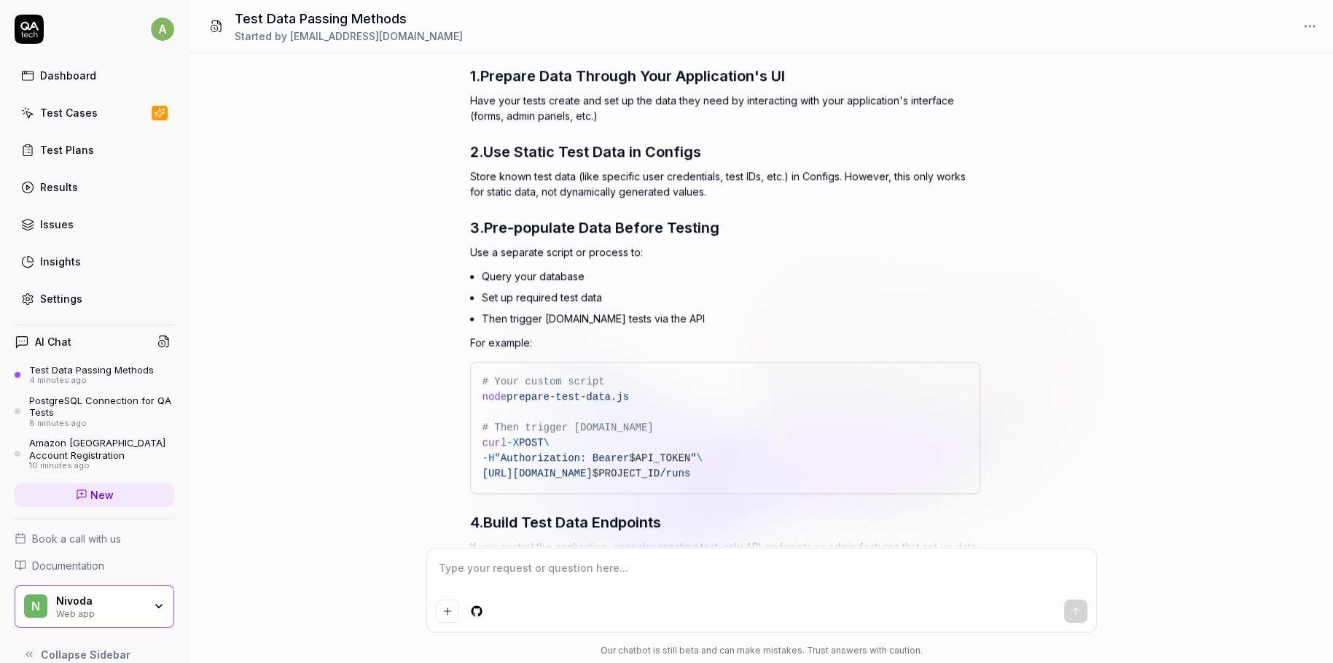
click at [339, 334] on div "How i can pass test data directly in my tests ? You , 4 minutes ago a Thought f…" at bounding box center [762, 300] width 1144 height 494
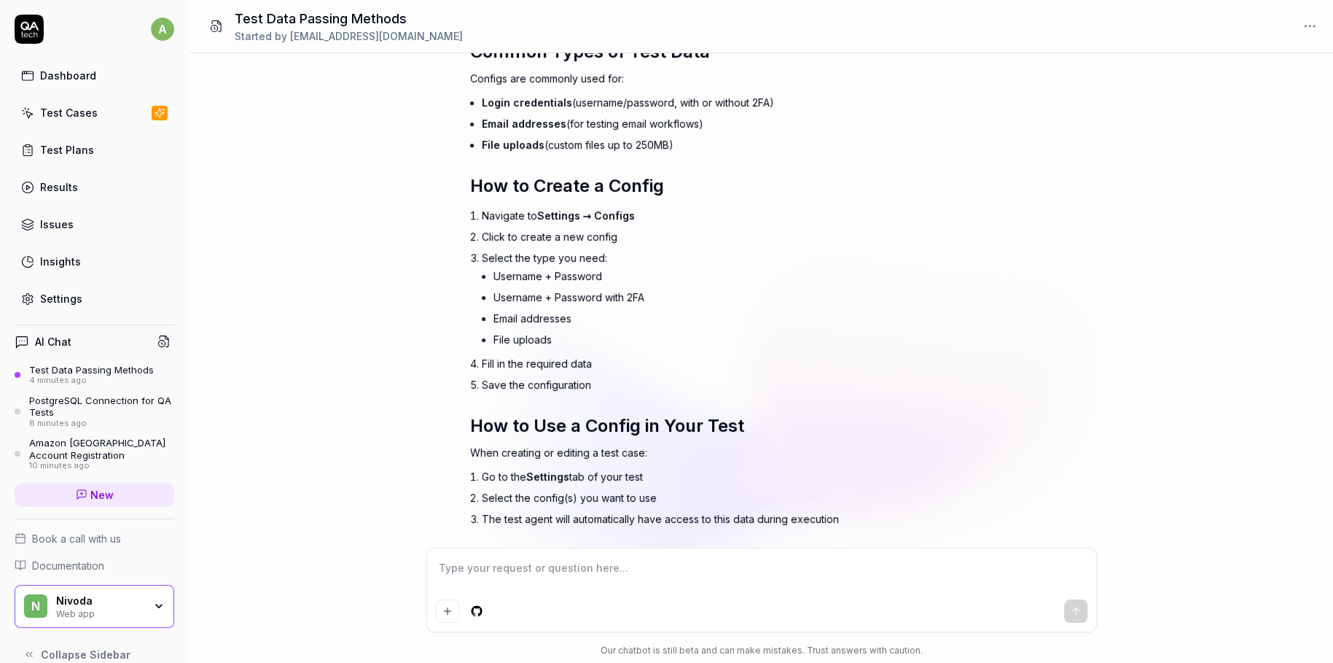
scroll to position [0, 0]
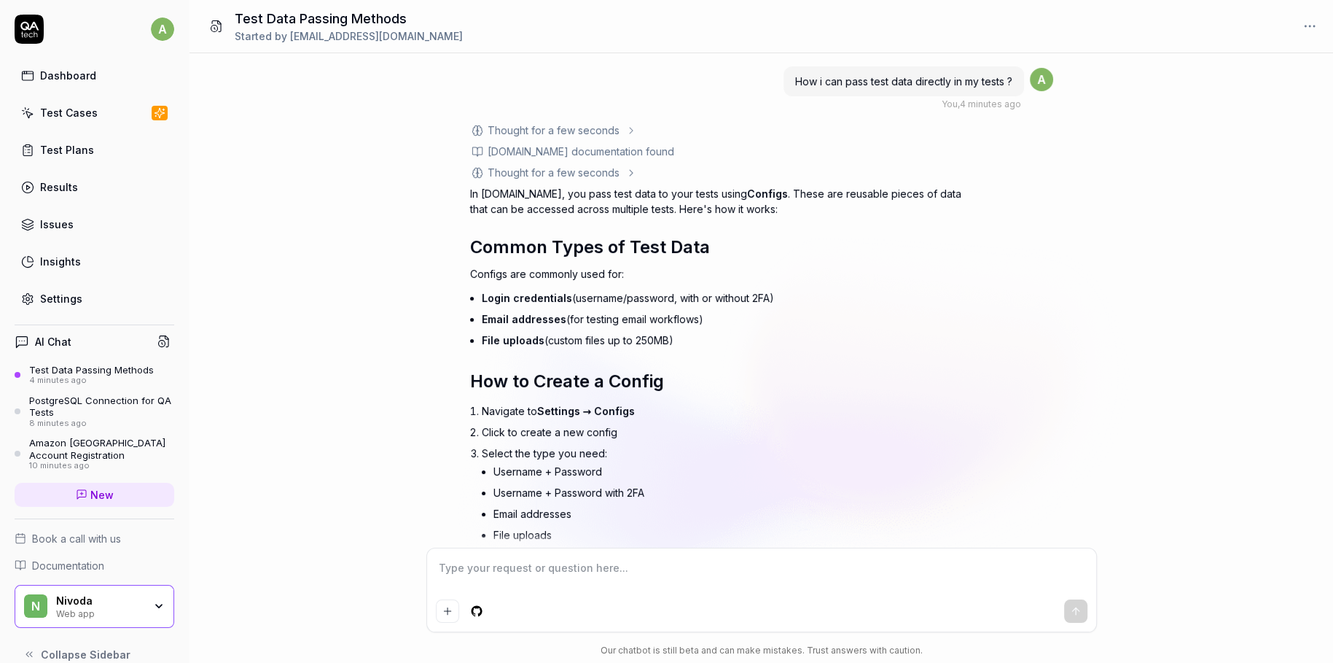
click at [33, 37] on icon at bounding box center [29, 29] width 29 height 29
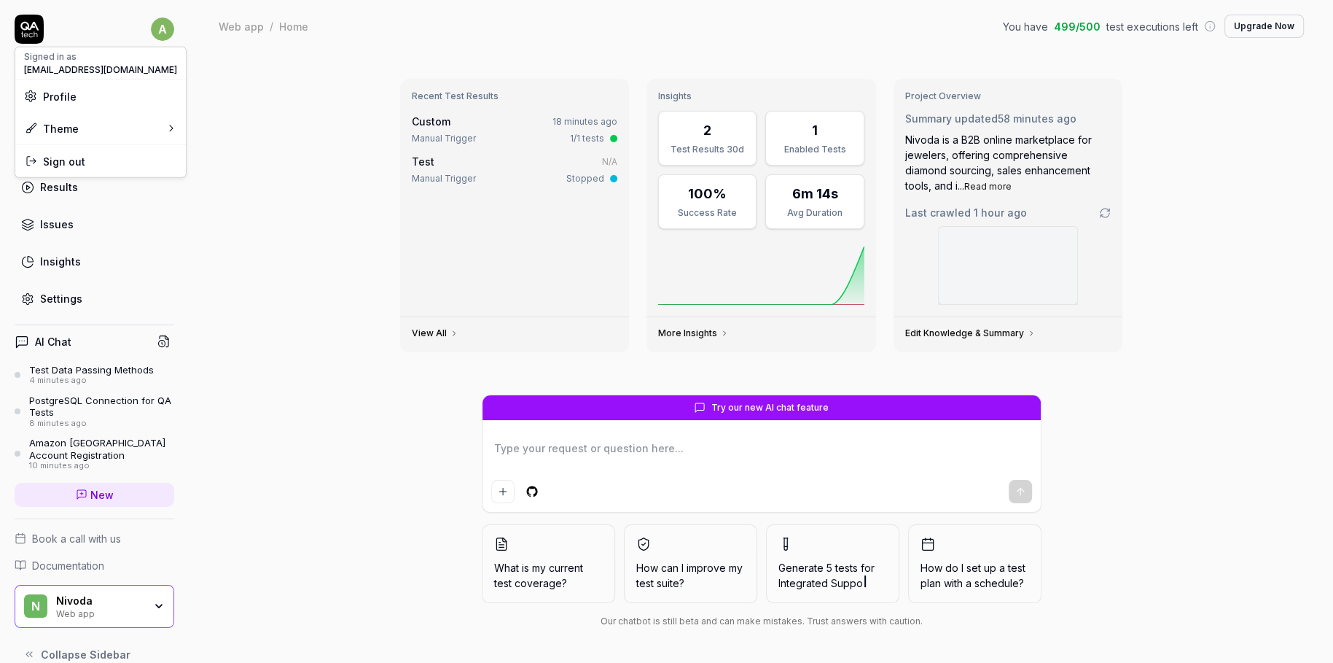
click at [160, 37] on html "a Dashboard Test Cases Test Plans Results Issues Insights Settings AI Chat Test…" at bounding box center [666, 331] width 1333 height 663
click at [80, 91] on span "Profile" at bounding box center [100, 95] width 153 height 15
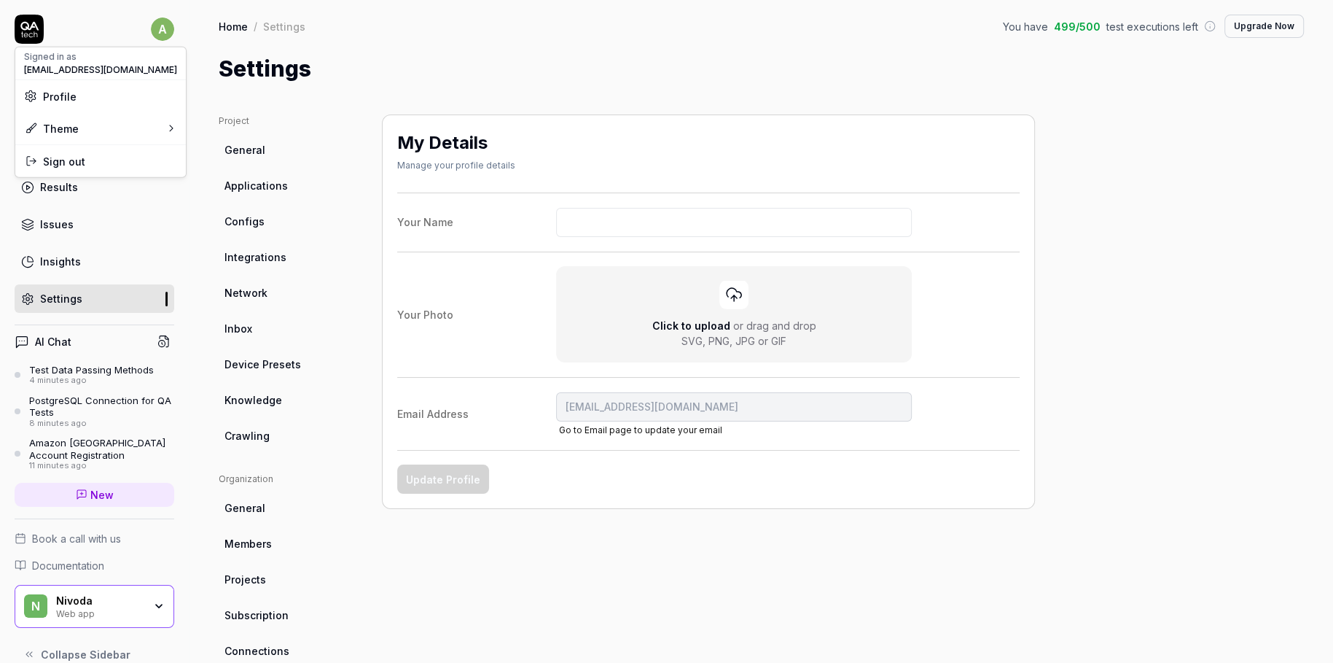
click at [254, 537] on html "a Dashboard Test Cases Test Plans Results Issues Insights Settings AI Chat Test…" at bounding box center [666, 331] width 1333 height 663
click at [252, 541] on span "Members" at bounding box center [248, 543] width 47 height 15
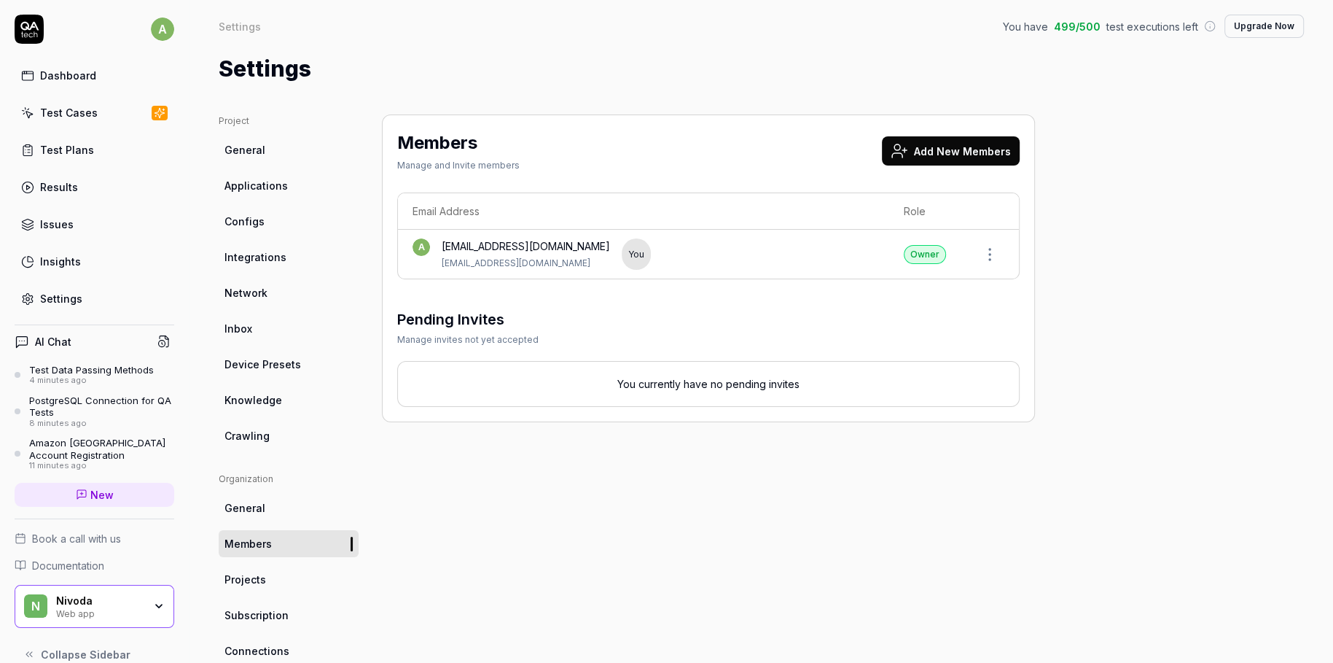
click at [690, 450] on div "Members Manage and Invite members Add New Members Email Address Role a [EMAIL_A…" at bounding box center [708, 478] width 653 height 729
click at [983, 146] on button "Add New Members" at bounding box center [951, 150] width 138 height 29
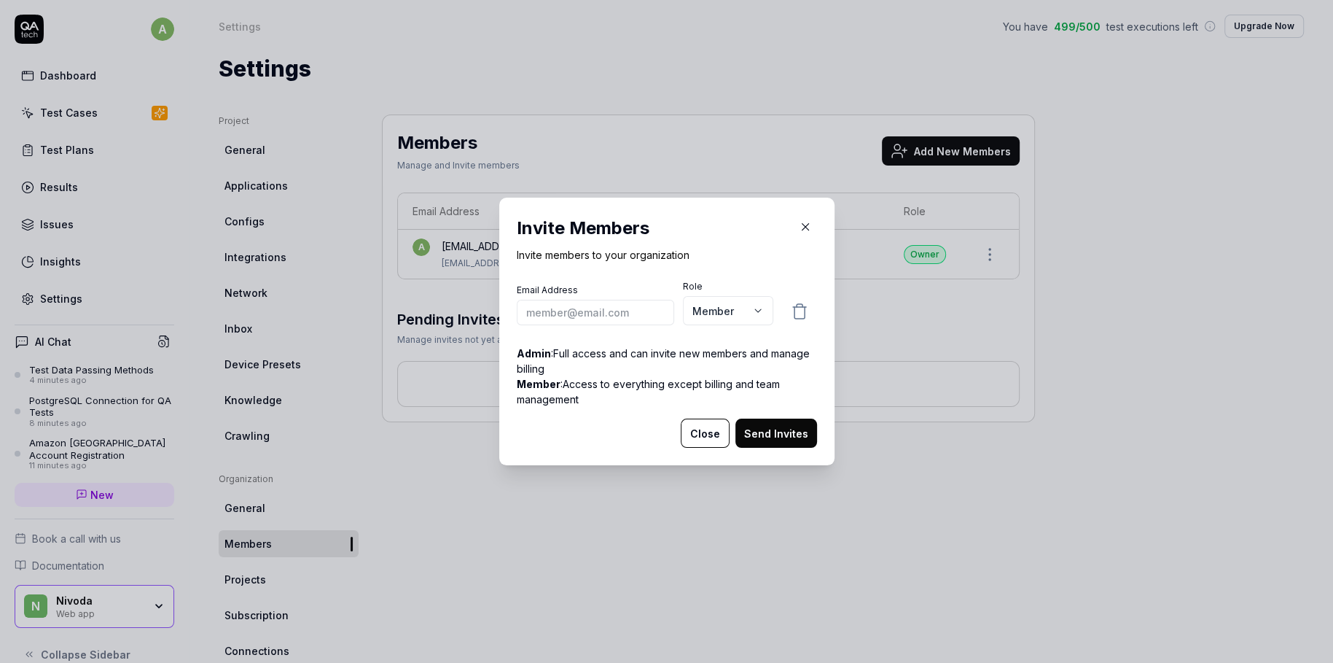
click at [615, 313] on input "email" at bounding box center [595, 313] width 157 height 26
click at [706, 430] on button "Close" at bounding box center [705, 432] width 49 height 29
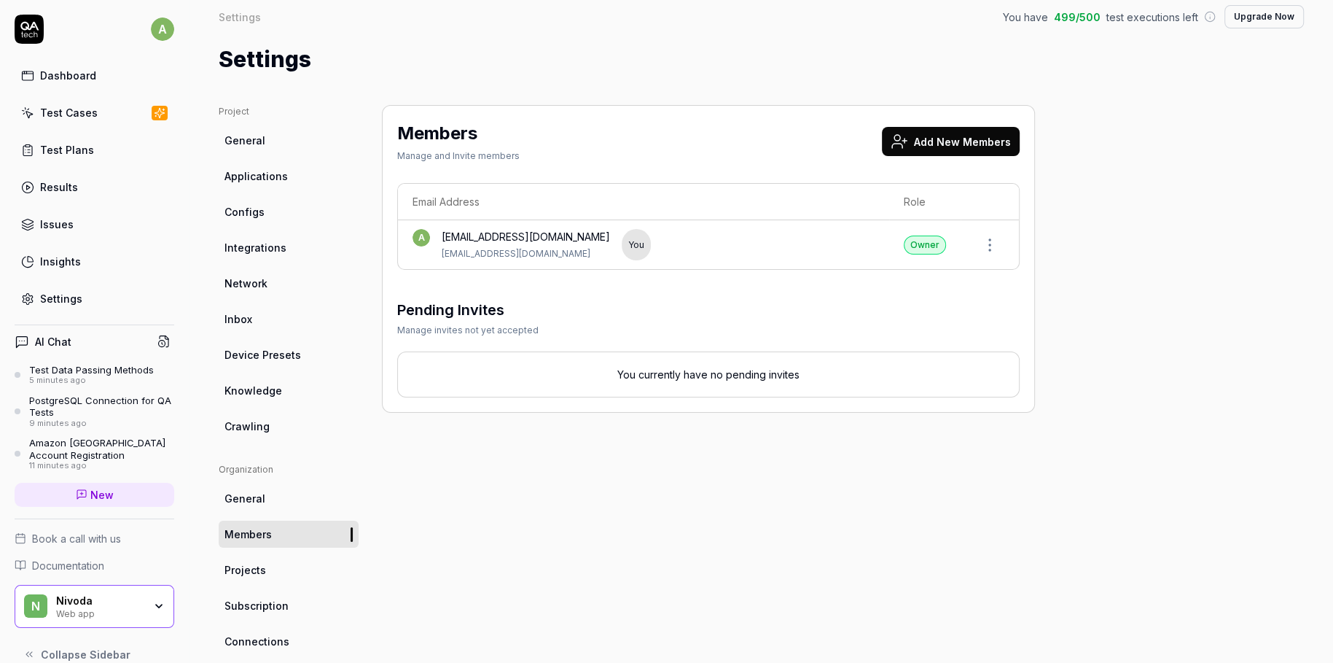
scroll to position [11, 0]
click at [121, 369] on div "Test Data Passing Methods" at bounding box center [91, 370] width 125 height 12
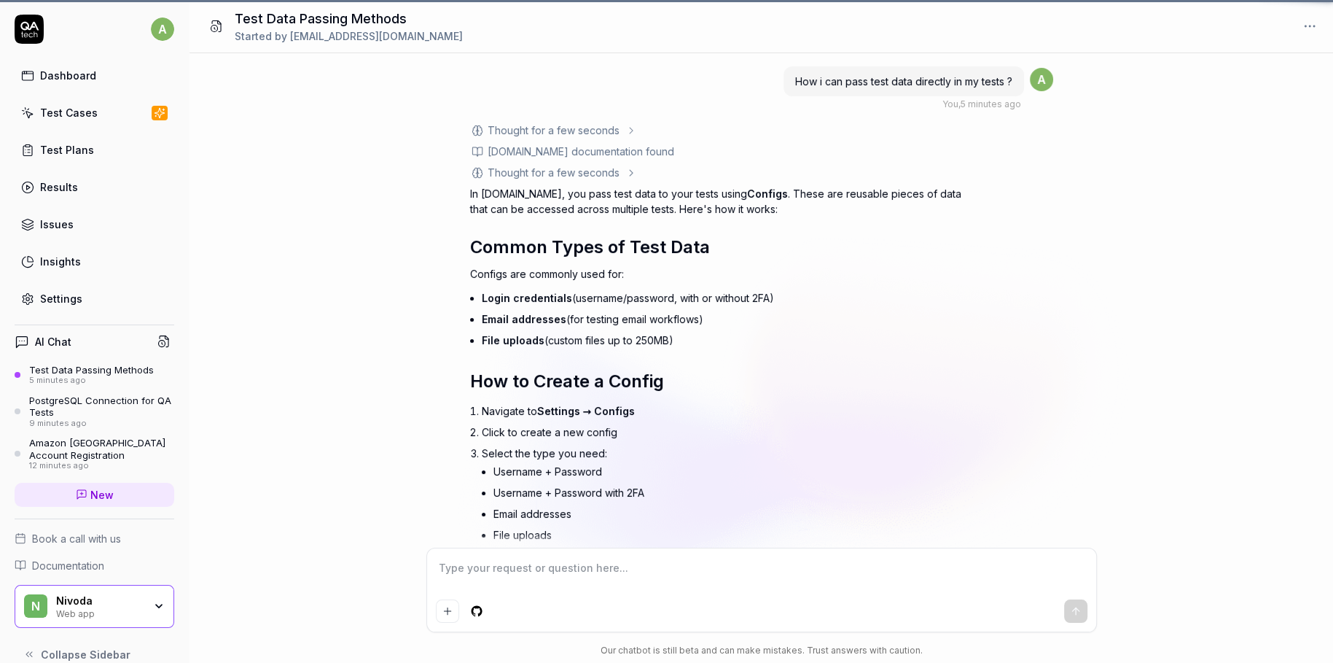
scroll to position [1426, 0]
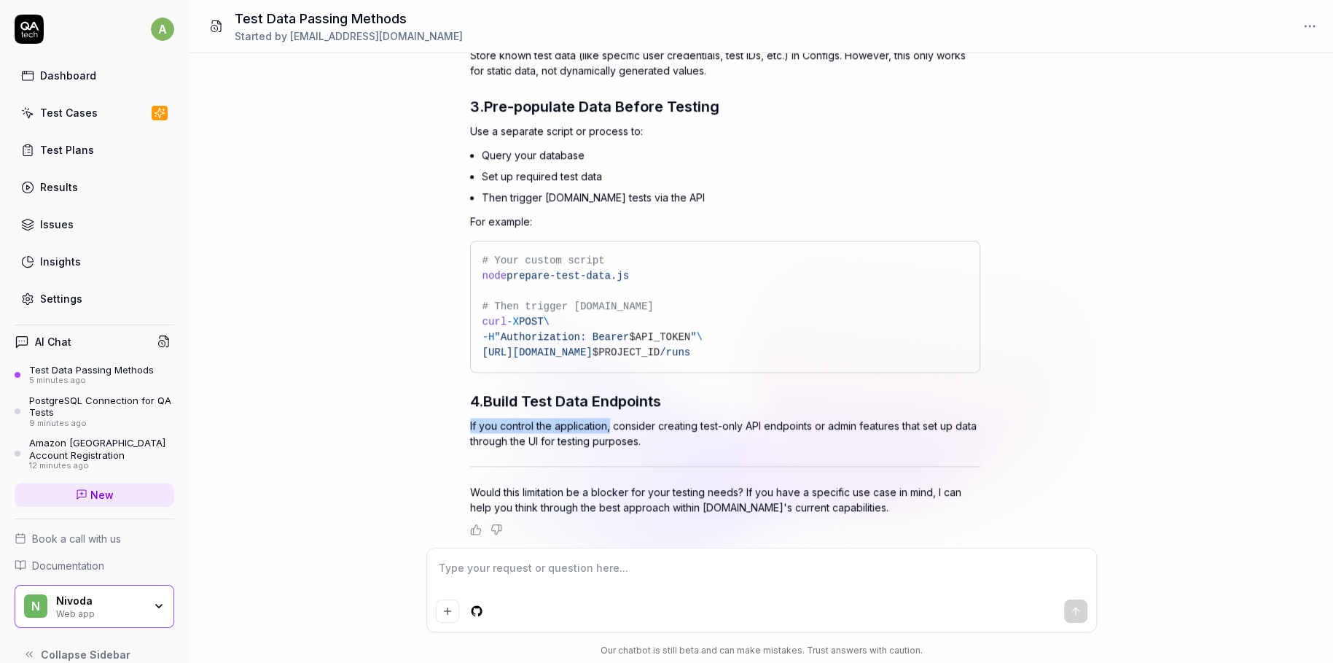
drag, startPoint x: 609, startPoint y: 425, endPoint x: 700, endPoint y: 456, distance: 96.1
click at [699, 456] on div "[DOMAIN_NAME] doesn't currently support direct database connections or API call…" at bounding box center [725, 97] width 510 height 833
click at [729, 440] on p "If you control the application, consider creating test-only API endpoints or ad…" at bounding box center [725, 433] width 510 height 31
click at [339, 364] on div "How i can pass test data directly in my tests ? You , 5 minutes ago a Thought f…" at bounding box center [762, 300] width 1144 height 494
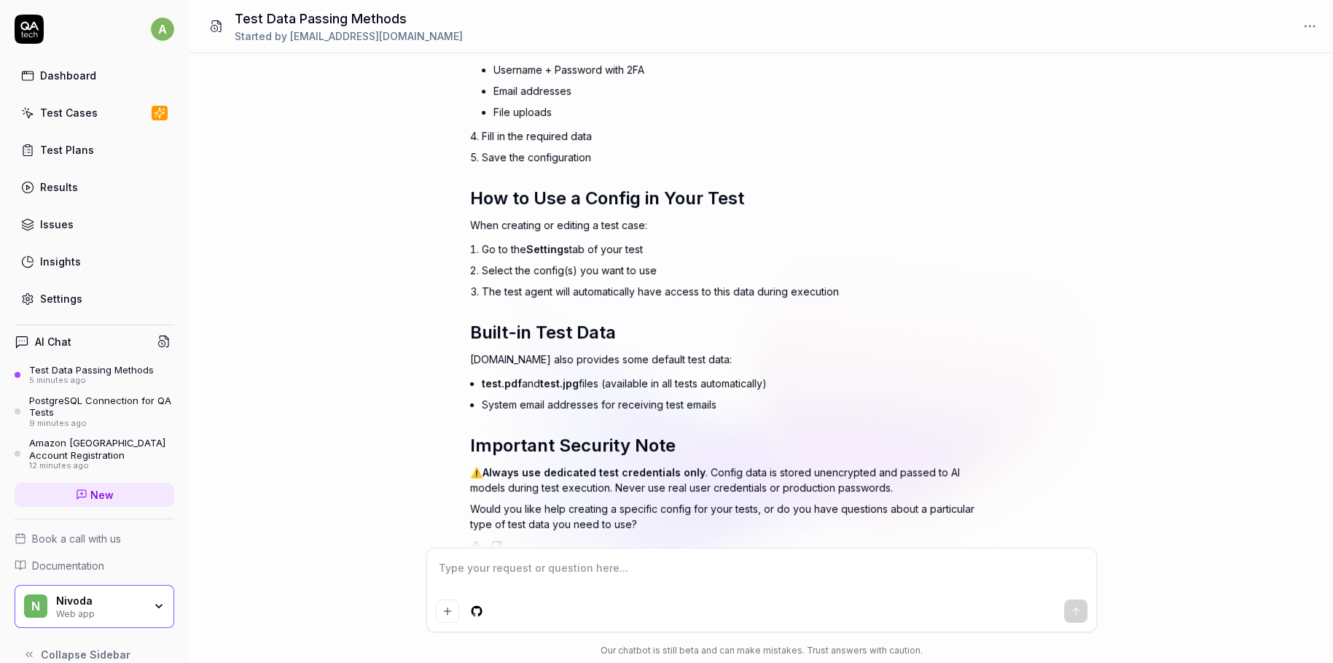
scroll to position [0, 0]
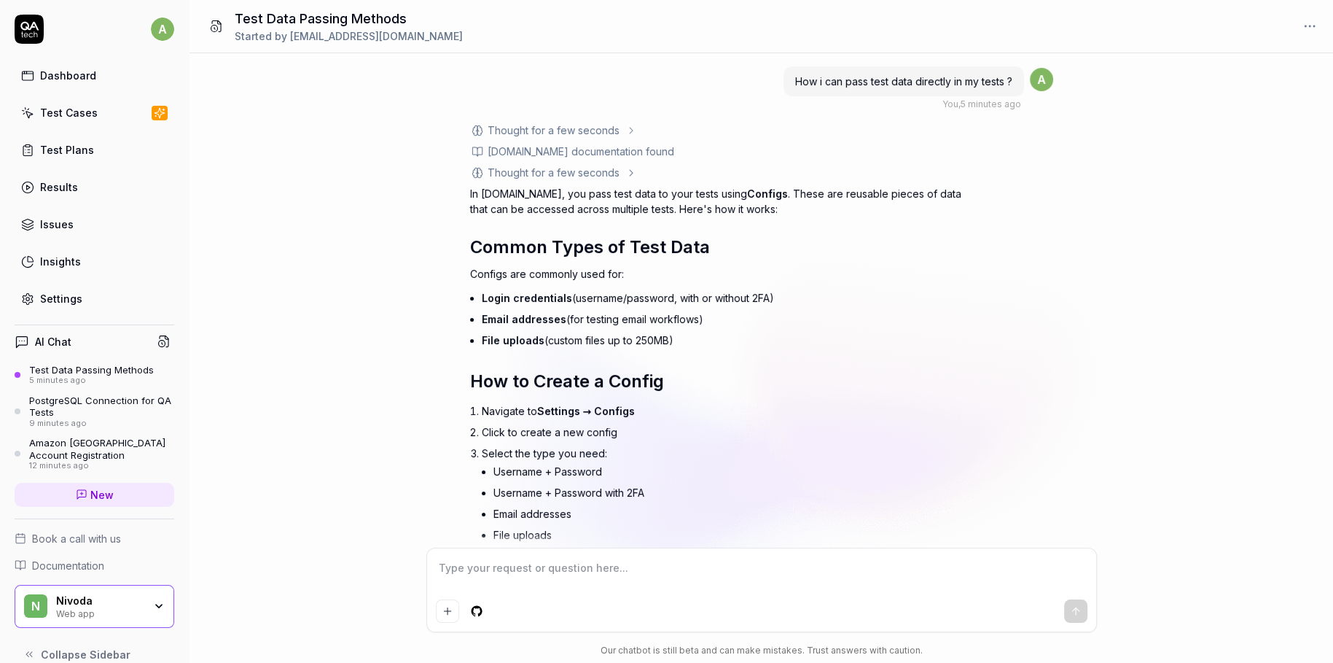
click at [328, 284] on div "How i can pass test data directly in my tests ? You , 5 minutes ago a Thought f…" at bounding box center [762, 300] width 1144 height 494
click at [95, 286] on link "Settings" at bounding box center [95, 298] width 160 height 28
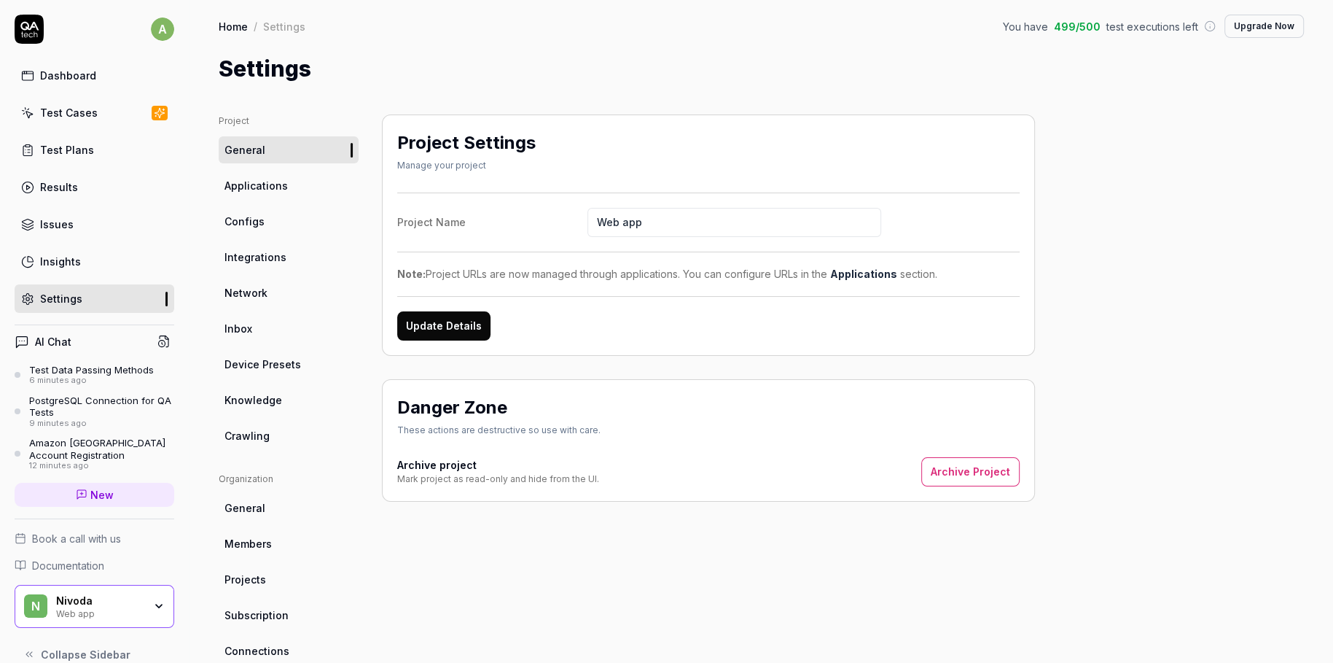
click at [262, 188] on span "Applications" at bounding box center [256, 185] width 63 height 15
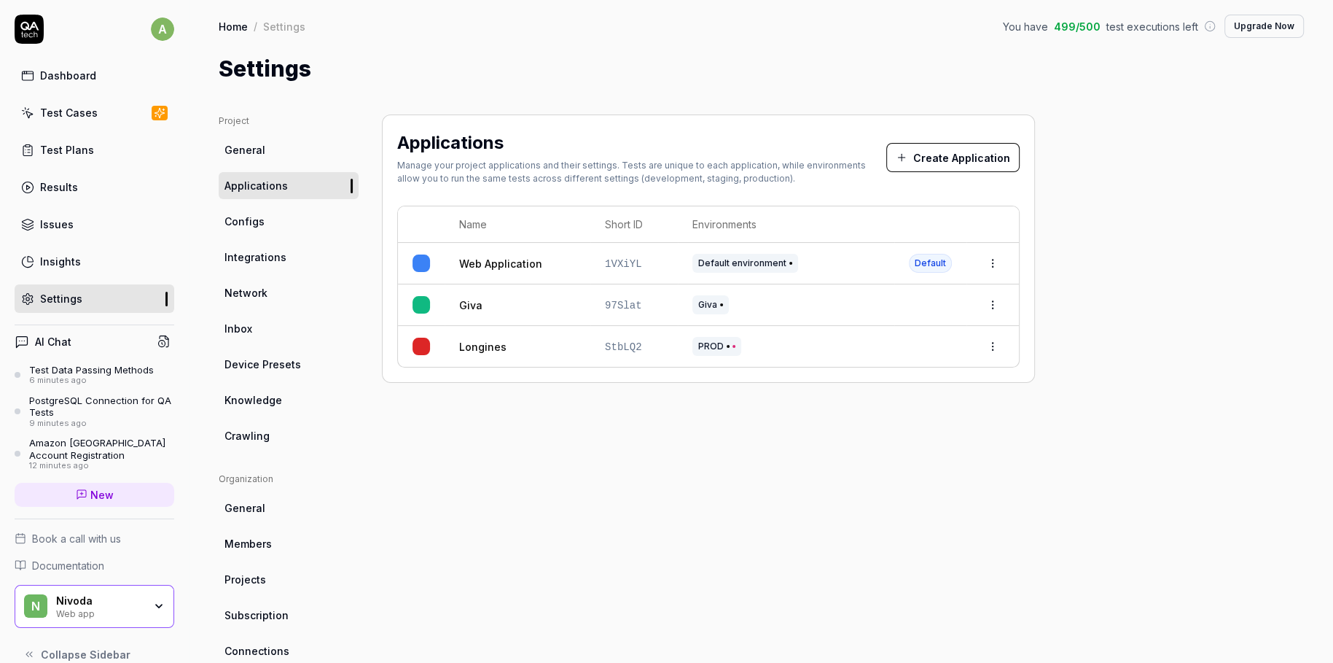
click at [965, 155] on button "Create Application" at bounding box center [953, 157] width 133 height 29
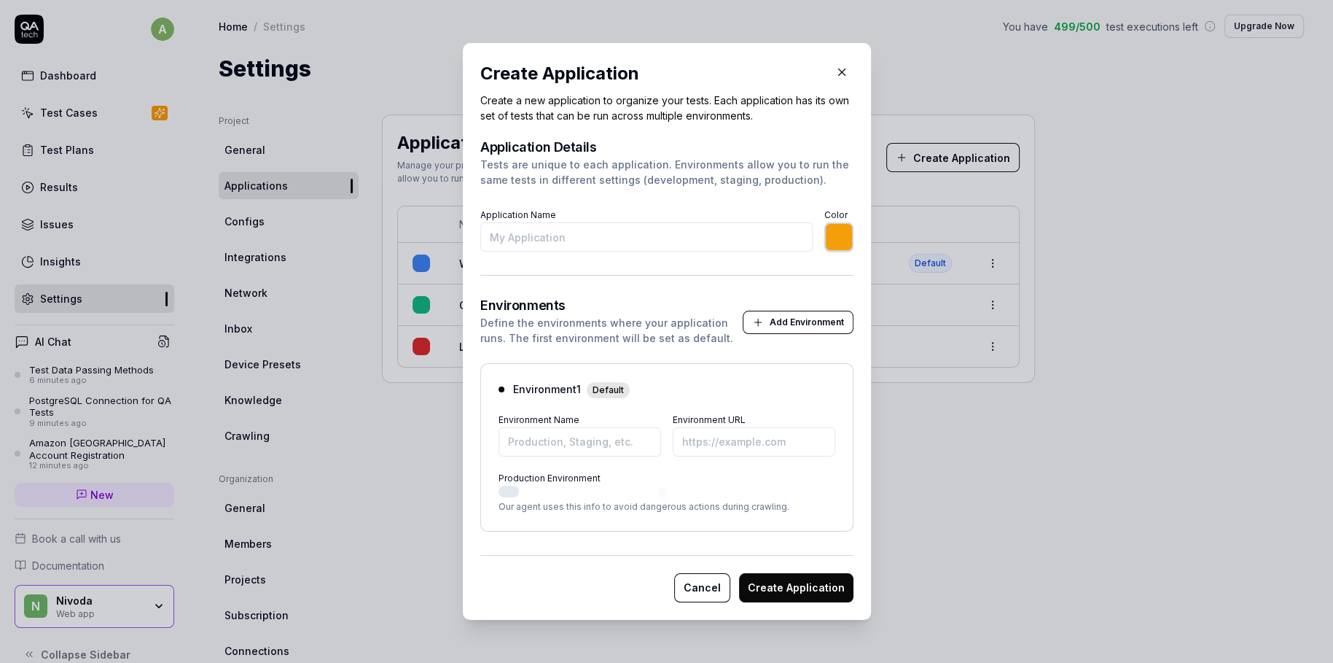
click at [612, 238] on input "Application Name" at bounding box center [646, 236] width 332 height 29
click at [712, 445] on input "Environment URL" at bounding box center [754, 441] width 163 height 29
click at [600, 447] on input "Environment Name" at bounding box center [580, 441] width 163 height 29
click at [572, 449] on input "PROD" at bounding box center [580, 441] width 163 height 29
click at [522, 449] on input "PROD" at bounding box center [580, 441] width 163 height 29
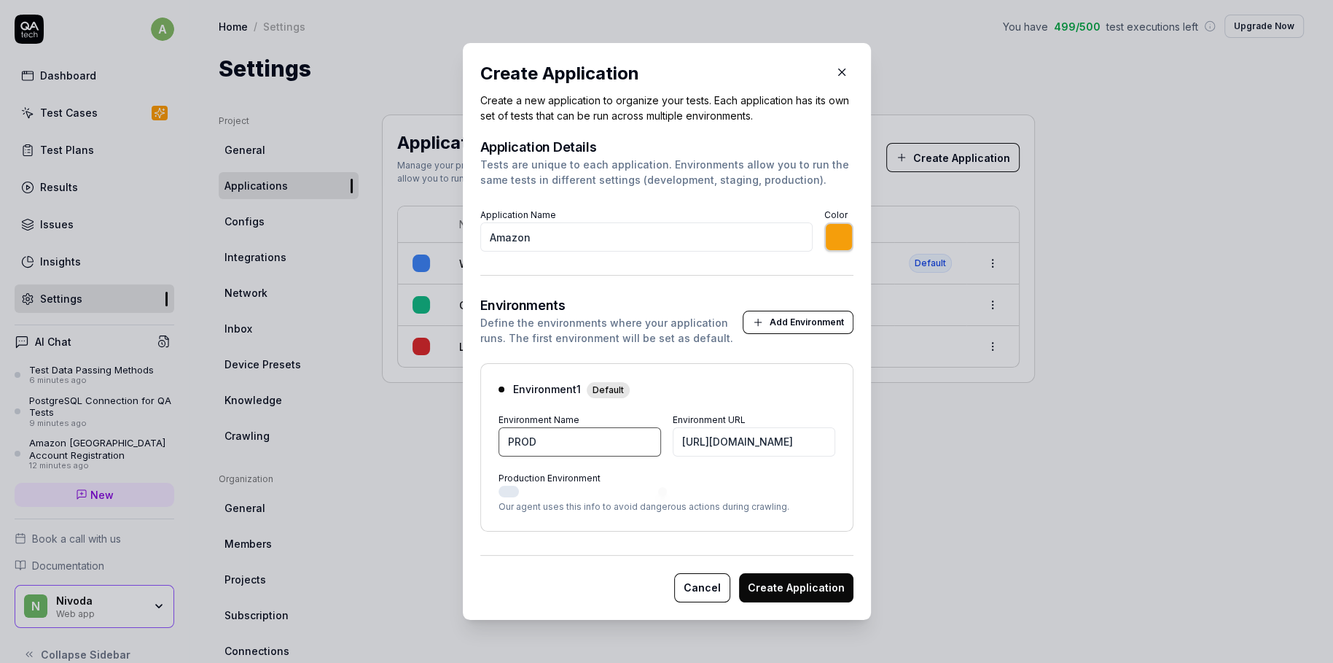
click at [522, 449] on input "PROD" at bounding box center [580, 441] width 163 height 29
click at [516, 491] on button "Production Environment" at bounding box center [509, 492] width 20 height 12
click at [834, 588] on button "Create Application" at bounding box center [796, 587] width 114 height 29
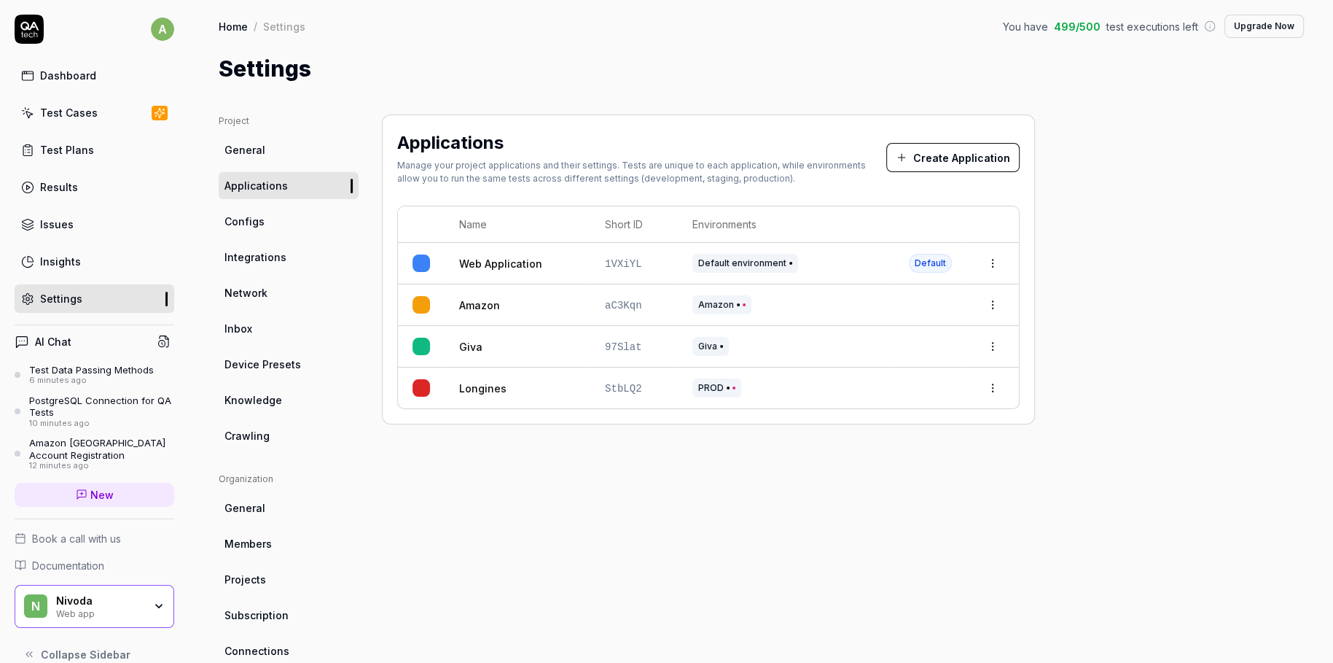
click at [1002, 302] on html "a Dashboard Test Cases Test Plans Results Issues Insights Settings AI Chat Test…" at bounding box center [666, 331] width 1333 height 663
click at [631, 522] on html "a Dashboard Test Cases Test Plans Results Issues Insights Settings AI Chat Test…" at bounding box center [666, 331] width 1333 height 663
click at [86, 110] on div "Test Cases" at bounding box center [69, 112] width 58 height 15
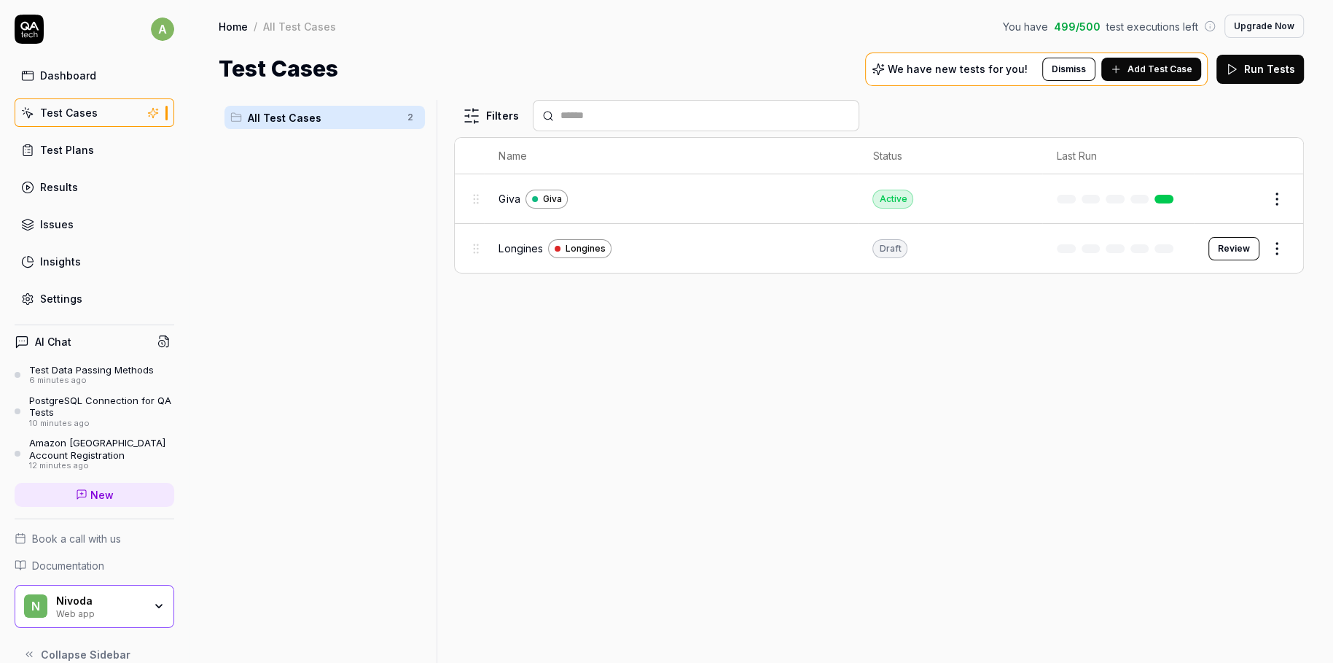
click at [1150, 71] on span "Add Test Case" at bounding box center [1160, 69] width 65 height 13
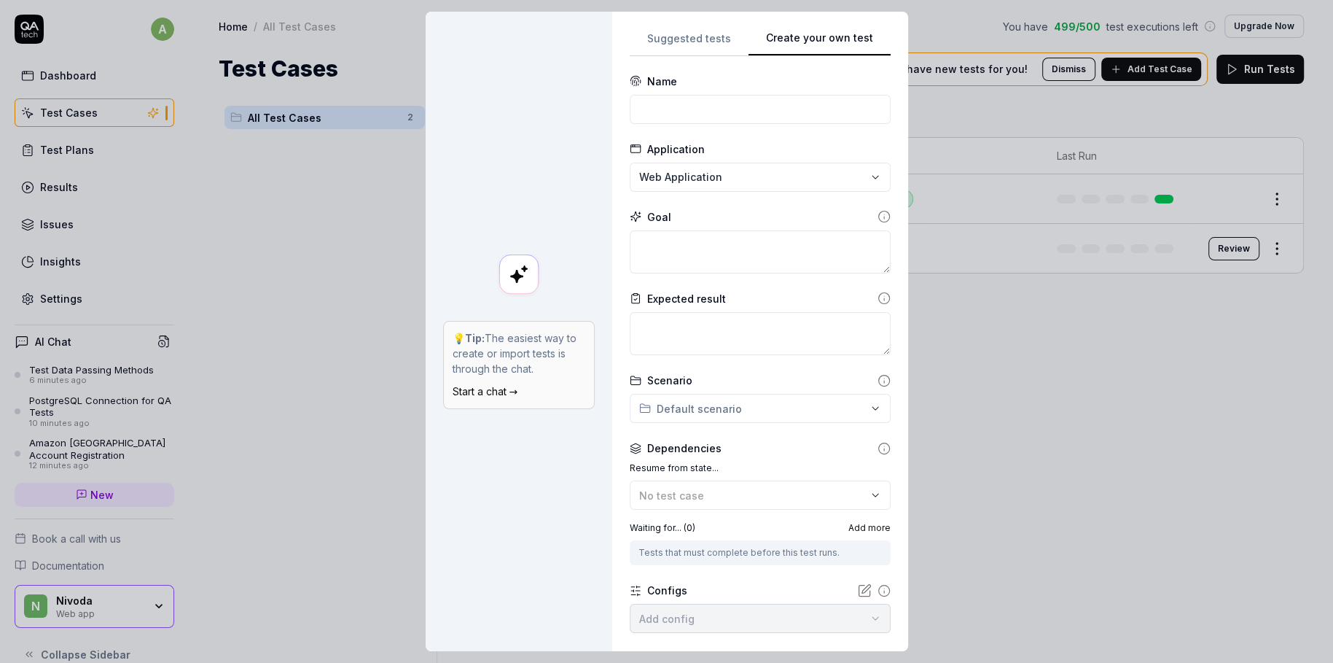
click at [873, 38] on button "Create your own test" at bounding box center [820, 43] width 142 height 26
click at [729, 114] on input at bounding box center [760, 109] width 261 height 29
click at [695, 253] on textarea at bounding box center [760, 251] width 261 height 43
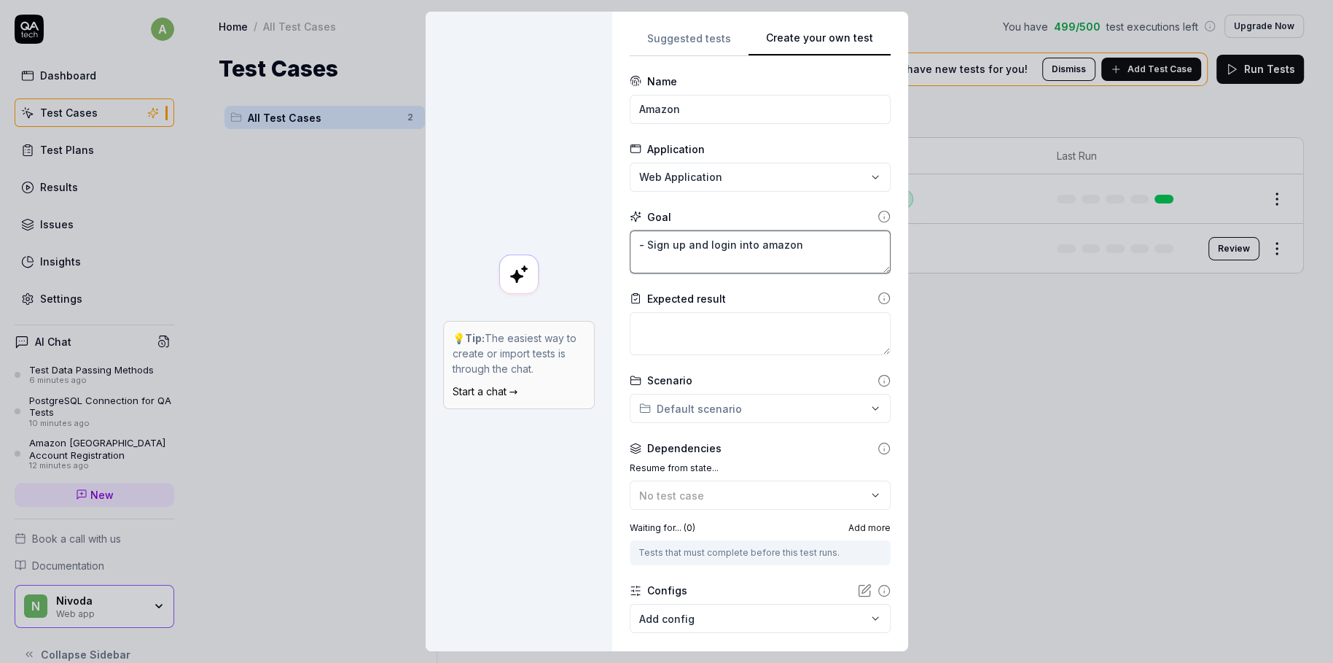
scroll to position [80, 0]
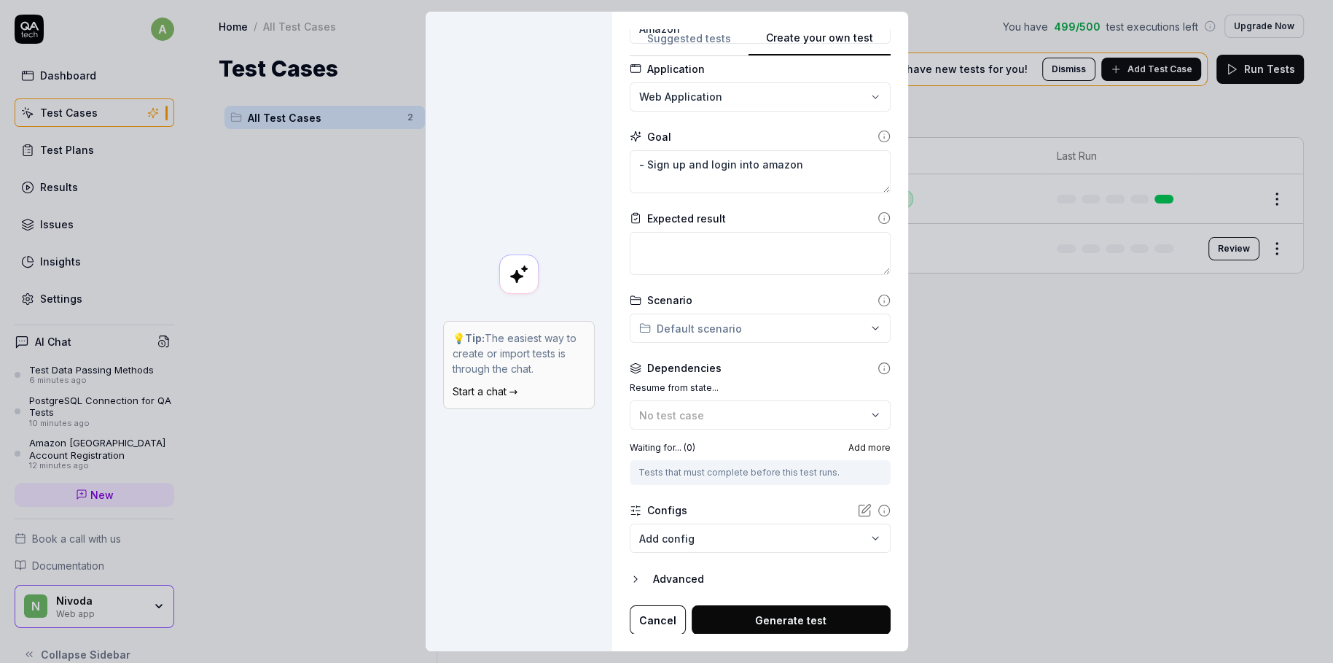
click at [805, 588] on button "Generate test" at bounding box center [791, 619] width 199 height 29
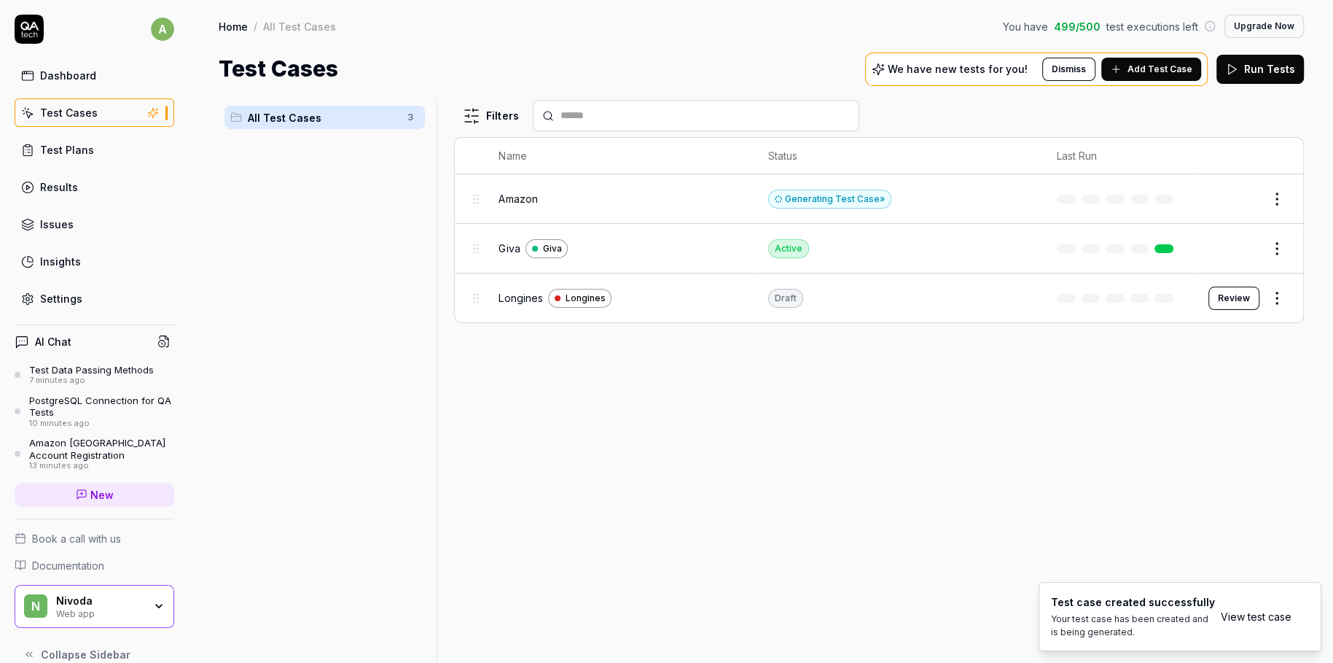
click at [1006, 478] on div "Filters Name Status Last Run Amazon Generating Test Case » Edit Giva Giva Activ…" at bounding box center [879, 381] width 850 height 563
click at [1119, 386] on div "Filters Name Status Last Run Amazon Generating Test Case » Edit Giva Giva Activ…" at bounding box center [879, 381] width 850 height 563
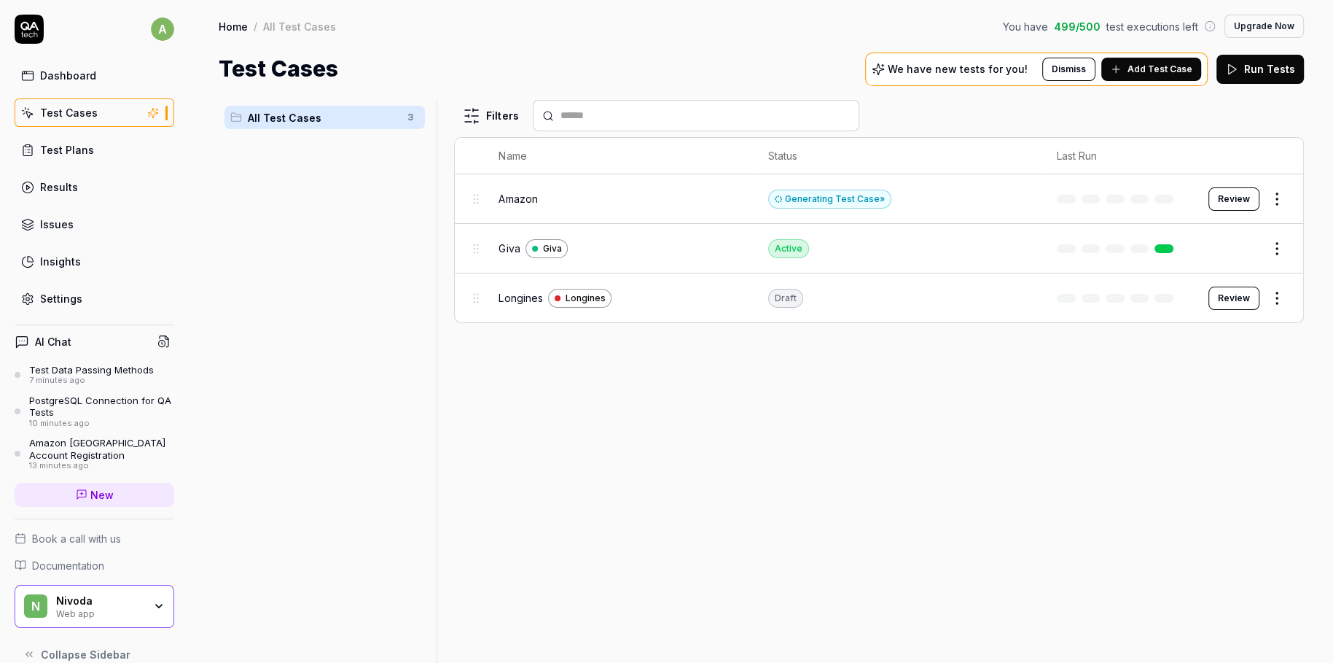
click at [1184, 206] on button "Review" at bounding box center [1234, 198] width 51 height 23
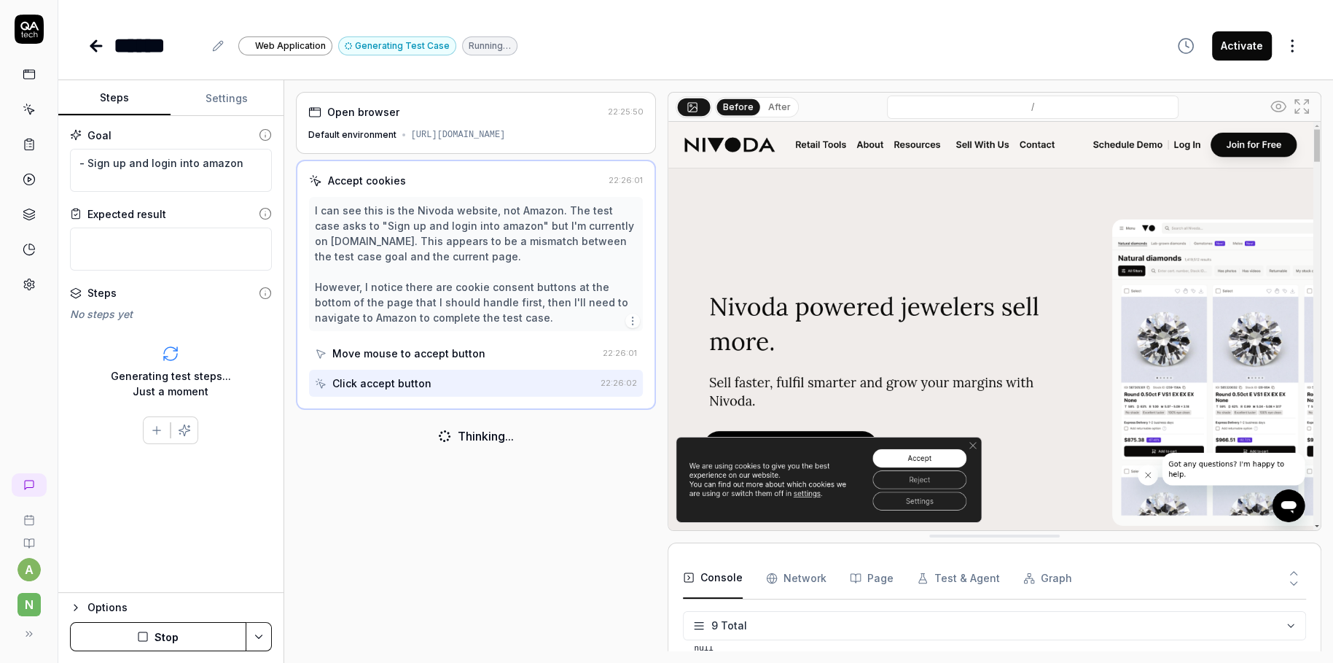
scroll to position [159, 0]
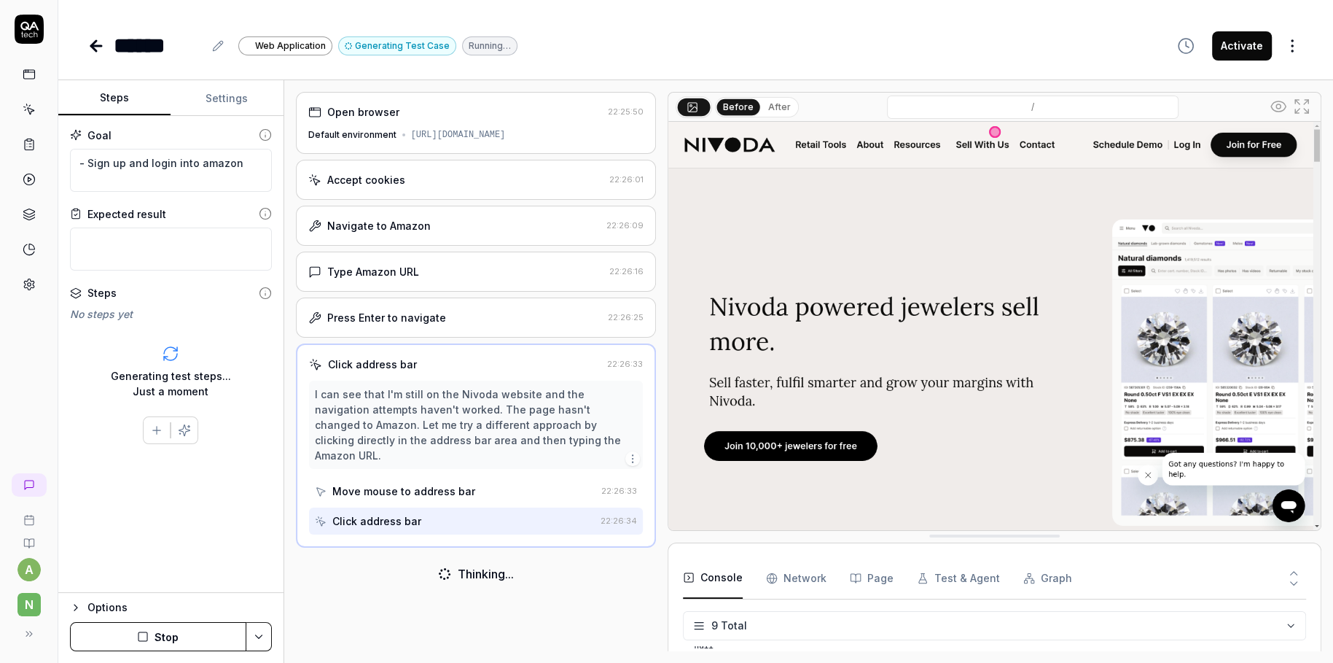
click at [155, 588] on button "Stop" at bounding box center [158, 636] width 176 height 29
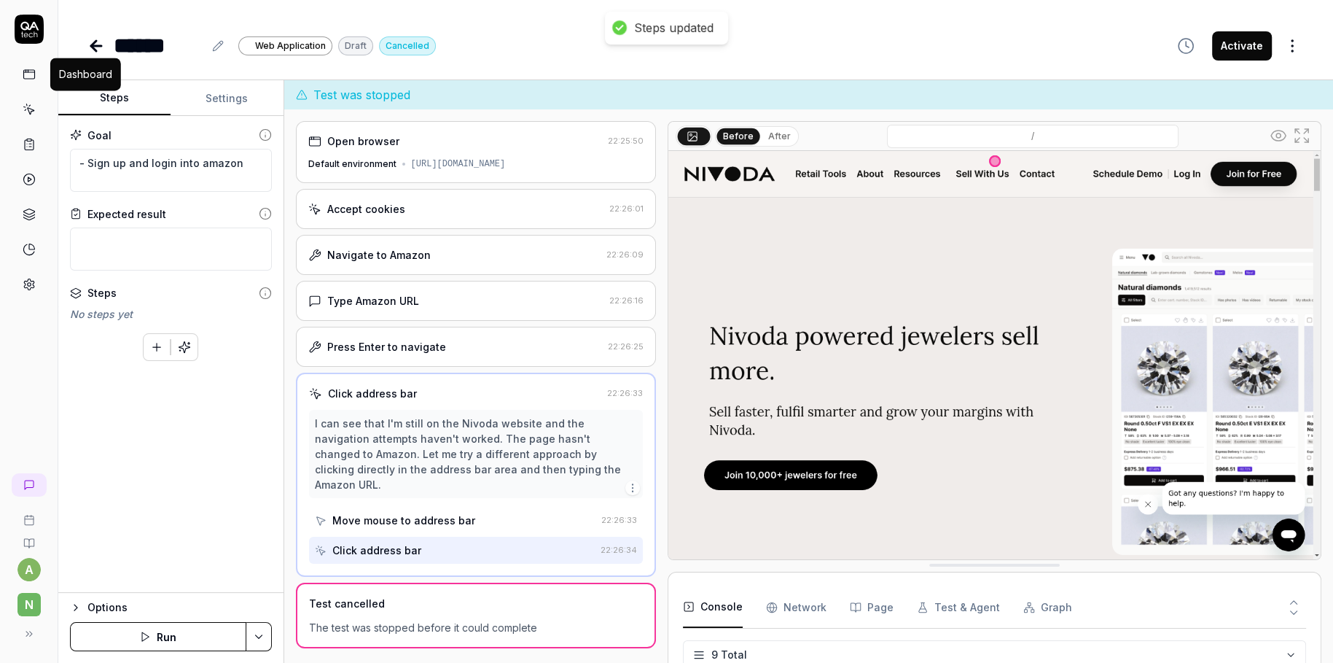
click at [27, 77] on icon at bounding box center [29, 74] width 13 height 13
click at [31, 108] on icon at bounding box center [30, 111] width 7 height 7
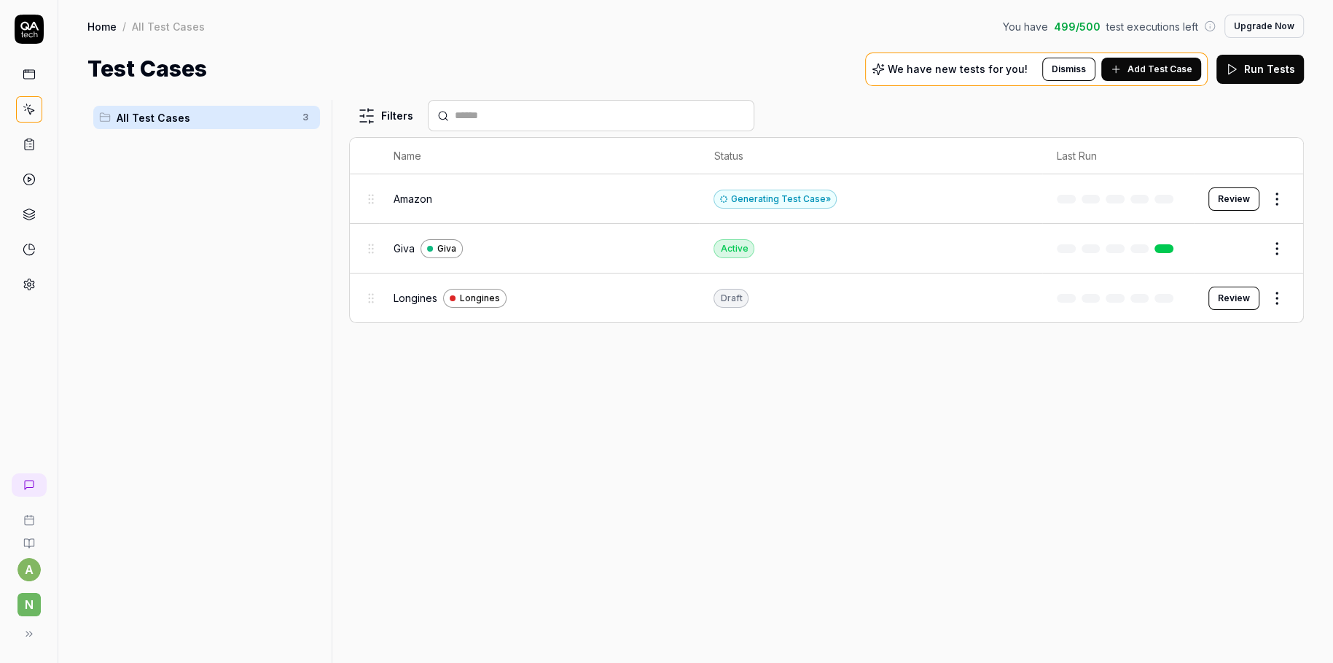
click at [24, 111] on icon at bounding box center [29, 109] width 13 height 13
click at [1184, 198] on html "a N Home / All Test Cases You have 499 / 500 test executions left Upgrade Now H…" at bounding box center [666, 331] width 1333 height 663
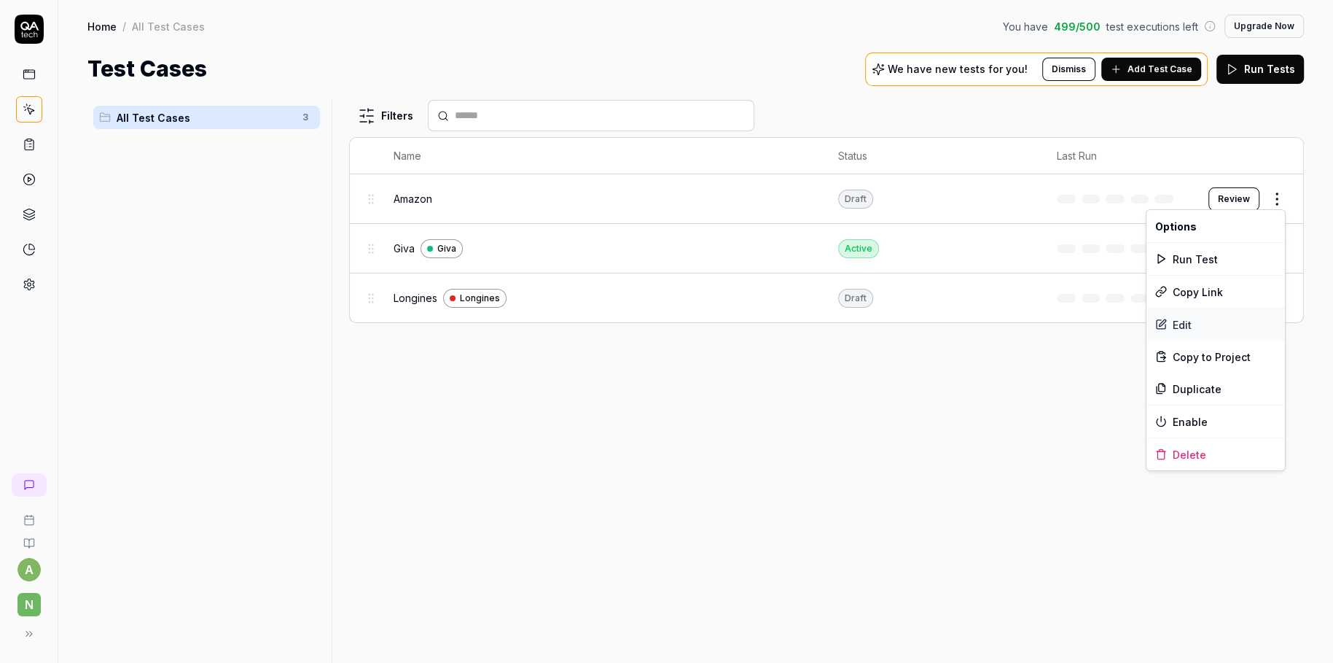
click at [1184, 317] on div "Edit" at bounding box center [1216, 324] width 139 height 32
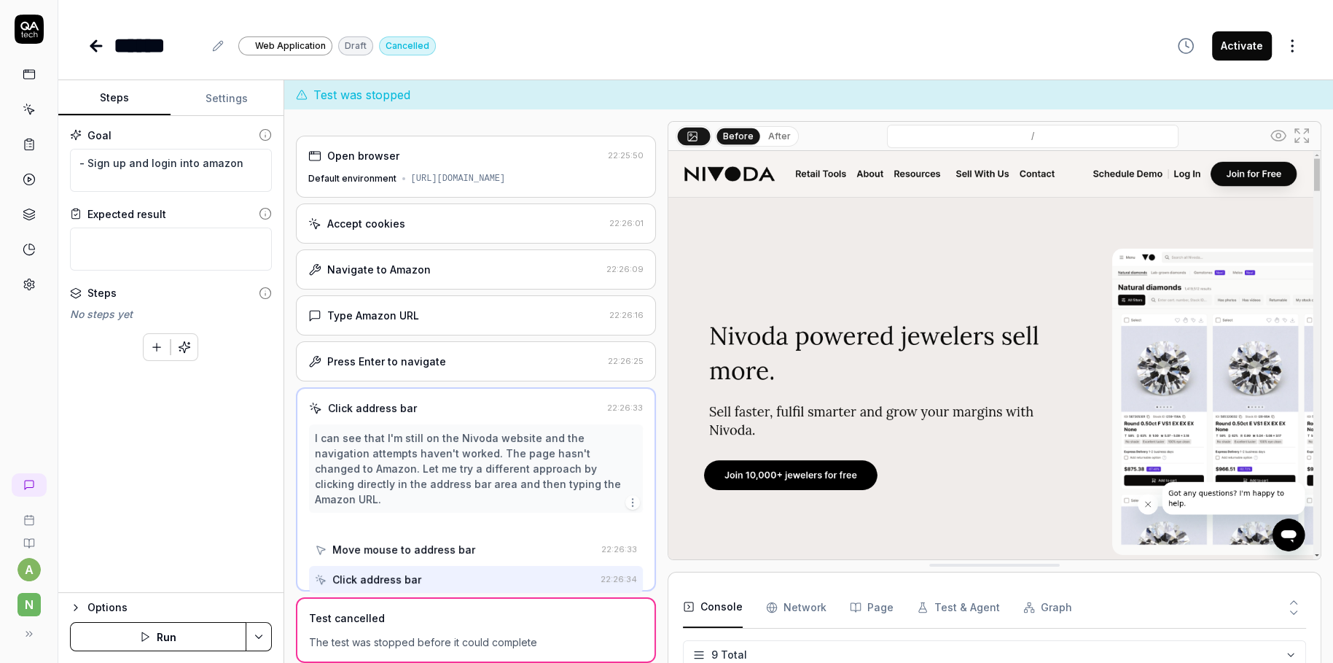
scroll to position [159, 0]
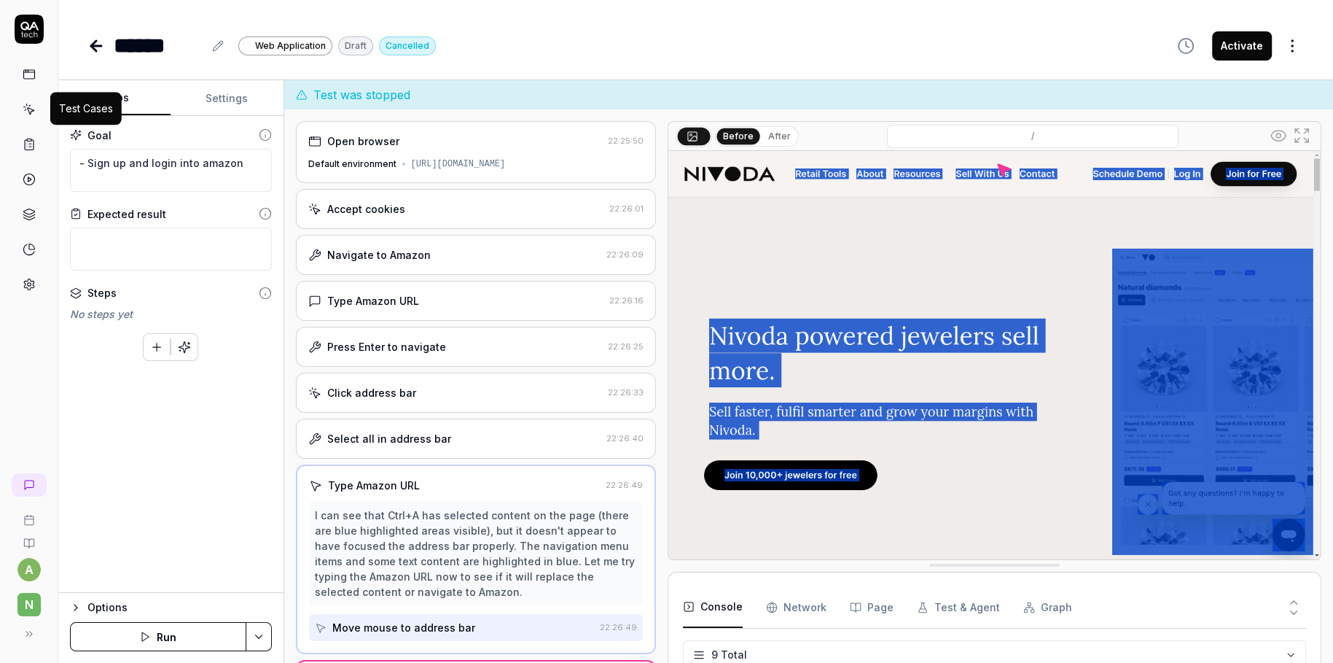
click at [26, 106] on icon at bounding box center [29, 109] width 13 height 13
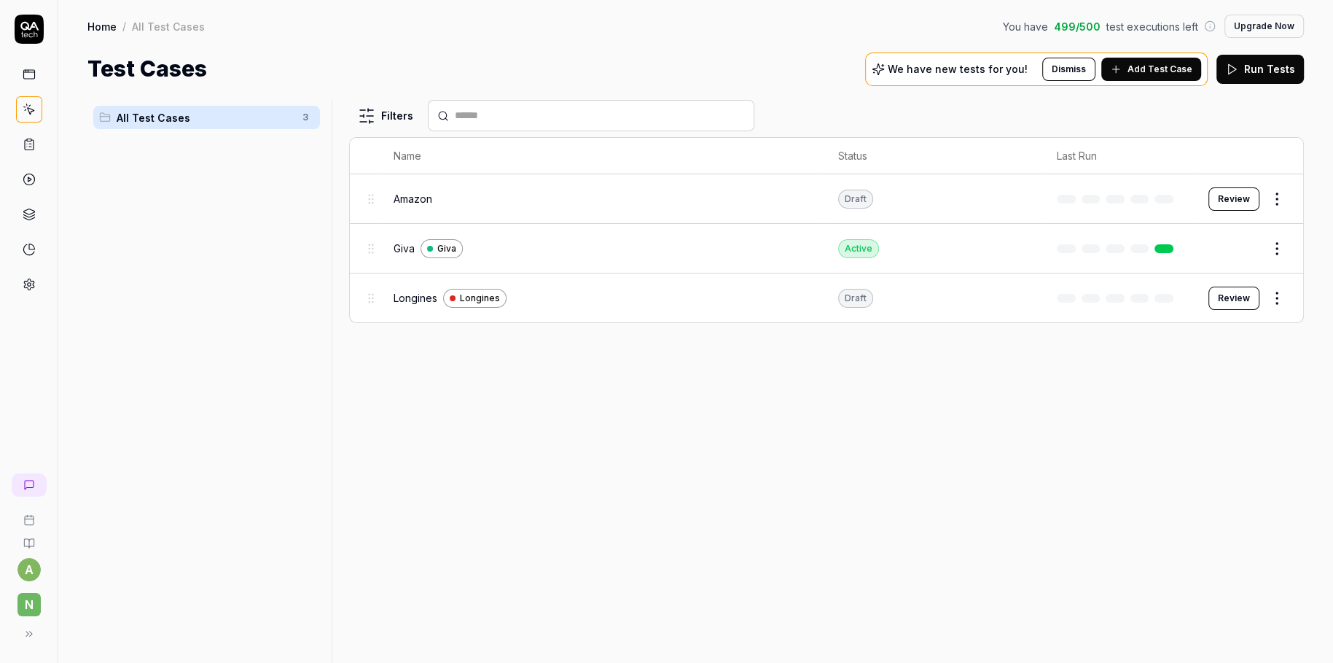
click at [1184, 195] on html "a N Home / All Test Cases You have 499 / 500 test executions left Upgrade Now H…" at bounding box center [666, 331] width 1333 height 663
click at [1184, 198] on html "a N Home / All Test Cases You have 499 / 500 test executions left Upgrade Now H…" at bounding box center [666, 331] width 1333 height 663
click at [1184, 198] on button "Review" at bounding box center [1234, 198] width 51 height 23
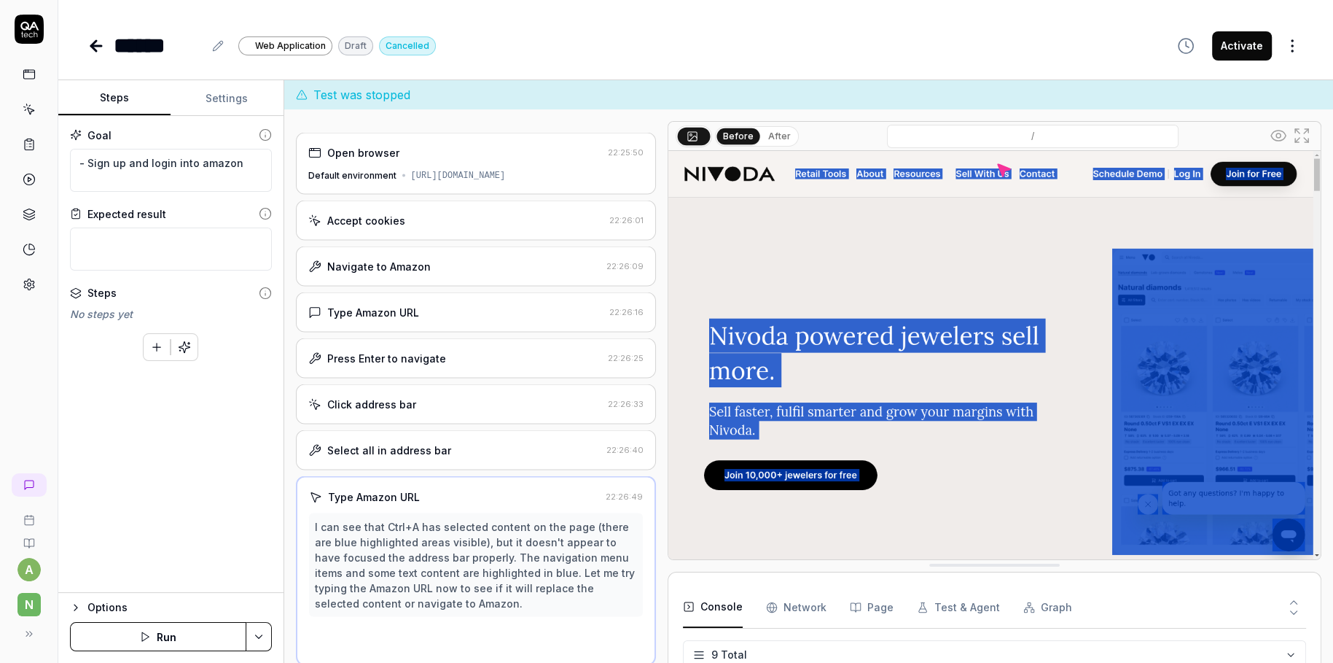
scroll to position [159, 0]
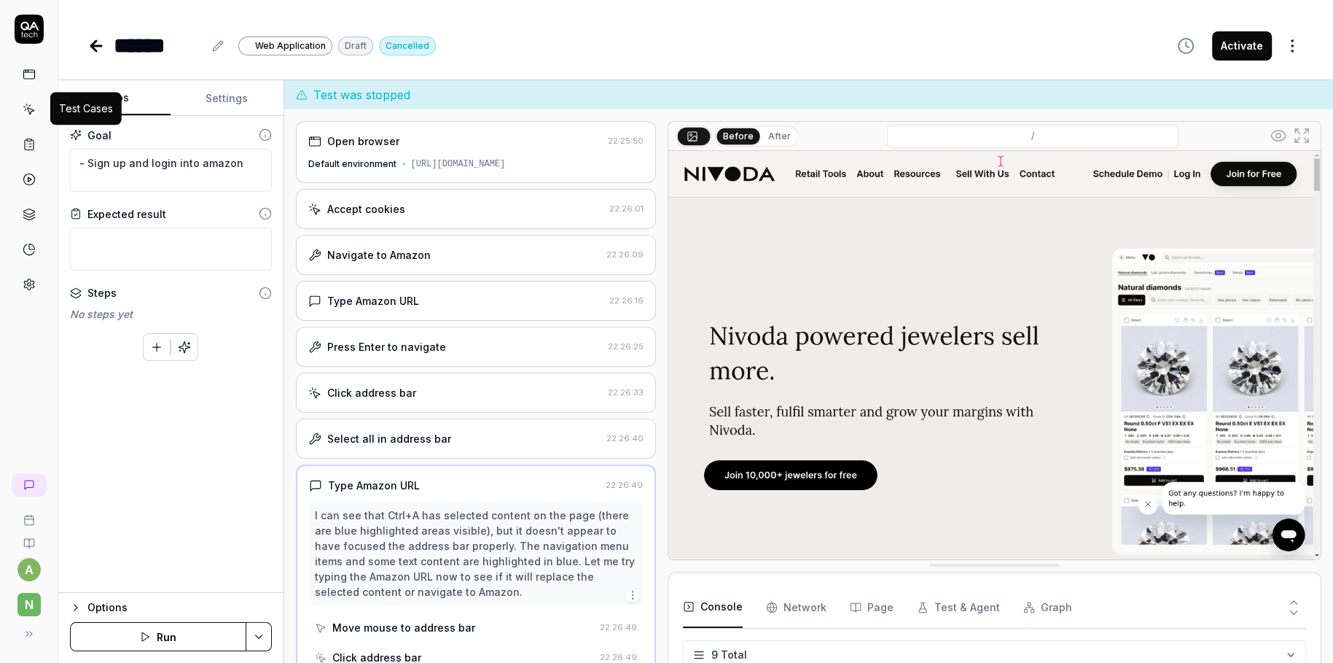
click at [20, 107] on link at bounding box center [29, 109] width 26 height 26
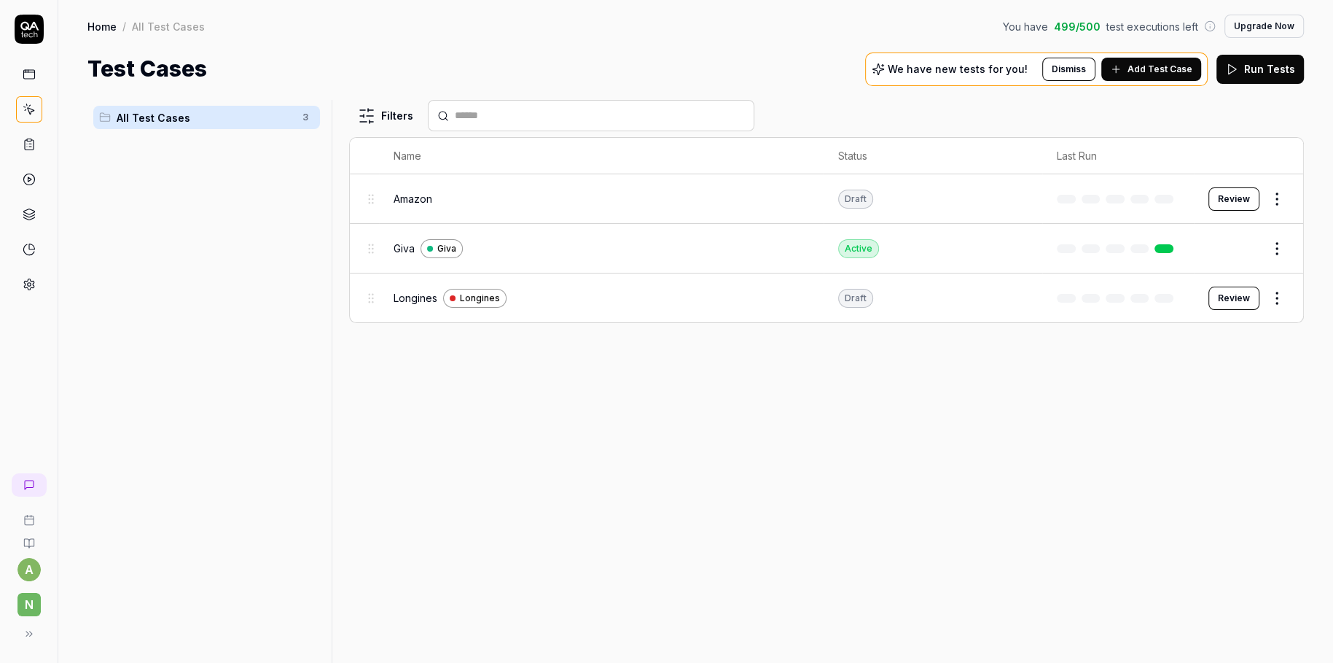
click at [1184, 194] on html "a N Home / All Test Cases You have 499 / 500 test executions left Upgrade Now H…" at bounding box center [666, 331] width 1333 height 663
click at [1184, 451] on div "Delete" at bounding box center [1216, 454] width 139 height 32
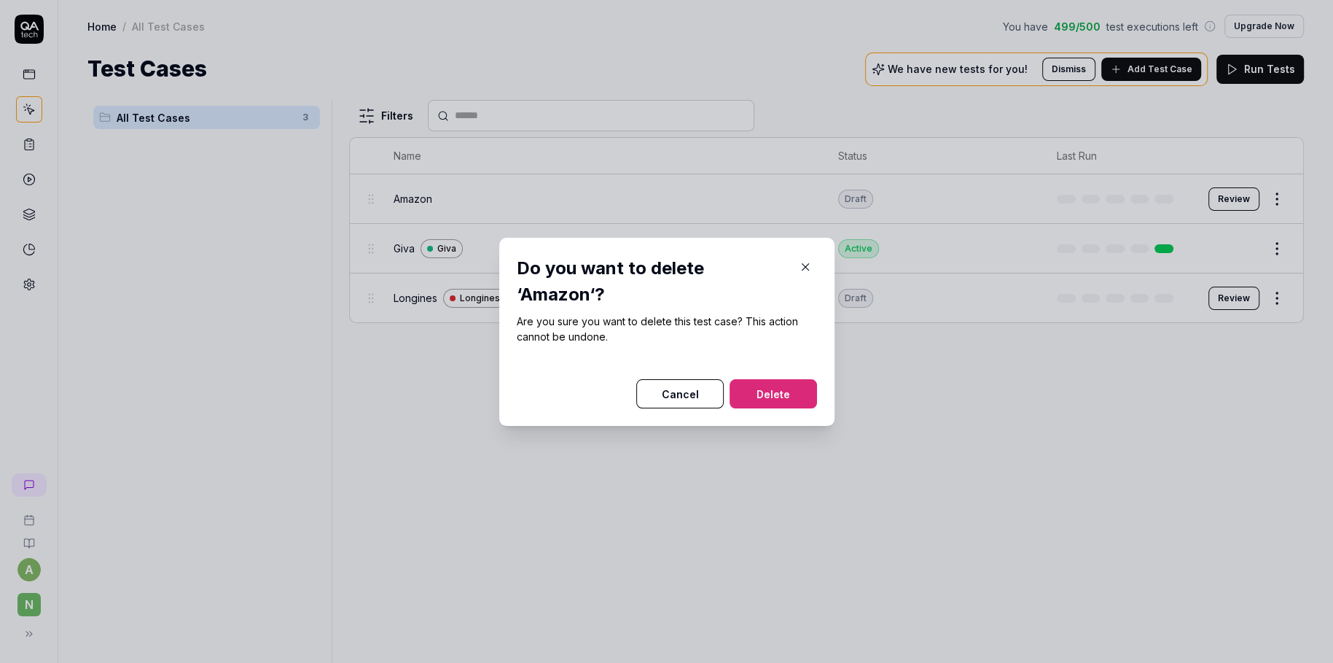
click at [785, 401] on button "Delete" at bounding box center [773, 393] width 87 height 29
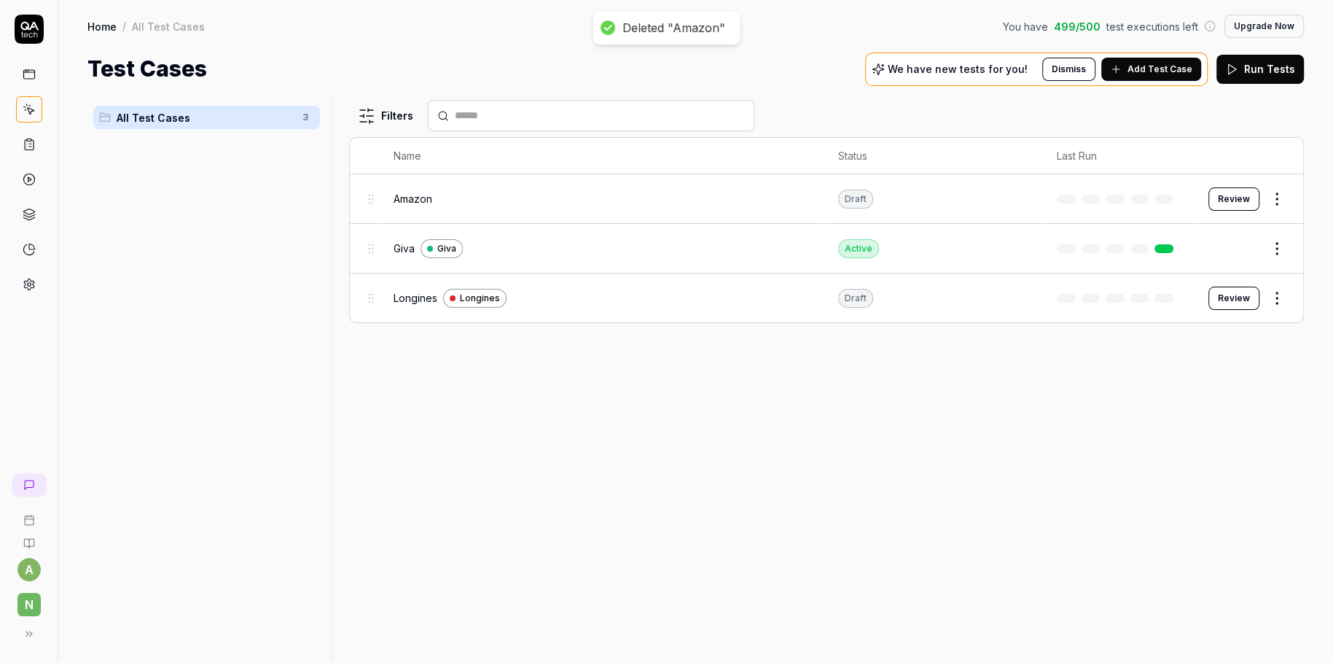
click at [580, 425] on div "Filters Name Status Last Run Amazon Draft Review Giva Giva Active Edit Longines…" at bounding box center [826, 381] width 955 height 563
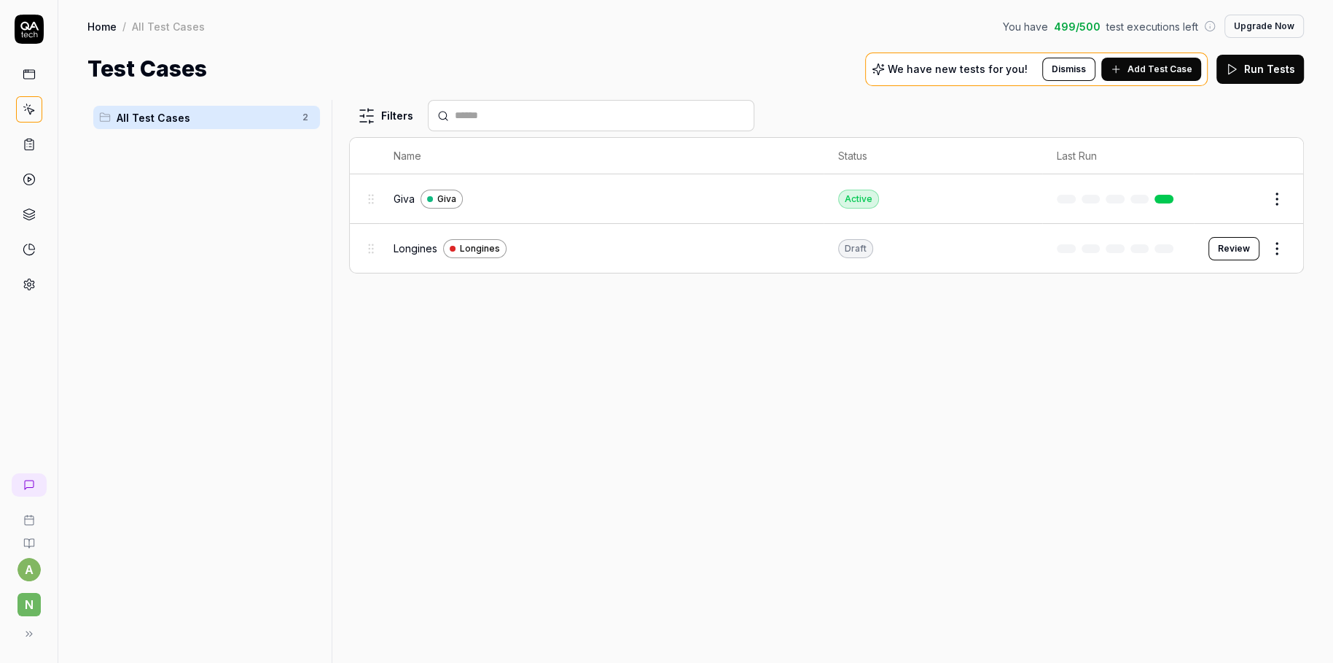
click at [1151, 73] on span "Add Test Case" at bounding box center [1160, 69] width 65 height 13
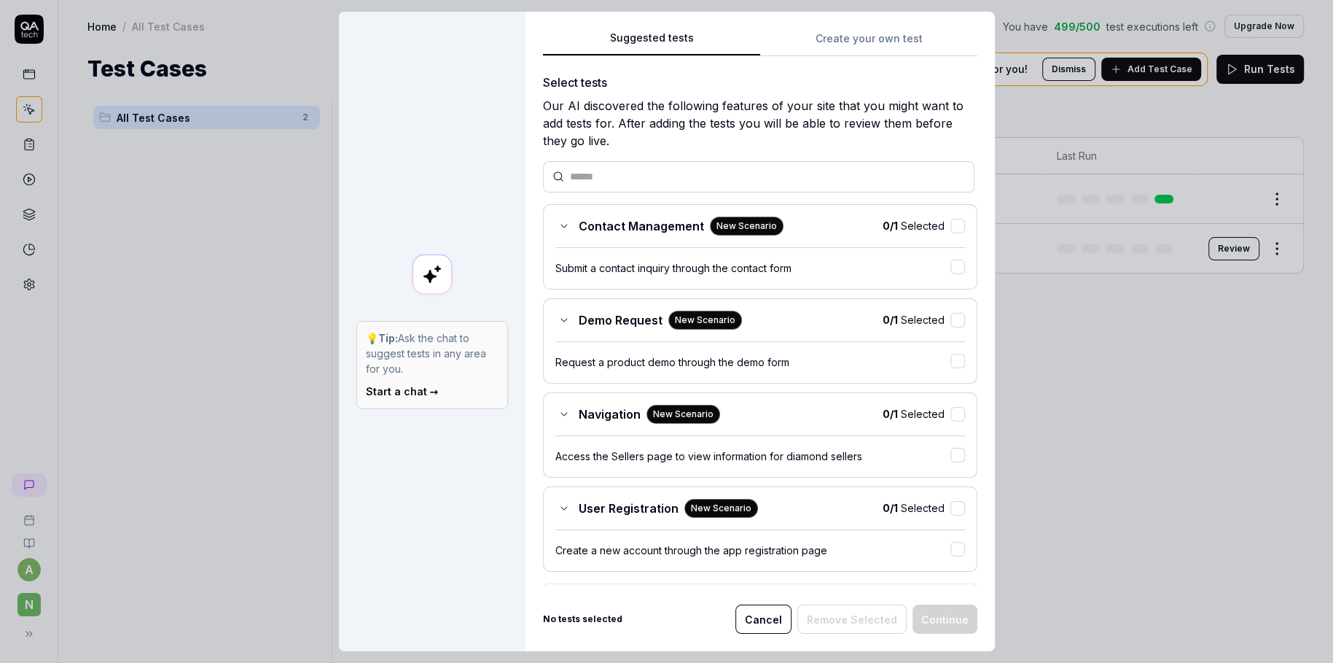
click at [895, 44] on div "Suggested tests Create your own test Select tests Our AI discovered the followi…" at bounding box center [760, 331] width 469 height 639
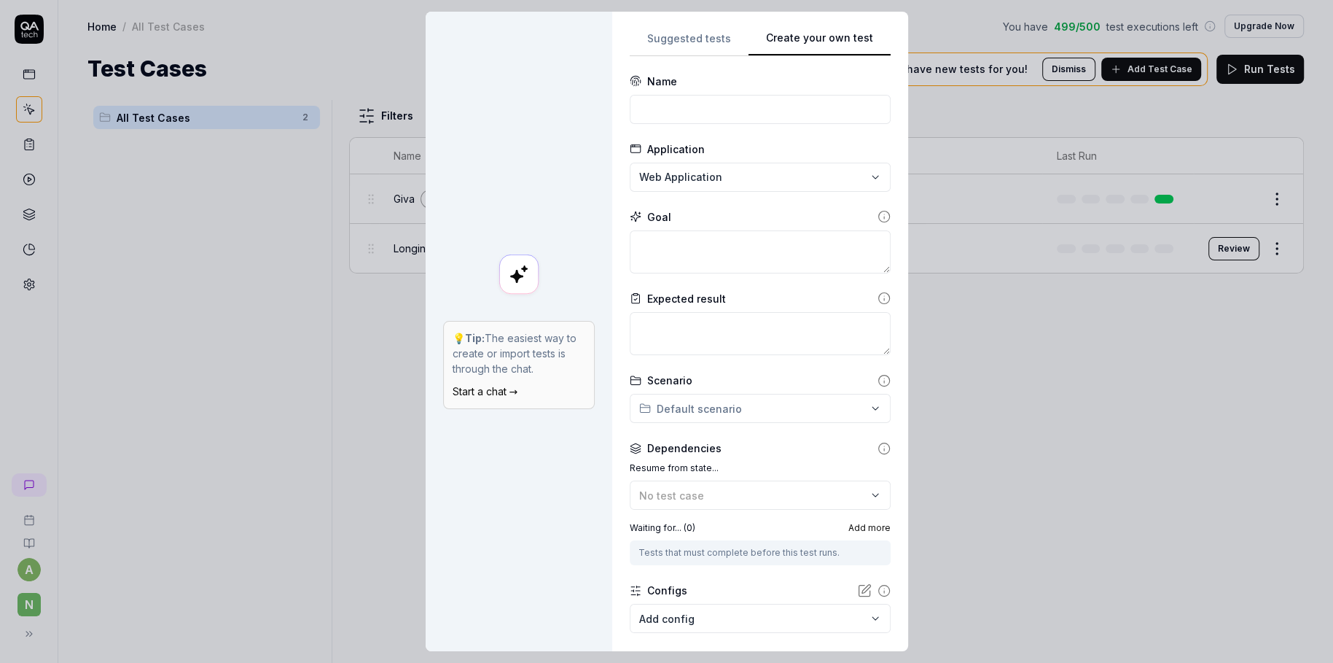
click at [724, 176] on div "**********" at bounding box center [666, 331] width 1333 height 663
click at [704, 309] on div "Amazon" at bounding box center [716, 307] width 143 height 15
click at [704, 108] on input at bounding box center [760, 109] width 261 height 29
click at [695, 252] on textarea at bounding box center [760, 251] width 261 height 43
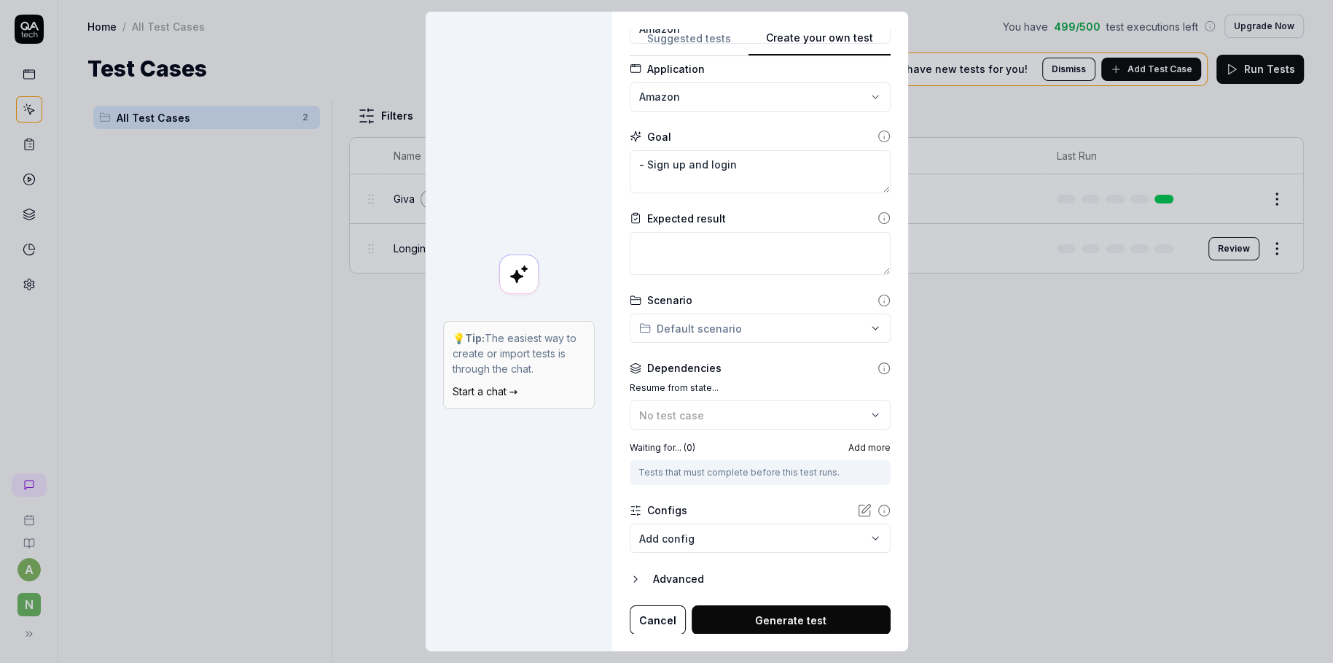
click at [786, 588] on button "Generate test" at bounding box center [791, 619] width 199 height 29
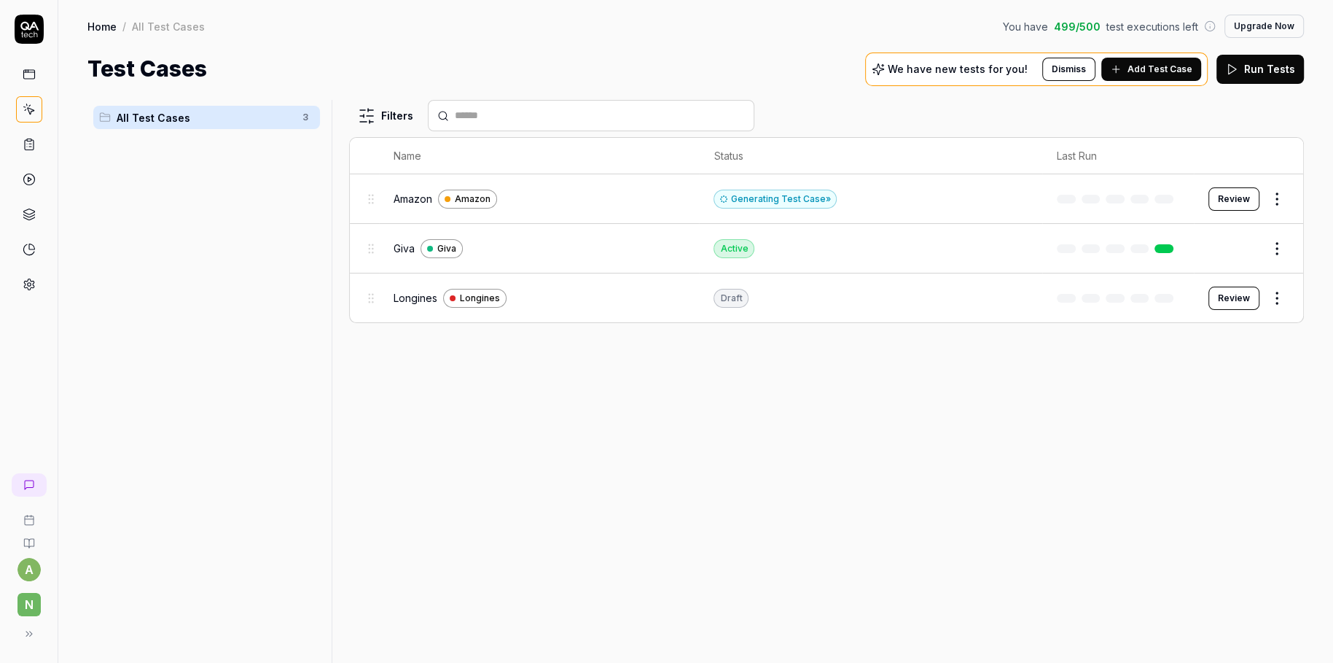
click at [1184, 205] on button "Review" at bounding box center [1234, 198] width 51 height 23
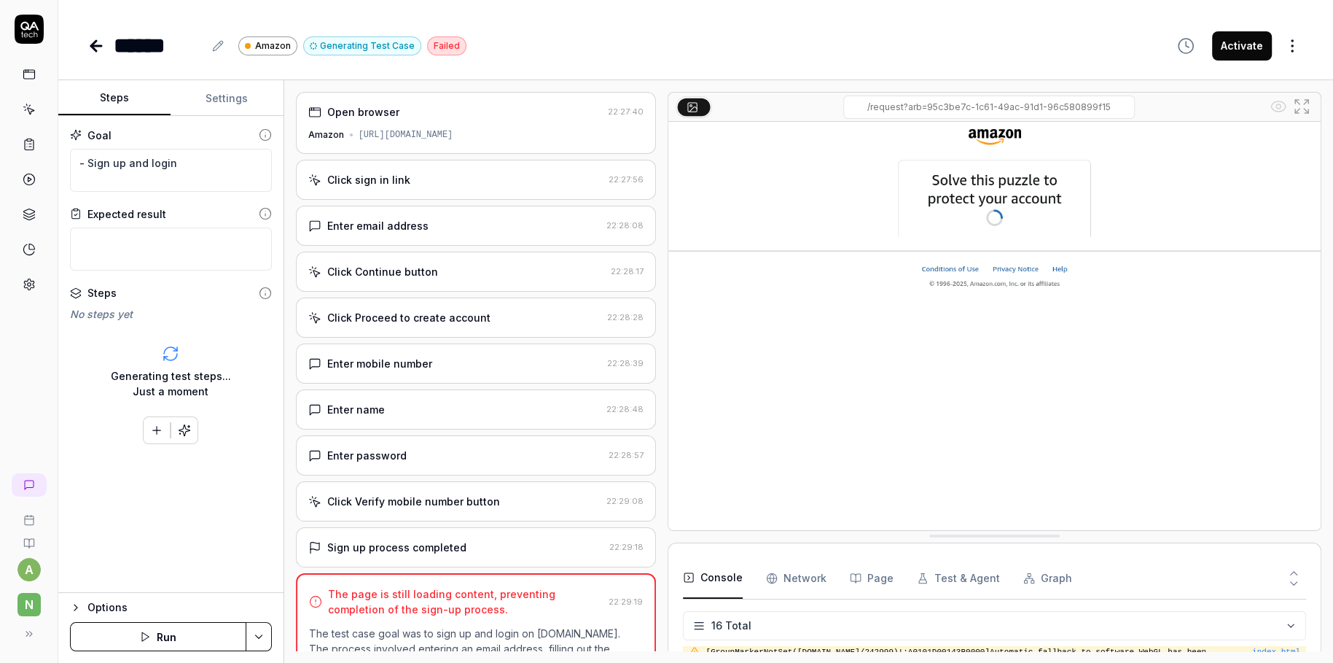
scroll to position [122, 0]
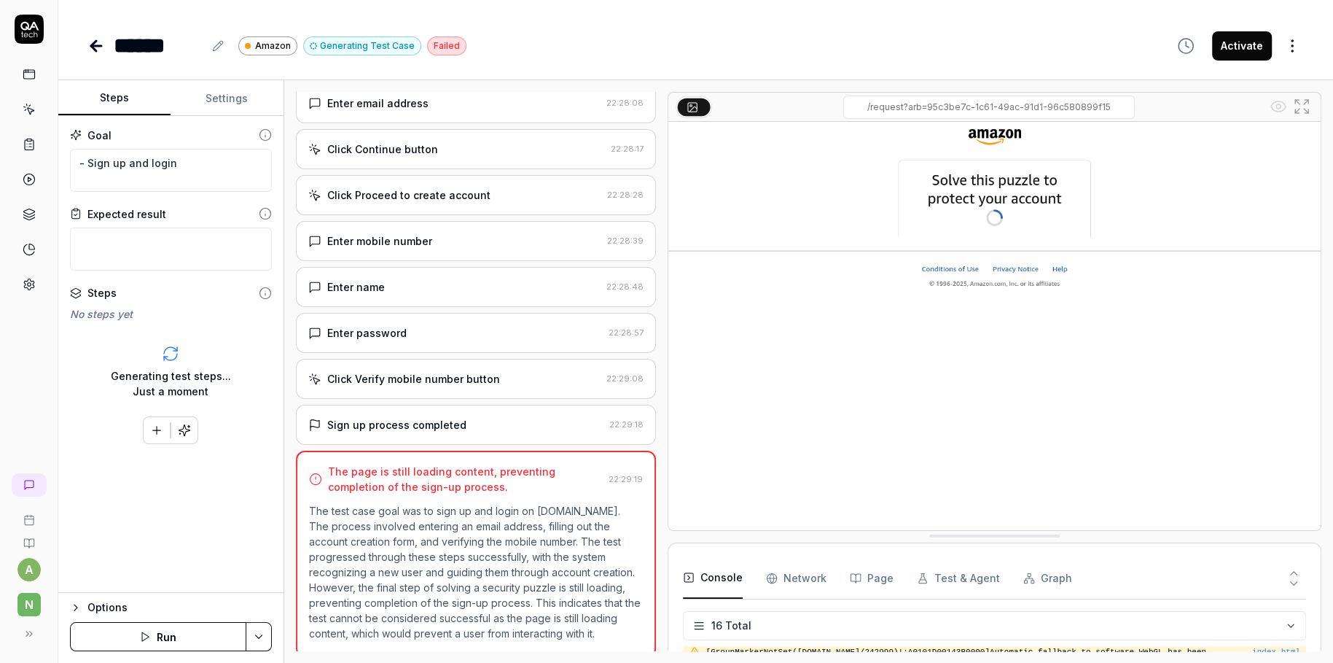
click at [194, 588] on button "Run" at bounding box center [158, 636] width 176 height 29
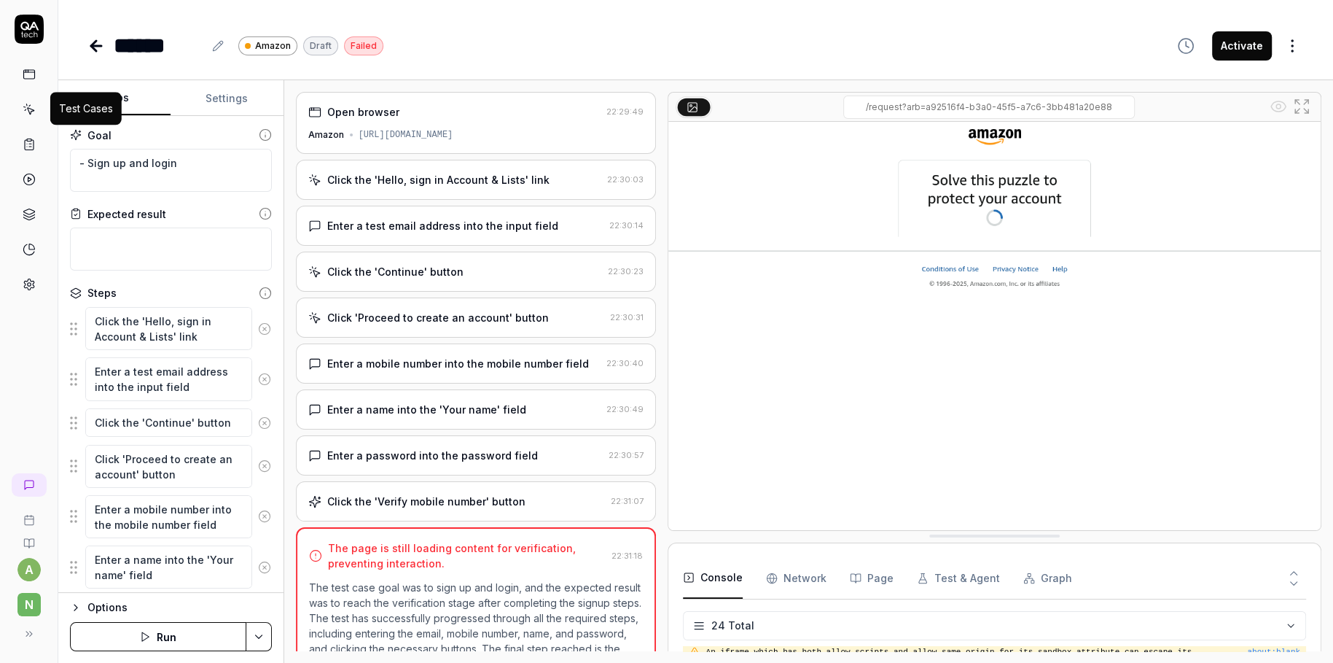
click at [26, 109] on icon at bounding box center [29, 109] width 13 height 13
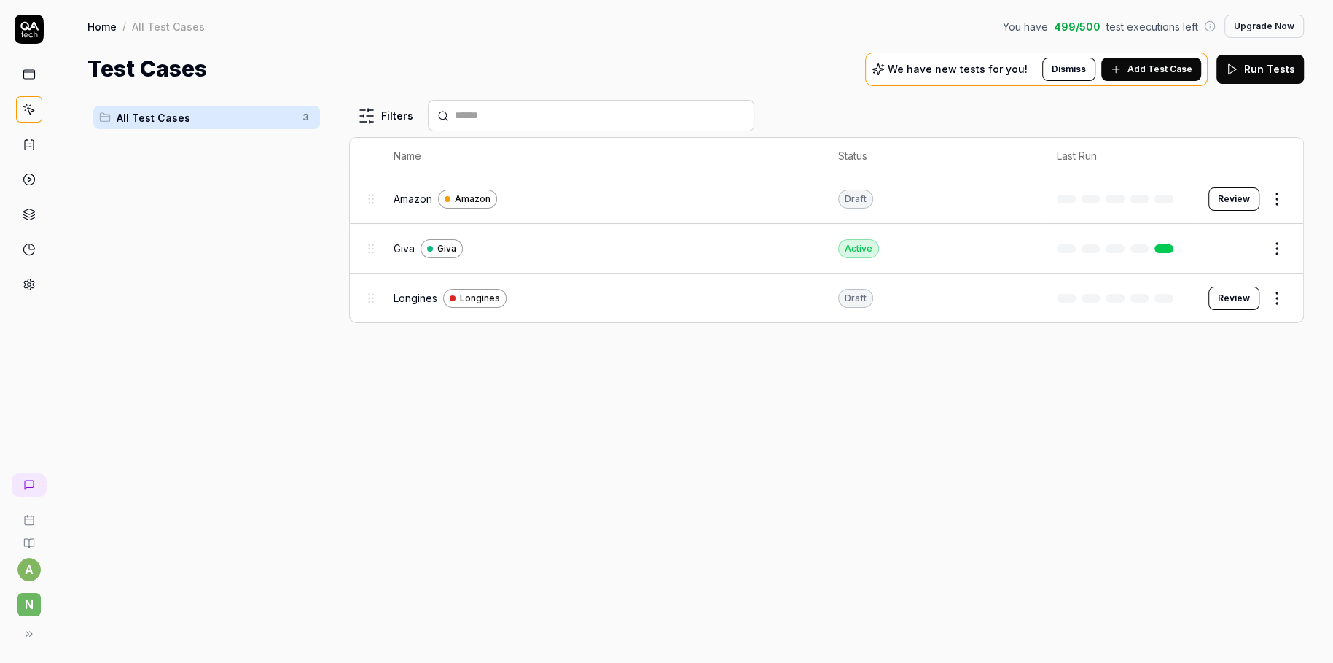
click at [1184, 198] on html "a N Home / All Test Cases You have 499 / 500 test executions left Upgrade Now H…" at bounding box center [666, 331] width 1333 height 663
click at [1184, 324] on div "Edit" at bounding box center [1216, 324] width 139 height 32
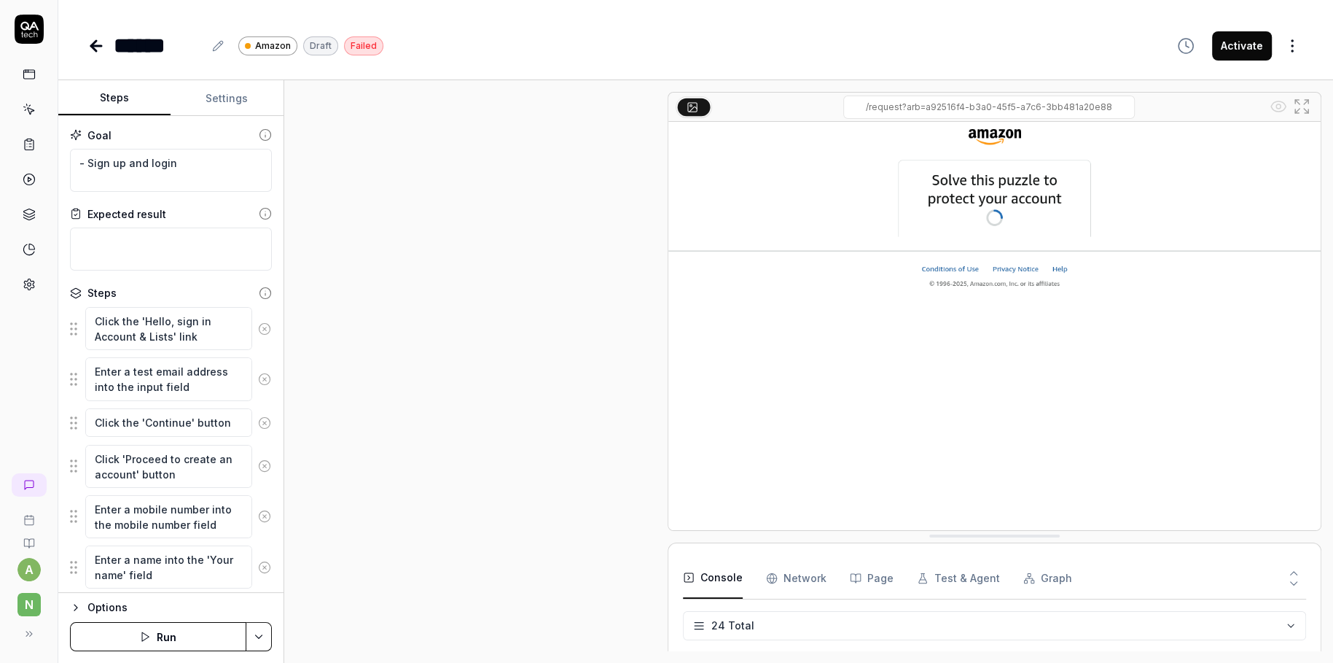
scroll to position [92, 0]
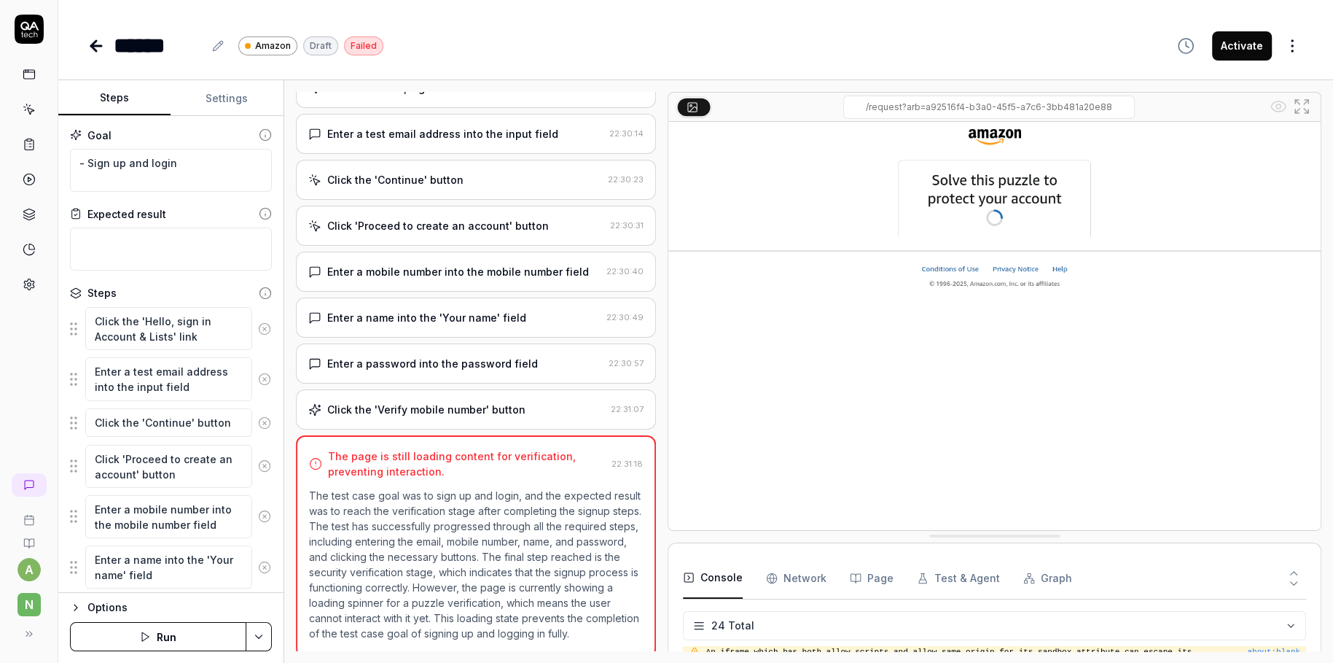
click at [230, 96] on button "Settings" at bounding box center [227, 98] width 112 height 35
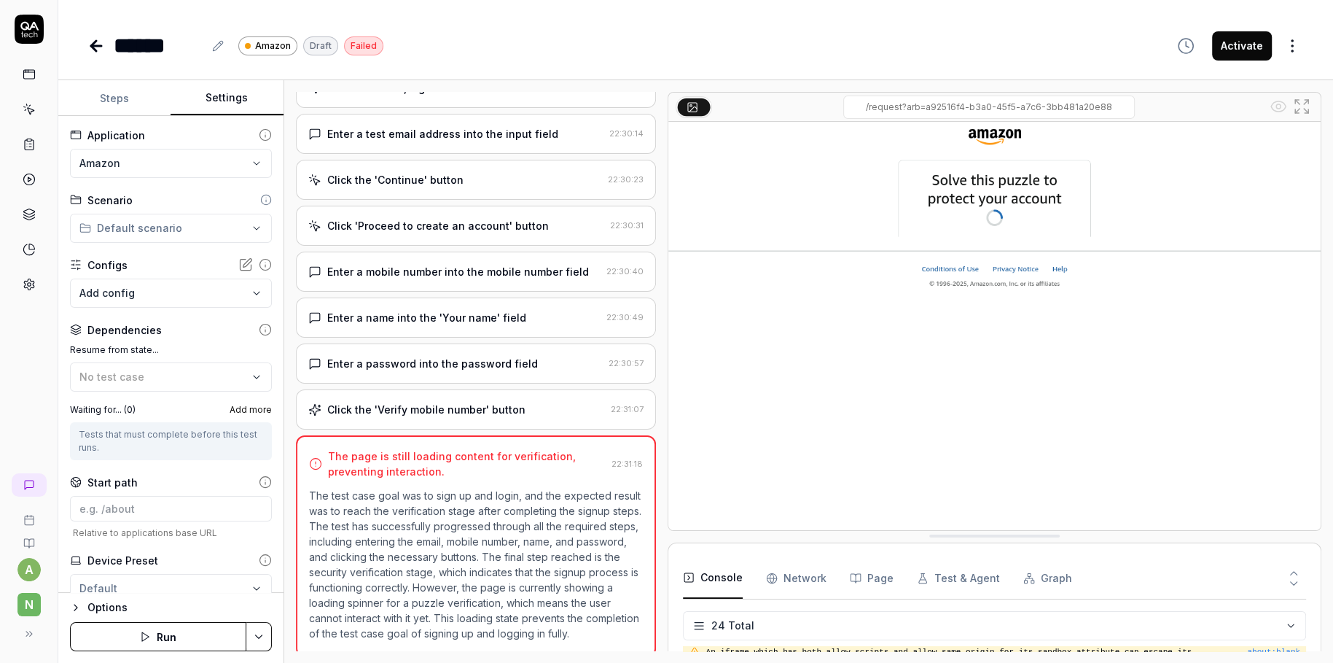
click at [141, 160] on html "**********" at bounding box center [666, 331] width 1333 height 663
click at [156, 325] on span "Create New Application" at bounding box center [158, 325] width 121 height 15
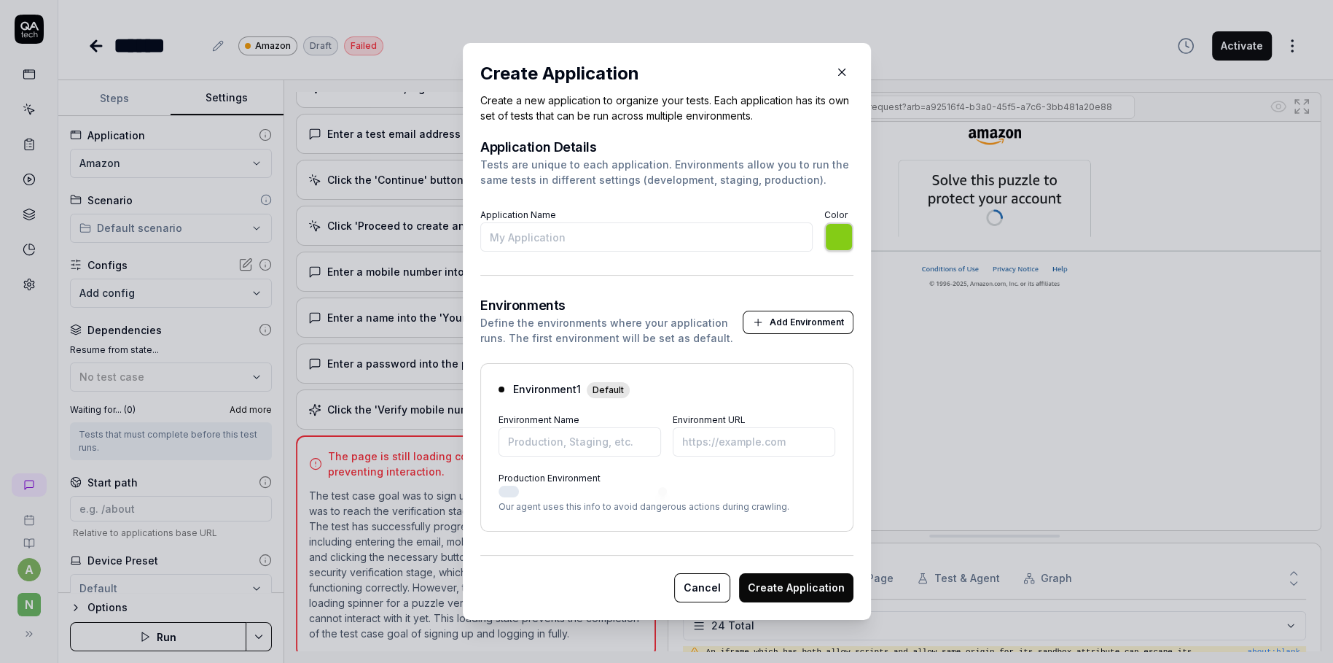
click at [564, 244] on input "Application Name" at bounding box center [646, 236] width 332 height 29
click at [722, 443] on input "Environment URL" at bounding box center [754, 441] width 163 height 29
paste input "[URL][DOMAIN_NAME]"
click at [607, 449] on input "Environment Name" at bounding box center [580, 441] width 163 height 29
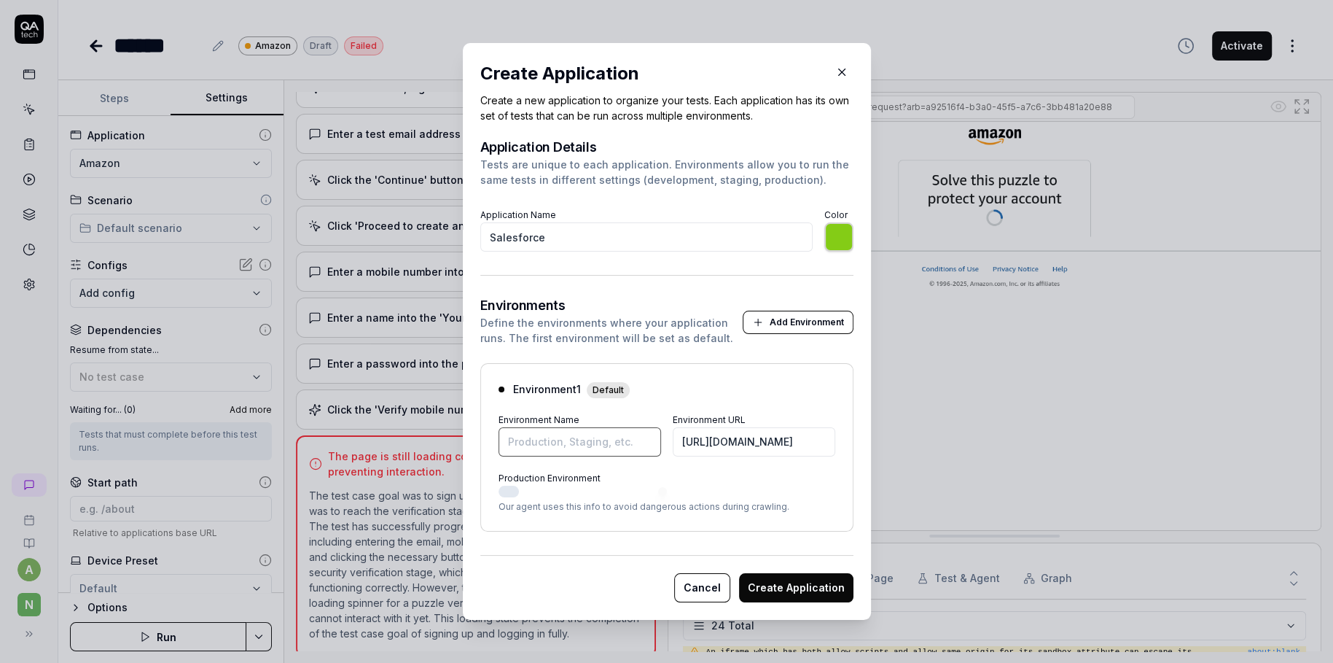
scroll to position [0, 0]
click at [810, 576] on button "Create Application" at bounding box center [796, 587] width 114 height 29
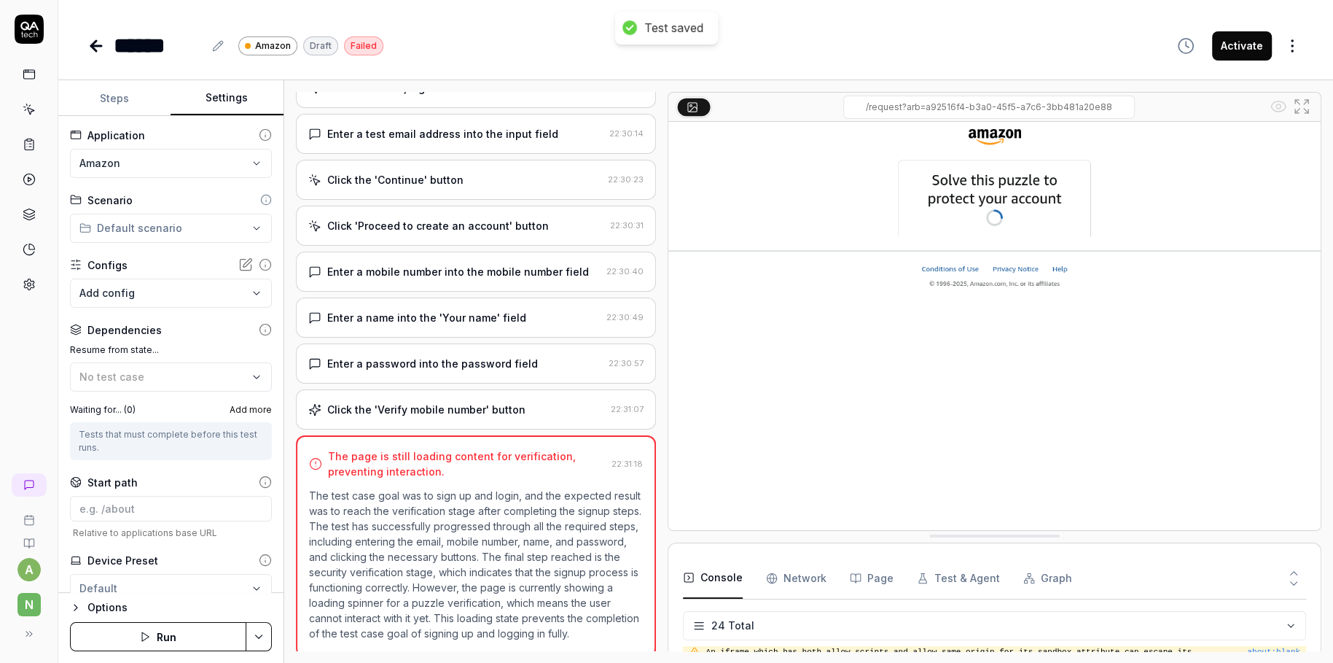
click at [162, 588] on button "Run" at bounding box center [158, 636] width 176 height 29
click at [155, 168] on html "**********" at bounding box center [666, 331] width 1333 height 663
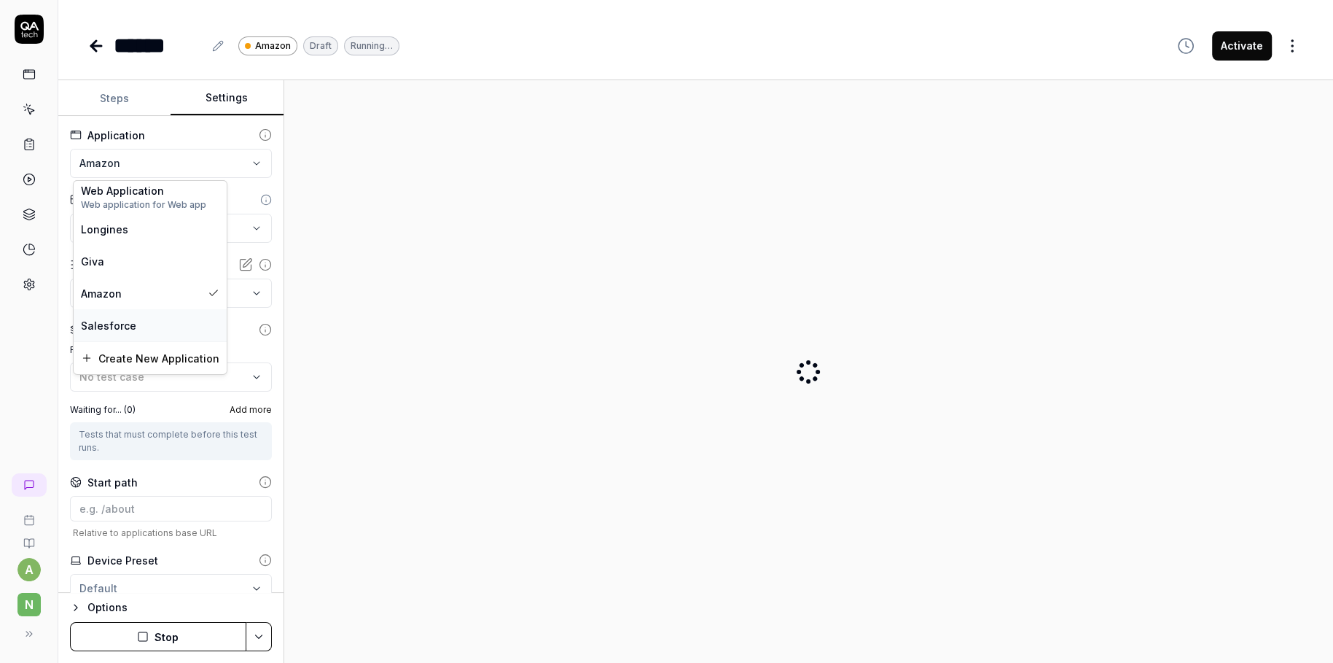
click at [139, 325] on div "Salesforce" at bounding box center [150, 324] width 139 height 15
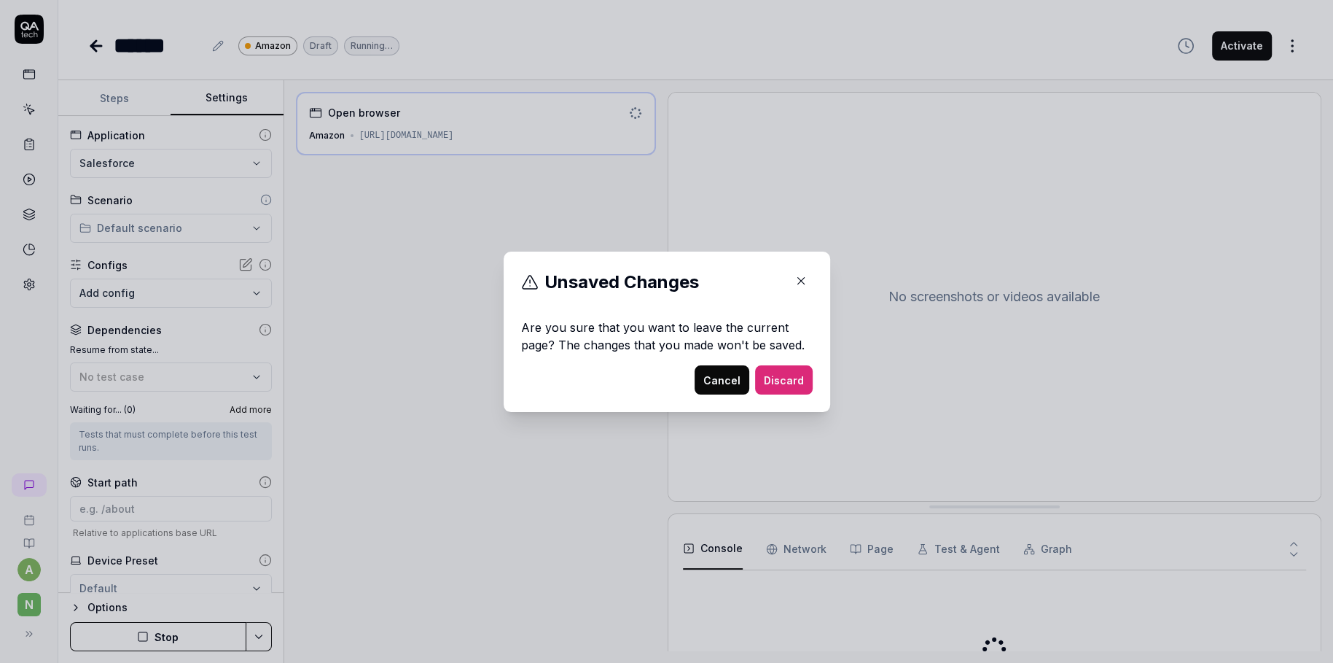
click at [779, 386] on button "Discard" at bounding box center [784, 379] width 58 height 29
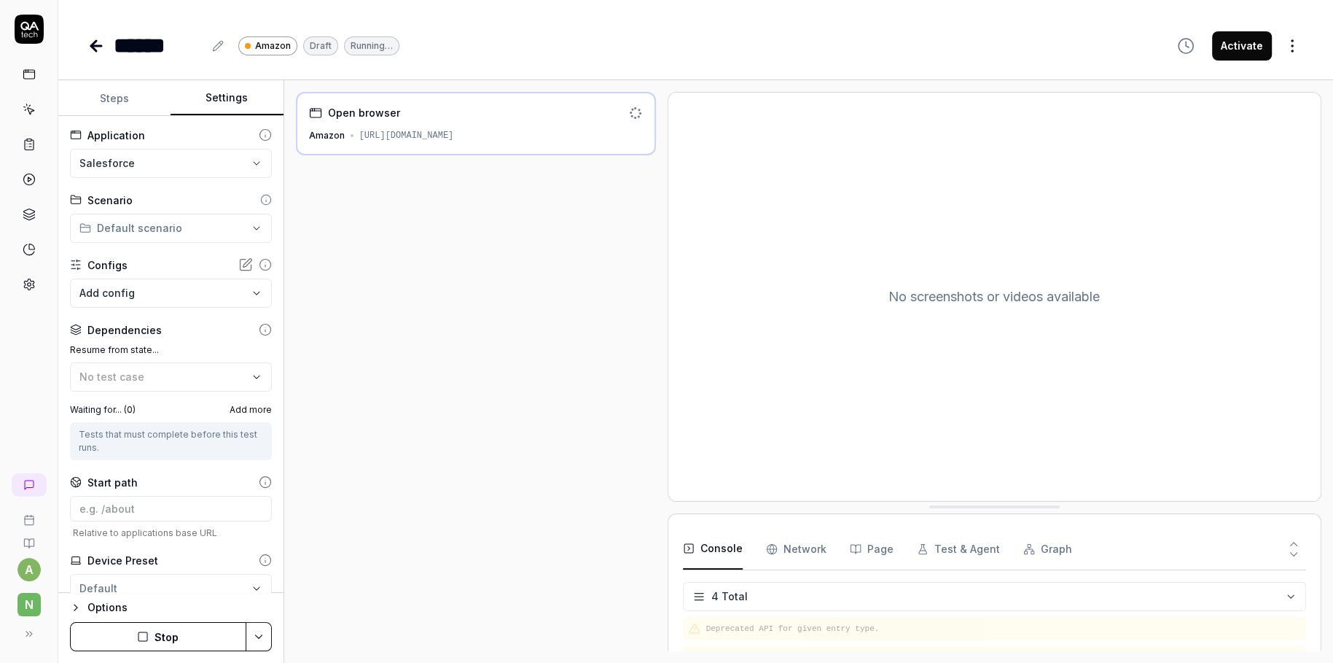
scroll to position [35, 0]
click at [150, 165] on html "**********" at bounding box center [666, 331] width 1333 height 663
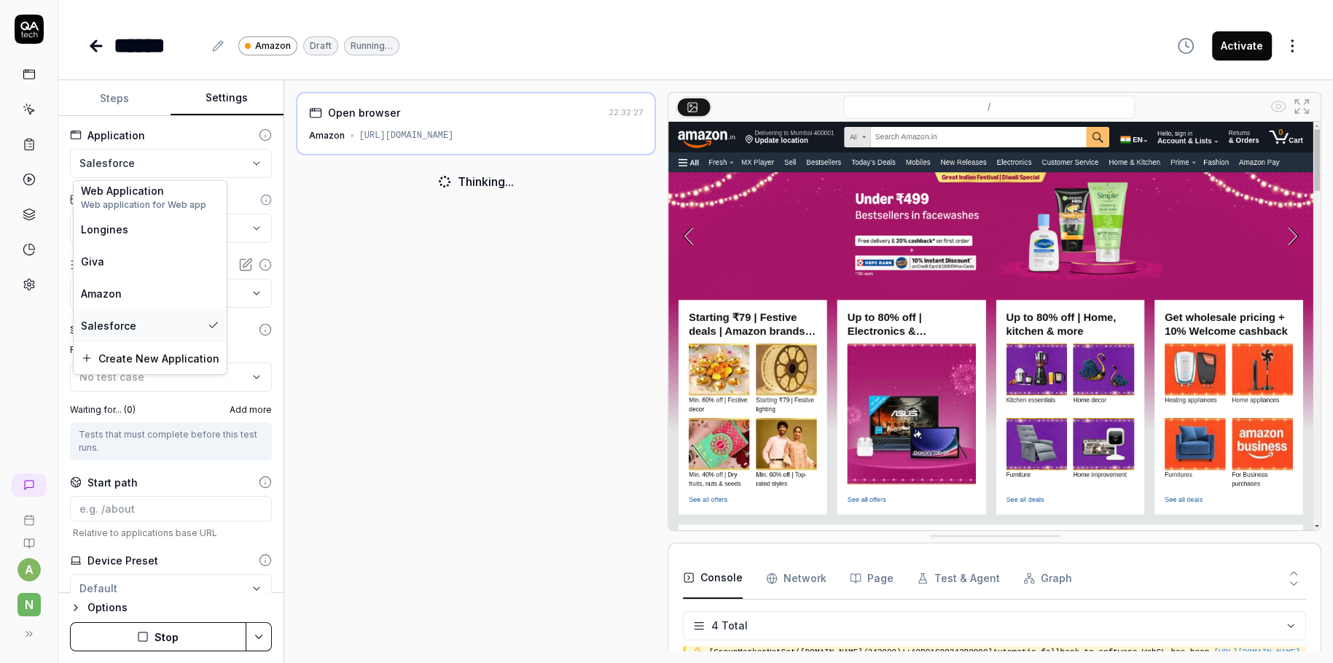
click at [161, 325] on div "Salesforce" at bounding box center [141, 324] width 121 height 15
click at [155, 588] on button "Stop" at bounding box center [158, 636] width 176 height 29
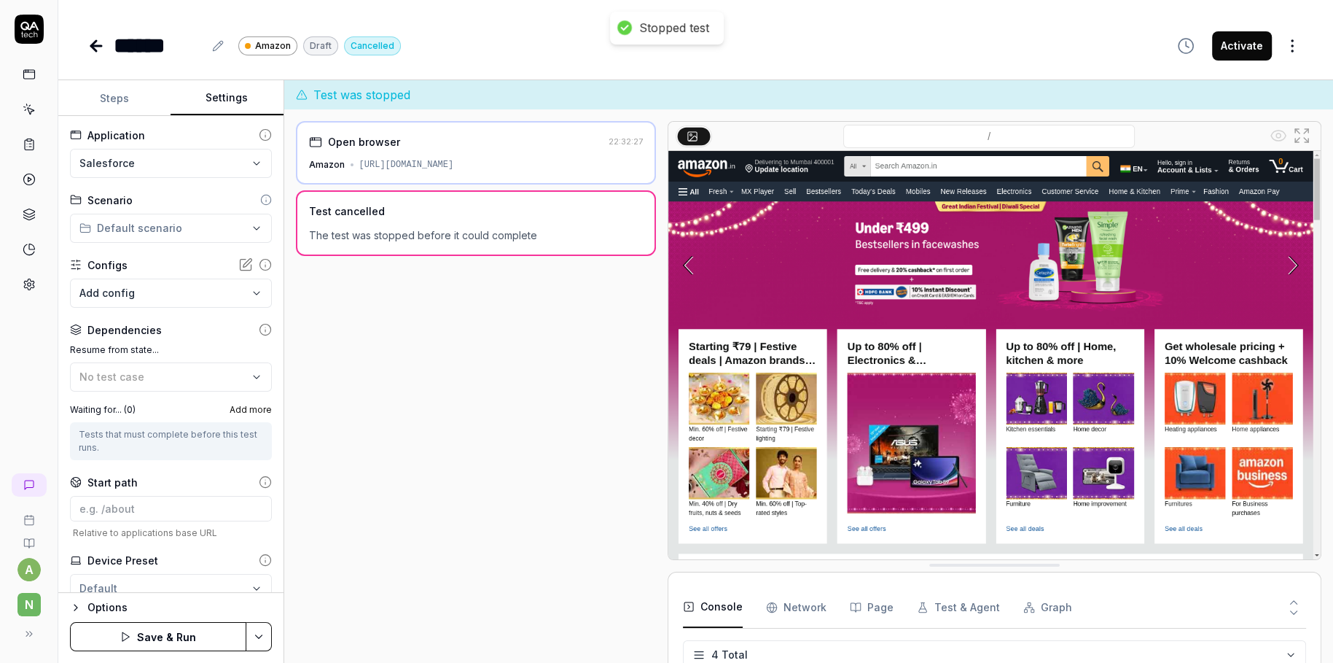
click at [168, 588] on button "Save & Run" at bounding box center [158, 636] width 176 height 29
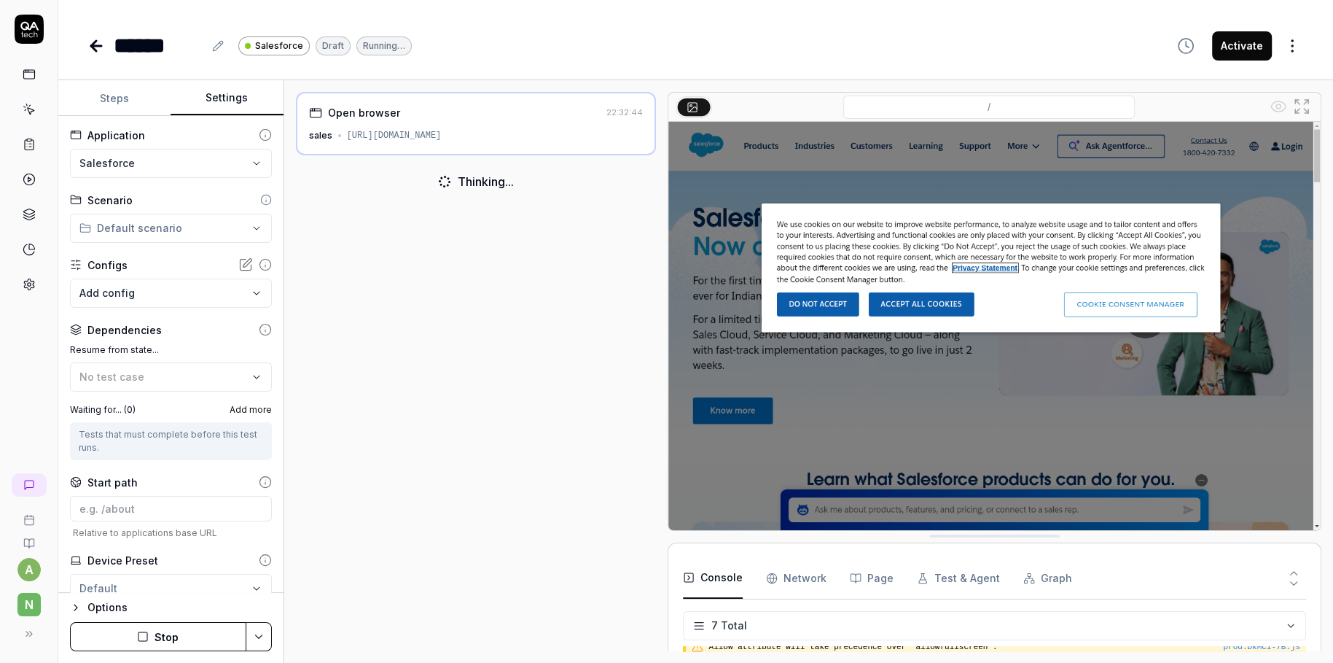
scroll to position [99, 0]
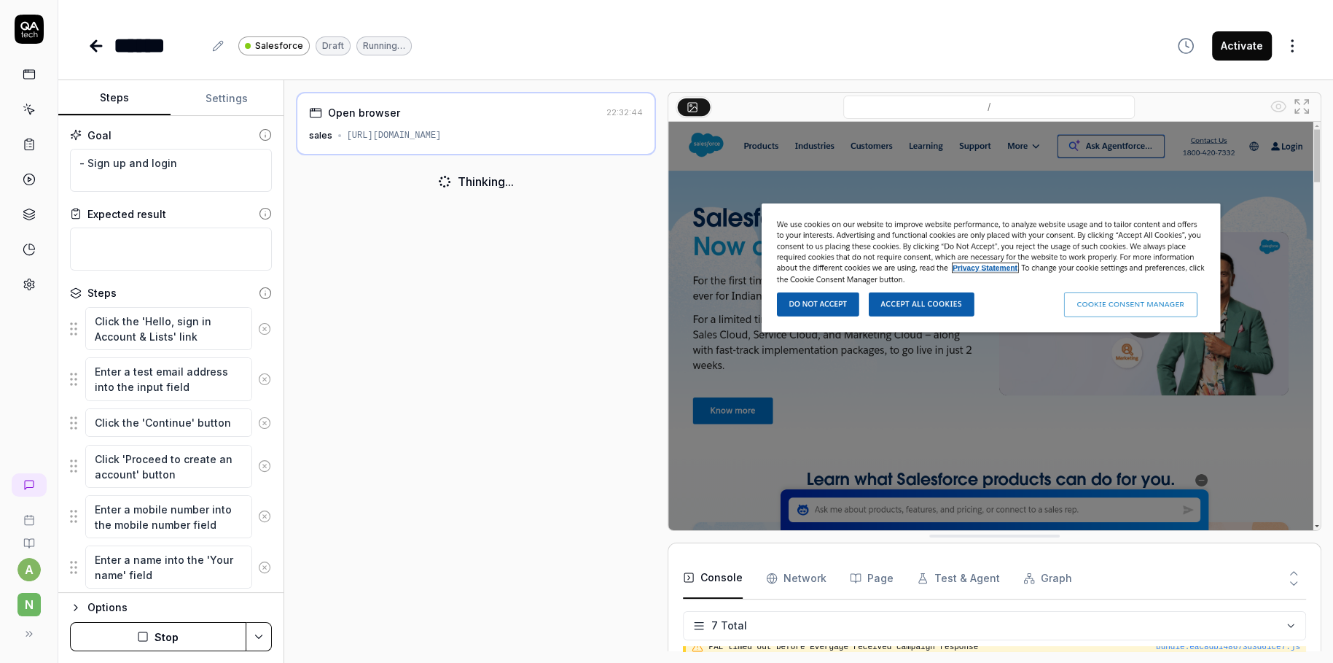
click at [122, 102] on button "Steps" at bounding box center [114, 98] width 112 height 35
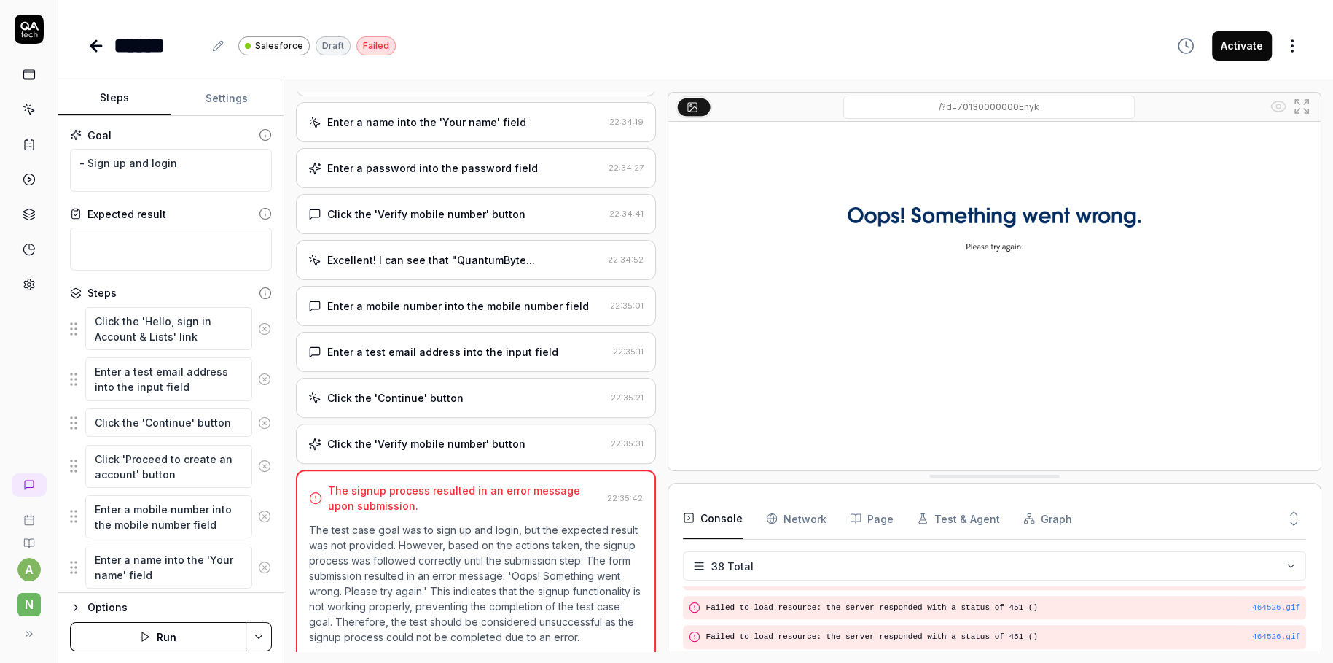
scroll to position [705, 0]
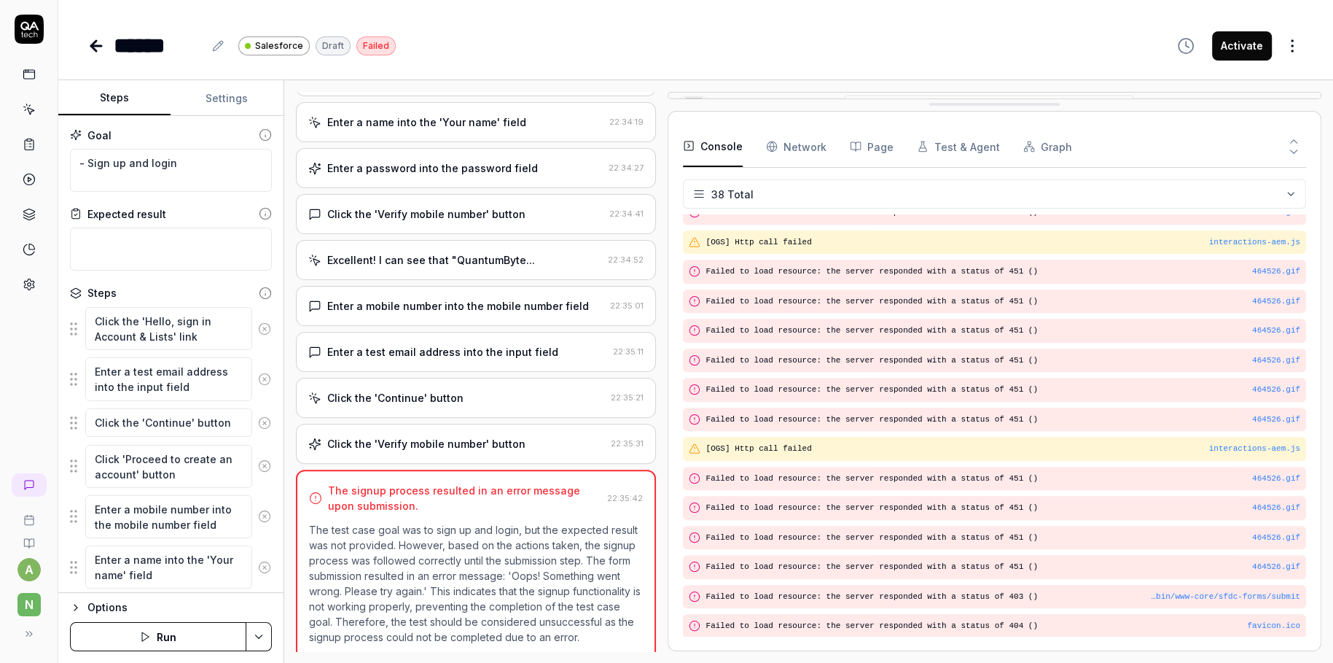
drag, startPoint x: 972, startPoint y: 533, endPoint x: 994, endPoint y: 63, distance: 470.0
click at [802, 144] on Requests "Network" at bounding box center [796, 146] width 61 height 41
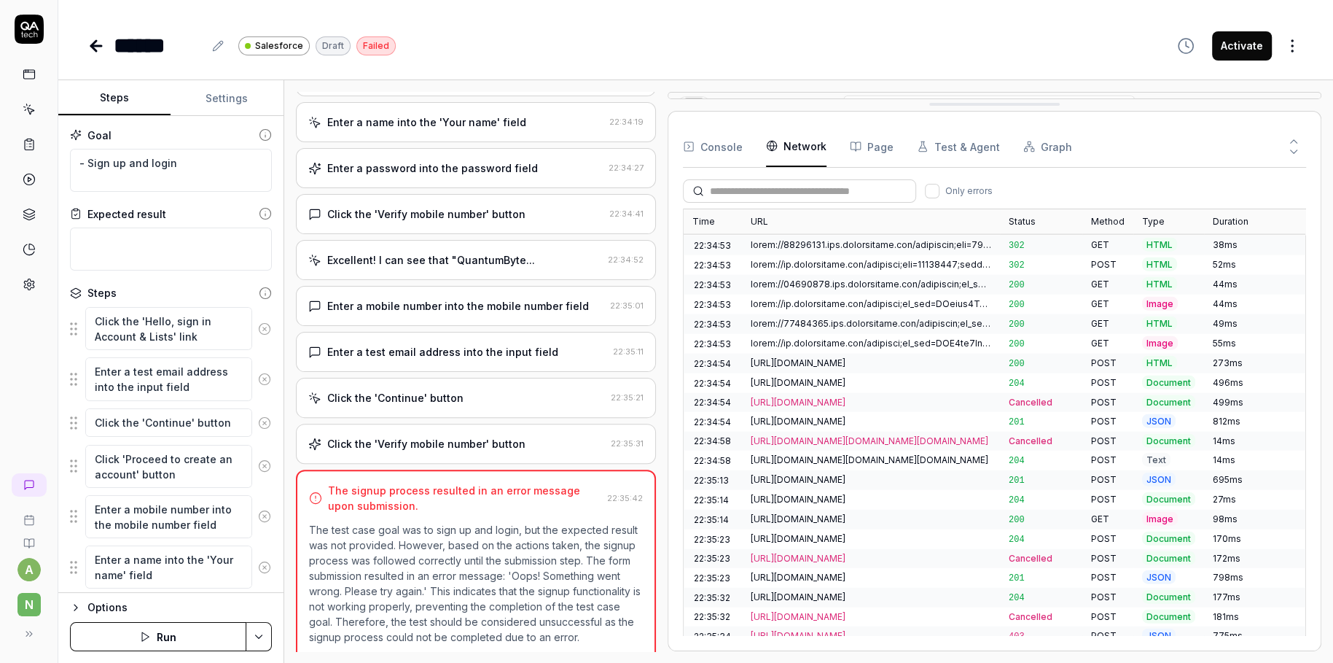
scroll to position [3330, 0]
click at [773, 191] on input "text" at bounding box center [808, 191] width 197 height 15
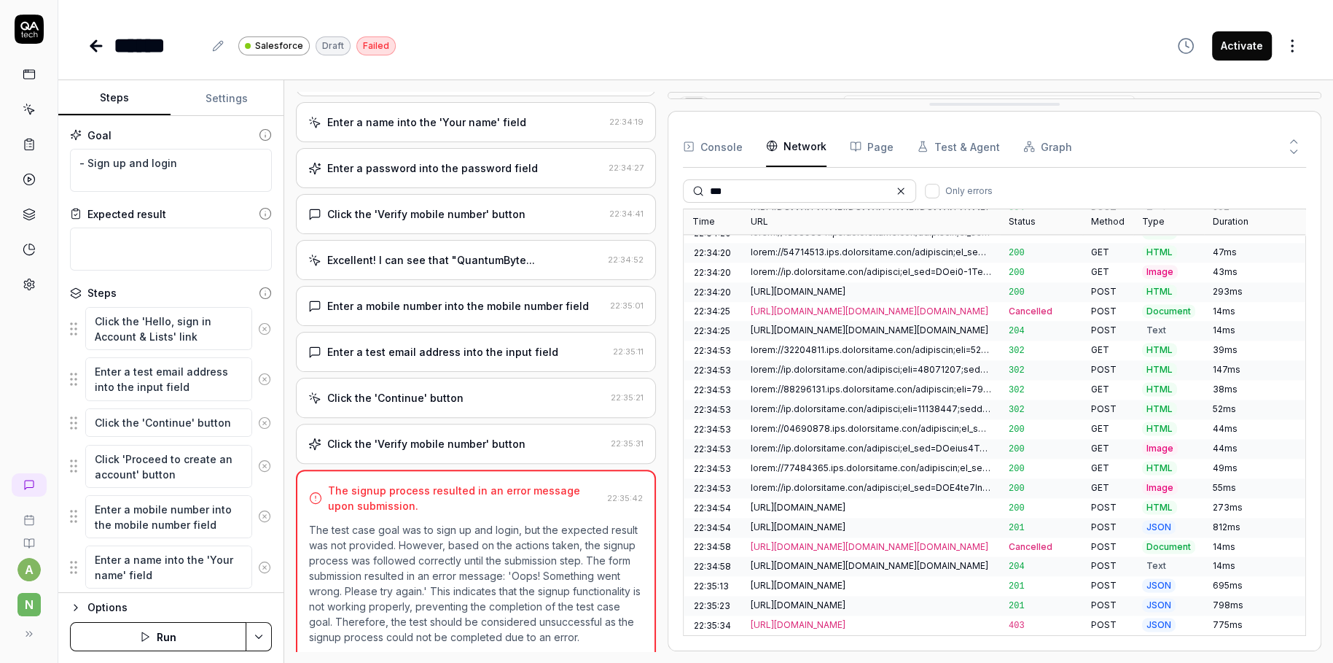
scroll to position [1957, 0]
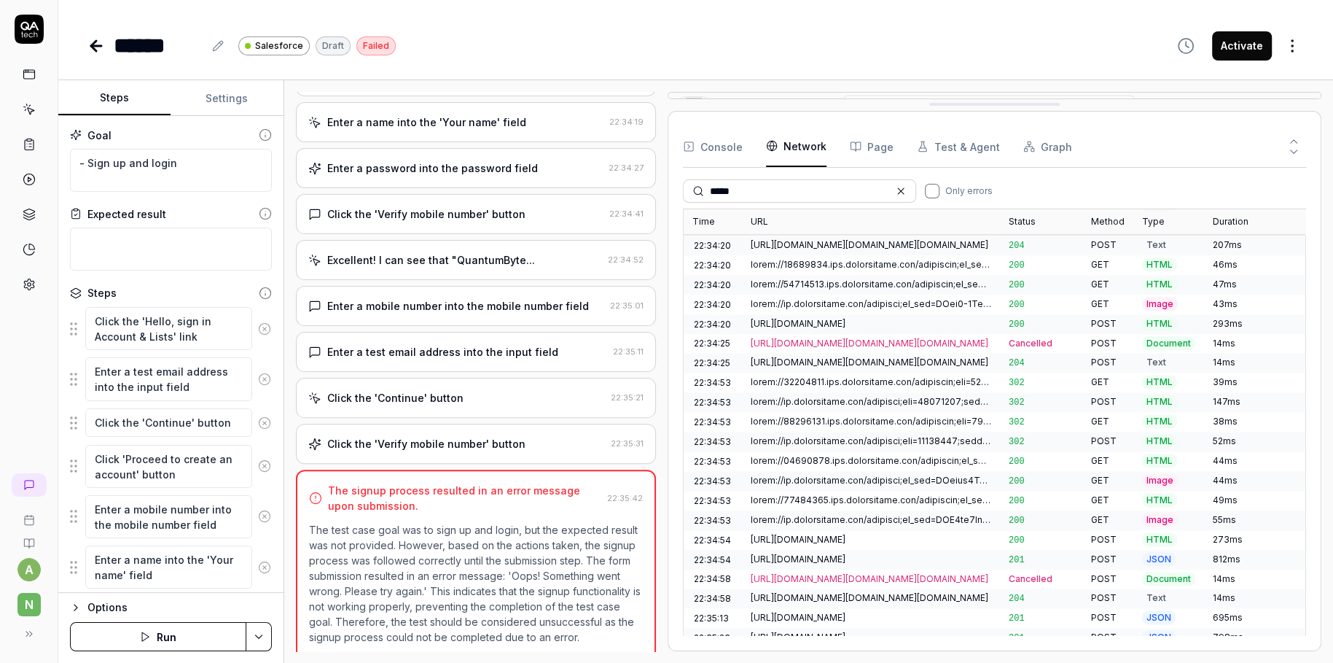
click at [935, 193] on button "Only errors" at bounding box center [932, 191] width 15 height 15
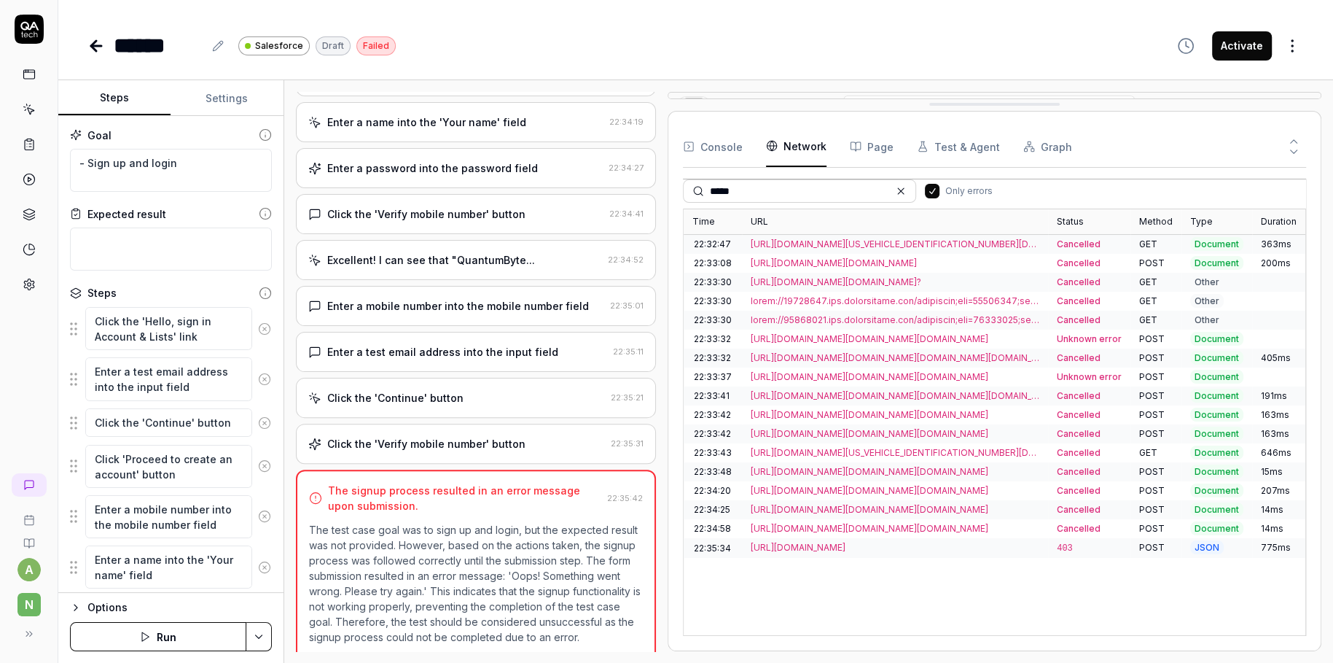
click at [837, 541] on div "[URL][DOMAIN_NAME]" at bounding box center [895, 547] width 289 height 13
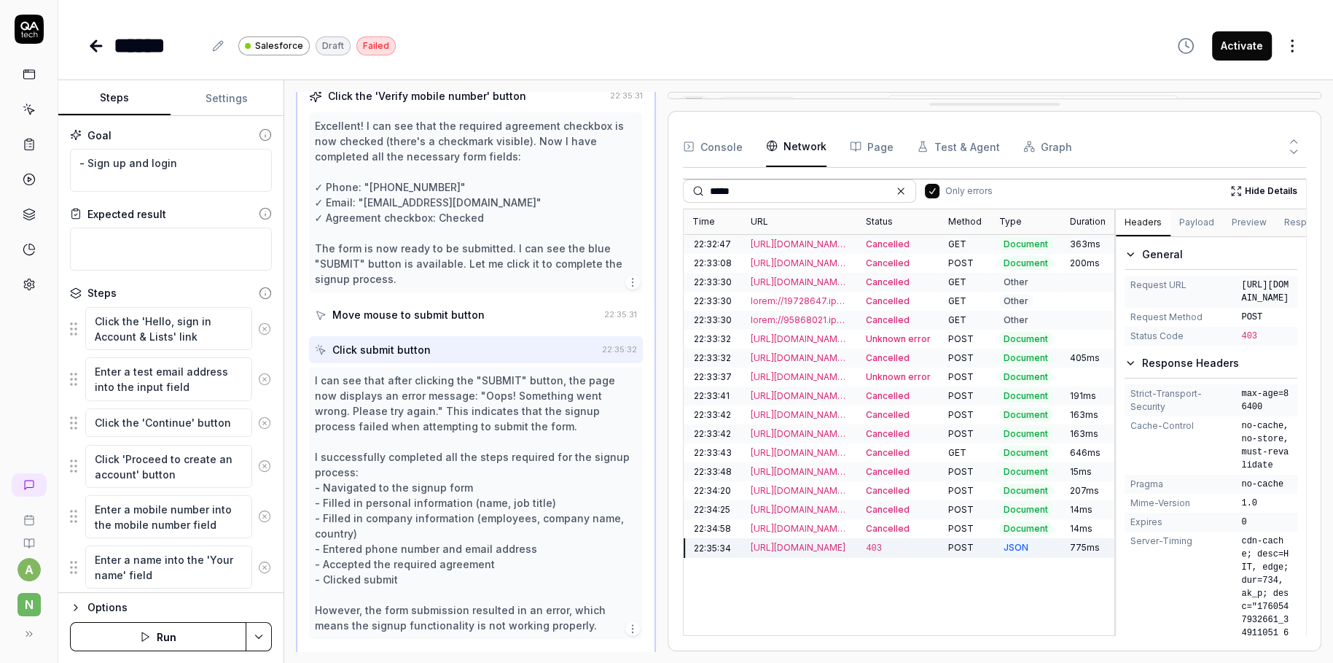
scroll to position [755, 0]
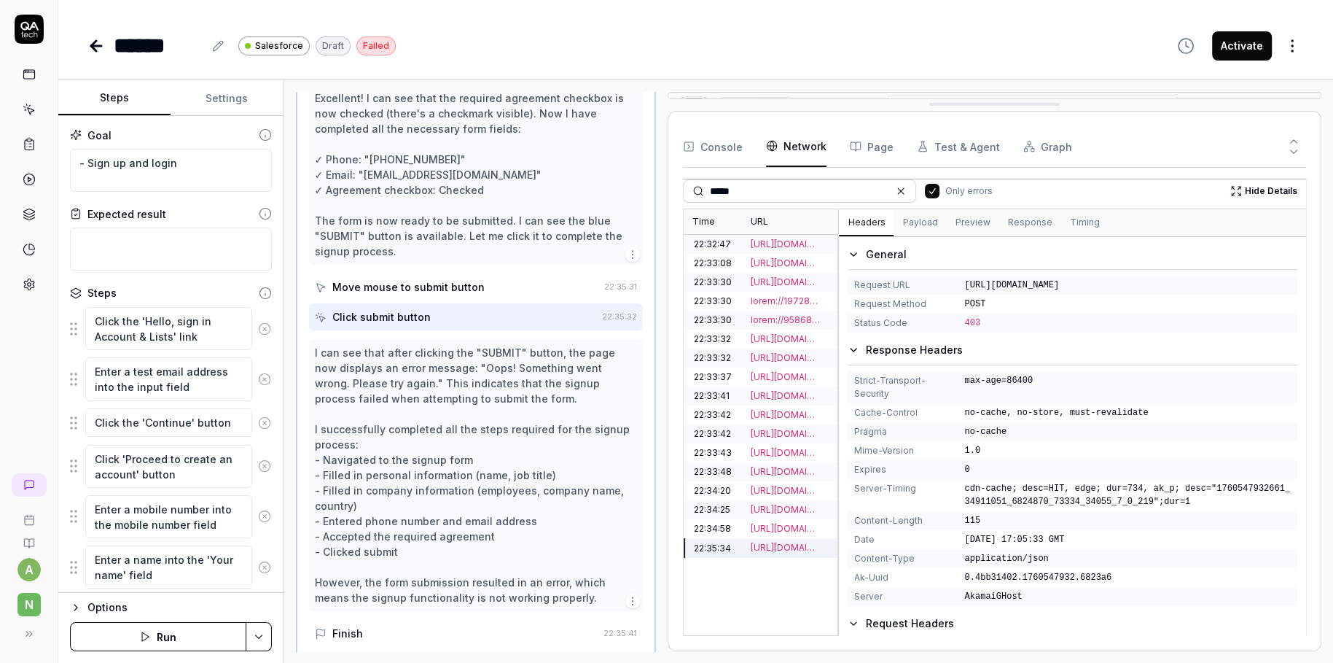
click at [615, 380] on div "Open browser 22:32:44 sales [URL][DOMAIN_NAME] Click the 'Hello, sign in Accoun…" at bounding box center [809, 371] width 1026 height 559
click at [959, 225] on button "Preview" at bounding box center [972, 223] width 52 height 26
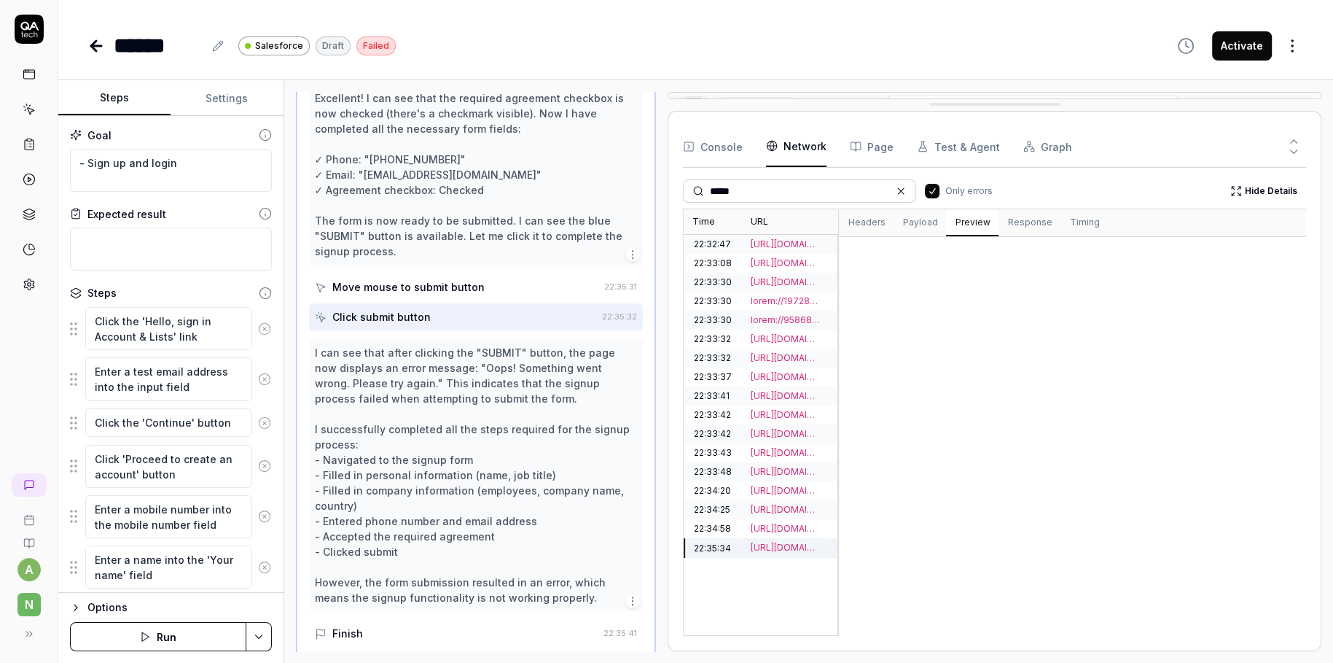
click at [1038, 225] on button "Response" at bounding box center [1030, 223] width 62 height 26
click at [970, 223] on button "Preview" at bounding box center [972, 223] width 52 height 26
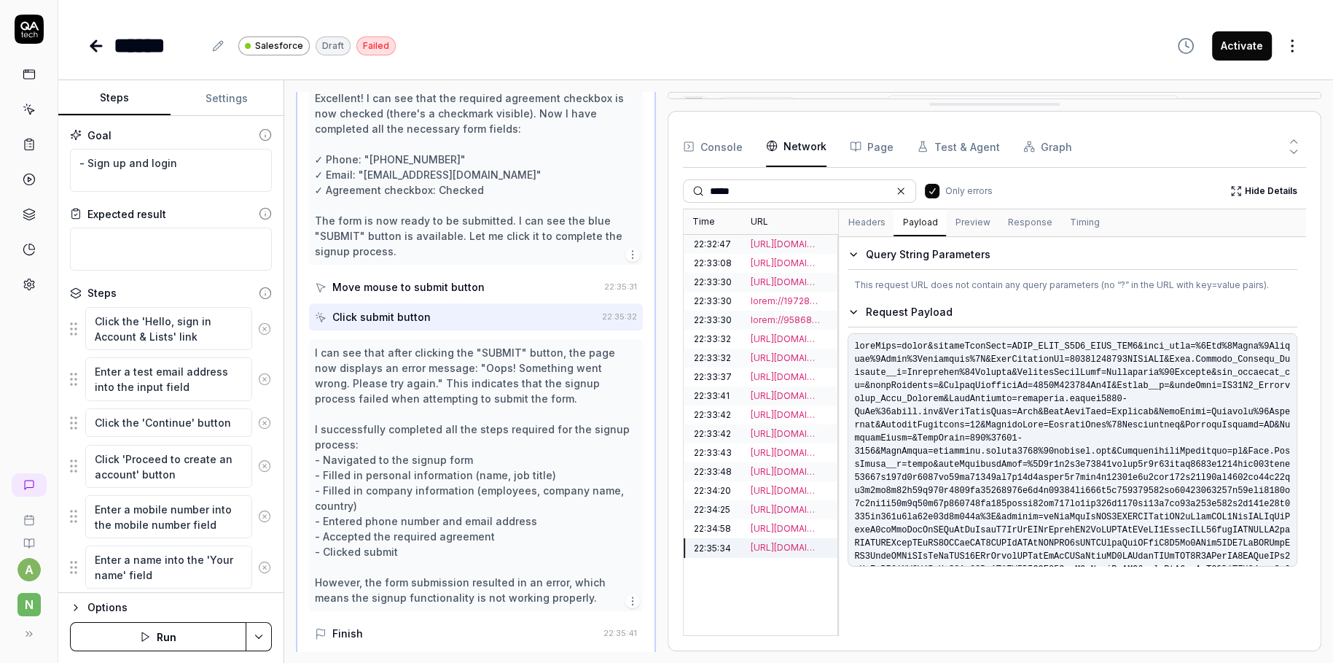
click at [917, 228] on button "Payload" at bounding box center [920, 223] width 52 height 26
click at [1066, 218] on button "Timing" at bounding box center [1084, 223] width 47 height 26
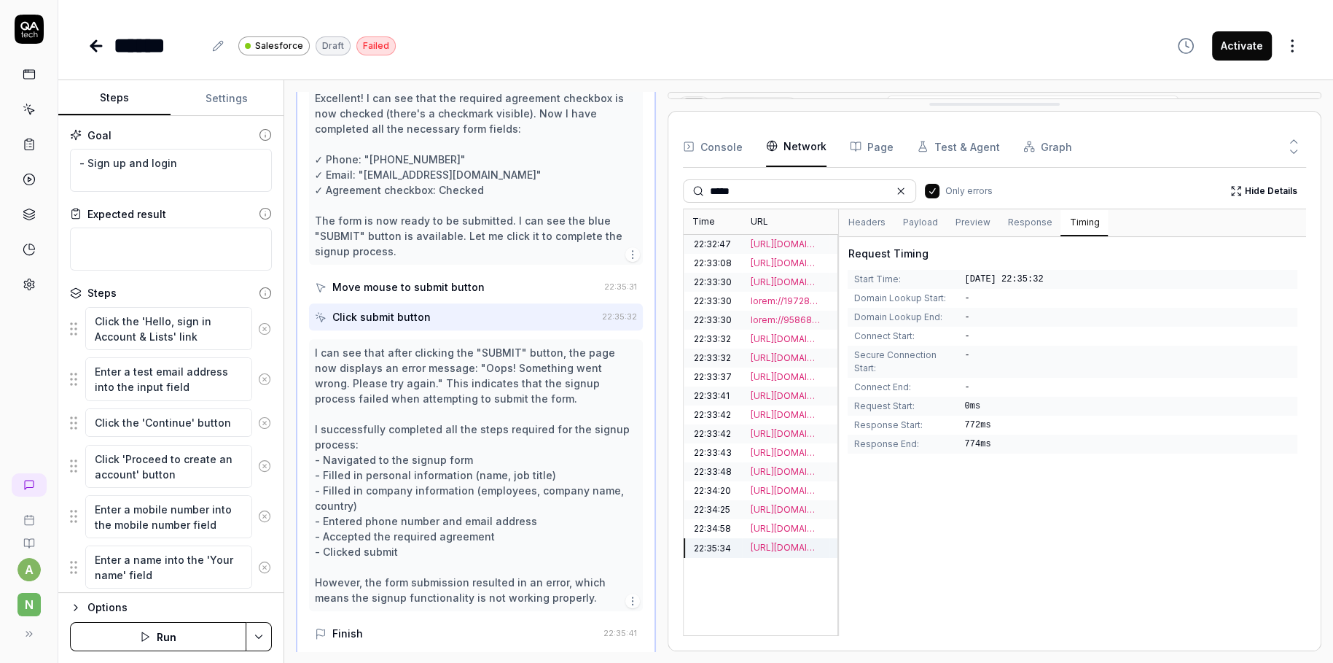
click at [870, 225] on button "Headers" at bounding box center [866, 223] width 55 height 26
